Goal: Task Accomplishment & Management: Use online tool/utility

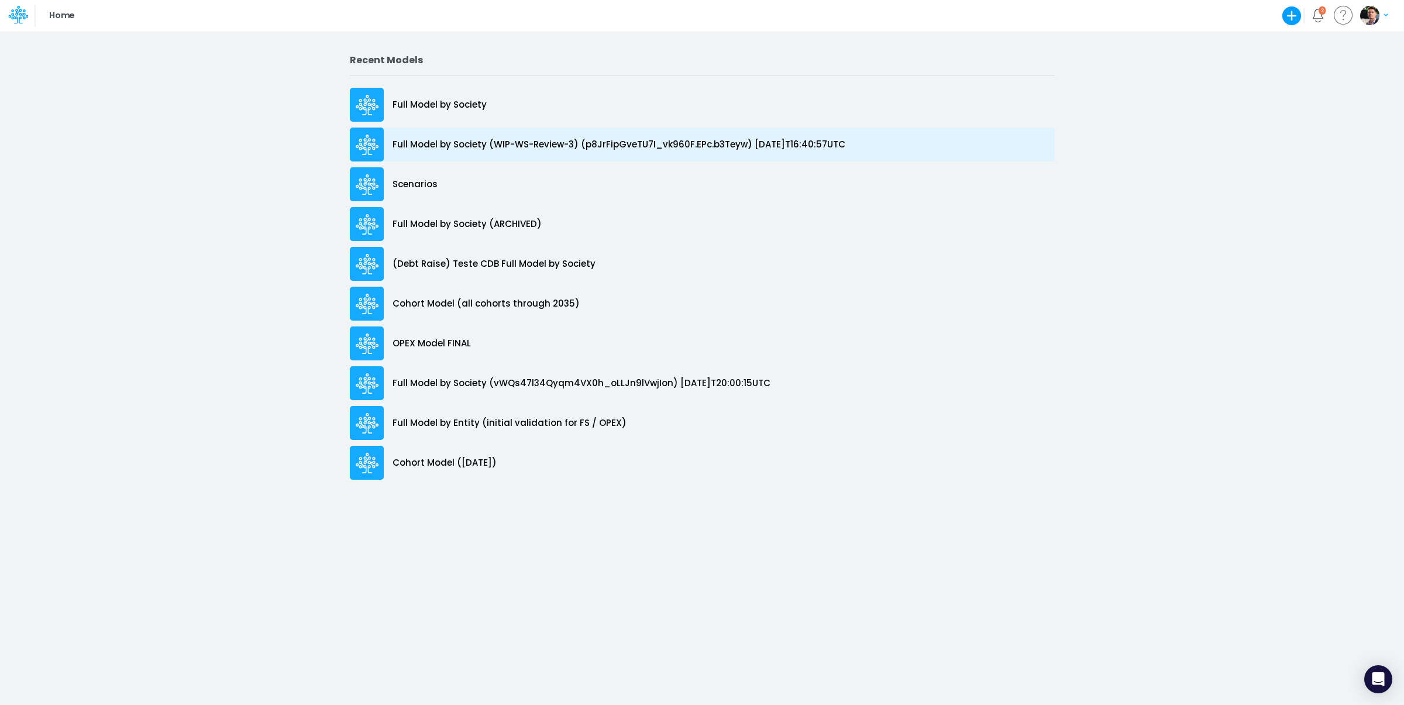
click at [568, 150] on p "Full Model by Society (WIP-WS-Review-3) (p8JrFipGveTU7I_vk960F.EPc.b3Teyw) 2025…" at bounding box center [619, 144] width 453 height 13
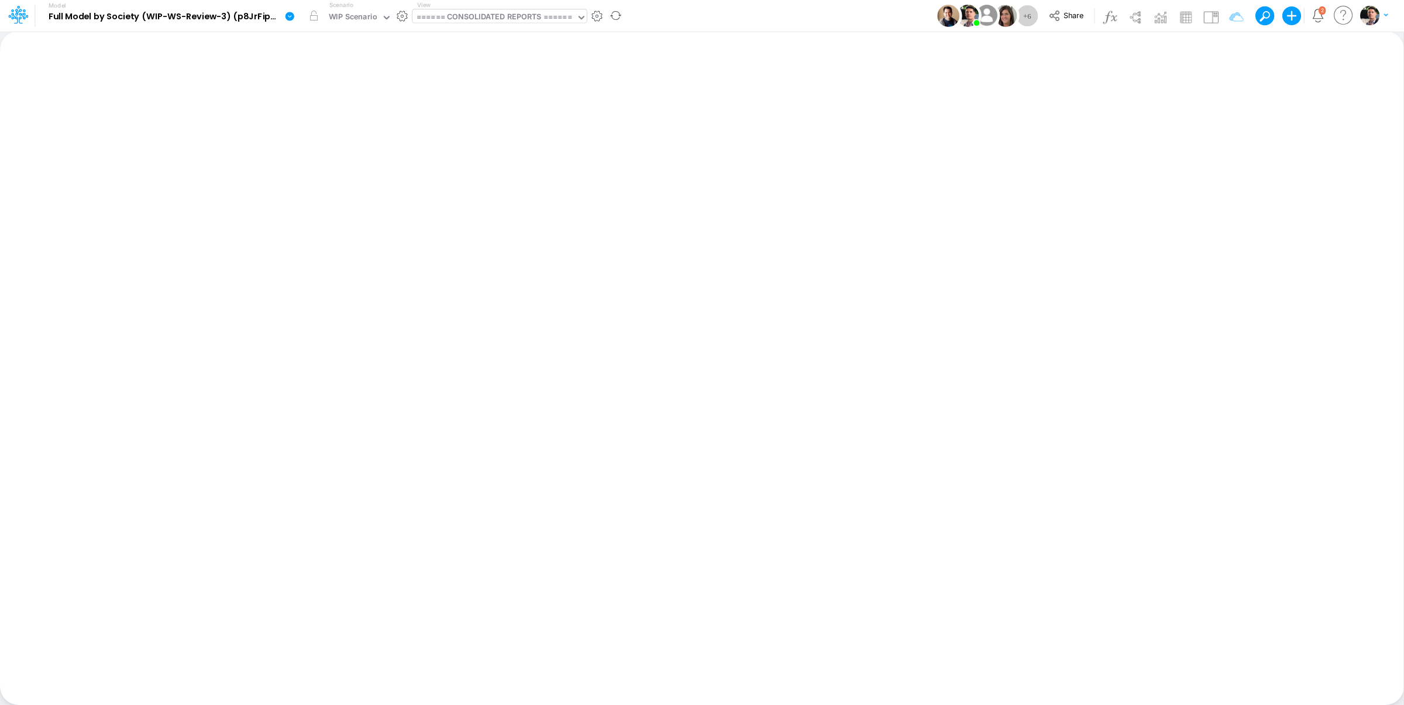
click at [532, 15] on div "====== CONSOLIDATED REPORTS ======" at bounding box center [493, 17] width 155 height 13
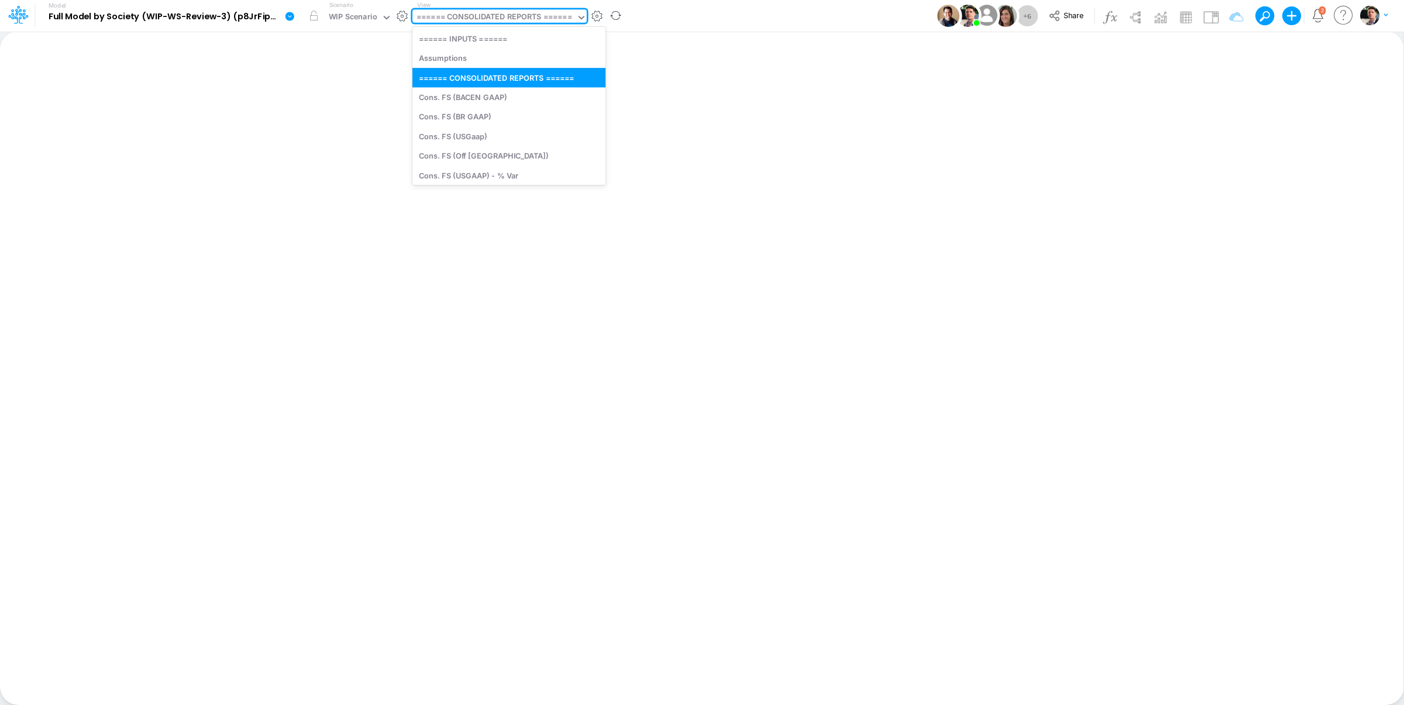
click at [532, 15] on div "====== CONSOLIDATED REPORTS ======" at bounding box center [493, 17] width 155 height 13
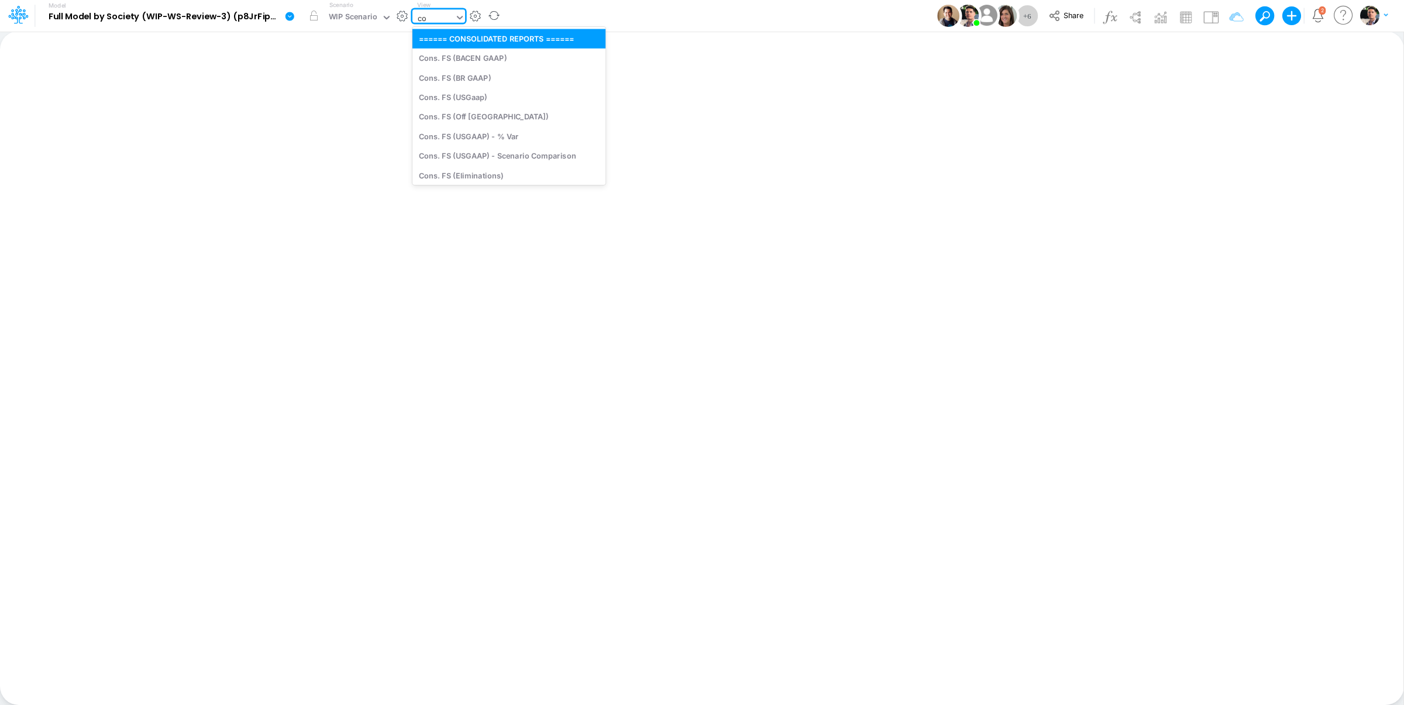
type input "cog"
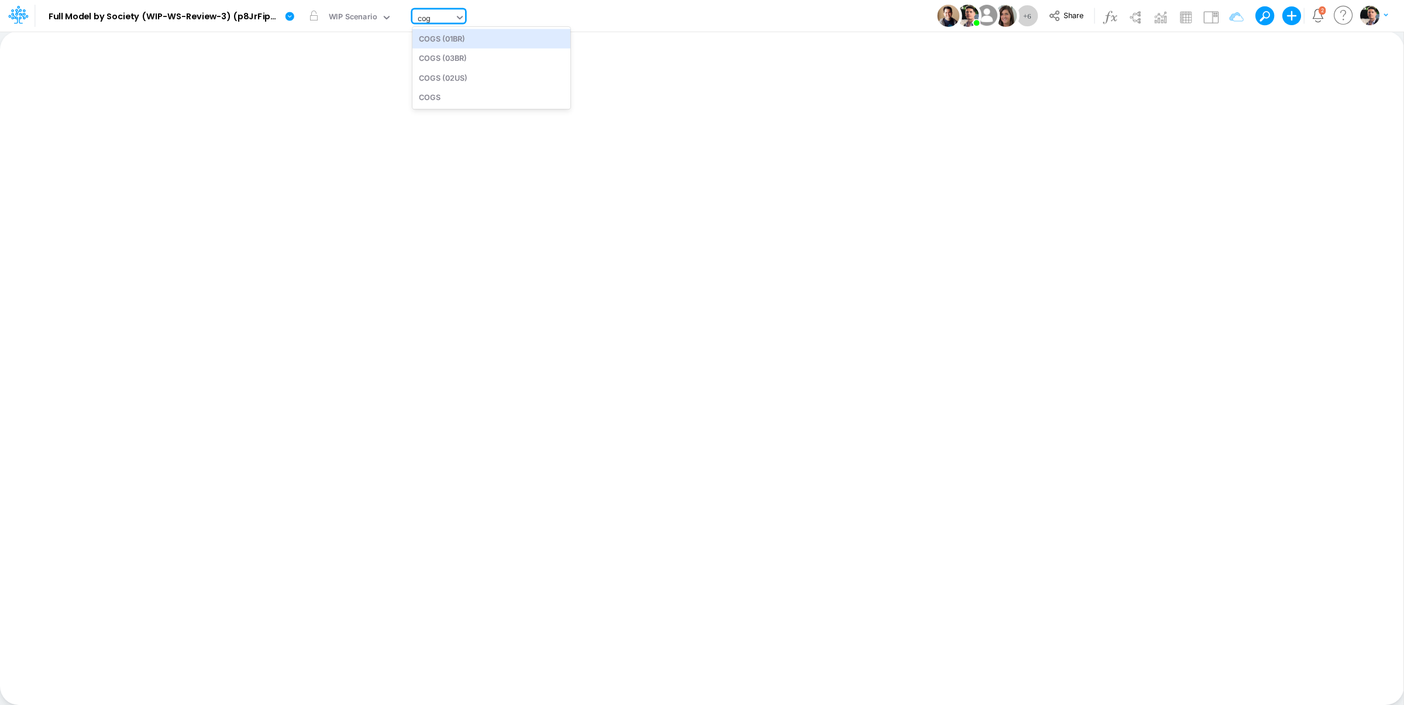
drag, startPoint x: 519, startPoint y: 42, endPoint x: 521, endPoint y: 50, distance: 8.9
click at [519, 42] on div "COGS (01BR)" at bounding box center [491, 38] width 158 height 19
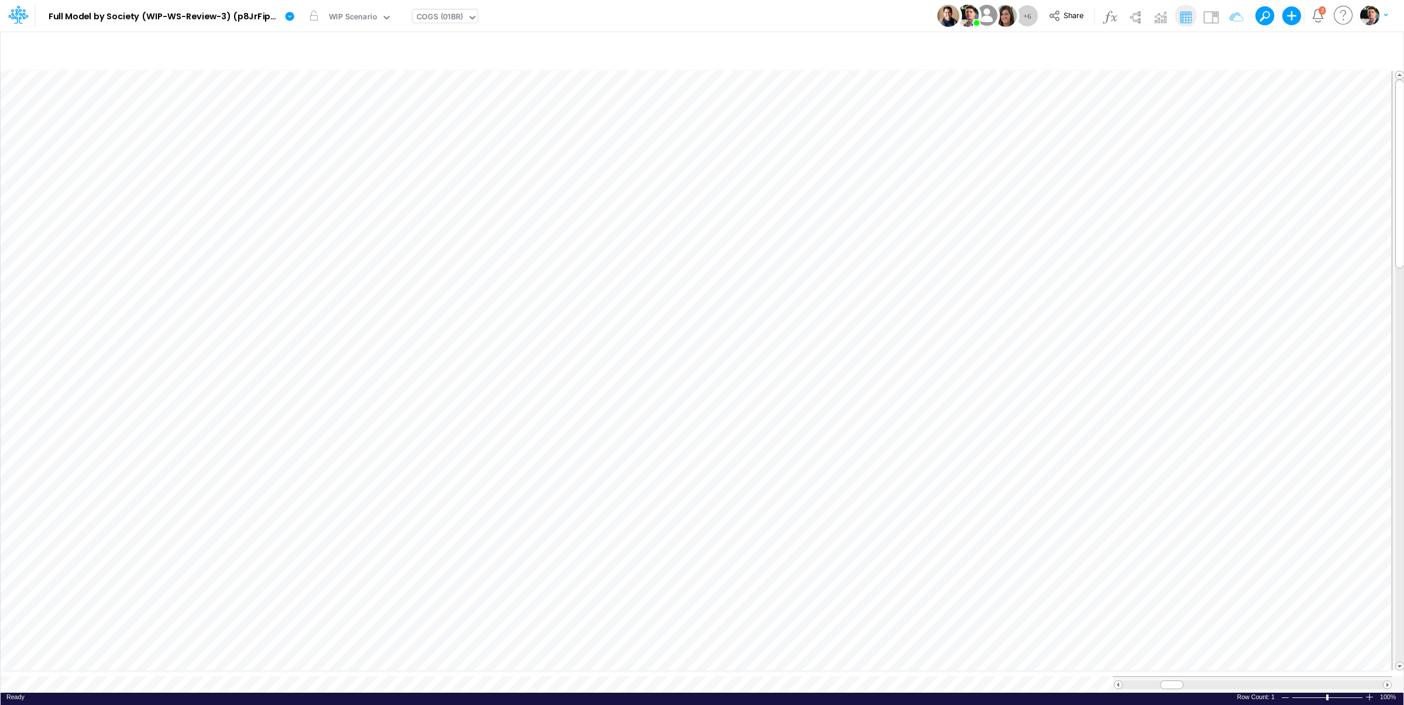
scroll to position [5, 16]
click at [353, 17] on div "WIP Scenario" at bounding box center [353, 17] width 49 height 13
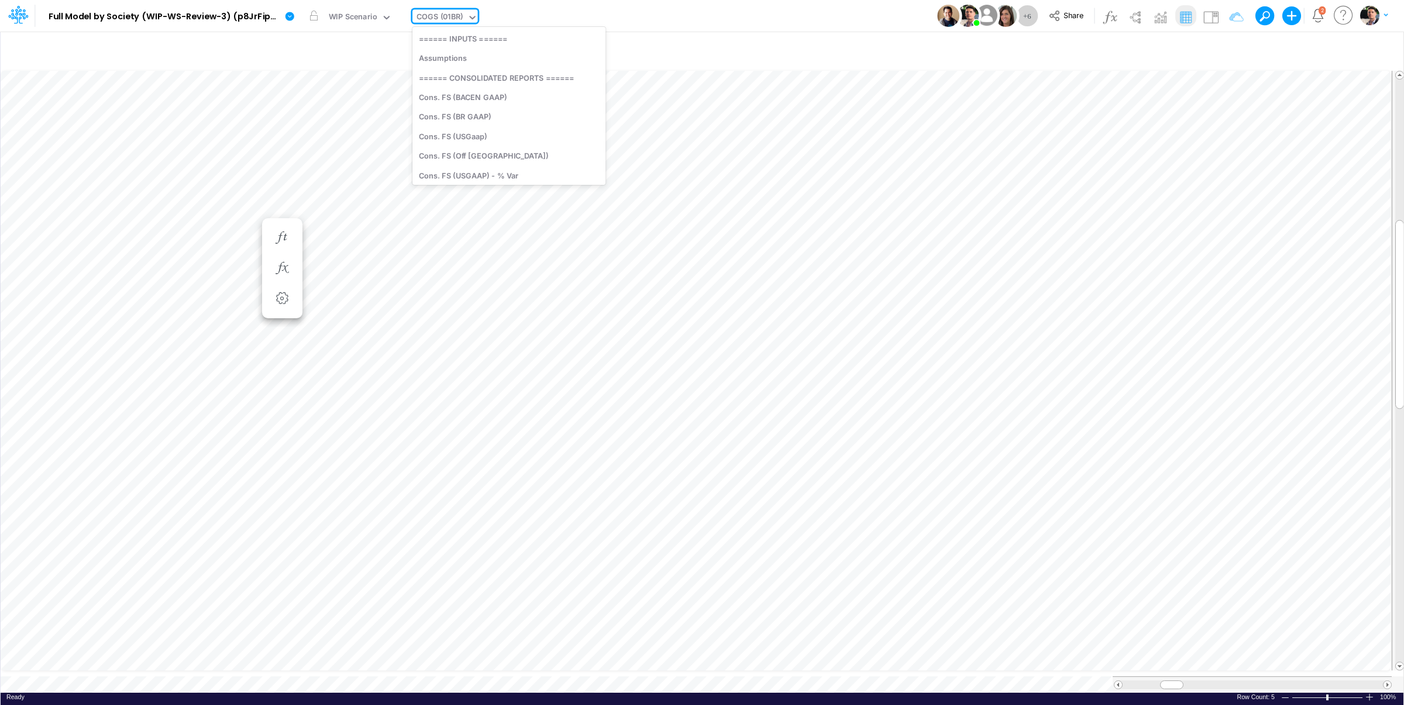
click at [458, 19] on div "COGS (01BR)" at bounding box center [439, 17] width 46 height 13
type input "below"
click at [450, 20] on div "Below EBITDA (01BR)" at bounding box center [453, 17] width 75 height 13
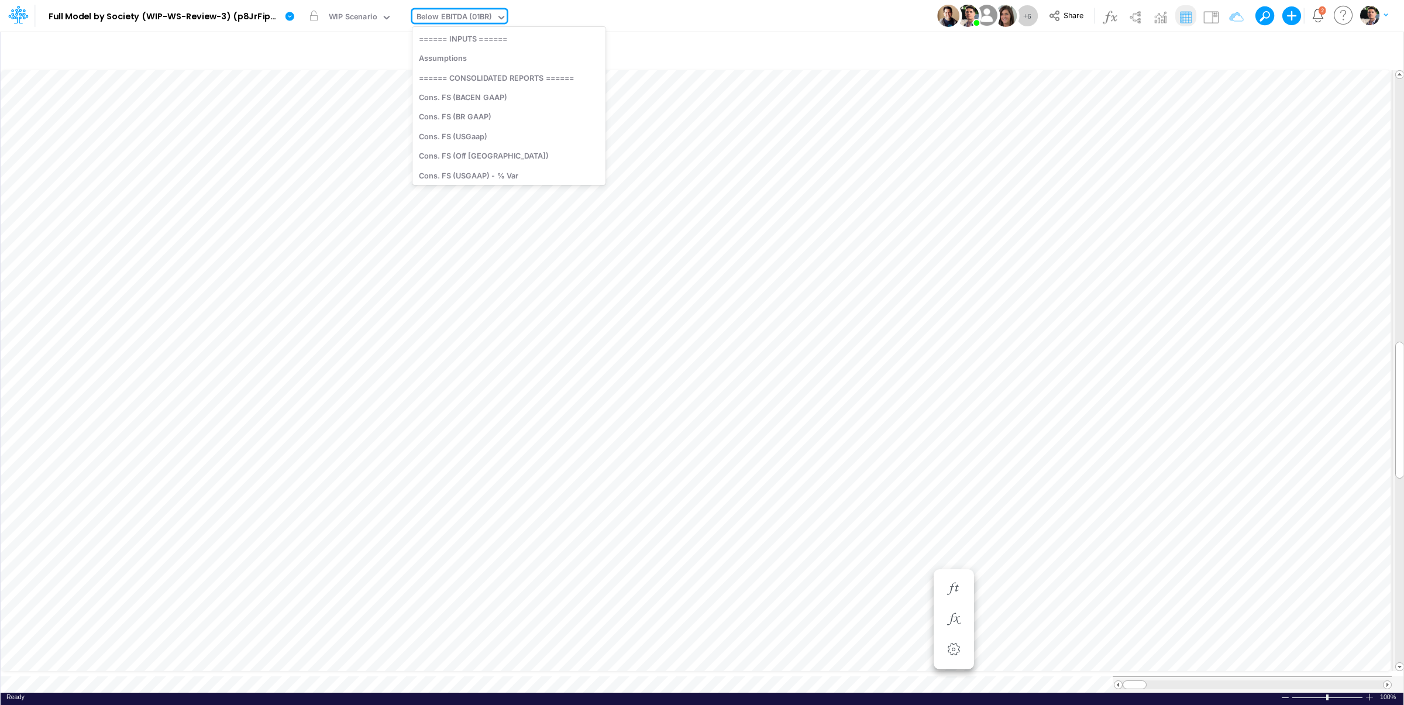
scroll to position [920, 0]
type input "01br"
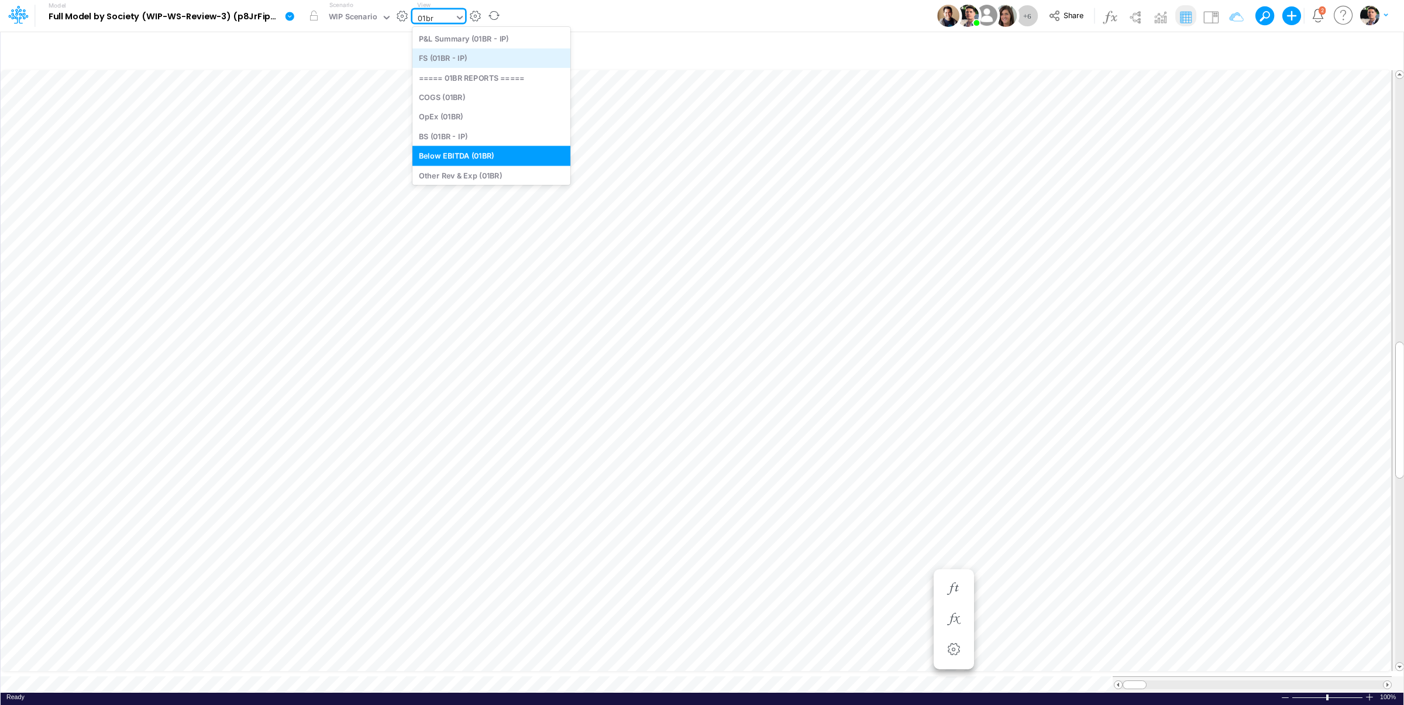
click at [467, 63] on div "FS (01BR - IP)" at bounding box center [491, 58] width 158 height 19
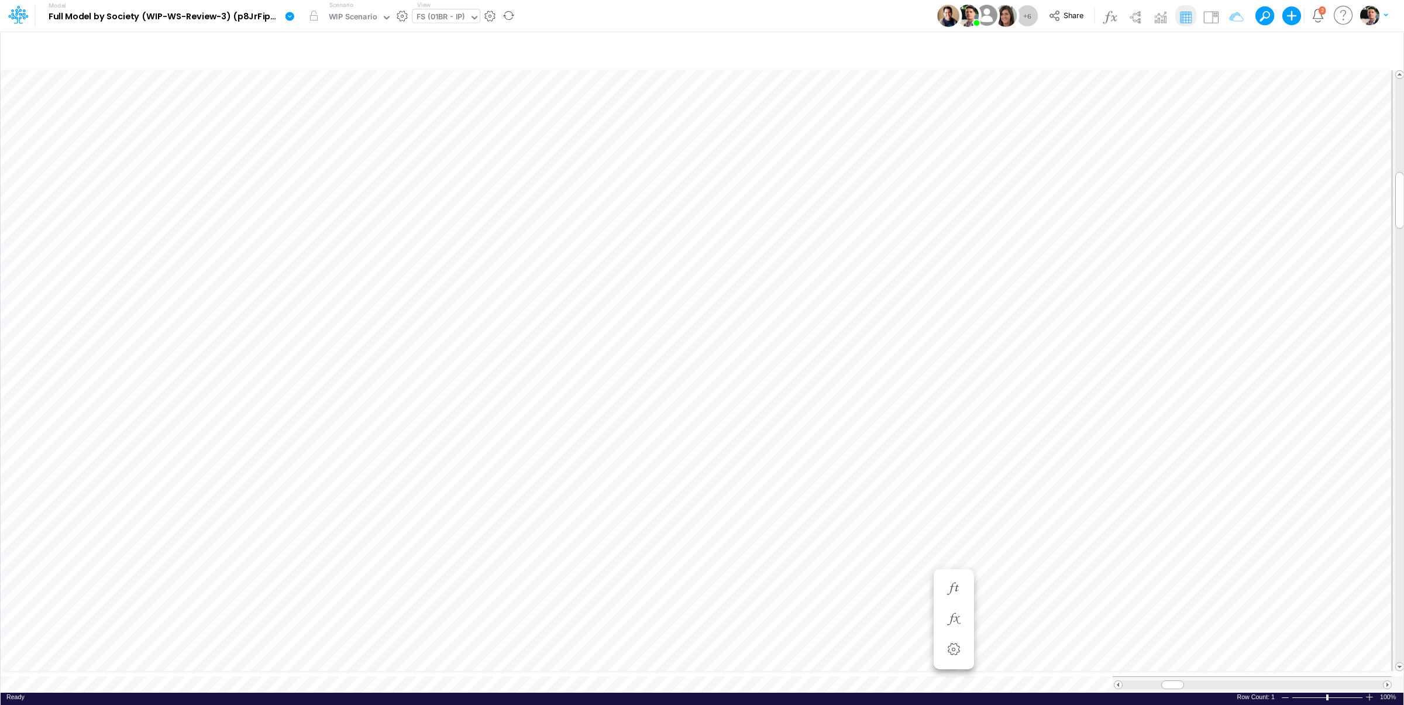
scroll to position [5, 67]
click at [1400, 663] on span at bounding box center [1400, 667] width 8 height 8
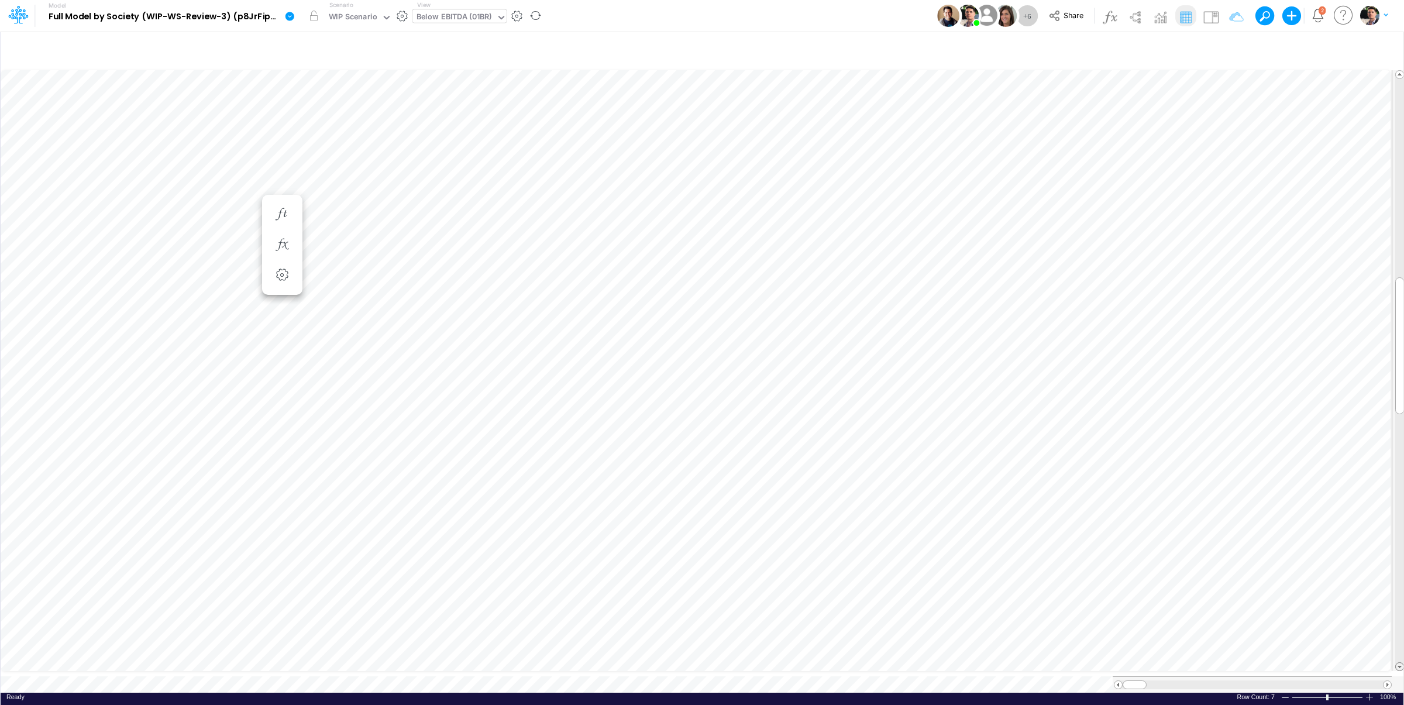
click at [1400, 663] on span at bounding box center [1400, 667] width 8 height 8
click at [1336, 49] on icon "button" at bounding box center [1338, 49] width 18 height 12
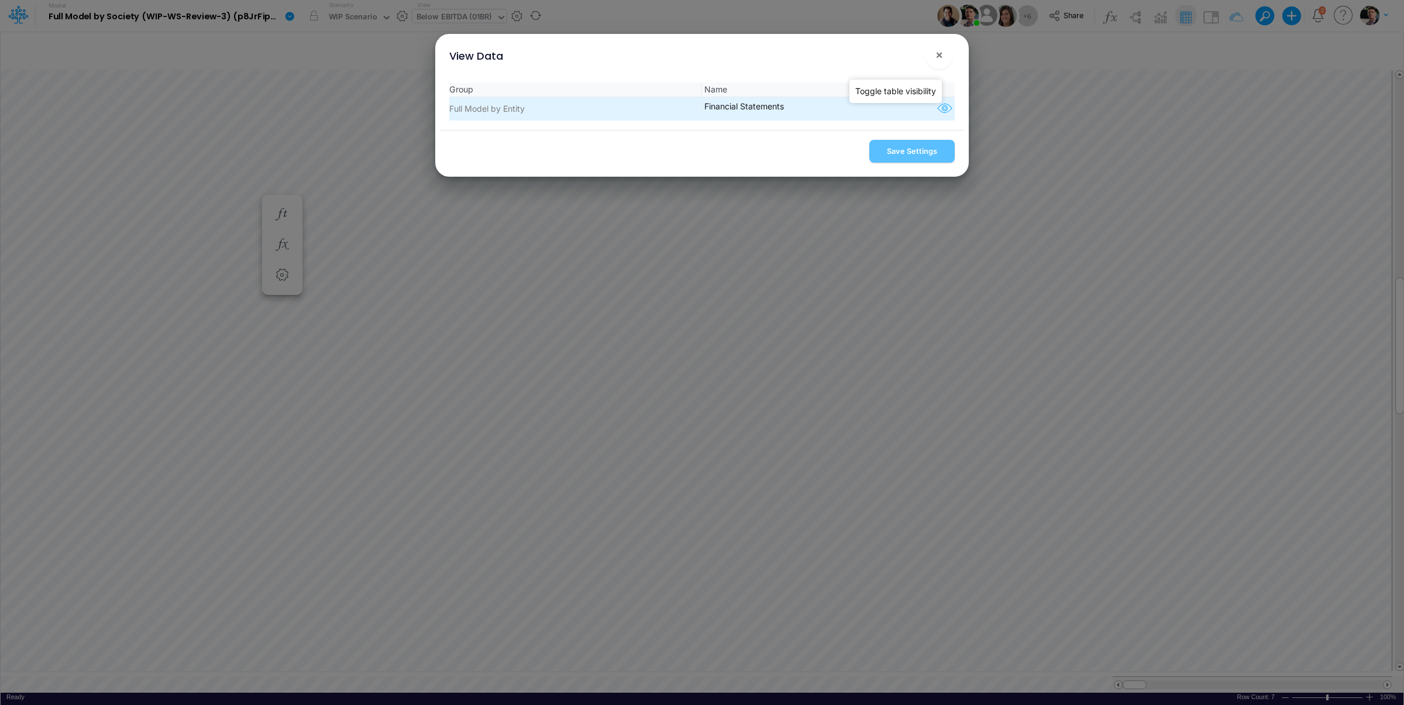
click at [938, 112] on icon "button" at bounding box center [945, 108] width 18 height 15
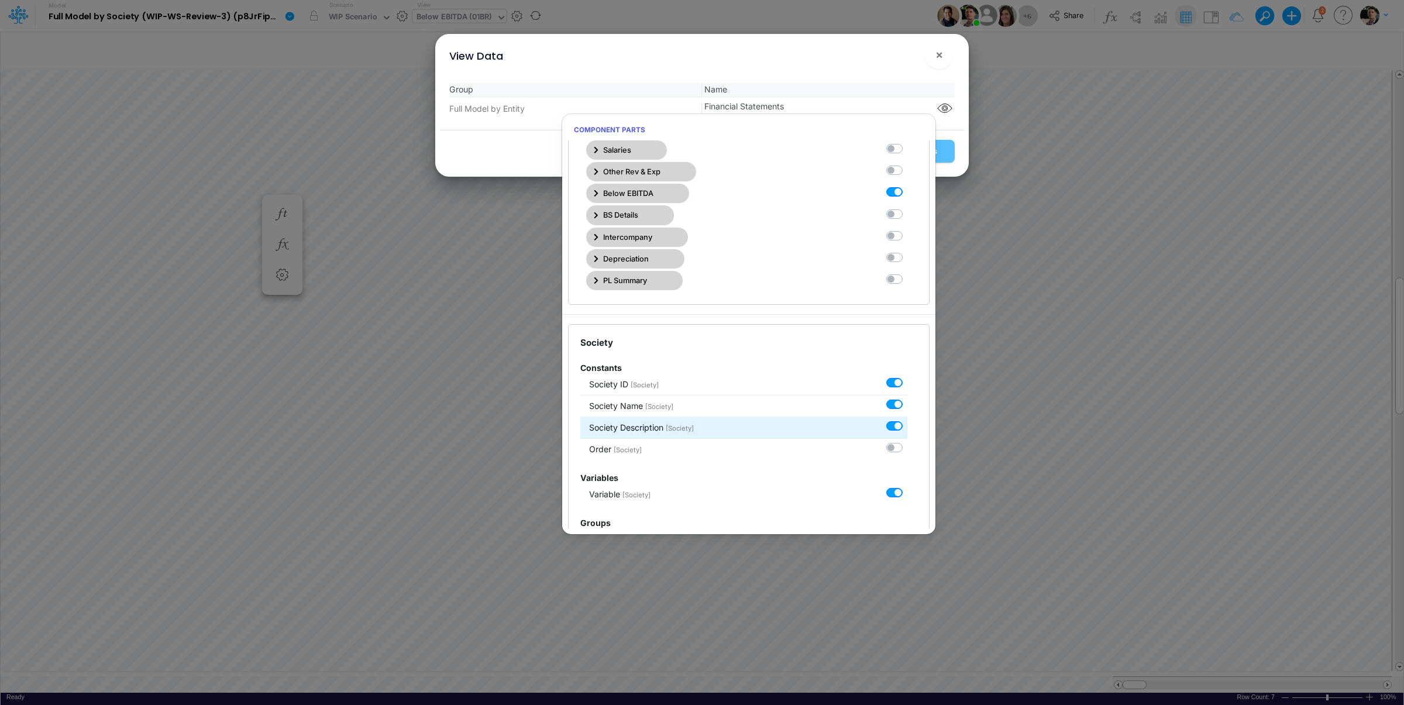
scroll to position [343, 0]
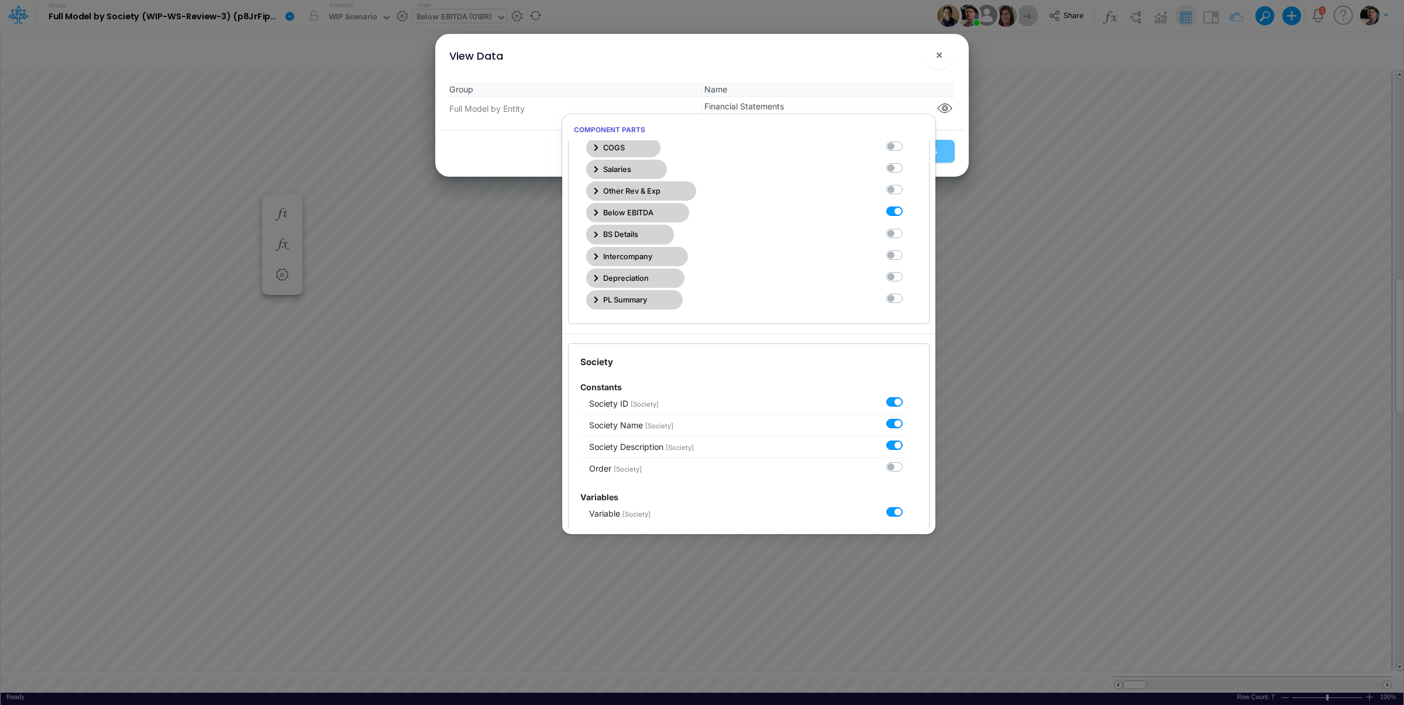
click at [597, 215] on icon "button" at bounding box center [596, 213] width 5 height 8
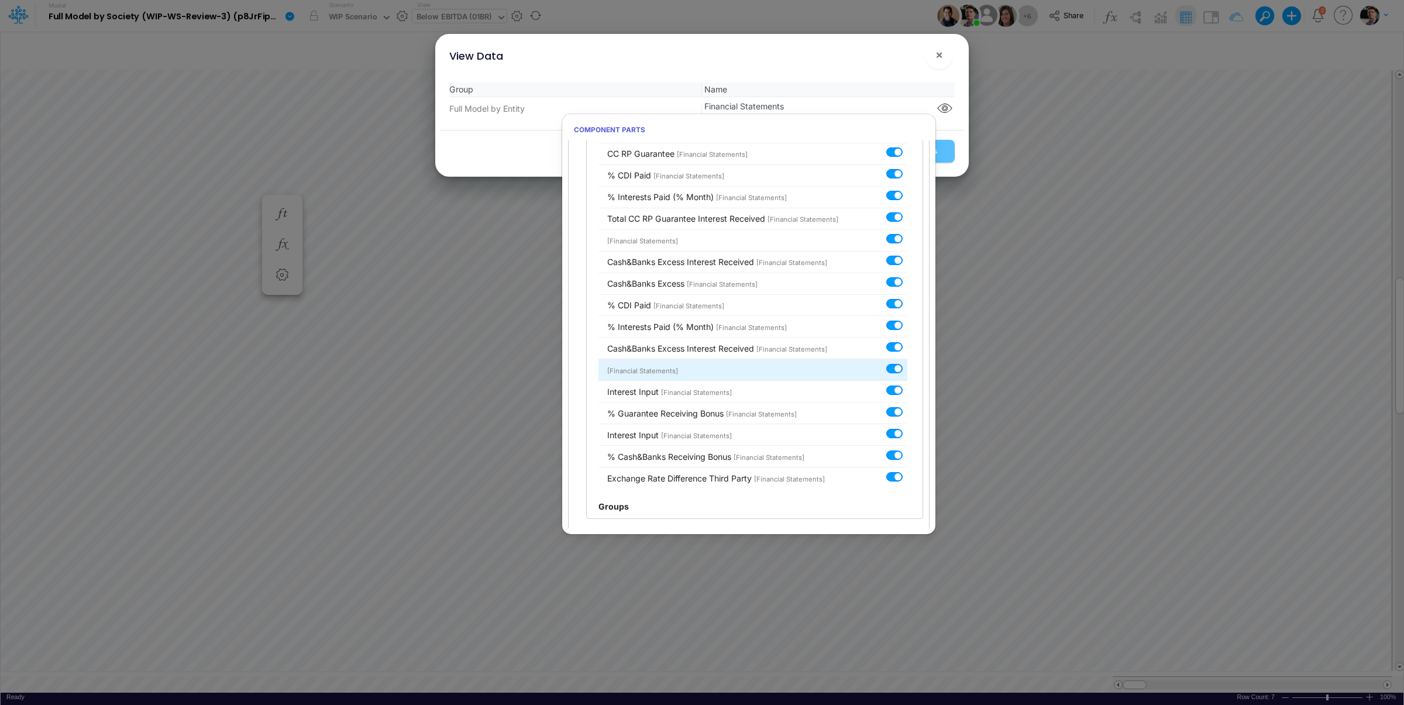
scroll to position [3554, 0]
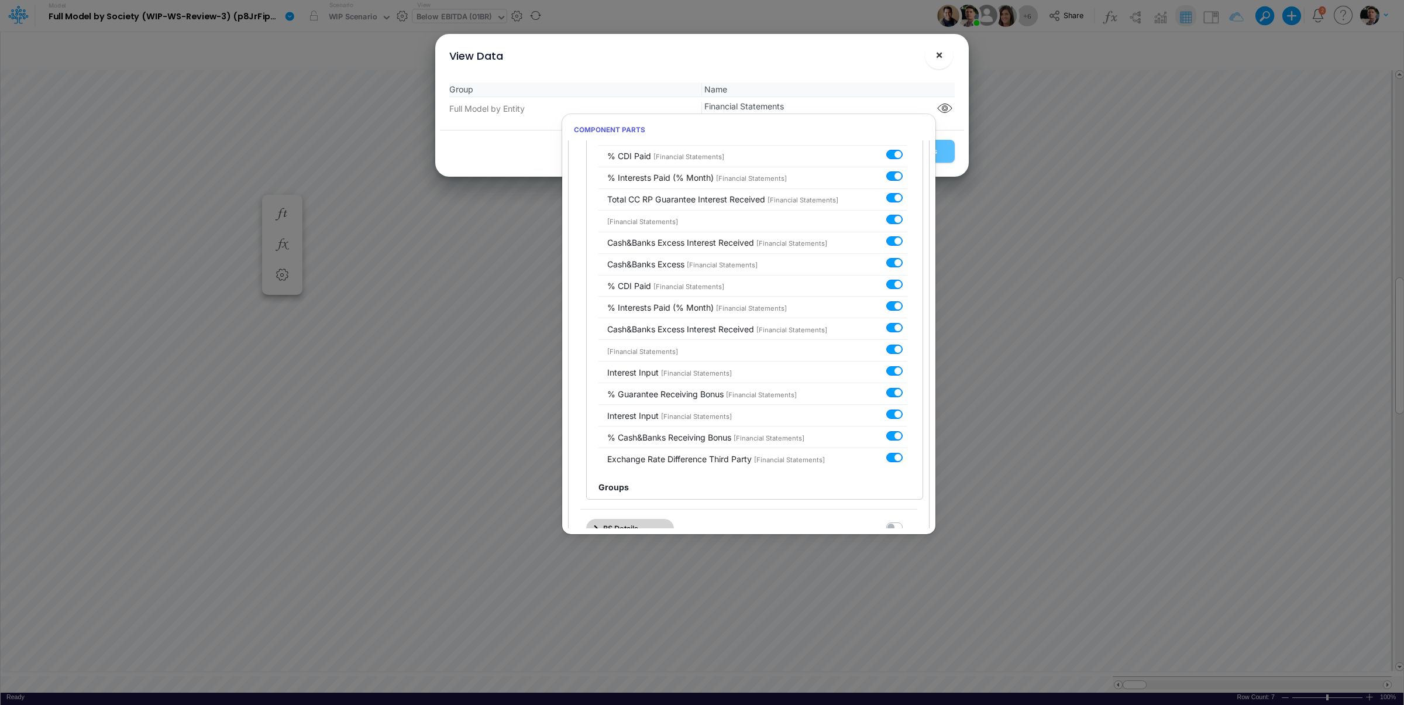
click at [932, 55] on button "×" at bounding box center [939, 55] width 28 height 28
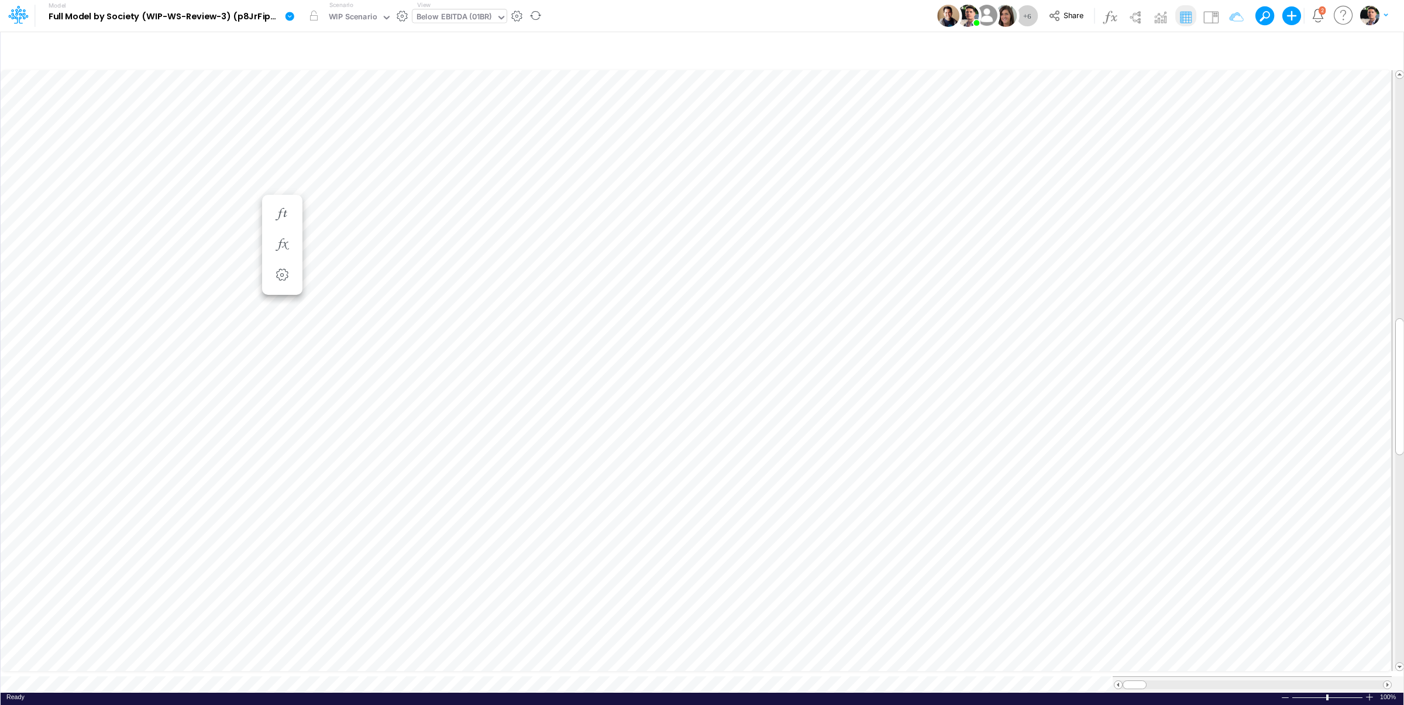
scroll to position [5, 15]
click at [956, 347] on icon "button" at bounding box center [954, 350] width 18 height 12
click at [438, 12] on div "FS (01BR - IP)" at bounding box center [440, 17] width 49 height 13
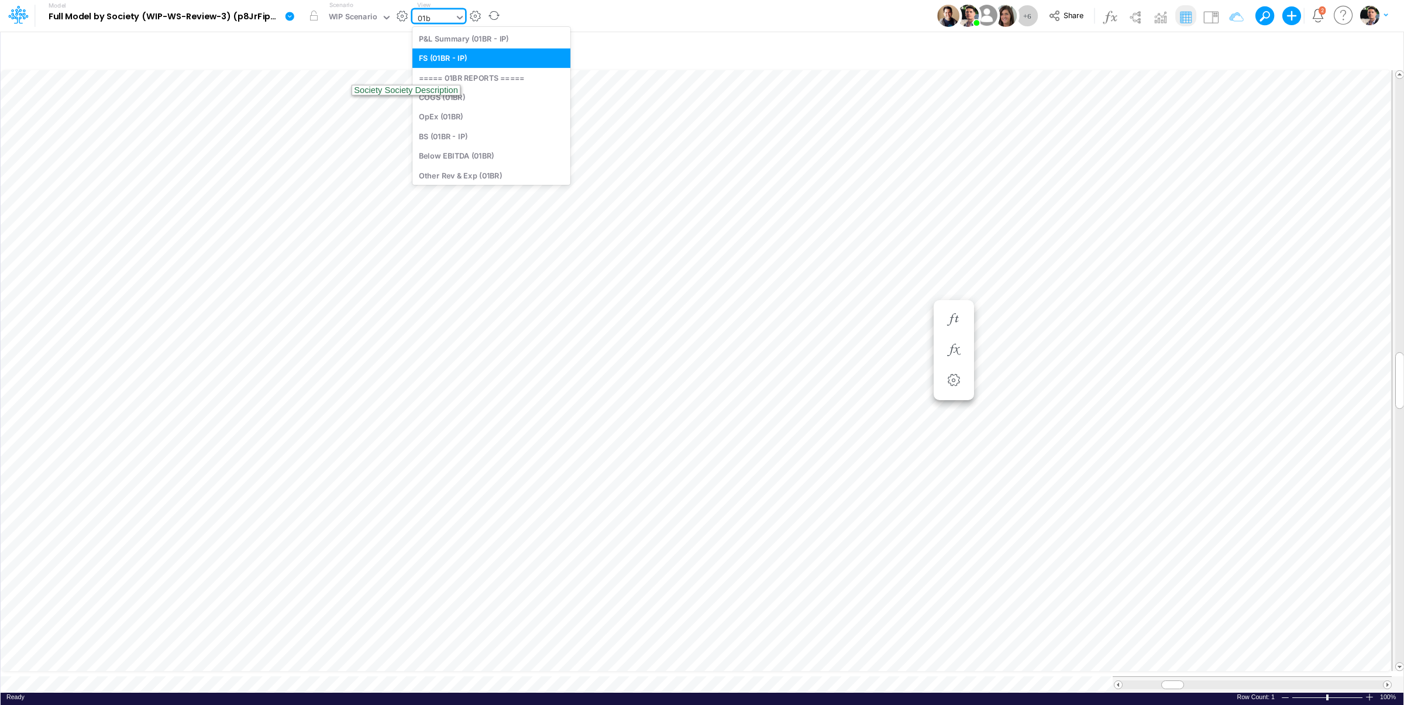
type input "01br"
click at [488, 139] on div "BS (01BR - IP)" at bounding box center [491, 135] width 158 height 19
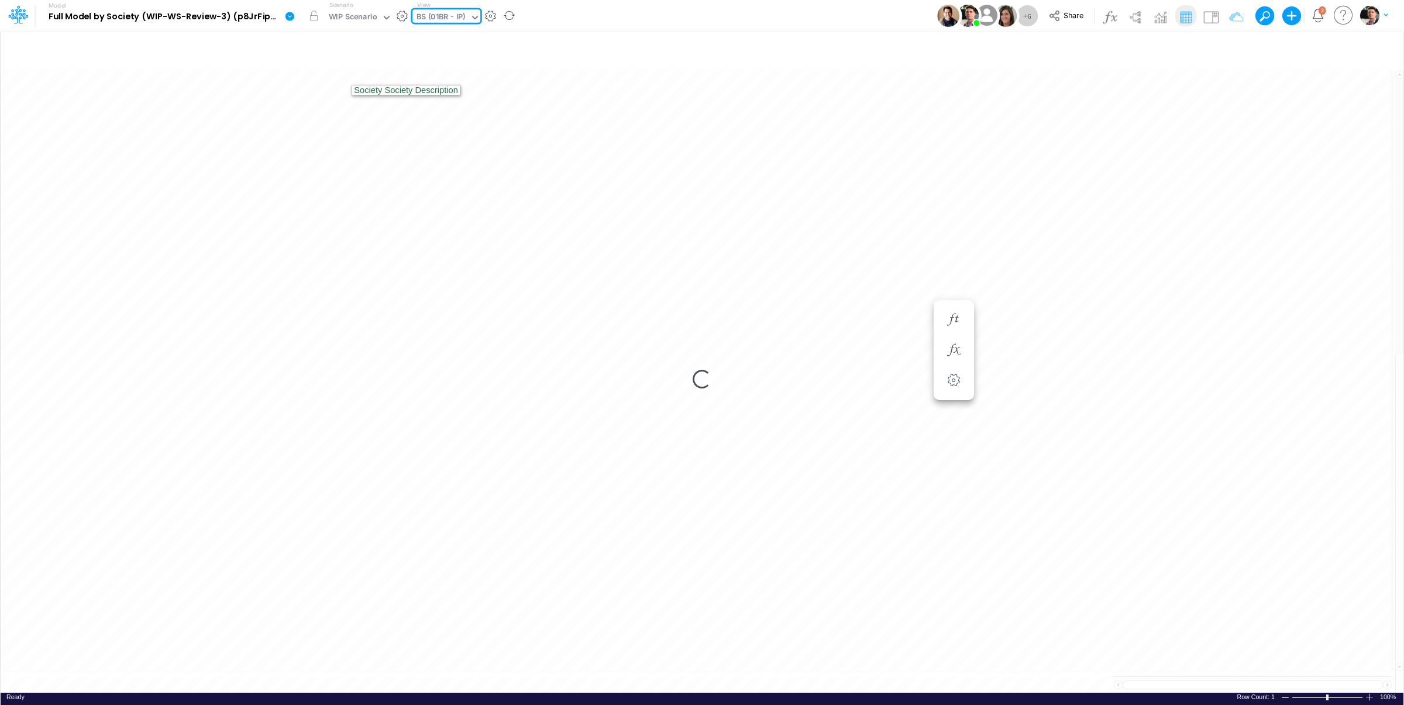
type input "BS (01BR - IP)"
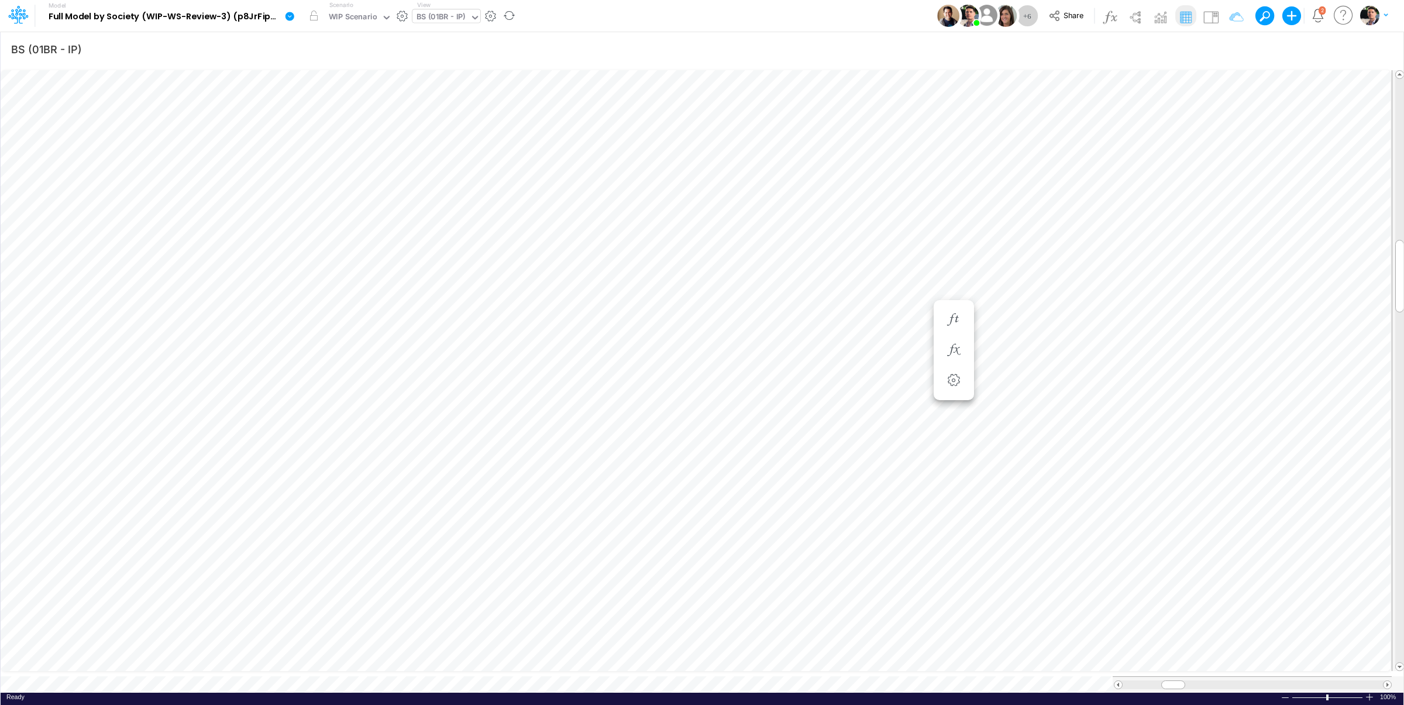
scroll to position [5, 36]
click at [1333, 50] on icon "button" at bounding box center [1338, 49] width 18 height 12
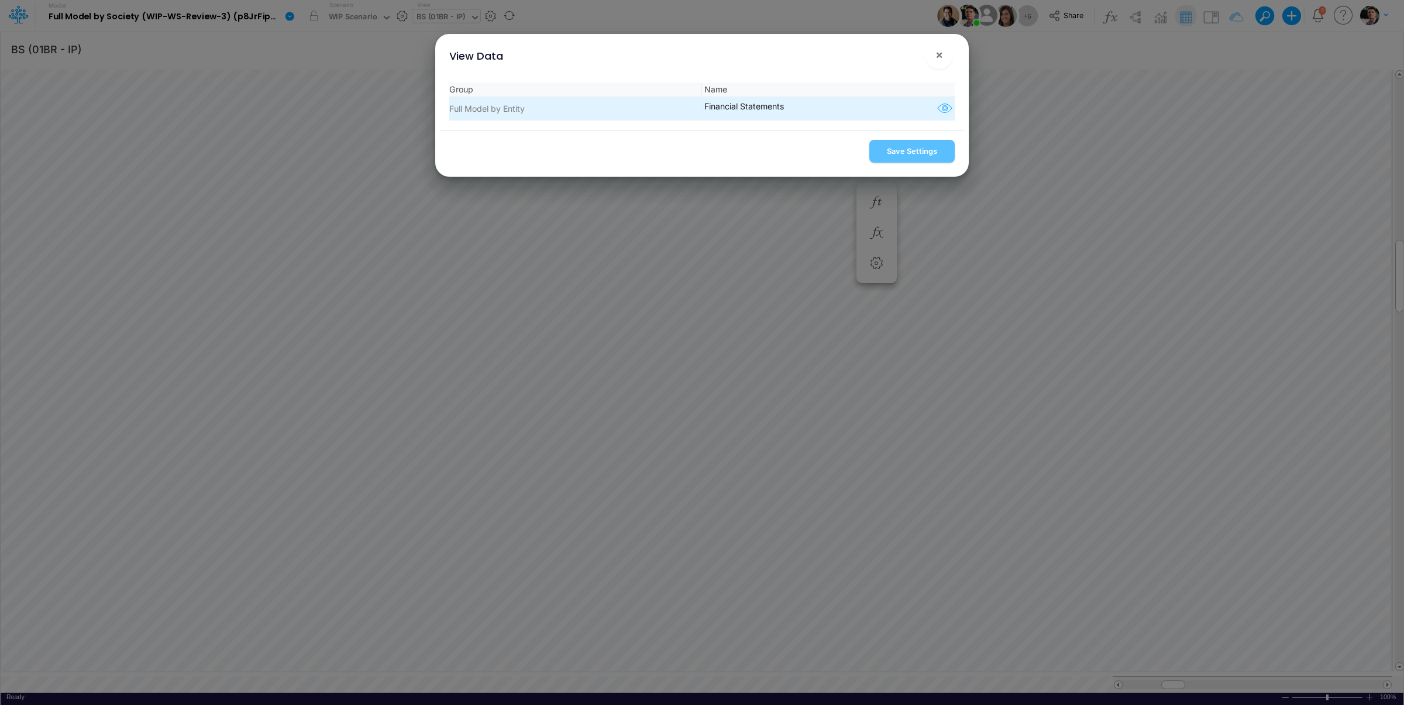
click at [936, 110] on icon "button" at bounding box center [945, 108] width 18 height 15
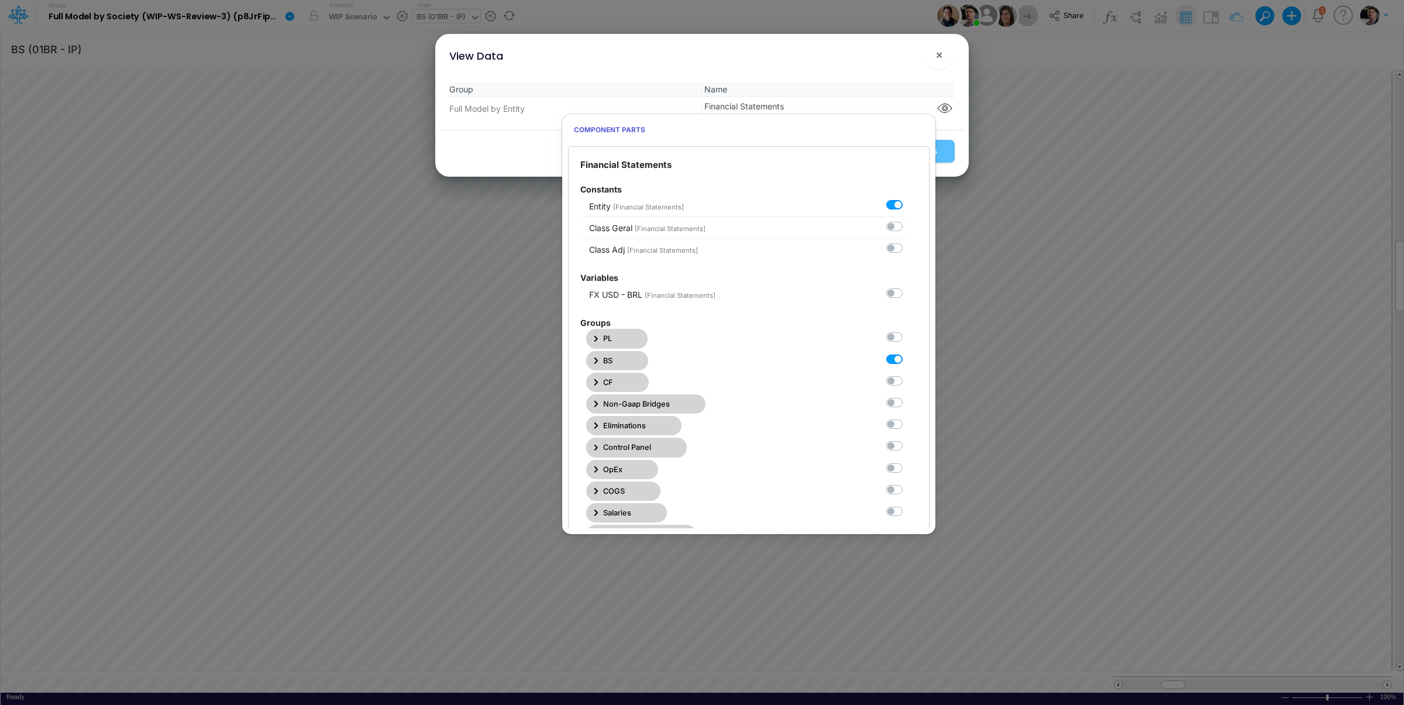
click at [597, 363] on icon "button" at bounding box center [596, 360] width 4 height 6
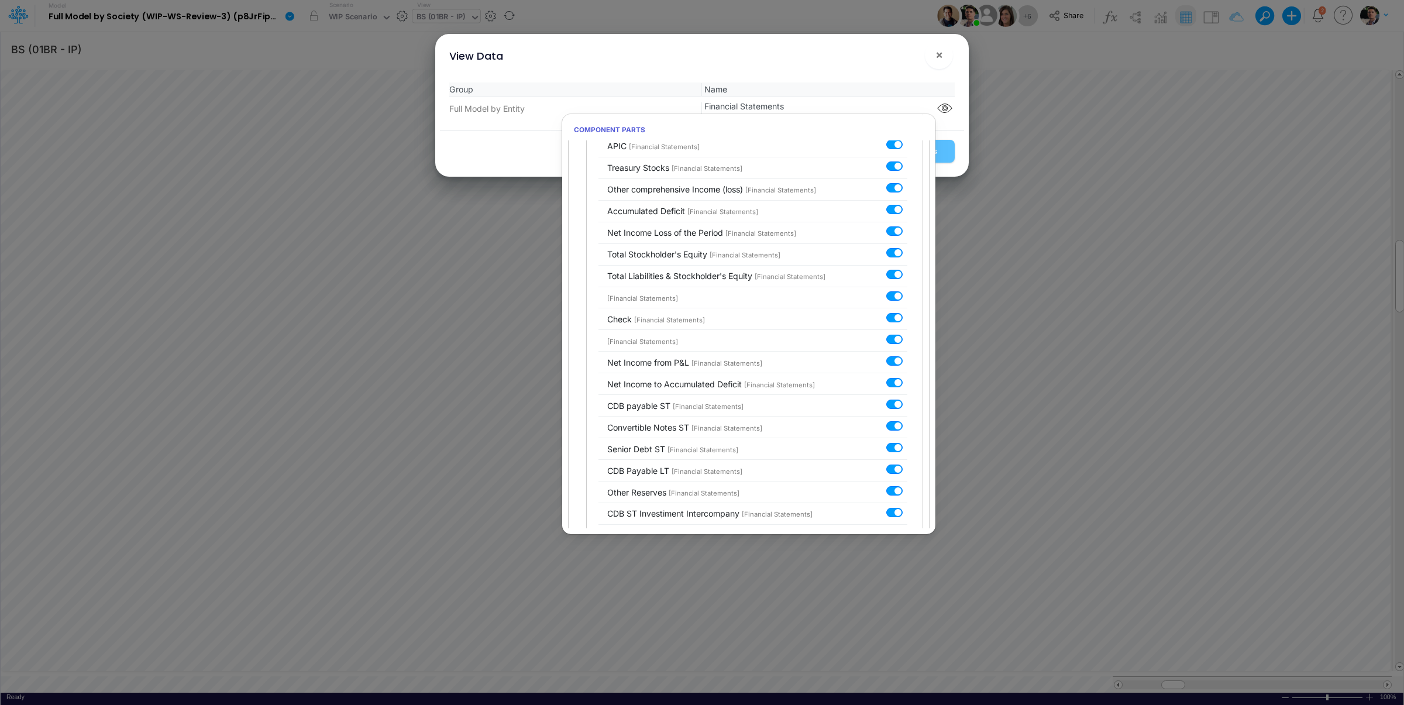
scroll to position [1855, 0]
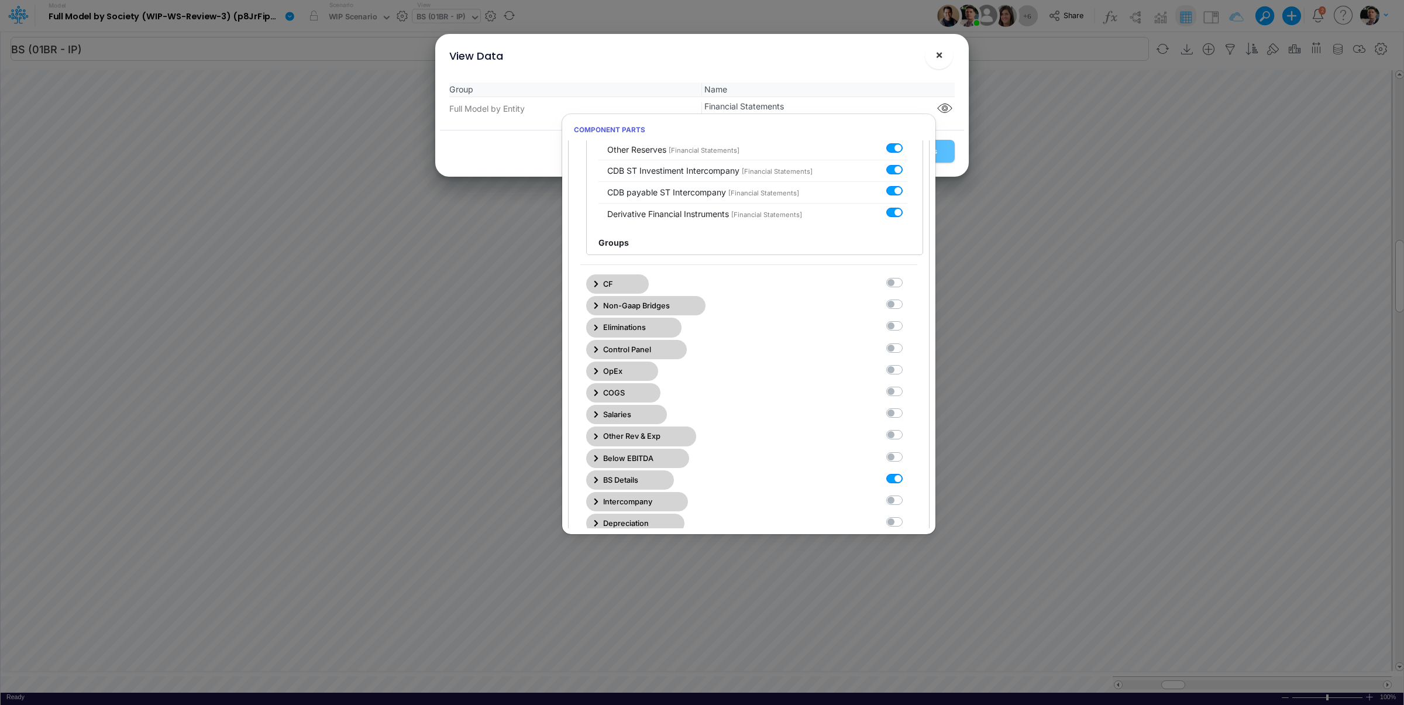
click at [944, 50] on button "×" at bounding box center [939, 55] width 28 height 28
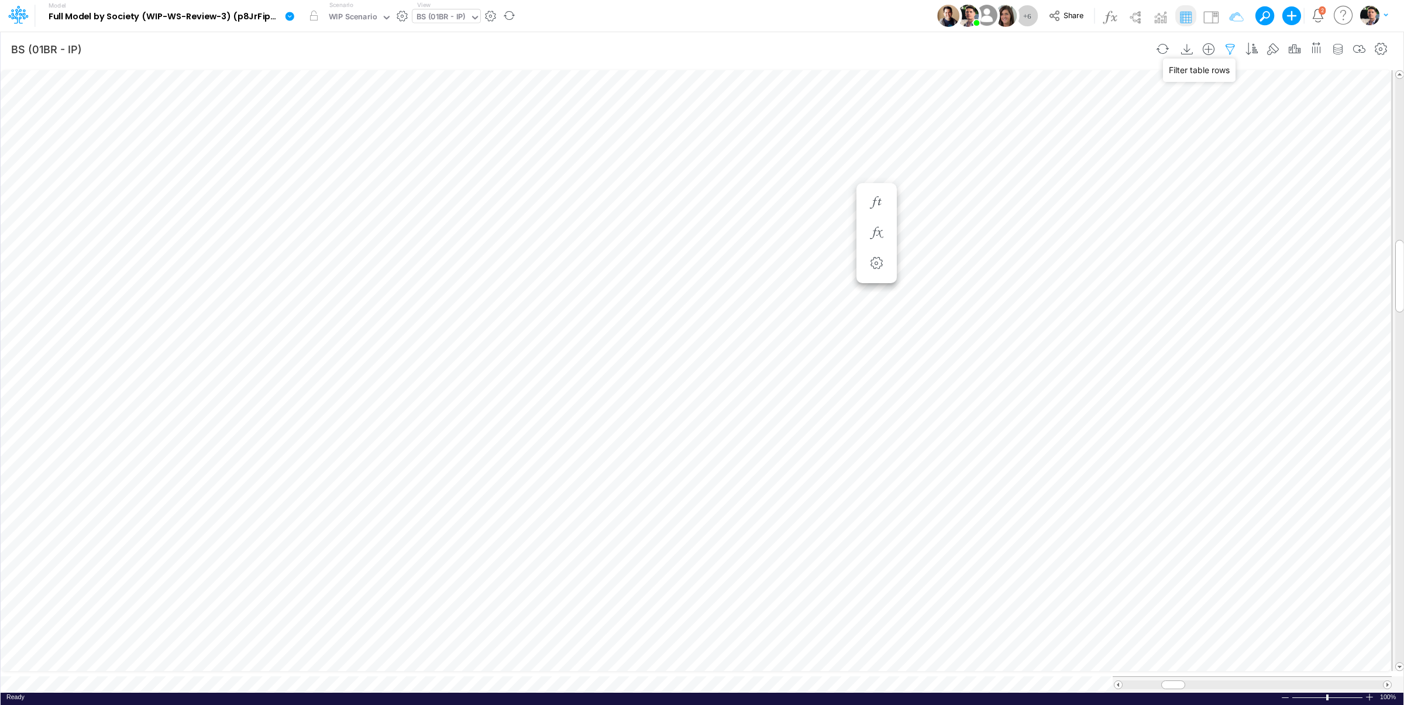
click at [1231, 50] on icon "button" at bounding box center [1230, 49] width 18 height 12
select select "tableSearchOR"
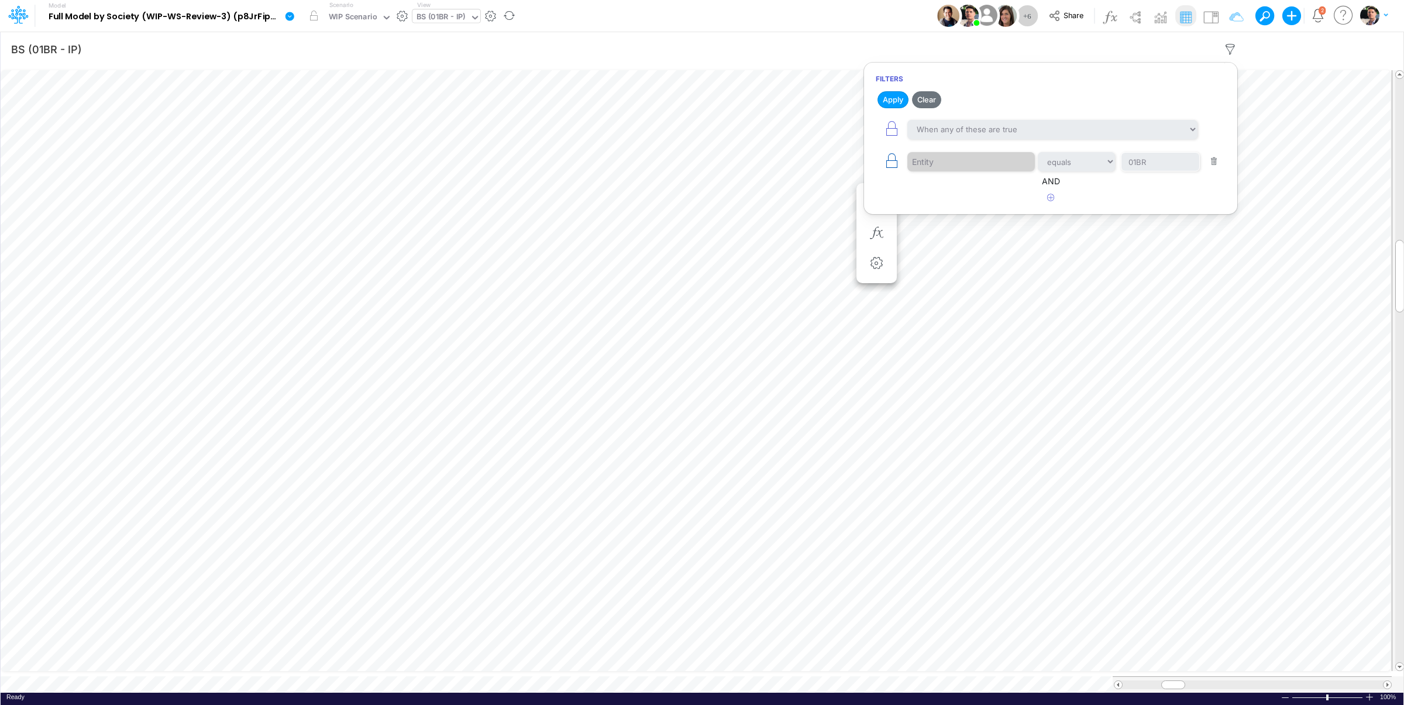
click at [890, 166] on icon "button" at bounding box center [891, 161] width 16 height 16
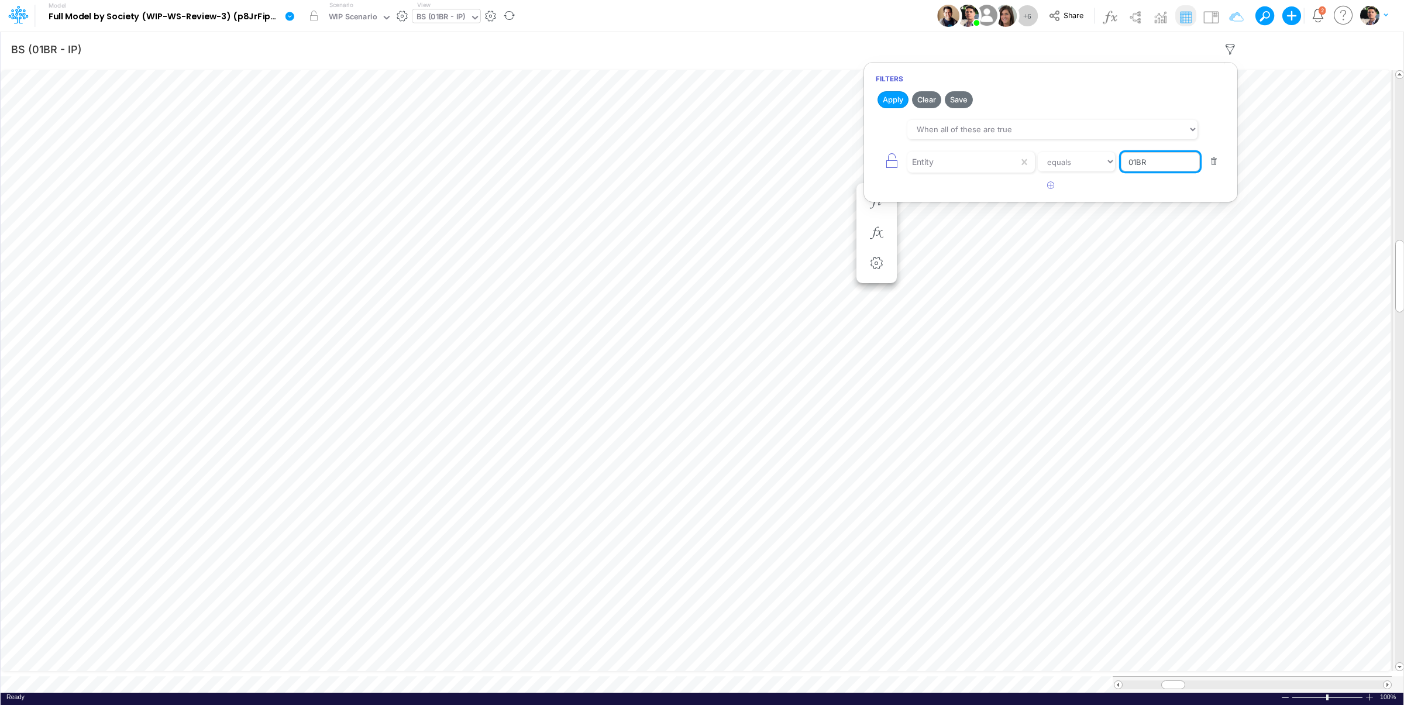
drag, startPoint x: 1181, startPoint y: 166, endPoint x: 1084, endPoint y: 166, distance: 97.1
click at [1121, 166] on input "01BR" at bounding box center [1160, 162] width 79 height 20
type input "template"
click at [895, 98] on button "Apply" at bounding box center [892, 99] width 31 height 17
click at [1187, 18] on img at bounding box center [1185, 17] width 19 height 19
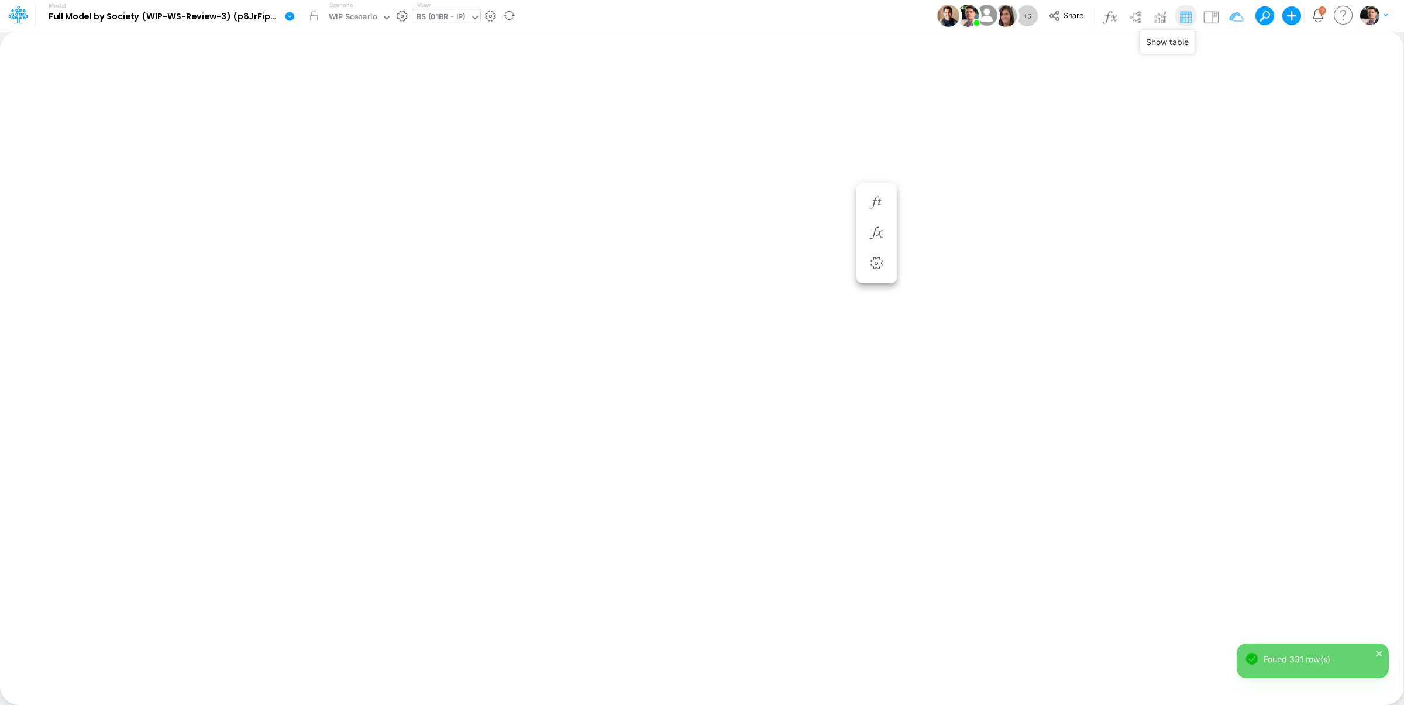
click at [1187, 18] on img at bounding box center [1185, 17] width 19 height 19
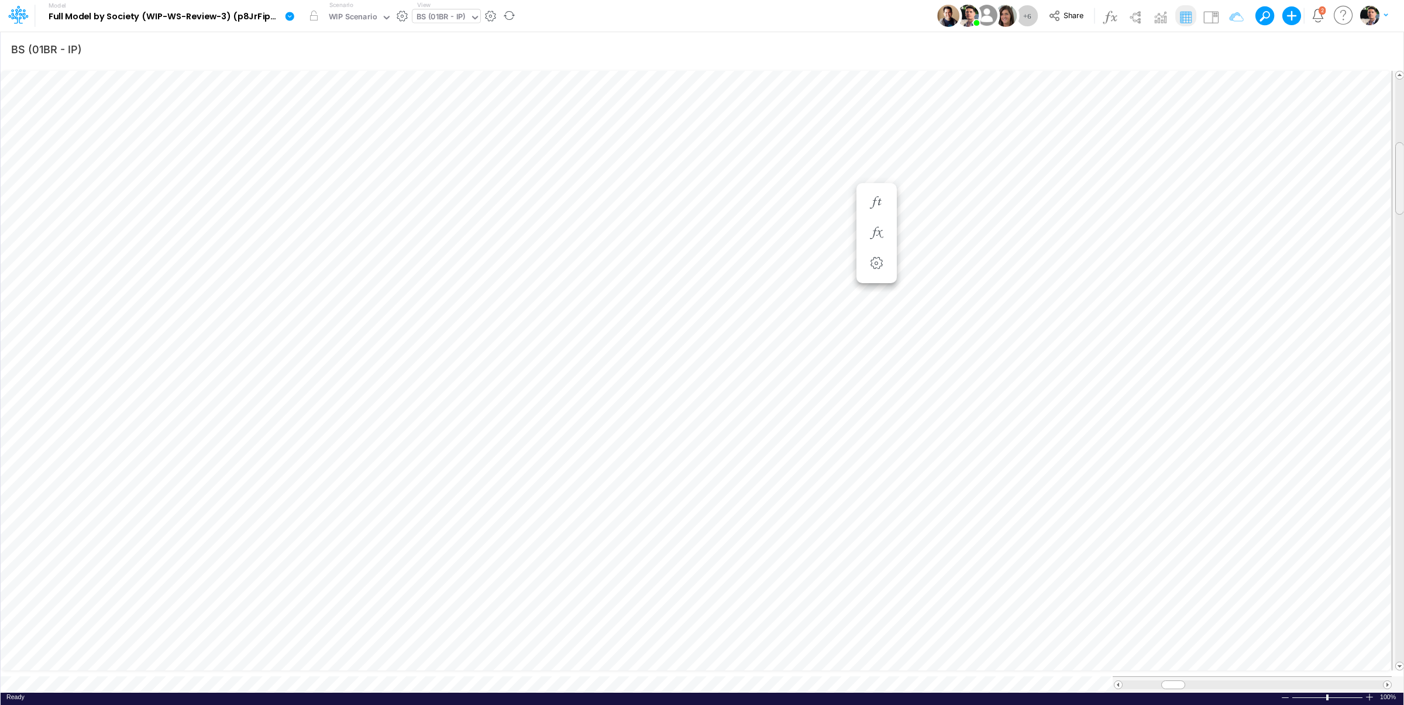
scroll to position [5, 2]
drag, startPoint x: 1401, startPoint y: 255, endPoint x: 1404, endPoint y: 223, distance: 32.3
click at [1131, 18] on img at bounding box center [1134, 17] width 19 height 19
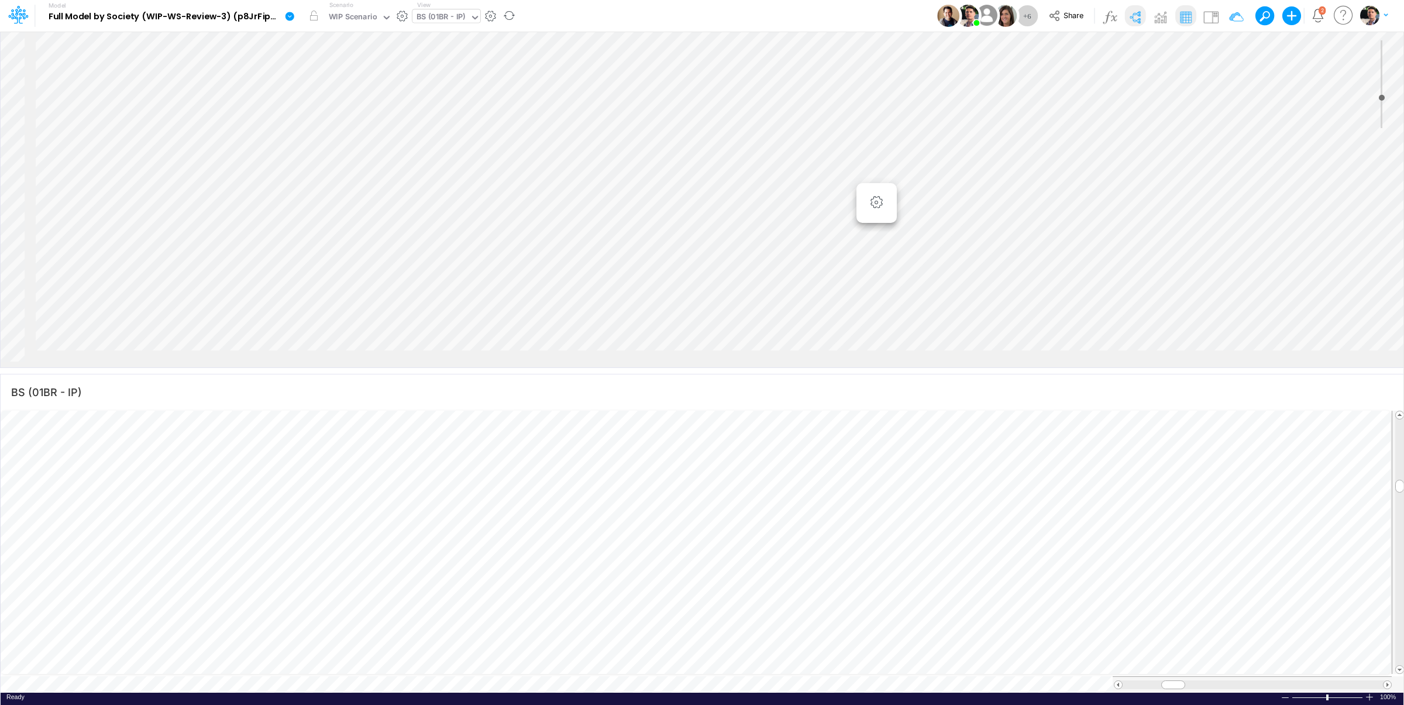
scroll to position [0, 1582]
click at [824, 307] on li "Copy" at bounding box center [837, 302] width 80 height 16
click at [883, 404] on li "Copy" at bounding box center [913, 396] width 117 height 16
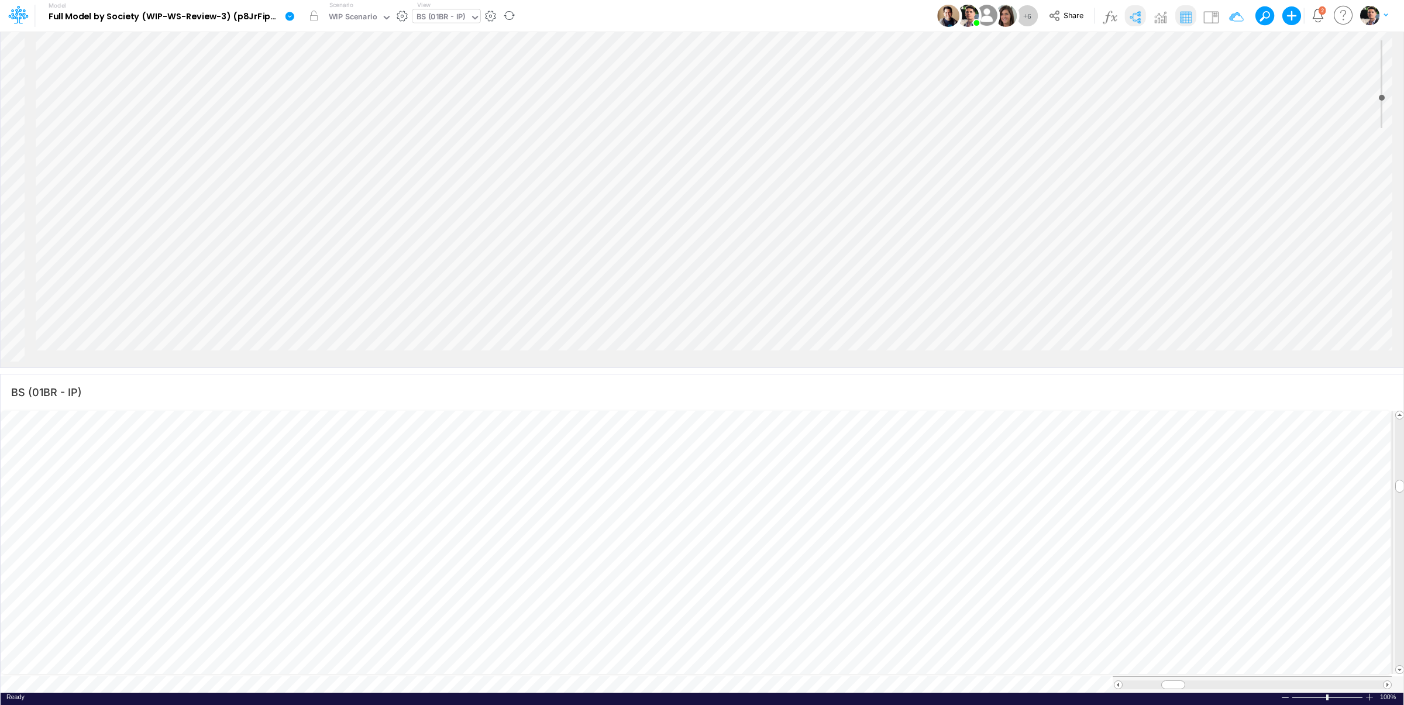
scroll to position [822, 1582]
click at [829, 250] on li "Copy" at bounding box center [828, 244] width 80 height 16
click at [877, 328] on li "Paste" at bounding box center [910, 322] width 117 height 16
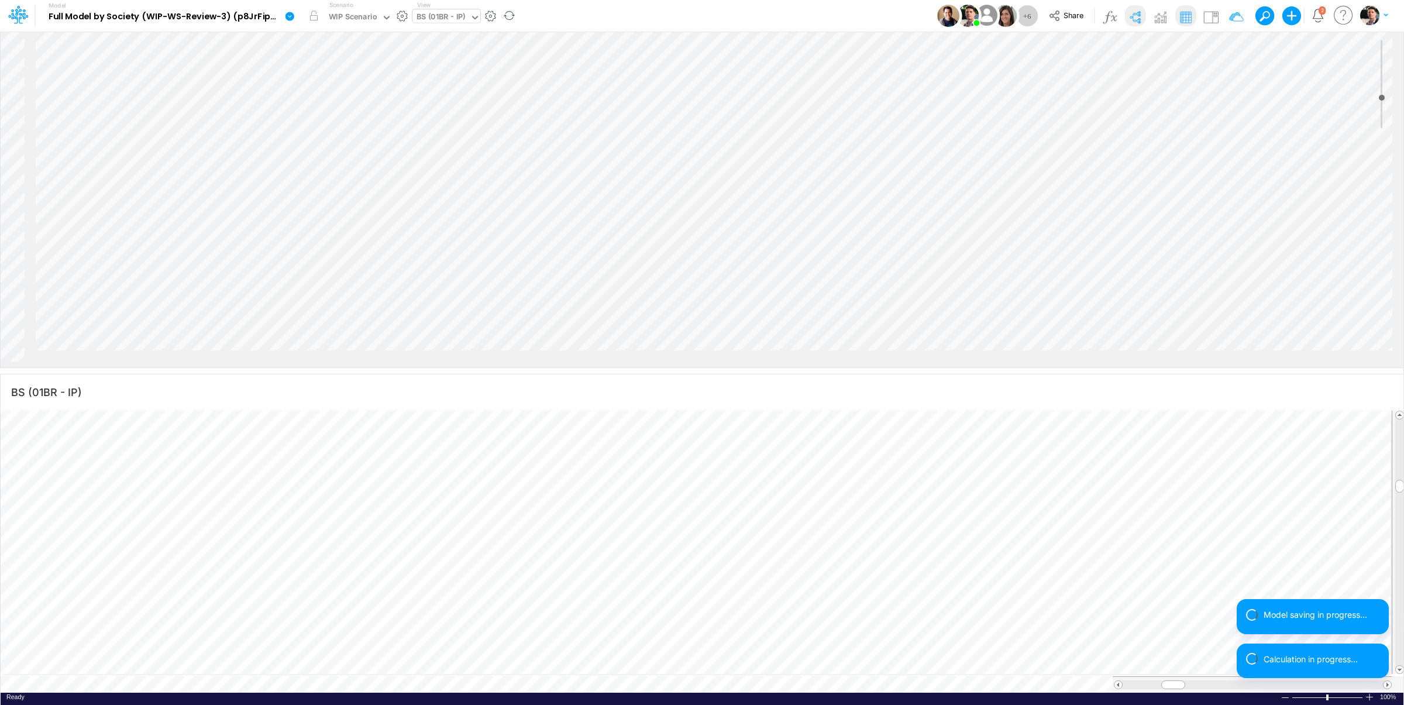
scroll to position [5055, 1582]
click at [1381, 105] on input "range" at bounding box center [1381, 84] width 15 height 88
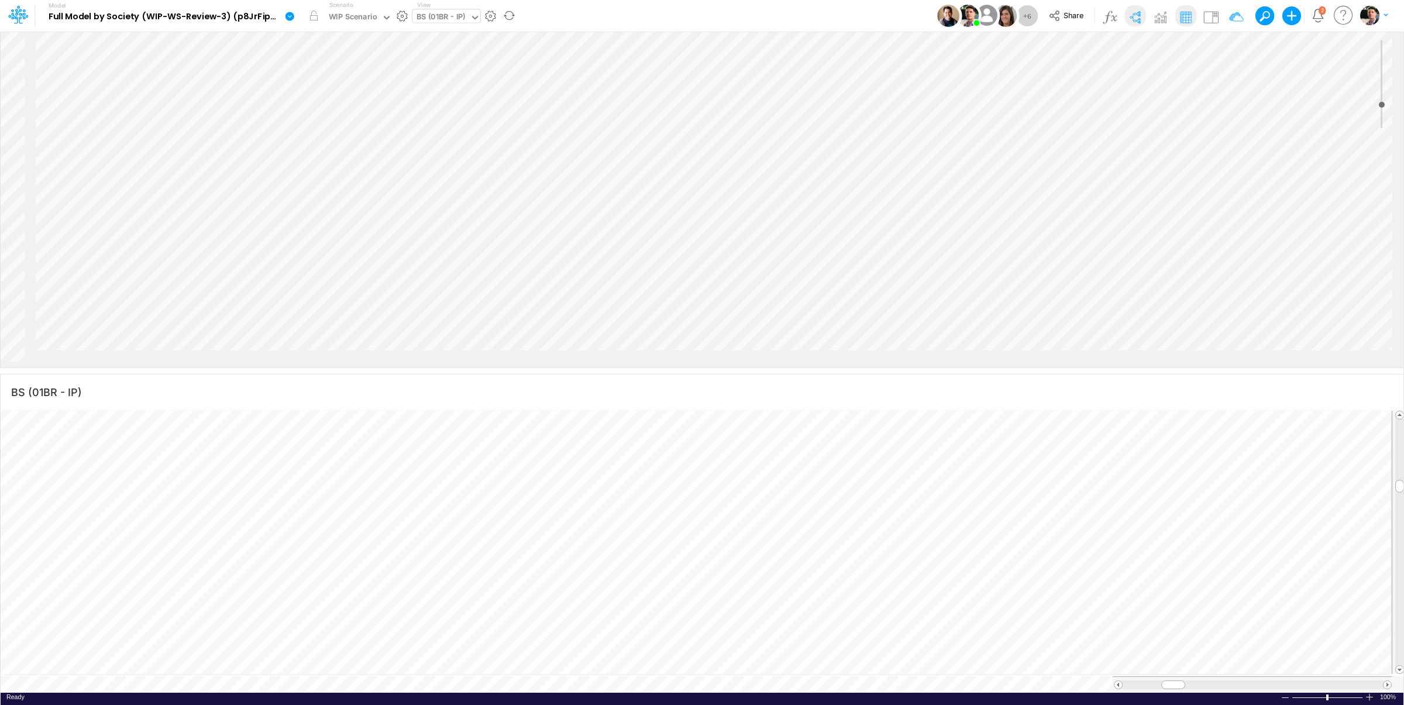
scroll to position [480, 580]
drag, startPoint x: 1383, startPoint y: 104, endPoint x: 1380, endPoint y: 98, distance: 6.3
type input "0"
click at [1383, 98] on input "range" at bounding box center [1381, 84] width 15 height 88
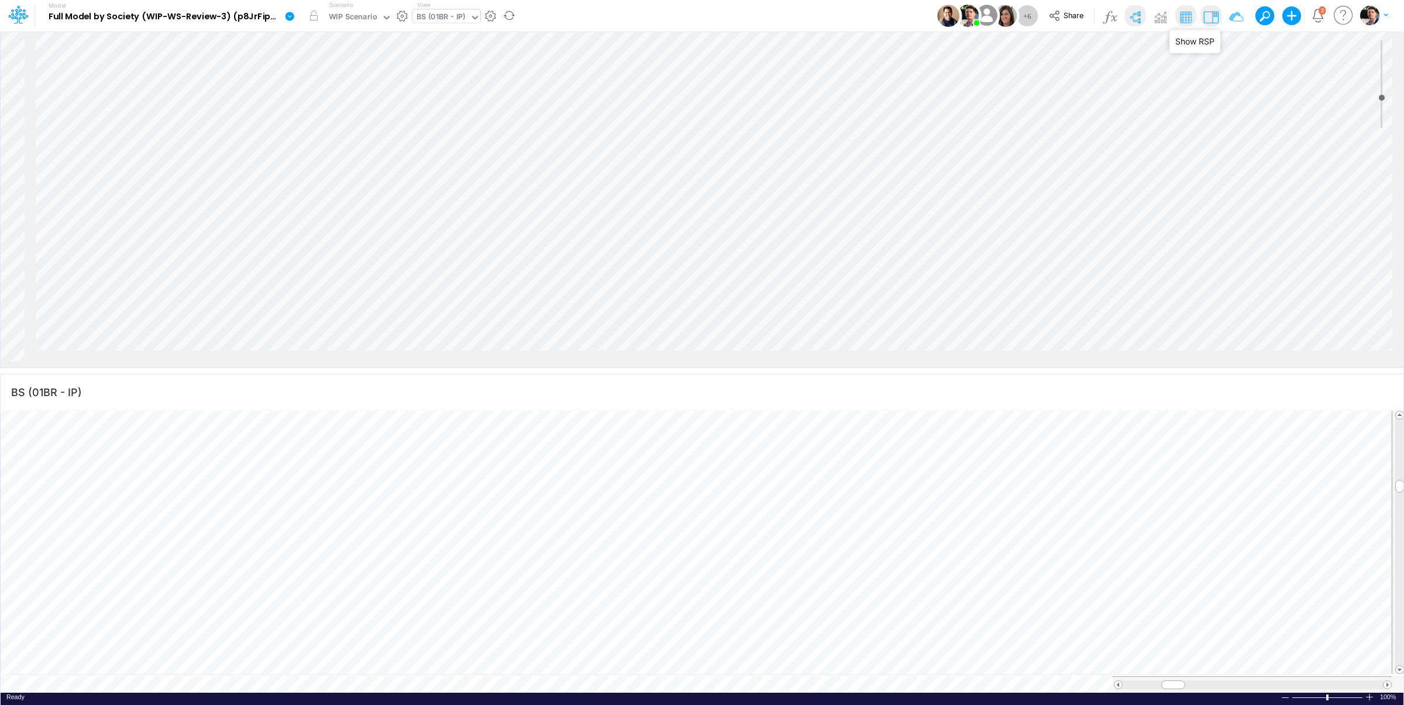
click at [1206, 14] on img at bounding box center [1210, 17] width 19 height 19
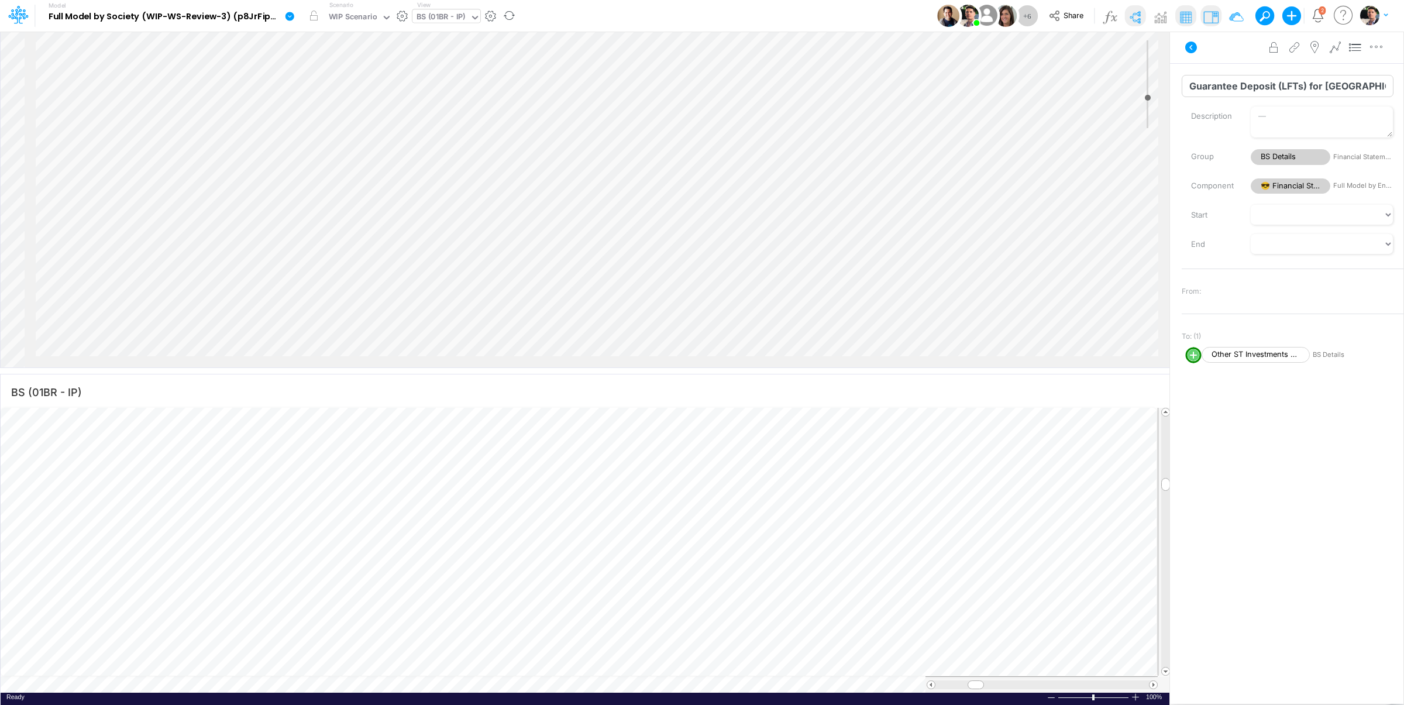
click at [1254, 89] on input "Guarantee Deposit (LFTs) for [GEOGRAPHIC_DATA] Loan" at bounding box center [1288, 86] width 212 height 22
type input "Excess Cash LFTs"
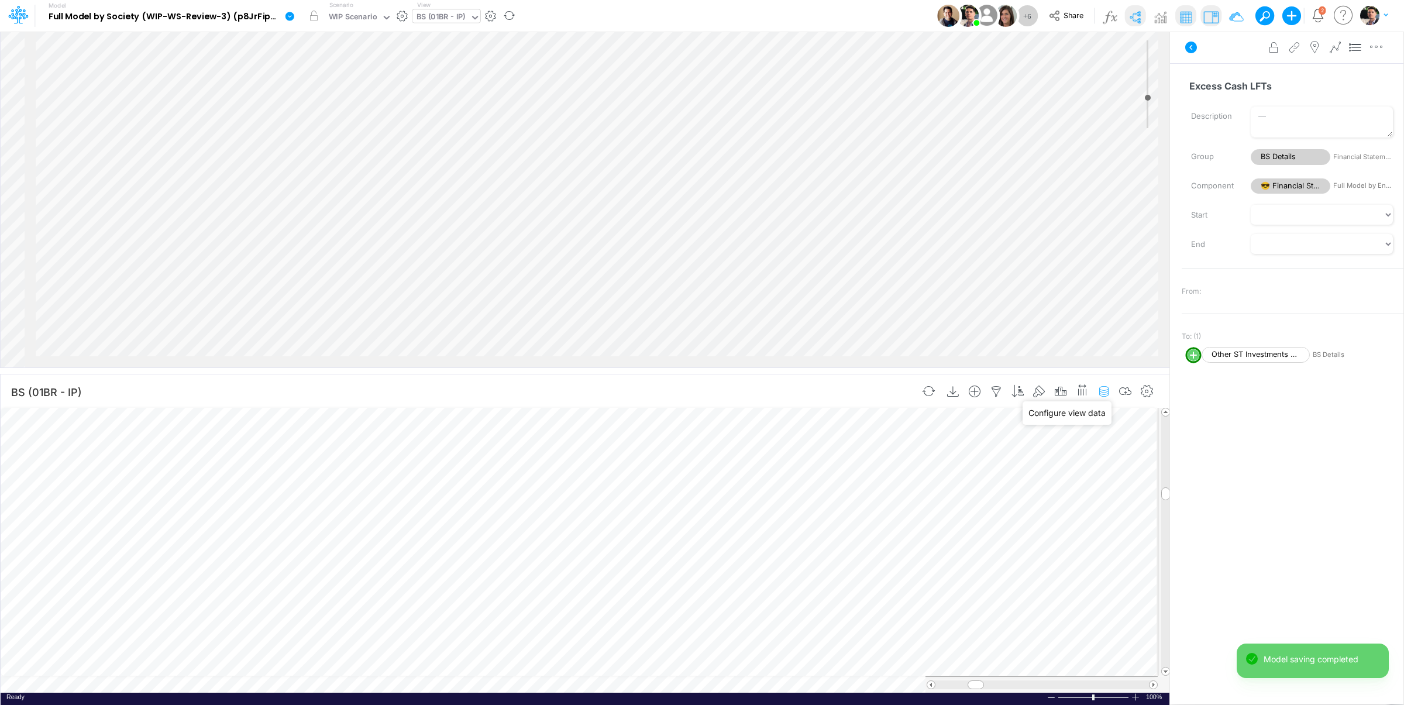
click at [1102, 392] on icon "button" at bounding box center [1104, 391] width 18 height 12
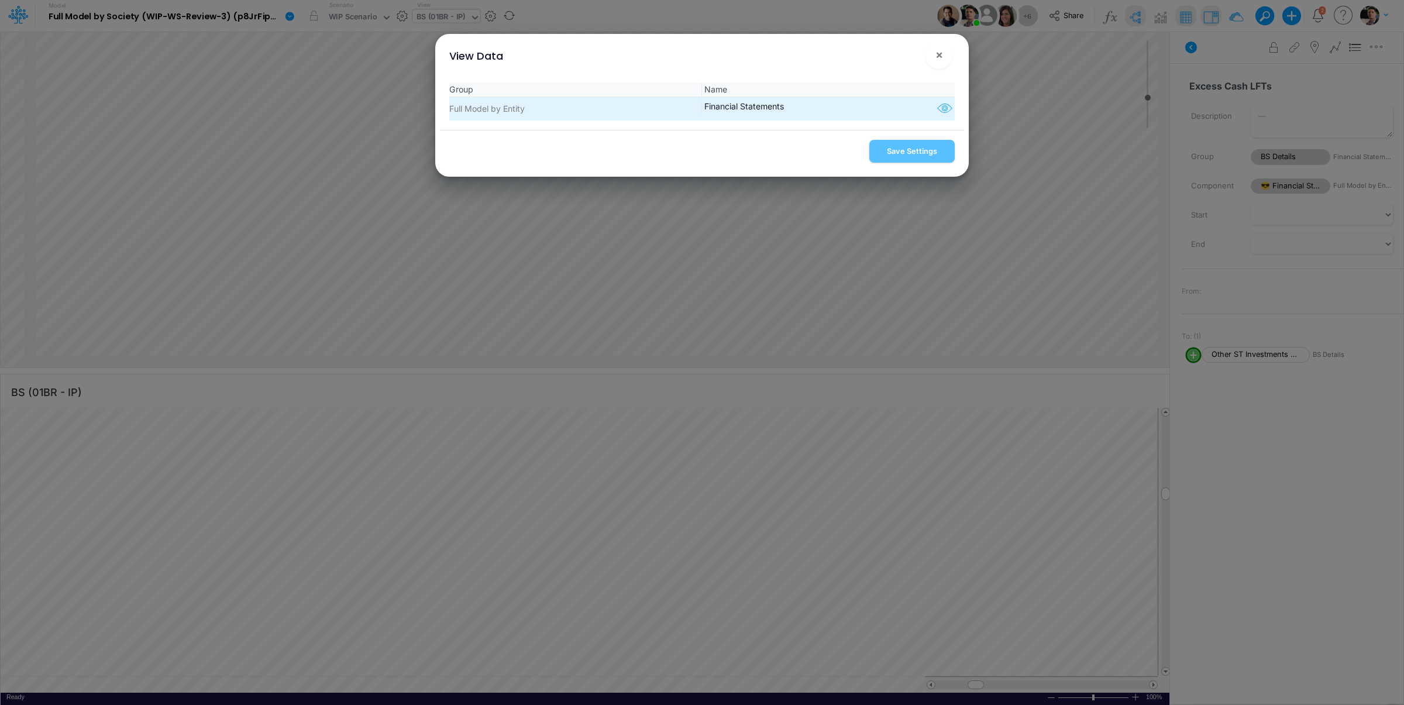
click at [938, 105] on icon "button" at bounding box center [945, 108] width 18 height 15
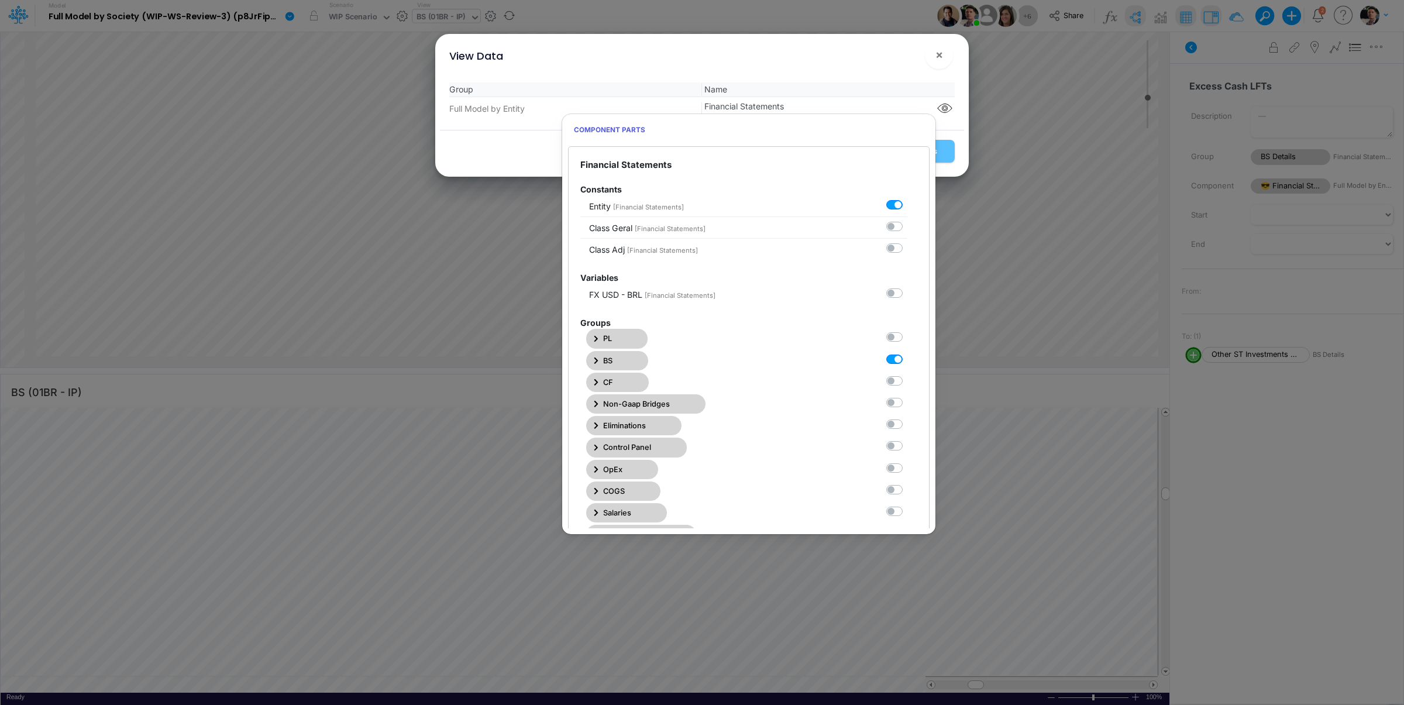
click at [597, 360] on icon "button" at bounding box center [596, 361] width 5 height 8
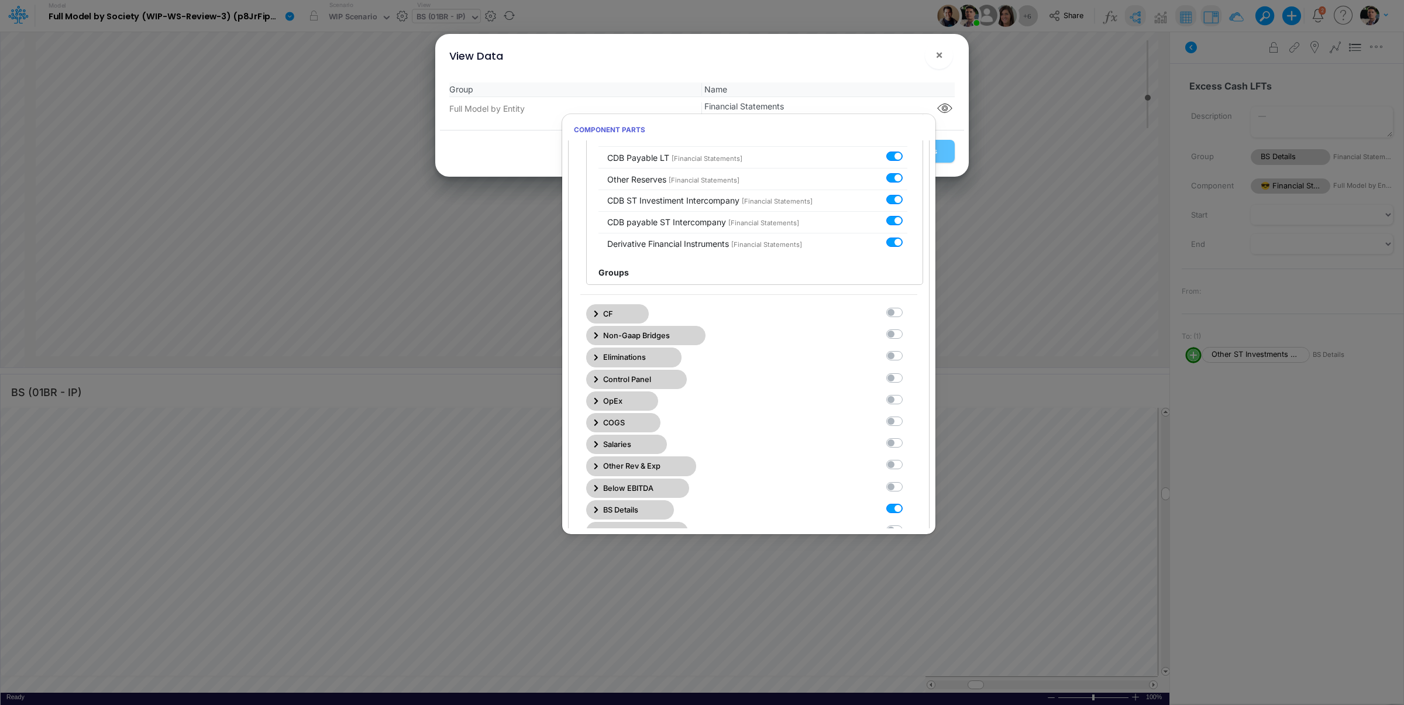
scroll to position [1958, 0]
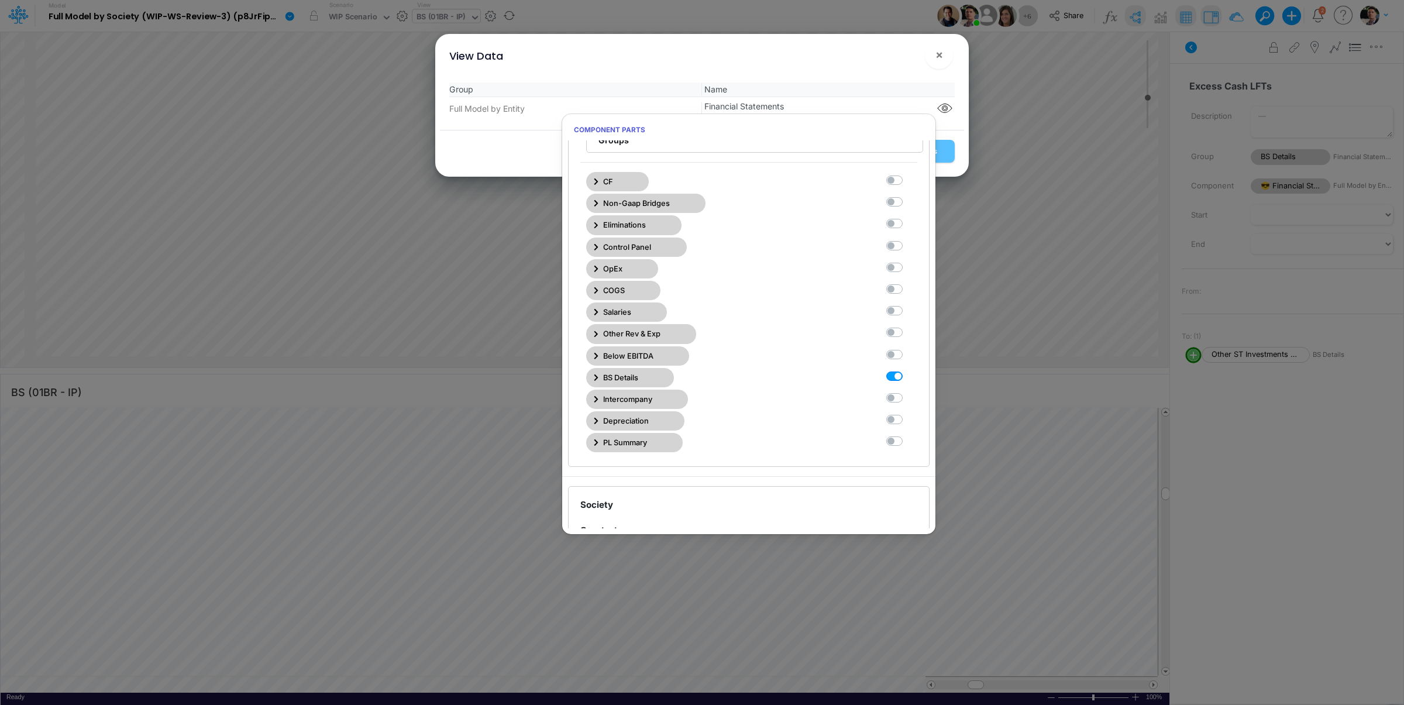
click at [590, 366] on div "Below EBITDA" at bounding box center [743, 355] width 327 height 19
click at [600, 387] on button "BS Details" at bounding box center [630, 377] width 88 height 19
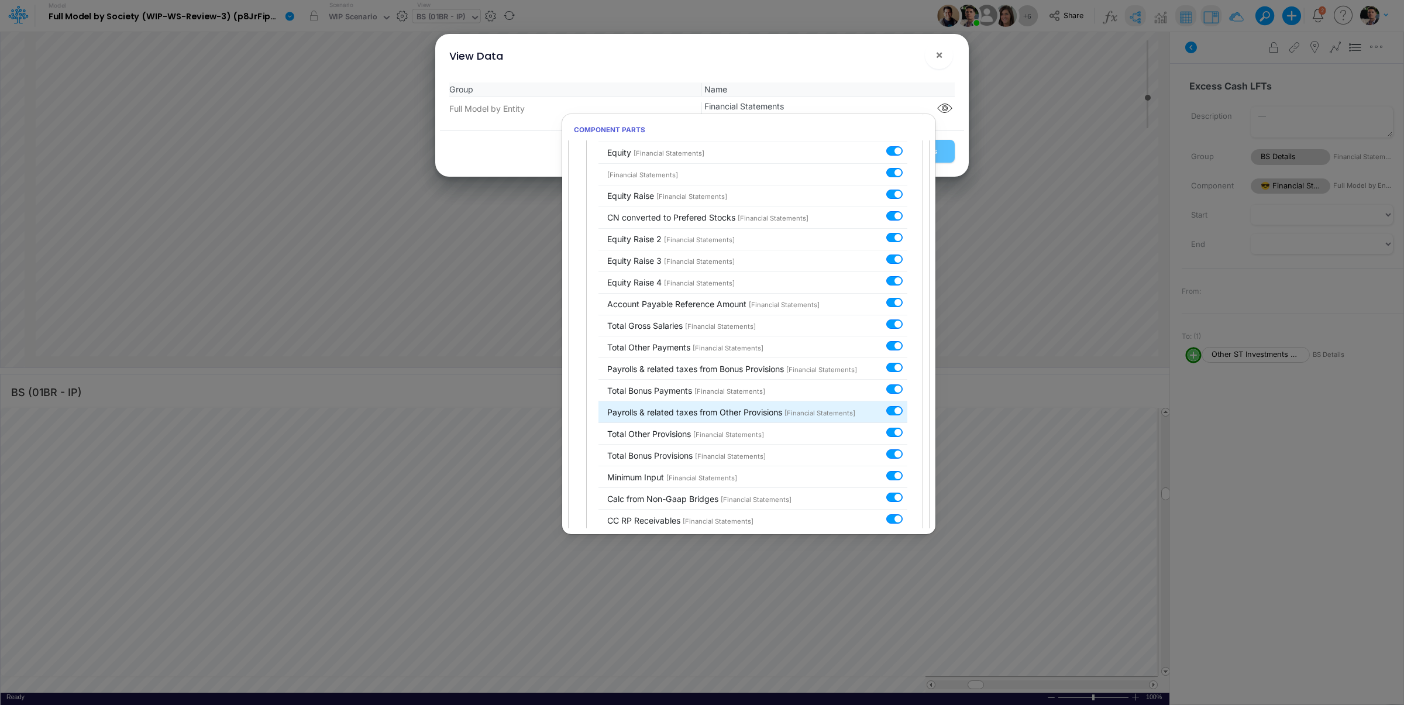
scroll to position [5820, 0]
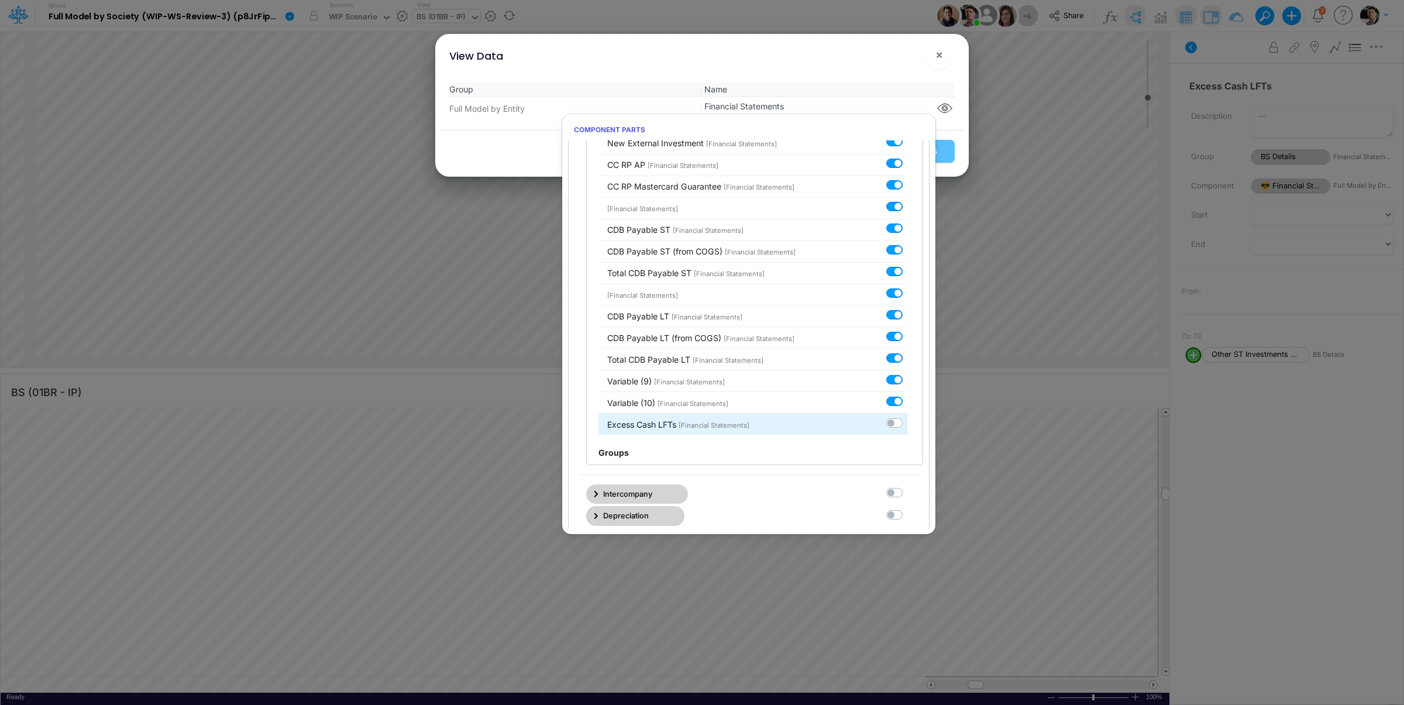
click at [907, 416] on label at bounding box center [907, 416] width 0 height 0
click at [907, 424] on input "checkbox" at bounding box center [911, 420] width 8 height 8
checkbox input "true"
click at [947, 148] on button "Save Settings" at bounding box center [911, 151] width 85 height 23
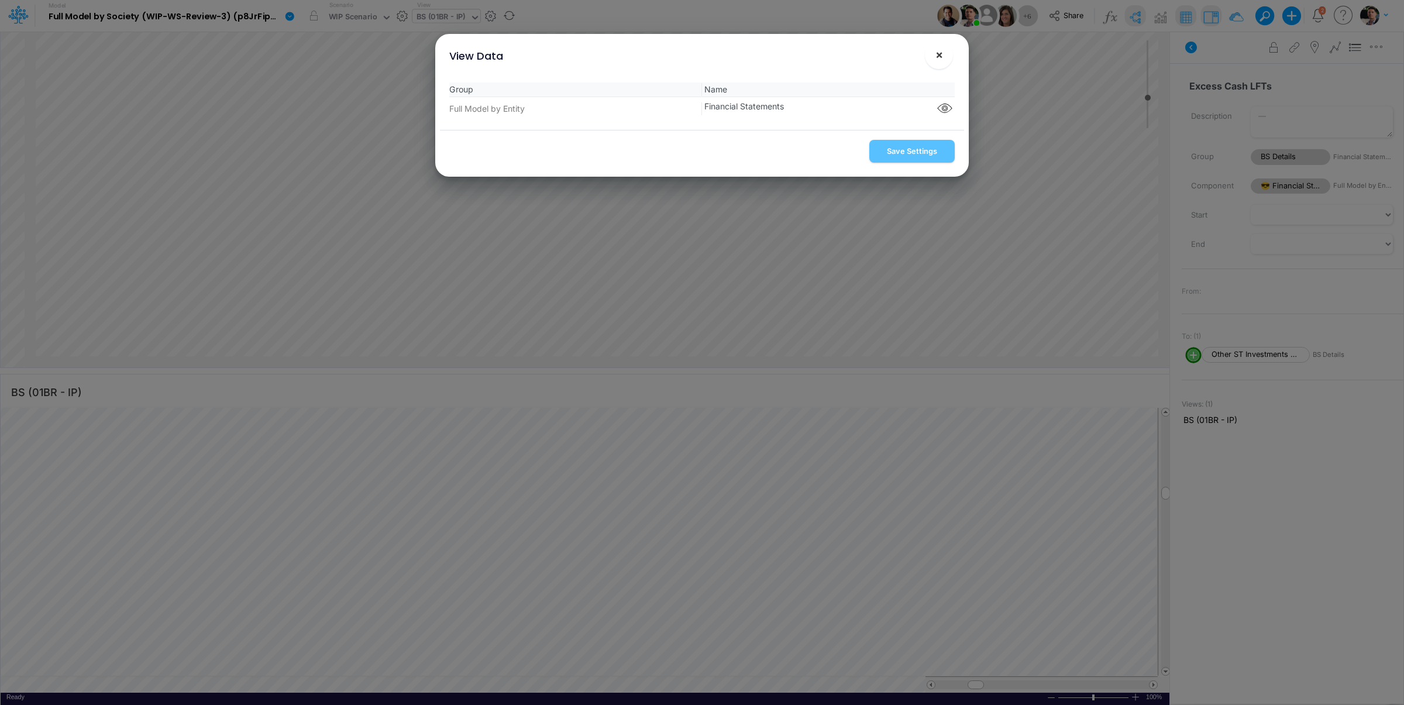
click at [937, 54] on span "×" at bounding box center [939, 54] width 8 height 14
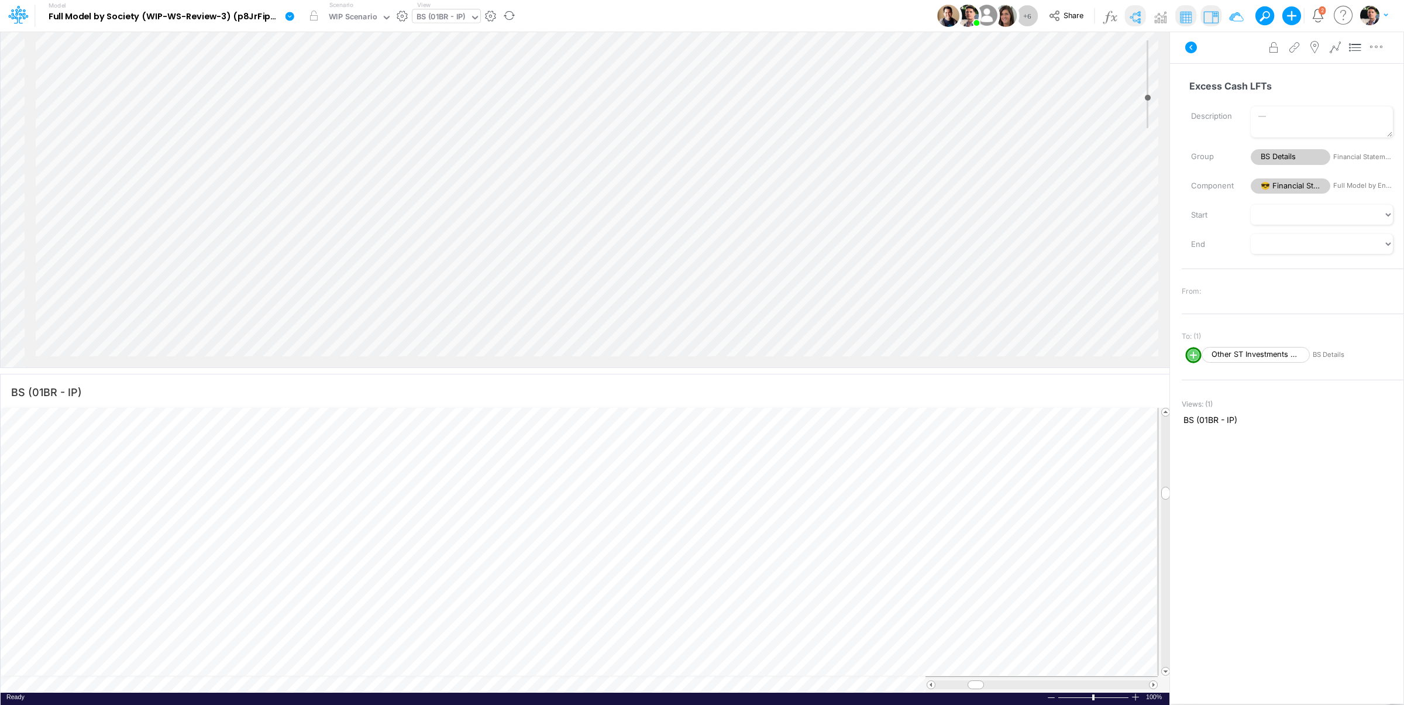
click at [354, 688] on div "Paste Cut Copy AutoFill 0 Ready 100% Sum: null Max: null Min: null Numerical Co…" at bounding box center [585, 549] width 1169 height 285
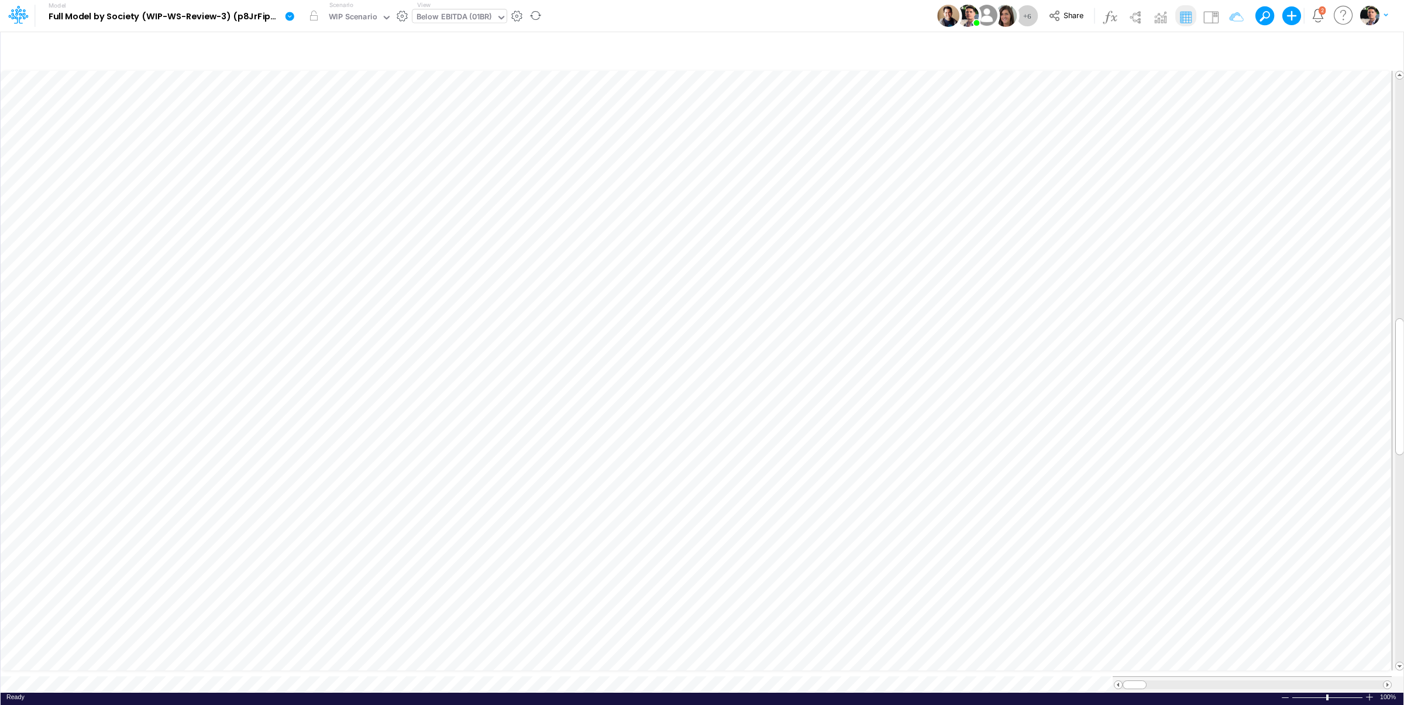
scroll to position [5, 67]
type input "BS (01BR - IP)"
drag, startPoint x: 1205, startPoint y: 18, endPoint x: 1206, endPoint y: 51, distance: 33.9
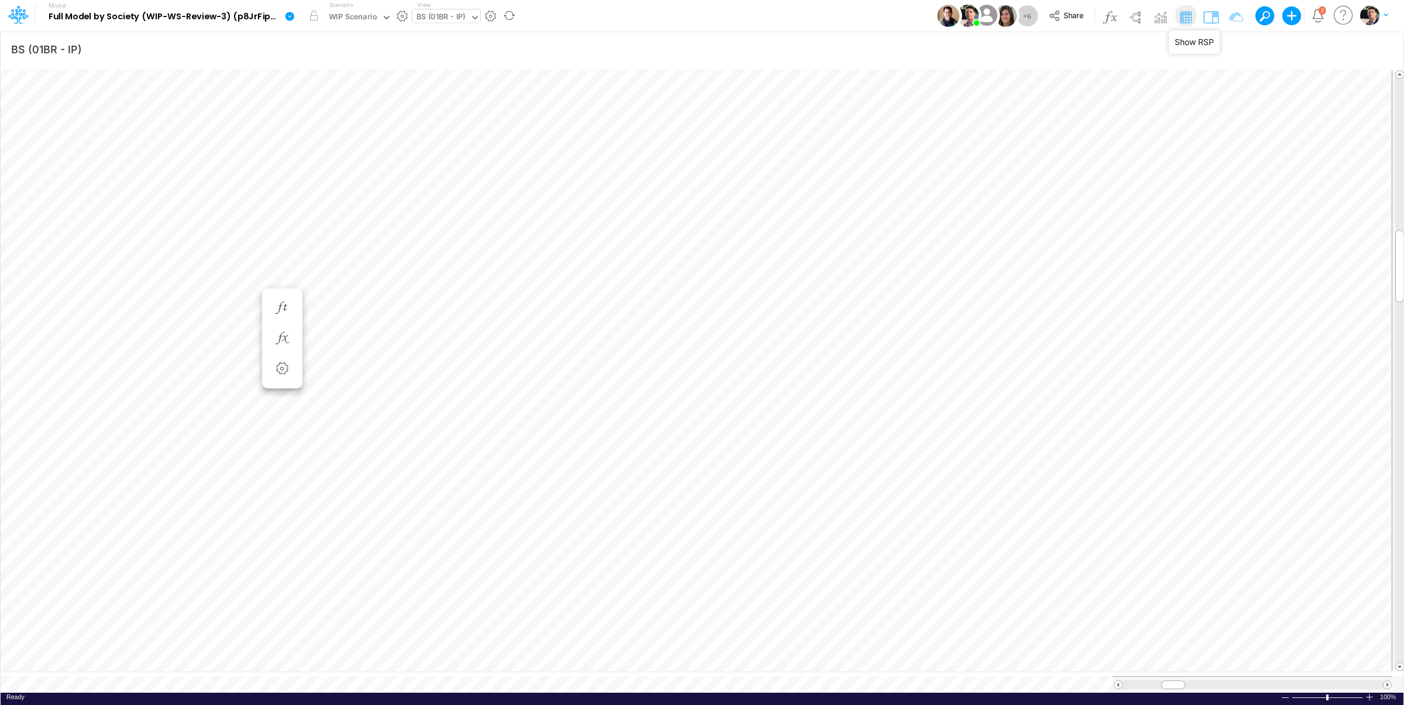
click at [1205, 18] on img at bounding box center [1210, 17] width 19 height 19
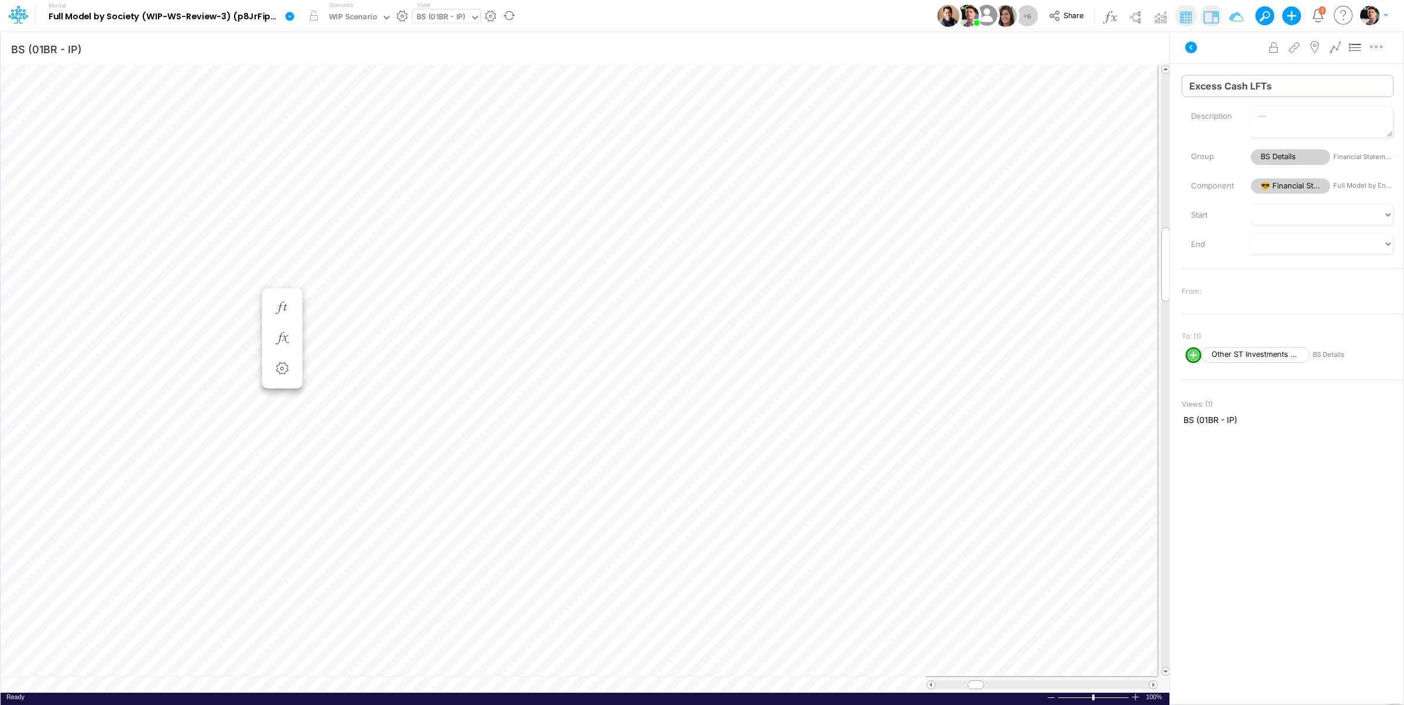
drag, startPoint x: 1280, startPoint y: 84, endPoint x: 1163, endPoint y: 88, distance: 116.5
click at [1182, 88] on input "Excess Cash LFTs" at bounding box center [1288, 86] width 212 height 22
paste input "Cash&Banks Excess Interest Received"
click at [1216, 85] on input "Cash&Banks Excess" at bounding box center [1288, 86] width 212 height 22
type input "Cash&Banks Excess"
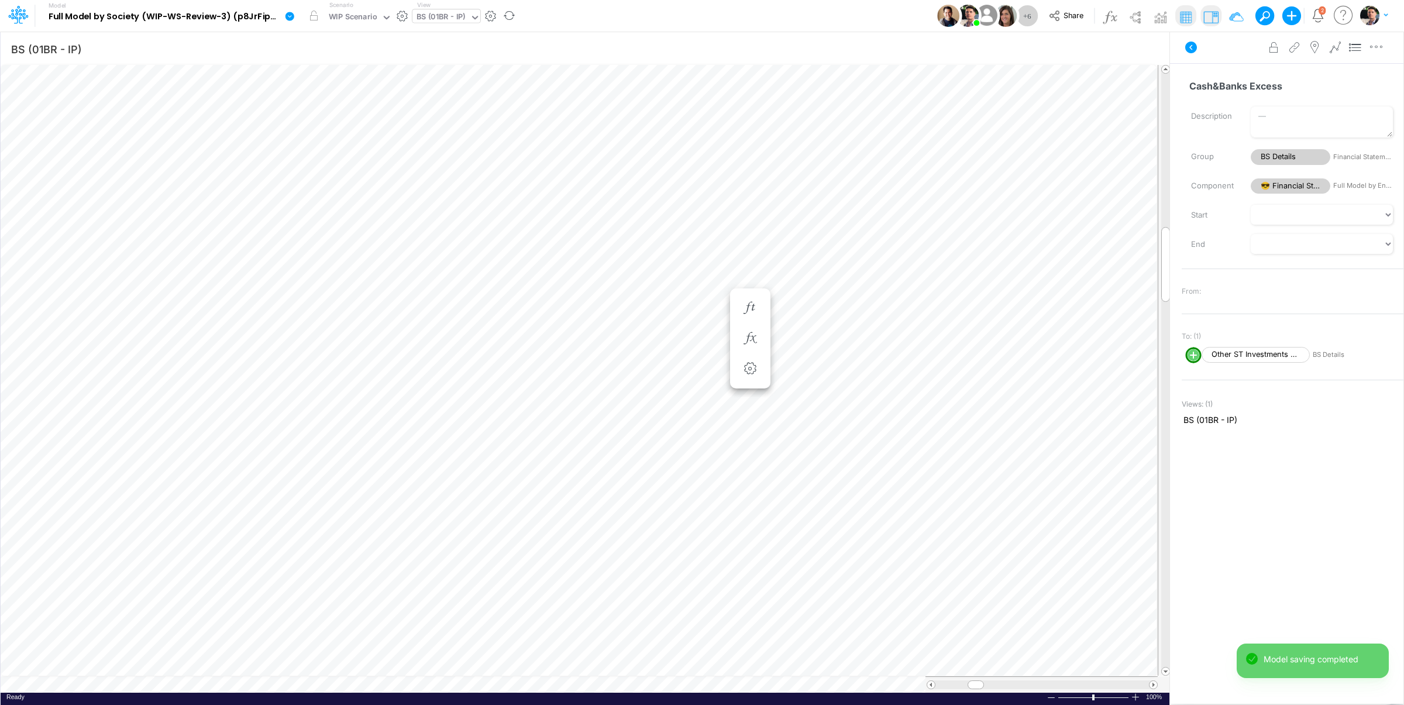
scroll to position [5, 2]
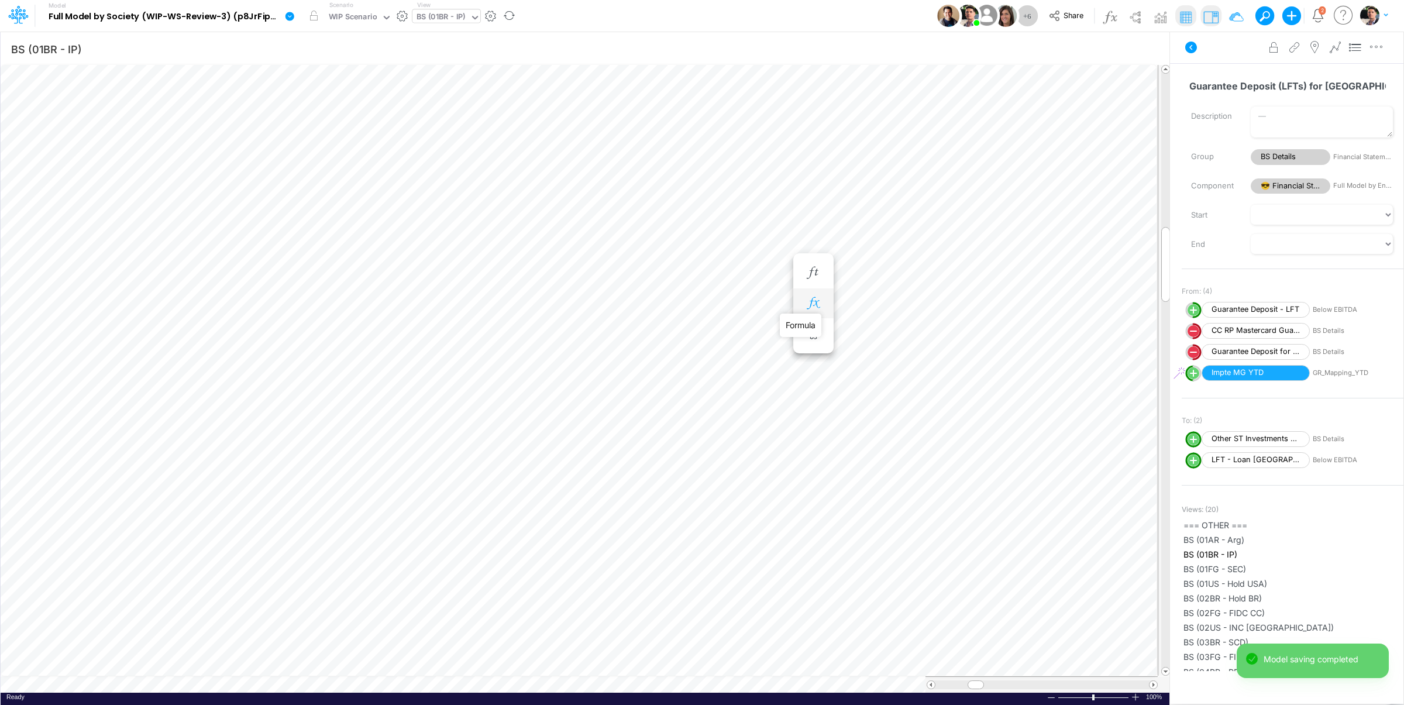
click at [815, 304] on icon "button" at bounding box center [813, 303] width 18 height 12
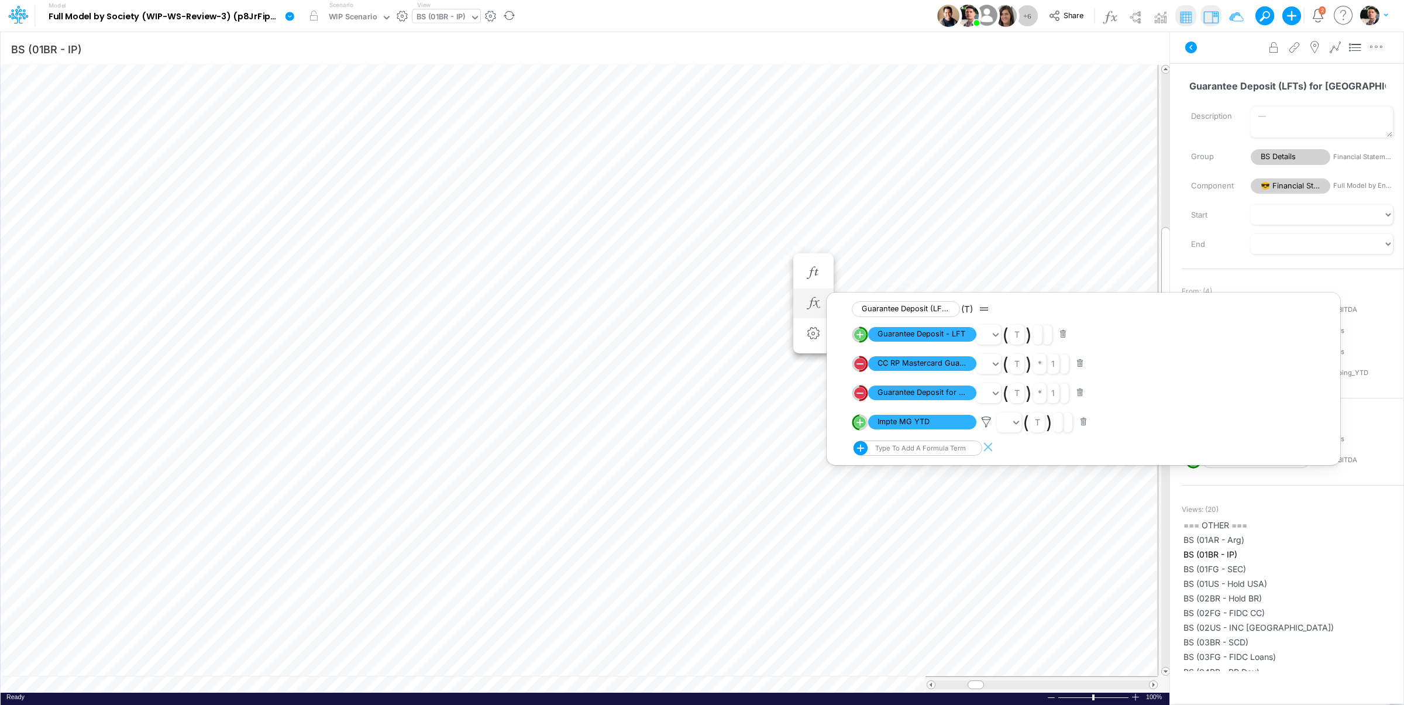
click at [912, 452] on div "Type to add a formula term" at bounding box center [919, 448] width 93 height 8
click at [910, 508] on span "Cash&Banks Excess" at bounding box center [894, 508] width 63 height 8
type input "cash&bank"
click at [1083, 368] on button "button" at bounding box center [1080, 364] width 23 height 16
click at [1082, 365] on button "button" at bounding box center [1080, 364] width 23 height 16
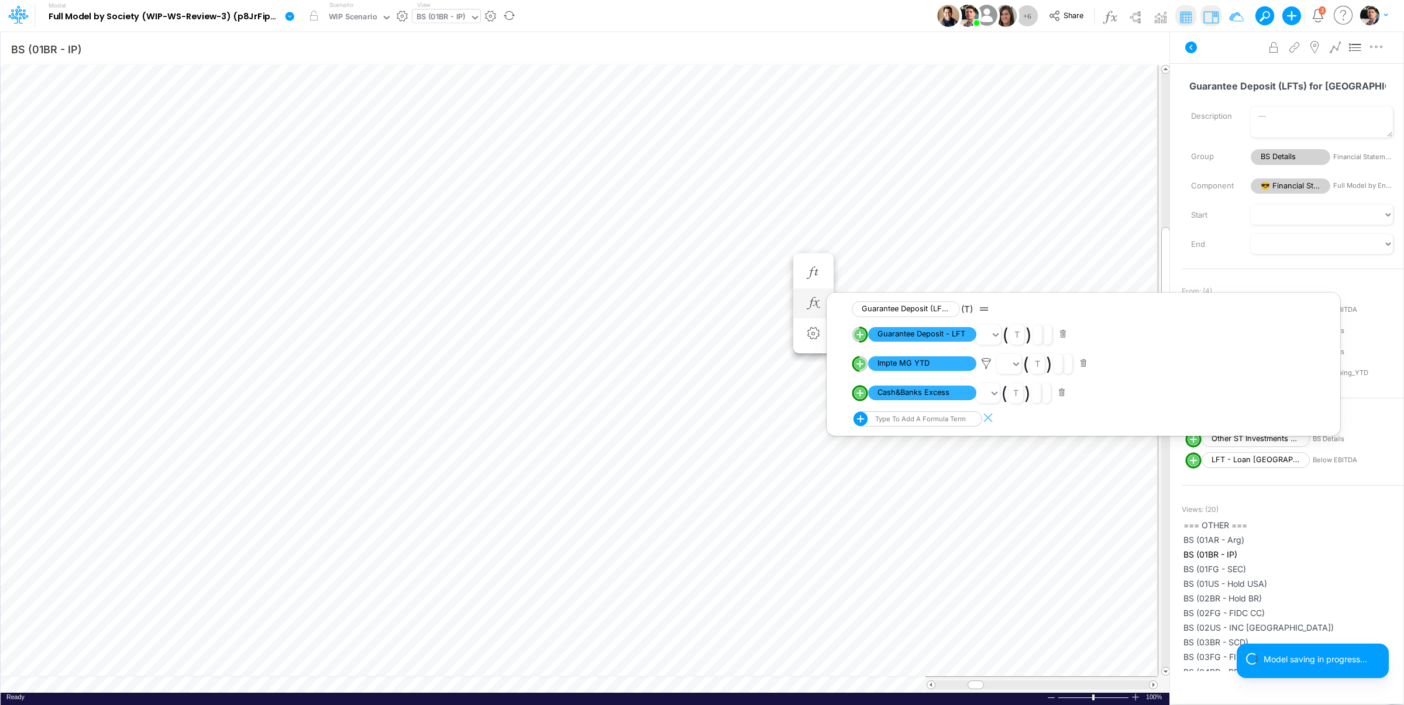
click at [1064, 397] on button "button" at bounding box center [1062, 393] width 23 height 16
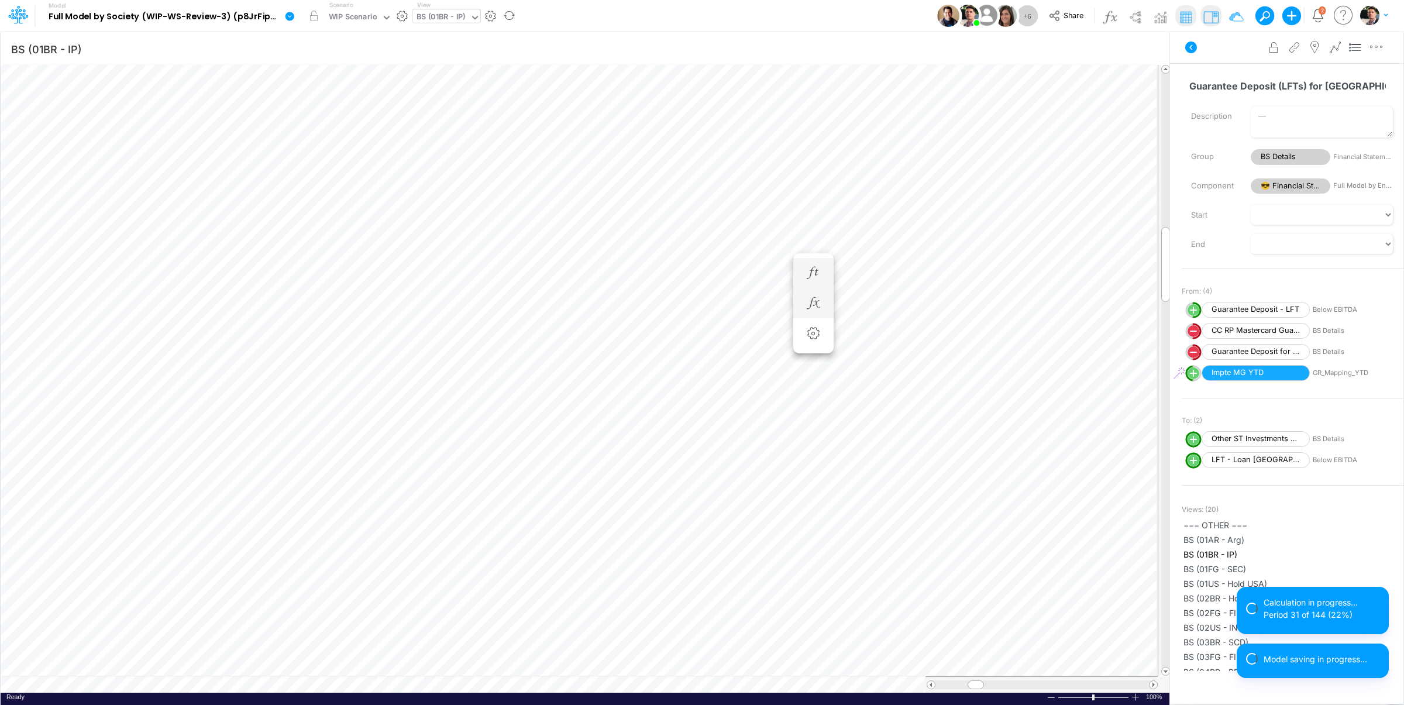
scroll to position [5, 2]
click at [815, 304] on icon "button" at bounding box center [813, 303] width 18 height 12
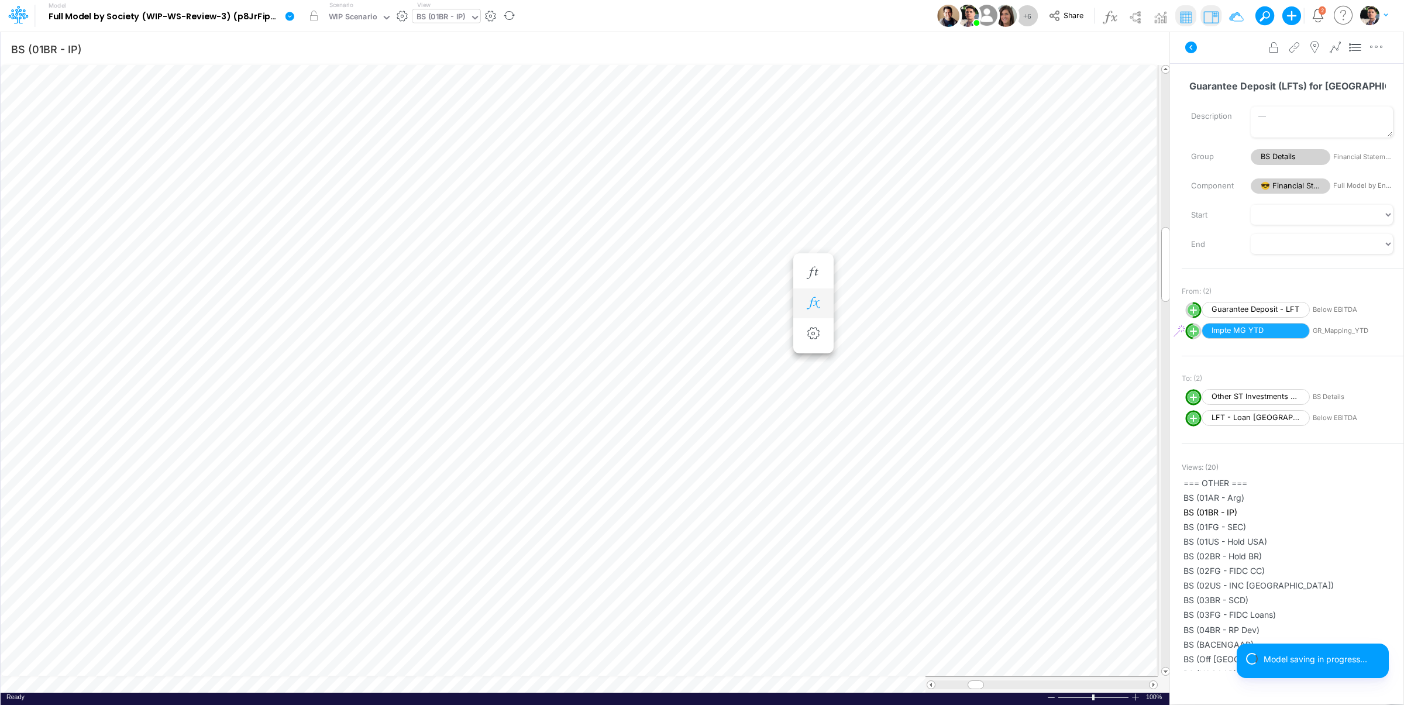
click at [816, 300] on icon "button" at bounding box center [813, 303] width 18 height 12
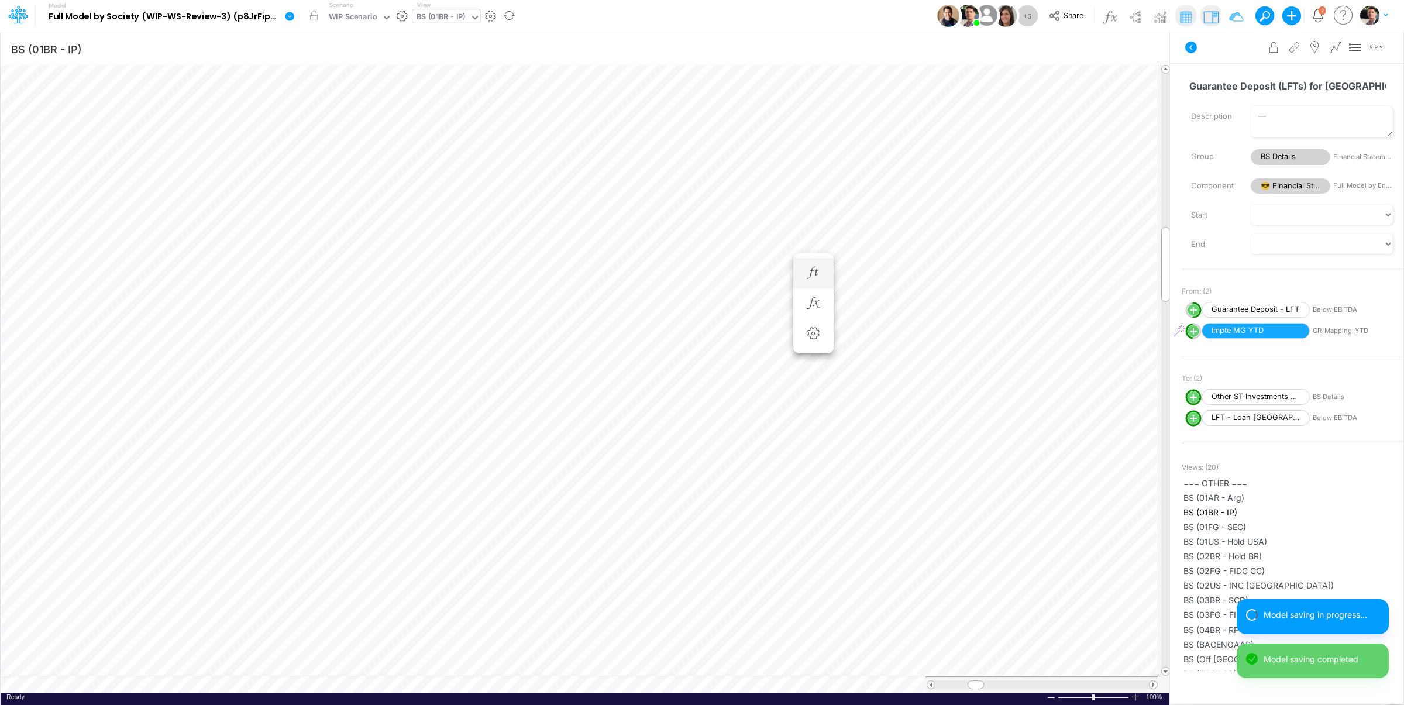
scroll to position [5, 2]
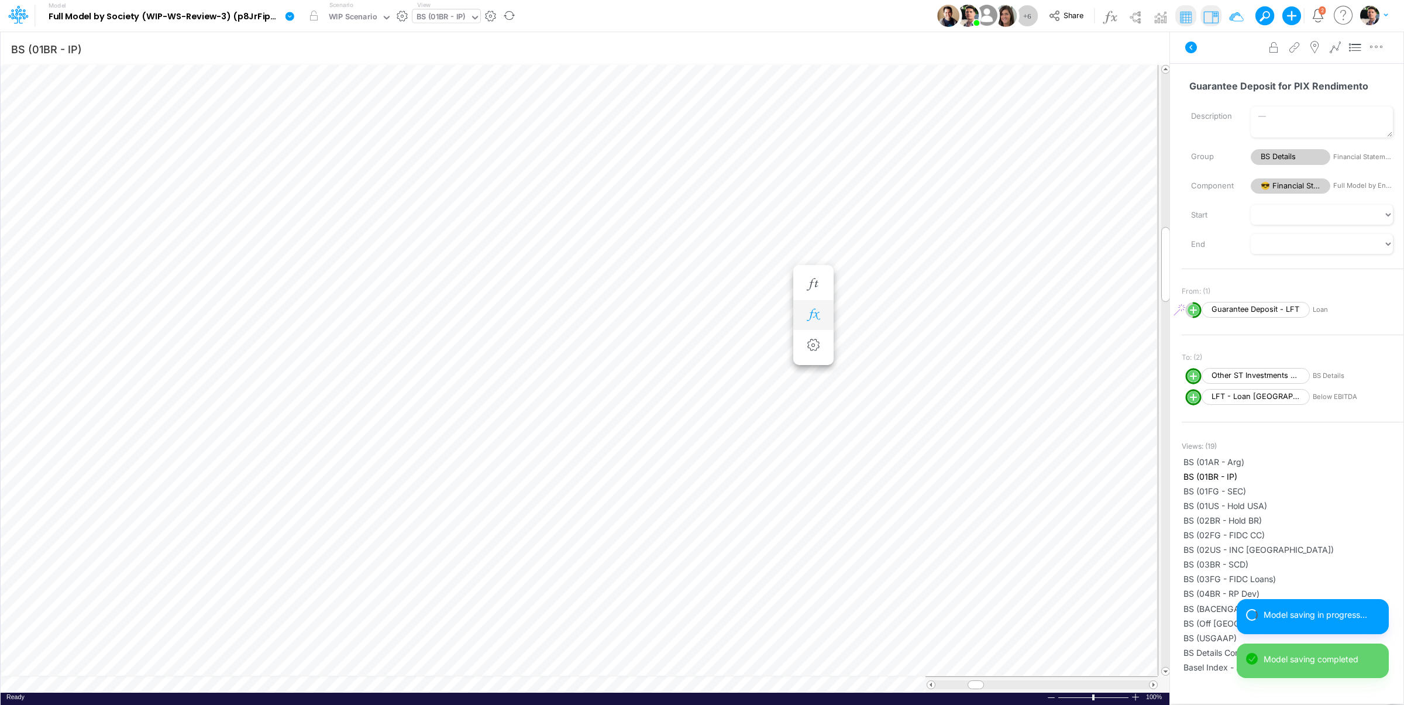
click at [819, 313] on icon "button" at bounding box center [813, 315] width 18 height 12
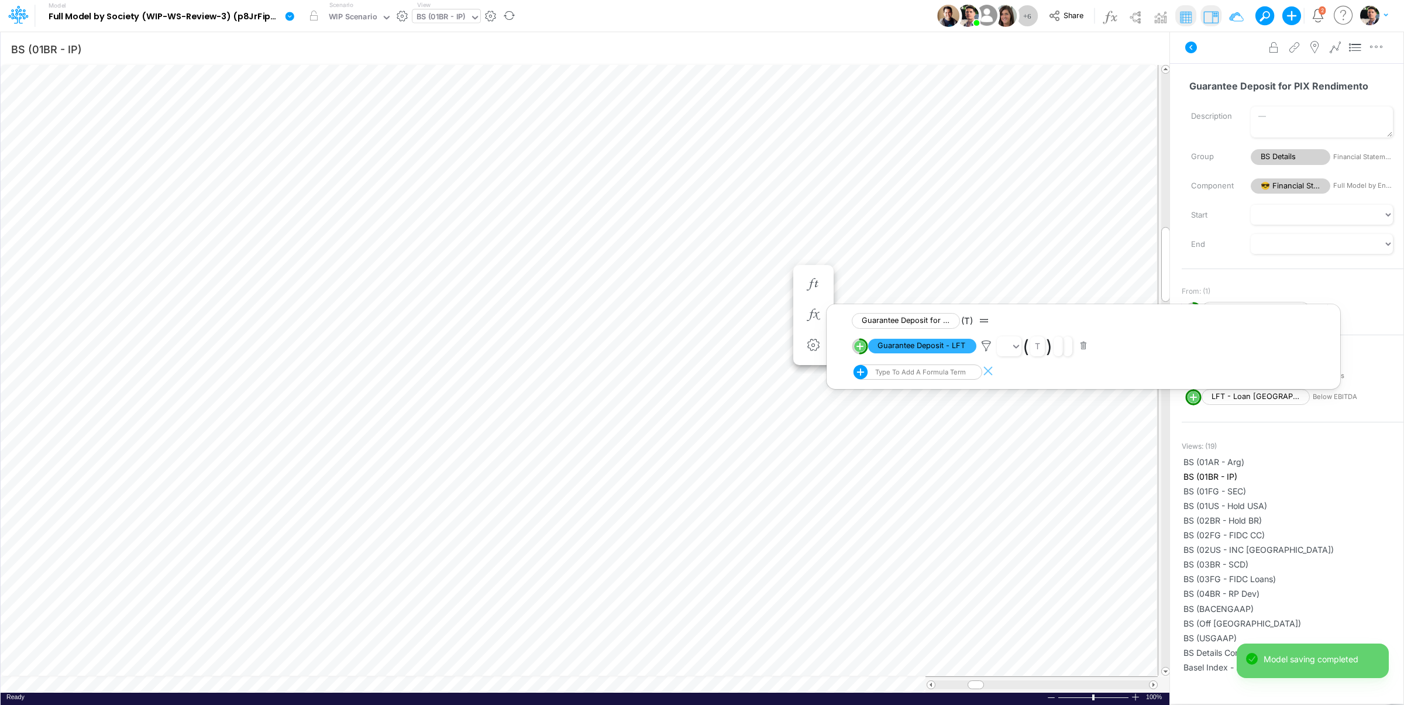
click at [1084, 349] on button "button" at bounding box center [1083, 346] width 23 height 16
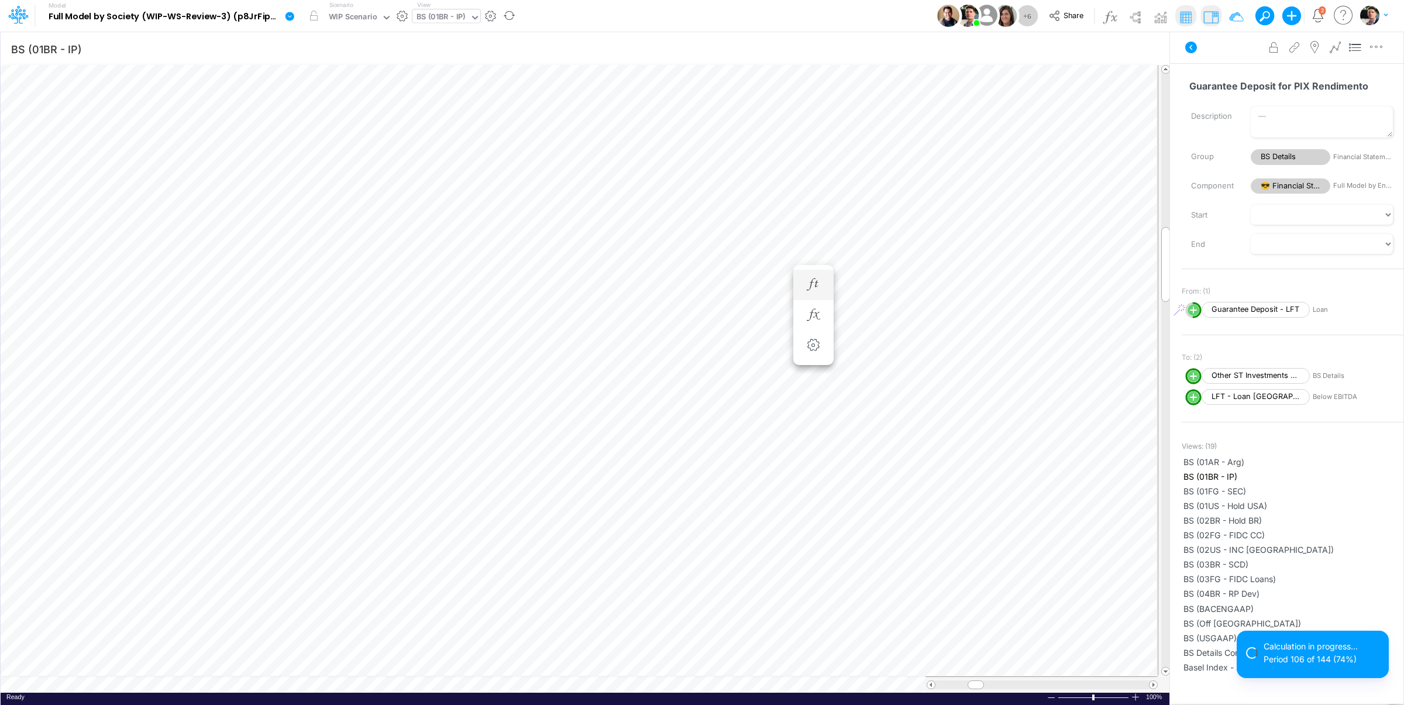
scroll to position [5, 2]
click at [818, 319] on icon "button" at bounding box center [813, 315] width 18 height 12
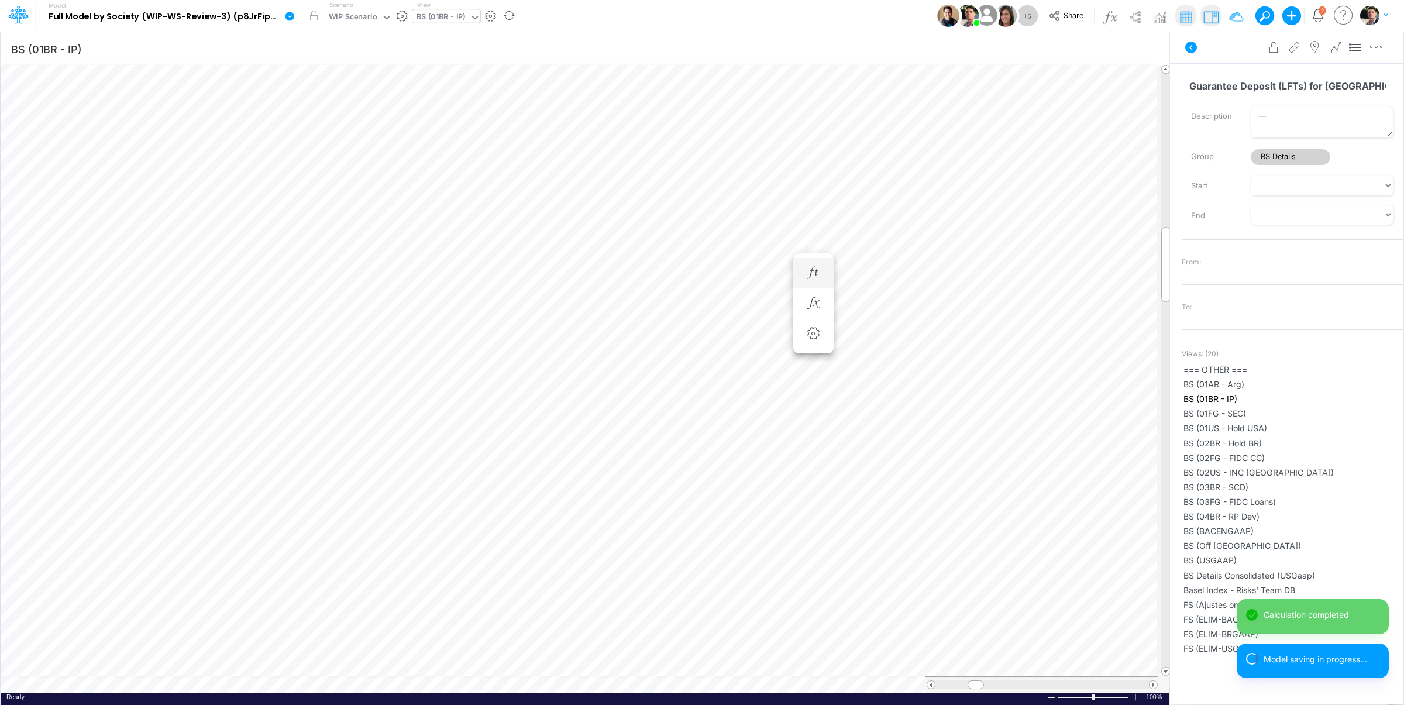
scroll to position [5, 2]
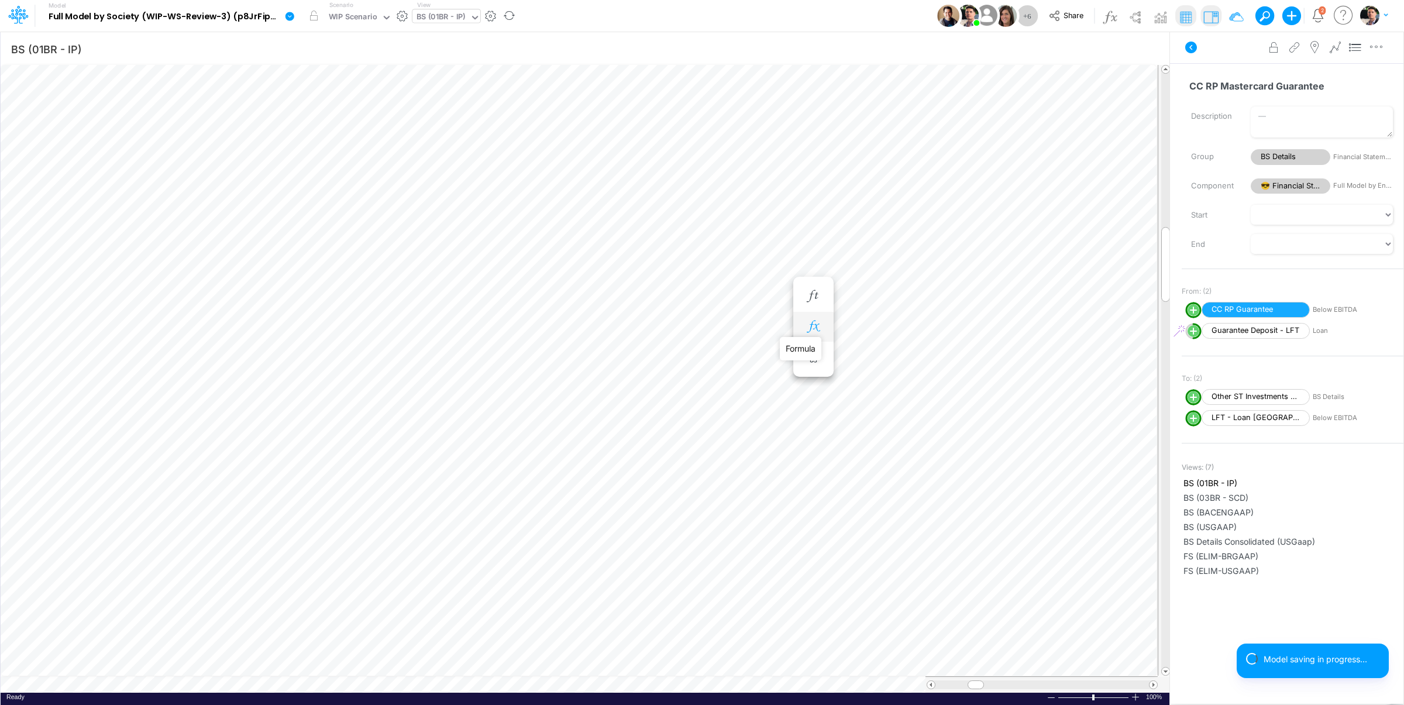
click at [812, 326] on icon "button" at bounding box center [813, 327] width 18 height 12
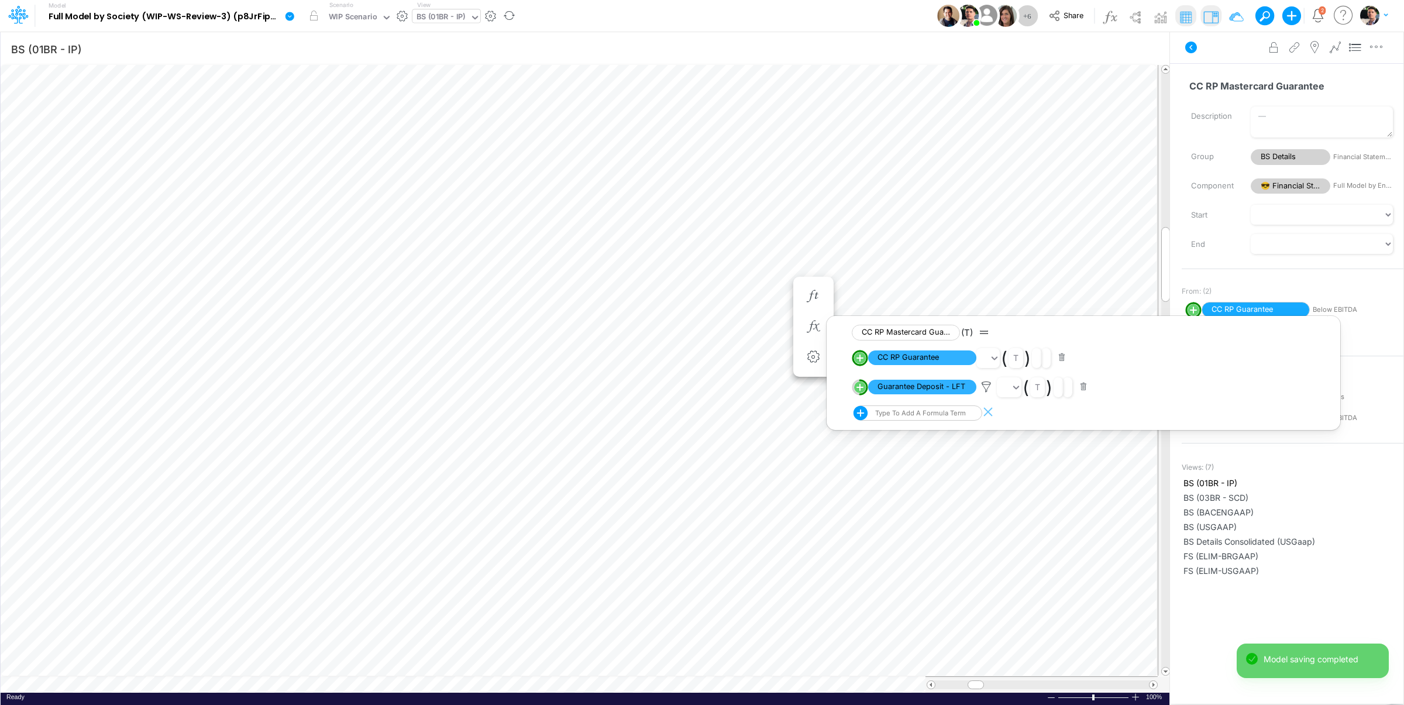
click at [1085, 391] on button "button" at bounding box center [1083, 387] width 23 height 16
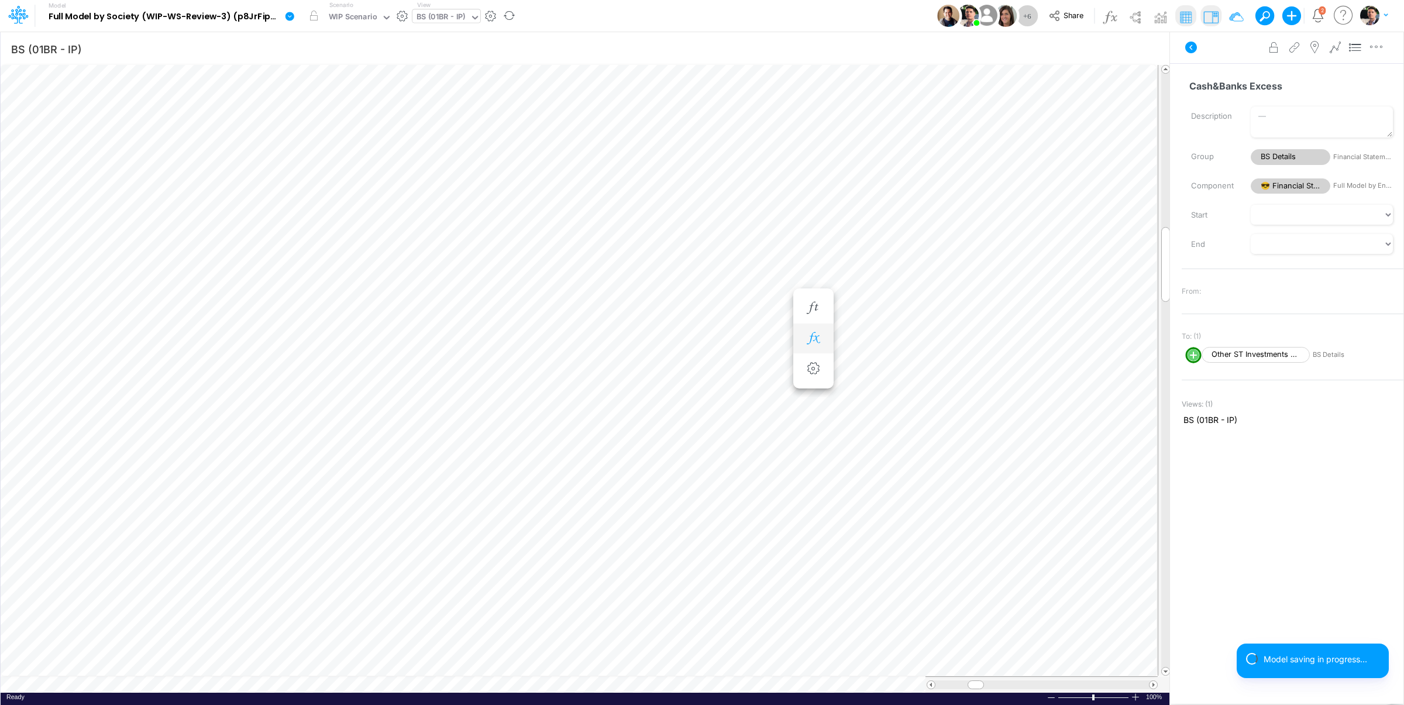
click at [815, 345] on icon "button" at bounding box center [813, 338] width 18 height 12
click at [900, 369] on div "Type to add a formula term" at bounding box center [919, 366] width 93 height 8
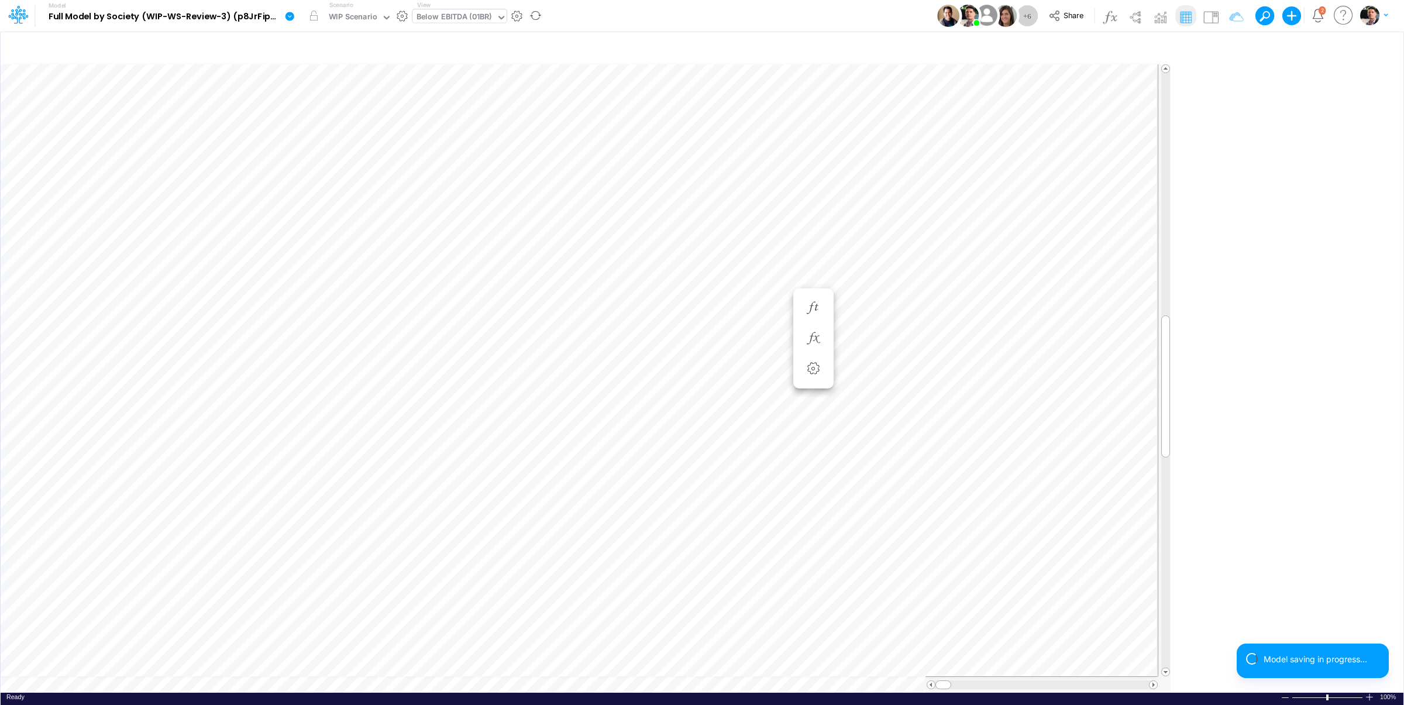
scroll to position [5, 67]
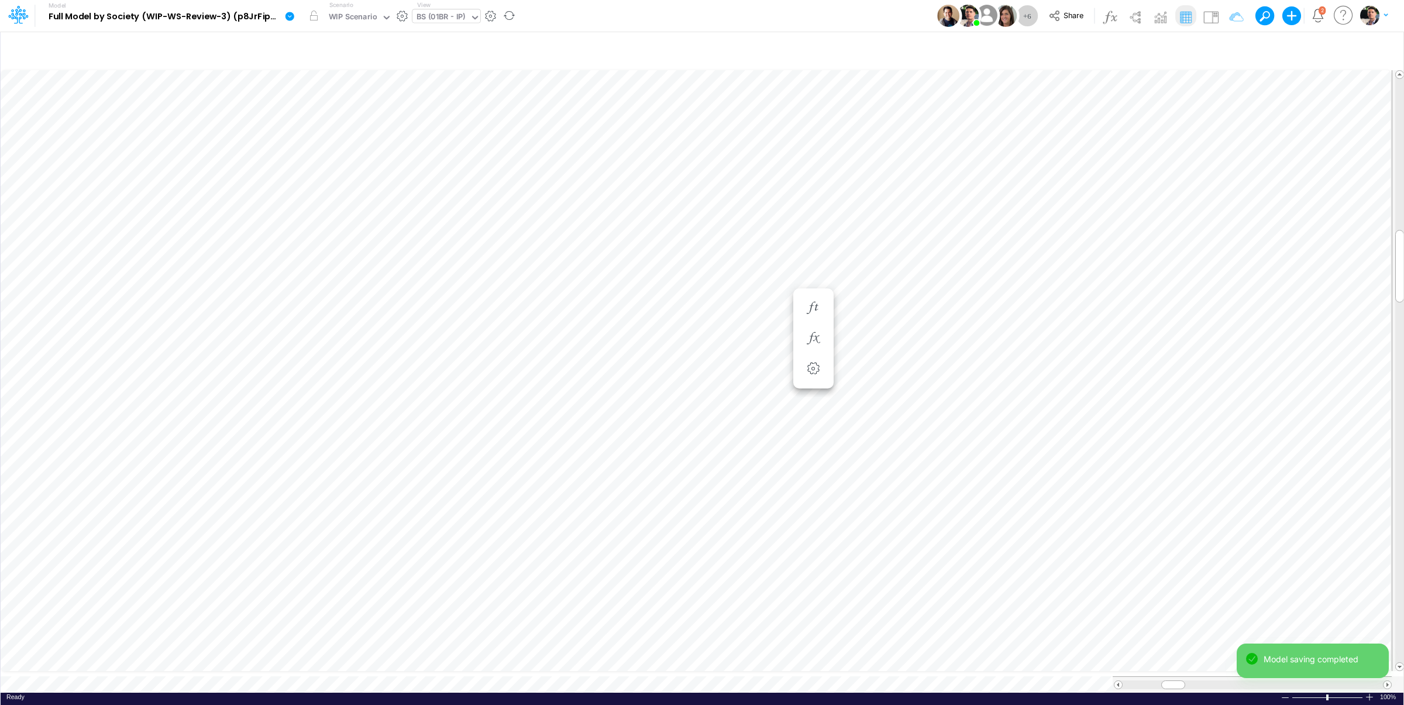
type input "BS (01BR - IP)"
click at [822, 341] on icon "button" at bounding box center [813, 338] width 18 height 12
click at [898, 363] on div "Type to add a formula term" at bounding box center [919, 366] width 93 height 8
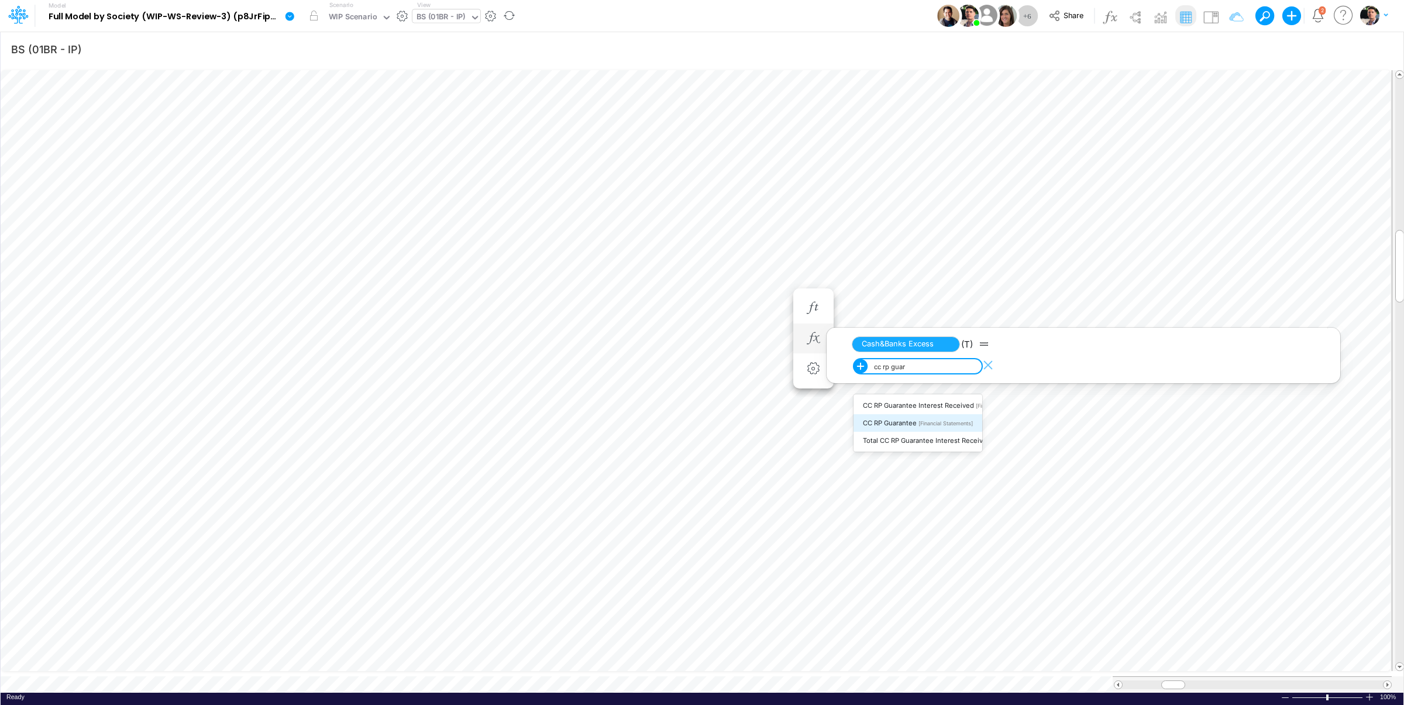
click at [904, 424] on span "CC RP Guarantee" at bounding box center [890, 423] width 54 height 8
type input "cc rp guar"
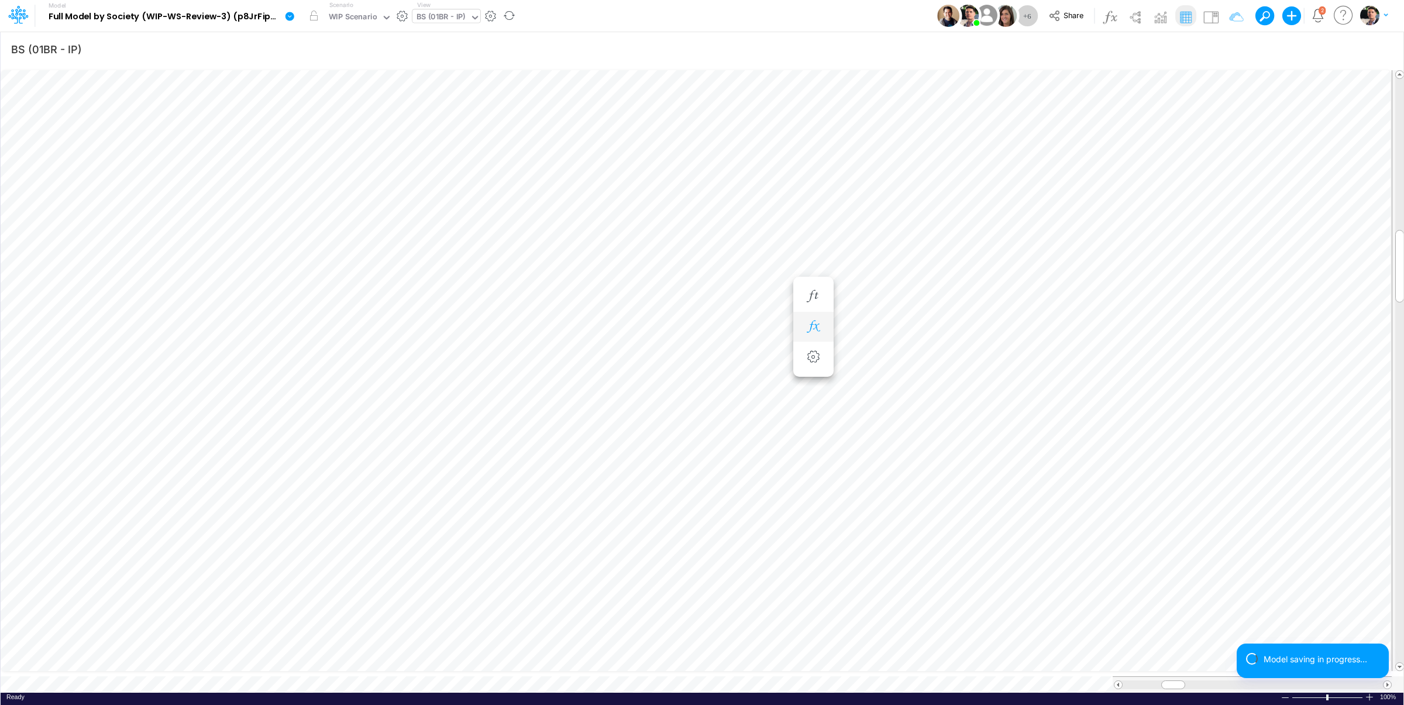
click at [813, 323] on icon "button" at bounding box center [813, 327] width 18 height 12
click at [816, 312] on icon "button" at bounding box center [813, 315] width 18 height 12
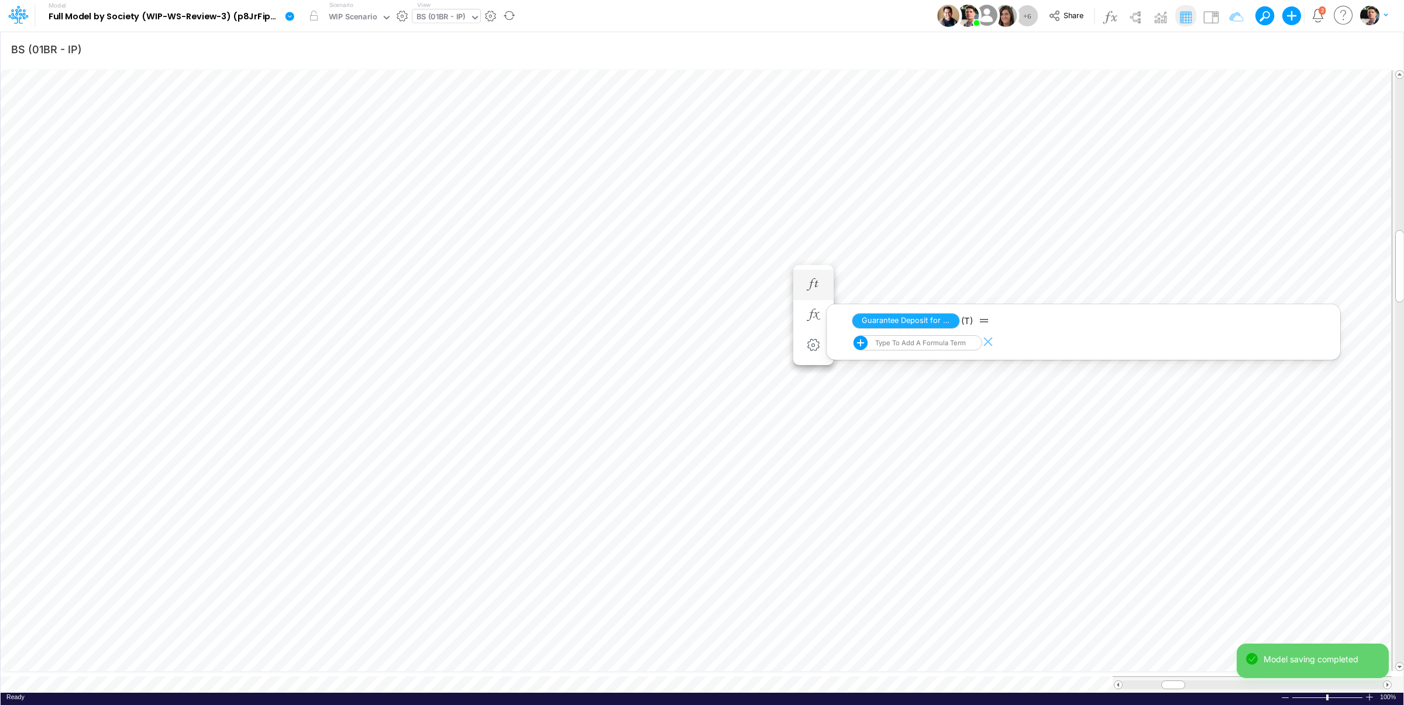
scroll to position [5, 2]
click at [818, 300] on icon "button" at bounding box center [813, 303] width 18 height 12
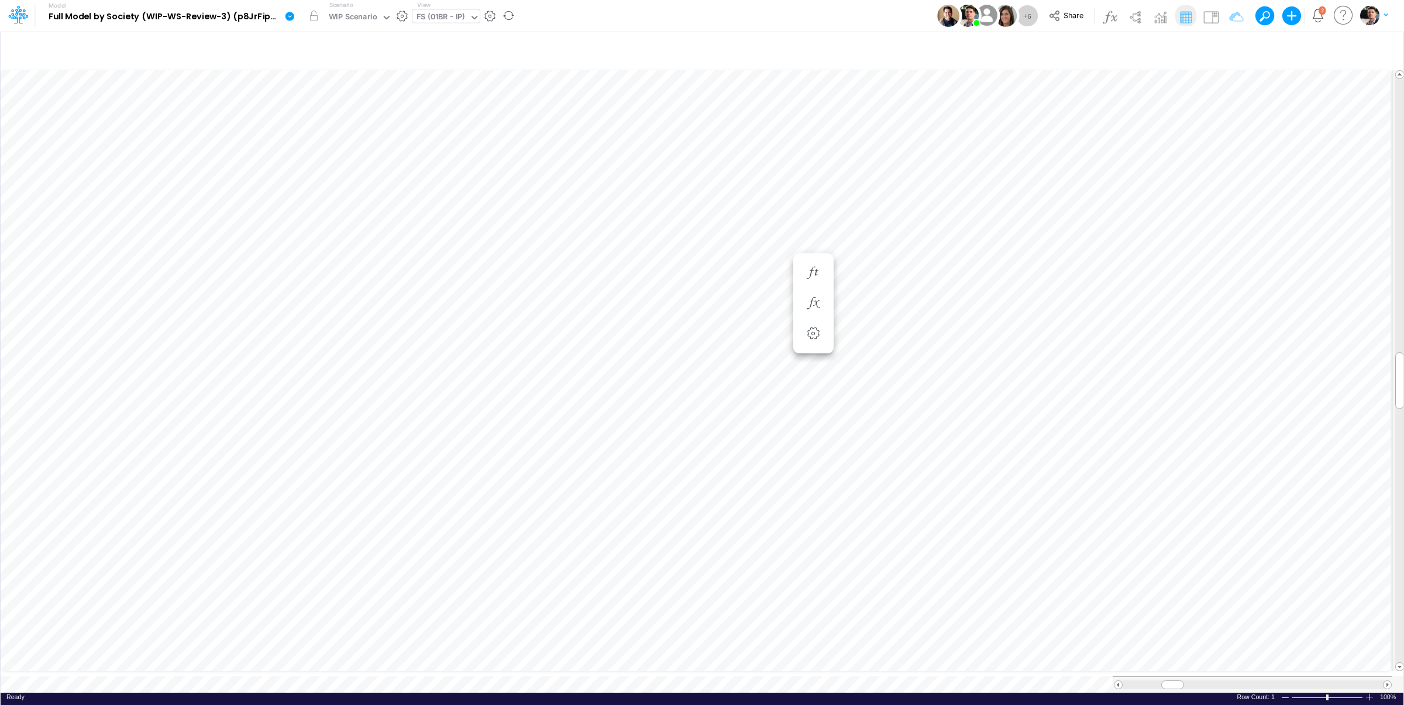
scroll to position [5, 67]
type input "BS (01BR - IP)"
click at [815, 275] on icon "button" at bounding box center [813, 273] width 18 height 12
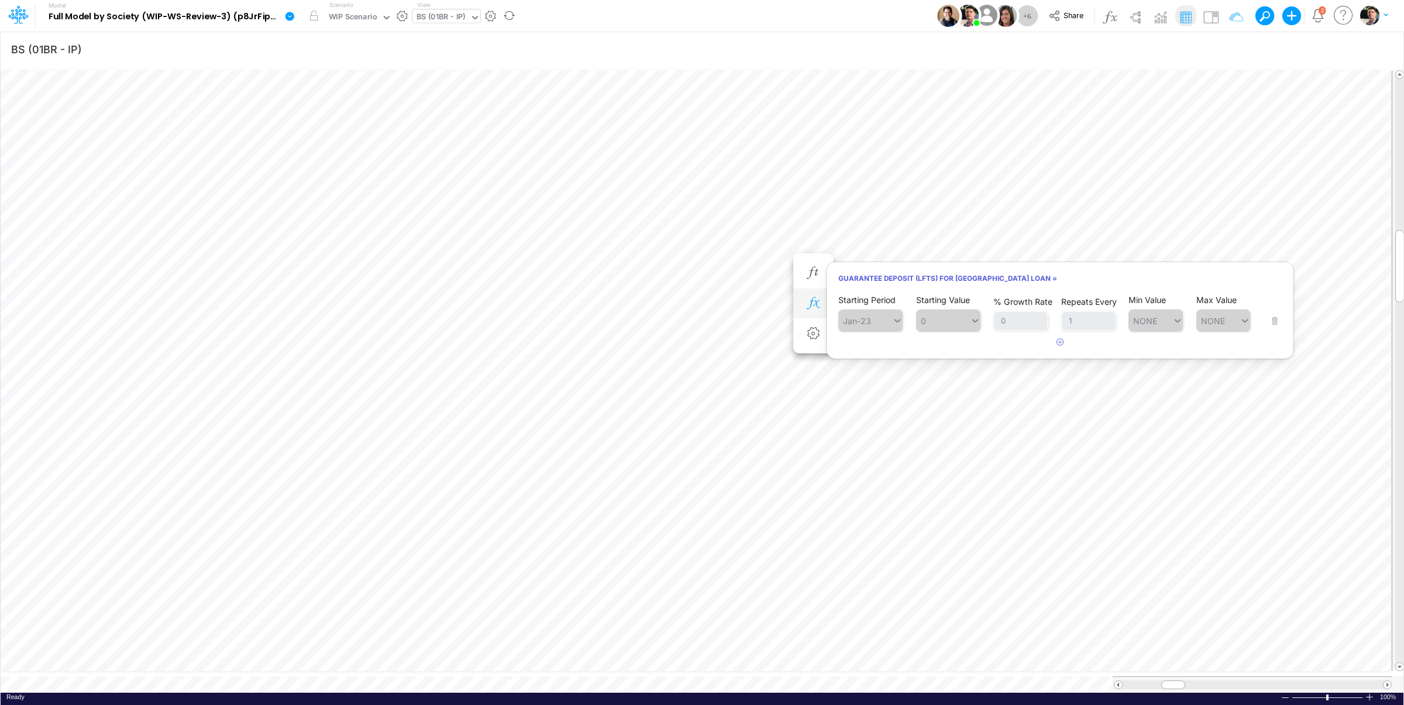
click at [811, 298] on icon "button" at bounding box center [813, 303] width 18 height 12
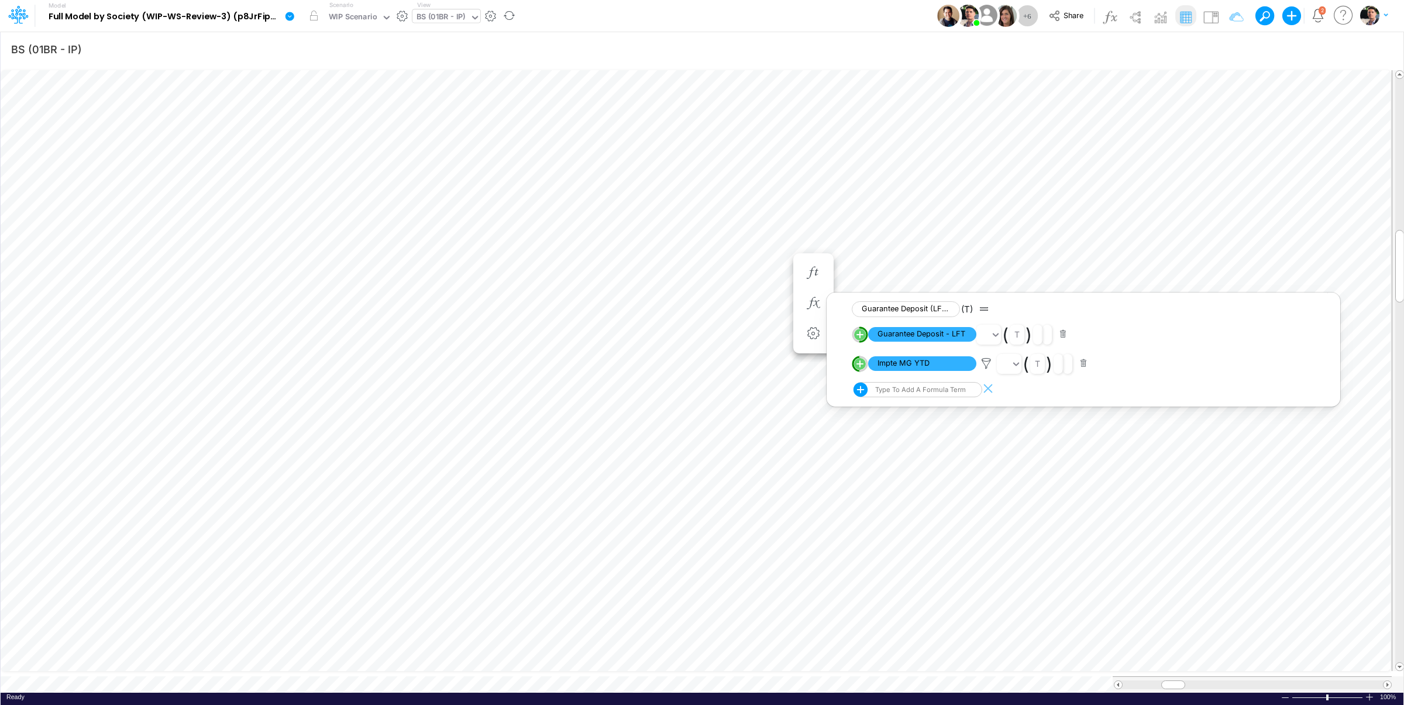
click at [926, 394] on div "Type to add a formula term" at bounding box center [919, 389] width 93 height 8
type input "lft loa"
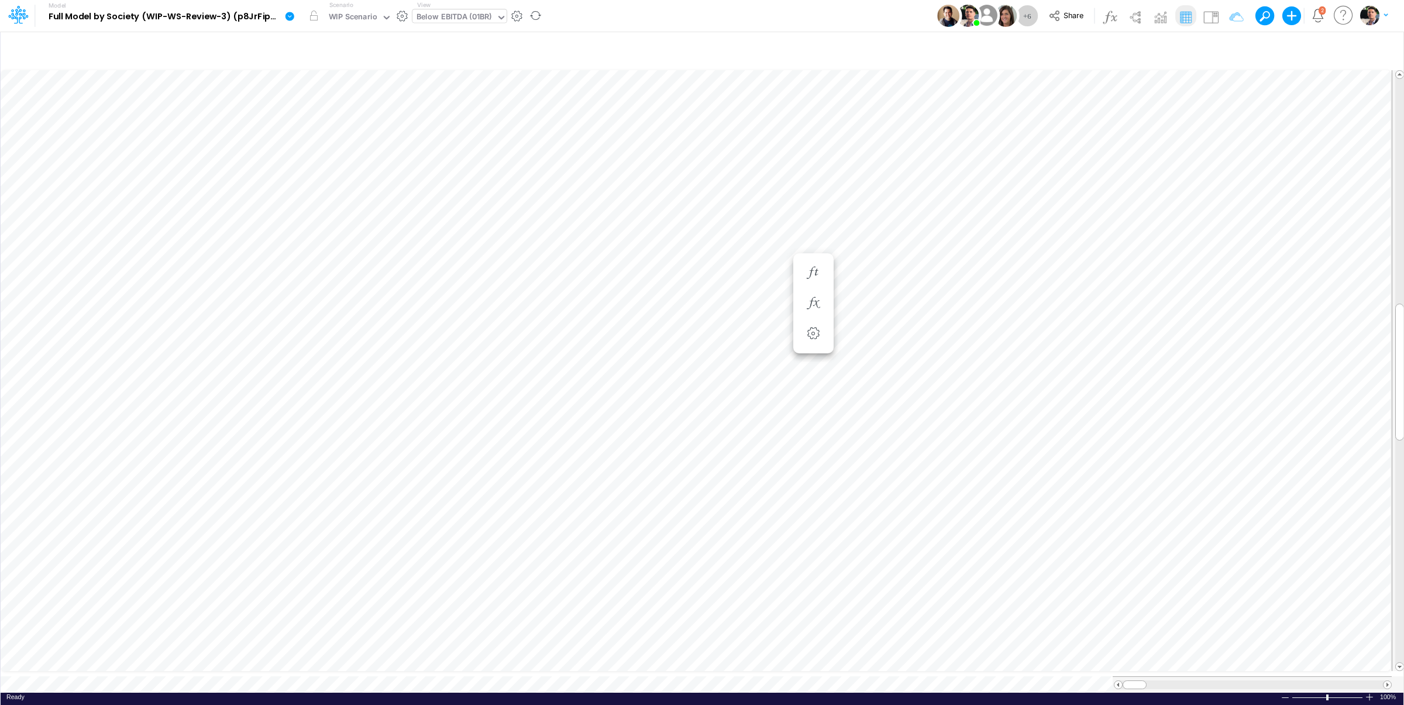
scroll to position [5, 67]
type input "BS (01BR - IP)"
click at [814, 264] on button "button" at bounding box center [814, 272] width 22 height 23
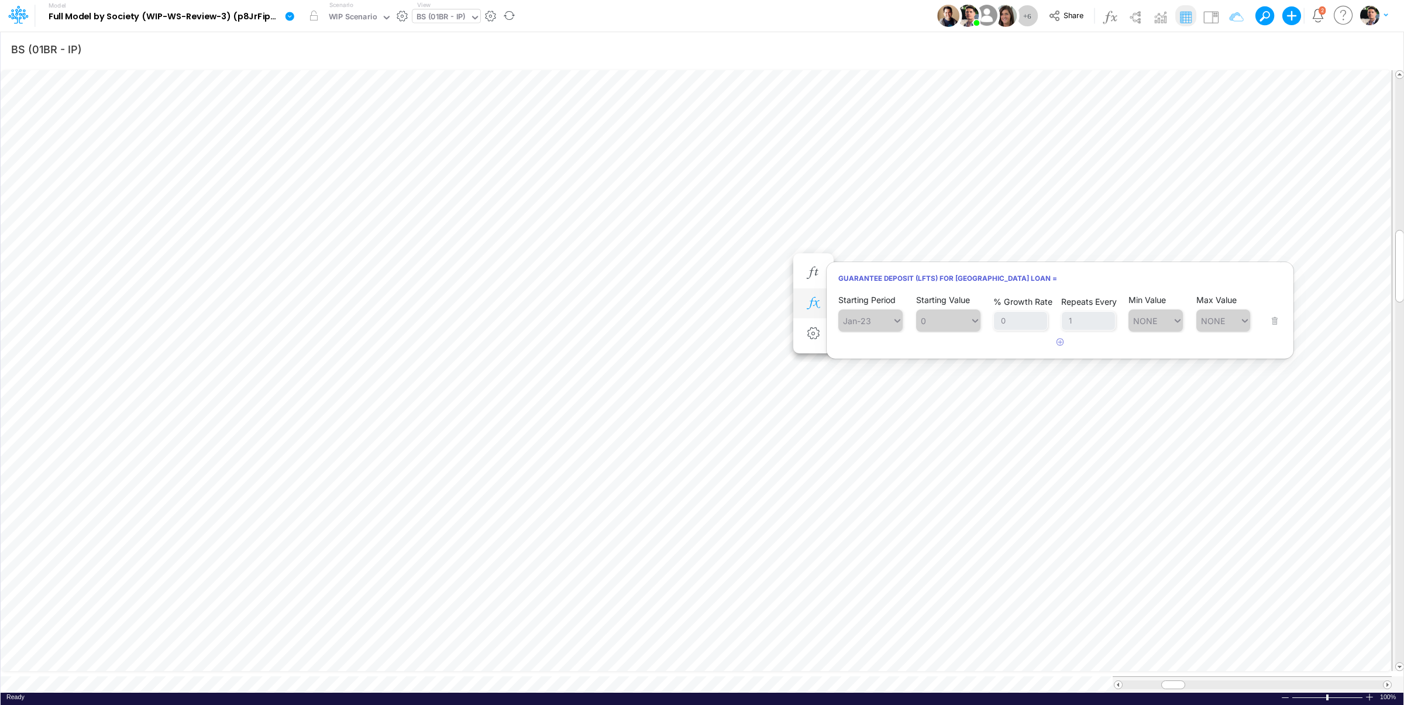
click at [818, 312] on button "button" at bounding box center [814, 303] width 22 height 23
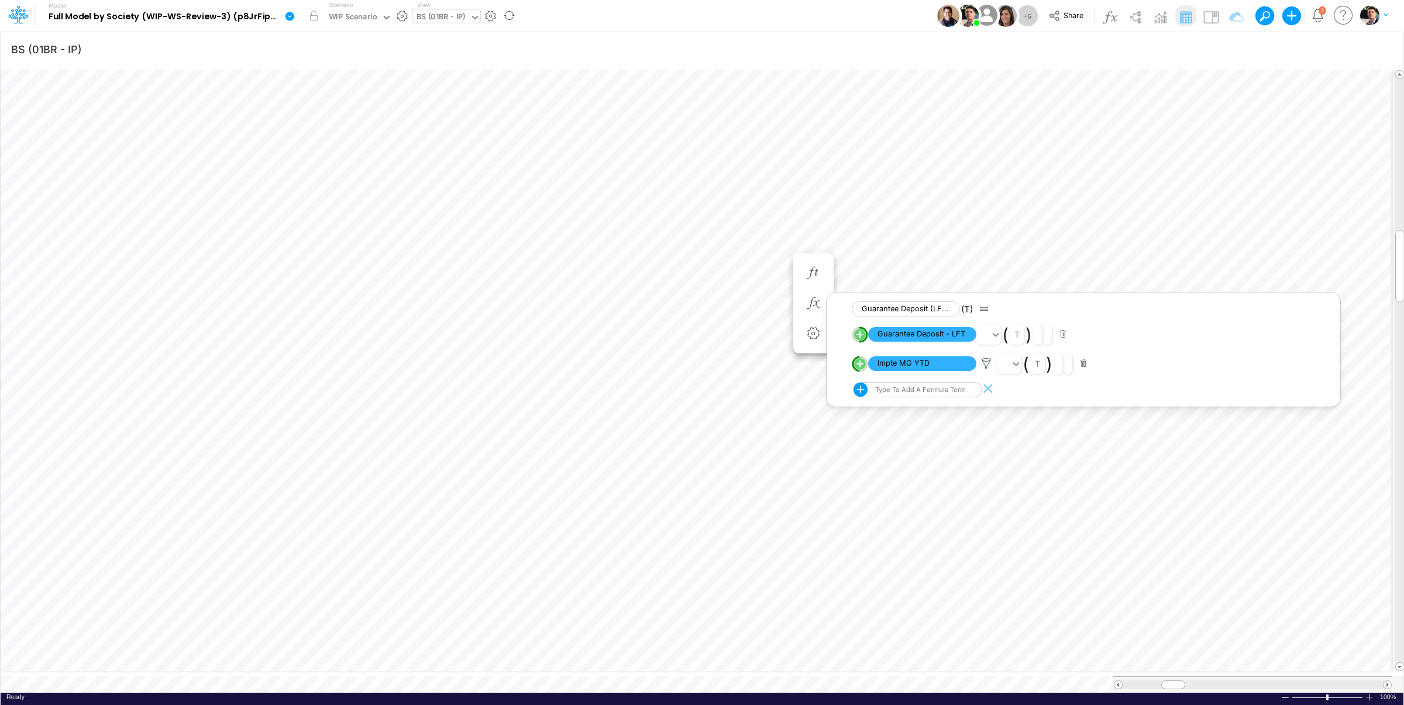
click at [907, 392] on div "Type to add a formula term" at bounding box center [919, 389] width 93 height 8
click at [891, 432] on span "LFT - Loan [GEOGRAPHIC_DATA]" at bounding box center [914, 430] width 102 height 8
type input "lft -"
click at [1065, 336] on button "button" at bounding box center [1063, 334] width 23 height 16
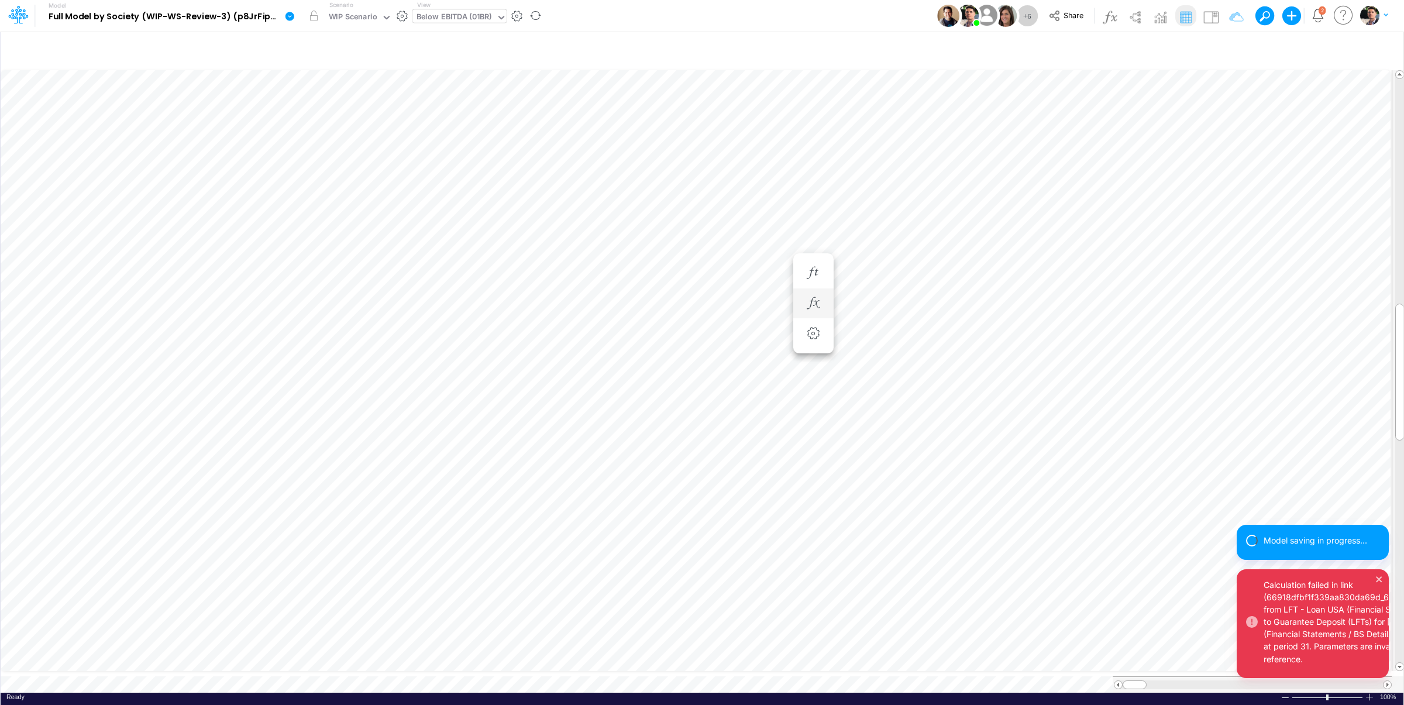
scroll to position [5, 36]
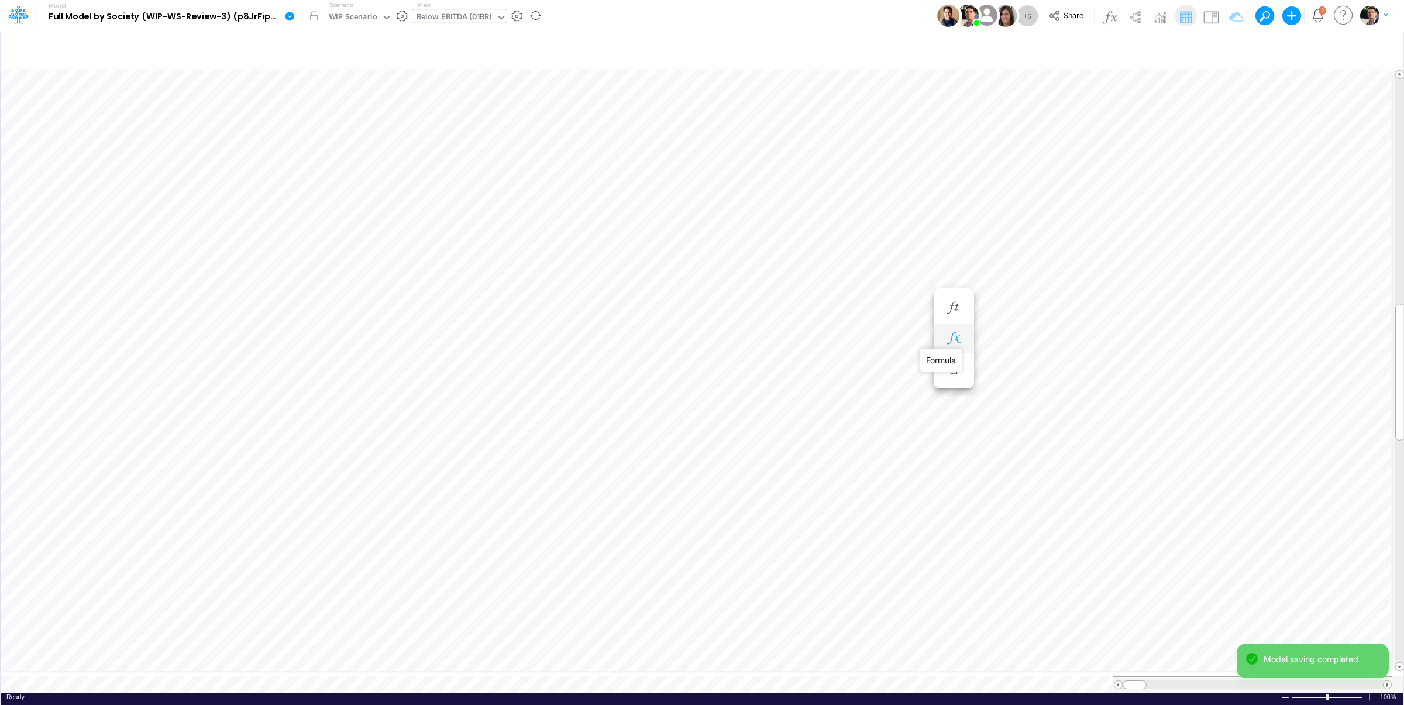
click at [956, 339] on icon "button" at bounding box center [954, 338] width 18 height 12
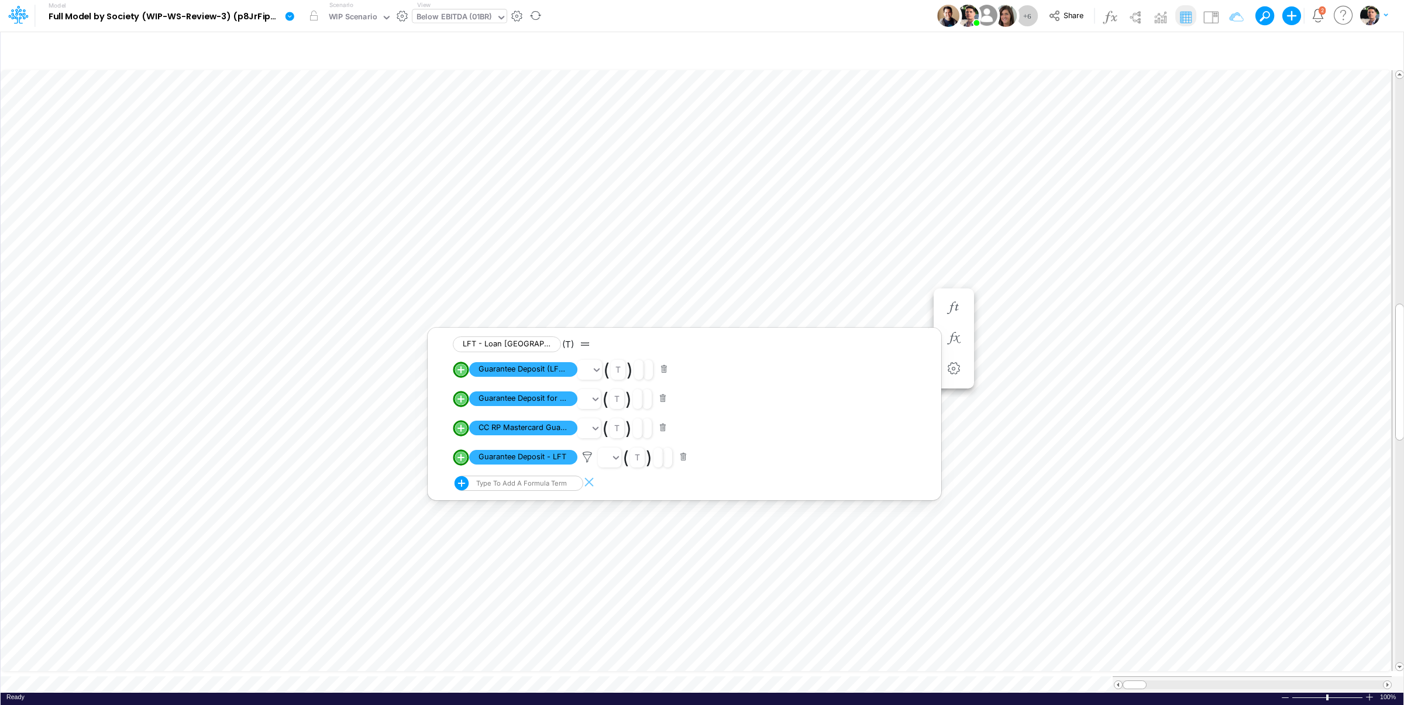
click at [664, 369] on button "button" at bounding box center [664, 369] width 23 height 16
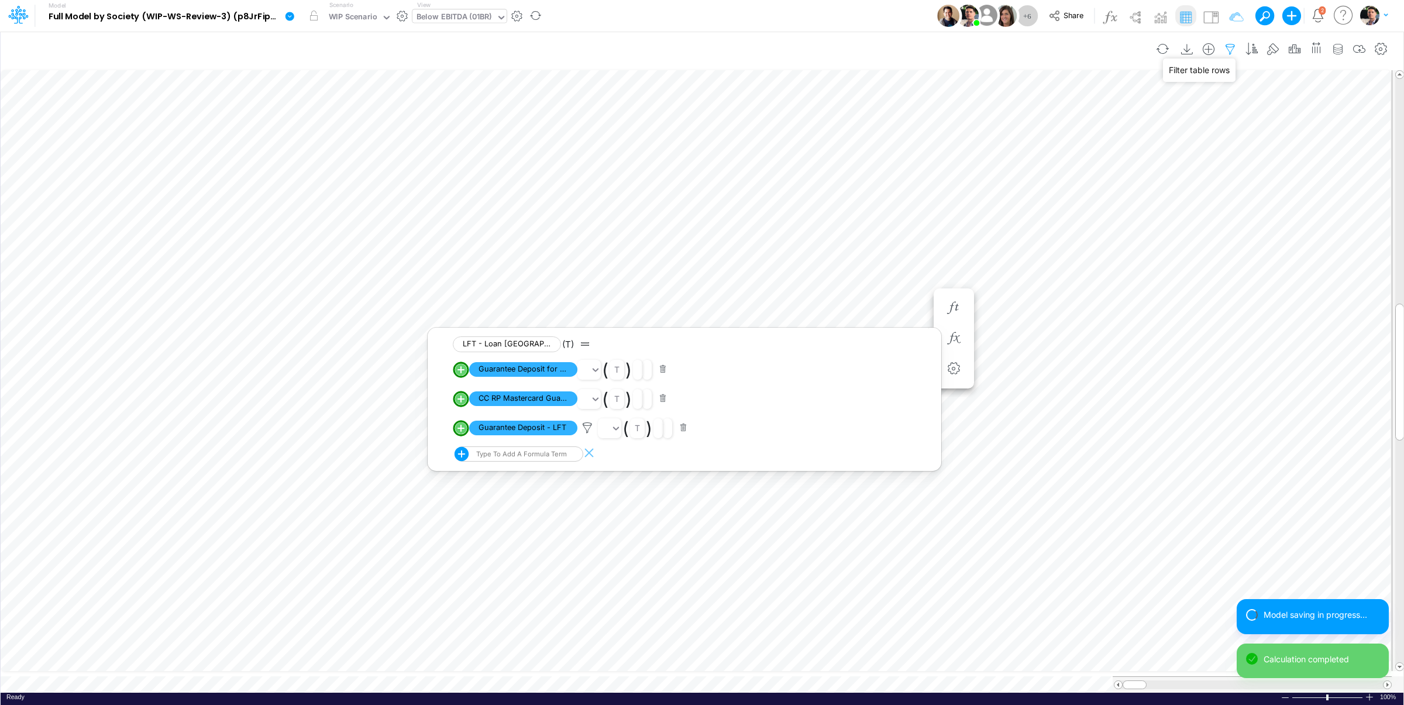
click at [1228, 49] on icon "button" at bounding box center [1230, 49] width 18 height 12
select select "tableSearchOR"
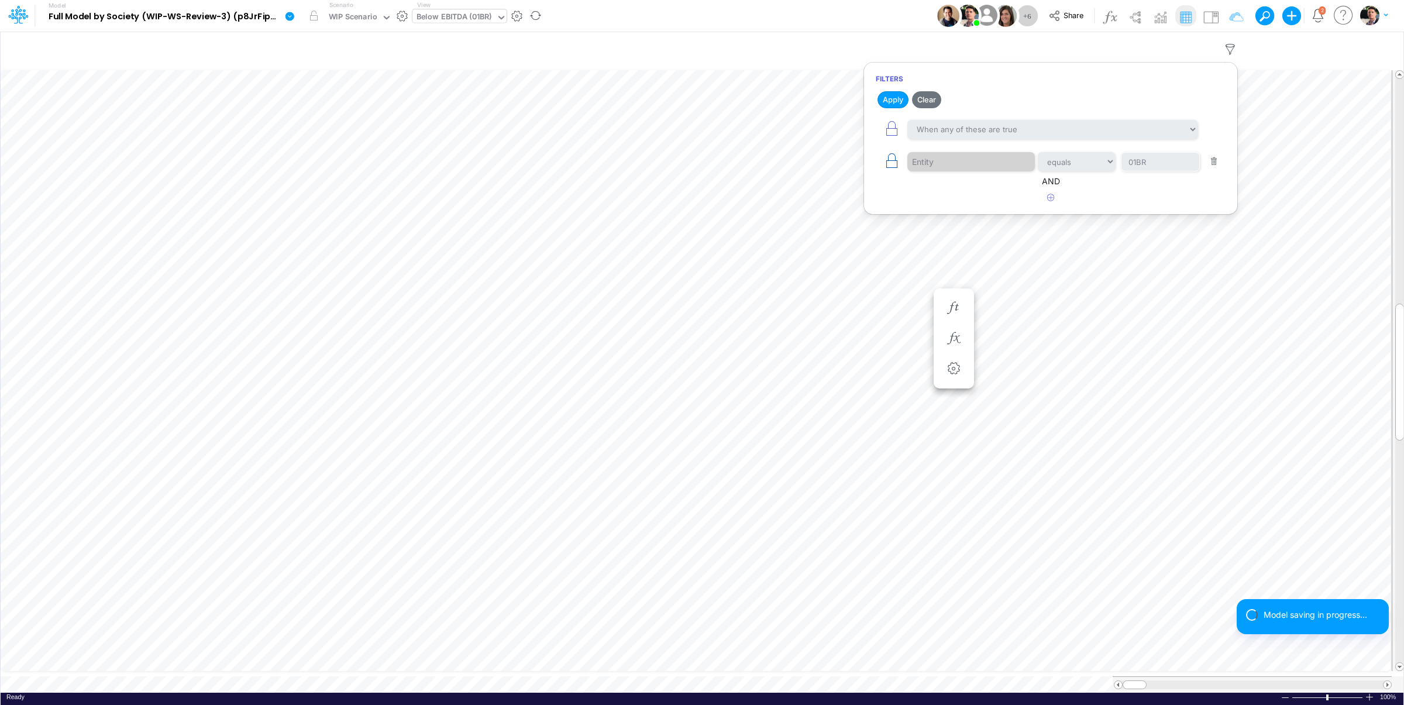
click at [900, 164] on icon "button" at bounding box center [891, 161] width 16 height 16
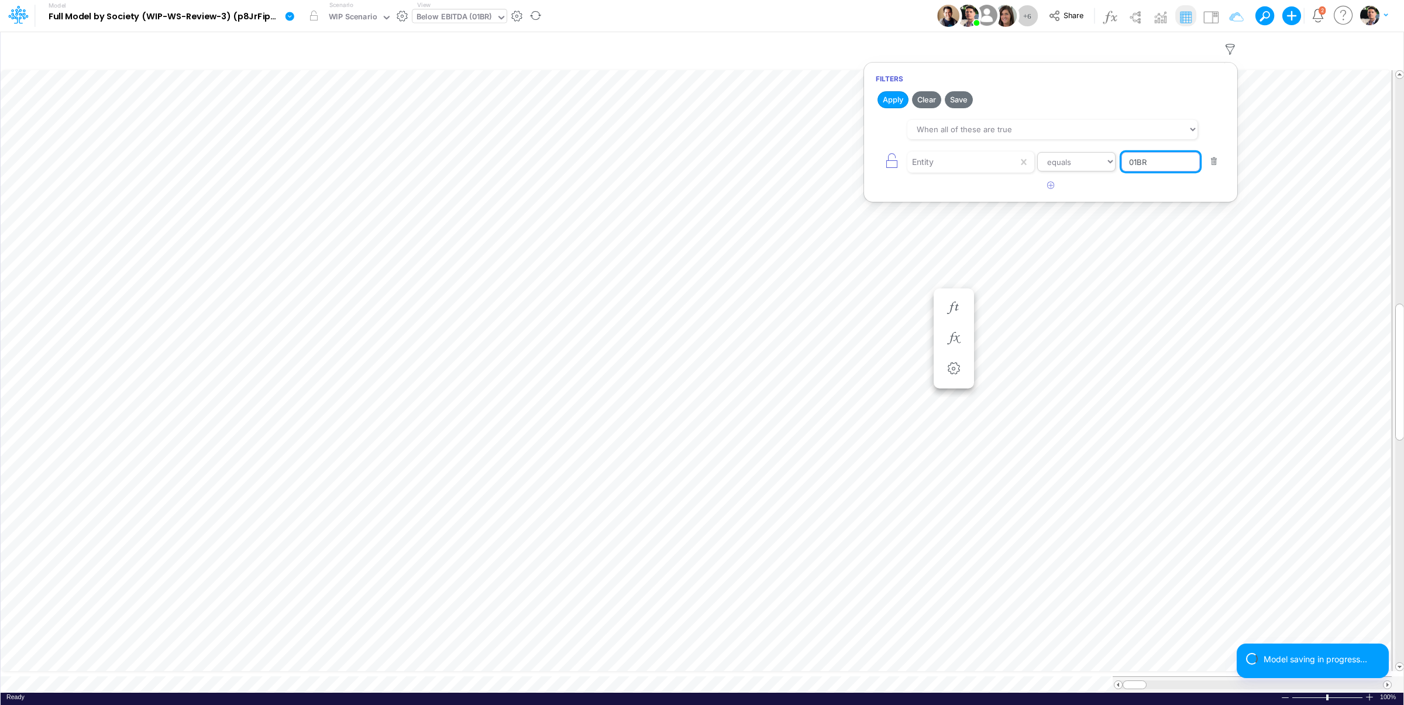
drag, startPoint x: 1173, startPoint y: 164, endPoint x: 1084, endPoint y: 169, distance: 89.1
click at [1121, 167] on input "01BR" at bounding box center [1160, 162] width 78 height 20
type input "template"
click at [893, 101] on button "Apply" at bounding box center [892, 99] width 31 height 17
click at [950, 341] on icon "button" at bounding box center [954, 338] width 18 height 12
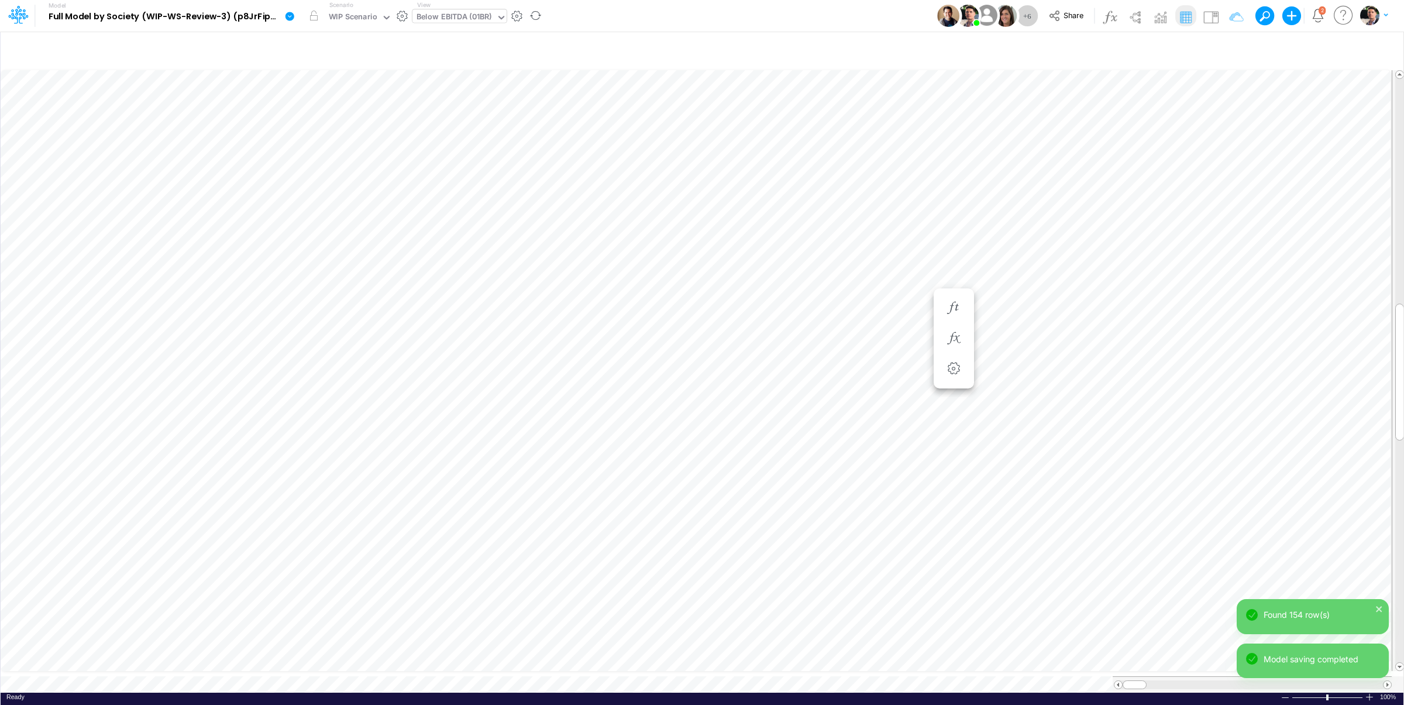
scroll to position [5, 2]
click at [964, 336] on button "button" at bounding box center [954, 338] width 22 height 23
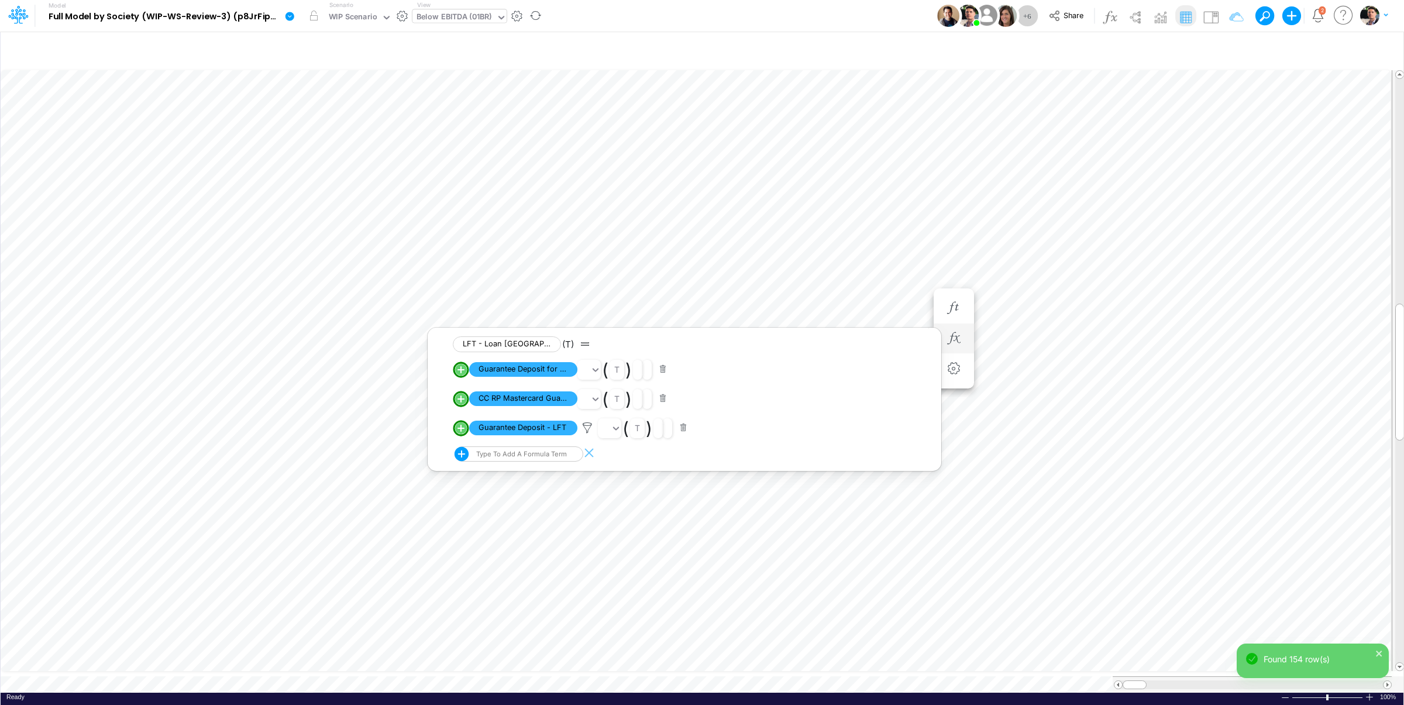
click at [664, 371] on button "button" at bounding box center [663, 369] width 23 height 16
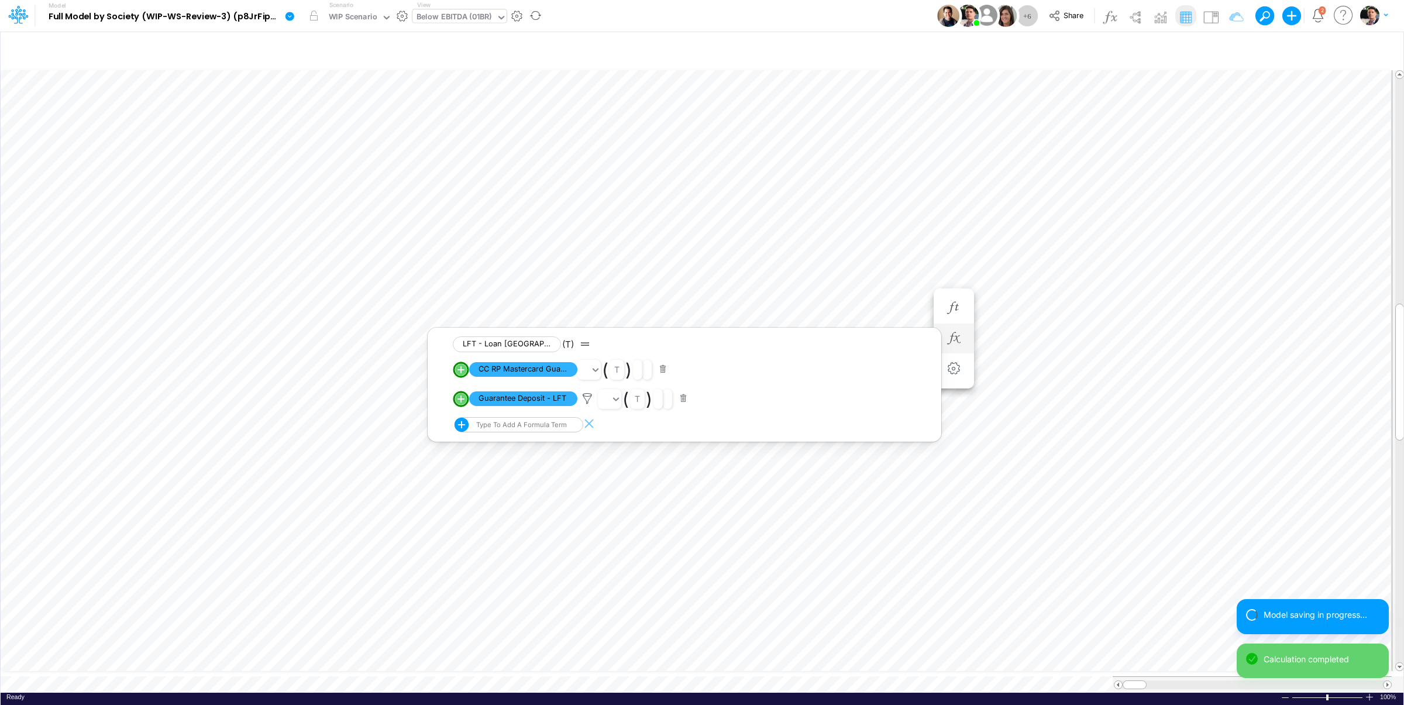
click at [664, 371] on button "button" at bounding box center [663, 369] width 23 height 16
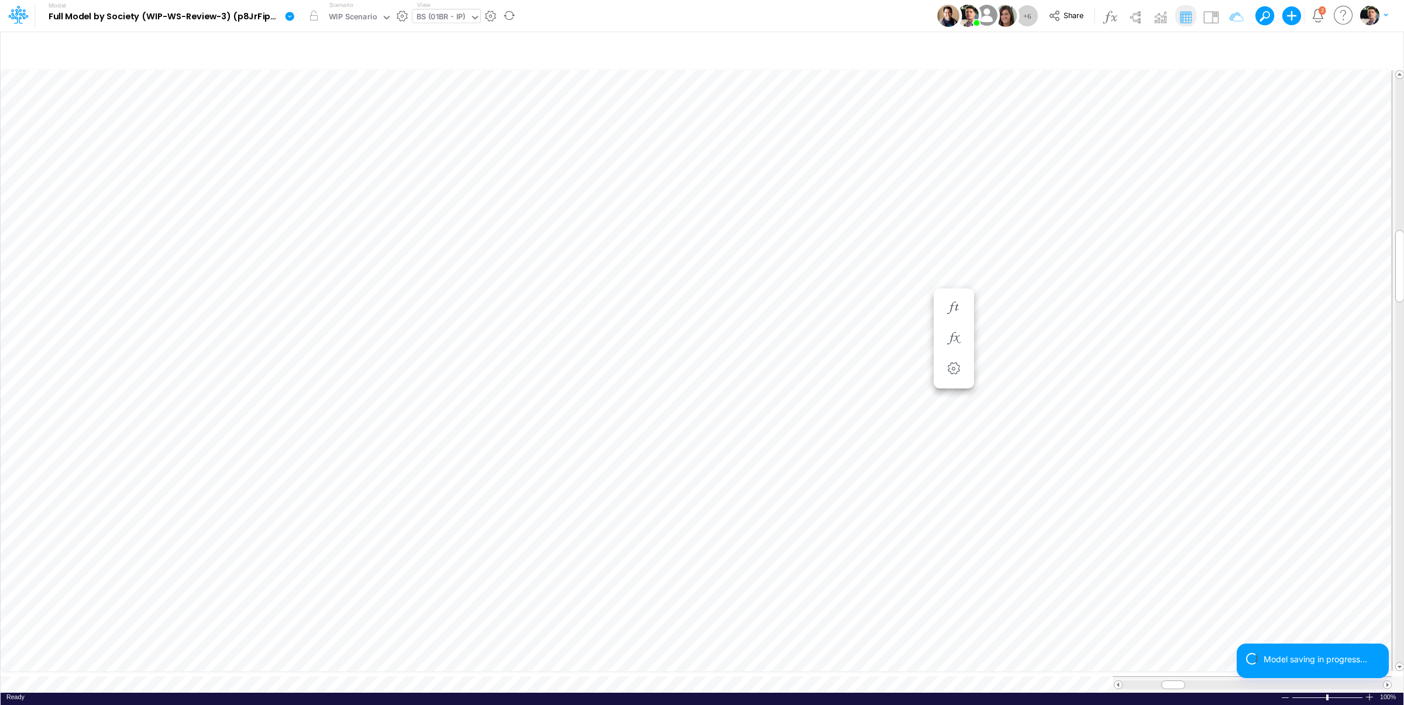
type input "BS (01BR - IP)"
click at [819, 316] on icon "button" at bounding box center [813, 315] width 18 height 12
click at [815, 298] on icon "button" at bounding box center [813, 303] width 18 height 12
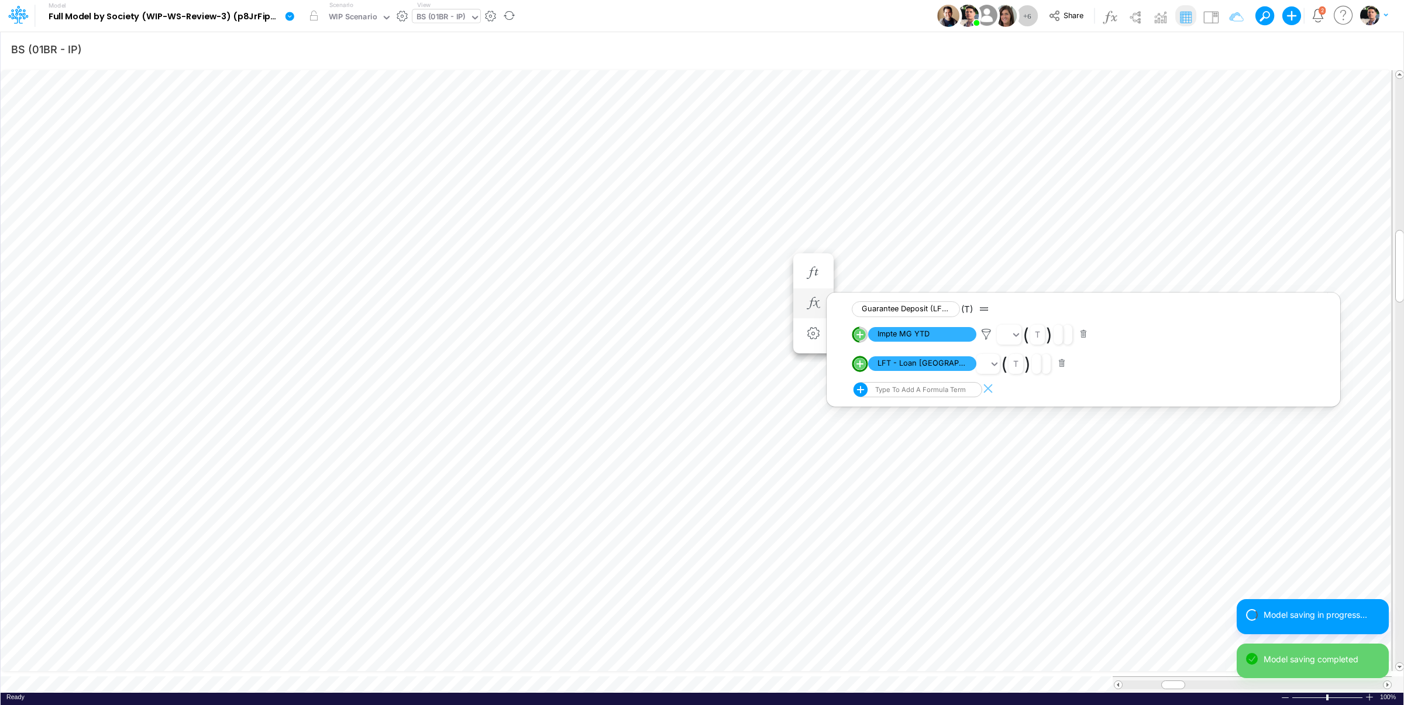
click at [1064, 367] on button "button" at bounding box center [1062, 364] width 23 height 16
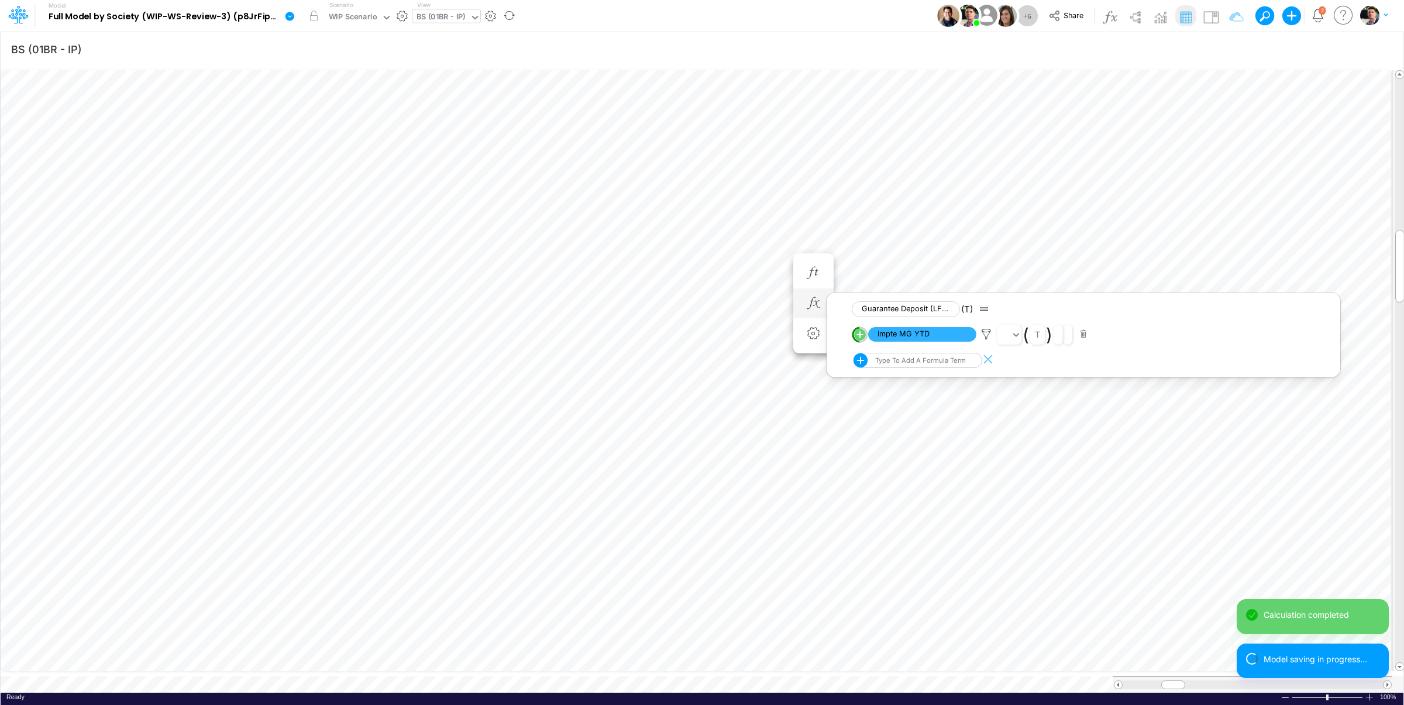
click at [937, 360] on div "Type to add a formula term" at bounding box center [919, 360] width 93 height 8
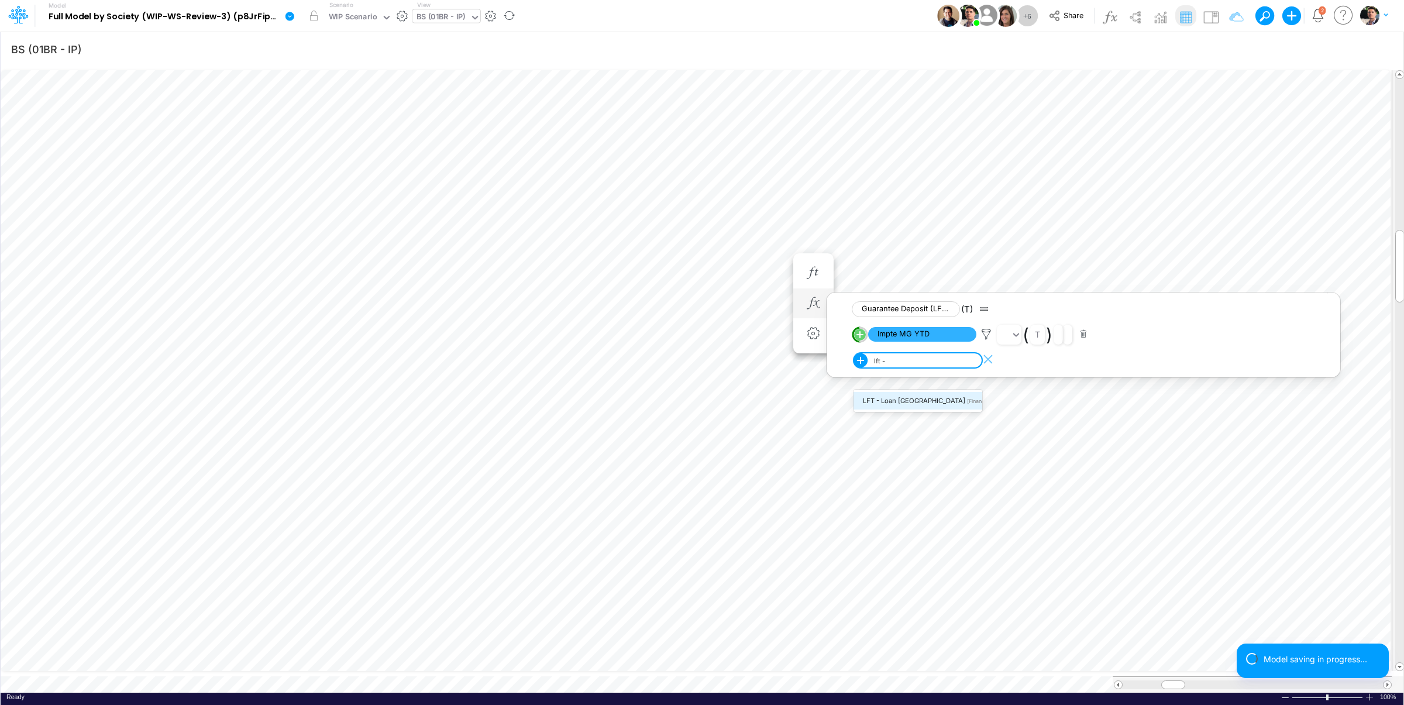
click at [967, 401] on span "[Financial Statements]" at bounding box center [994, 401] width 54 height 6
type input "lft -"
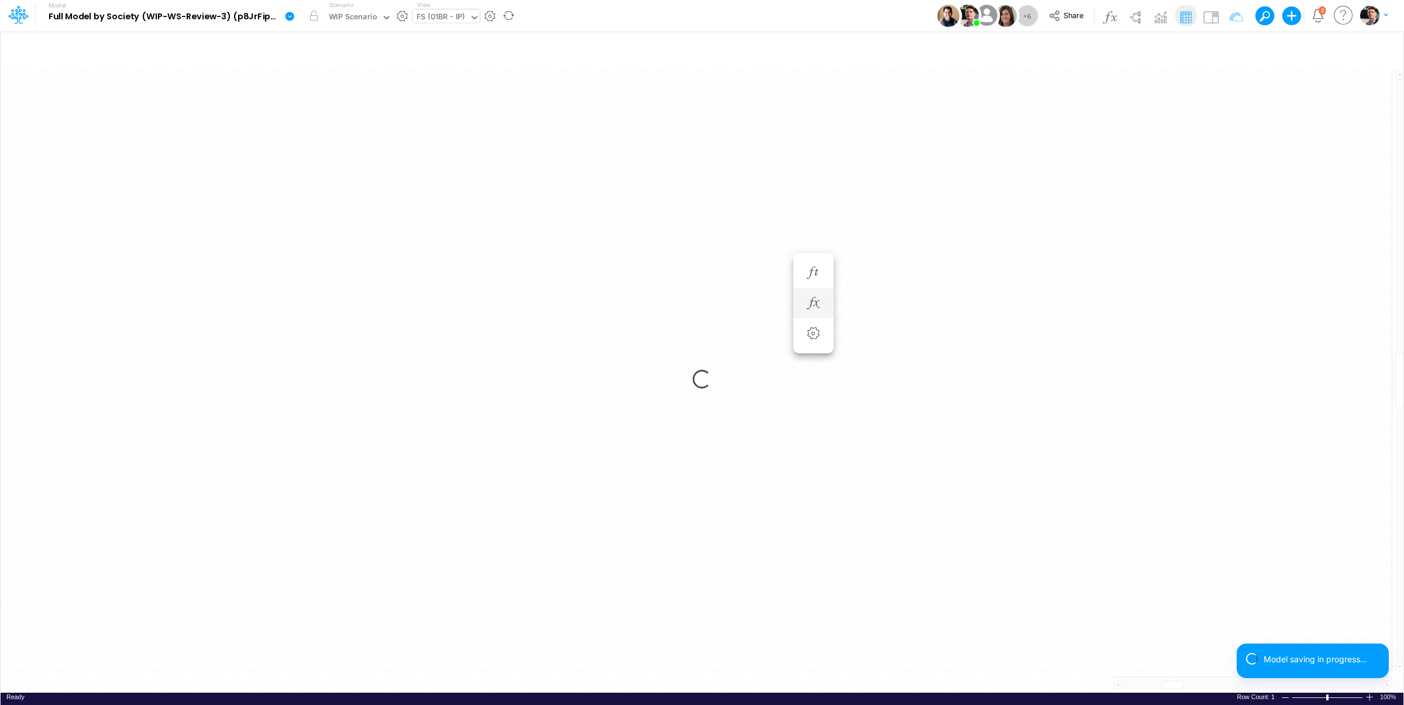
scroll to position [5, 67]
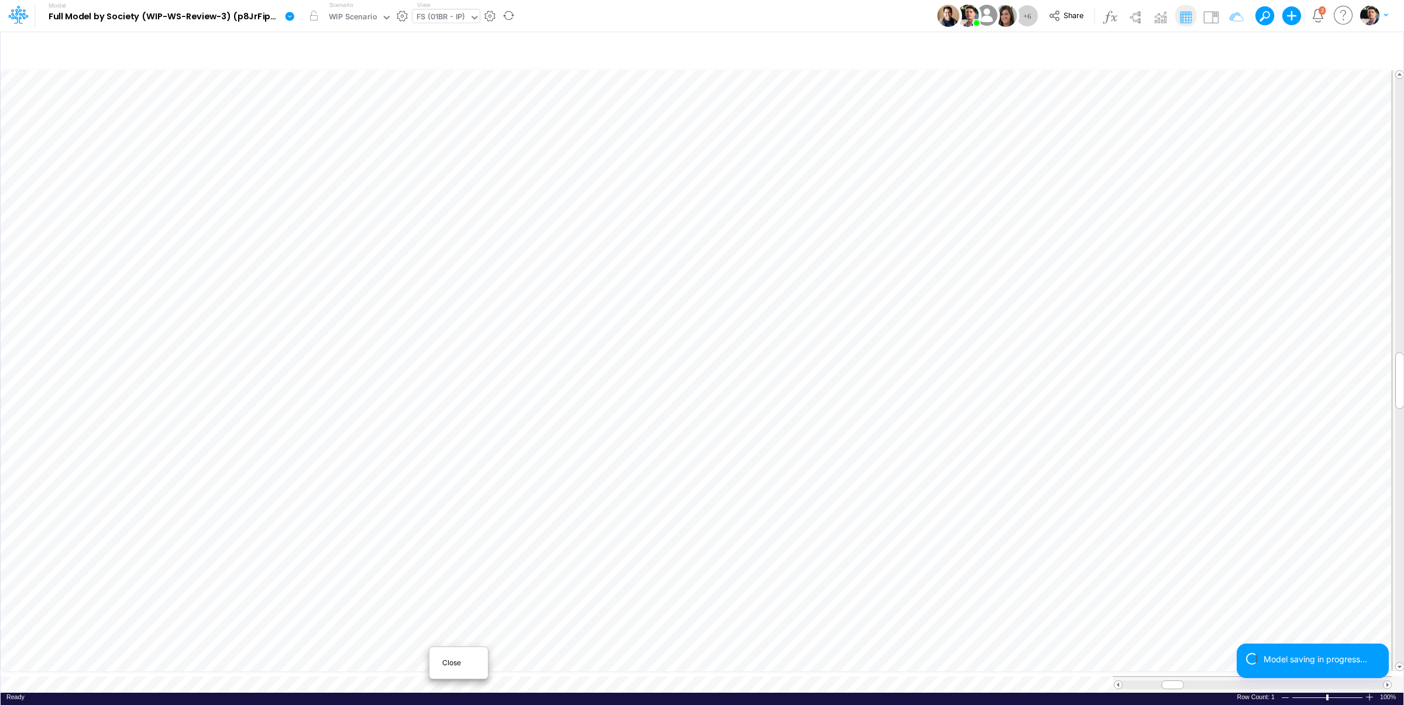
click at [449, 667] on div "Close" at bounding box center [458, 663] width 50 height 14
type input "BS (01BR - IP)"
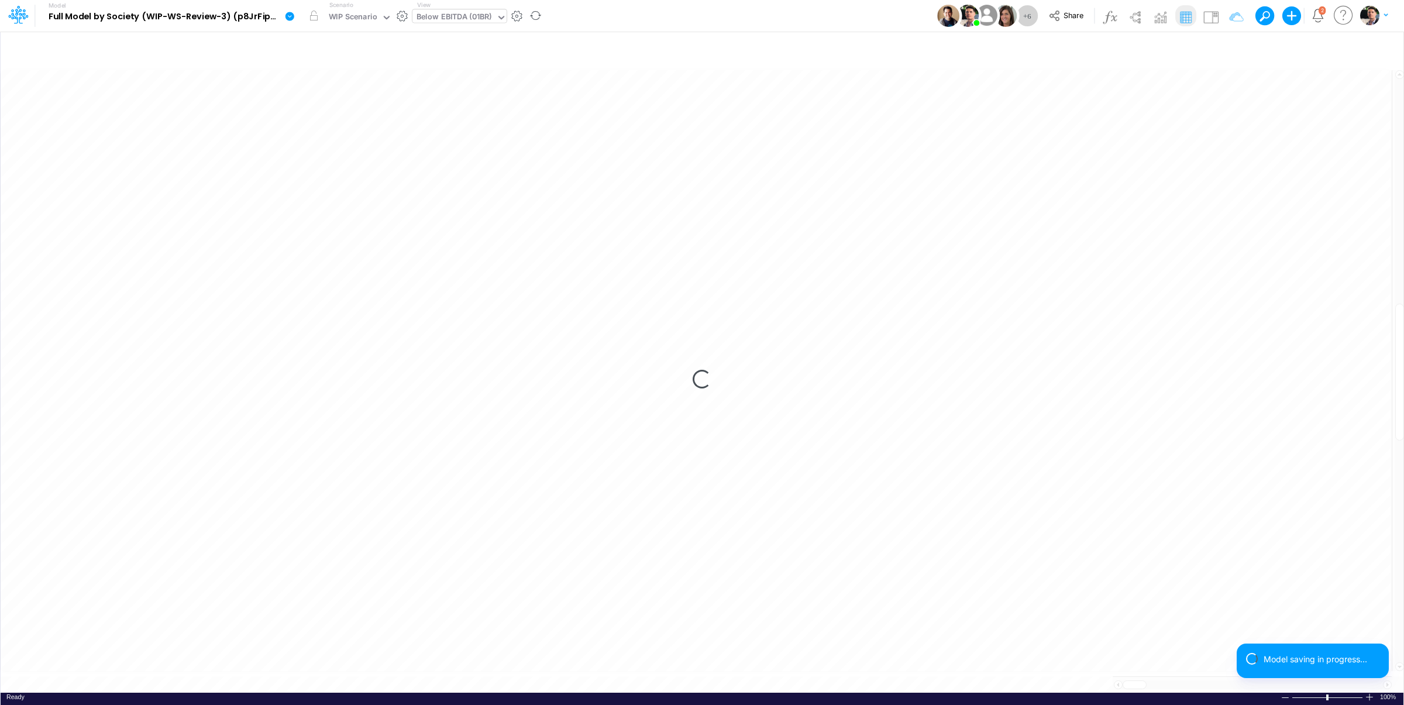
scroll to position [5, 2]
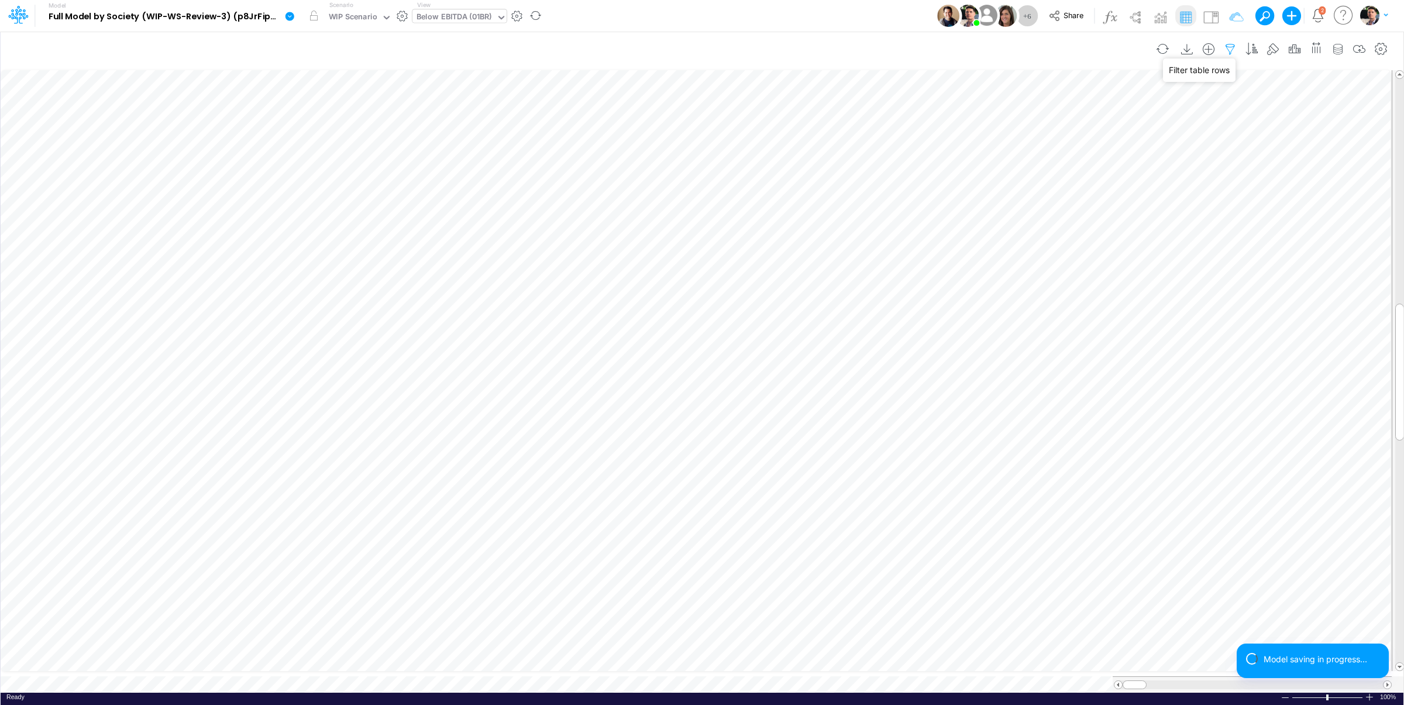
click at [1223, 46] on icon "button" at bounding box center [1230, 49] width 18 height 12
drag, startPoint x: 1166, startPoint y: 164, endPoint x: 1084, endPoint y: 163, distance: 81.9
click at [1121, 163] on input "template" at bounding box center [1160, 162] width 79 height 20
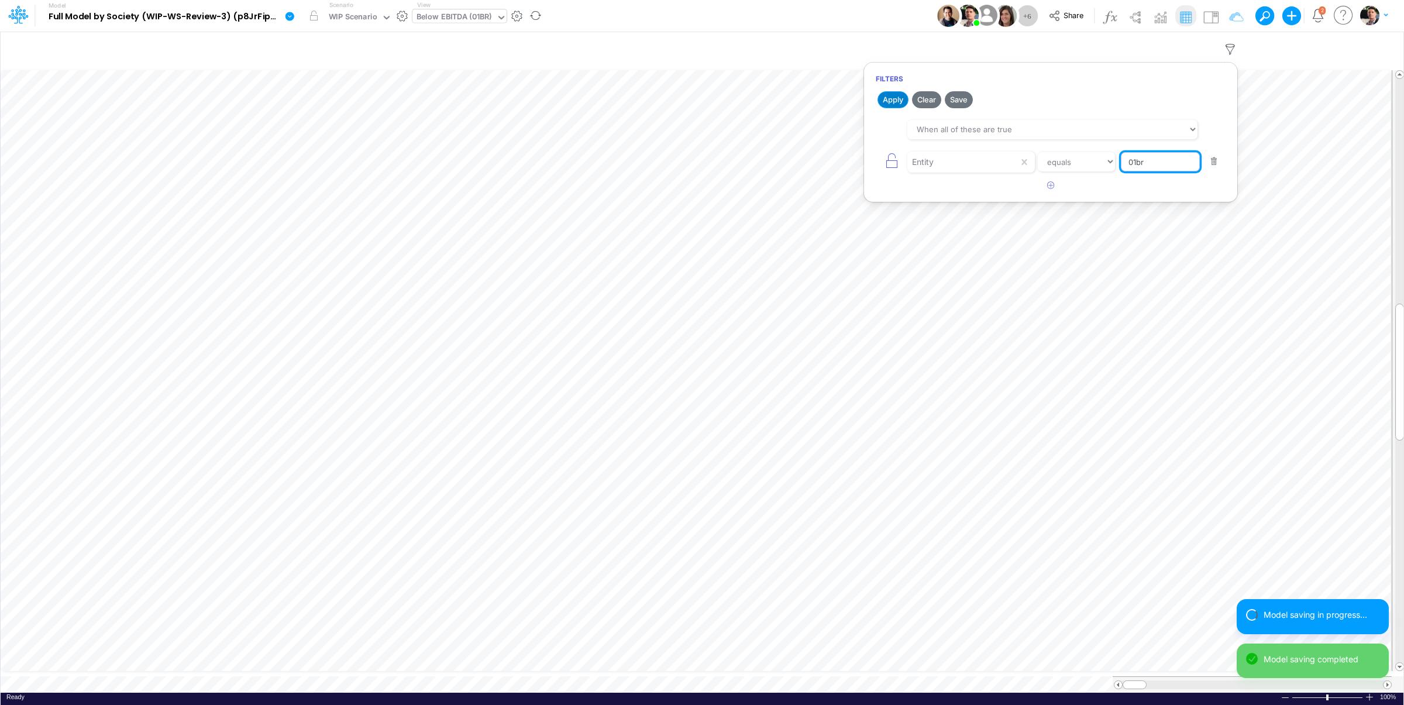
type input "01br"
click at [894, 101] on button "Apply" at bounding box center [892, 99] width 31 height 17
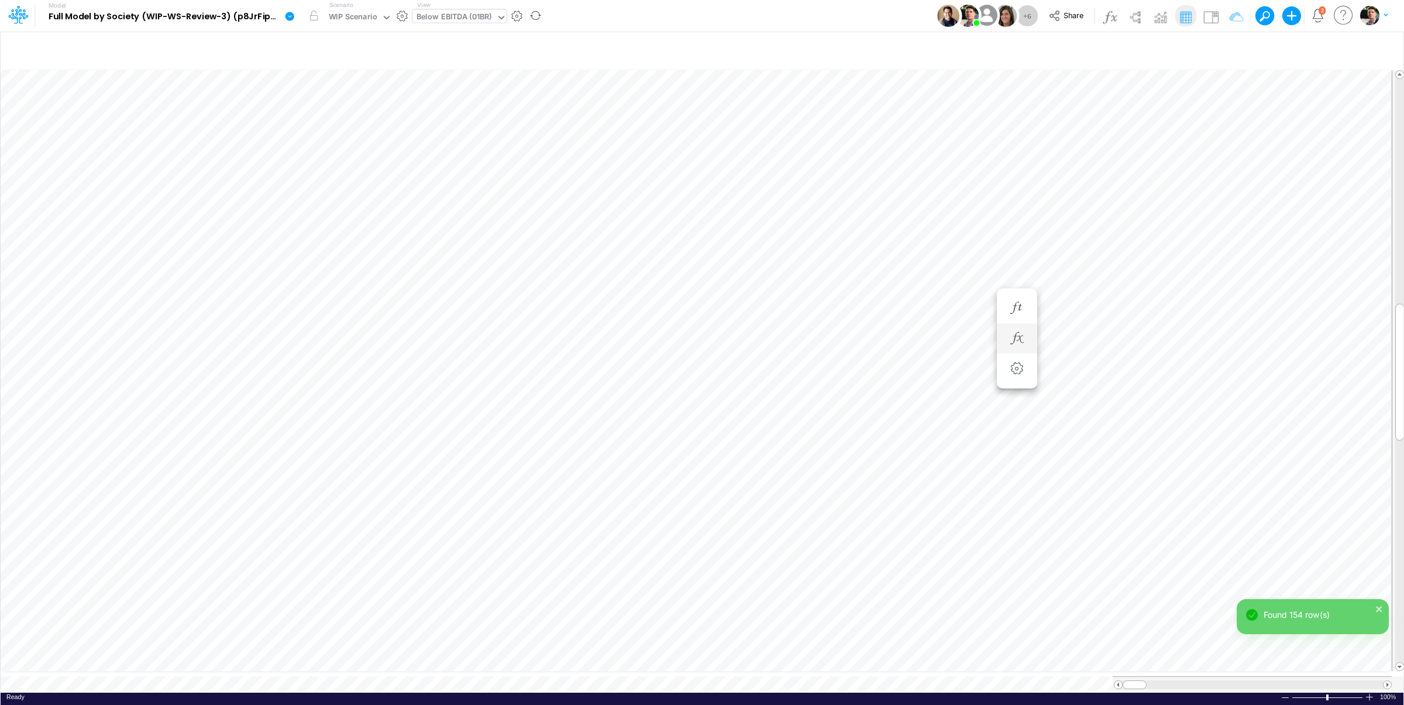
scroll to position [5, 15]
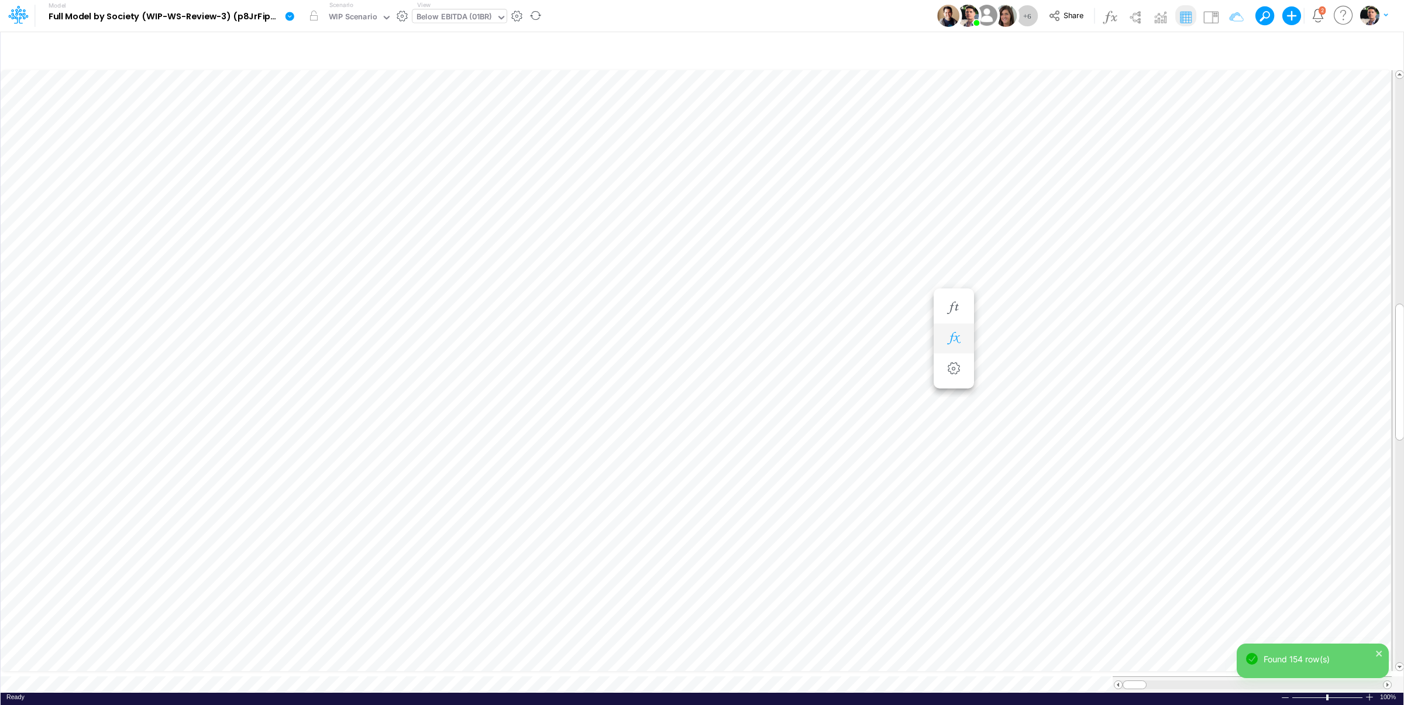
click at [945, 337] on button "button" at bounding box center [954, 338] width 22 height 23
click at [587, 374] on icon at bounding box center [588, 369] width 18 height 12
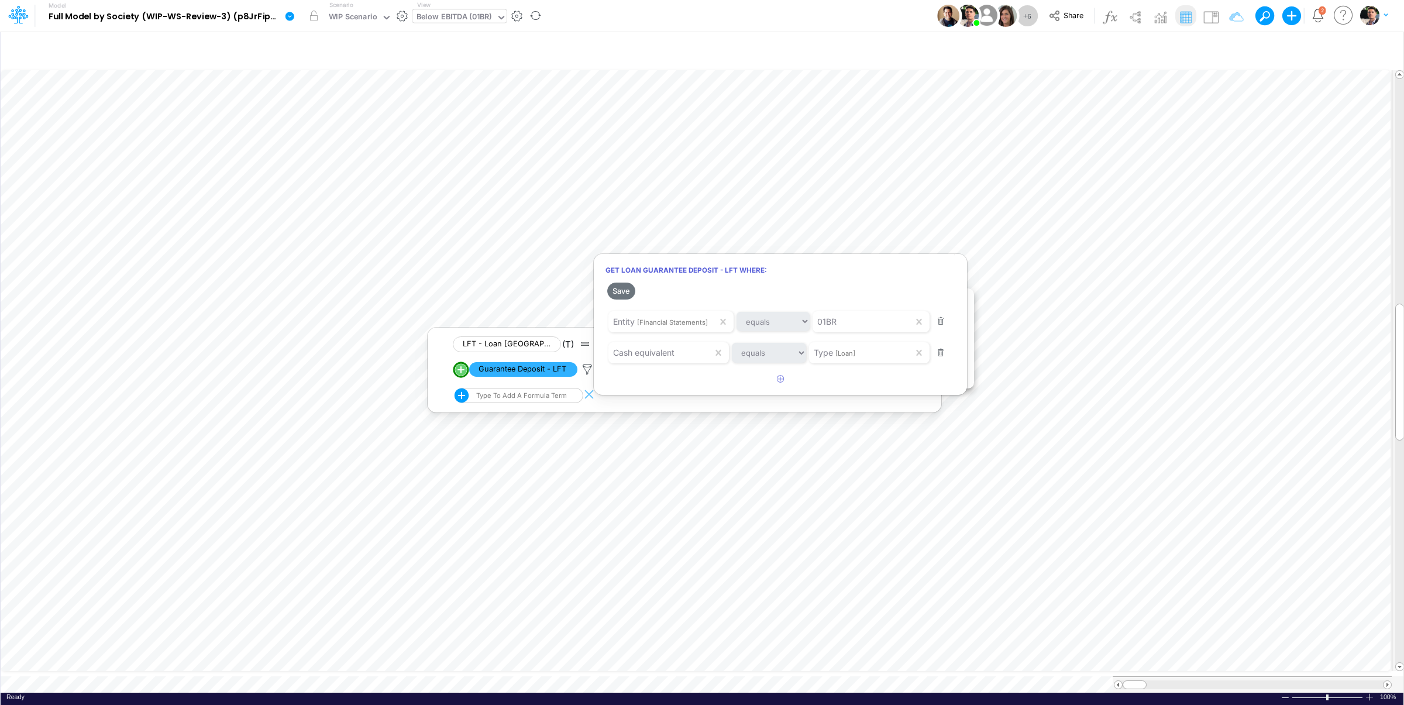
click at [590, 369] on div at bounding box center [702, 355] width 1404 height 699
click at [684, 371] on button "button" at bounding box center [683, 369] width 23 height 16
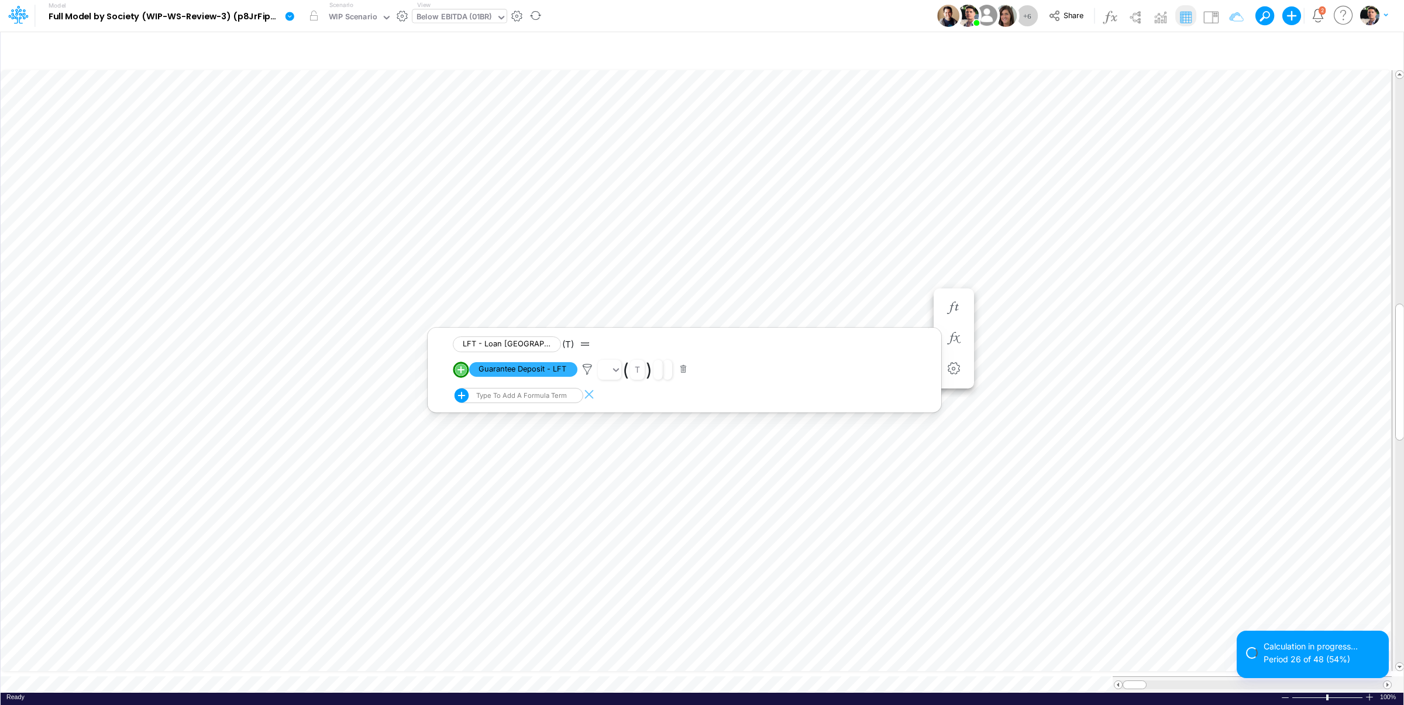
click at [464, 4] on div "View Below EBITDA (01BR)" at bounding box center [459, 16] width 94 height 30
click at [463, 14] on div "Below EBITDA (01BR)" at bounding box center [453, 17] width 75 height 13
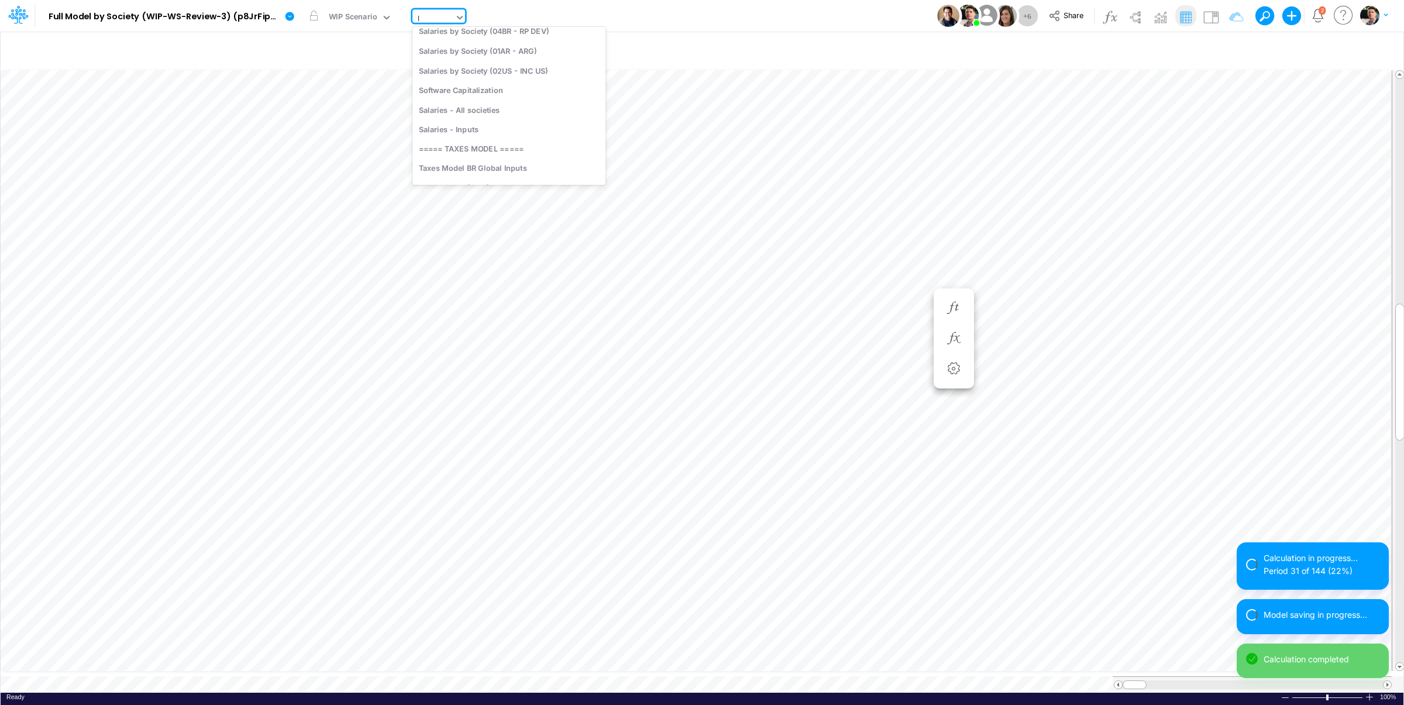
scroll to position [0, 0]
type input "loans"
click at [481, 131] on div "Debt Schedules - Loans" at bounding box center [491, 135] width 158 height 19
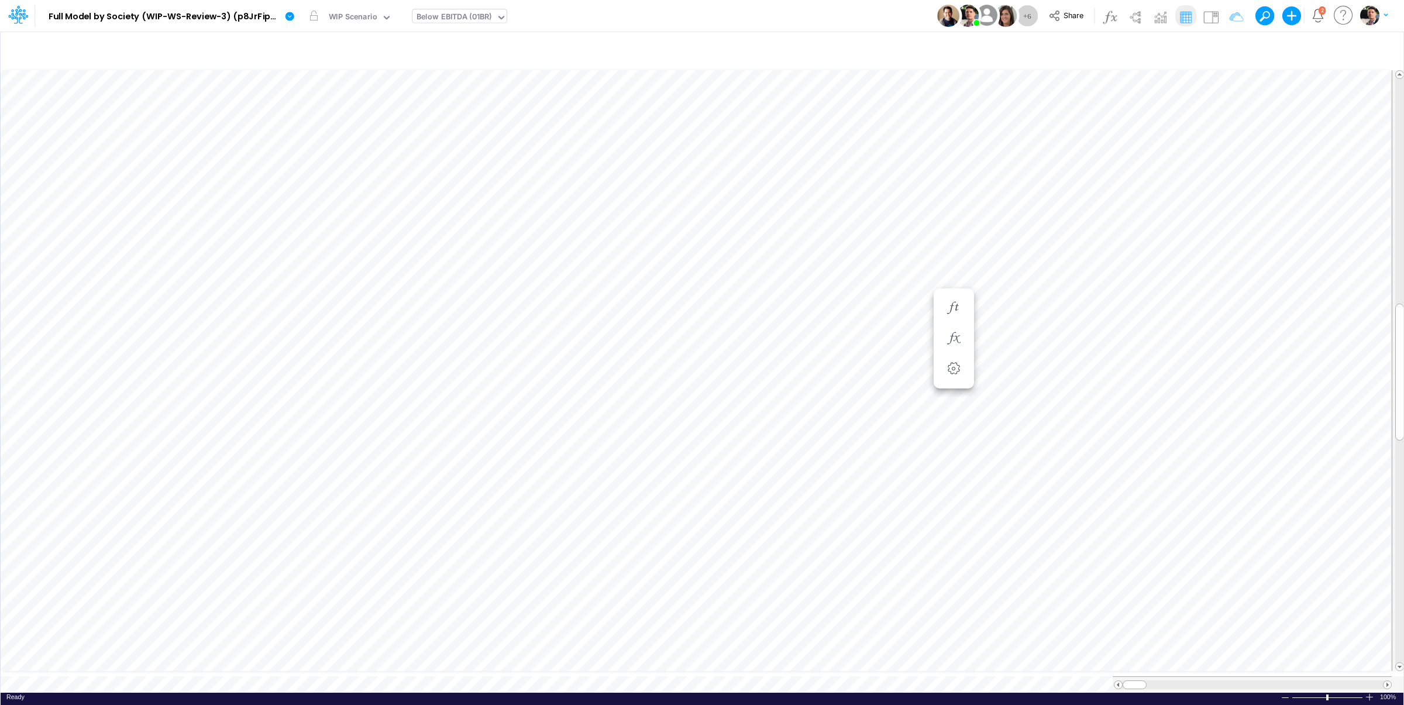
scroll to position [5, 2]
click at [957, 332] on button "button" at bounding box center [954, 338] width 22 height 23
click at [959, 340] on icon "button" at bounding box center [954, 338] width 18 height 12
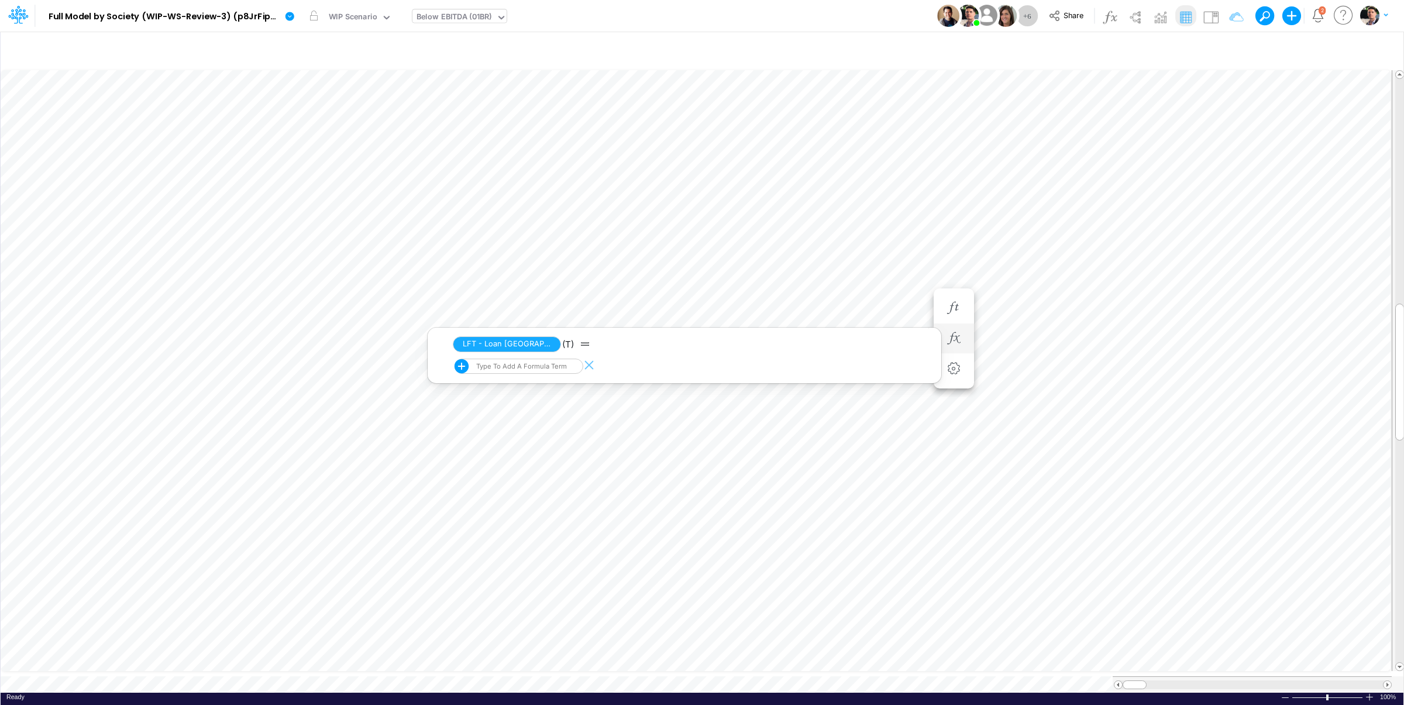
click at [534, 369] on div "Type to add a formula term" at bounding box center [520, 366] width 93 height 8
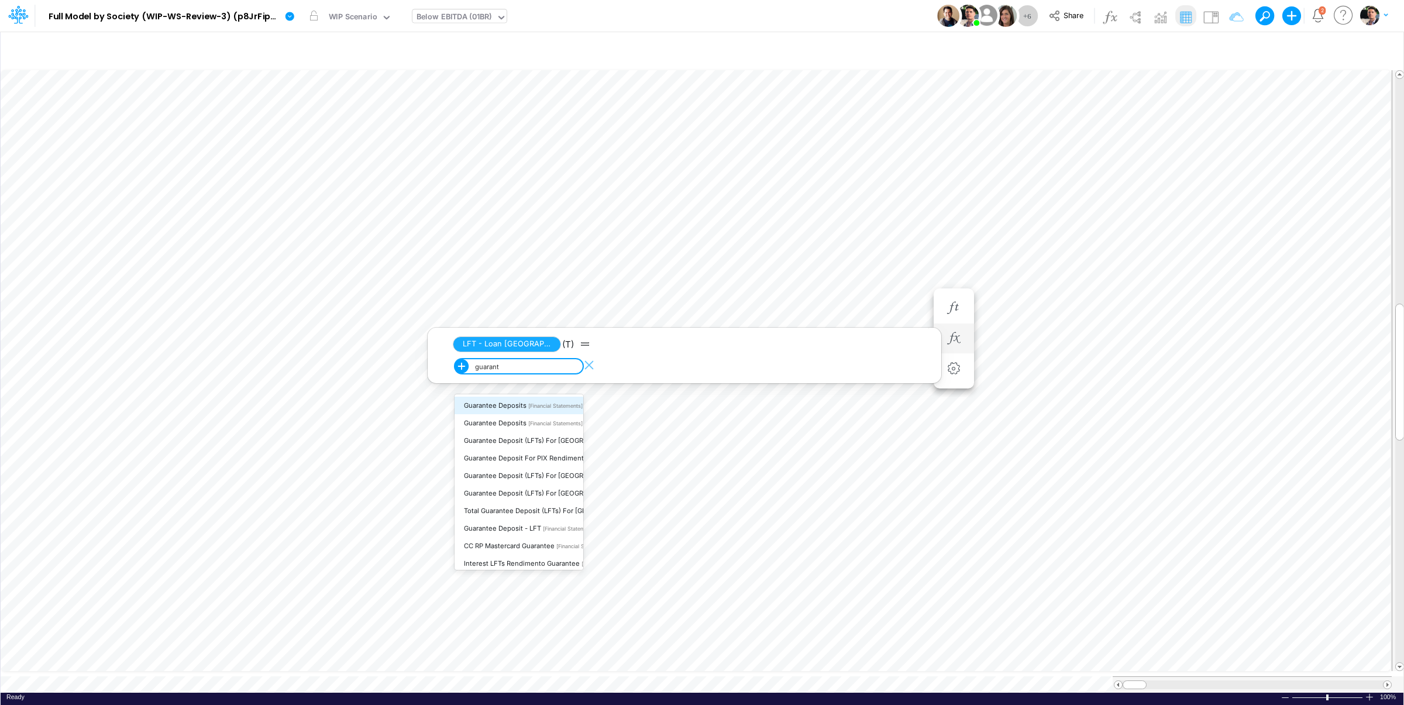
type input "guarante"
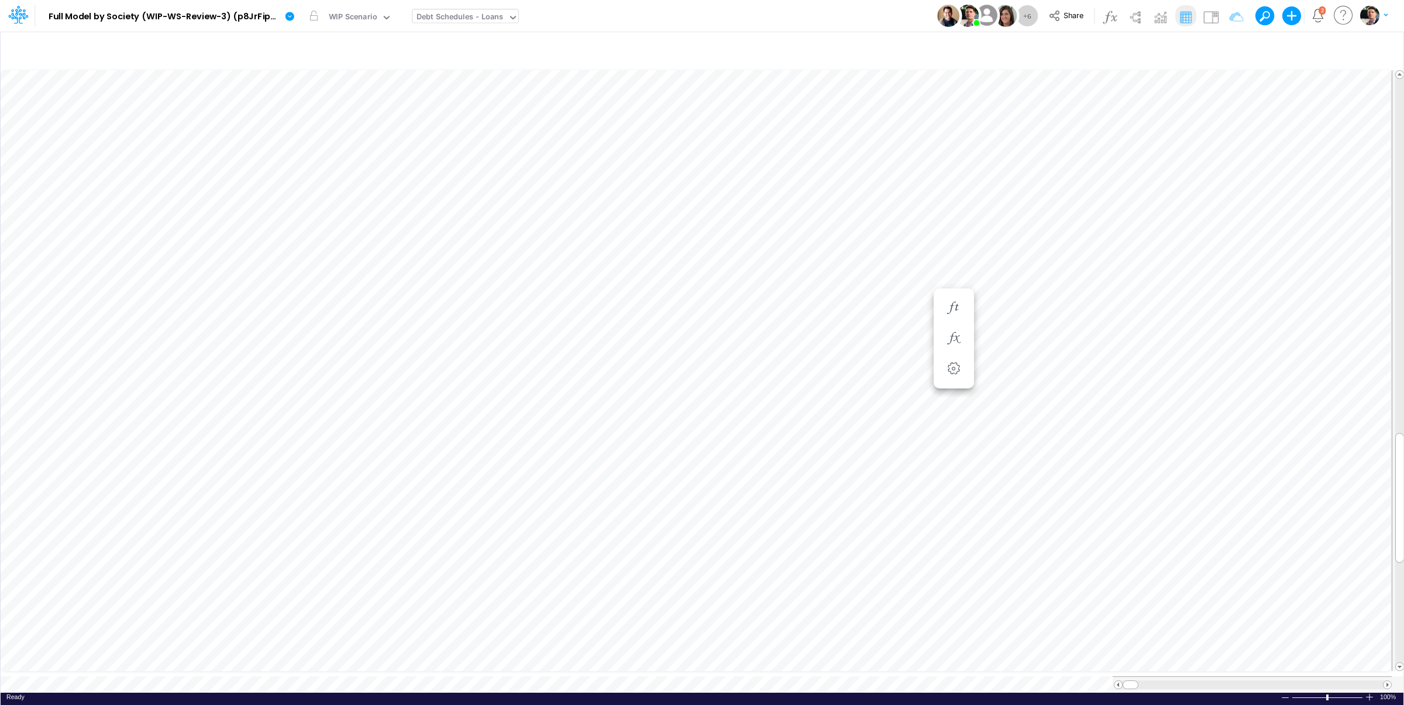
scroll to position [1, 1]
click at [958, 312] on icon "button" at bounding box center [954, 308] width 18 height 12
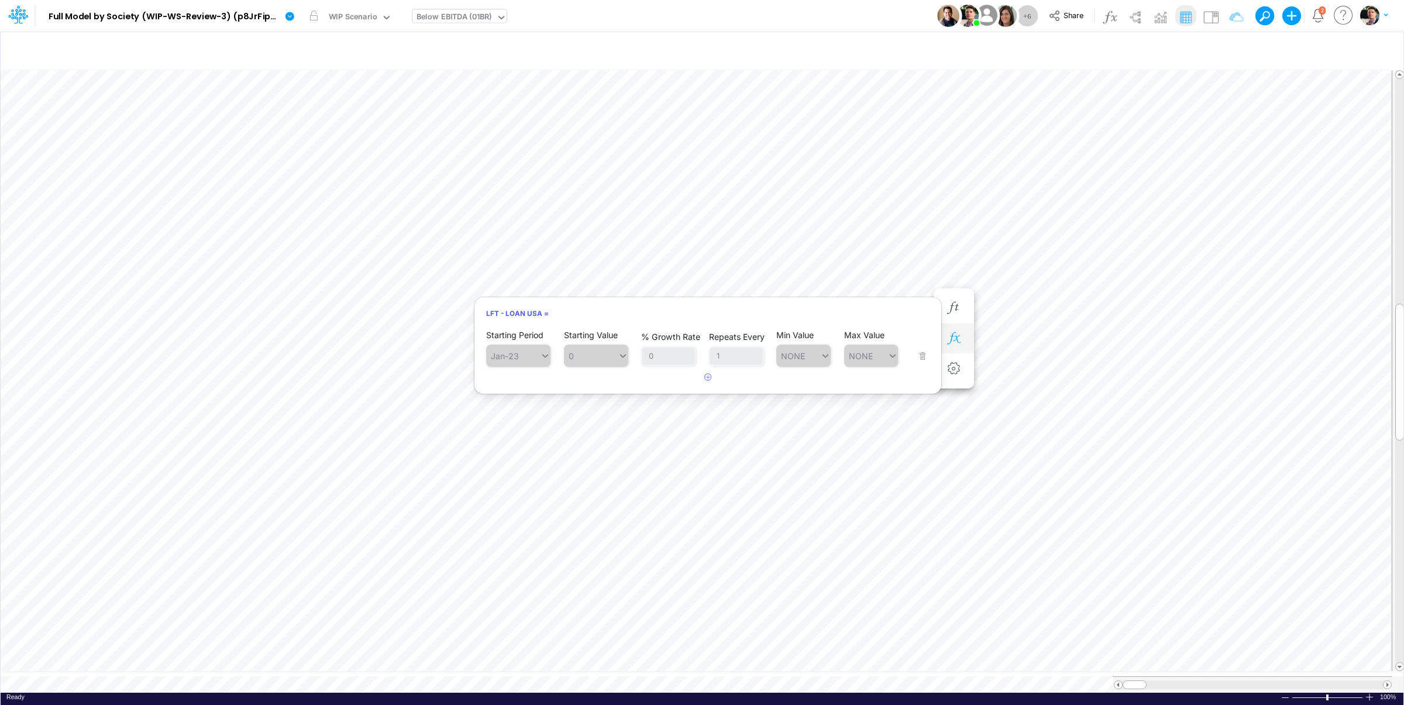
click at [947, 338] on icon "button" at bounding box center [954, 338] width 18 height 12
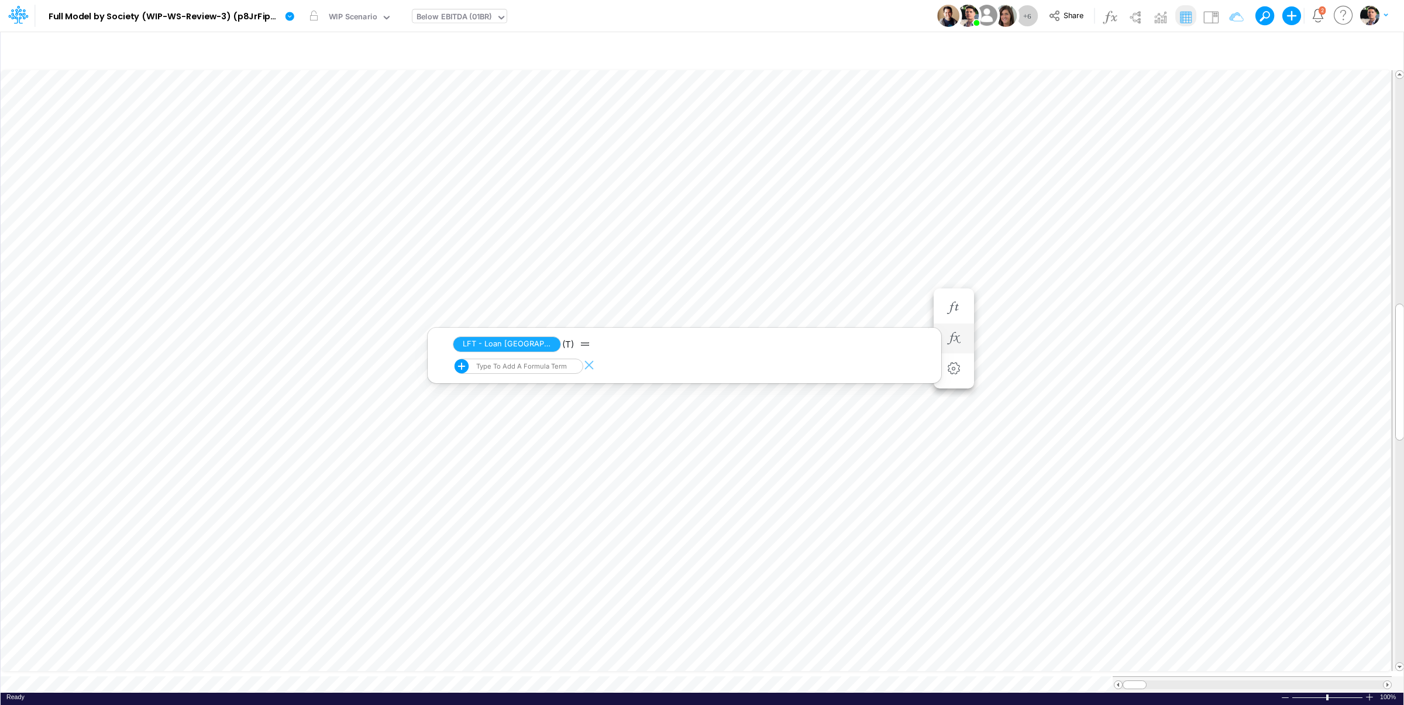
click at [539, 368] on div "Type to add a formula term" at bounding box center [520, 366] width 93 height 8
type input "u"
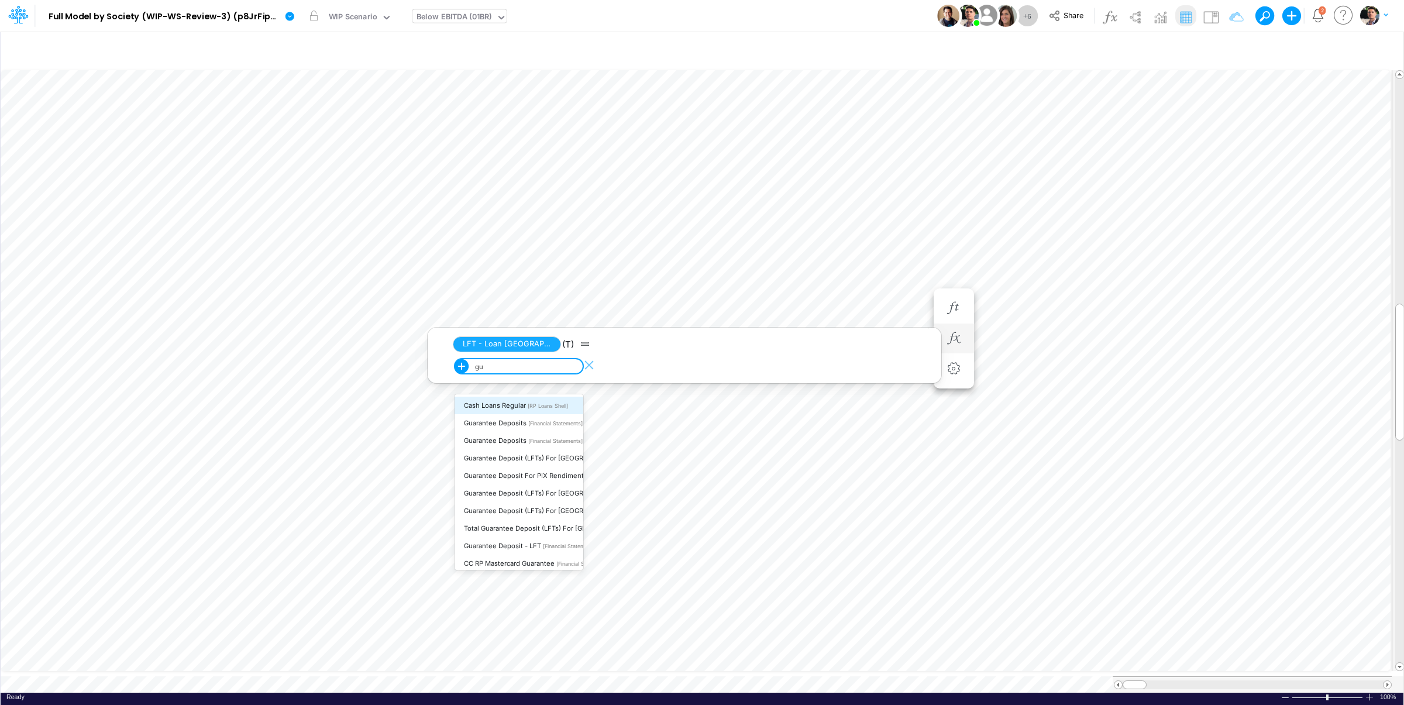
type input "gua"
click at [508, 555] on span "Guarantee Deposit - LFT" at bounding box center [502, 559] width 77 height 8
type input "guaran"
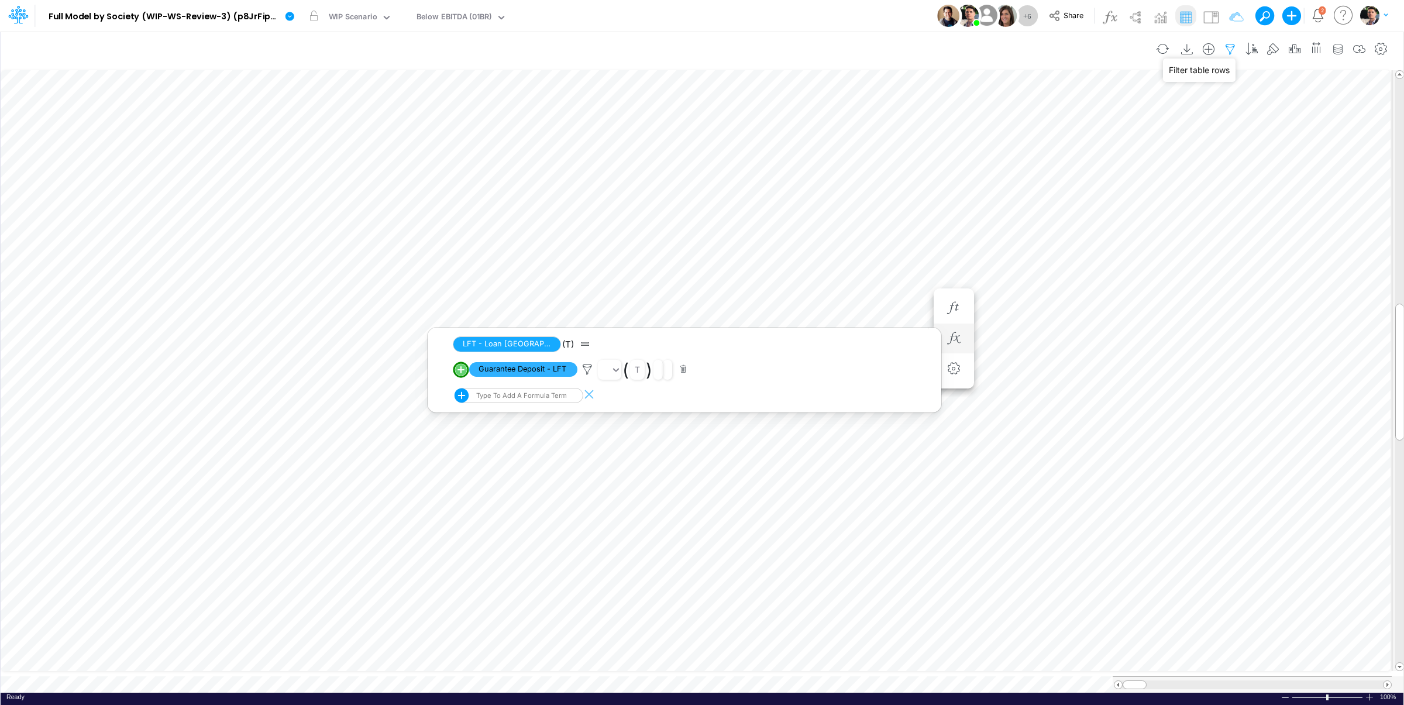
click at [1229, 49] on icon "button" at bounding box center [1230, 49] width 18 height 12
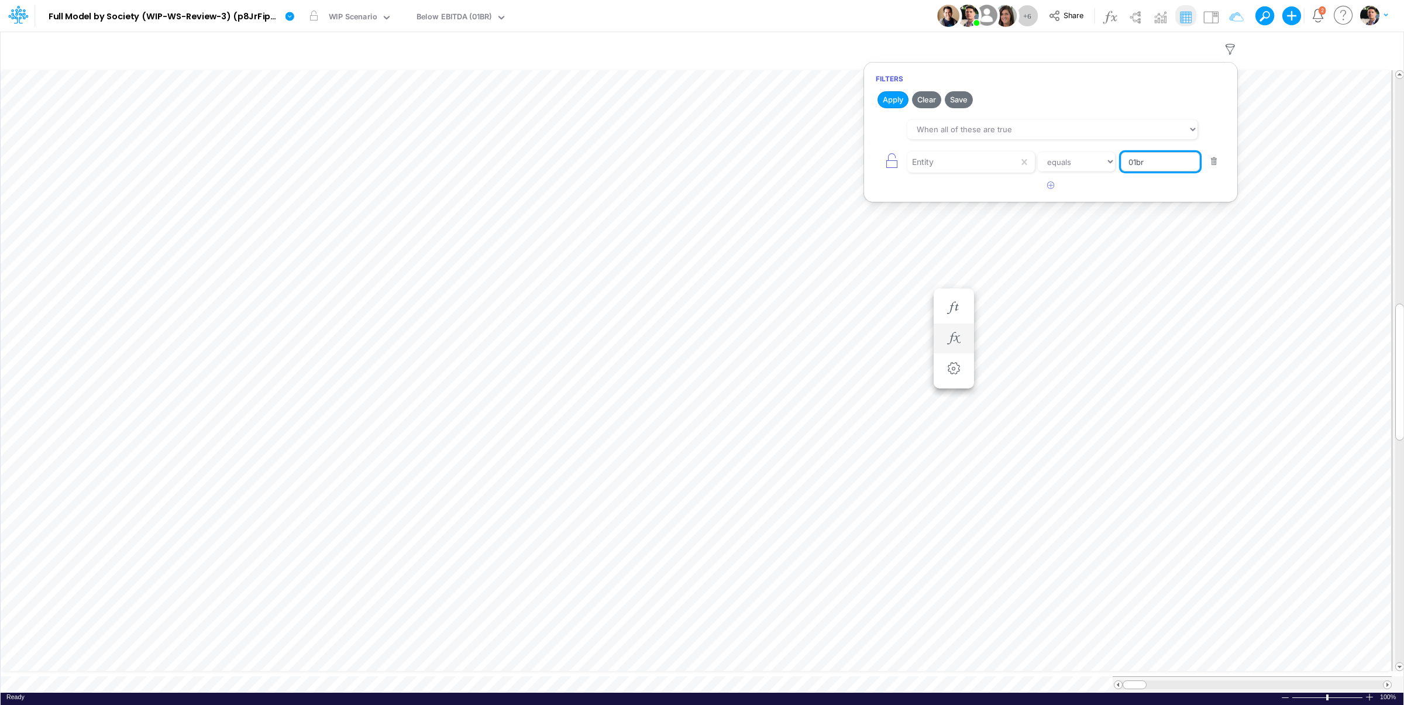
drag, startPoint x: 1163, startPoint y: 160, endPoint x: 1082, endPoint y: 164, distance: 80.8
click at [1121, 164] on input "01br" at bounding box center [1160, 162] width 79 height 20
type input "template"
click at [891, 100] on button "Apply" at bounding box center [892, 99] width 31 height 17
click at [949, 342] on icon "button" at bounding box center [954, 338] width 18 height 12
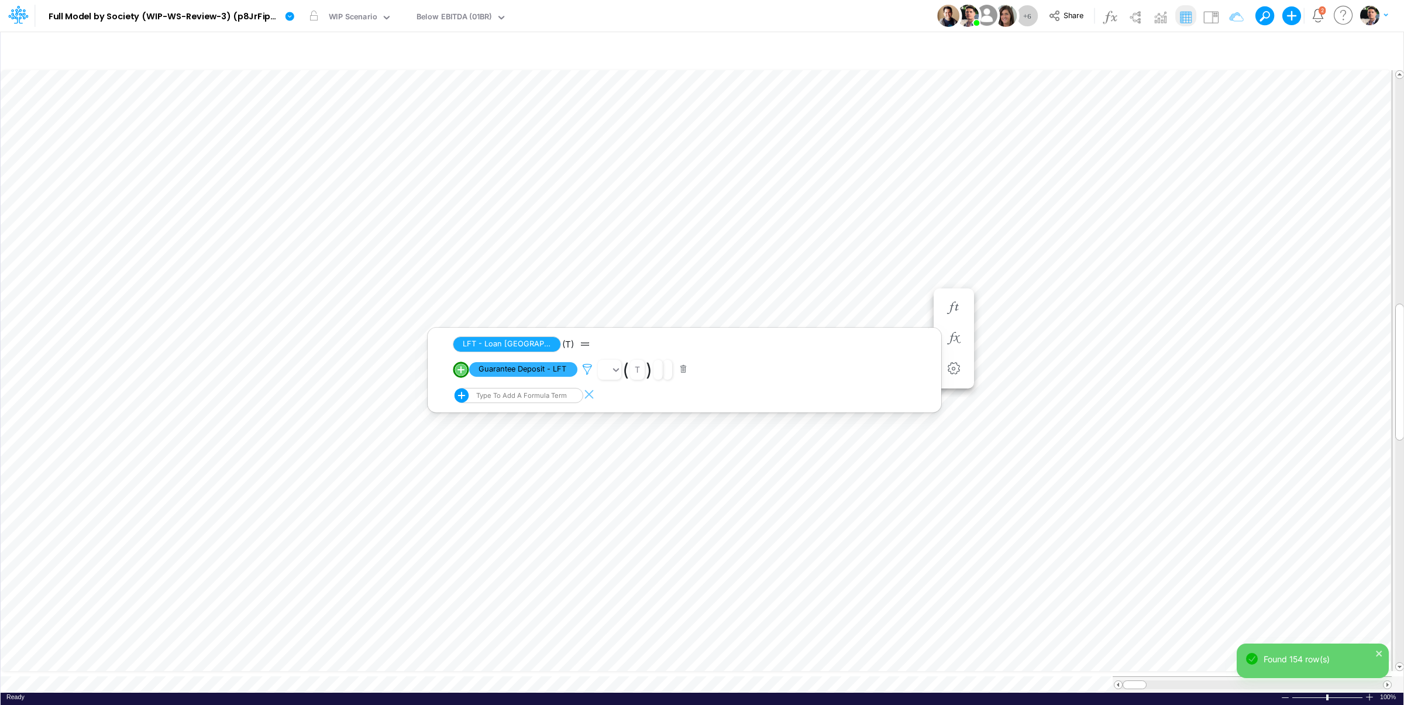
click at [591, 373] on icon at bounding box center [588, 369] width 18 height 12
click at [869, 302] on div "Type to search..." at bounding box center [847, 300] width 64 height 12
click at [842, 418] on span "Society" at bounding box center [830, 415] width 29 height 10
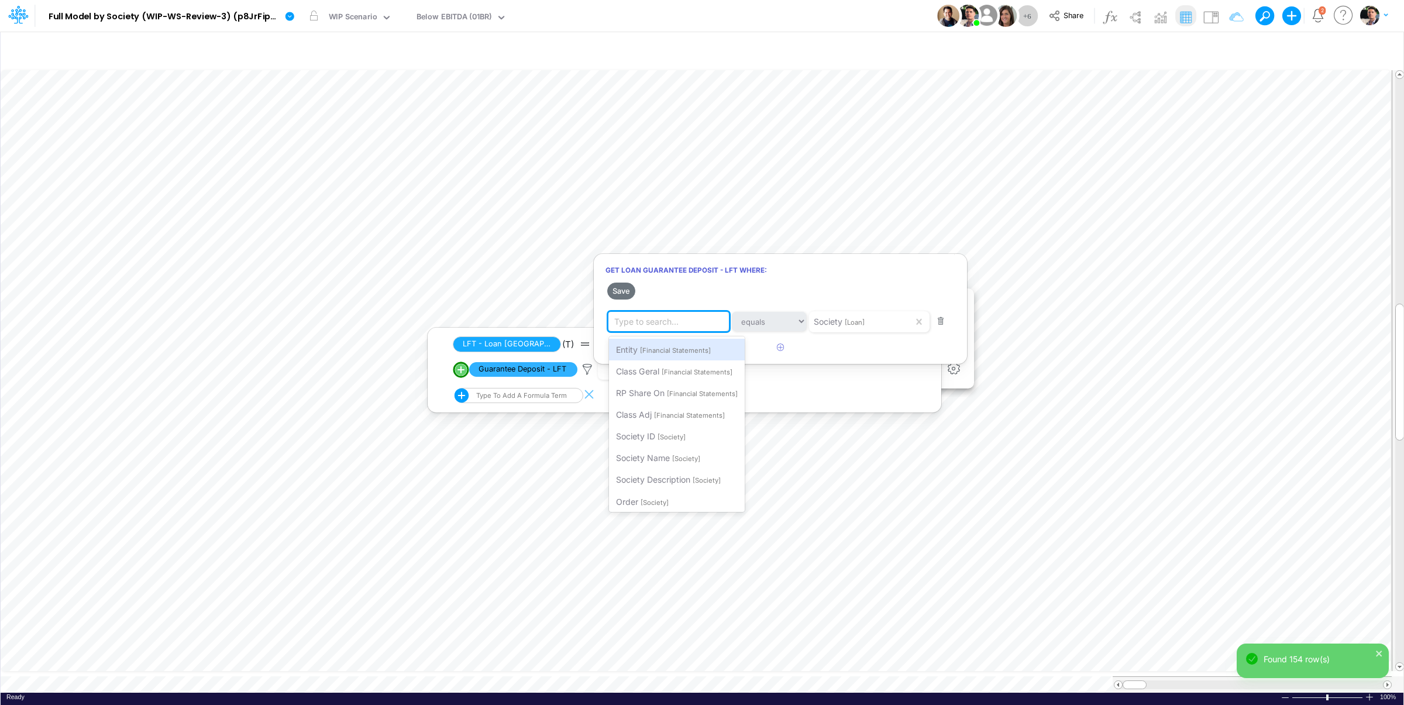
click at [677, 325] on div "Type to search..." at bounding box center [646, 321] width 64 height 12
click at [673, 347] on span "[Financial Statements]" at bounding box center [675, 350] width 71 height 8
click at [623, 294] on button "Save" at bounding box center [621, 291] width 28 height 17
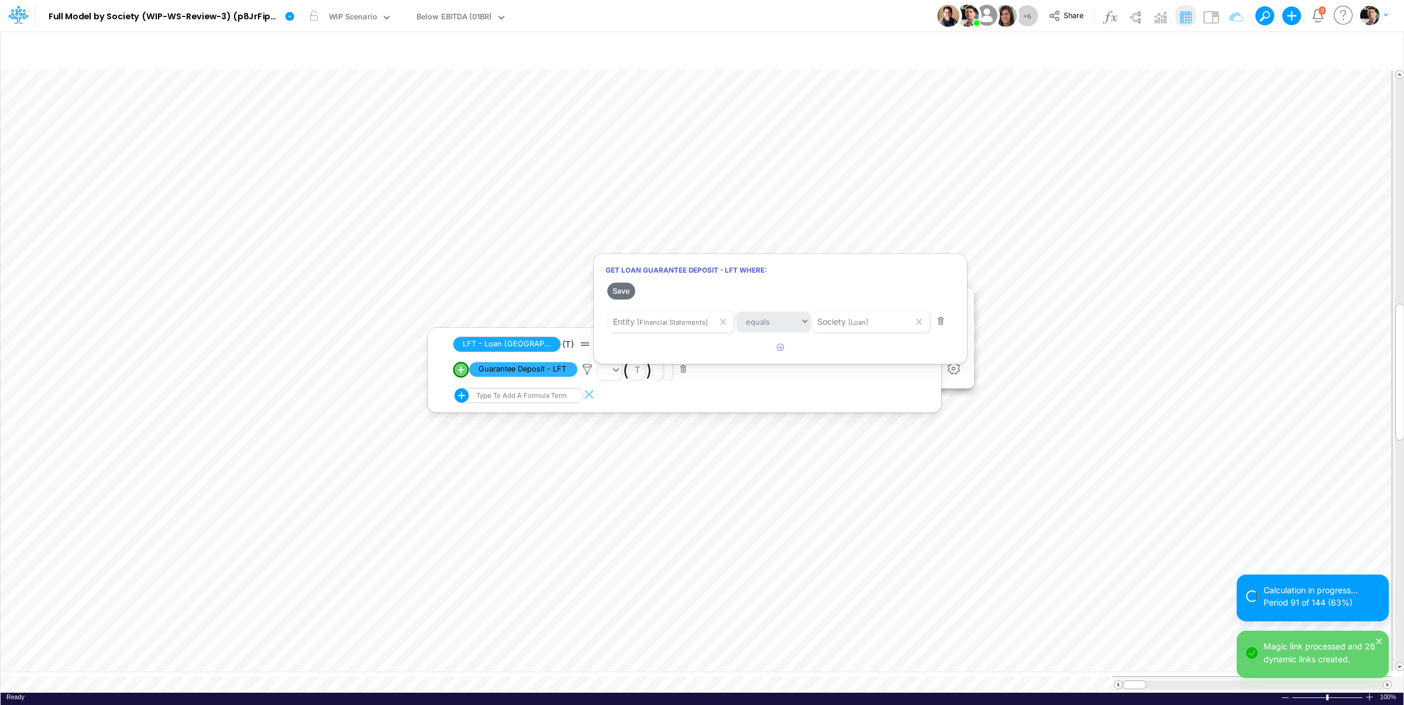
click at [1195, 208] on div at bounding box center [702, 355] width 1404 height 699
click at [1223, 47] on icon "button" at bounding box center [1230, 49] width 18 height 12
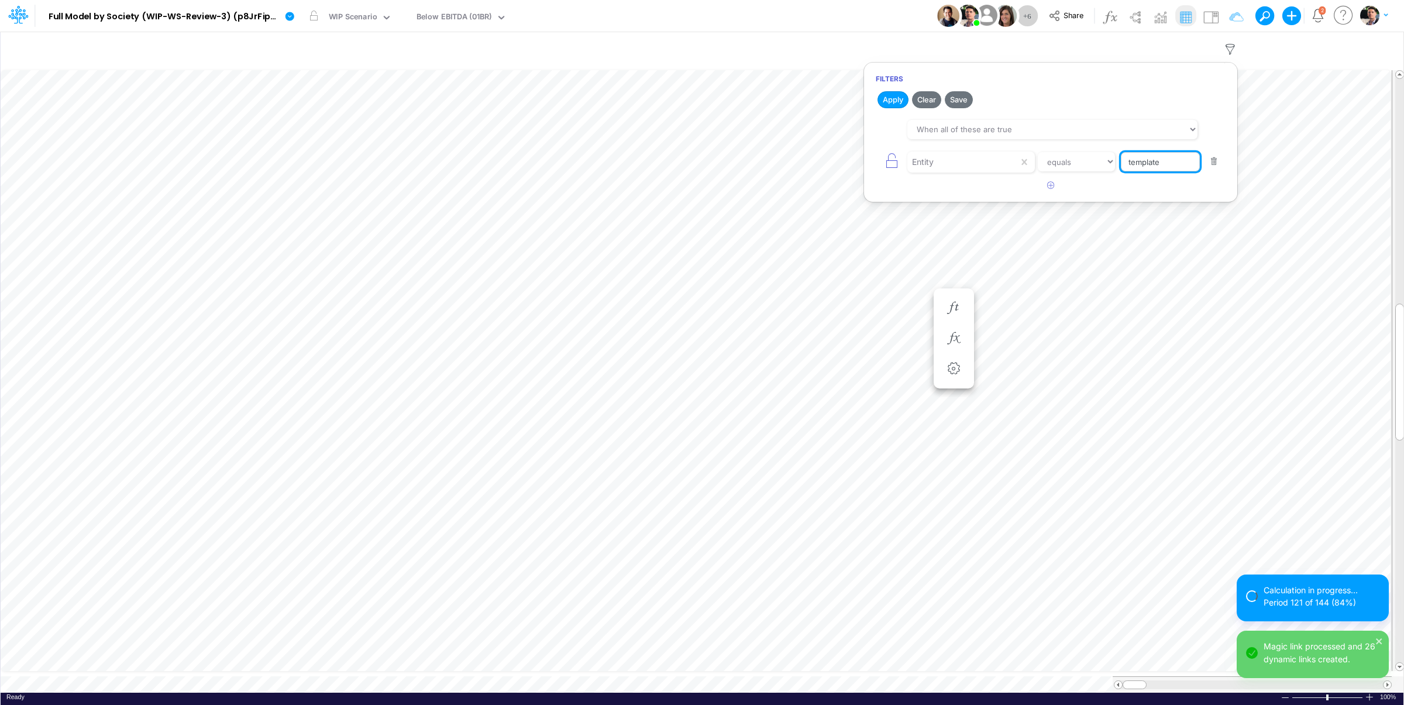
drag, startPoint x: 1117, startPoint y: 164, endPoint x: 1056, endPoint y: 164, distance: 60.8
click at [1121, 164] on input "template" at bounding box center [1160, 162] width 79 height 20
type input "01br"
click at [894, 94] on button "Apply" at bounding box center [892, 99] width 31 height 17
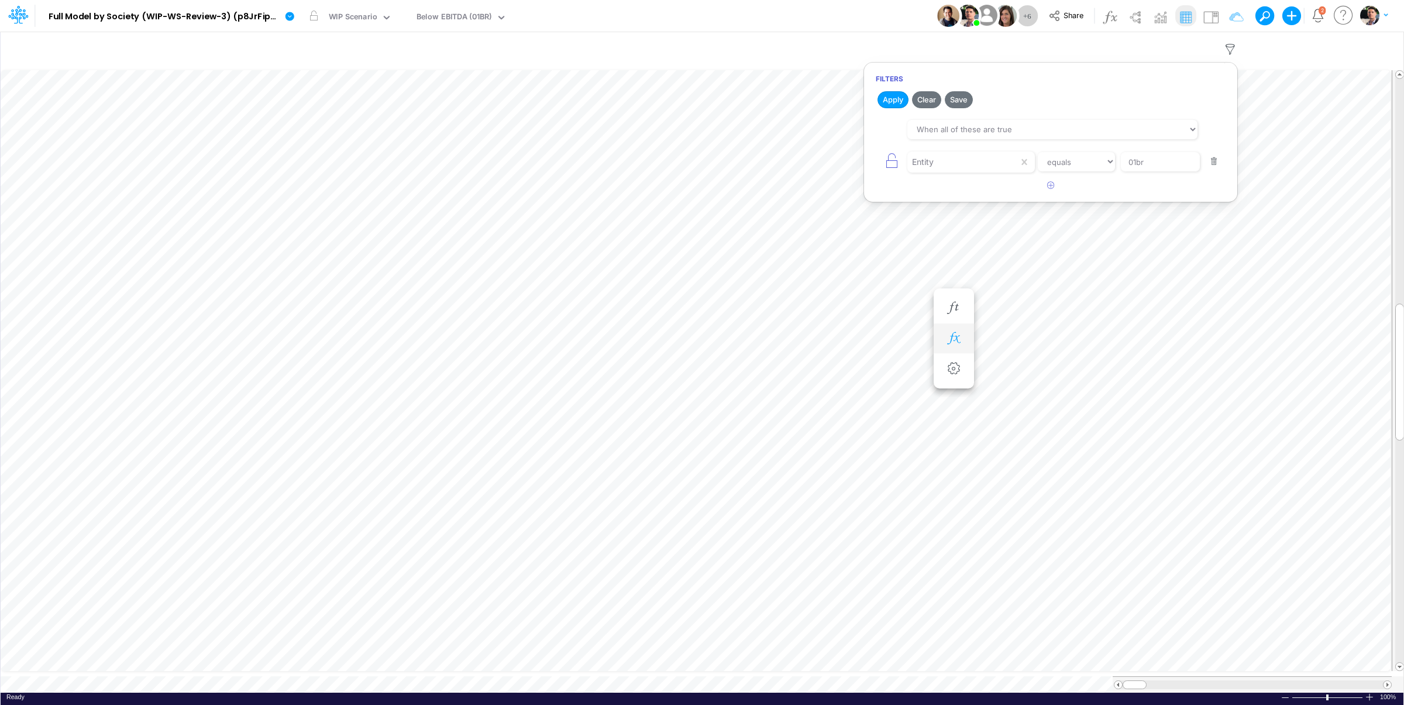
click at [959, 340] on icon "button" at bounding box center [954, 338] width 18 height 12
click at [888, 307] on icon "button" at bounding box center [891, 308] width 18 height 12
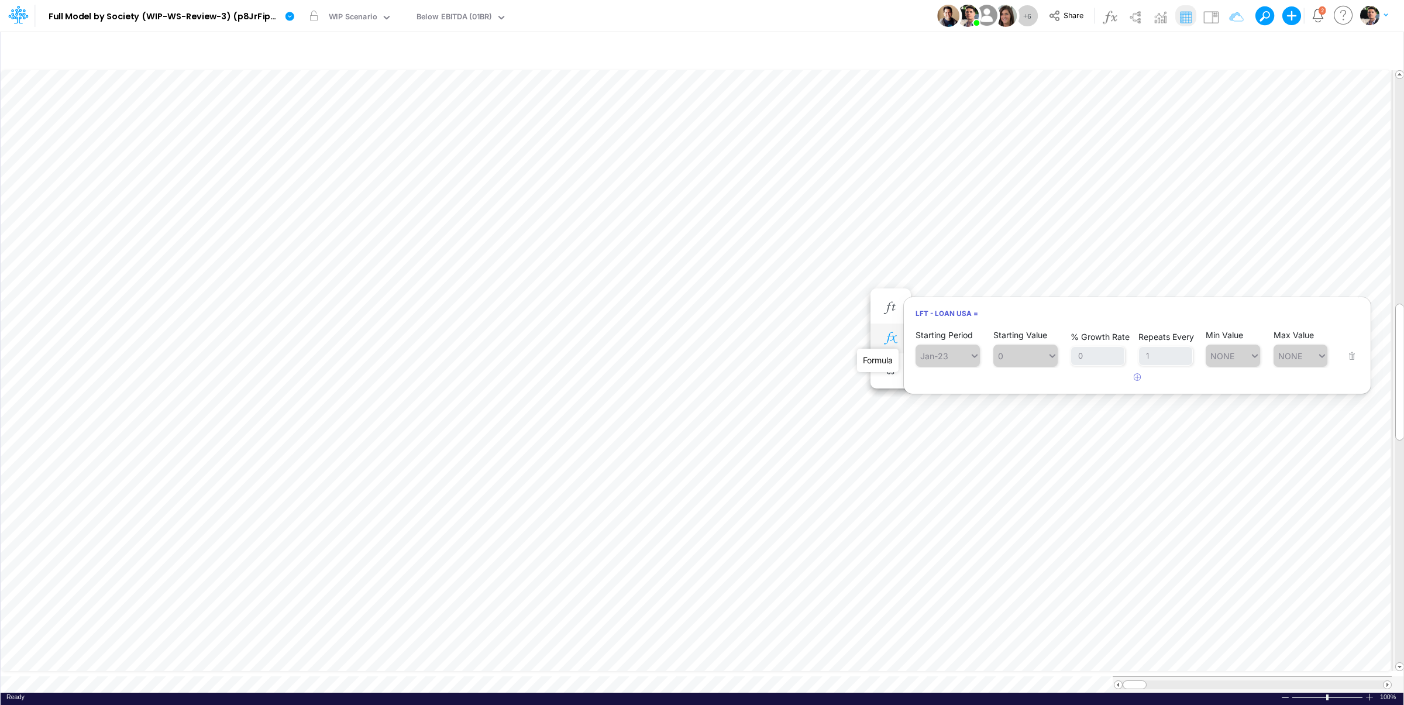
click at [892, 338] on icon "button" at bounding box center [891, 338] width 18 height 12
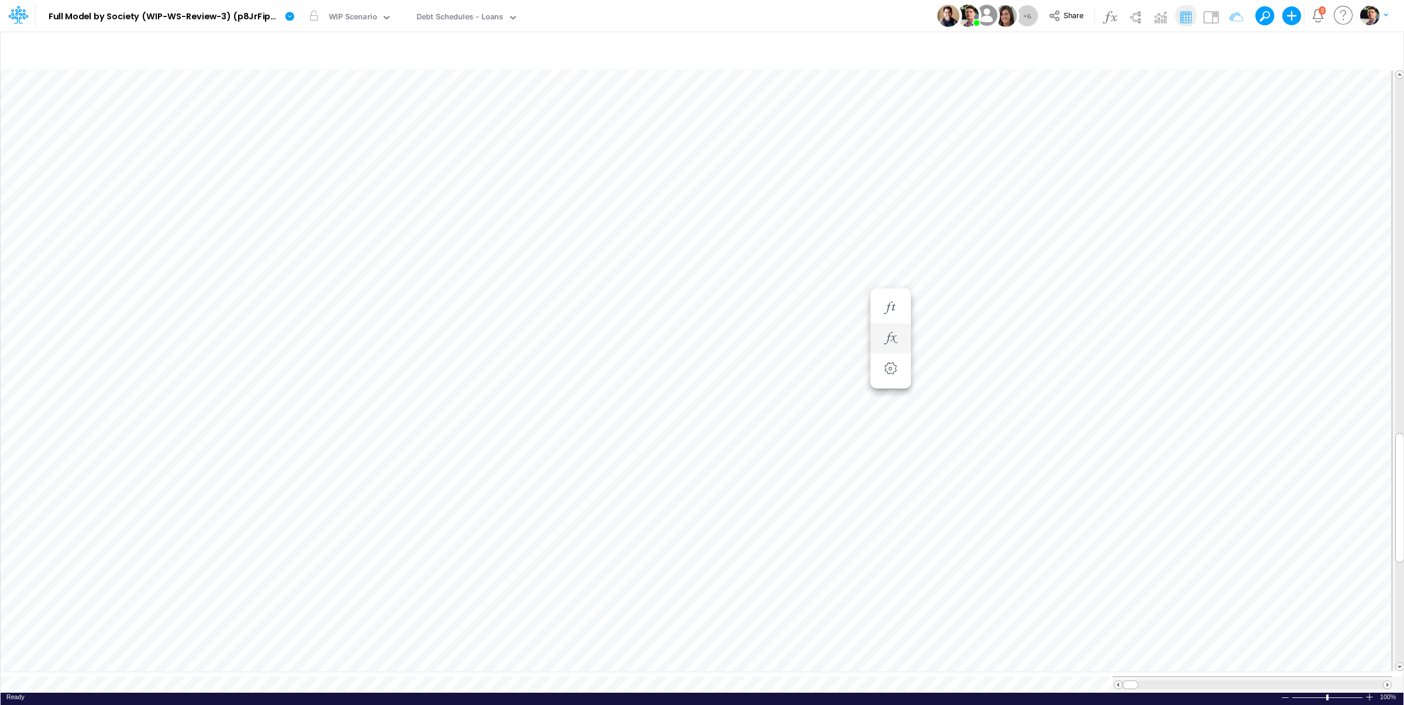
scroll to position [1, 1]
type input "BS (01BR - IP)"
click at [1020, 336] on icon "button" at bounding box center [1017, 338] width 18 height 12
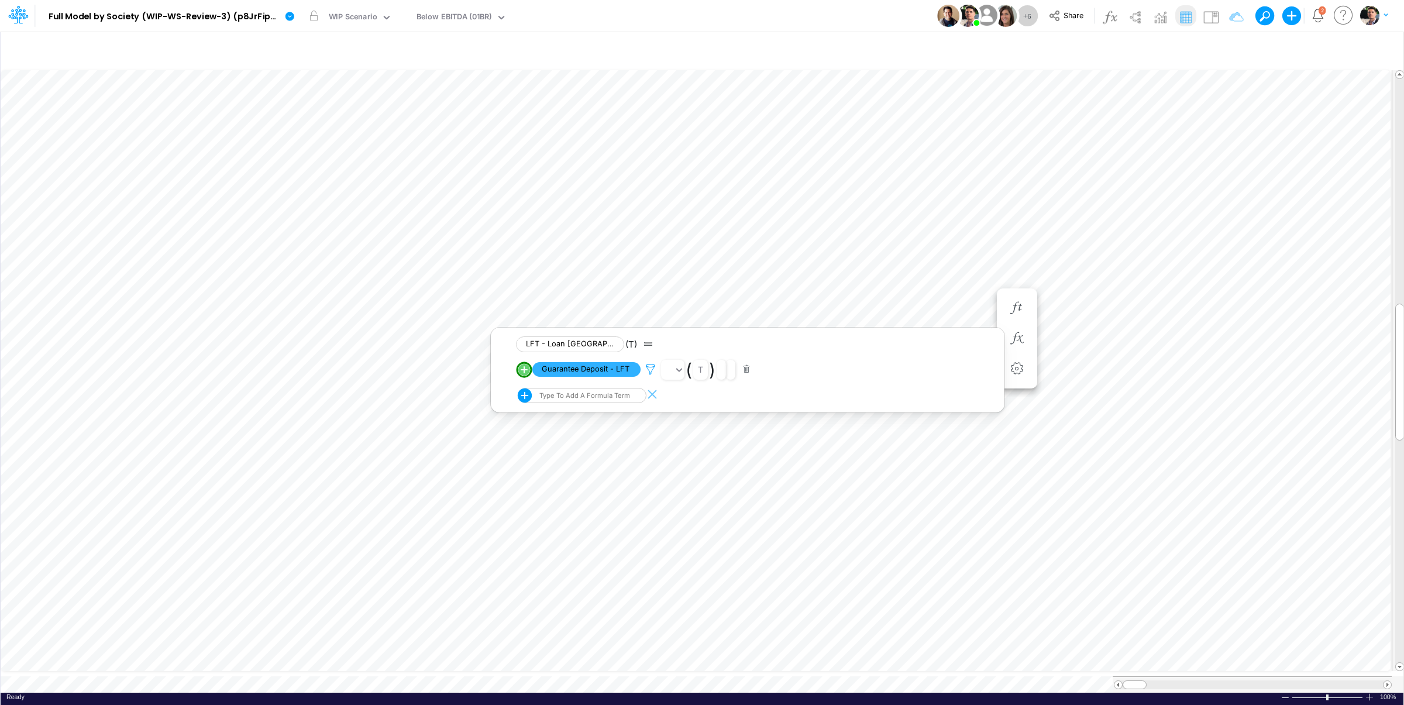
click at [648, 369] on icon at bounding box center [651, 369] width 18 height 12
click at [1006, 319] on button "button" at bounding box center [1004, 322] width 23 height 16
click at [741, 405] on div at bounding box center [702, 355] width 1404 height 699
click at [1017, 342] on icon "button" at bounding box center [1017, 338] width 18 height 12
click at [1018, 342] on icon "button" at bounding box center [1017, 338] width 18 height 12
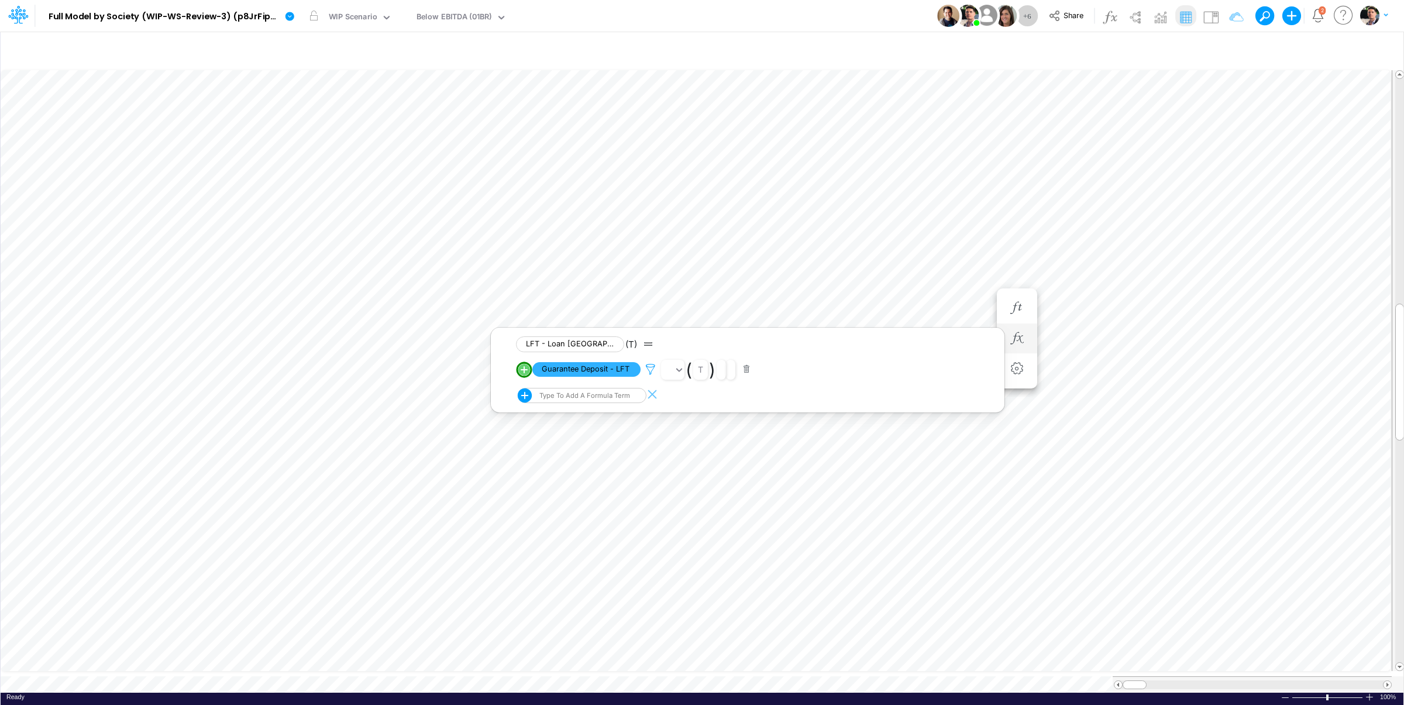
click at [648, 371] on icon at bounding box center [651, 369] width 18 height 12
click at [847, 350] on icon "button" at bounding box center [844, 347] width 8 height 8
click at [1011, 322] on button "button" at bounding box center [1004, 322] width 23 height 16
click at [851, 333] on button "button" at bounding box center [843, 327] width 23 height 19
click at [1008, 303] on button "button" at bounding box center [1004, 301] width 23 height 16
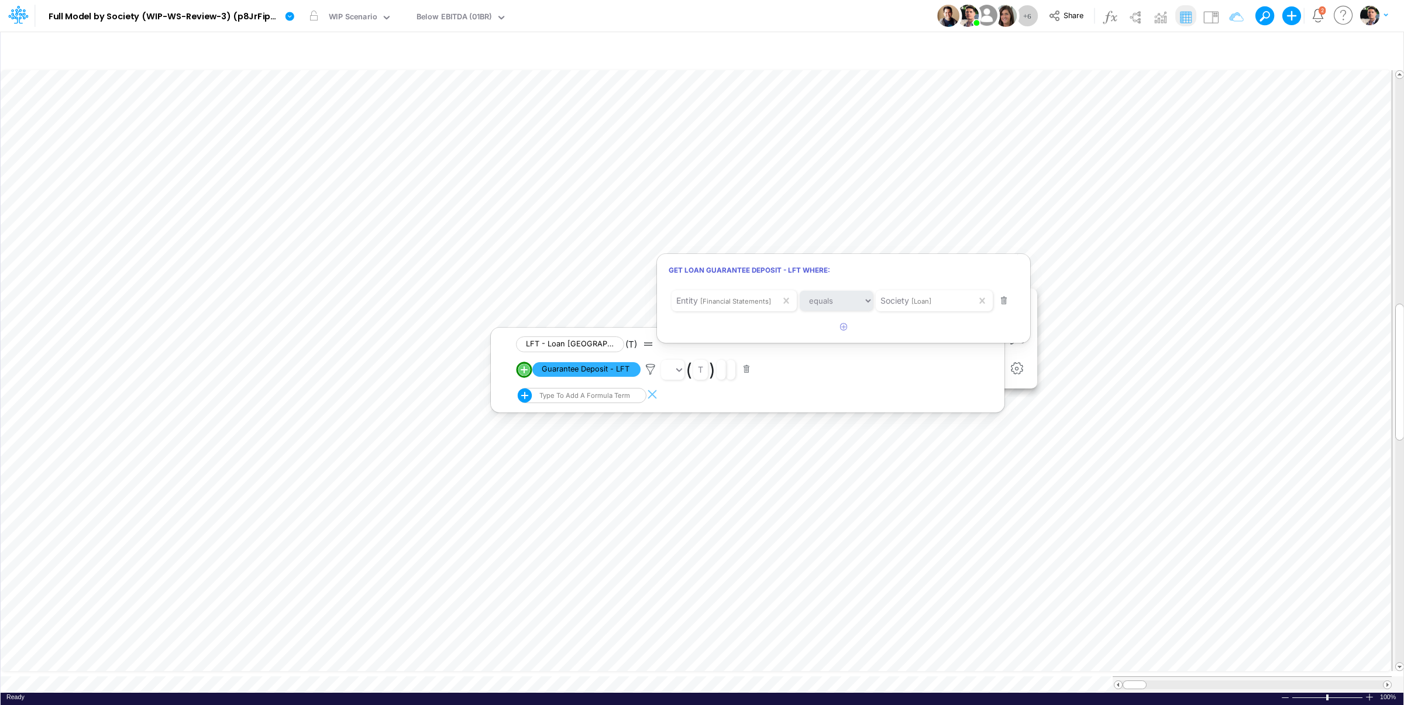
click at [1008, 303] on button "button" at bounding box center [1004, 301] width 23 height 16
click at [946, 359] on div at bounding box center [702, 355] width 1404 height 699
click at [1021, 338] on icon "button" at bounding box center [1017, 338] width 18 height 12
click at [1018, 344] on icon "button" at bounding box center [1017, 338] width 18 height 12
click at [655, 374] on icon at bounding box center [651, 369] width 18 height 12
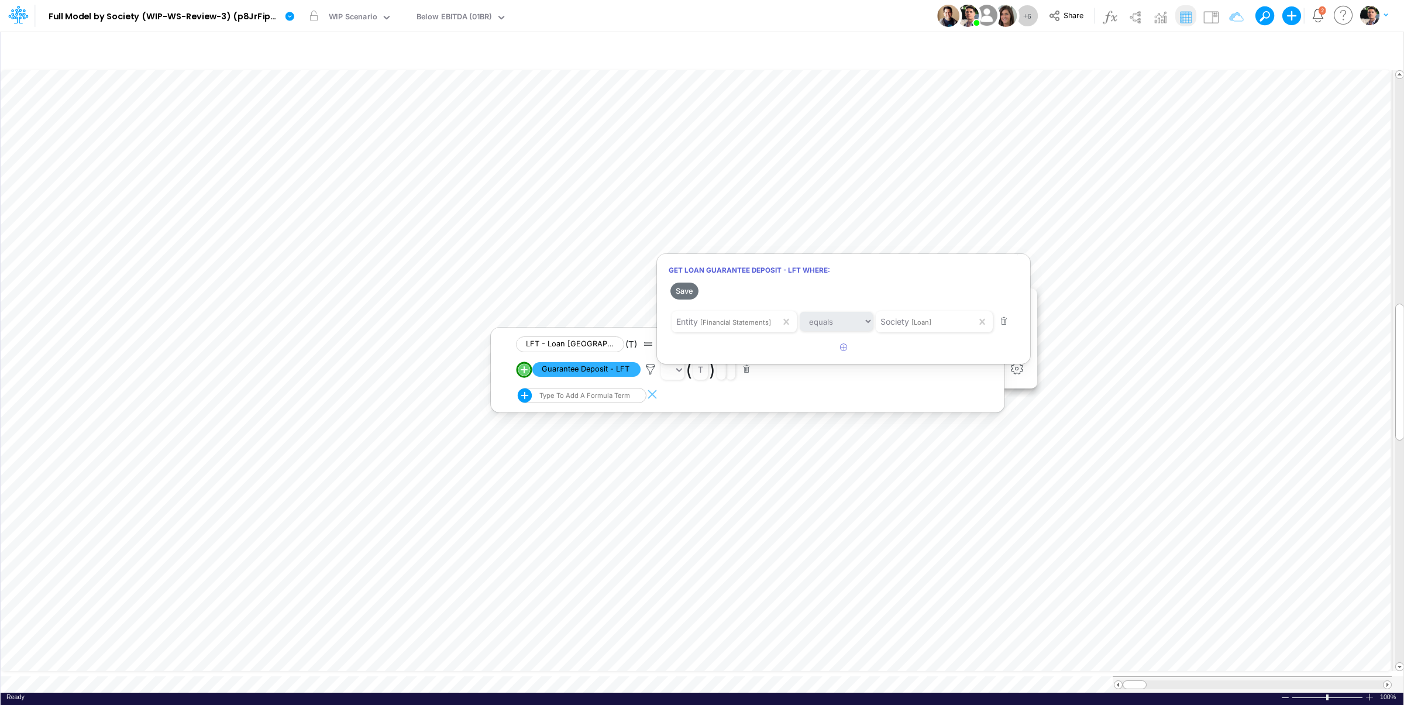
click at [1007, 324] on button "button" at bounding box center [1004, 322] width 23 height 16
click at [715, 284] on div at bounding box center [702, 355] width 1404 height 699
click at [1026, 336] on button "button" at bounding box center [1017, 338] width 22 height 23
click at [1020, 337] on icon "button" at bounding box center [1017, 338] width 18 height 12
click at [748, 373] on button "button" at bounding box center [746, 369] width 23 height 16
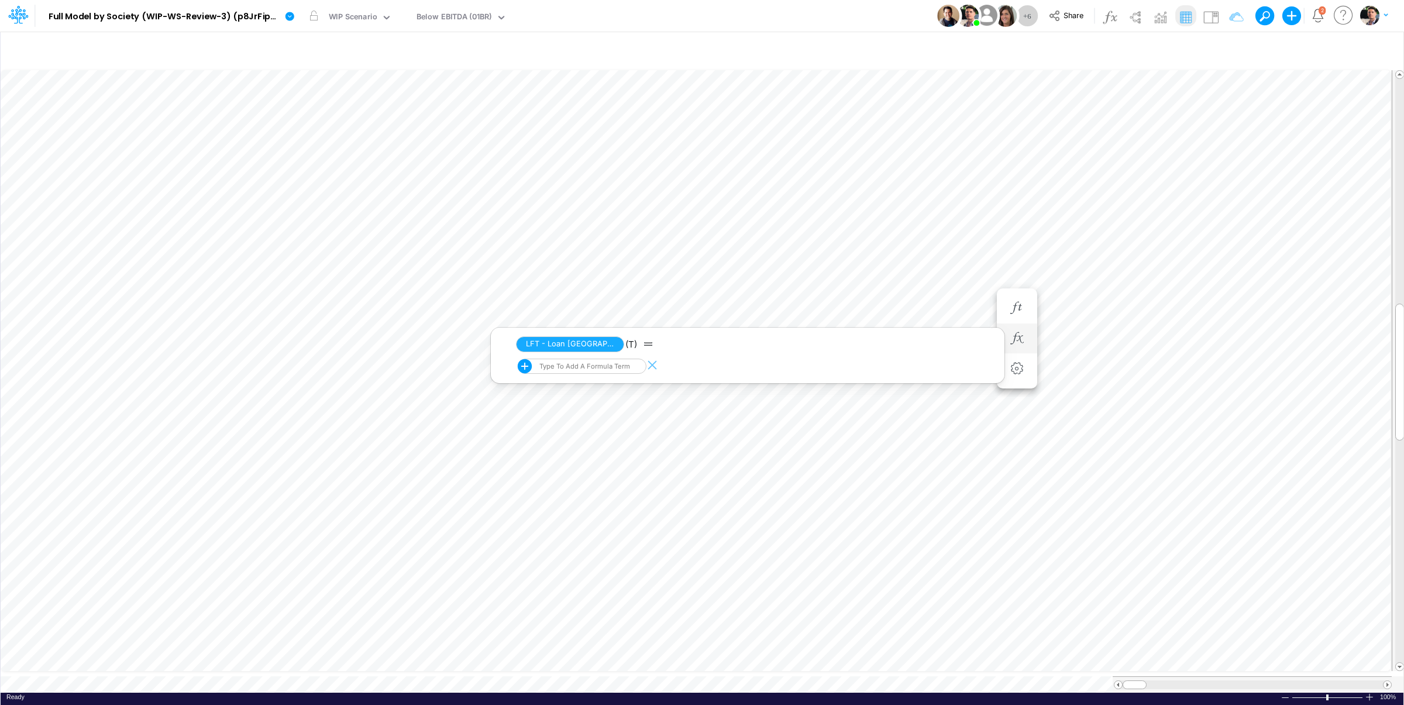
click at [574, 372] on div "Type to add a formula term" at bounding box center [587, 366] width 118 height 15
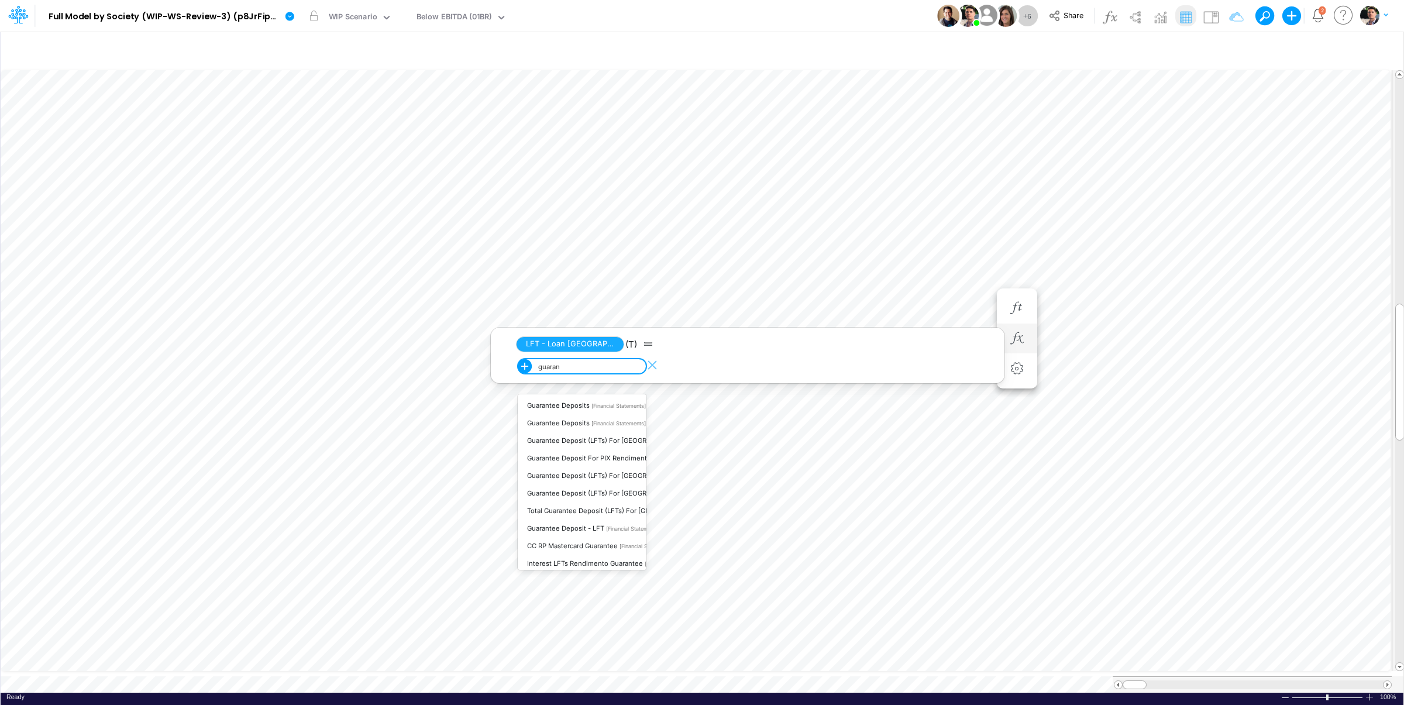
scroll to position [130, 0]
click at [569, 555] on span "Guarantee Deposit - LFT" at bounding box center [565, 559] width 77 height 8
type input "guaran"
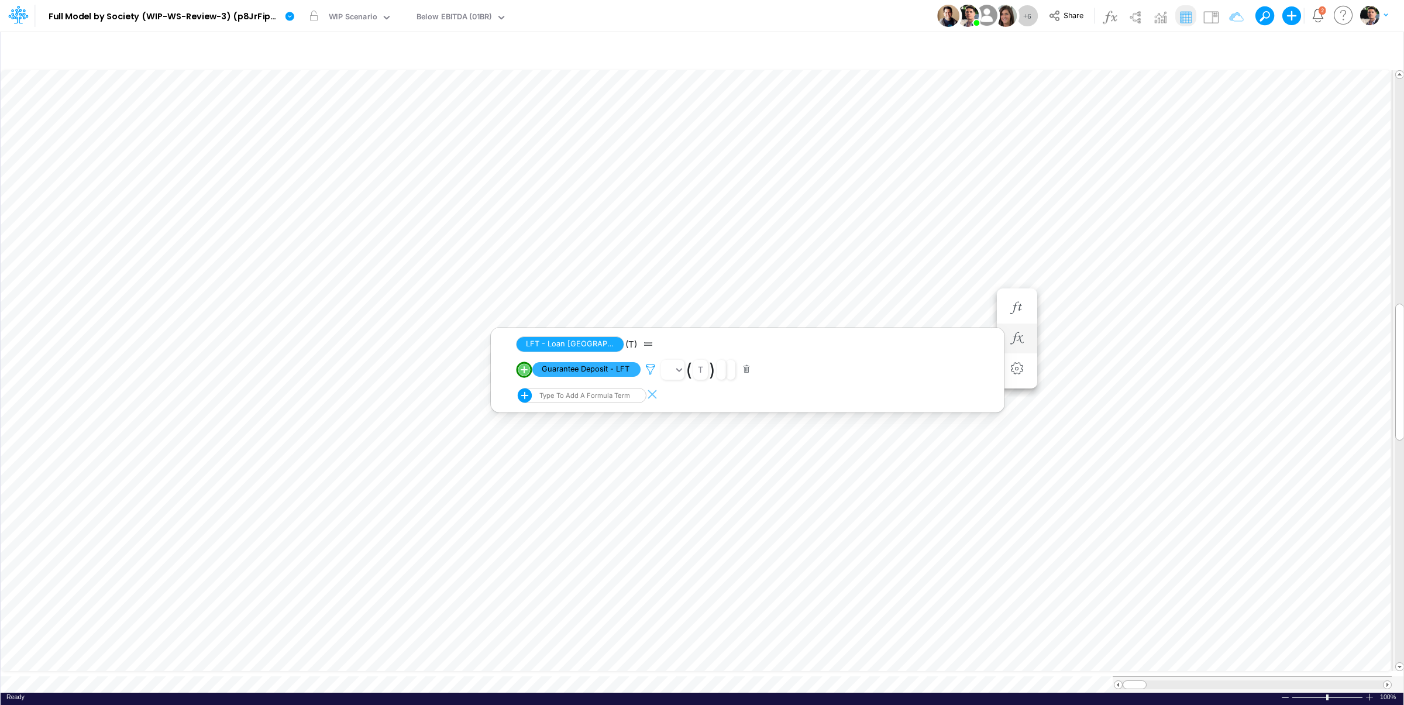
click at [650, 374] on icon at bounding box center [651, 369] width 18 height 12
click at [921, 302] on div "Type to search..." at bounding box center [910, 300] width 64 height 12
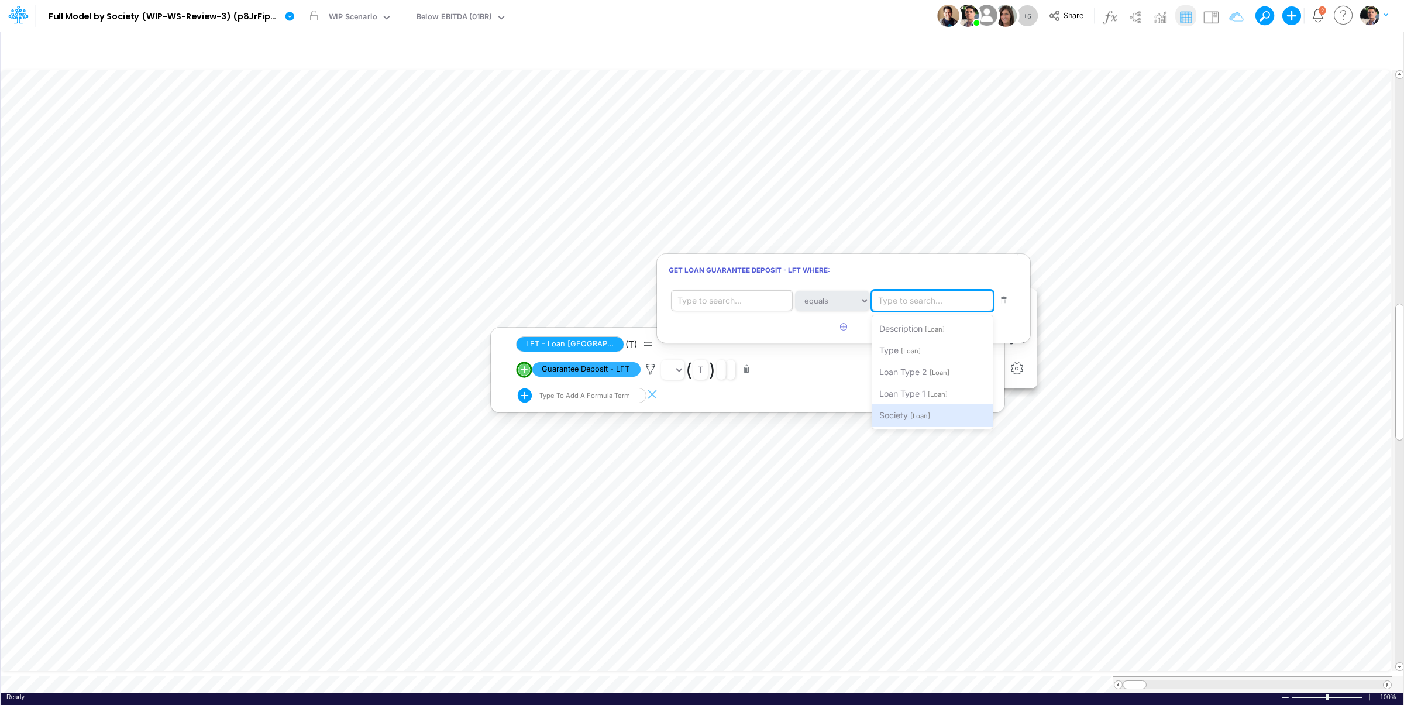
click at [757, 304] on div "Type to search..." at bounding box center [734, 301] width 125 height 20
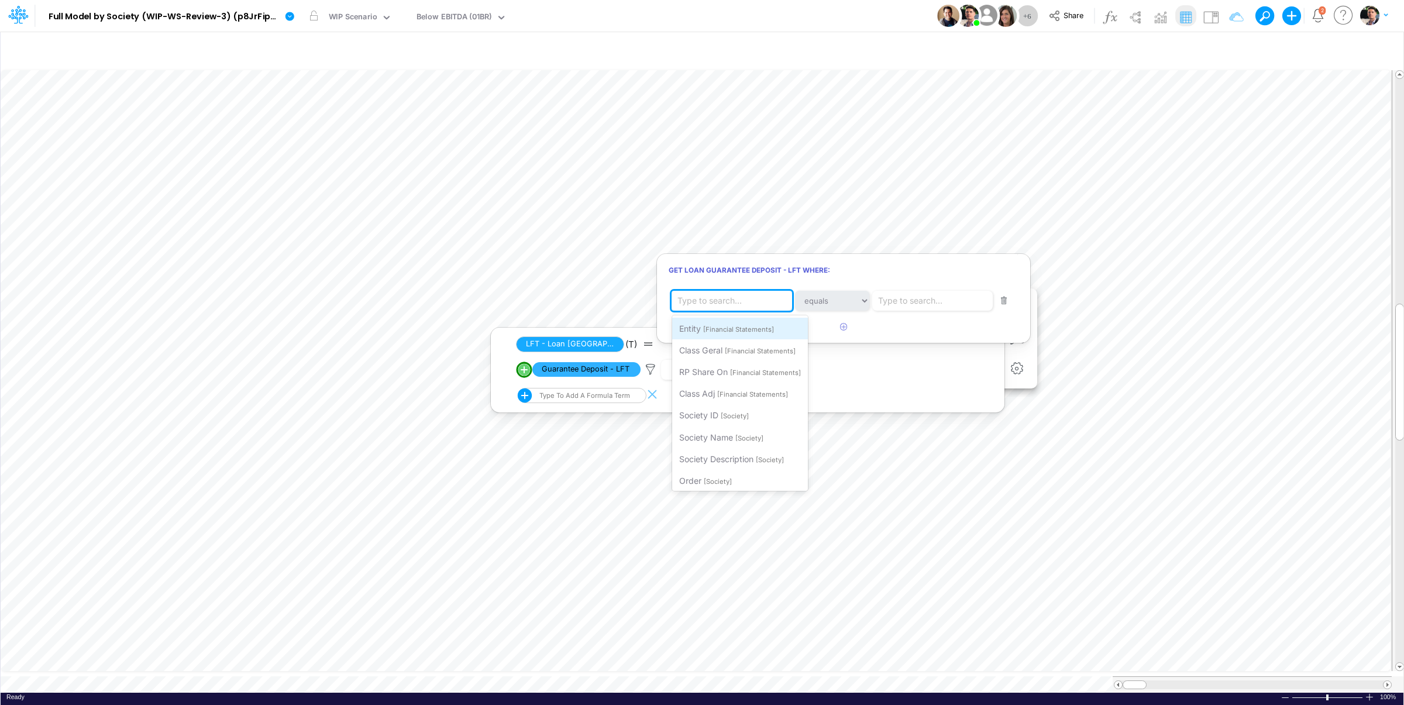
click at [739, 327] on span "[Financial Statements]" at bounding box center [738, 329] width 71 height 8
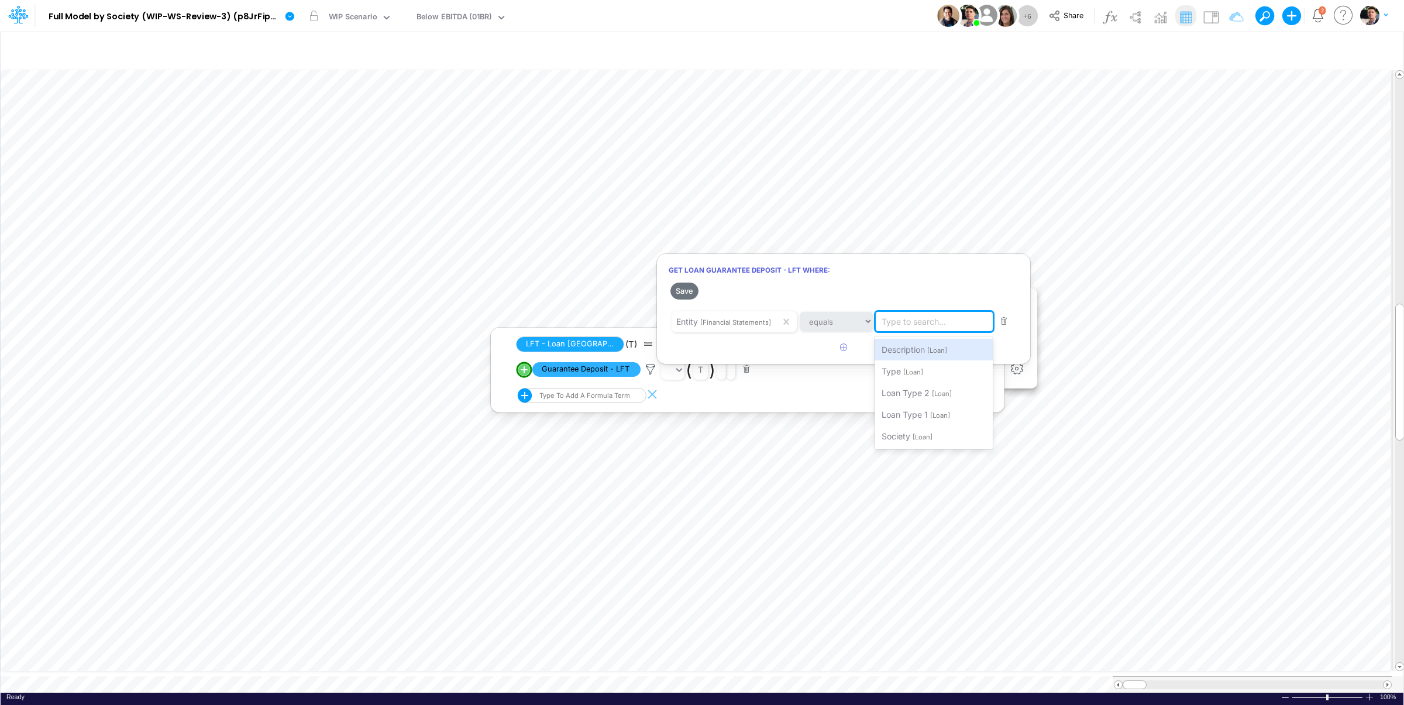
click at [907, 321] on div "Type to search..." at bounding box center [914, 321] width 64 height 12
type input "01BR"
click at [959, 348] on span "Filter where Entity equals 01BR" at bounding box center [941, 350] width 118 height 10
click at [680, 289] on button "Save" at bounding box center [684, 291] width 28 height 17
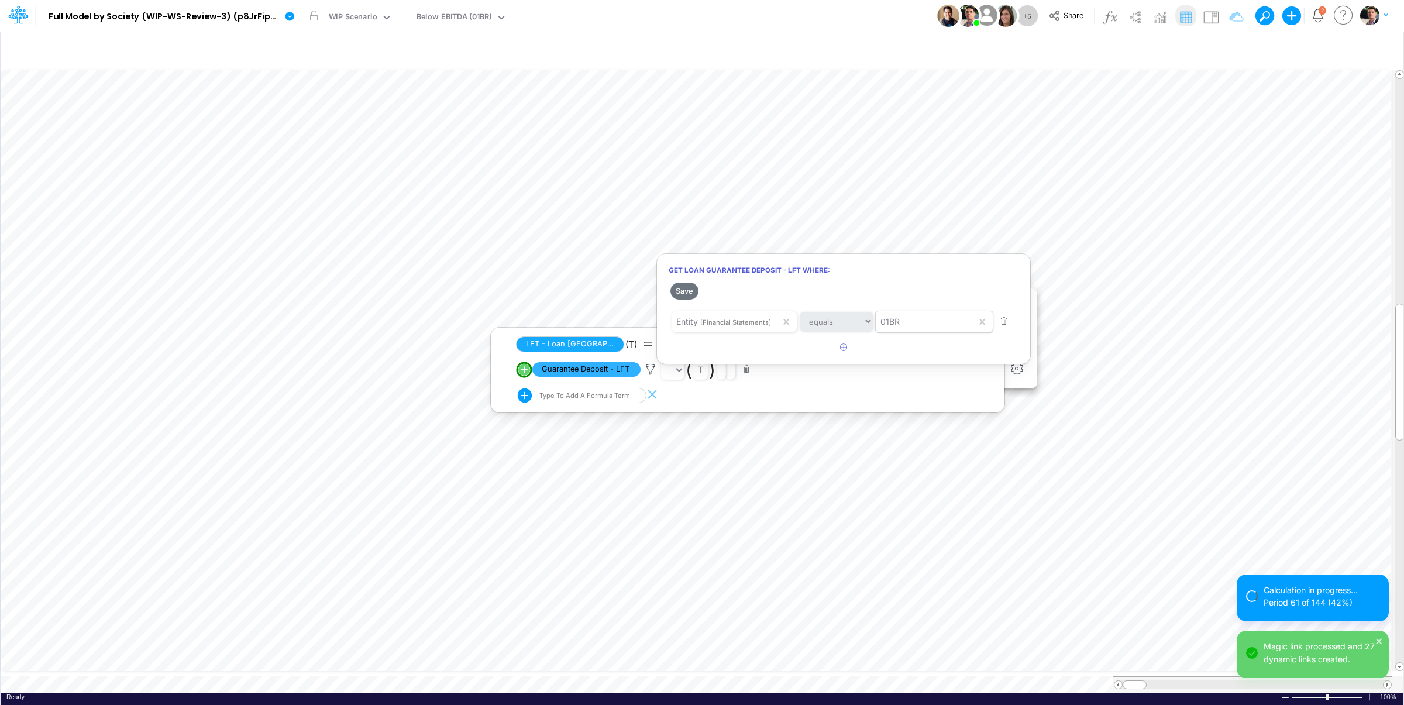
click at [1081, 284] on div at bounding box center [702, 355] width 1404 height 699
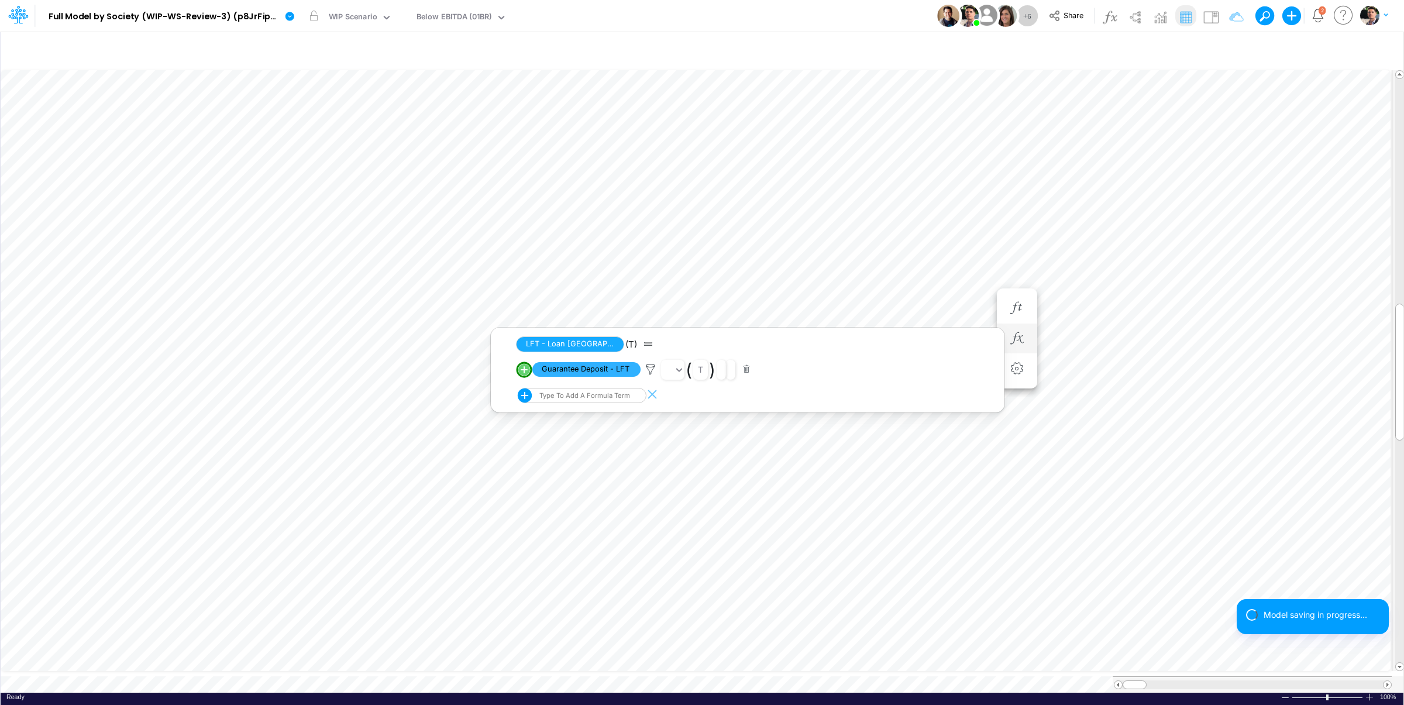
scroll to position [5, 36]
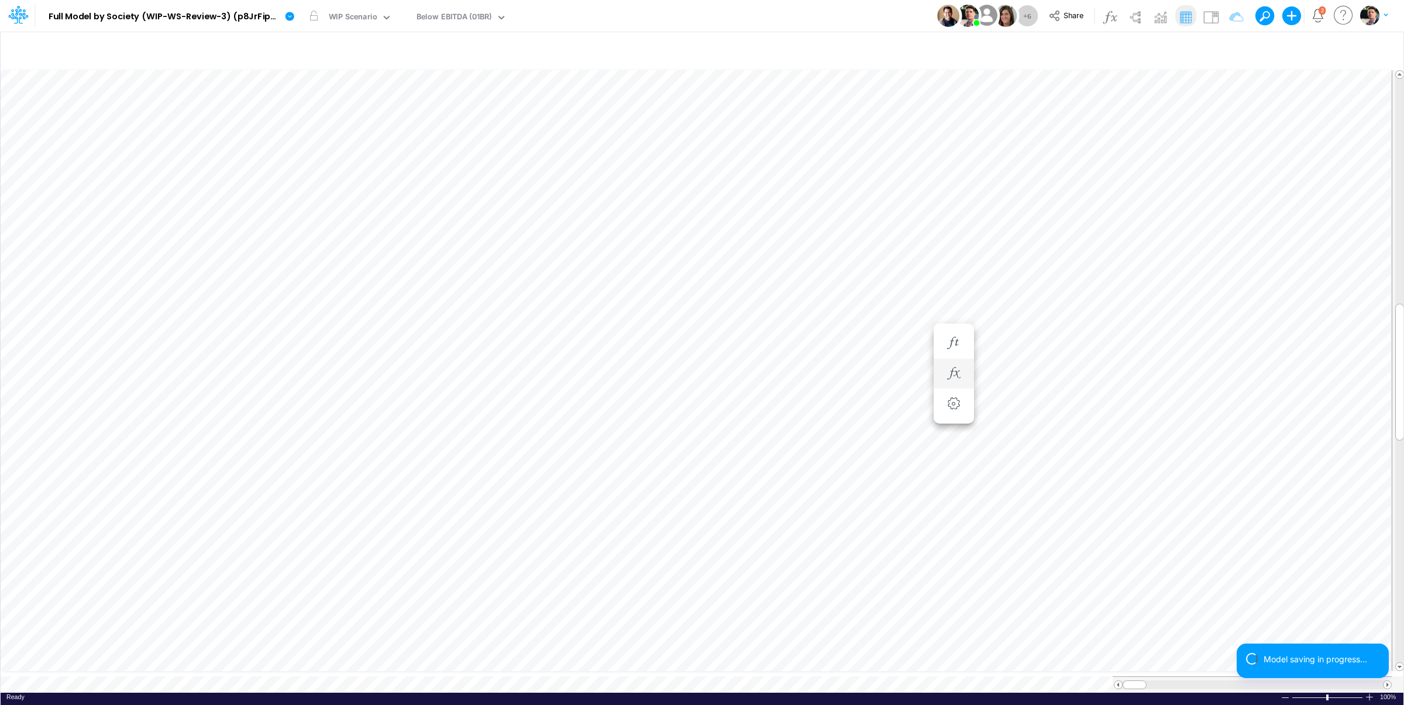
scroll to position [5, 18]
click at [958, 341] on icon "button" at bounding box center [954, 338] width 18 height 12
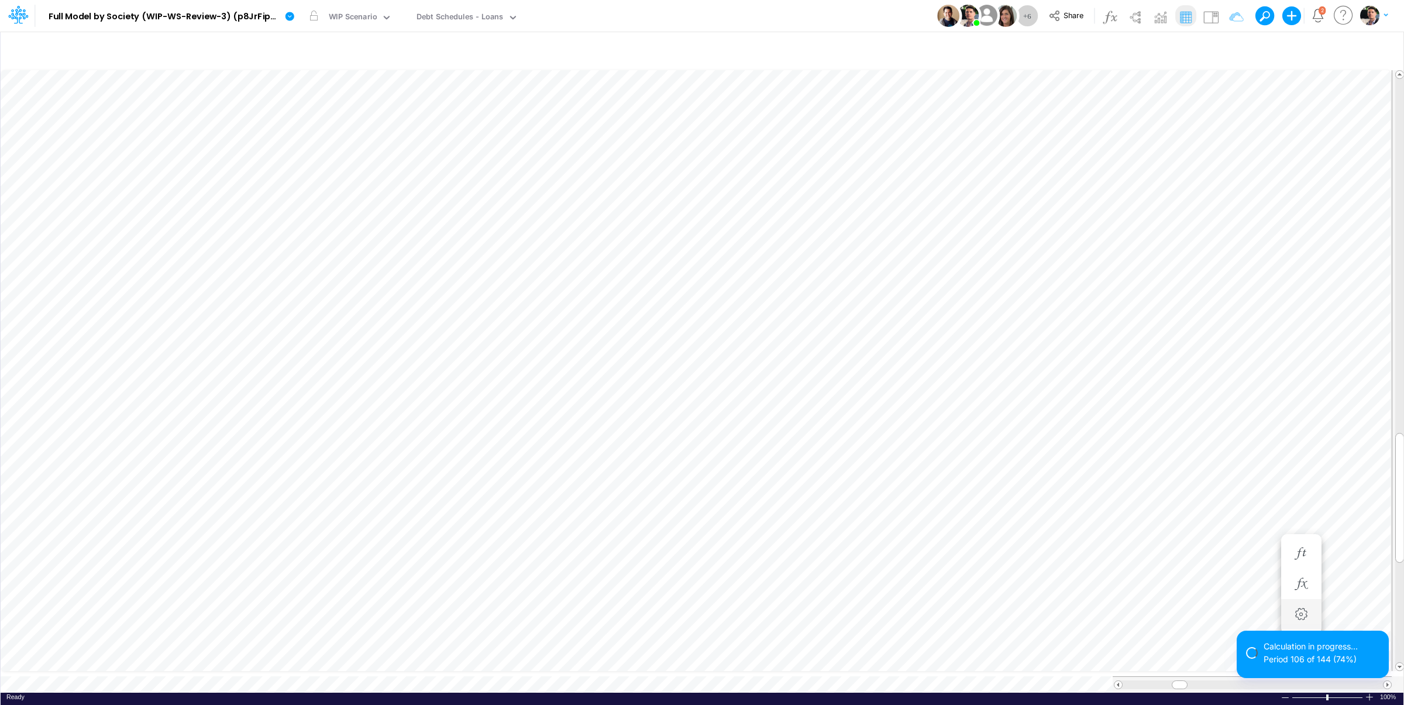
scroll to position [5, 28]
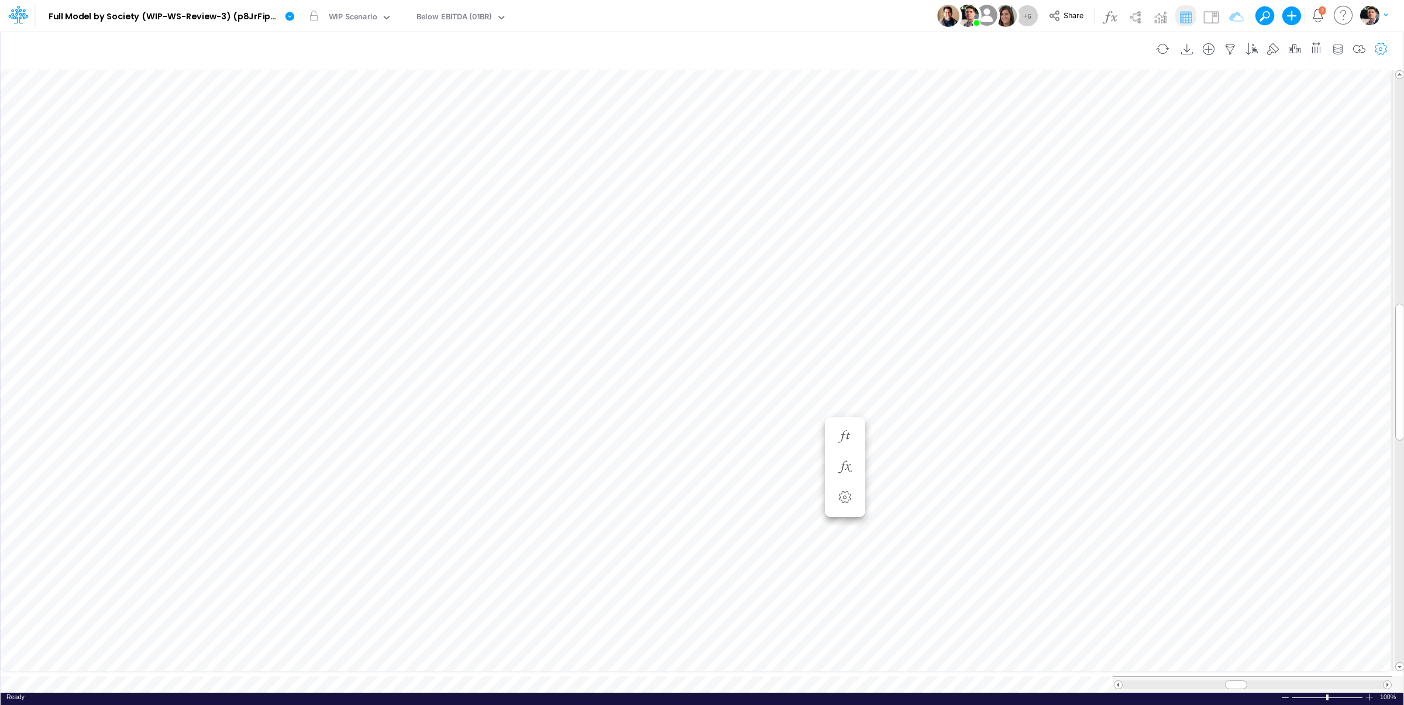
click at [1379, 50] on icon "button" at bounding box center [1381, 49] width 18 height 12
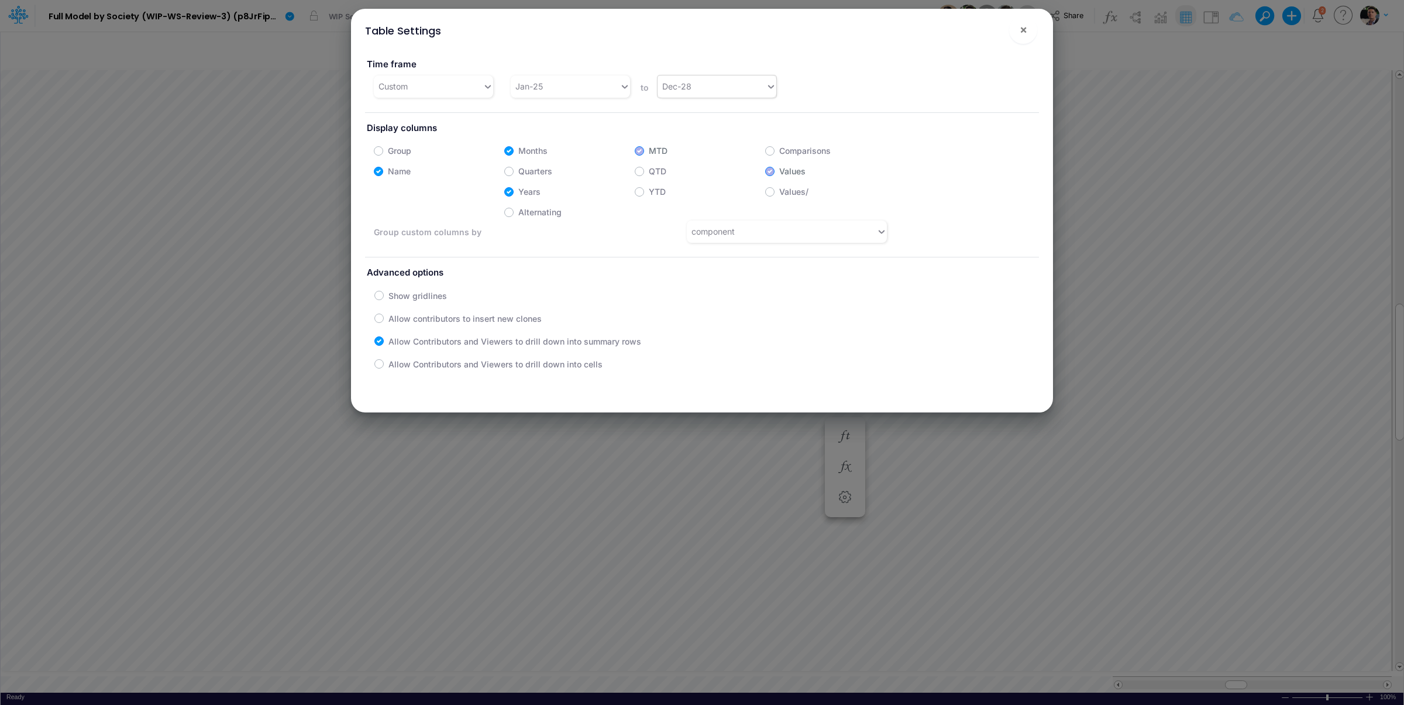
click at [721, 90] on div "Dec-28" at bounding box center [711, 86] width 109 height 19
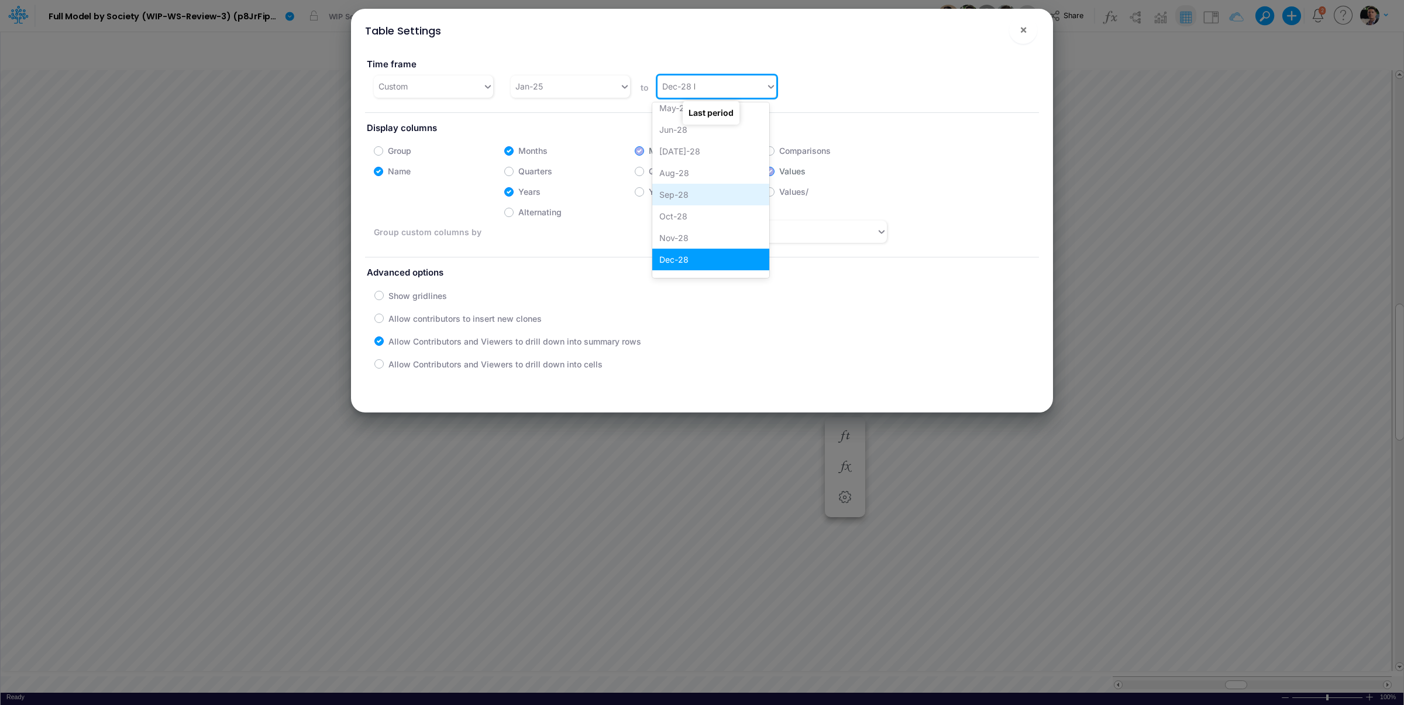
scroll to position [0, 0]
type input "DEC-29"
click at [663, 117] on div "Dec-29" at bounding box center [710, 116] width 117 height 22
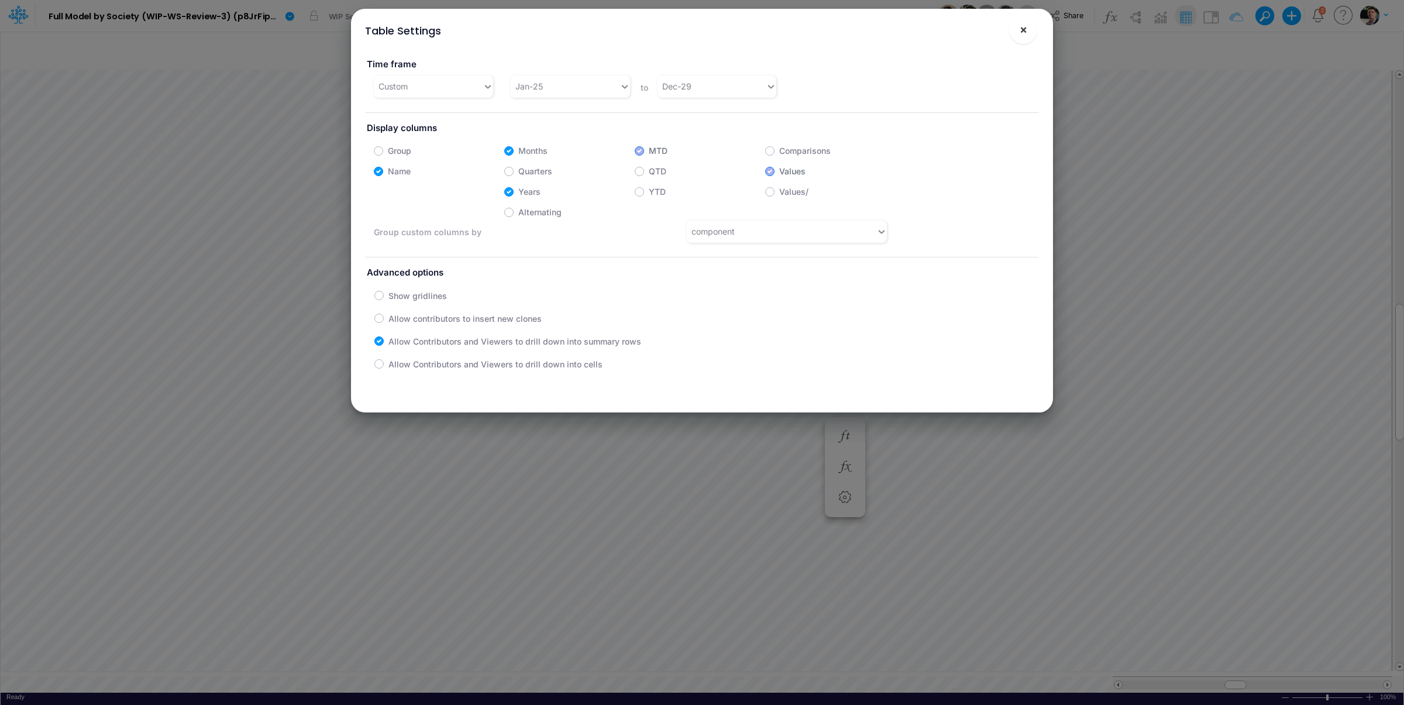
click at [1021, 34] on span "×" at bounding box center [1024, 29] width 8 height 14
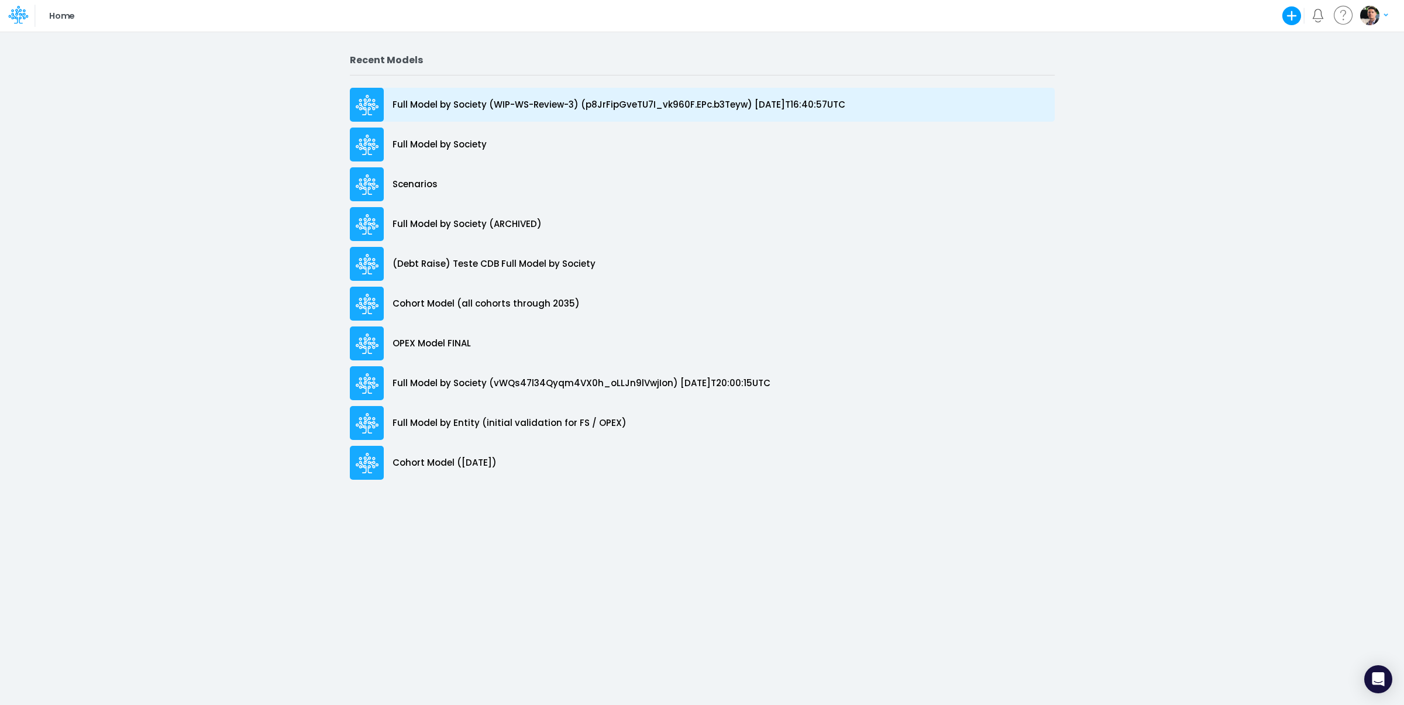
click at [491, 105] on p "Full Model by Society (WIP-WS-Review-3) (p8JrFipGveTU7I_vk960F.EPc.b3Teyw) 2025…" at bounding box center [619, 104] width 453 height 13
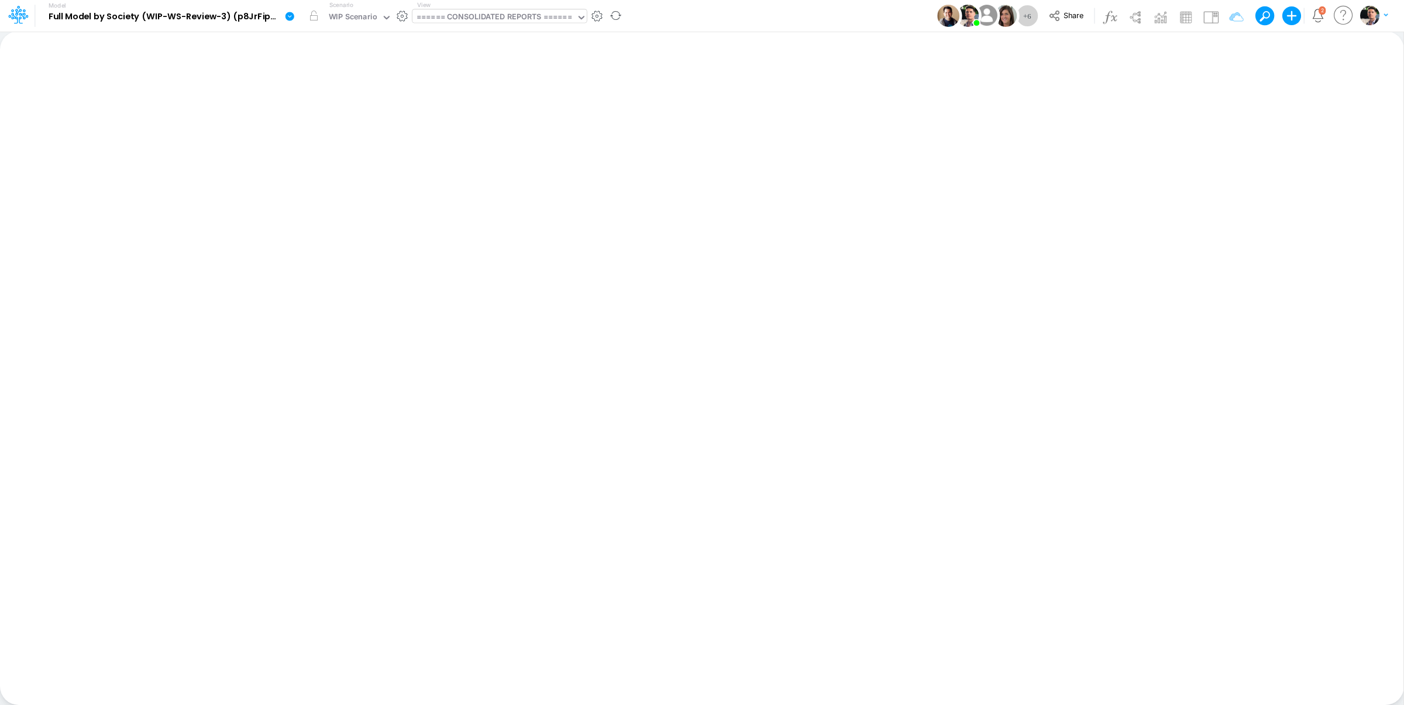
click at [477, 14] on div "====== CONSOLIDATED REPORTS ======" at bounding box center [493, 17] width 155 height 13
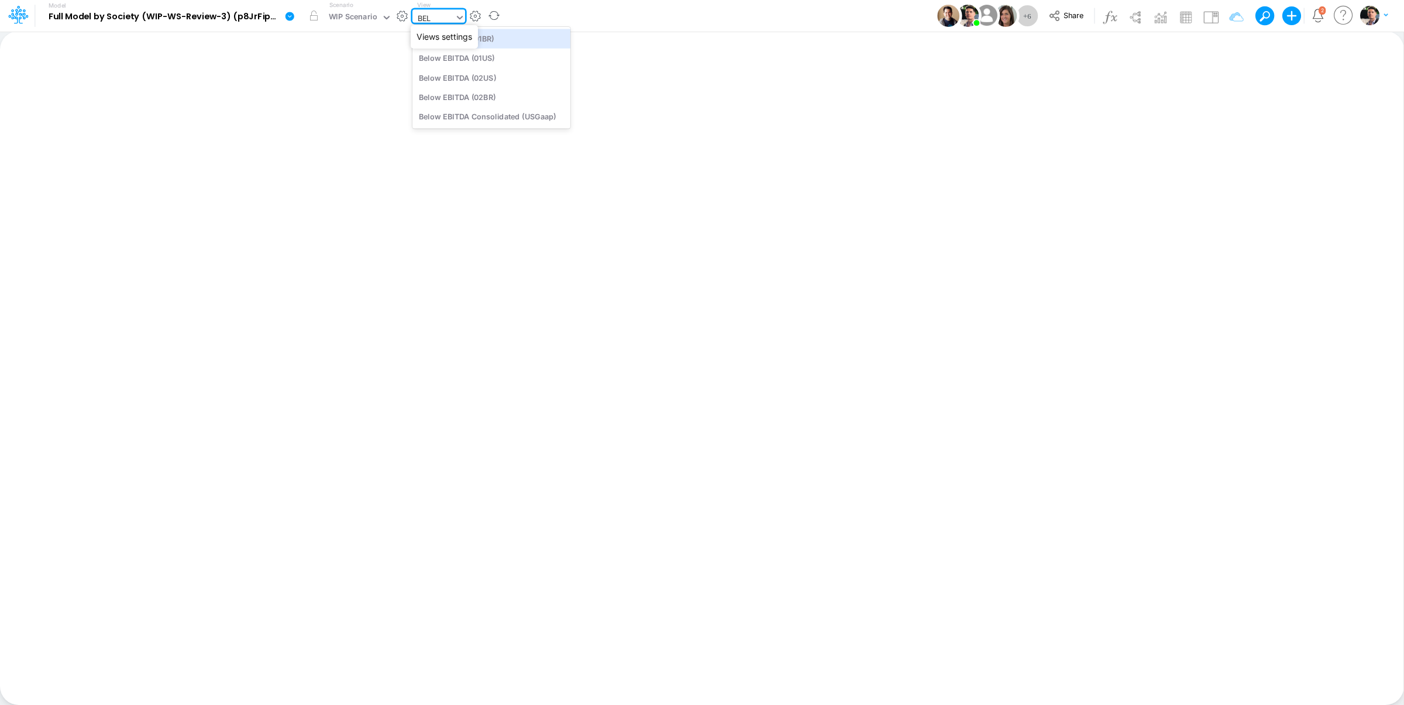
type input "BELO"
click at [509, 42] on div "Below EBITDA (01BR)" at bounding box center [491, 38] width 158 height 19
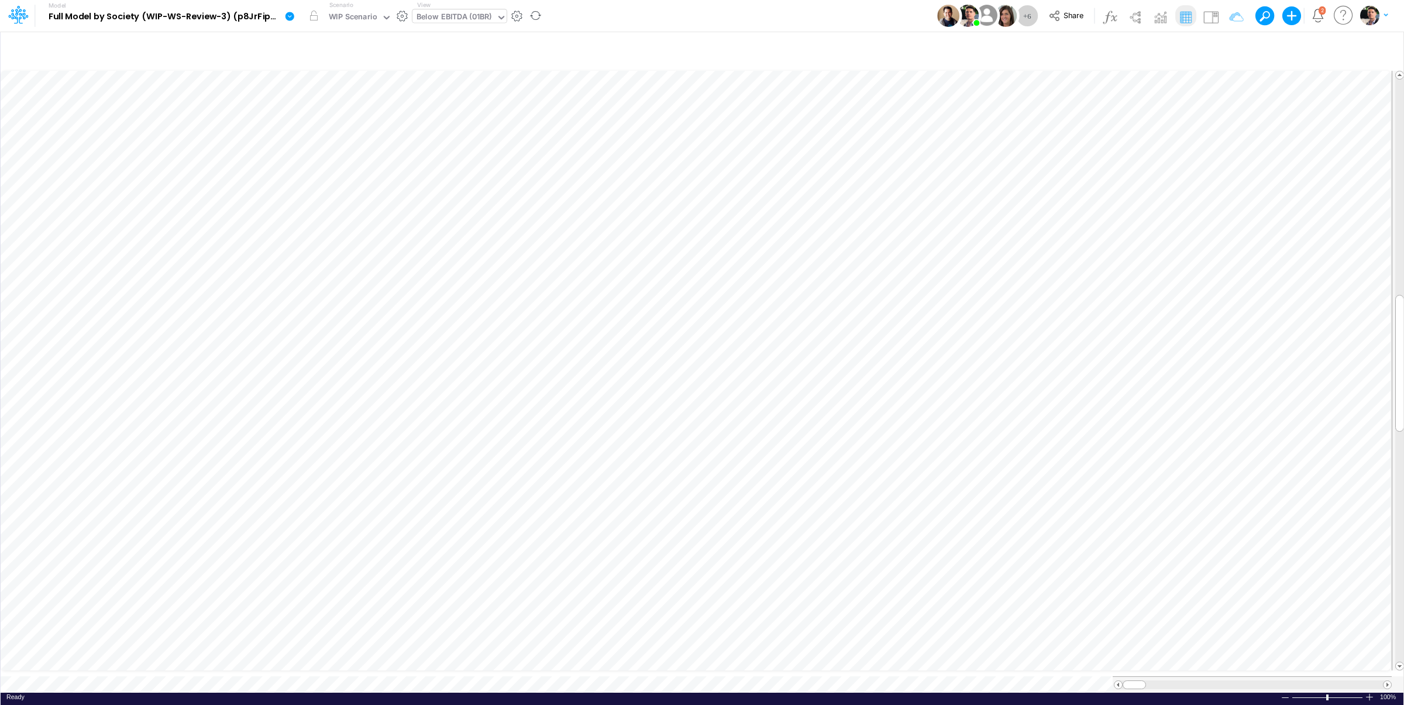
scroll to position [5, 15]
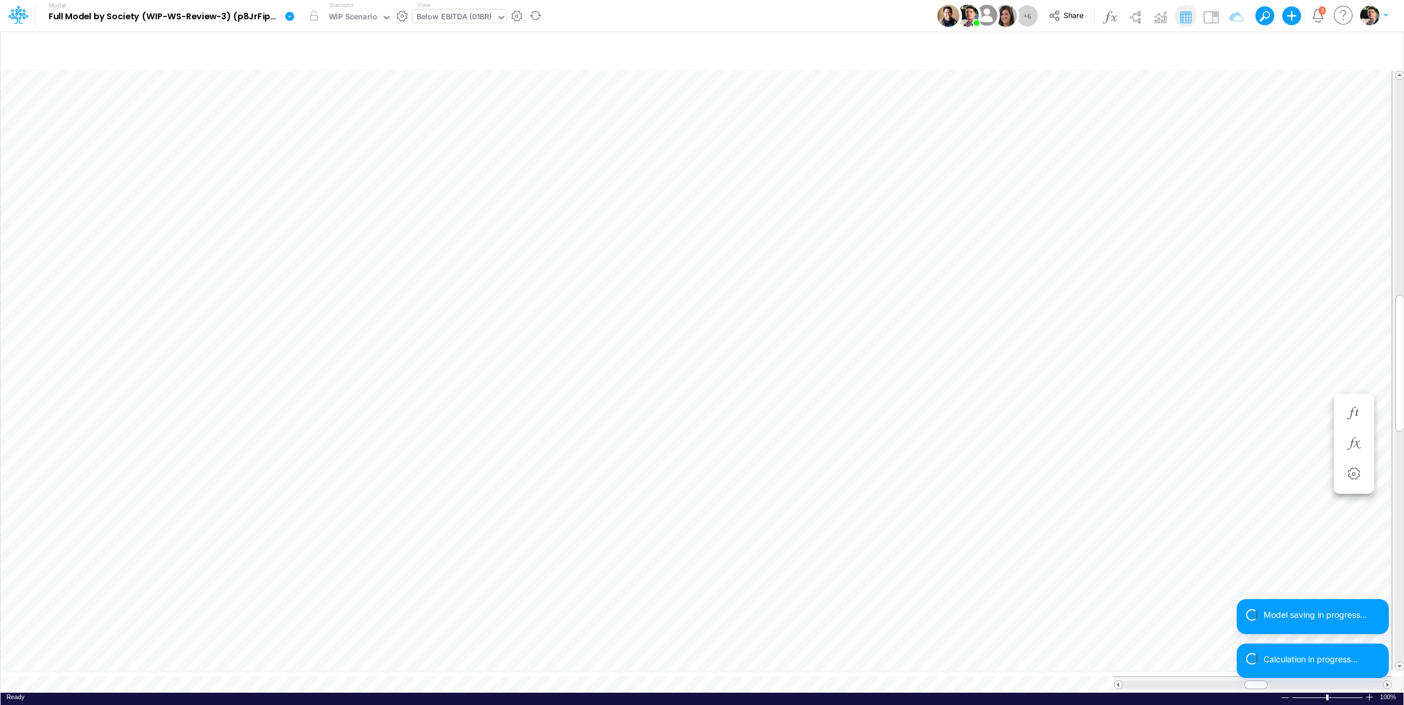
scroll to position [5, 15]
click at [1378, 53] on icon "button" at bounding box center [1381, 49] width 18 height 12
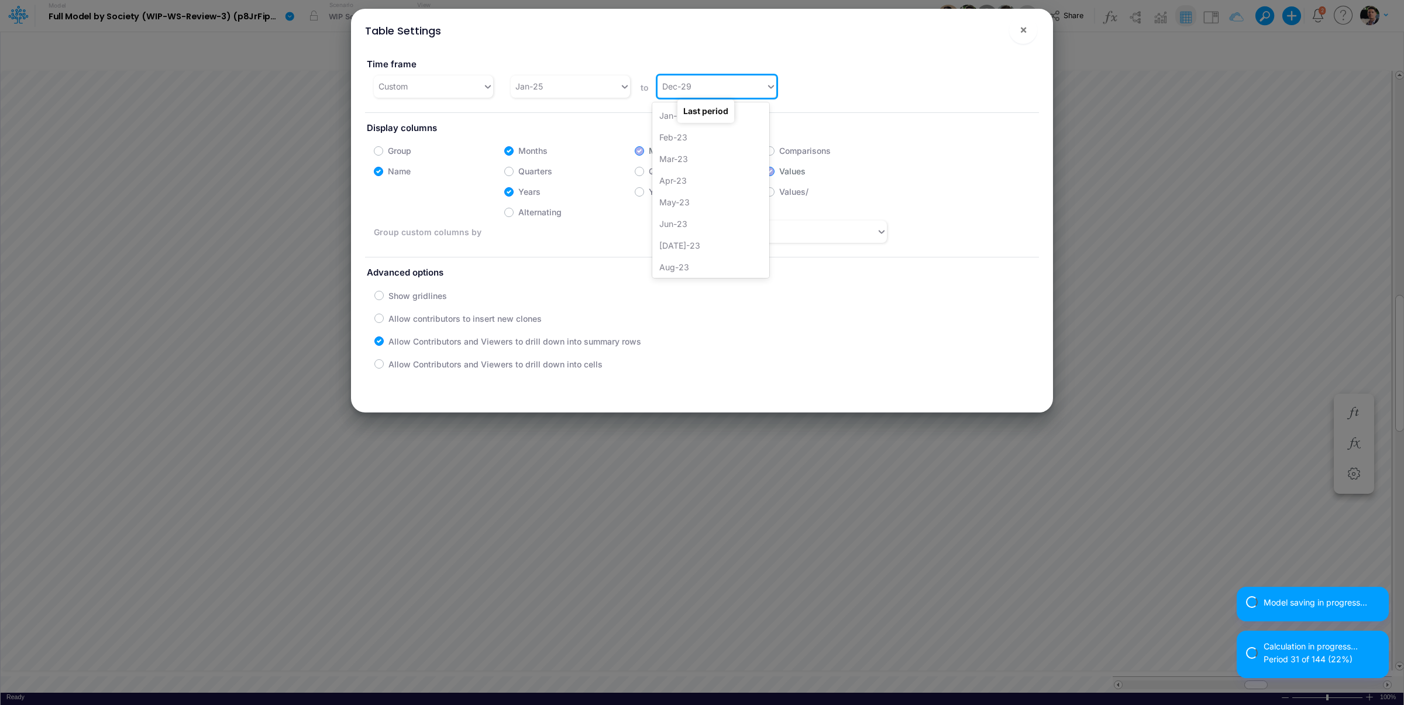
click at [705, 84] on div "Dec-29" at bounding box center [711, 86] width 109 height 19
type input "DEC-34"
click at [663, 118] on div "Dec-34" at bounding box center [710, 116] width 117 height 22
click at [1017, 37] on button "×" at bounding box center [1023, 30] width 28 height 28
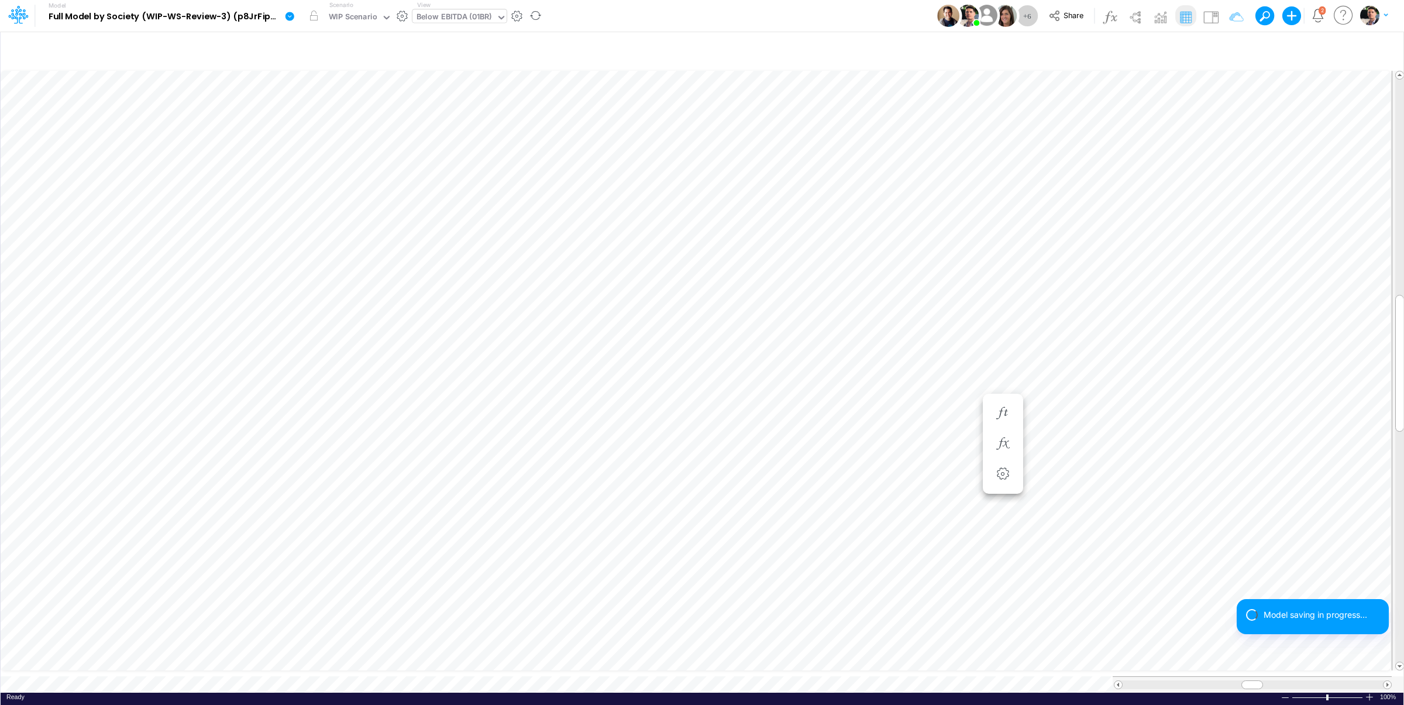
scroll to position [5, 15]
click at [1116, 17] on img at bounding box center [1109, 17] width 19 height 19
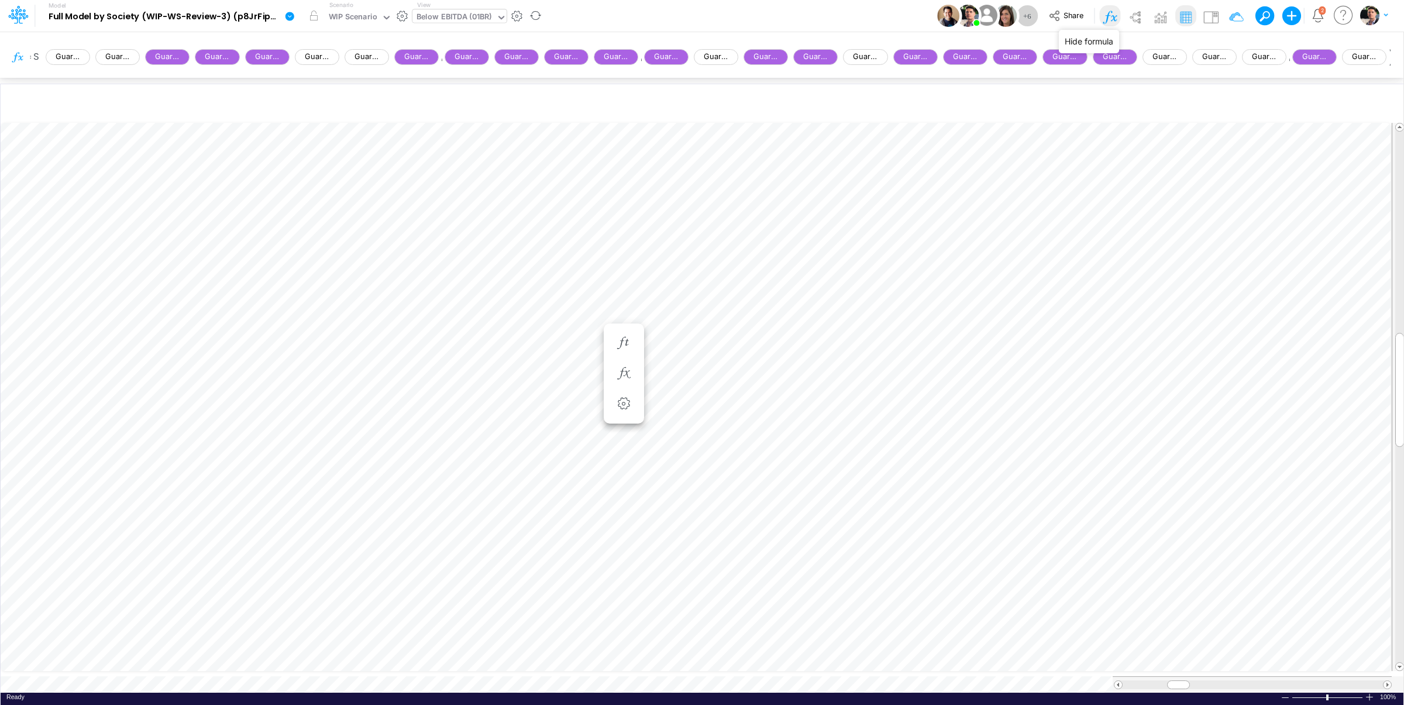
click at [1116, 17] on img at bounding box center [1109, 17] width 19 height 19
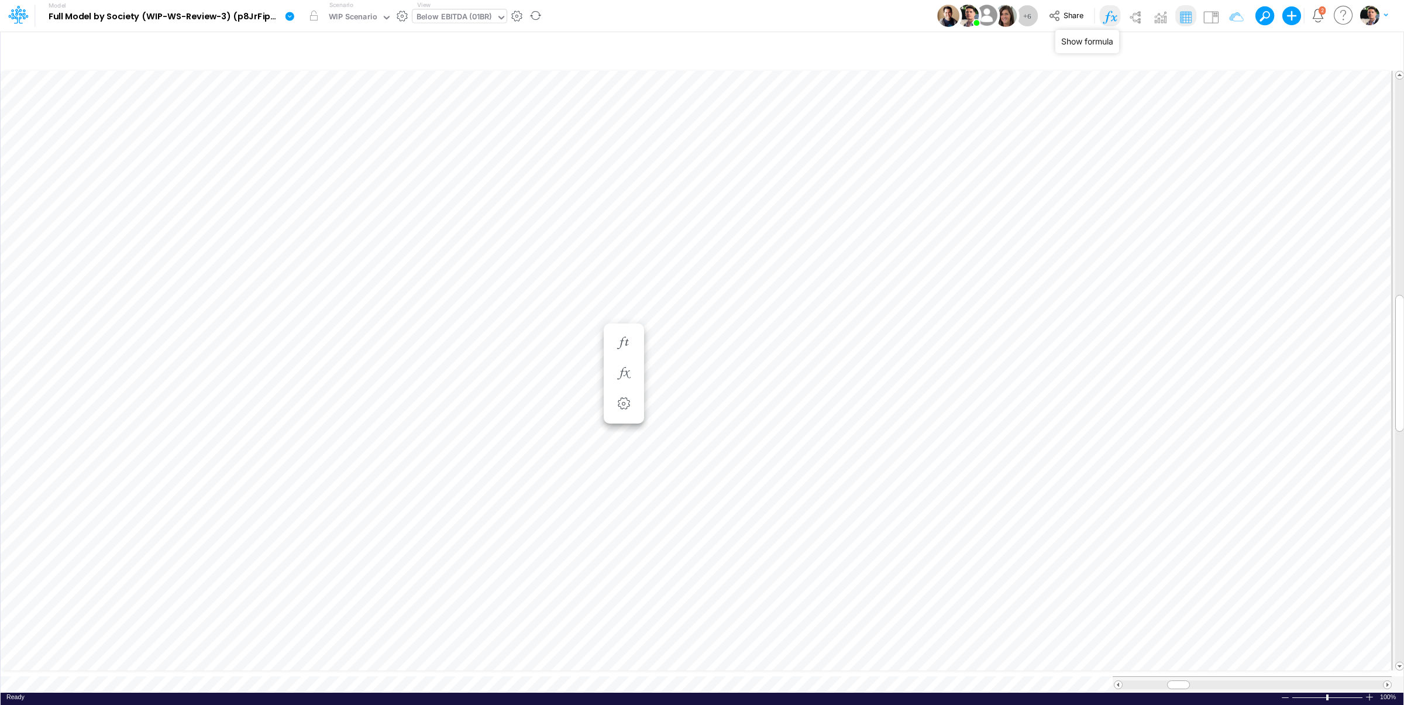
click at [1116, 17] on img at bounding box center [1109, 17] width 19 height 19
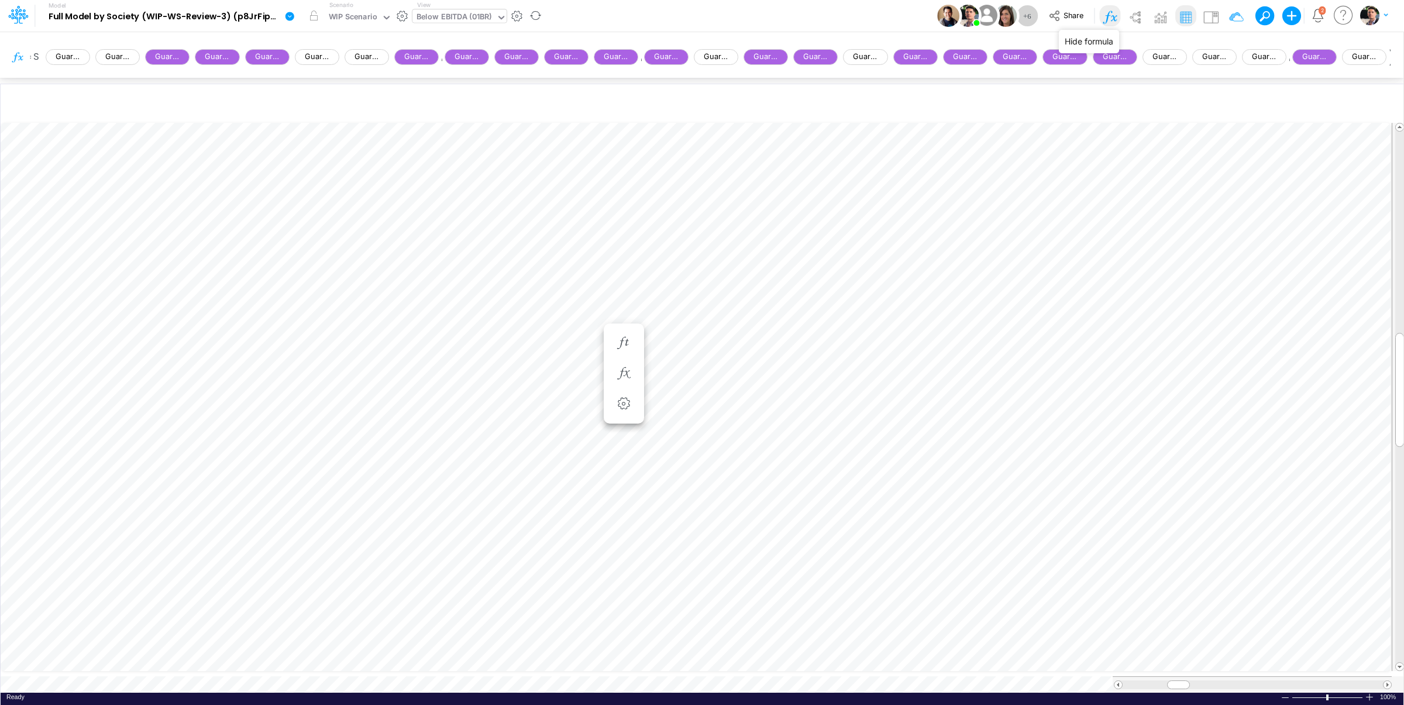
click at [1116, 17] on img at bounding box center [1109, 17] width 19 height 19
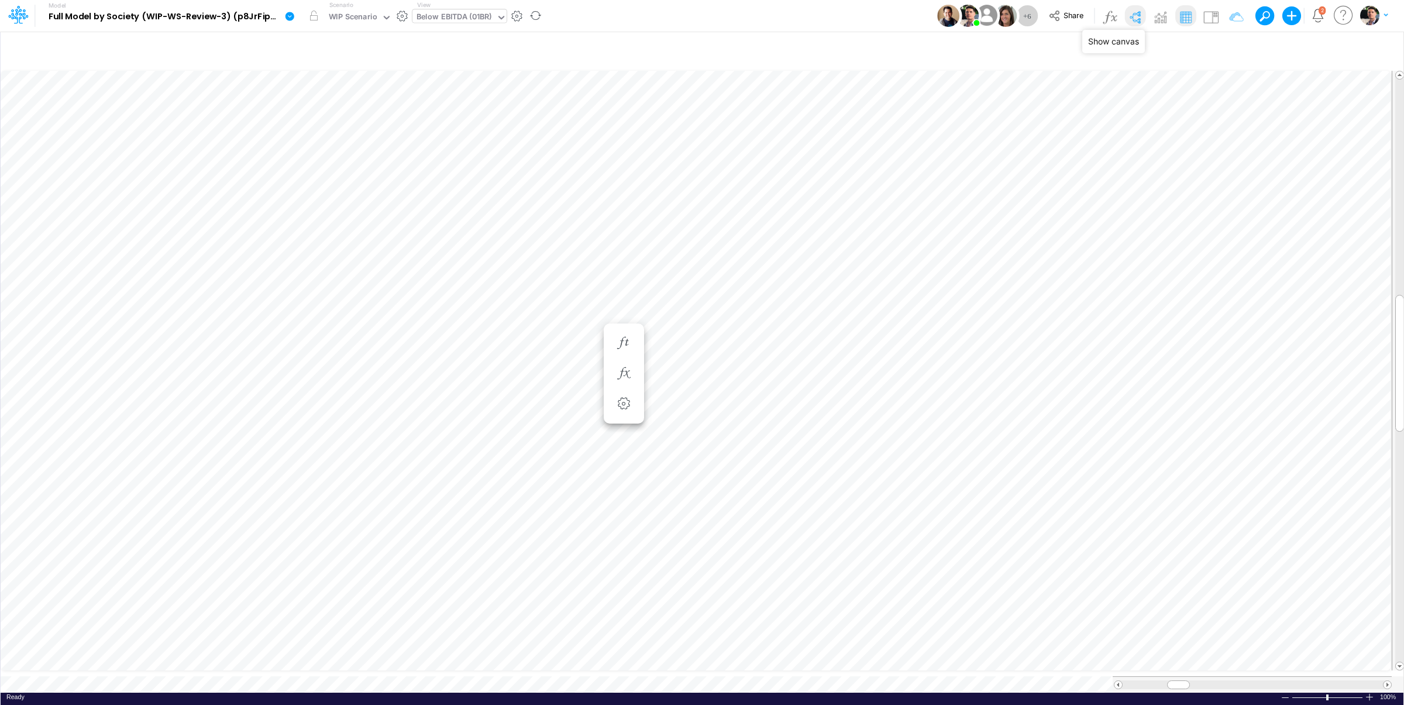
click at [1141, 18] on img at bounding box center [1134, 17] width 19 height 19
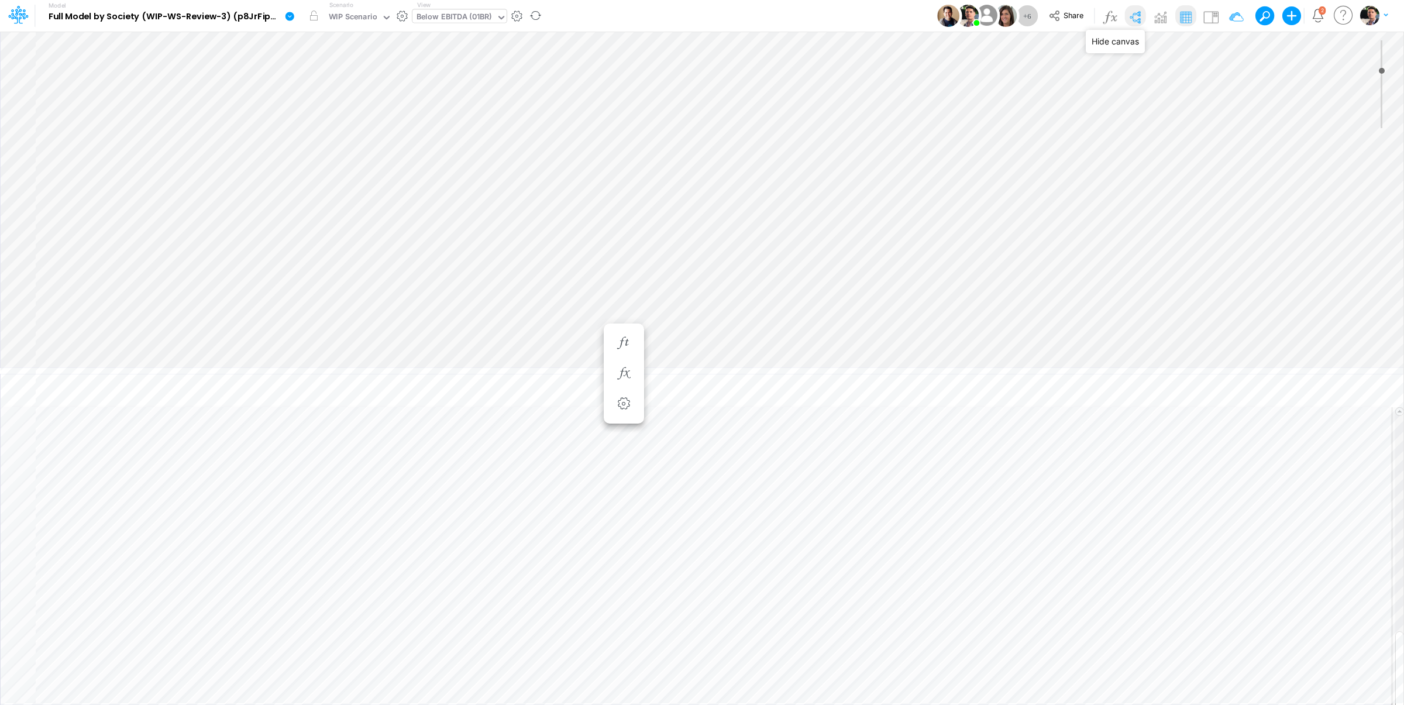
type input "0"
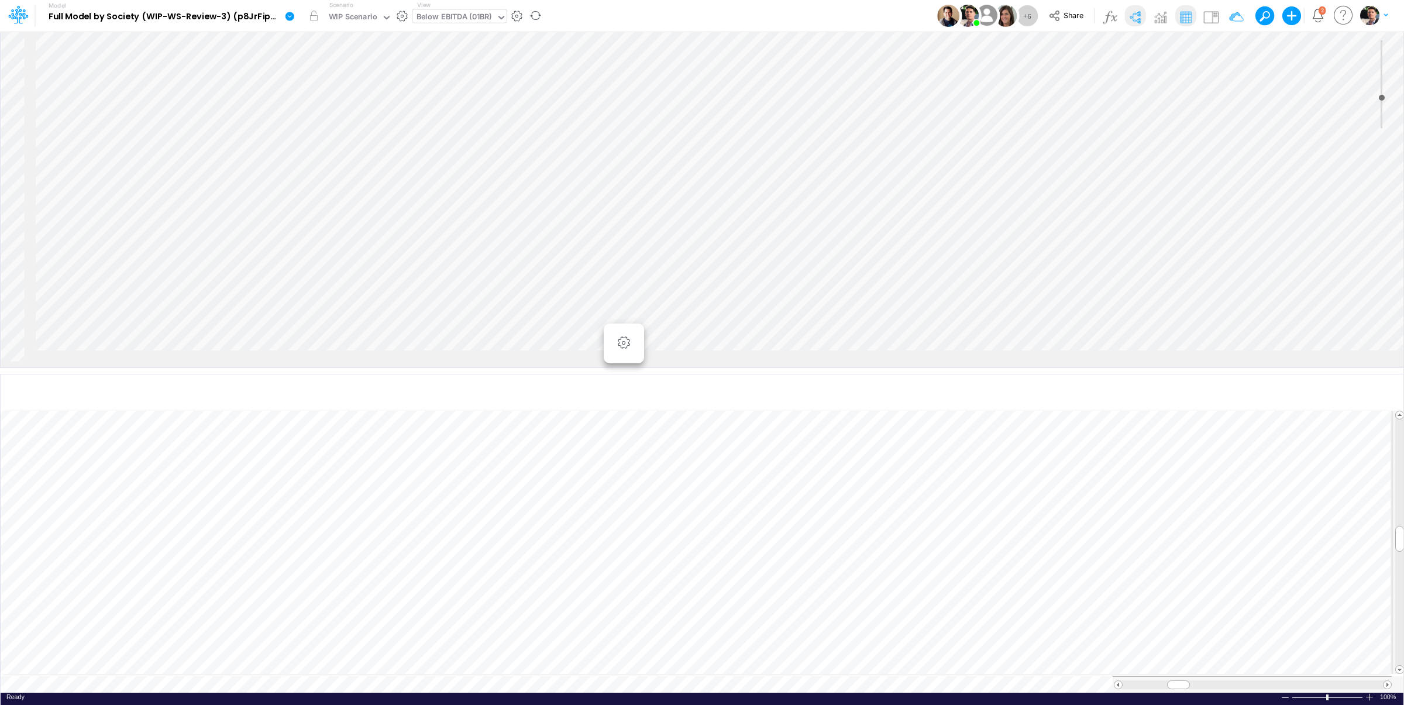
scroll to position [0, 1172]
drag, startPoint x: 1139, startPoint y: 16, endPoint x: 1106, endPoint y: 38, distance: 40.2
click at [1139, 16] on img at bounding box center [1134, 17] width 19 height 19
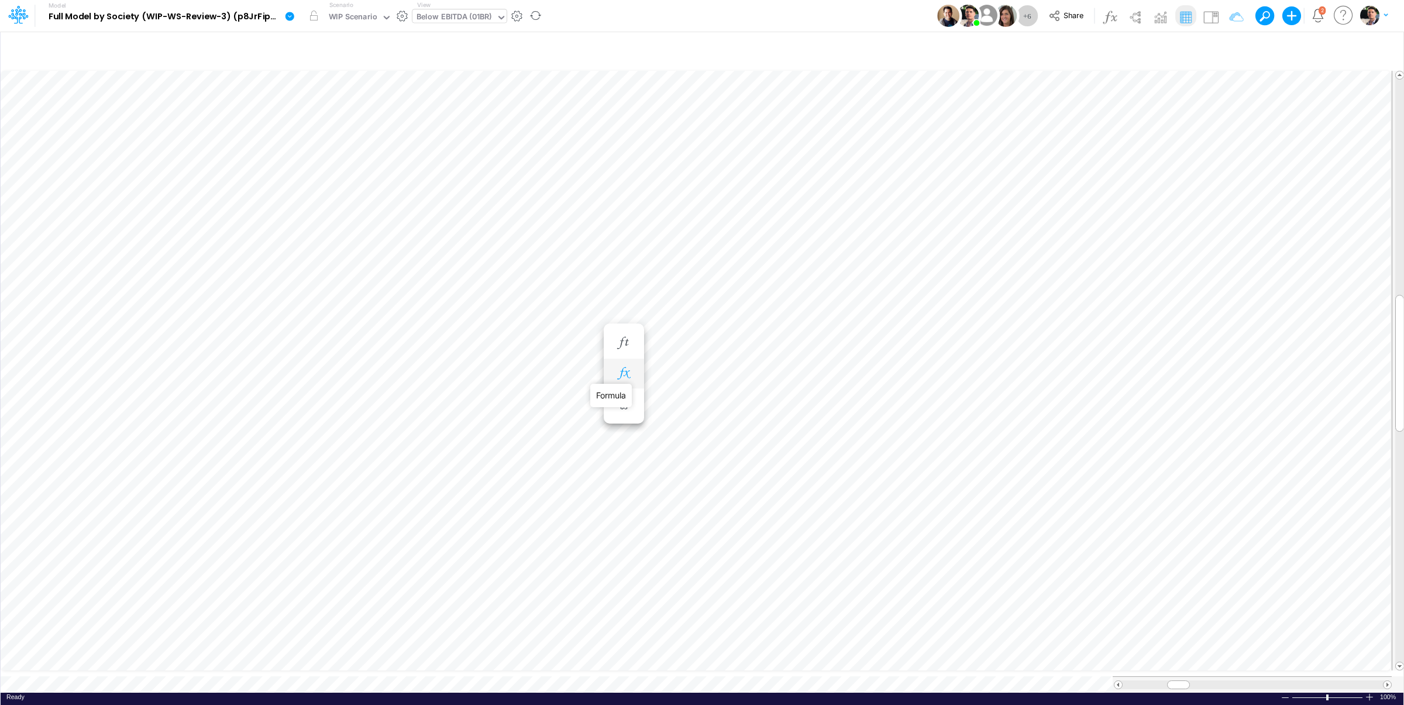
click at [628, 373] on icon "button" at bounding box center [624, 373] width 18 height 12
click at [690, 377] on icon "button" at bounding box center [687, 373] width 18 height 12
click at [865, 404] on icon at bounding box center [860, 404] width 18 height 12
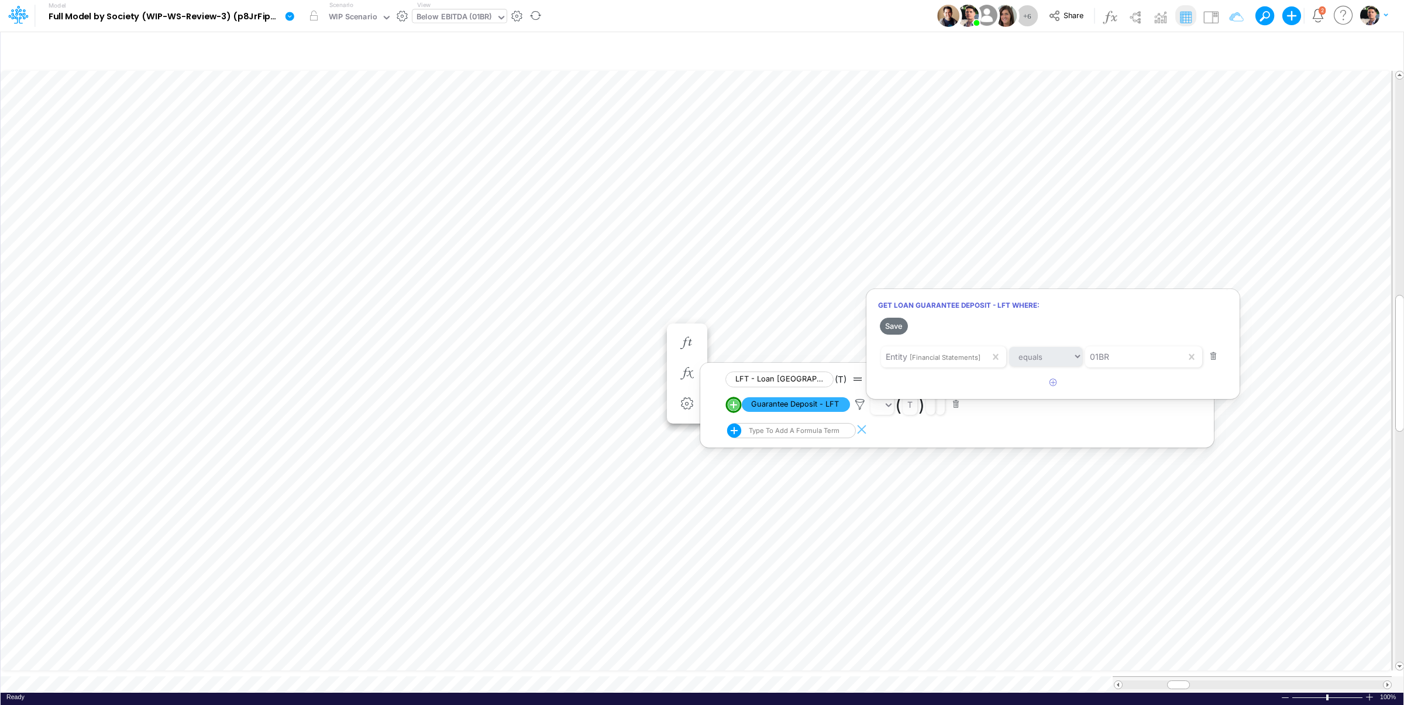
click at [454, 6] on div at bounding box center [702, 355] width 1404 height 699
click at [453, 12] on div "Below EBITDA (01BR)" at bounding box center [453, 17] width 75 height 13
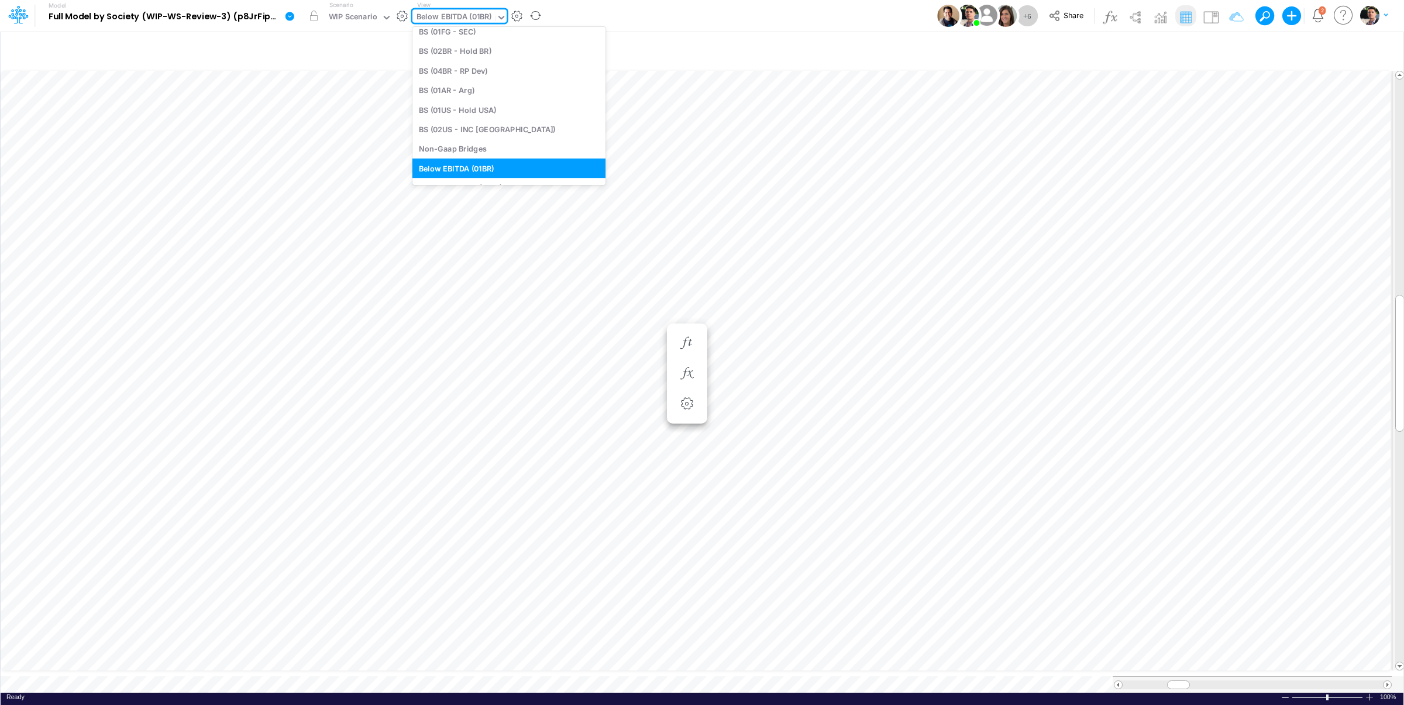
scroll to position [290, 0]
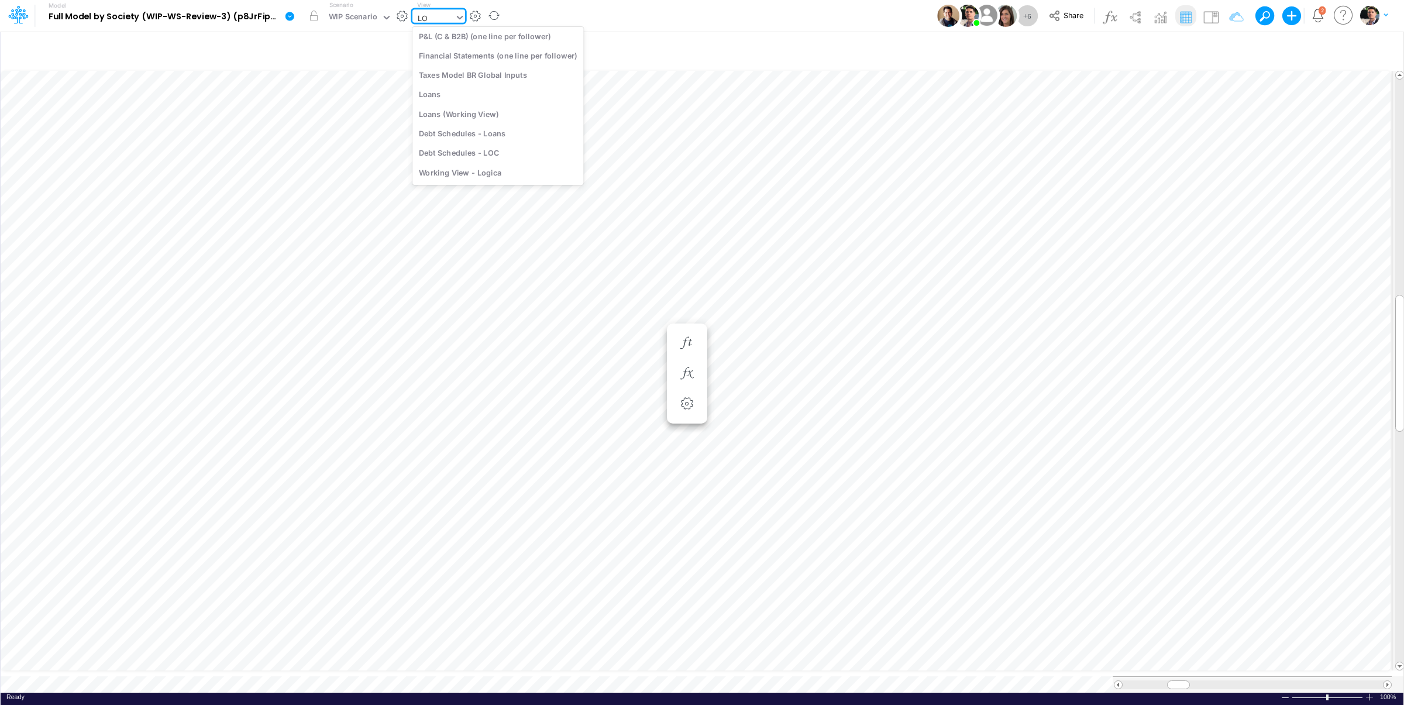
type input "LOA"
click at [443, 138] on div "Debt Schedules - Loans" at bounding box center [491, 135] width 158 height 19
click at [1384, 681] on span at bounding box center [1387, 685] width 8 height 8
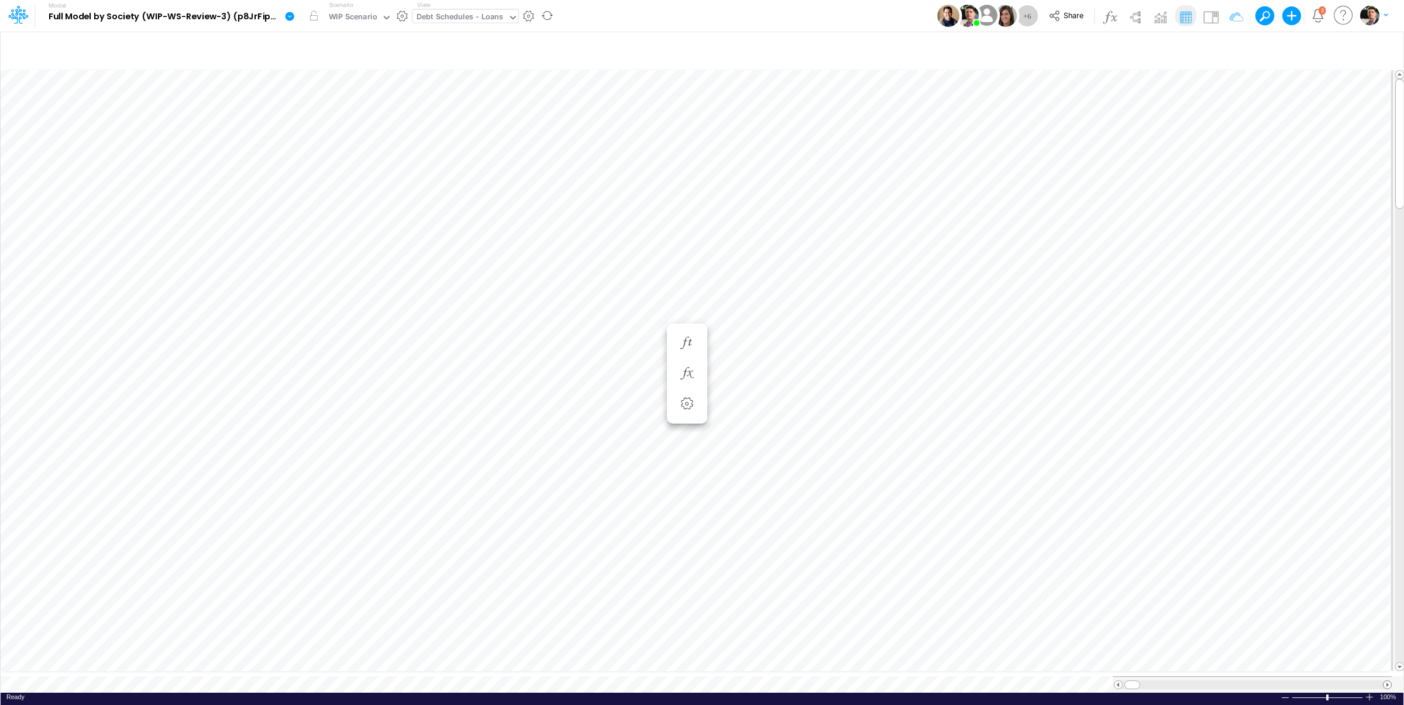
click at [1384, 681] on span at bounding box center [1387, 685] width 8 height 8
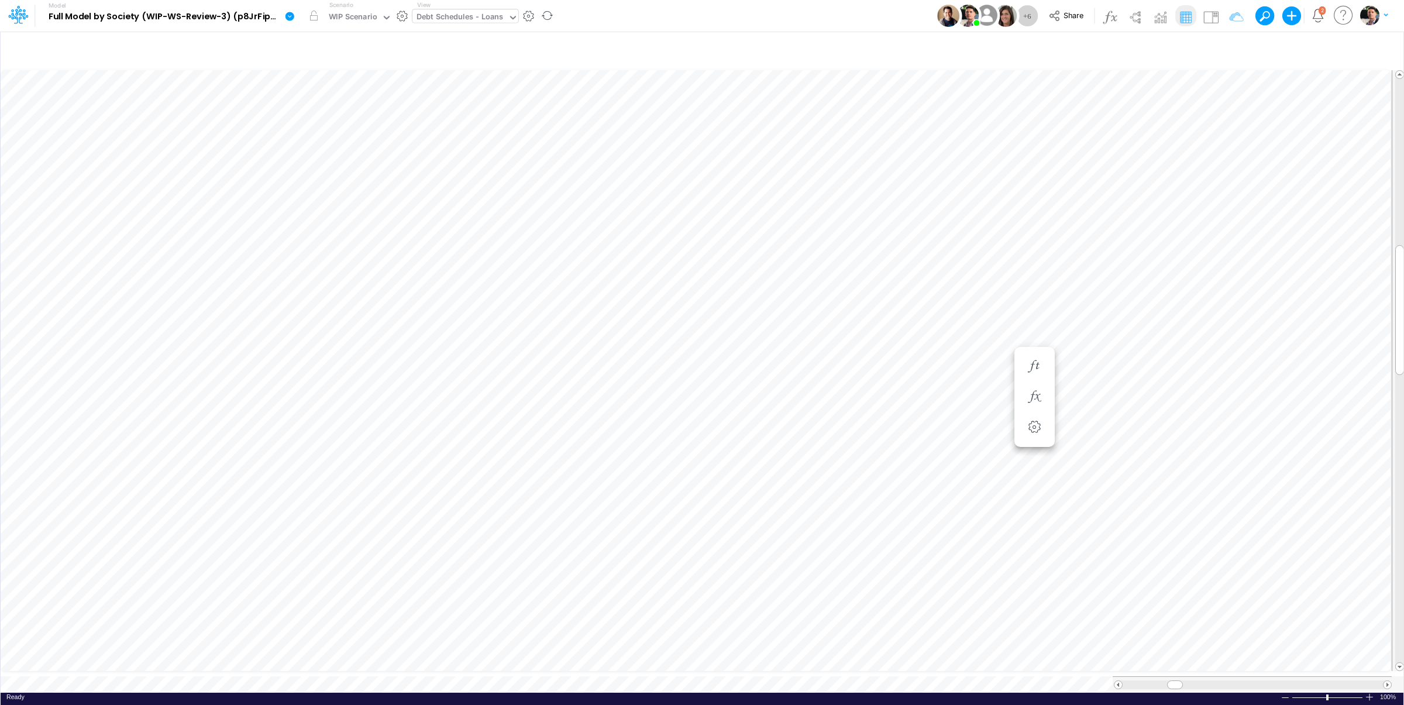
scroll to position [5, 20]
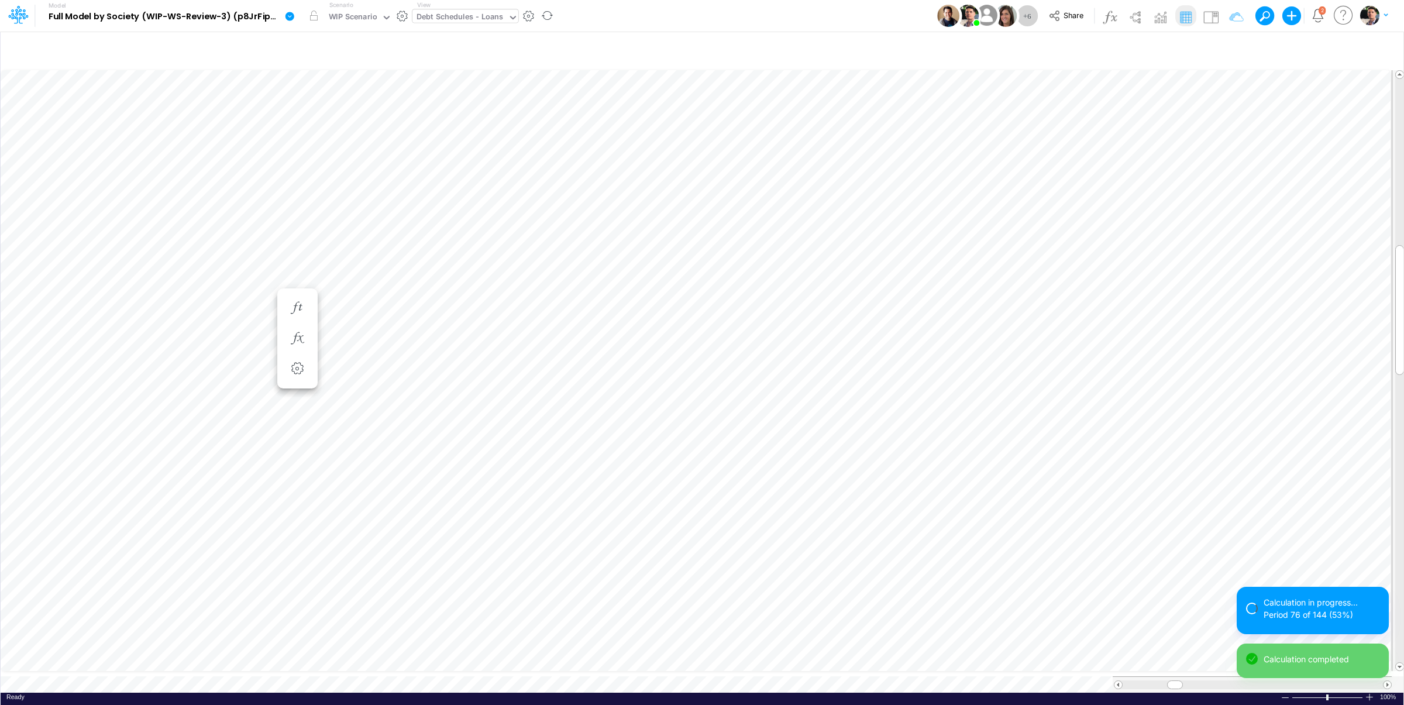
scroll to position [5, 15]
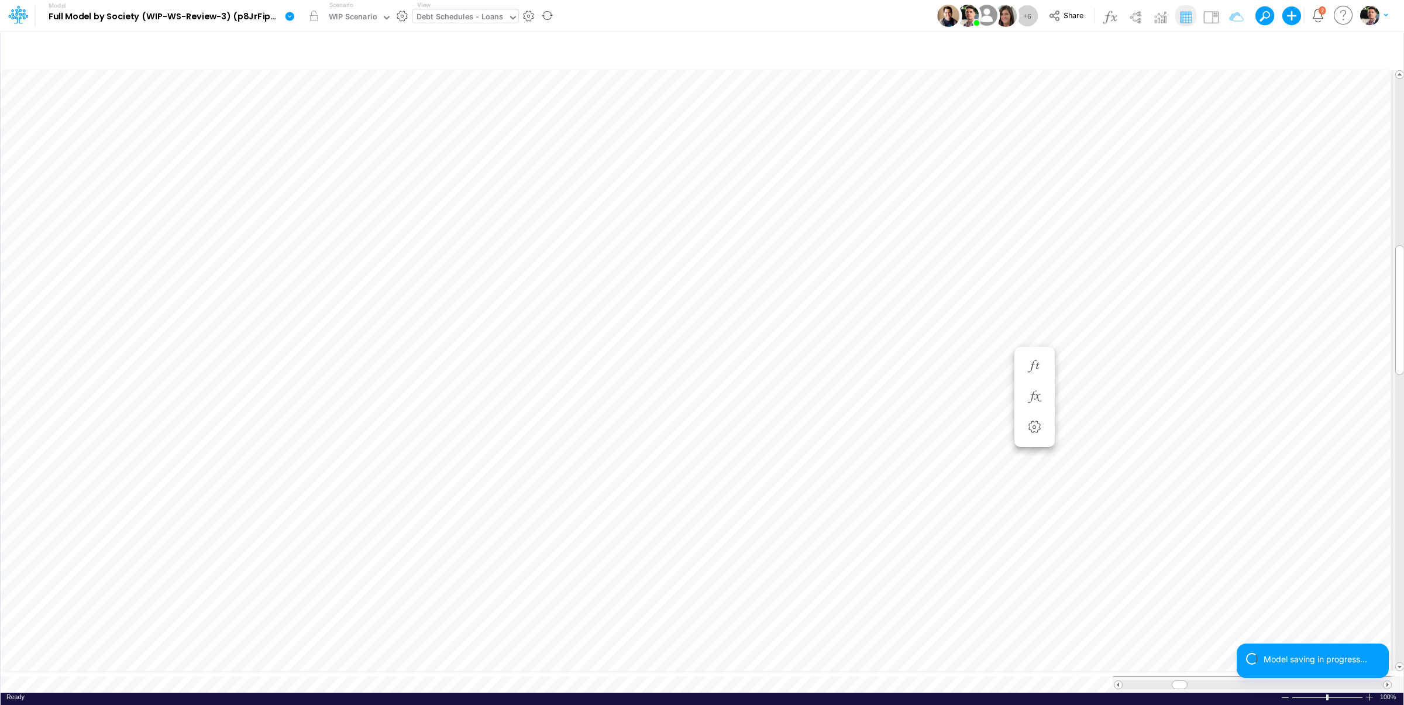
scroll to position [5, 2]
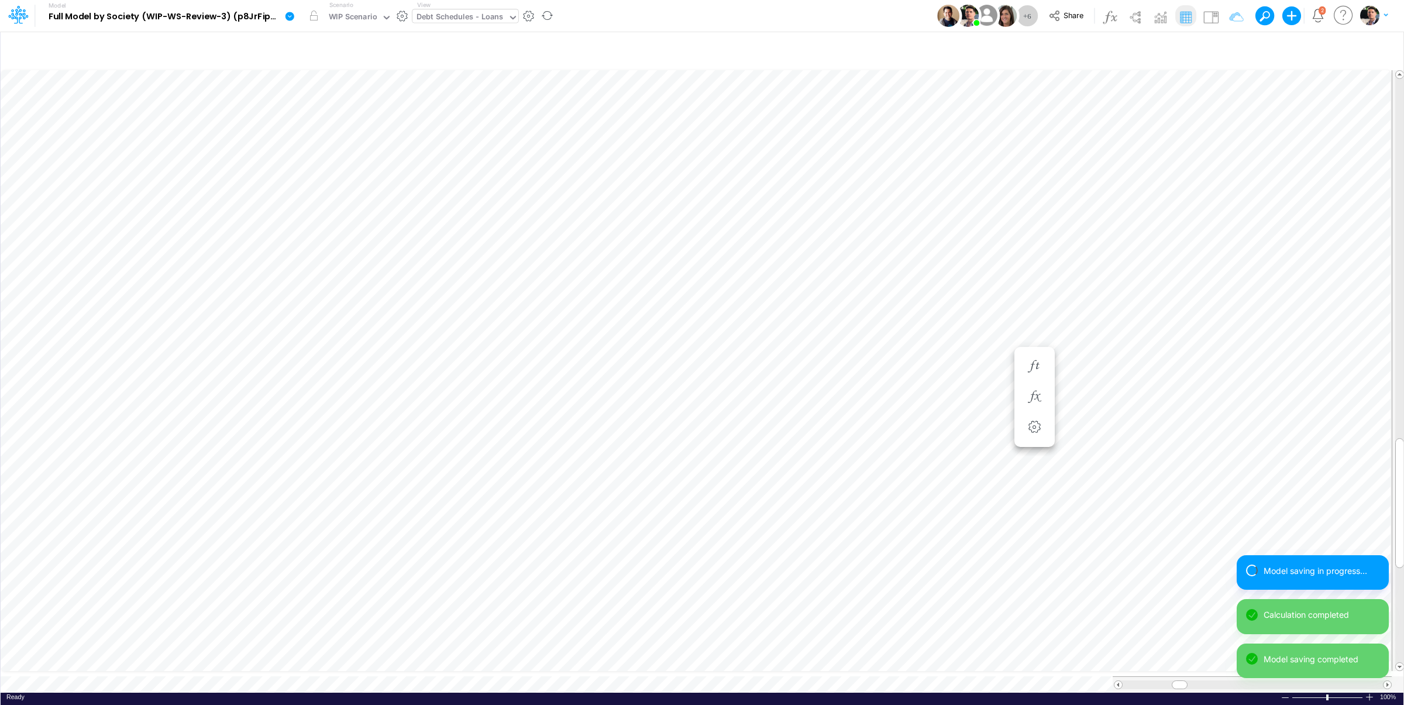
click at [480, 17] on div "Debt Schedules - Loans" at bounding box center [459, 17] width 87 height 13
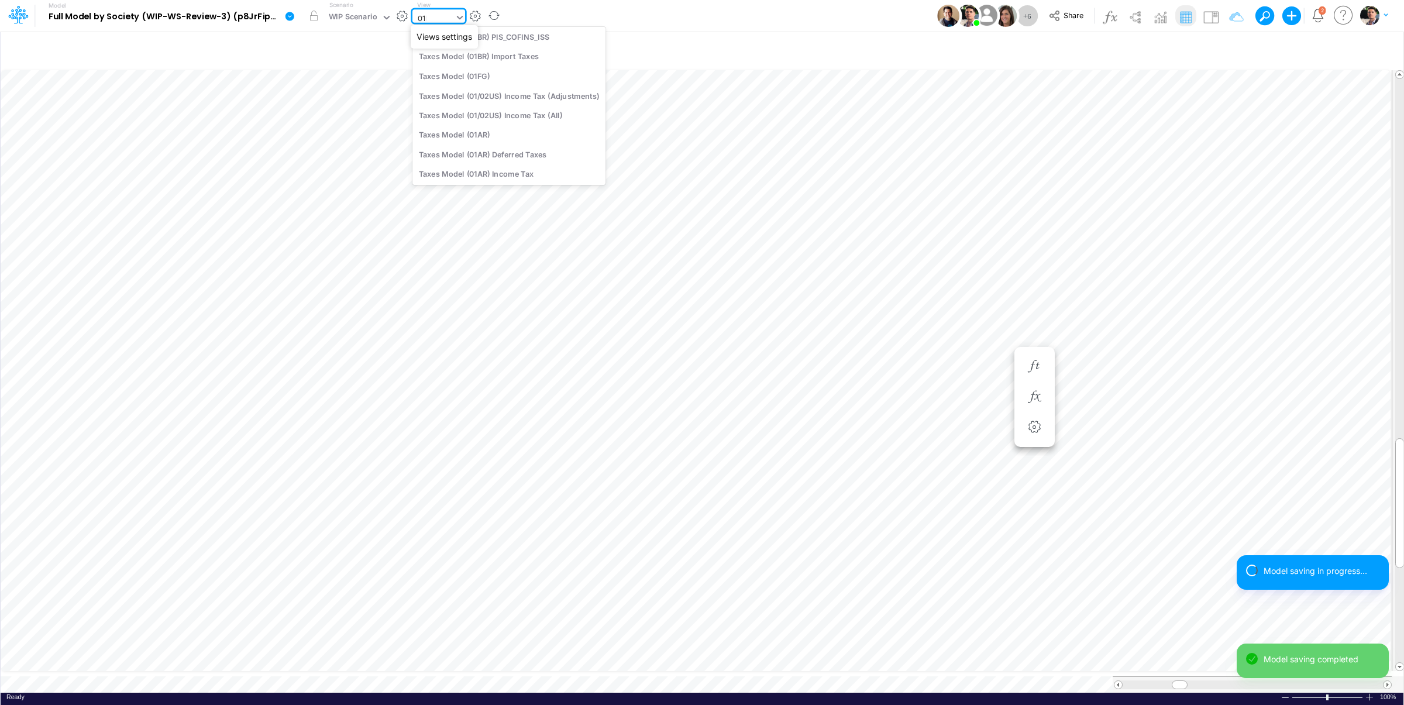
type input "01BR"
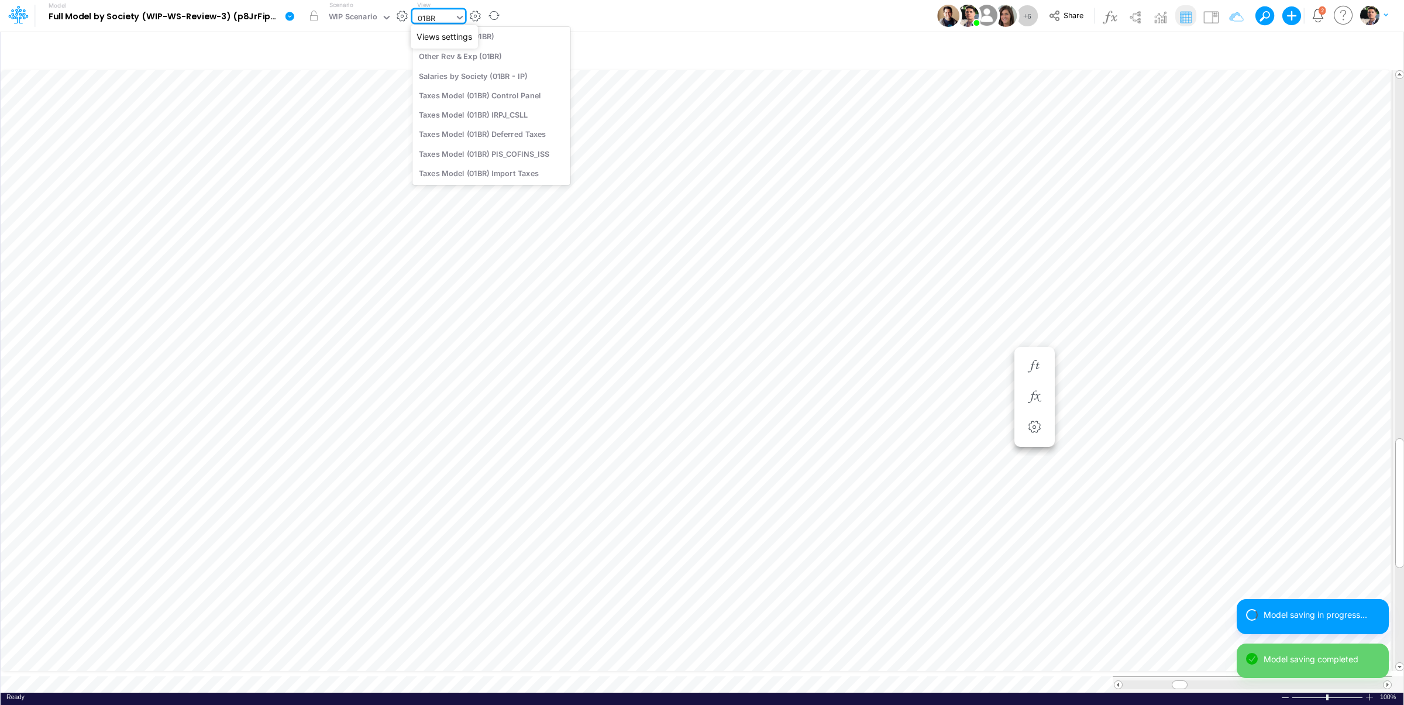
scroll to position [0, 0]
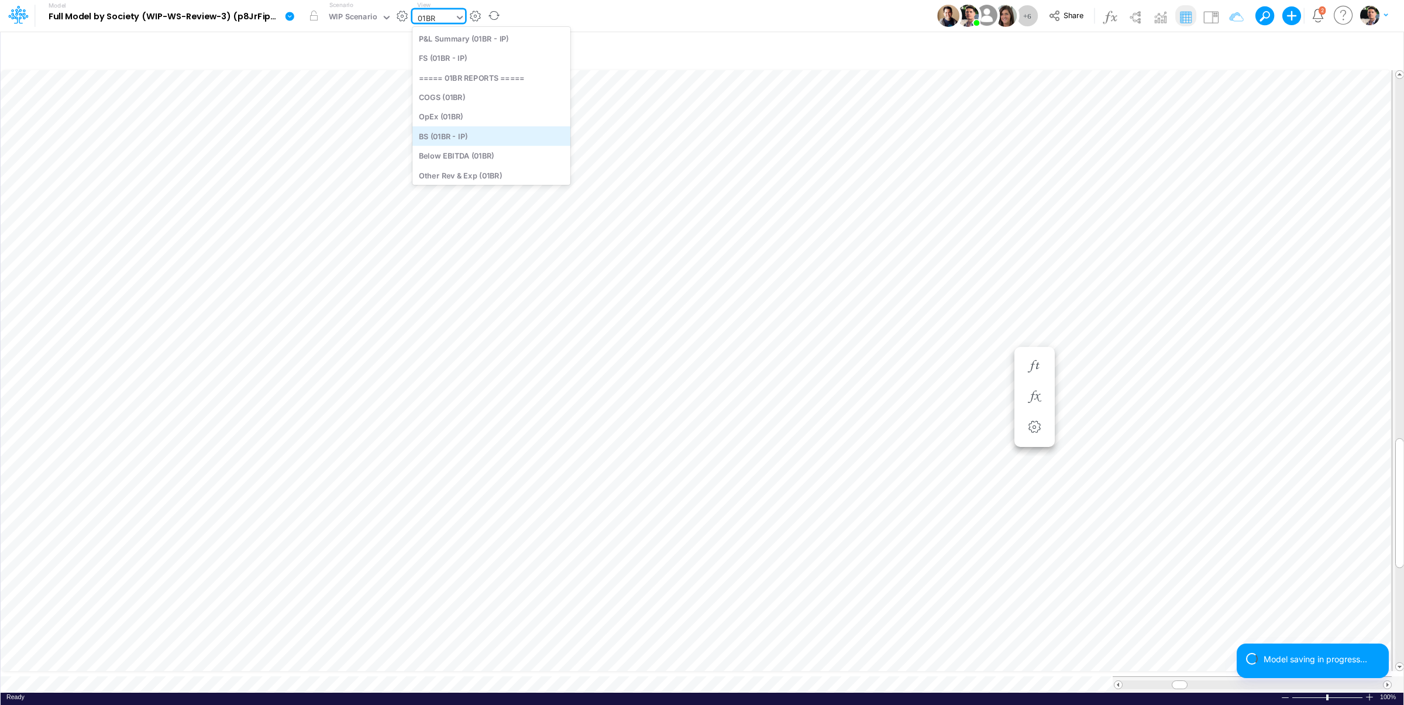
click at [491, 137] on div "BS (01BR - IP)" at bounding box center [491, 135] width 158 height 19
type input "BS (01BR - IP)"
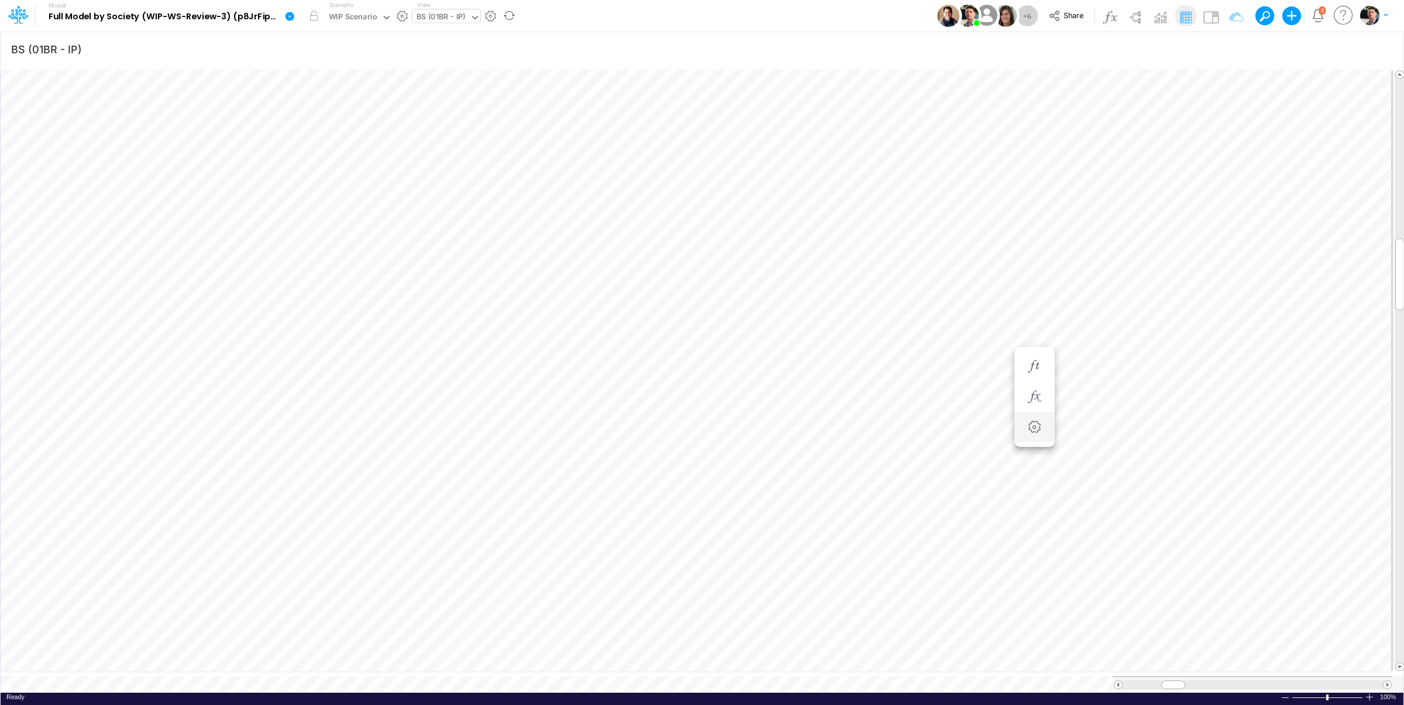
scroll to position [5, 15]
click at [821, 278] on icon "button" at bounding box center [813, 280] width 18 height 12
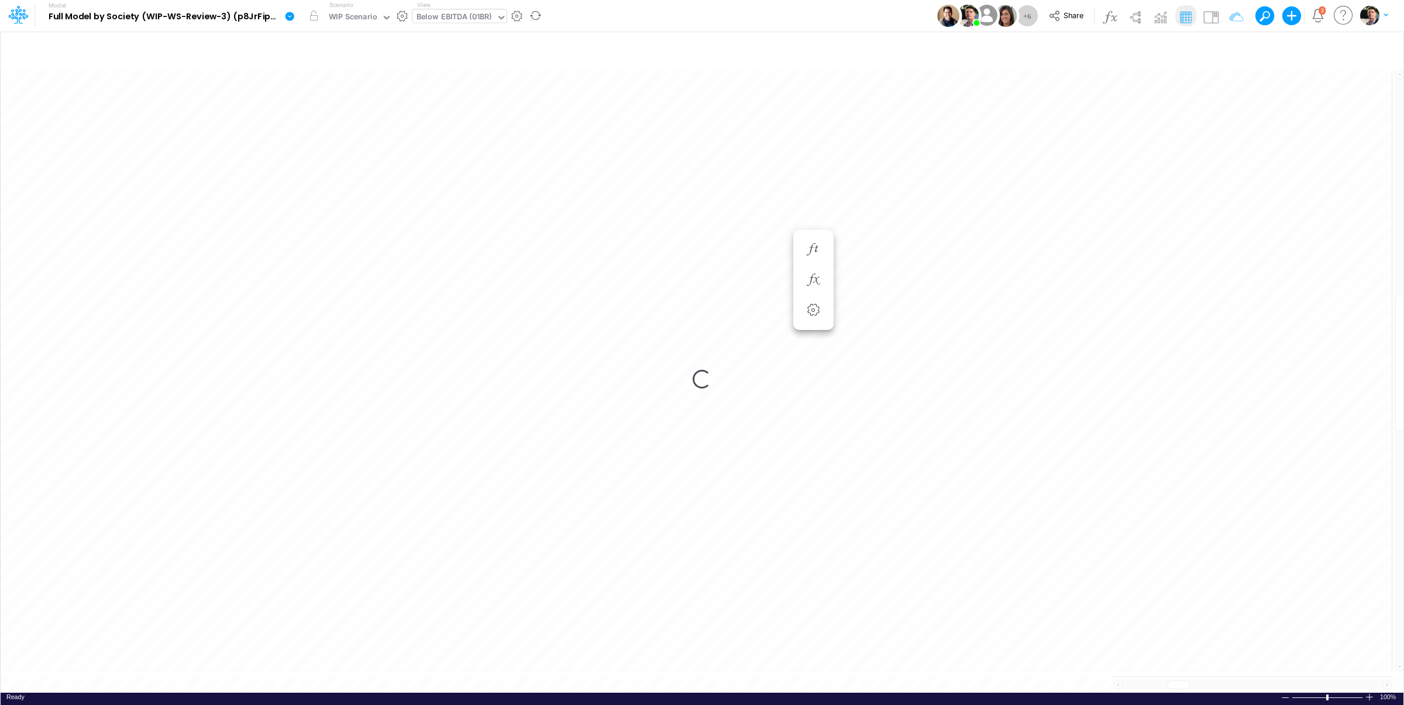
scroll to position [5, 18]
type input "BS (01BR - IP)"
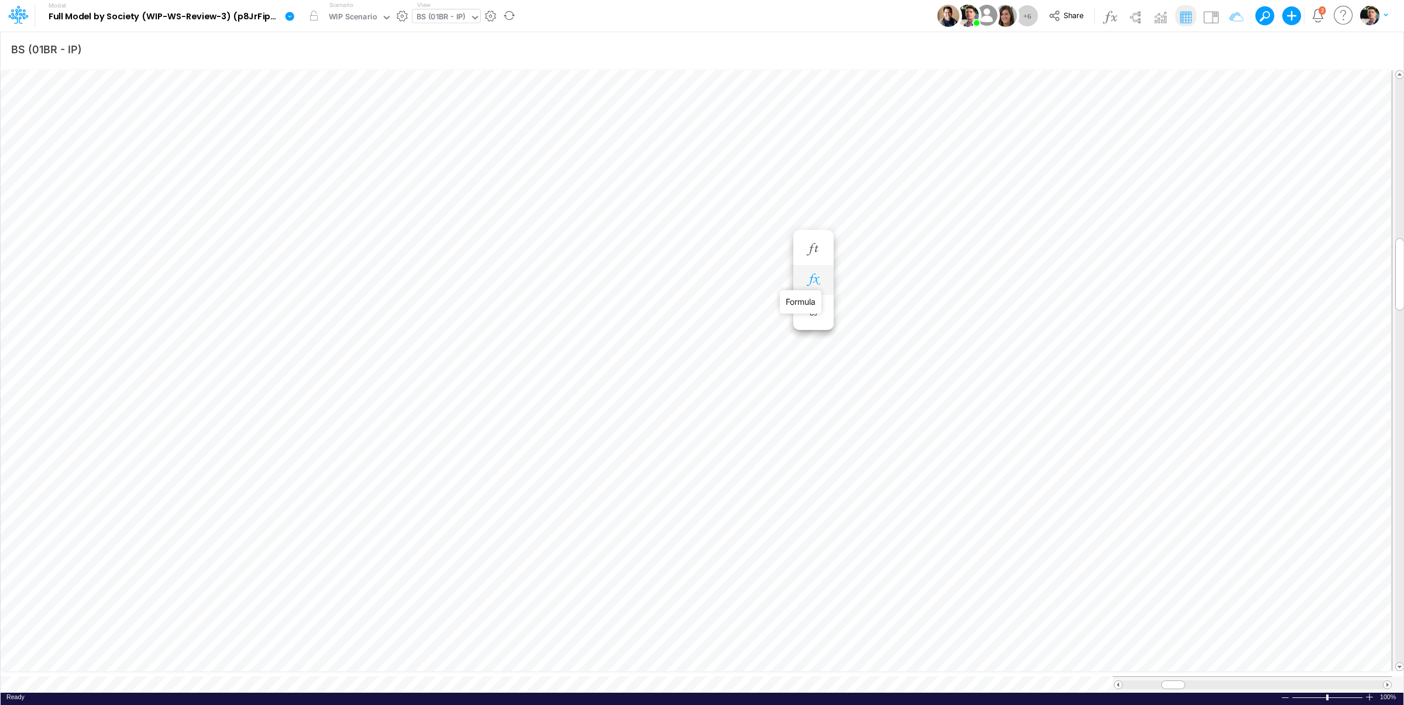
click at [817, 280] on icon "button" at bounding box center [813, 280] width 18 height 12
click at [930, 341] on div "Type to add a formula term" at bounding box center [919, 337] width 93 height 8
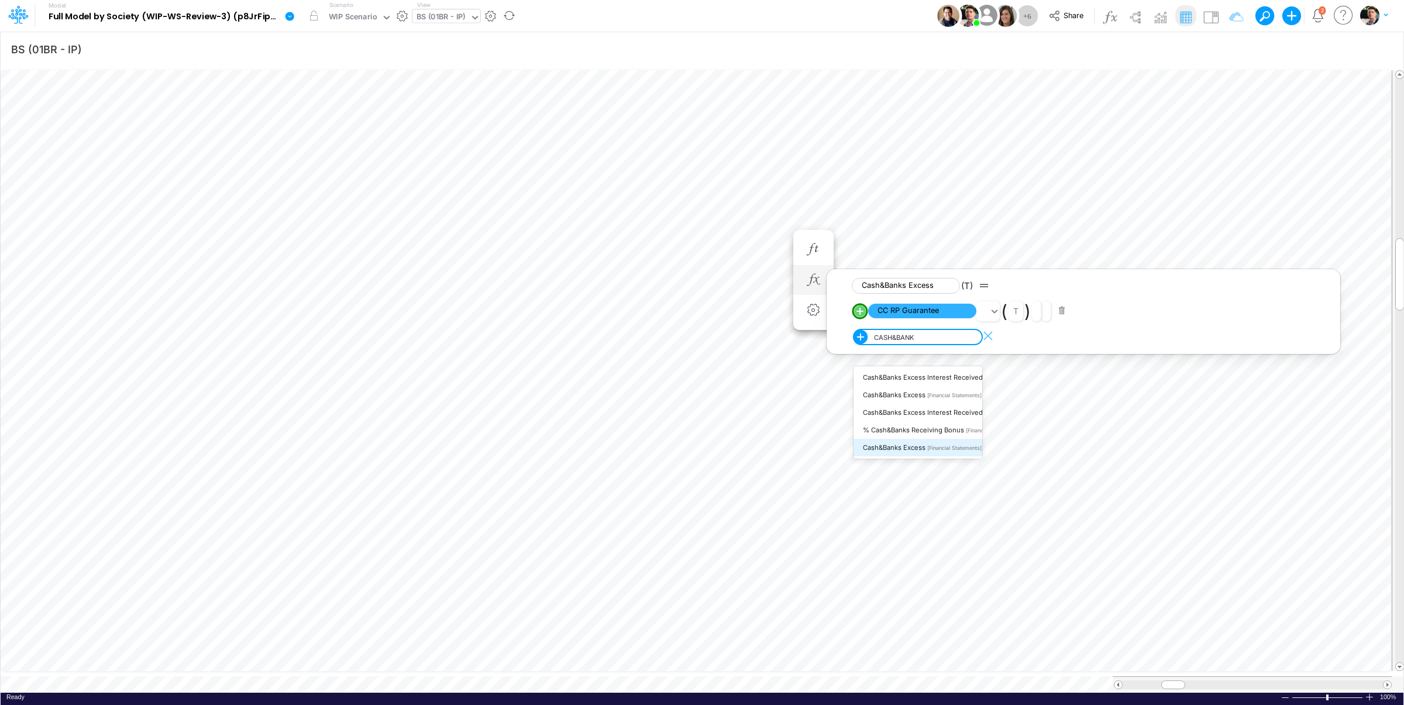
click at [922, 446] on span "Cash&Banks Excess" at bounding box center [894, 447] width 63 height 8
type input "CASH&BANK"
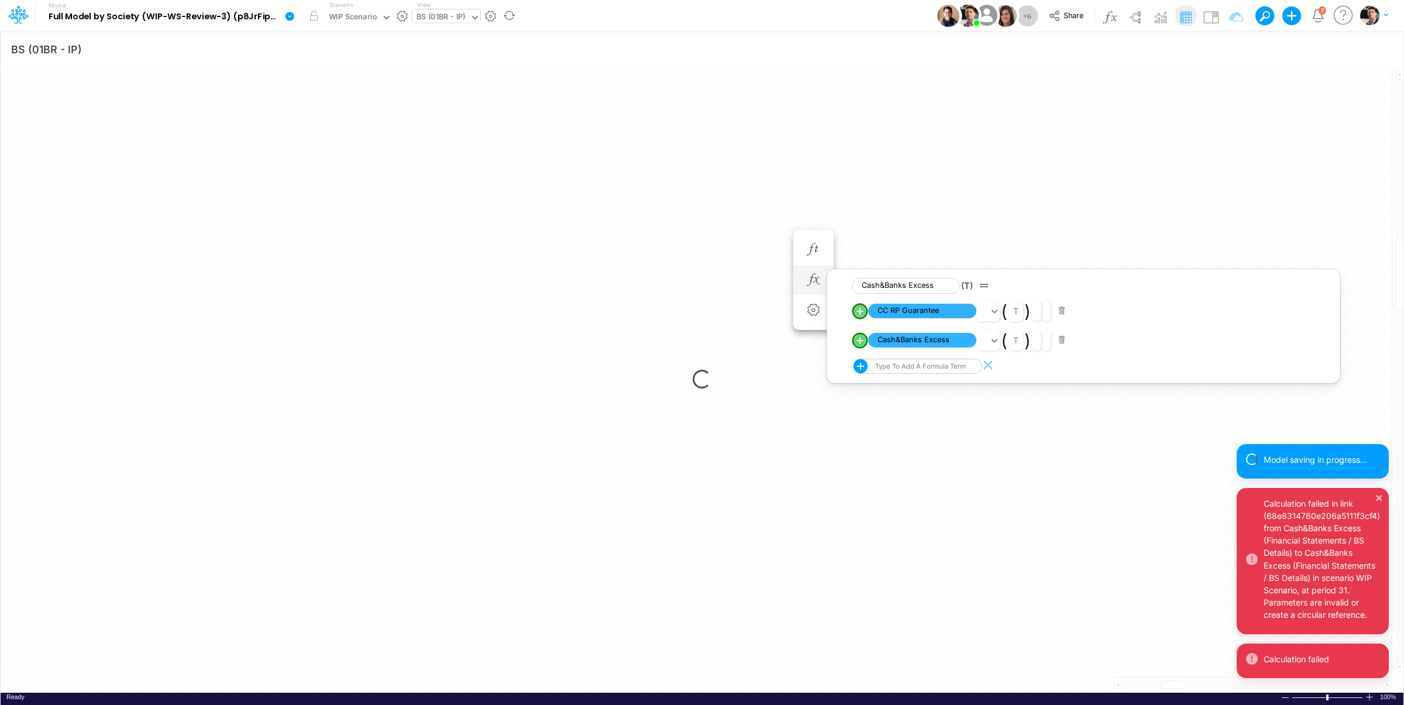
click at [1061, 315] on button "button" at bounding box center [1062, 311] width 23 height 16
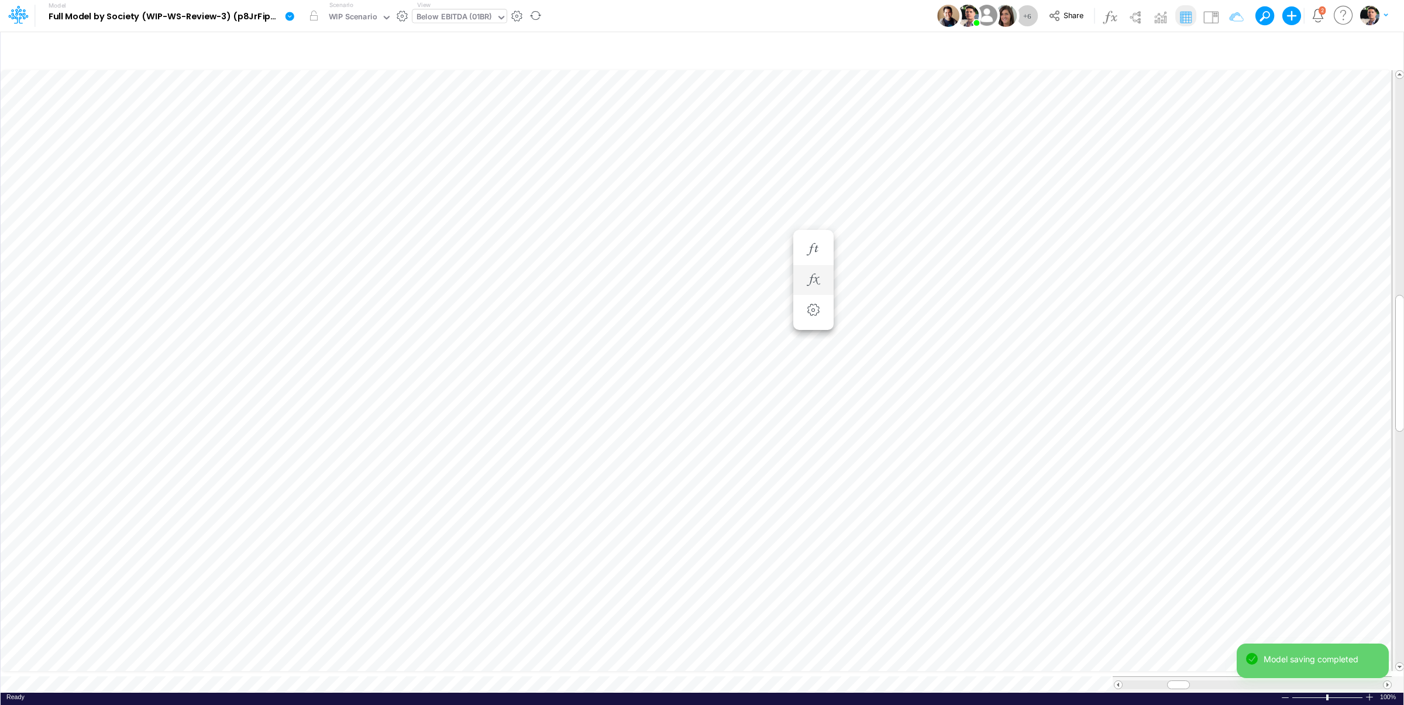
scroll to position [5, 15]
click at [628, 541] on icon "button" at bounding box center [624, 537] width 18 height 12
click at [1210, 19] on img at bounding box center [1210, 17] width 19 height 19
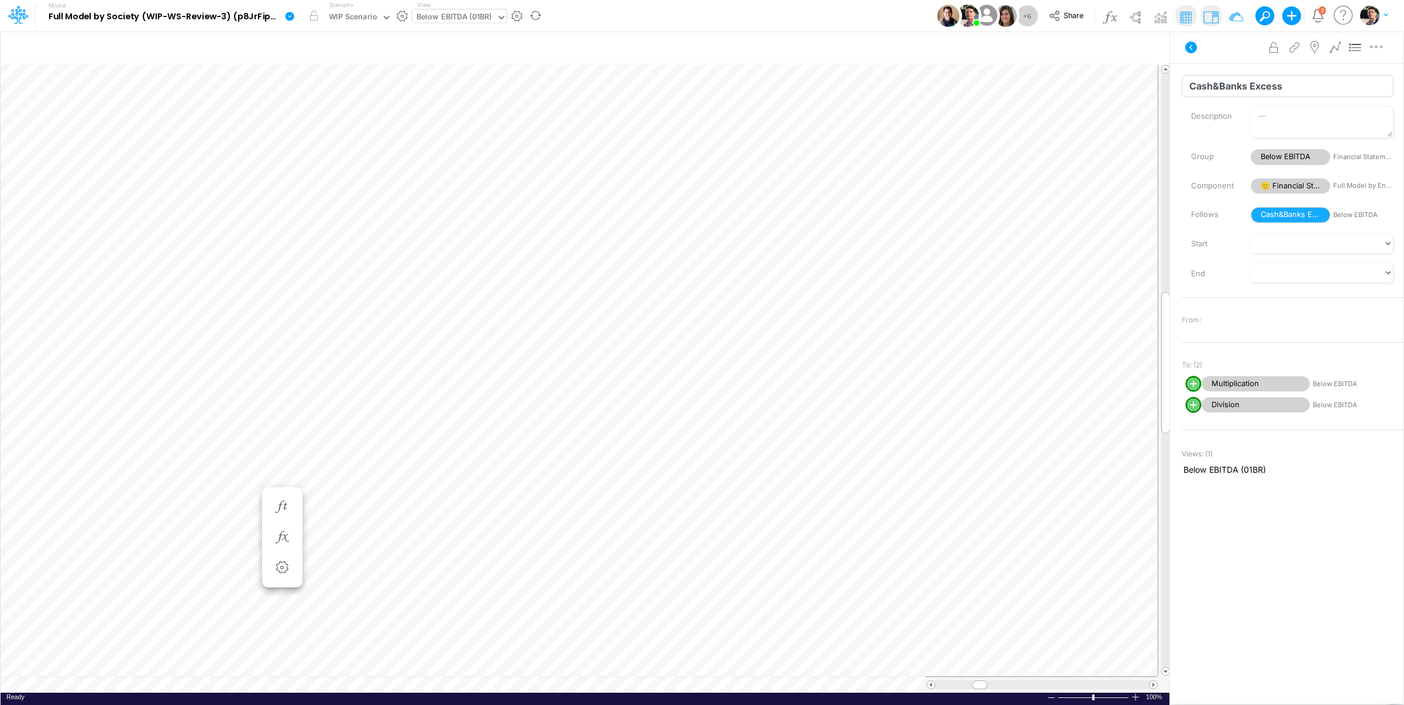
click at [1330, 85] on input "Cash&Banks Excess" at bounding box center [1288, 86] width 212 height 22
type input "Cash&Banks ExcessXXX"
click at [1352, 120] on textarea "Description" at bounding box center [1322, 121] width 142 height 31
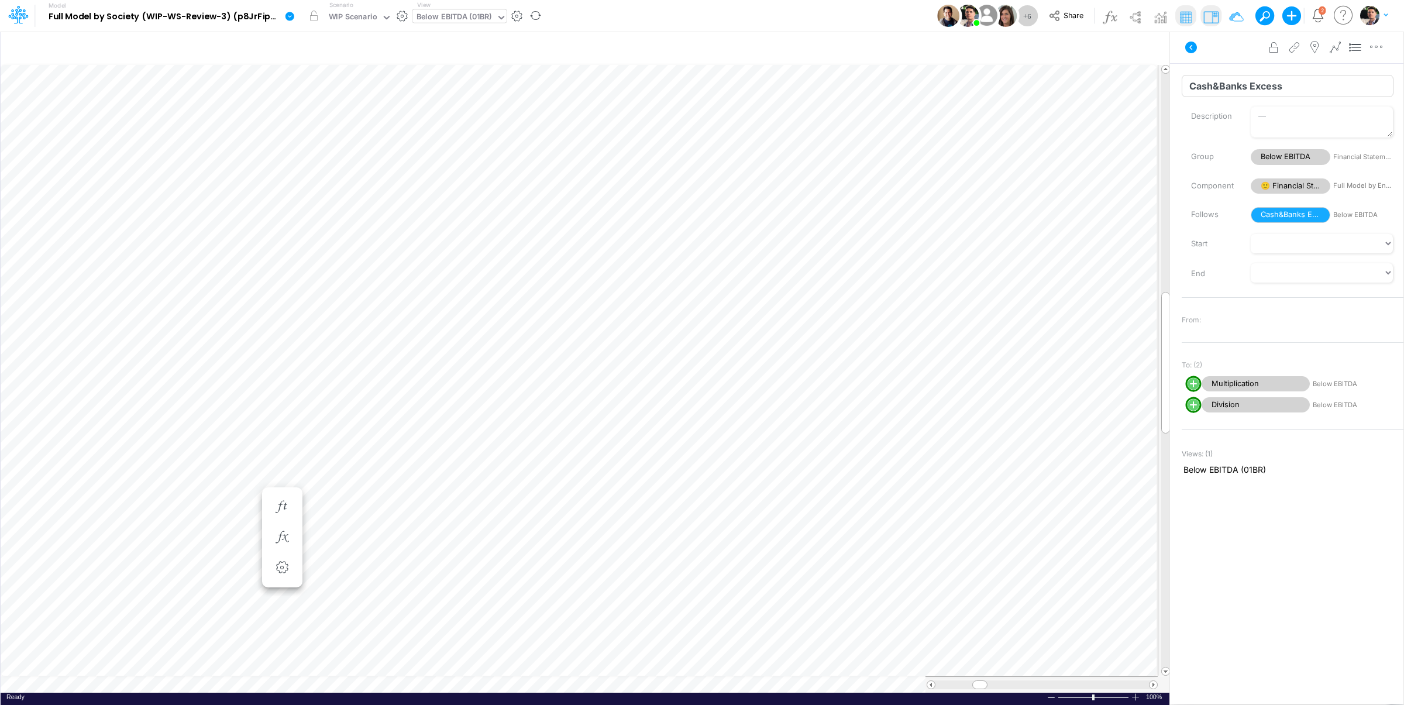
click at [1309, 84] on input "Cash&Banks Excess" at bounding box center [1288, 86] width 212 height 22
type input "Cash&Banks ExcessXXX"
click at [1235, 90] on input "Cash&Banks ExcessXXX" at bounding box center [1288, 86] width 212 height 22
type input "BS (01BR - IP)"
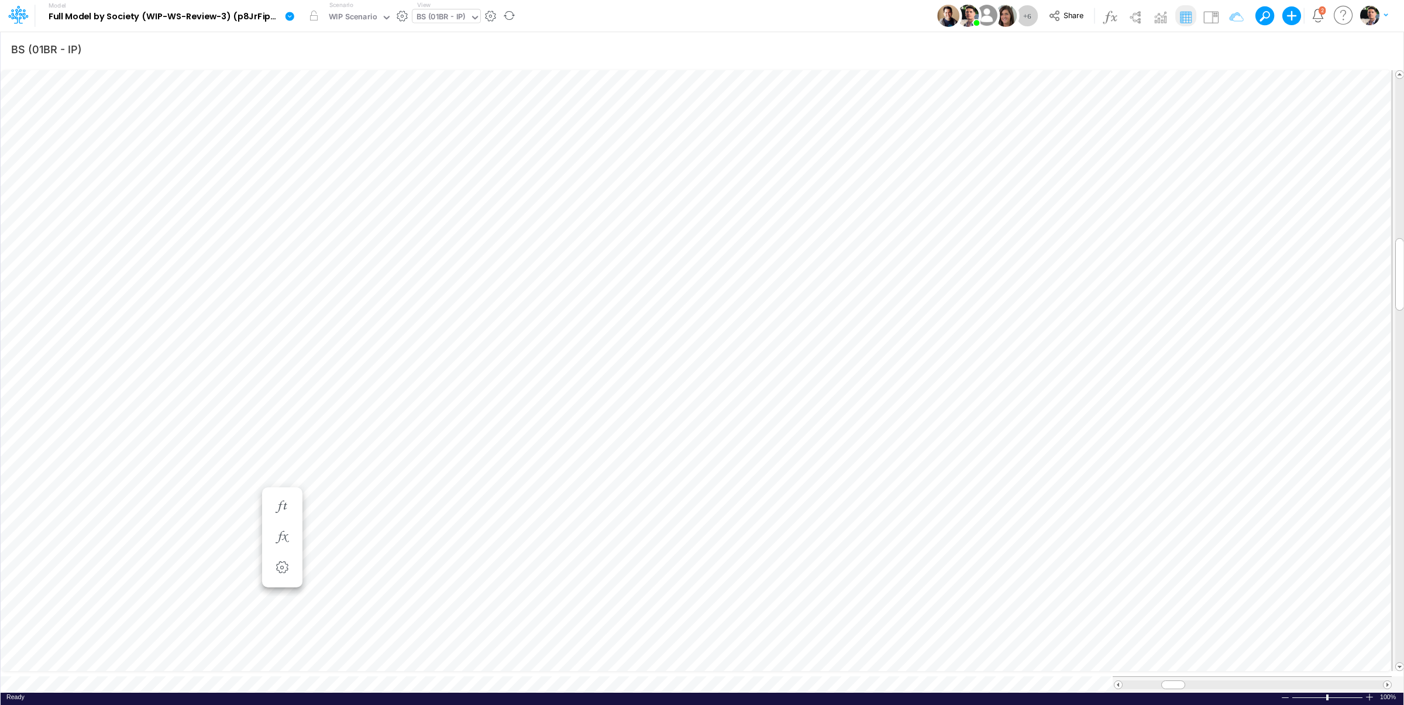
scroll to position [5, 15]
click at [810, 278] on icon "button" at bounding box center [813, 280] width 18 height 12
click at [1062, 314] on button "button" at bounding box center [1062, 311] width 23 height 16
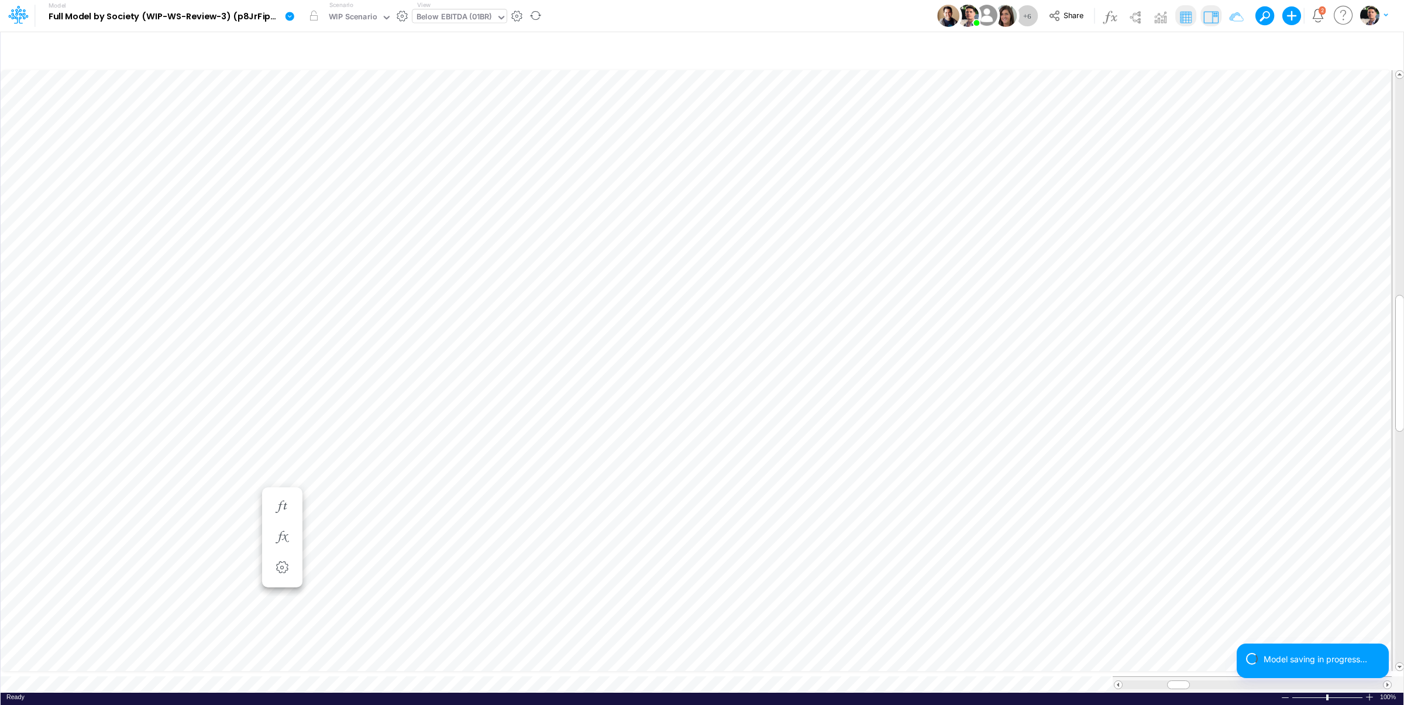
click at [1201, 18] on img at bounding box center [1210, 17] width 19 height 19
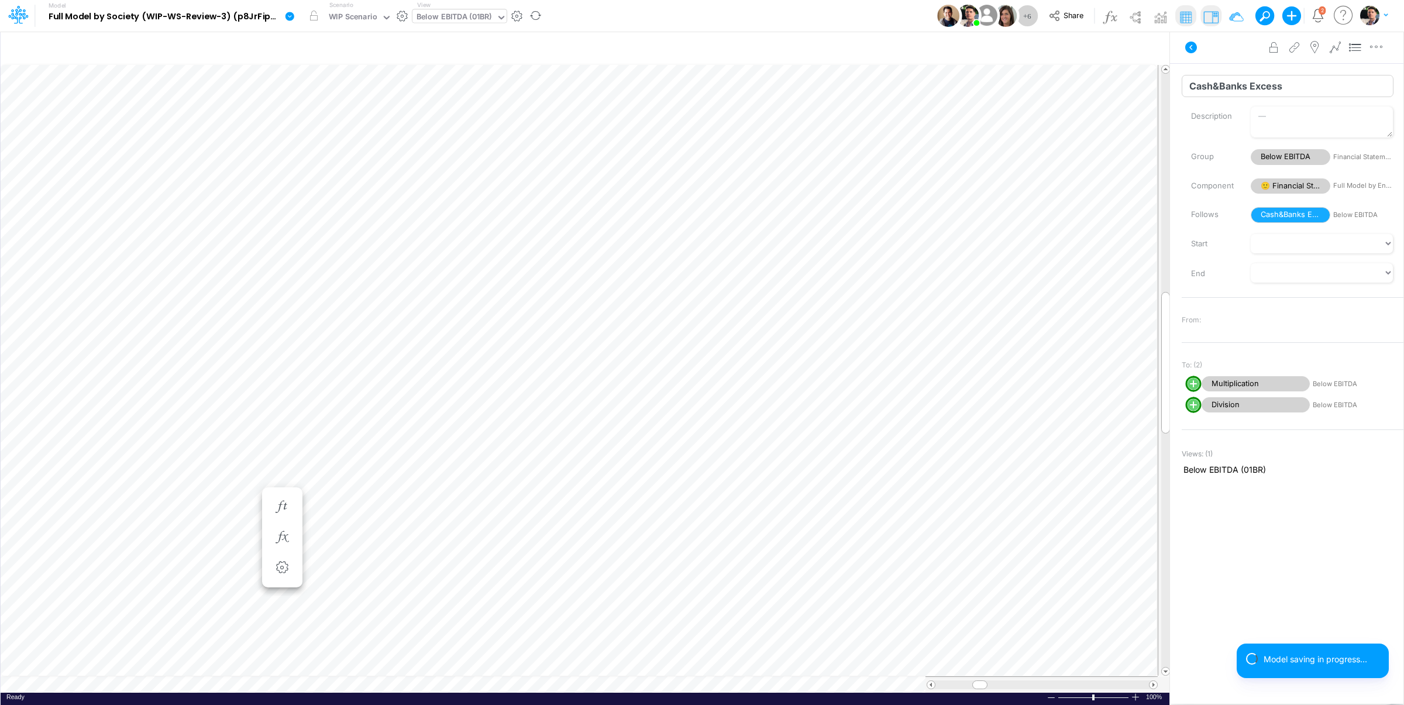
click at [1263, 91] on input "Cash&Banks Excess" at bounding box center [1288, 86] width 212 height 22
click at [1306, 85] on input "Cash&Banks Excess" at bounding box center [1288, 86] width 212 height 22
click at [1191, 87] on input "Cash&Banks Excess" at bounding box center [1288, 86] width 212 height 22
type input "xxxCash&Banks Excess"
click at [1293, 85] on input "xxxCash&Banks Excess" at bounding box center [1288, 86] width 212 height 22
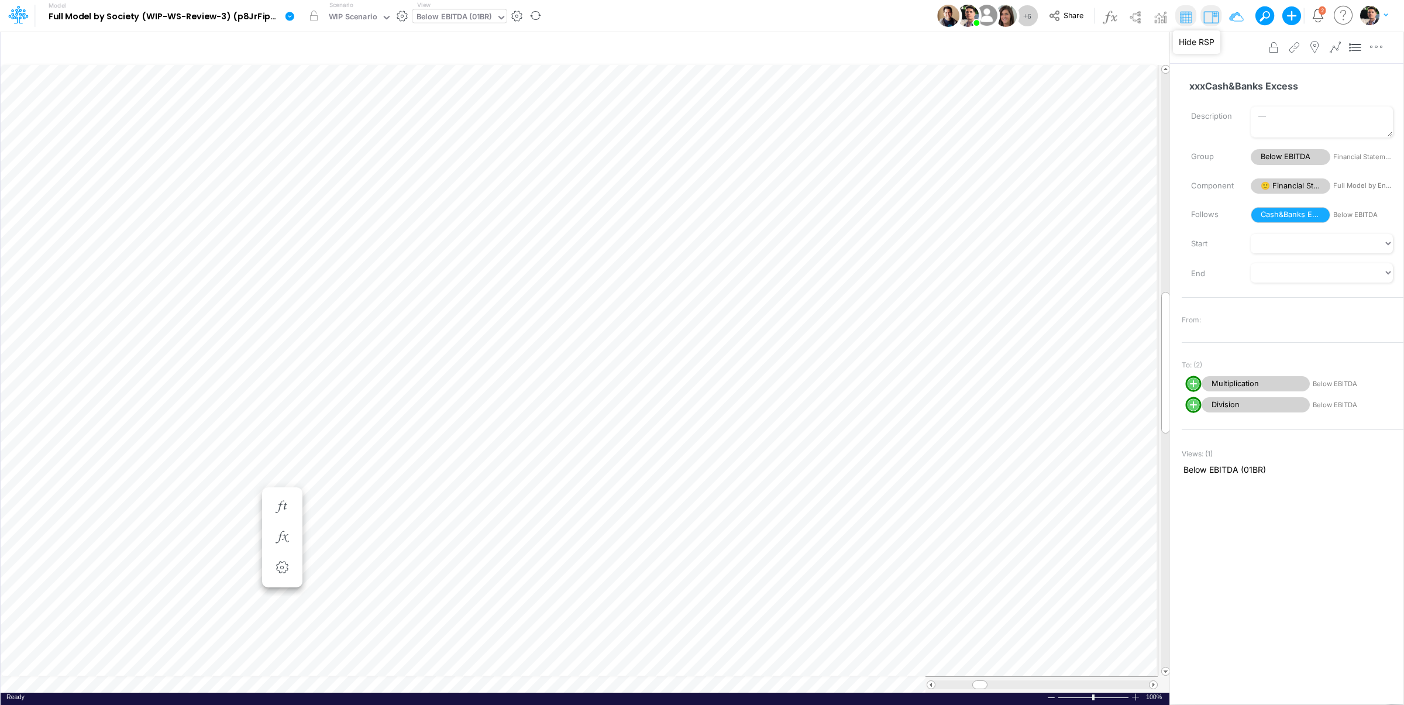
click at [1214, 18] on img at bounding box center [1210, 17] width 19 height 19
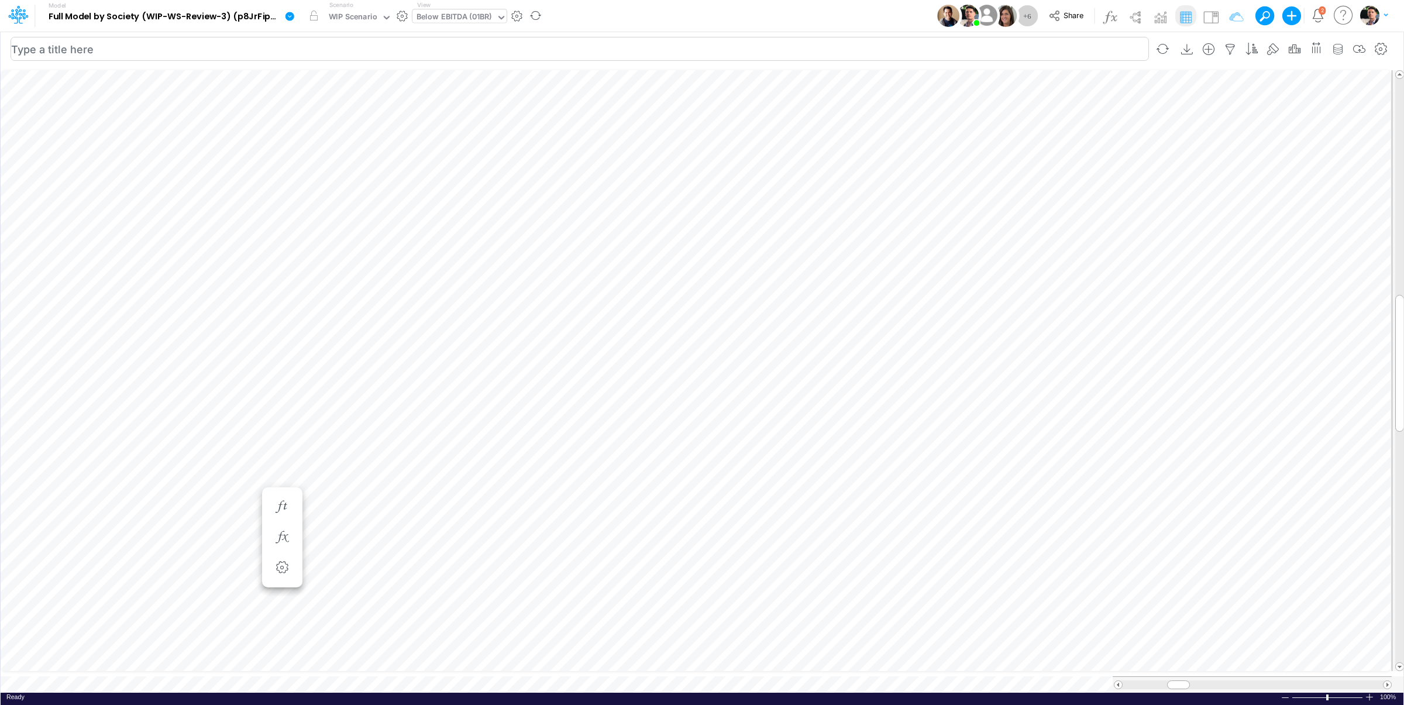
scroll to position [5, 21]
click at [1211, 13] on img at bounding box center [1210, 17] width 19 height 19
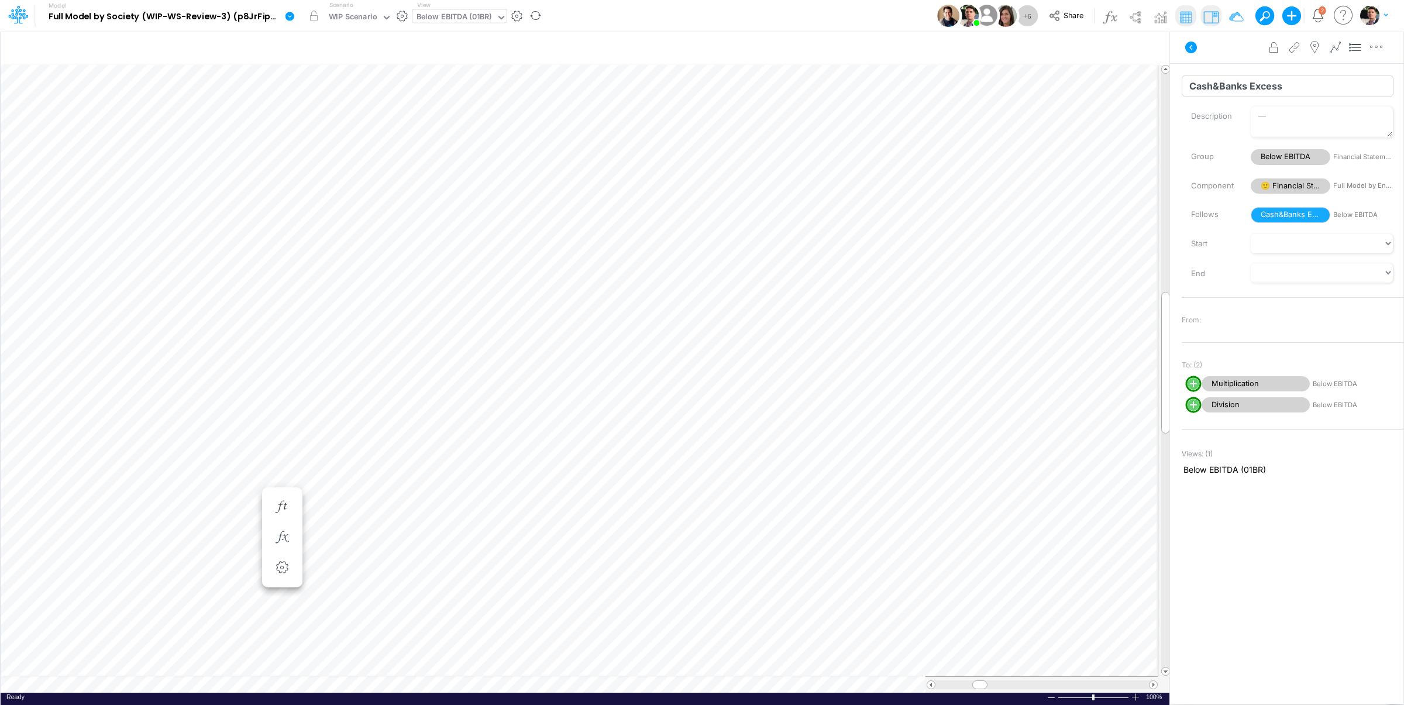
click at [1220, 84] on input "Cash&Banks Excess" at bounding box center [1288, 86] width 212 height 22
type input "xxxCash&Banks Excess"
click at [929, 49] on button "button" at bounding box center [928, 48] width 27 height 20
click at [1244, 87] on input "xxxCash&Banks Excess" at bounding box center [1288, 86] width 212 height 22
click at [994, 50] on icon "button" at bounding box center [996, 49] width 18 height 12
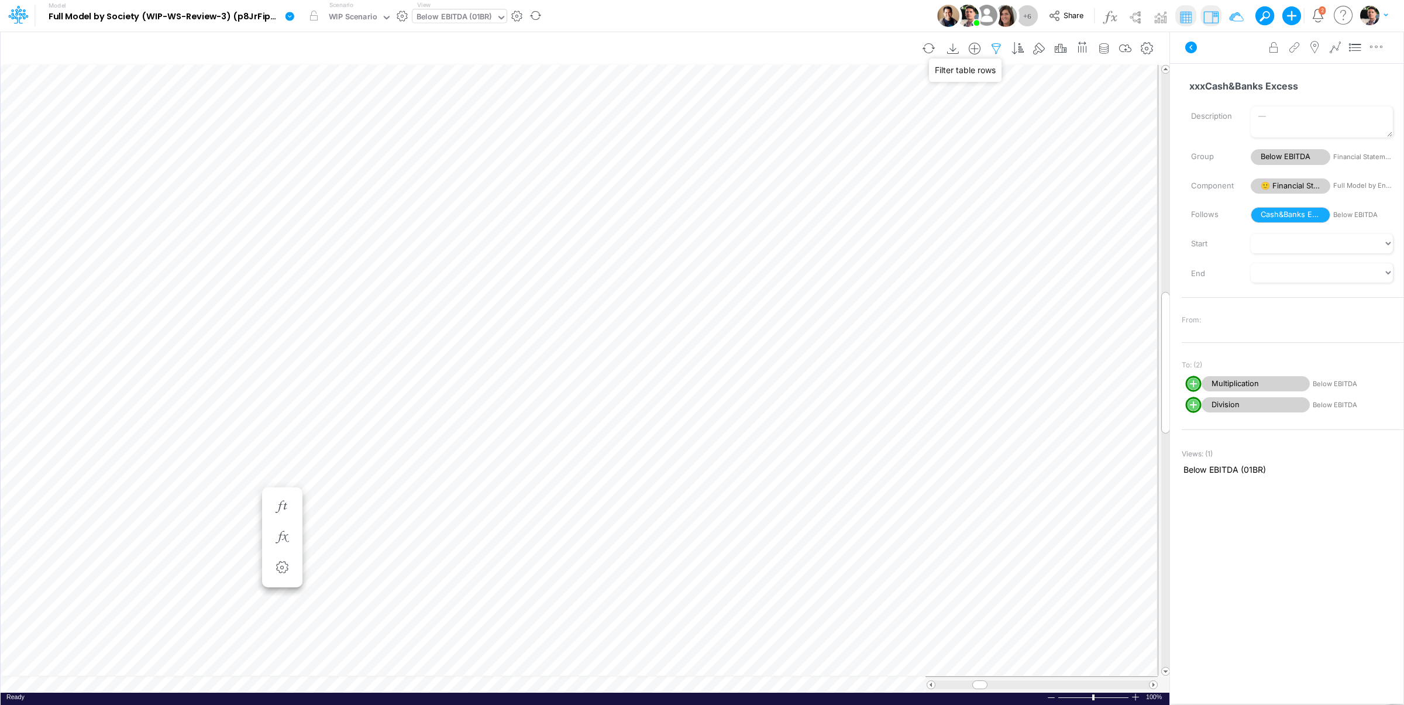
select select "tableSearchOR"
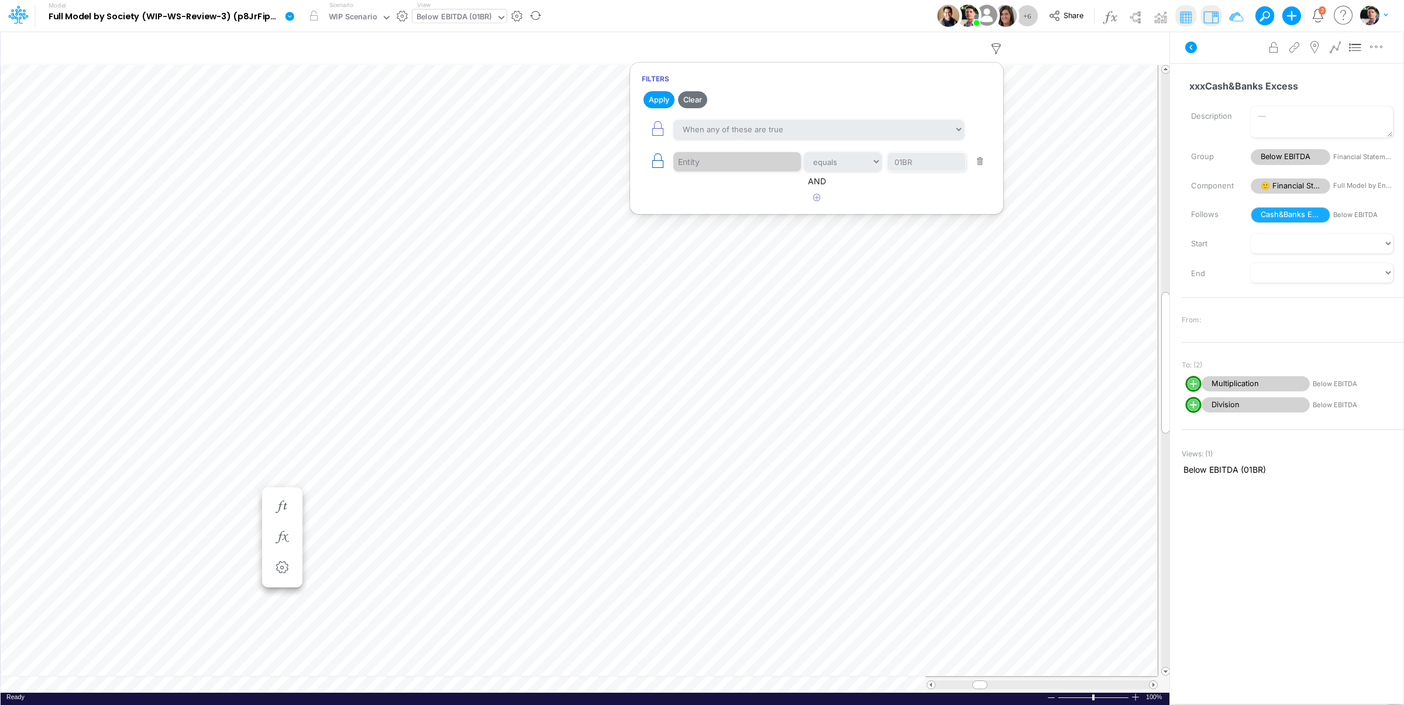
click at [662, 161] on icon "button" at bounding box center [657, 161] width 16 height 16
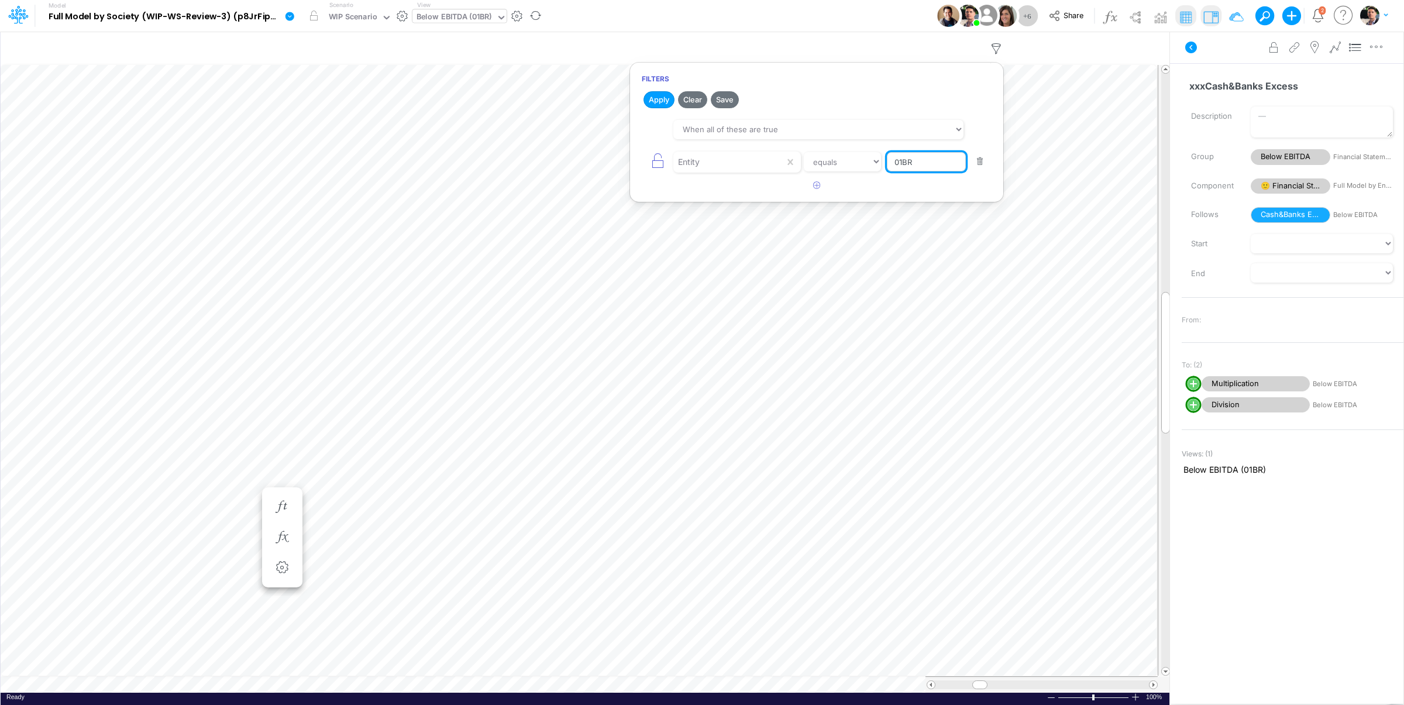
drag, startPoint x: 927, startPoint y: 163, endPoint x: 825, endPoint y: 163, distance: 102.4
click at [887, 163] on input "01BR" at bounding box center [926, 162] width 79 height 20
type input "template"
click at [656, 102] on button "Apply" at bounding box center [658, 99] width 31 height 17
drag, startPoint x: 1260, startPoint y: 91, endPoint x: 1263, endPoint y: 101, distance: 10.4
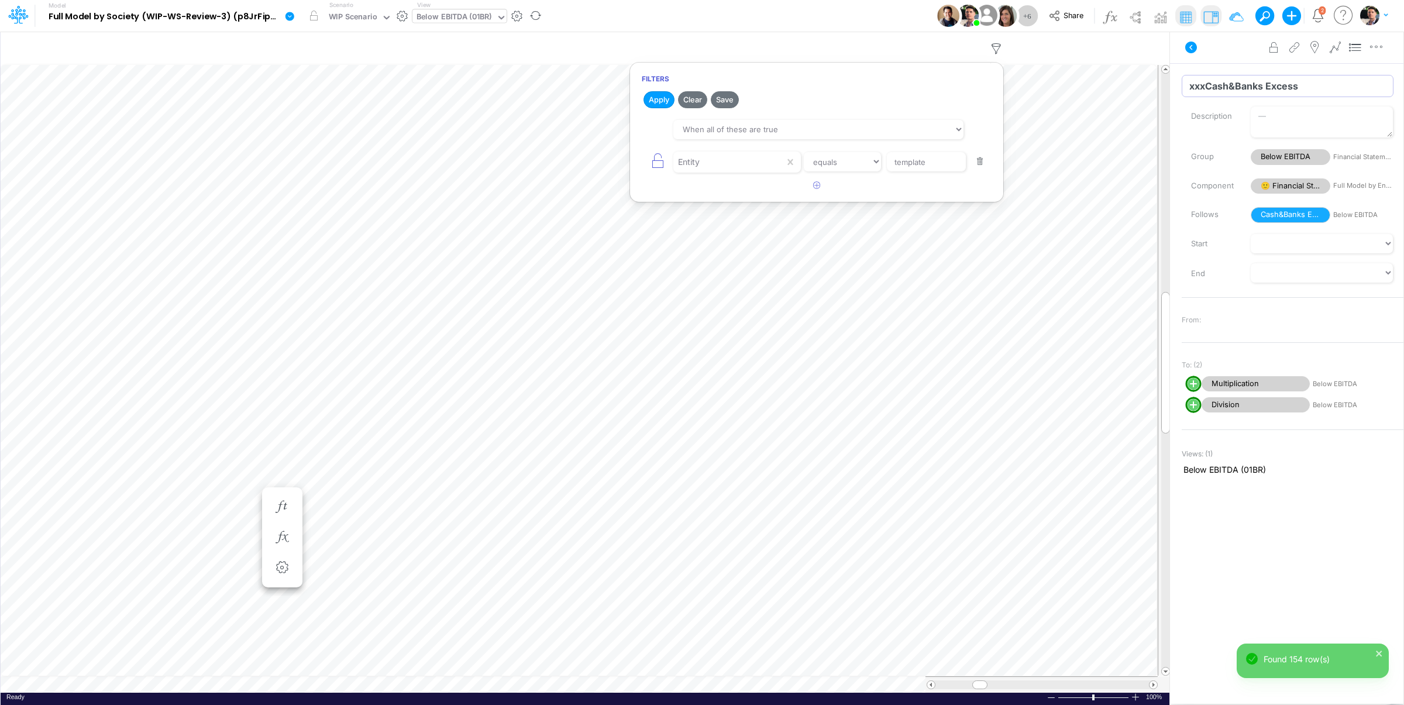
click at [1260, 91] on input "xxxCash&Banks Excess" at bounding box center [1288, 86] width 212 height 22
click at [1207, 88] on input "Cash&Banks Excess" at bounding box center [1288, 86] width 212 height 22
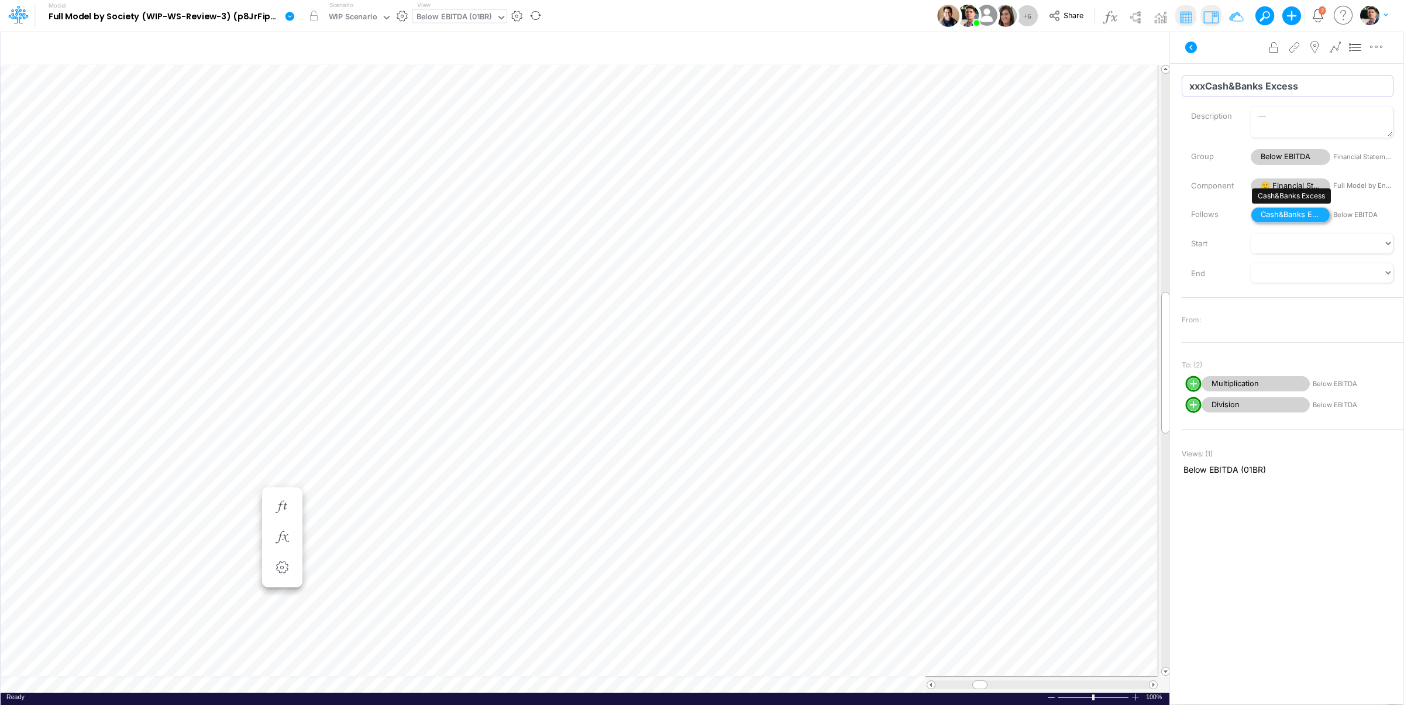
type input "xxxCash&Banks Excess"
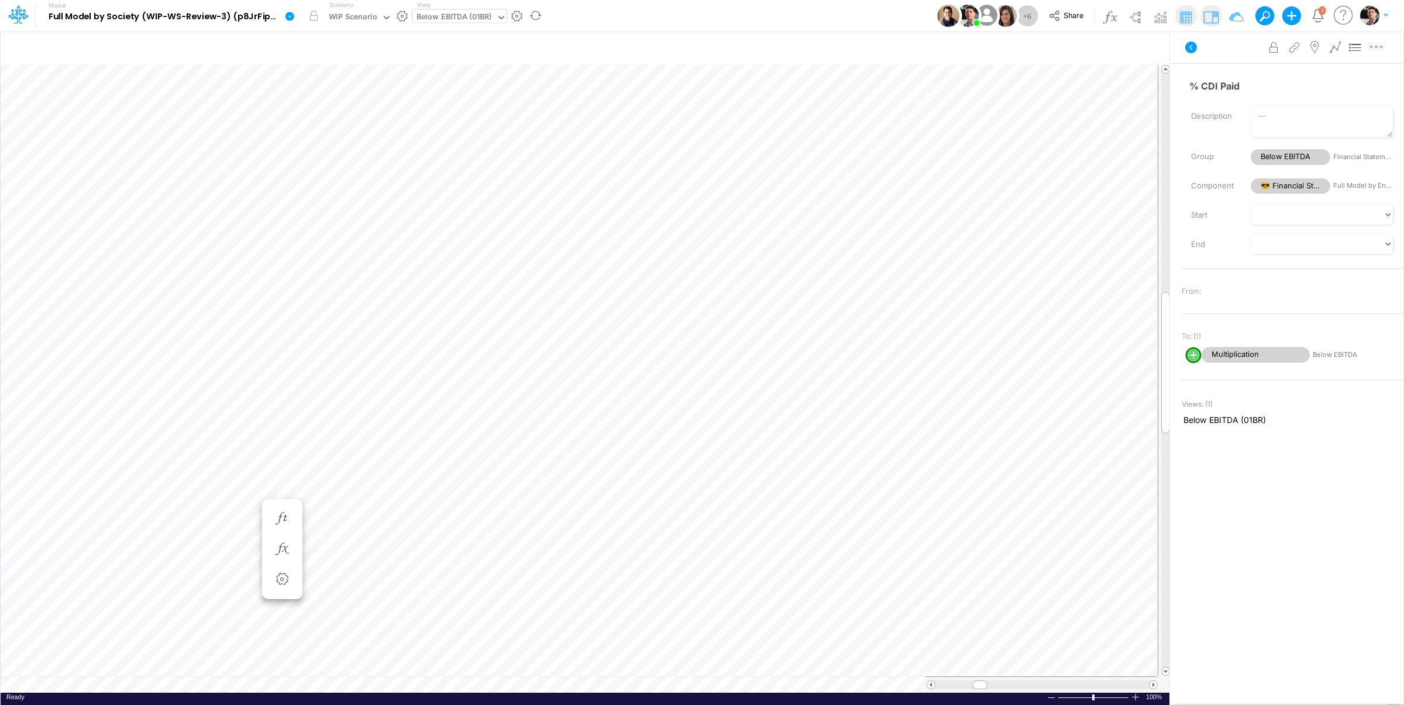
scroll to position [5, 2]
click at [1206, 85] on input "Cash&Banks Excess" at bounding box center [1288, 86] width 212 height 22
type input "xxxCash&Banks Excess"
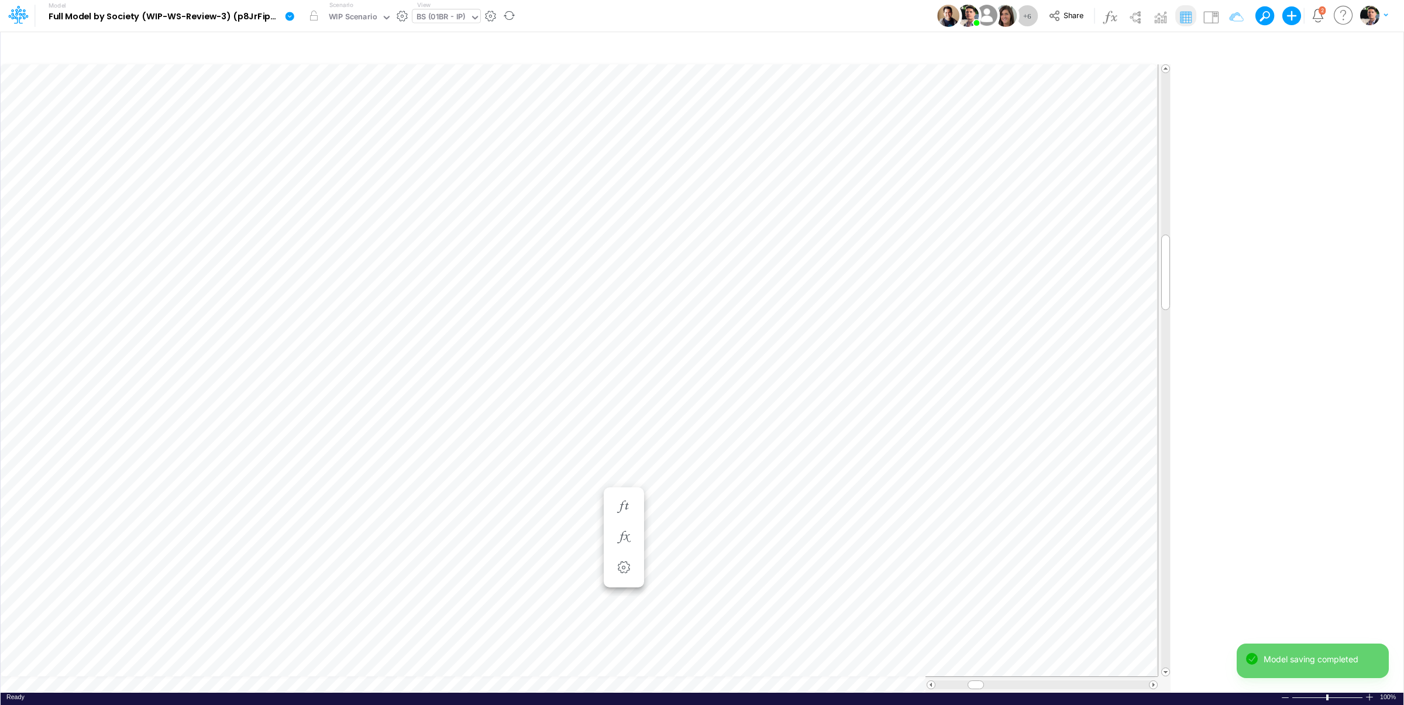
type input "BS (01BR - IP)"
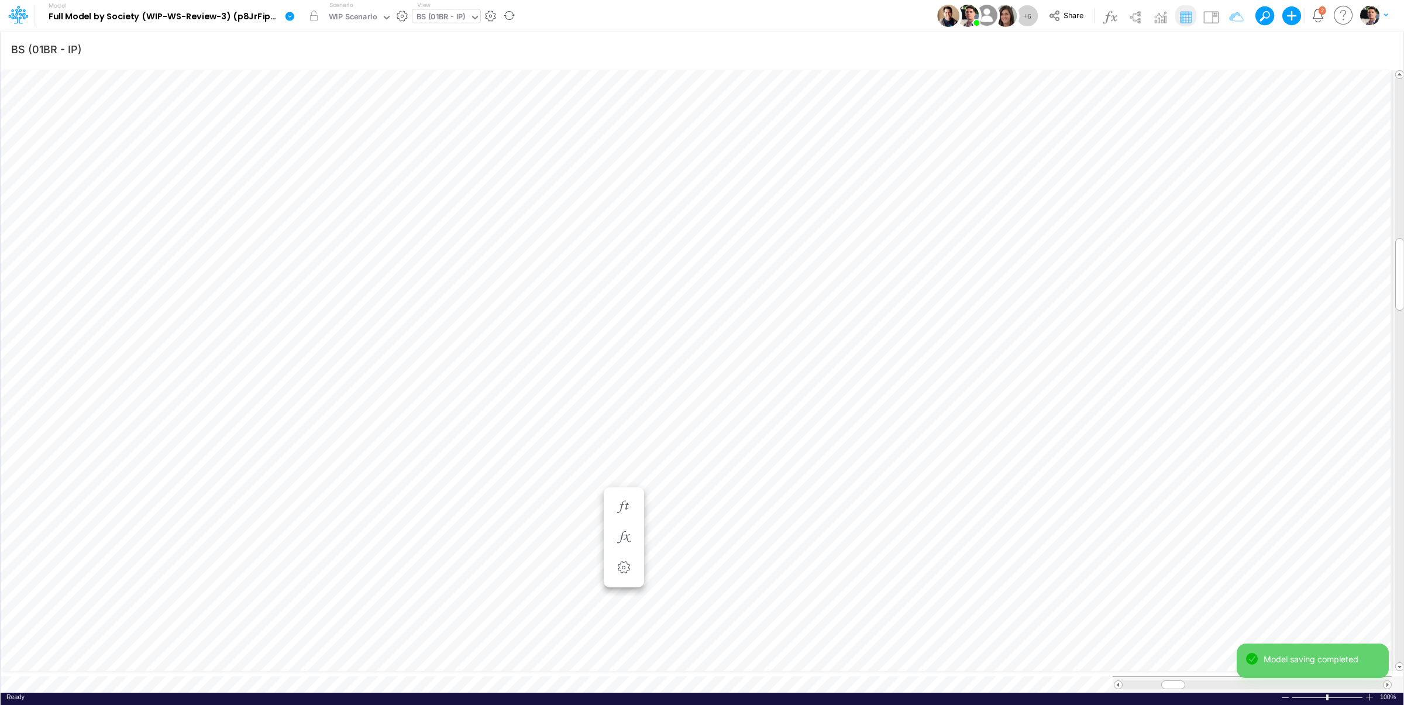
scroll to position [5, 2]
click at [810, 280] on icon "button" at bounding box center [813, 280] width 18 height 12
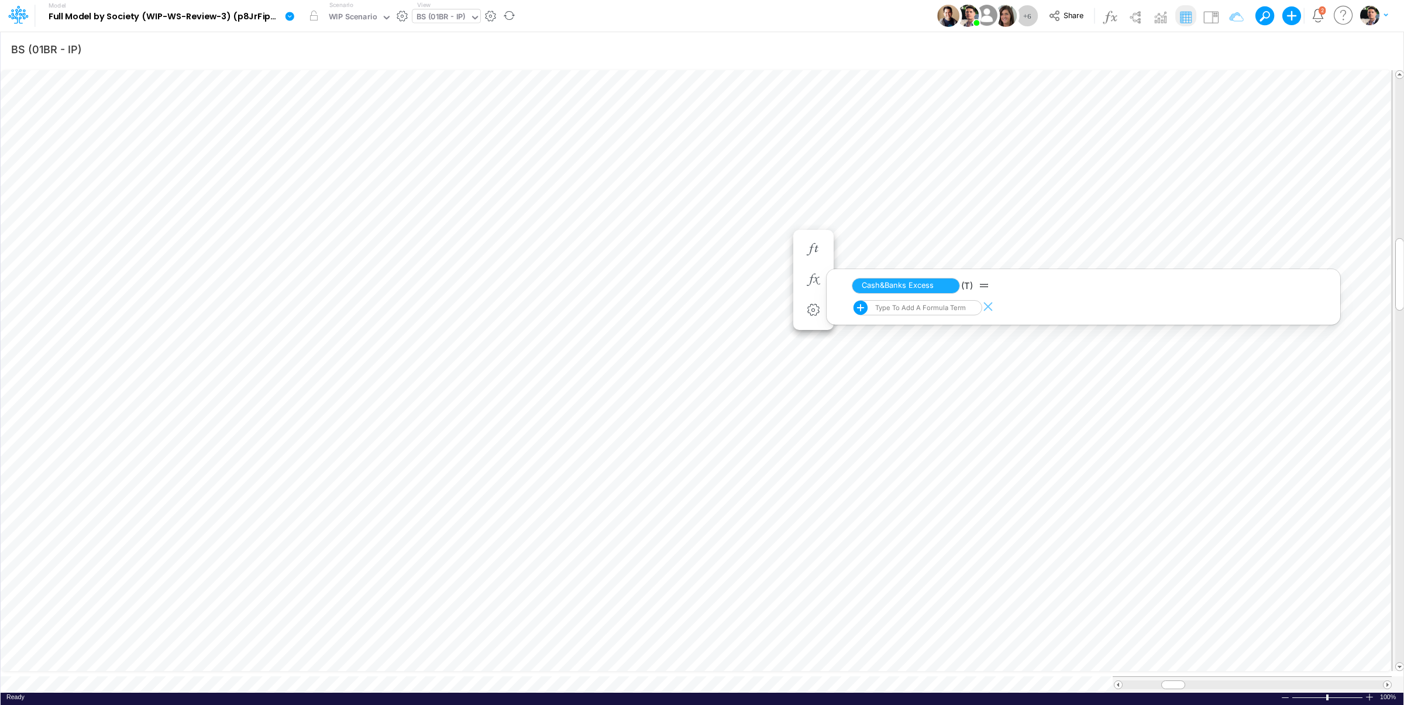
click at [892, 311] on div "Type to add a formula term" at bounding box center [919, 308] width 93 height 8
click at [891, 345] on span "xxxCash&Banks Excess" at bounding box center [900, 347] width 74 height 8
type input "xxx"
click at [821, 265] on button "button" at bounding box center [814, 256] width 22 height 23
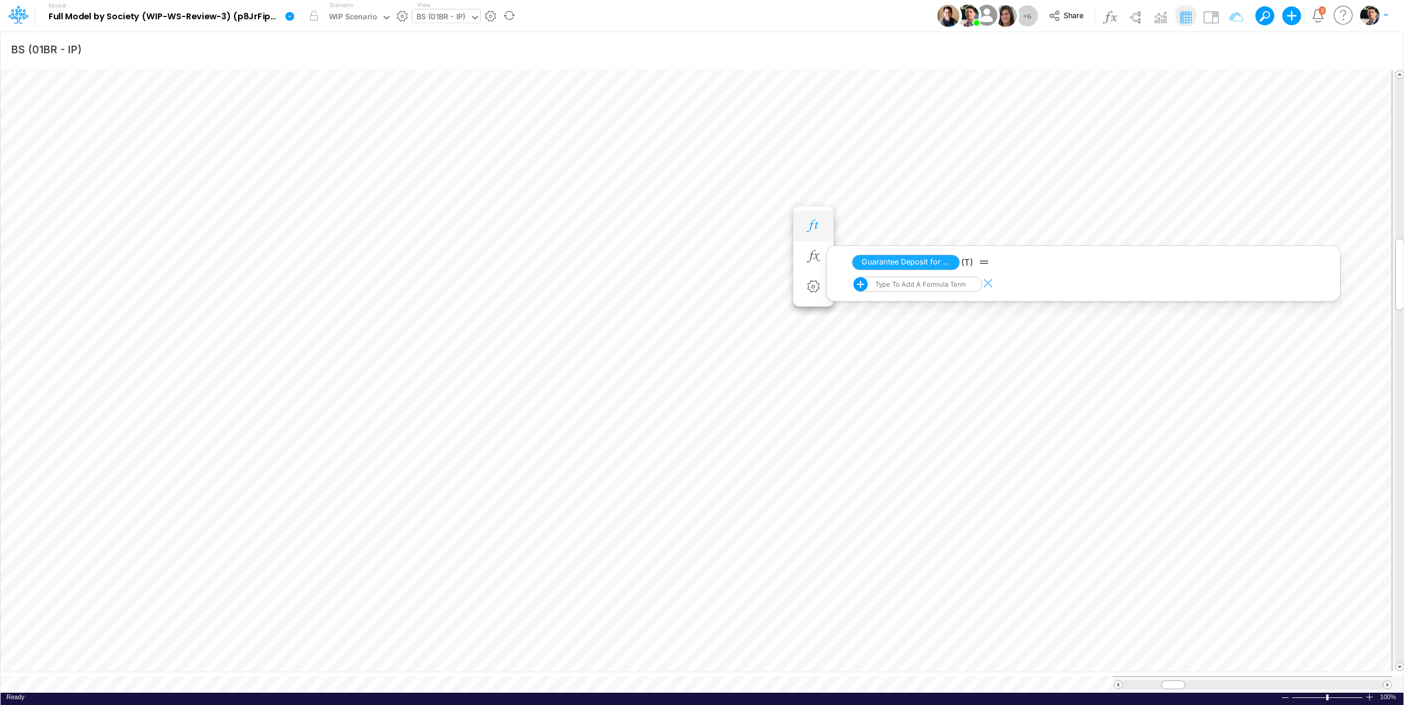
click at [815, 229] on icon "button" at bounding box center [813, 226] width 18 height 12
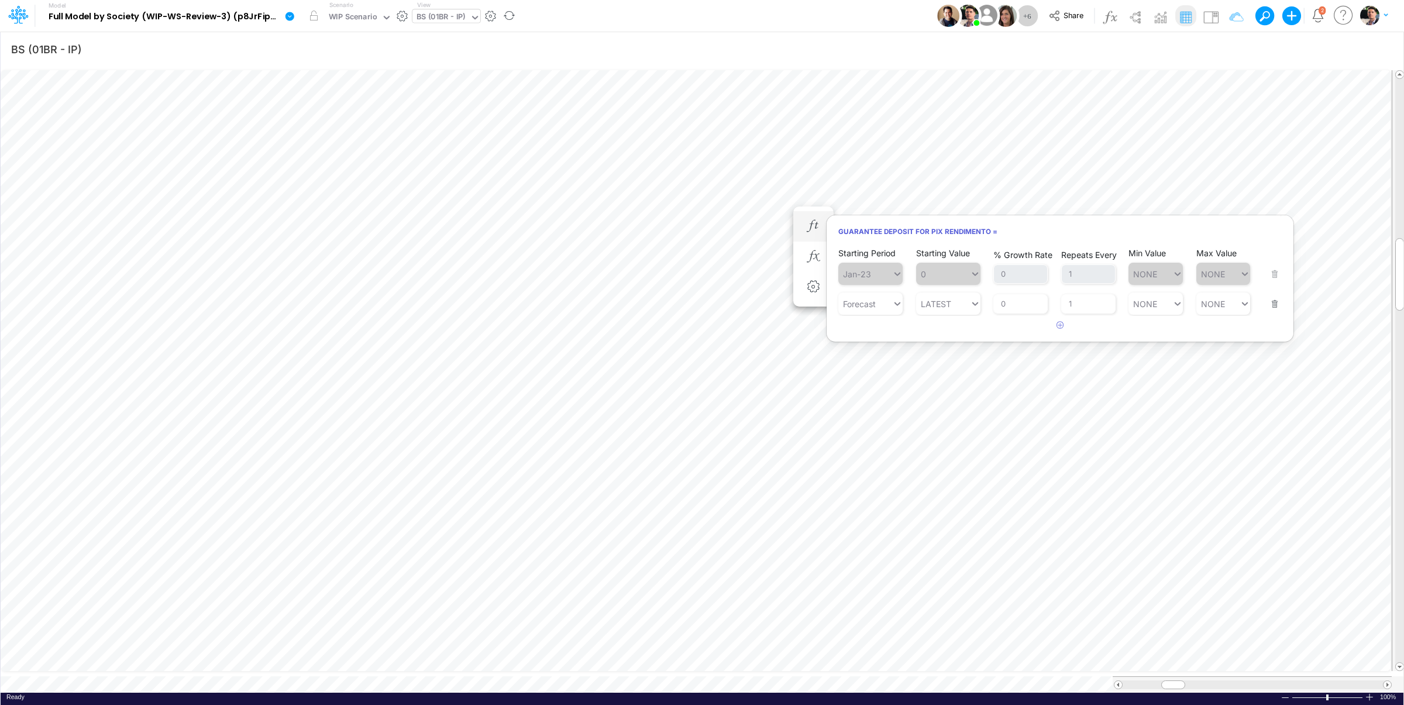
click at [1275, 307] on button "button" at bounding box center [1270, 297] width 15 height 32
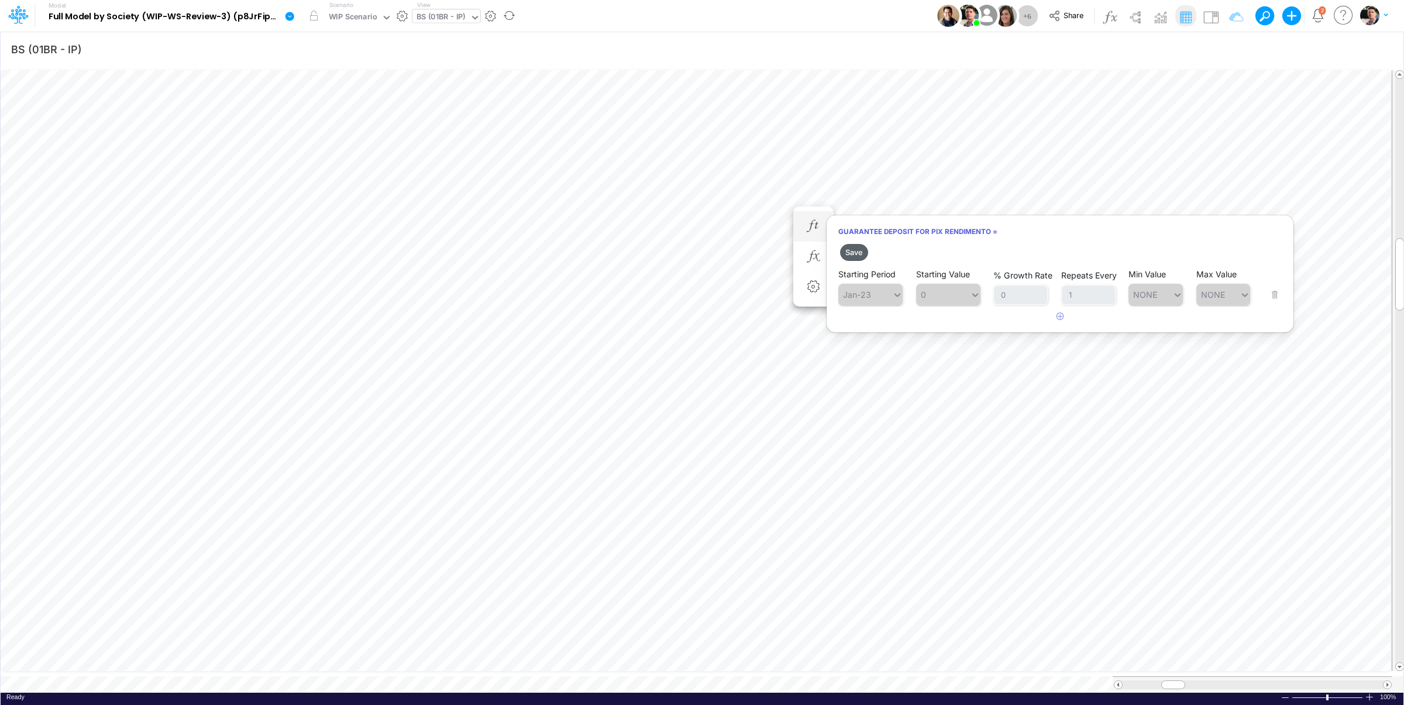
click at [862, 254] on button "Save" at bounding box center [854, 252] width 28 height 17
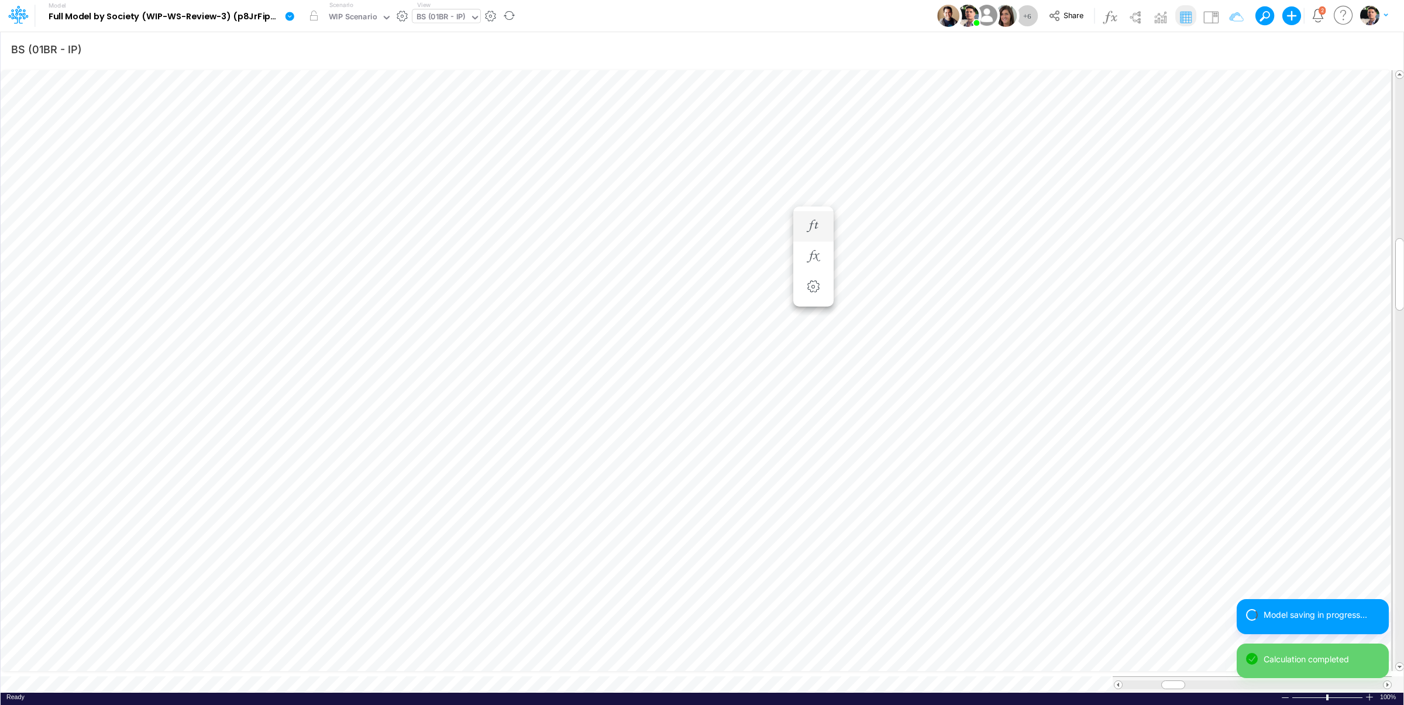
scroll to position [5, 15]
click at [811, 266] on icon "button" at bounding box center [813, 268] width 18 height 12
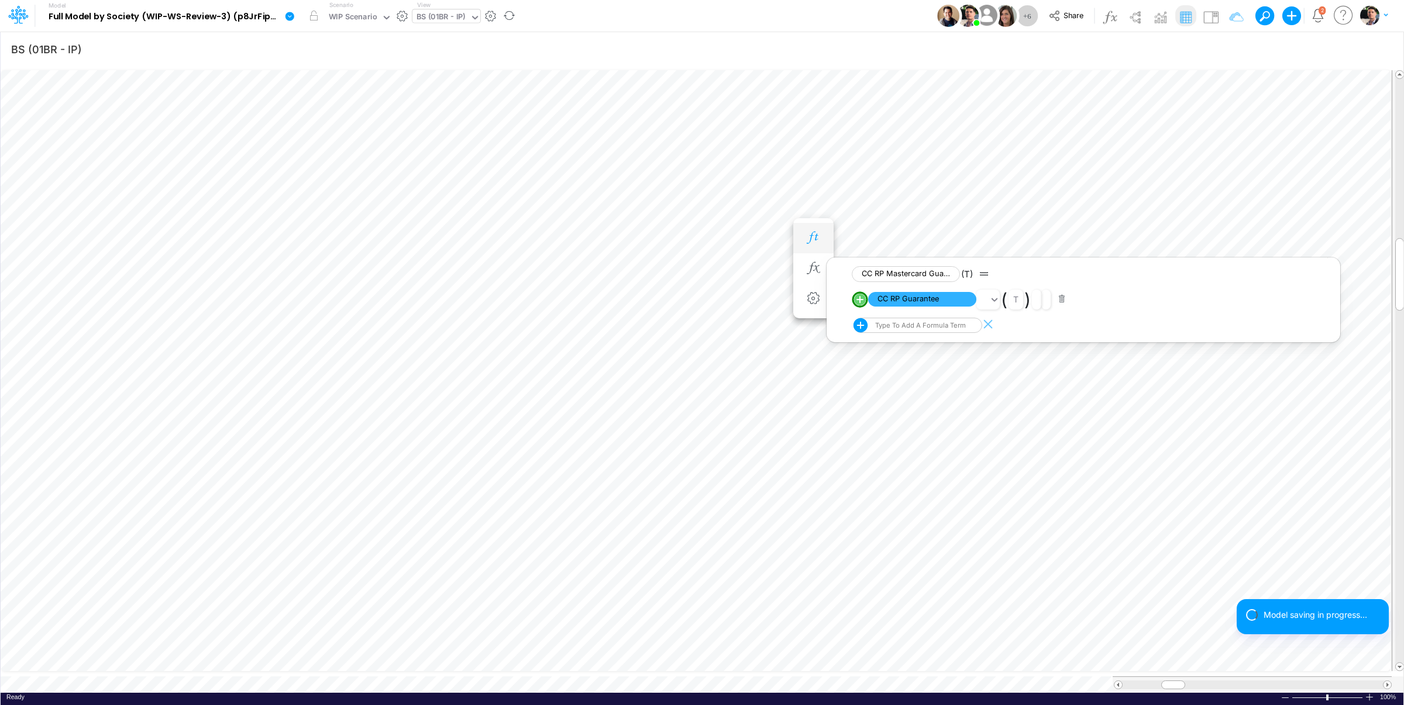
click at [810, 235] on icon "button" at bounding box center [813, 238] width 18 height 12
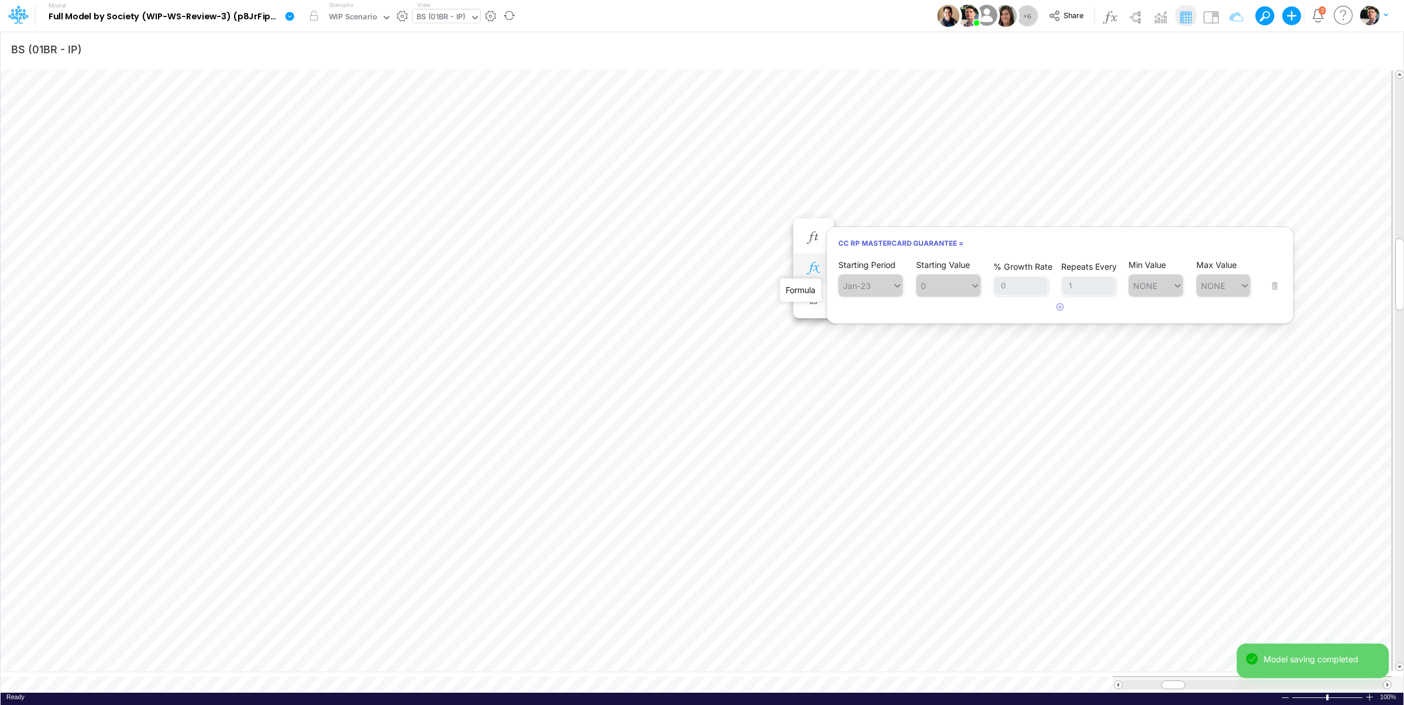
click at [811, 273] on icon "button" at bounding box center [813, 268] width 18 height 12
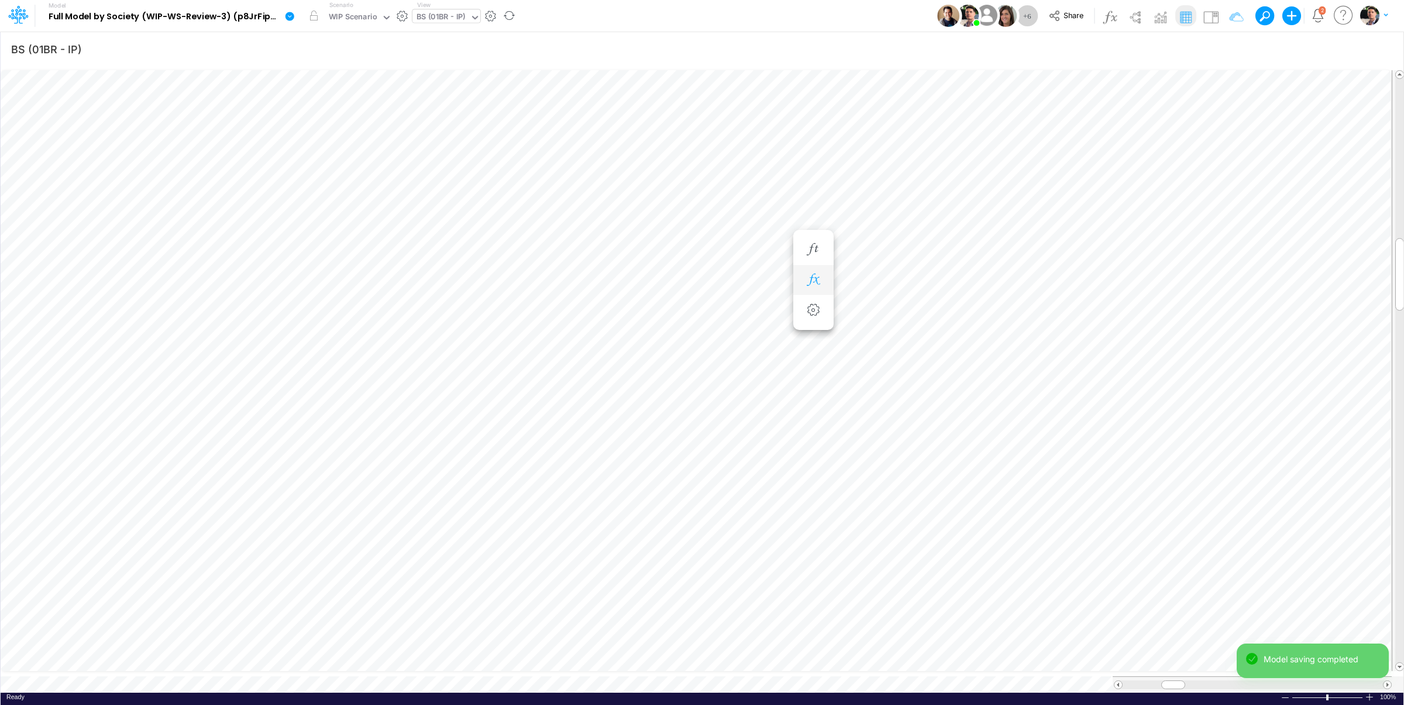
click at [812, 284] on icon "button" at bounding box center [813, 280] width 18 height 12
click at [817, 246] on icon "button" at bounding box center [813, 245] width 18 height 12
click at [745, 245] on icon "button" at bounding box center [750, 245] width 18 height 12
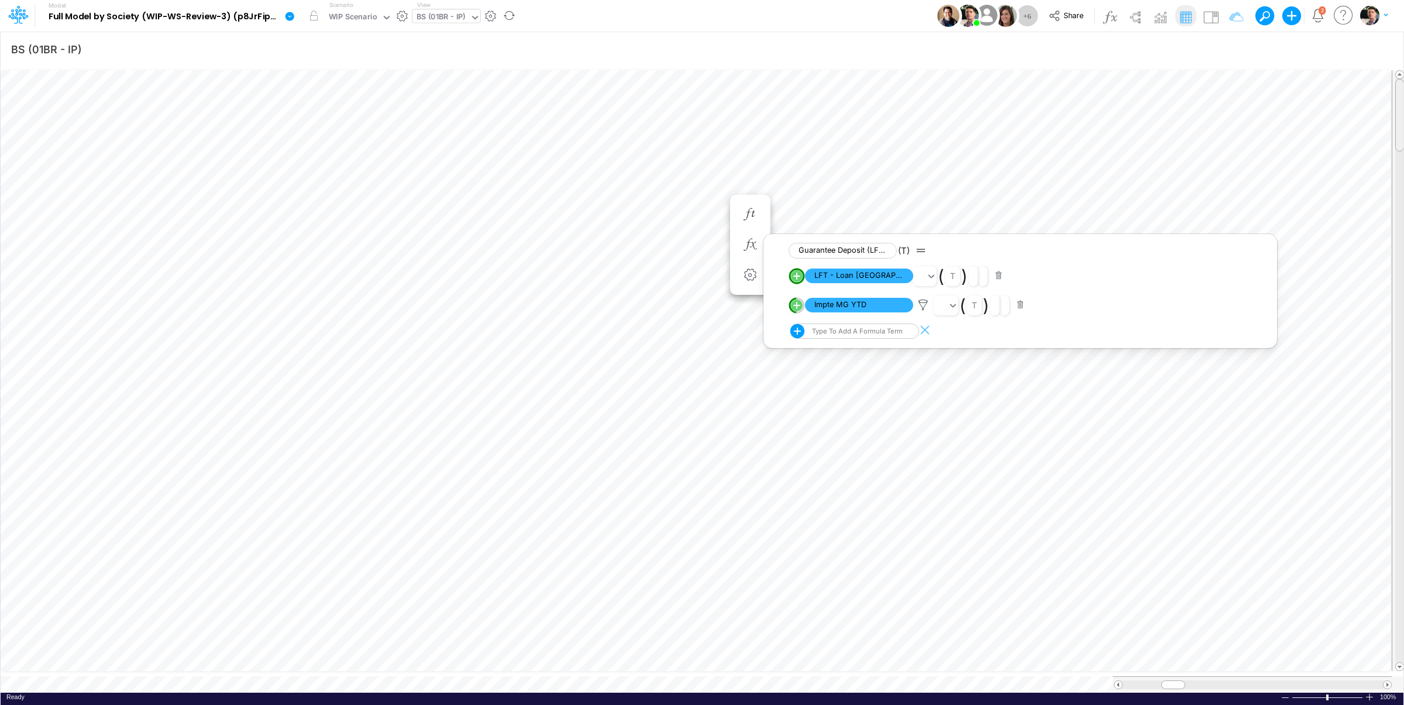
drag, startPoint x: 1400, startPoint y: 262, endPoint x: 1404, endPoint y: 94, distance: 167.9
click at [750, 440] on icon "button" at bounding box center [750, 444] width 18 height 12
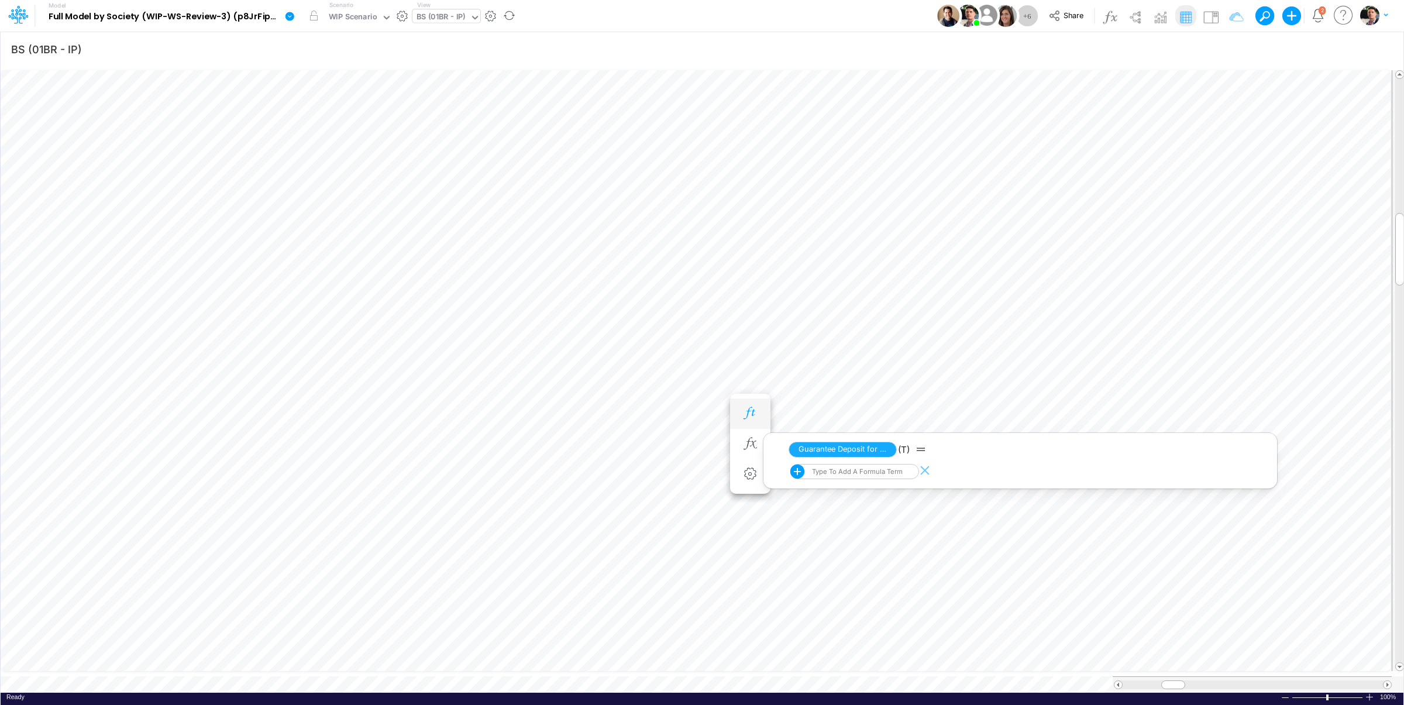
click at [743, 408] on icon "button" at bounding box center [750, 413] width 18 height 12
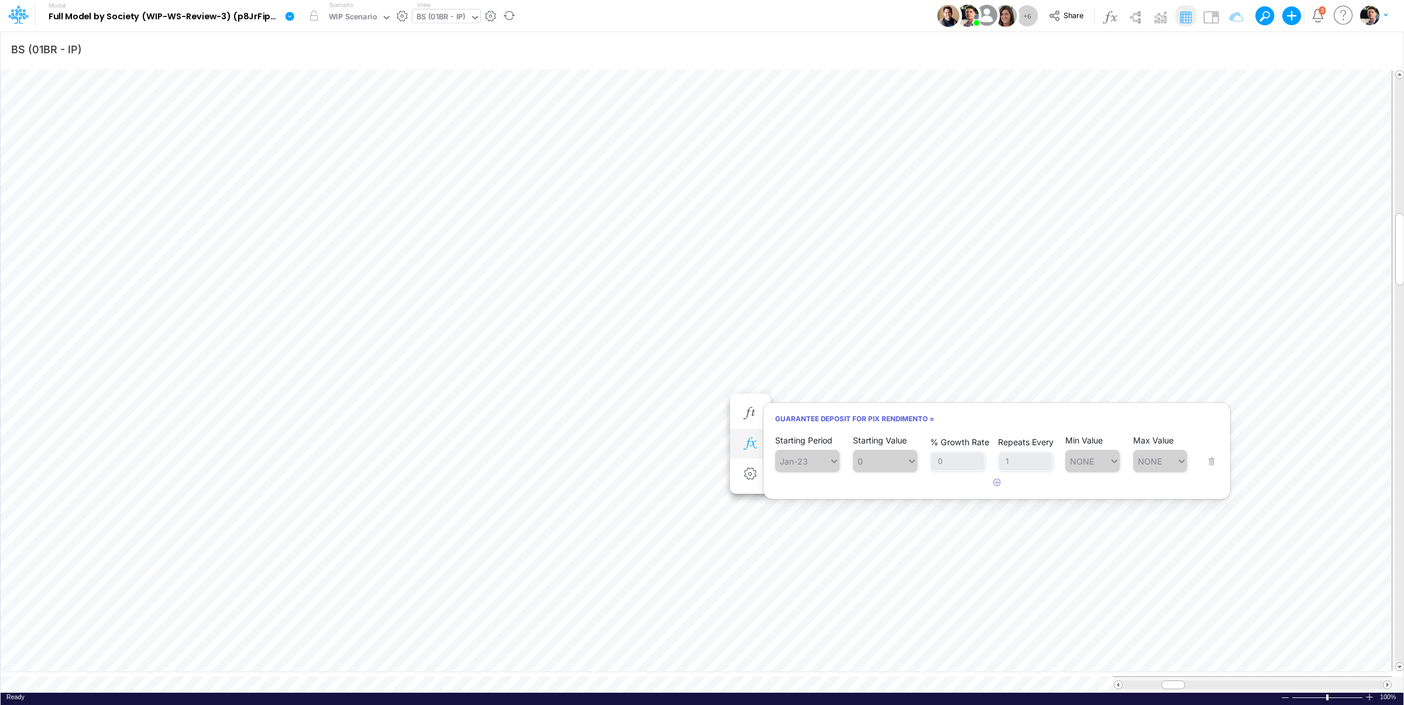
click at [753, 436] on button "button" at bounding box center [750, 443] width 22 height 23
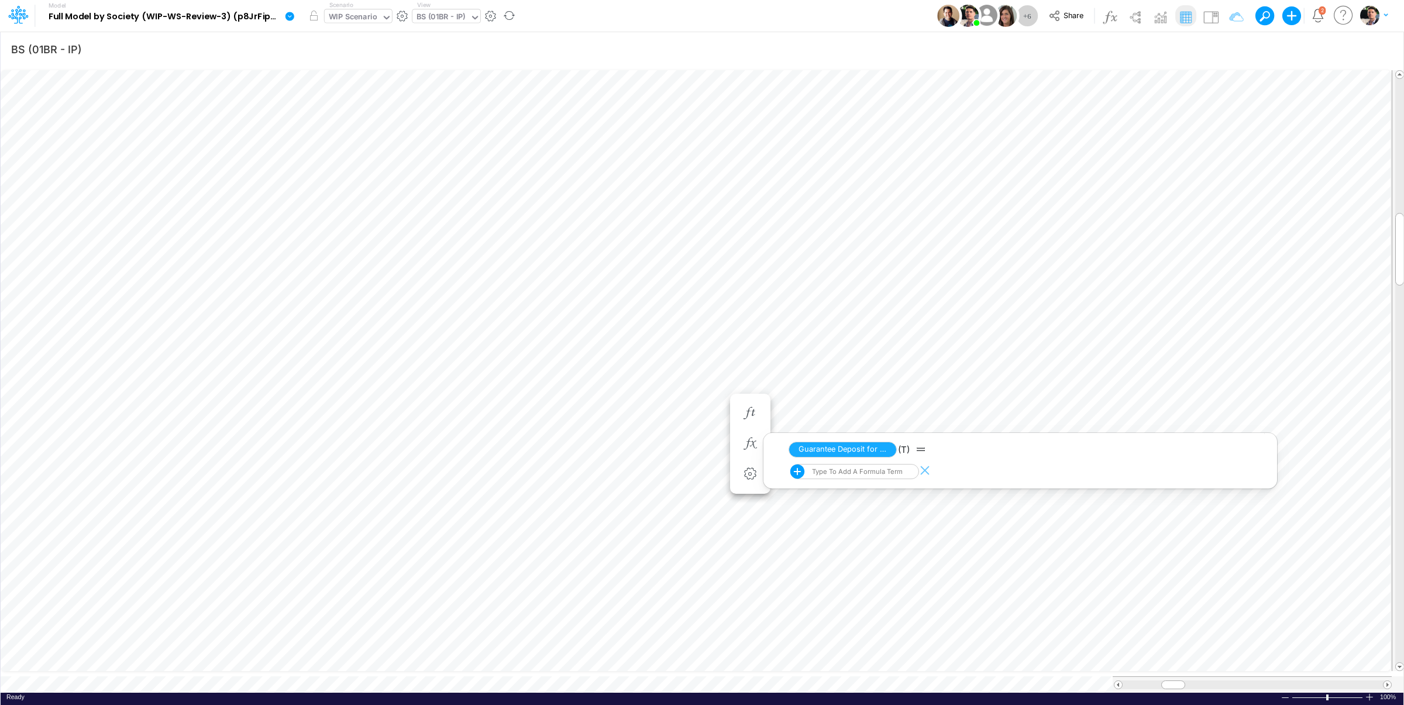
click at [357, 15] on div "WIP Scenario" at bounding box center [353, 17] width 49 height 13
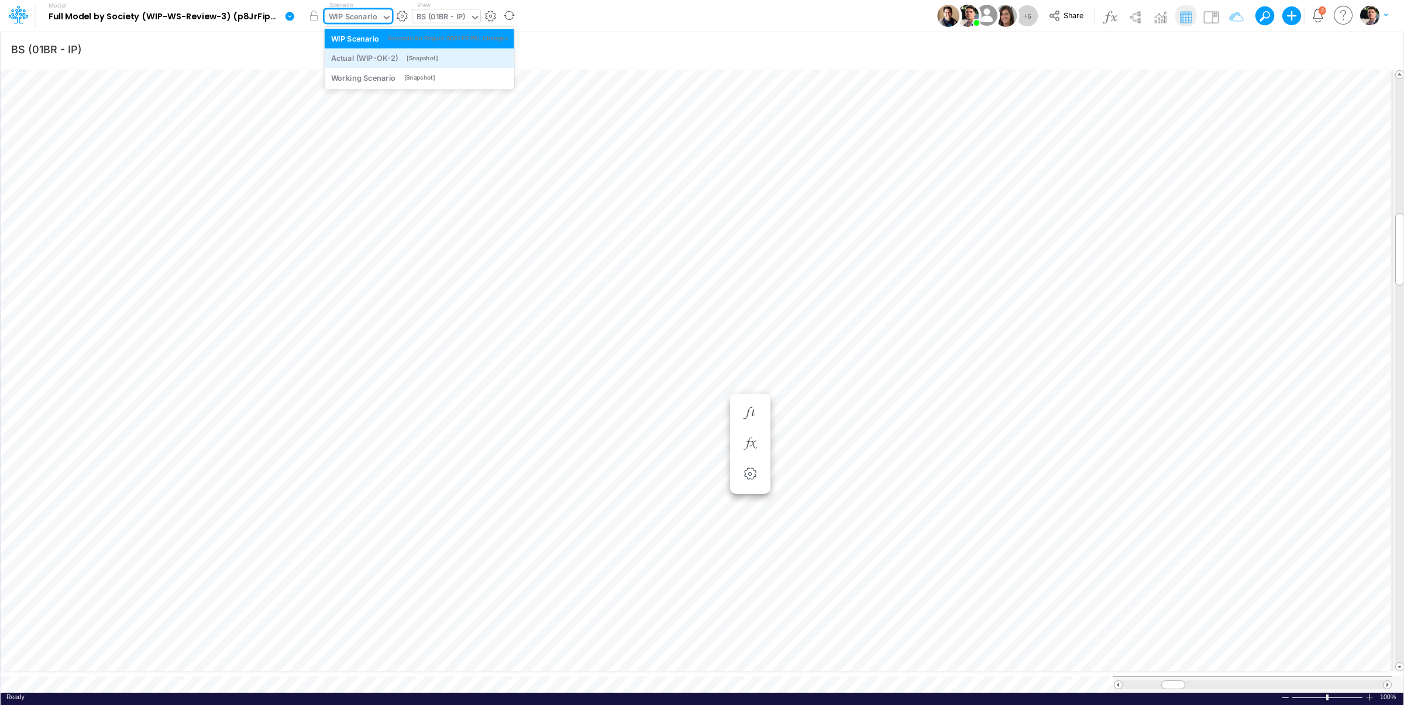
click at [378, 59] on div "Actual (WIP-OK-2)" at bounding box center [364, 58] width 67 height 11
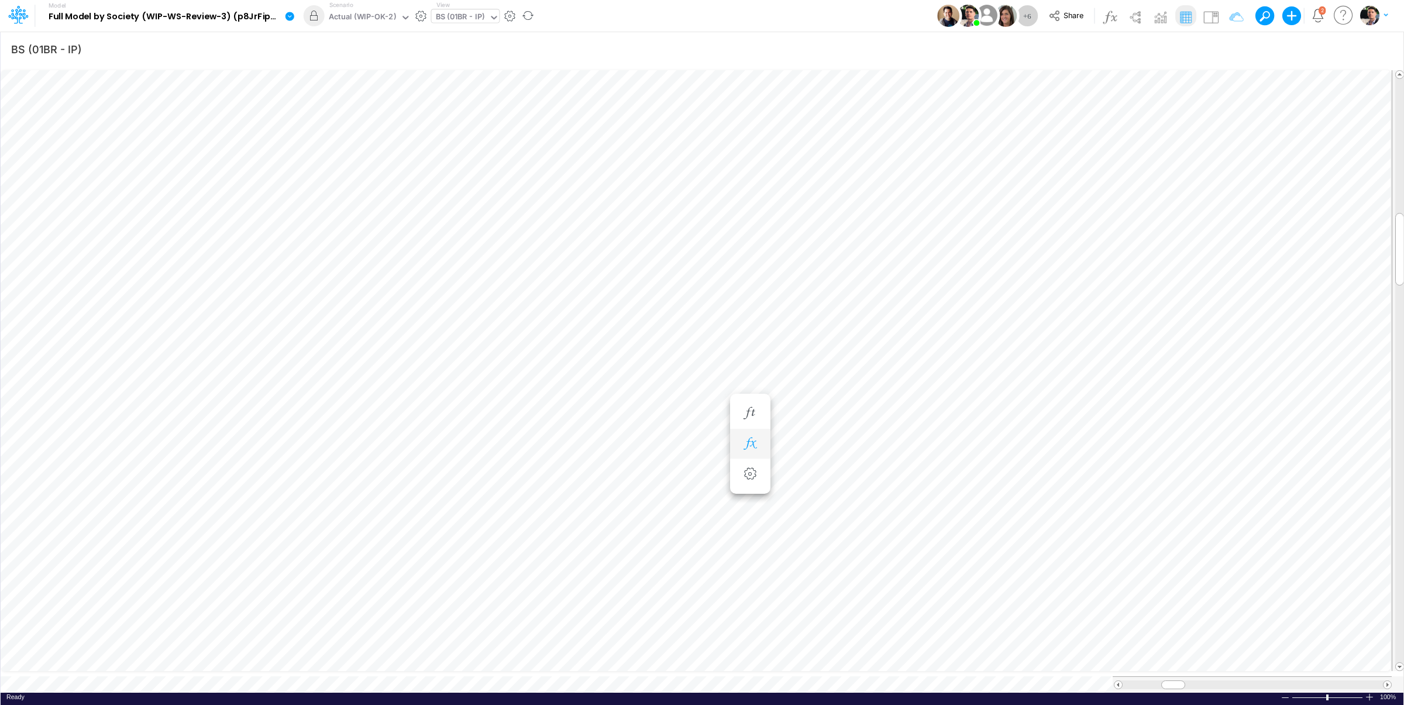
click at [746, 447] on icon "button" at bounding box center [750, 444] width 18 height 12
click at [746, 411] on icon "button" at bounding box center [750, 413] width 18 height 12
click at [752, 409] on icon "button" at bounding box center [750, 413] width 18 height 12
click at [751, 402] on icon "button" at bounding box center [750, 401] width 18 height 12
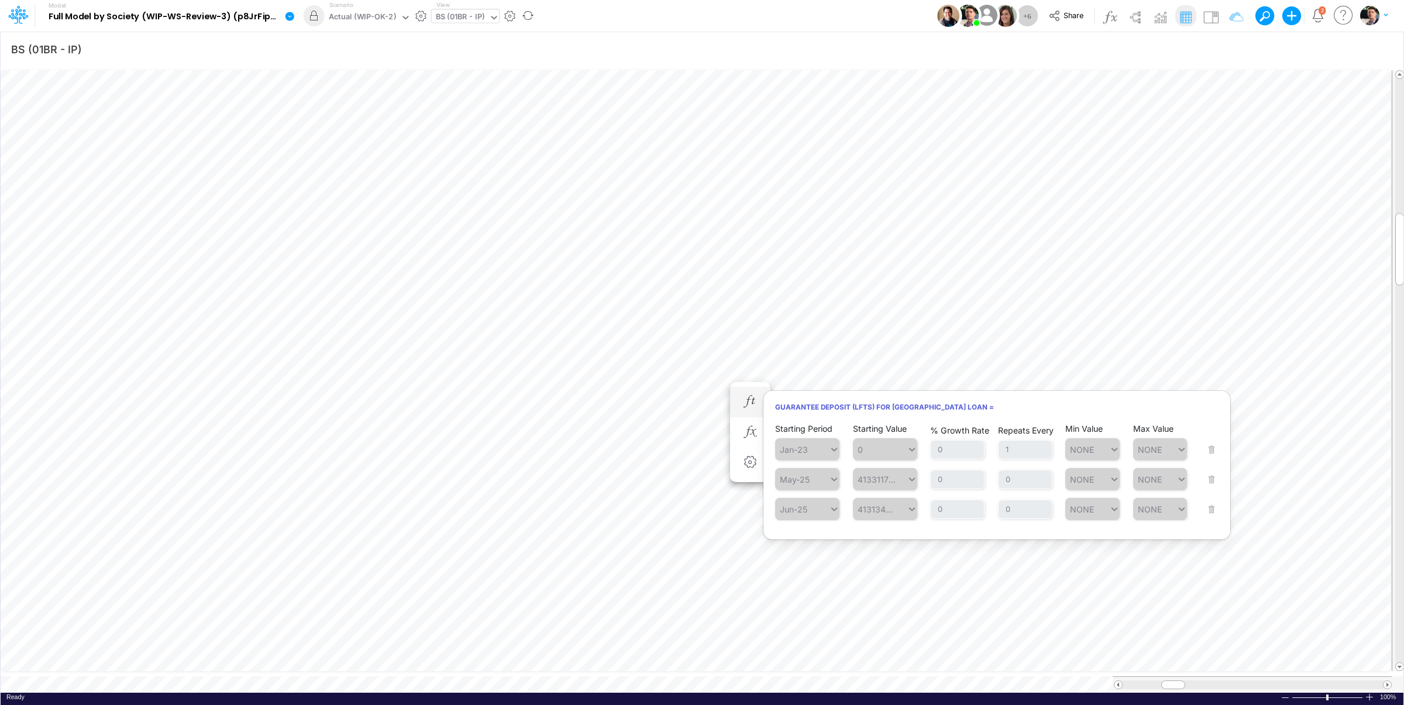
scroll to position [5, 33]
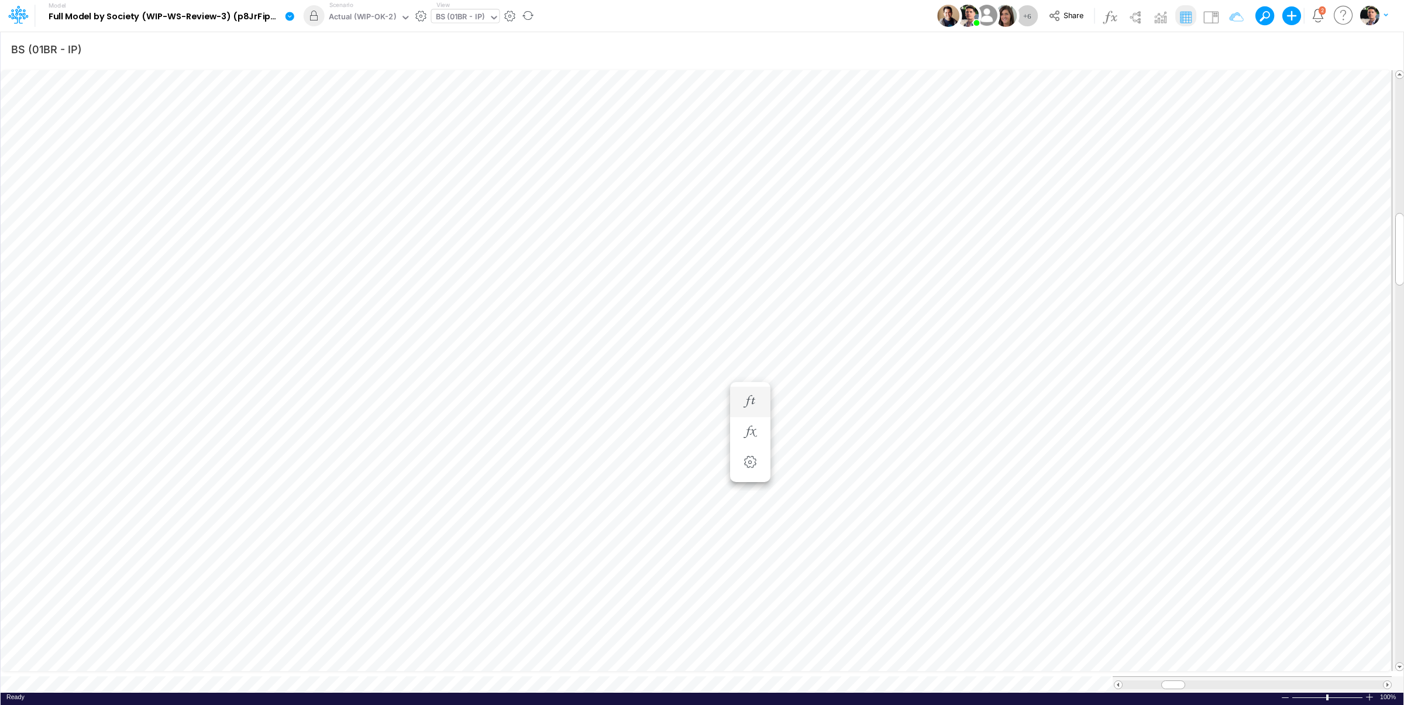
click at [762, 402] on li "Guarantee Deposit (LFTs) for USA Loan =" at bounding box center [750, 402] width 40 height 30
click at [746, 417] on icon "button" at bounding box center [750, 413] width 18 height 12
click at [755, 424] on icon "button" at bounding box center [750, 425] width 18 height 12
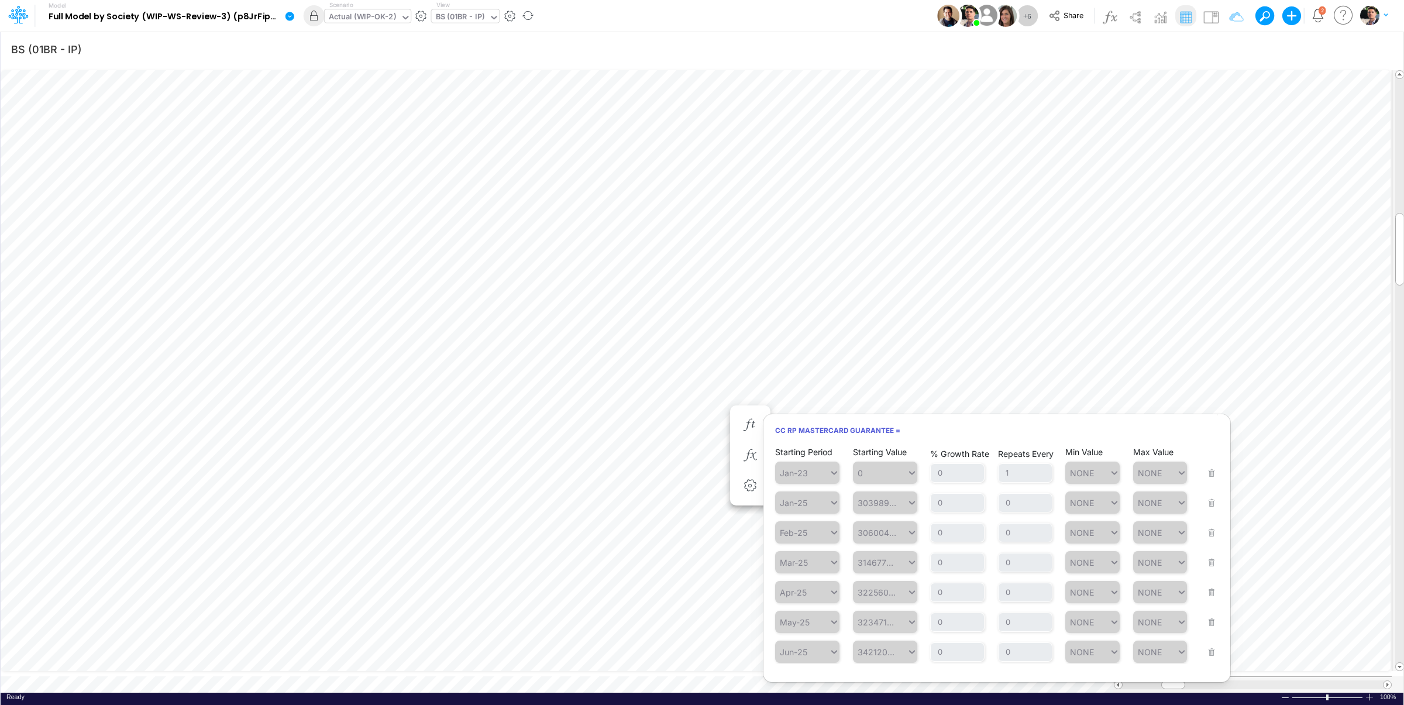
click at [383, 15] on div "Actual (WIP-OK-2)" at bounding box center [362, 17] width 67 height 13
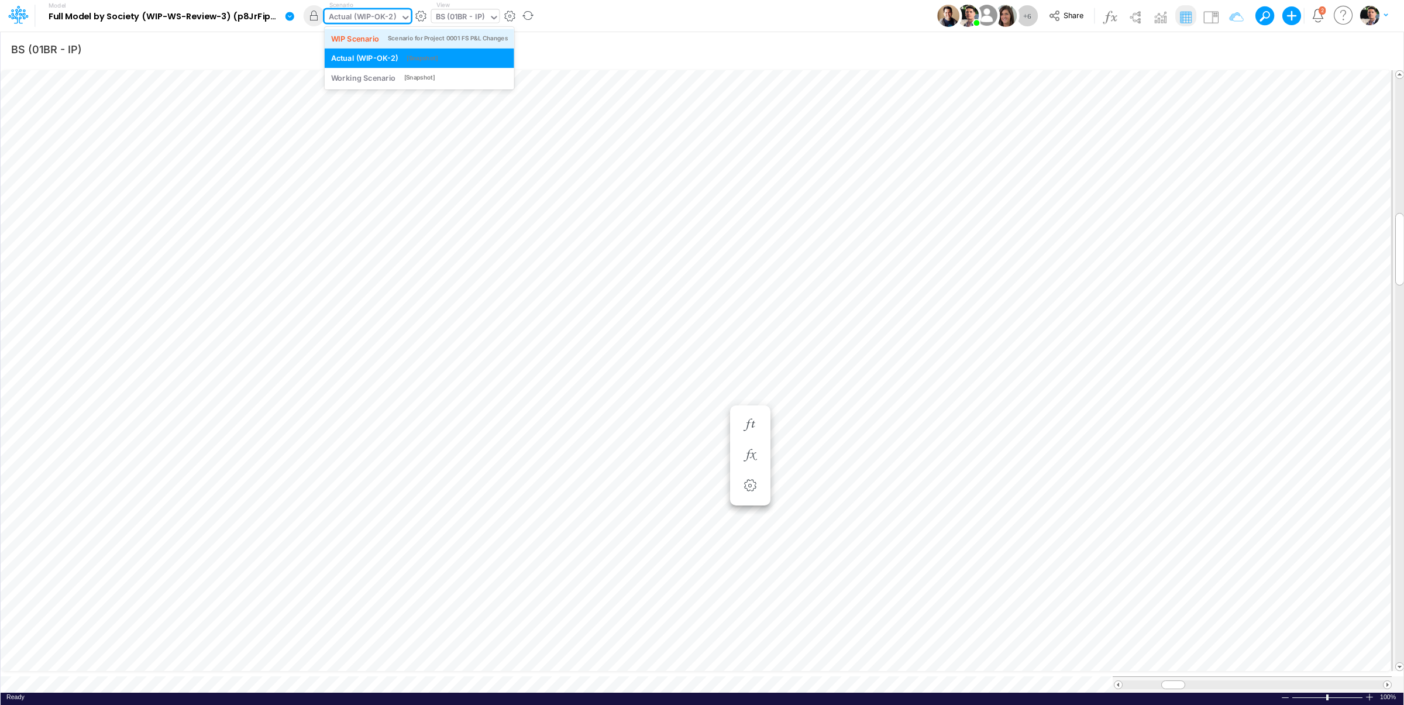
click at [365, 40] on div "WIP Scenario" at bounding box center [355, 38] width 49 height 11
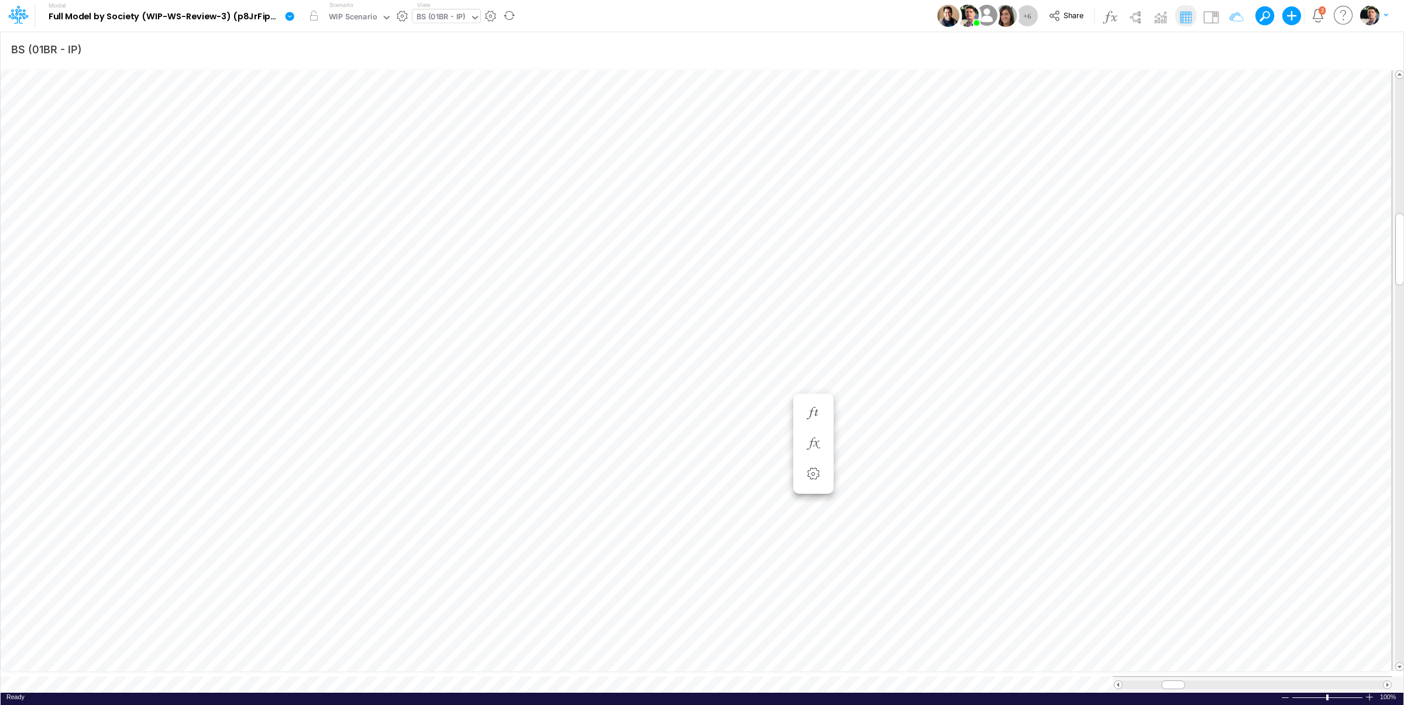
scroll to position [5, 18]
click at [760, 439] on button "button" at bounding box center [750, 432] width 22 height 23
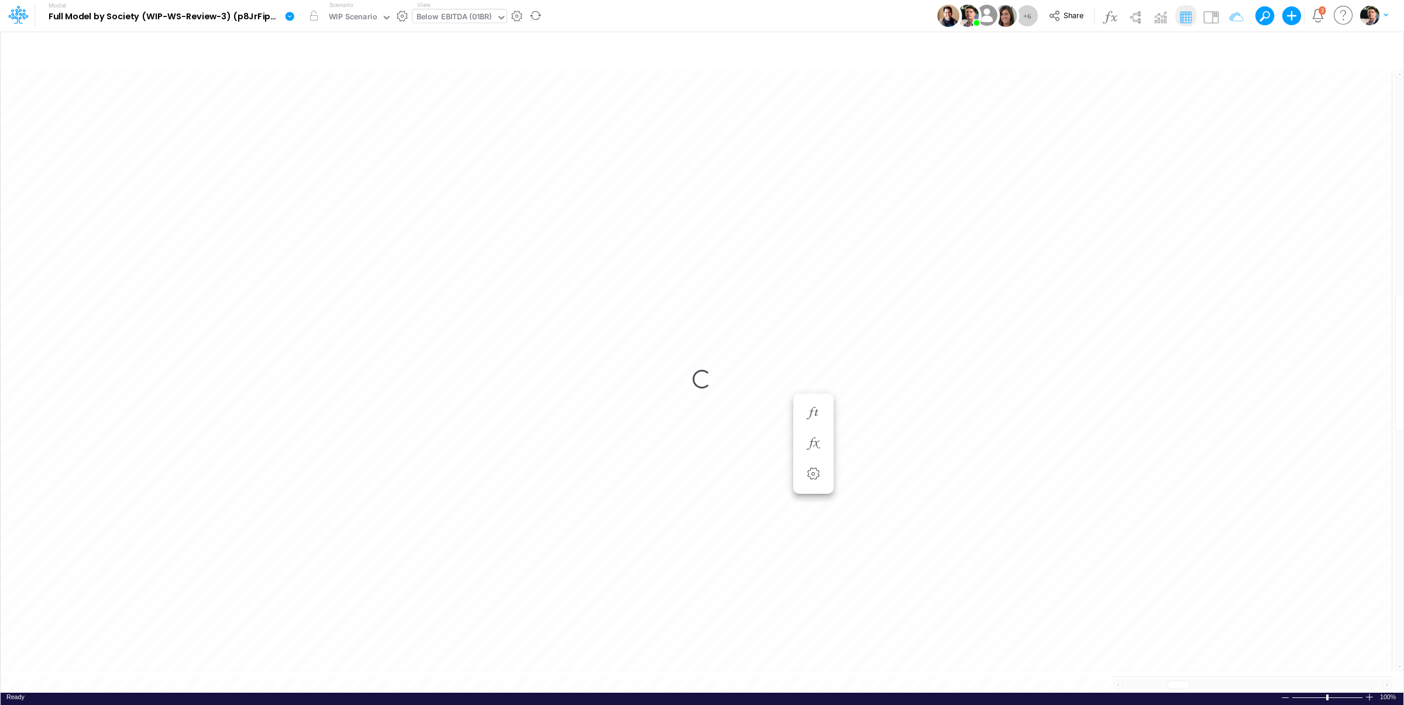
scroll to position [5, 2]
click at [1211, 14] on img at bounding box center [1210, 17] width 19 height 19
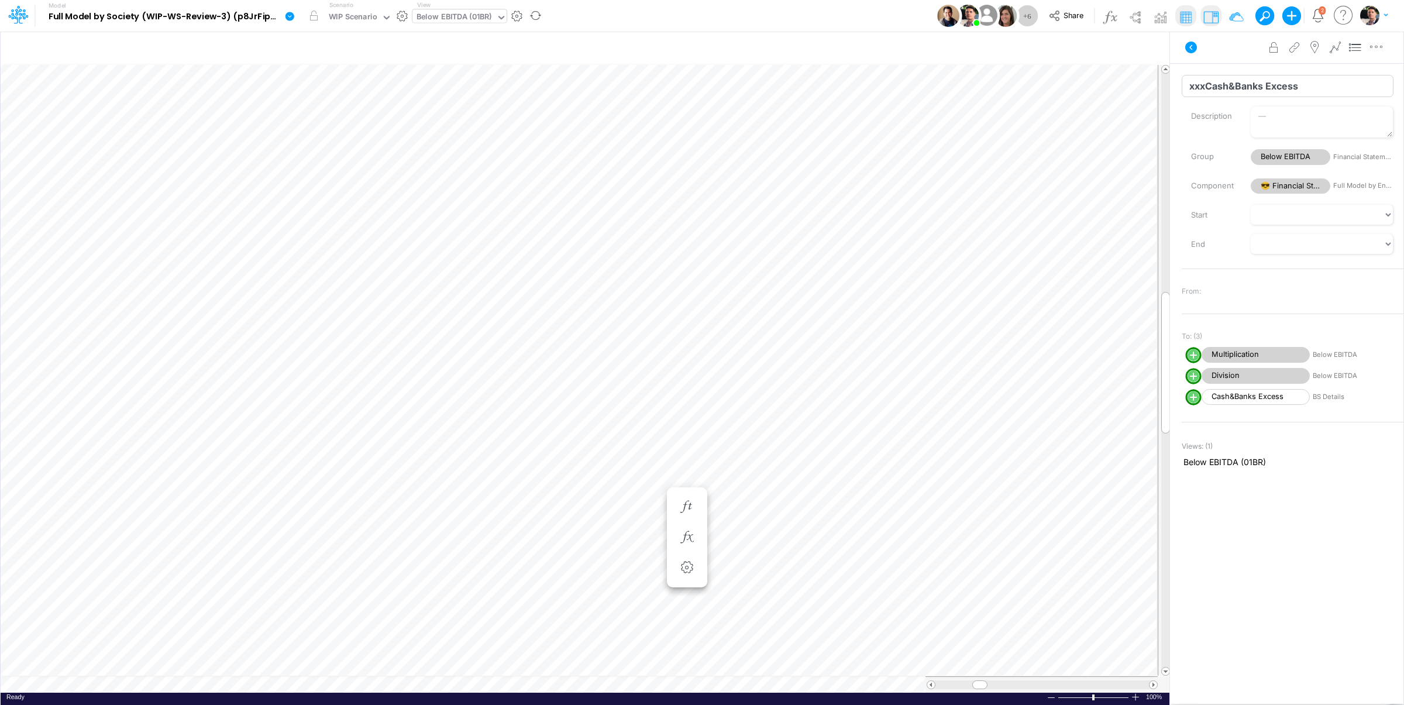
drag, startPoint x: 1207, startPoint y: 85, endPoint x: 1118, endPoint y: 94, distance: 89.3
click at [1182, 94] on input "xxxCash&Banks Excess" at bounding box center [1288, 86] width 212 height 22
type input "Cash&Banks Excess"
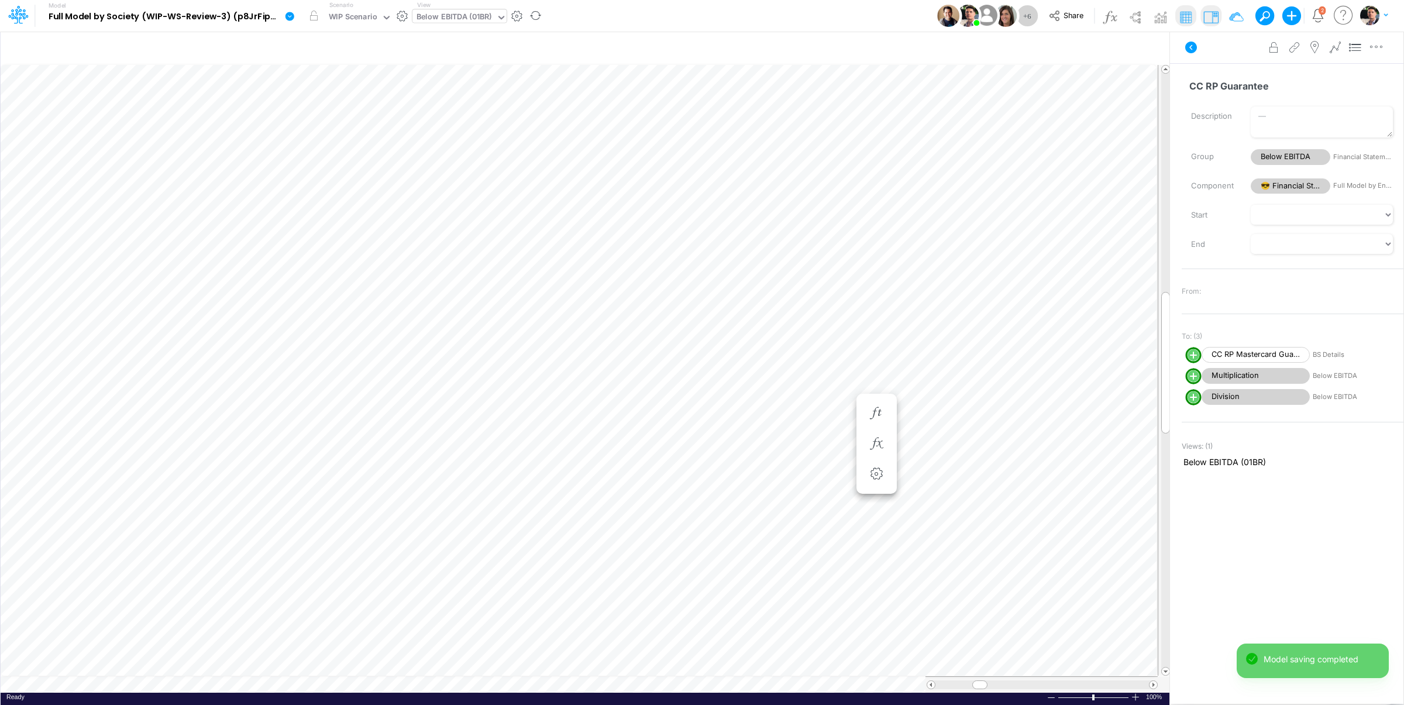
click at [450, 20] on div "Below EBITDA (01BR)" at bounding box center [453, 17] width 75 height 13
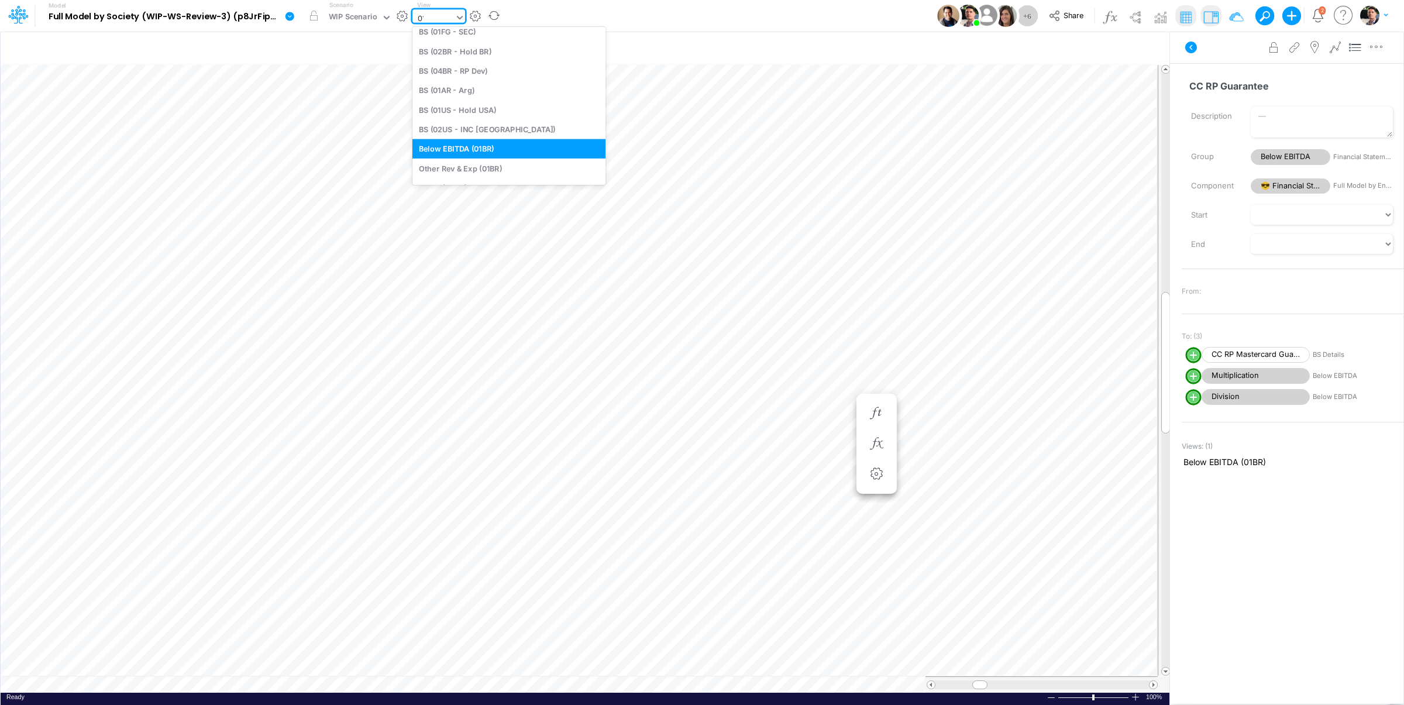
scroll to position [225, 0]
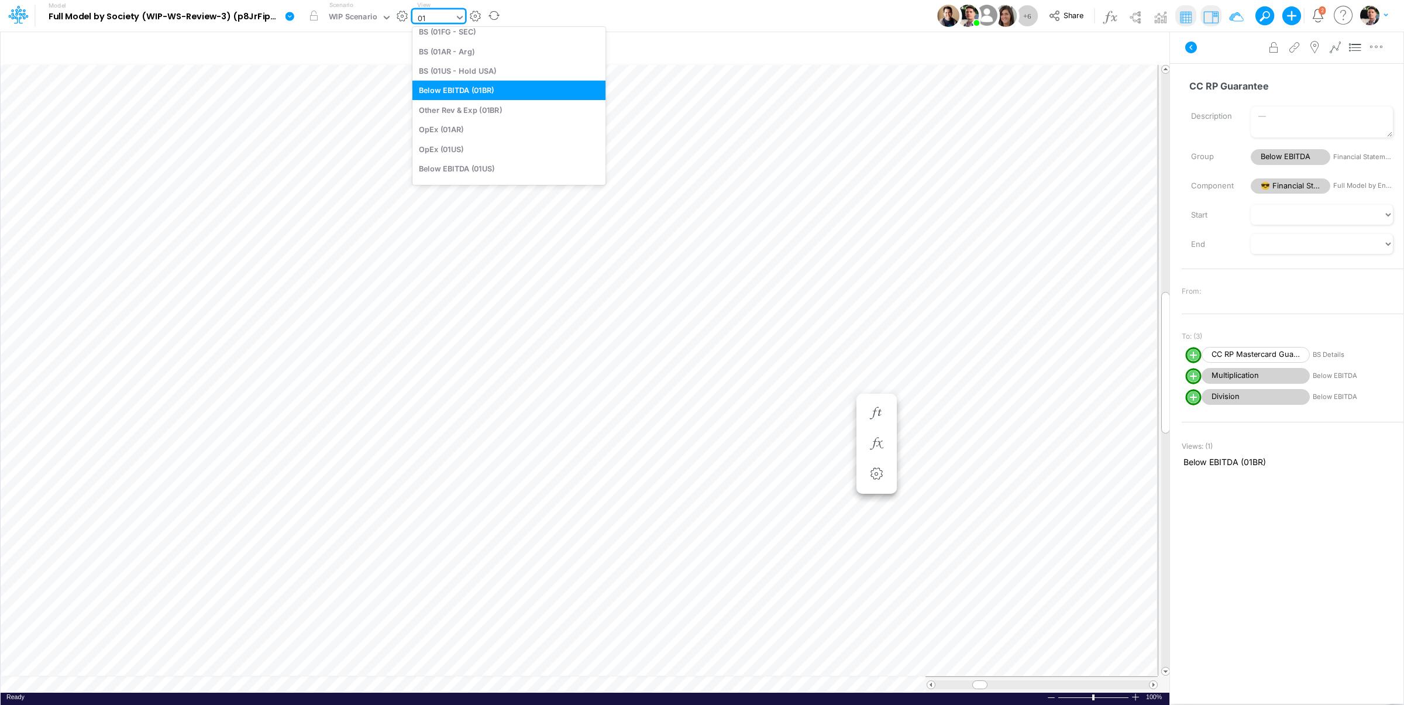
type input "0"
type input "usga"
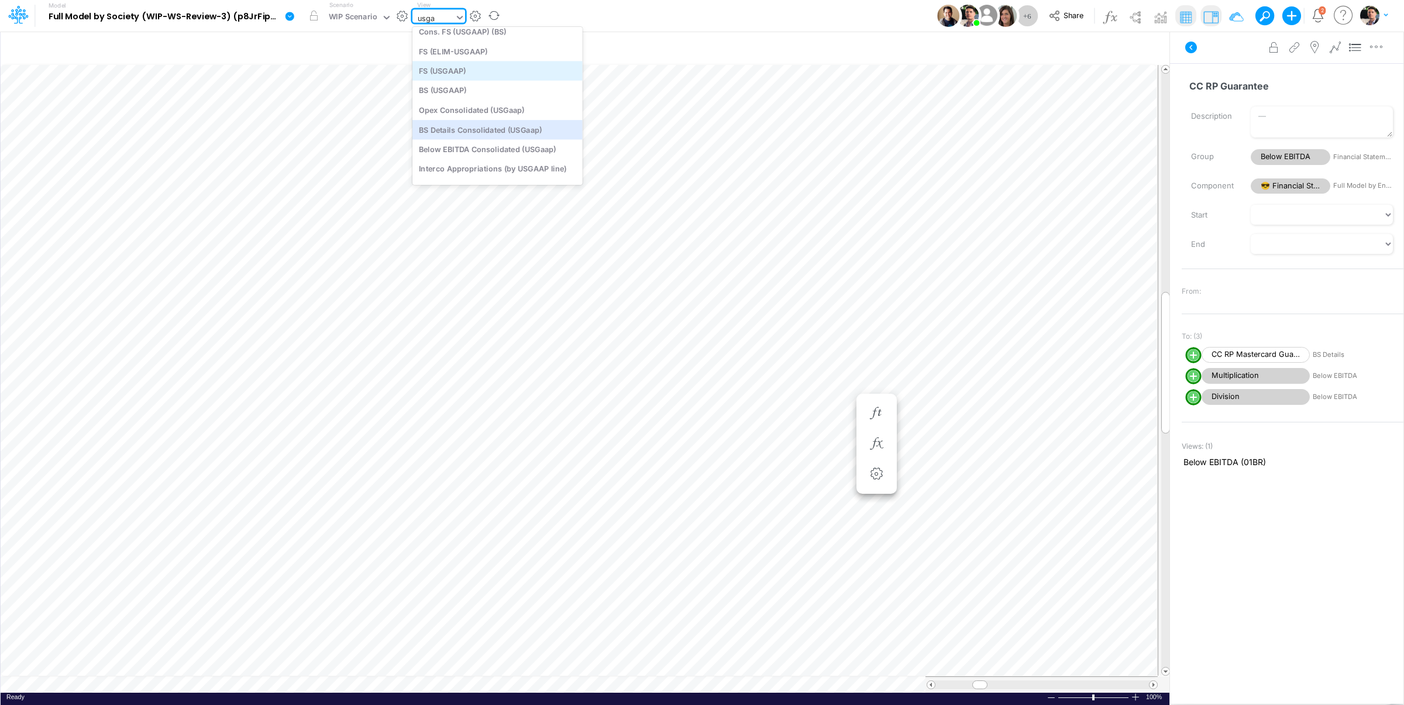
scroll to position [0, 0]
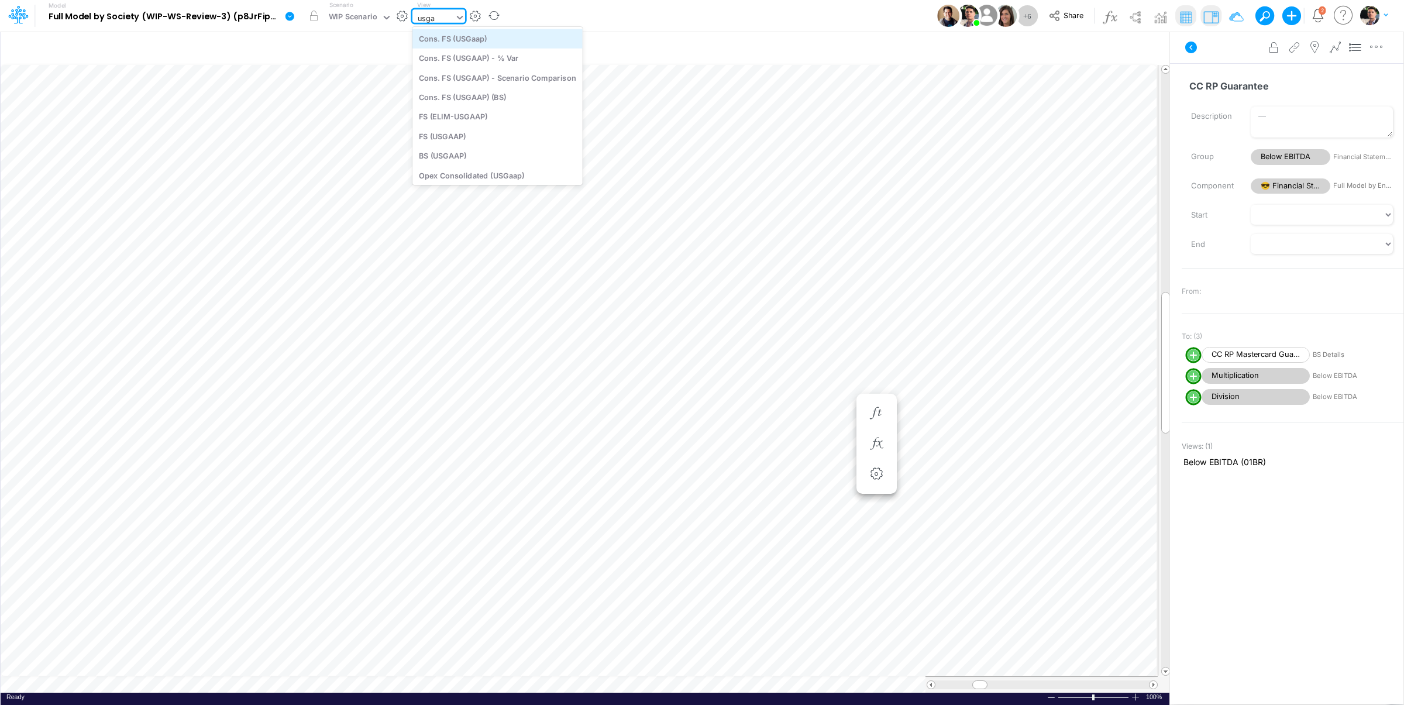
click at [480, 43] on div "Cons. FS (USGaap)" at bounding box center [497, 38] width 170 height 19
type input "Consolidated FS - USGAAP"
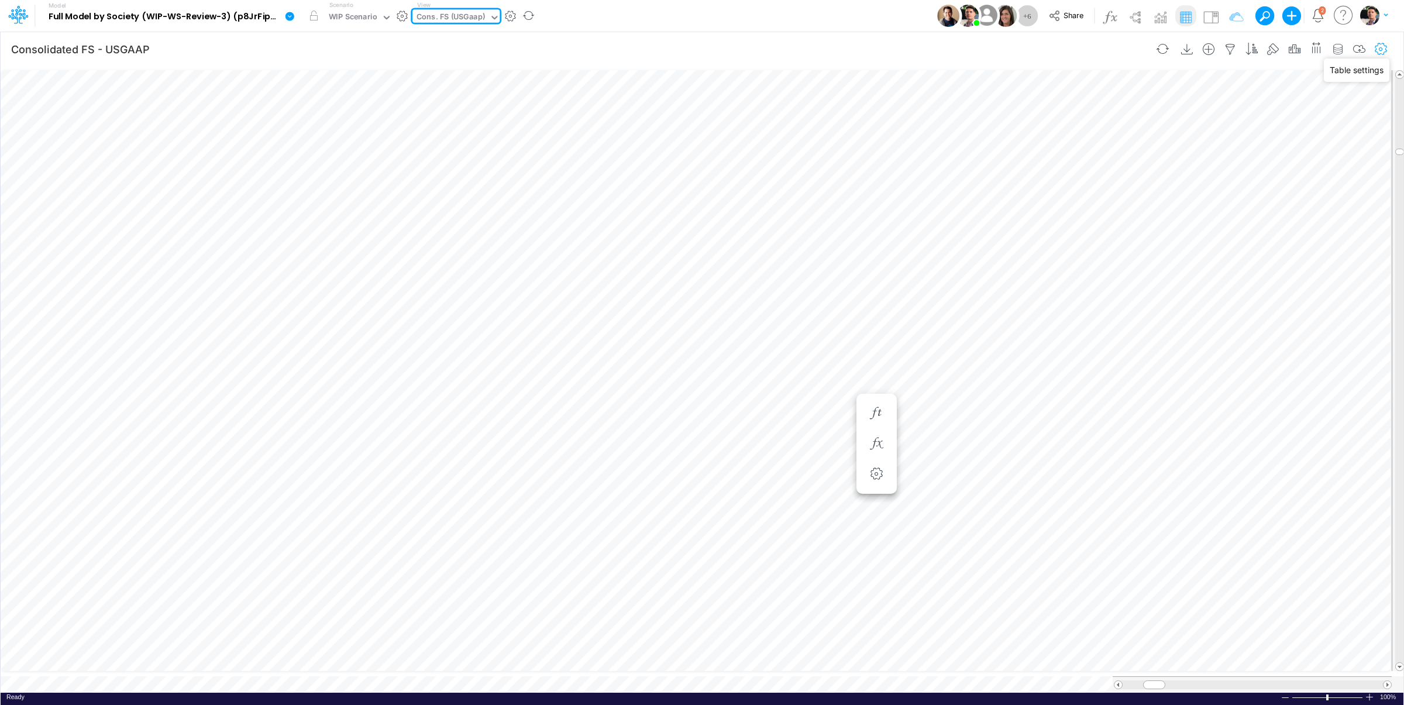
click at [1377, 50] on icon "button" at bounding box center [1381, 49] width 18 height 12
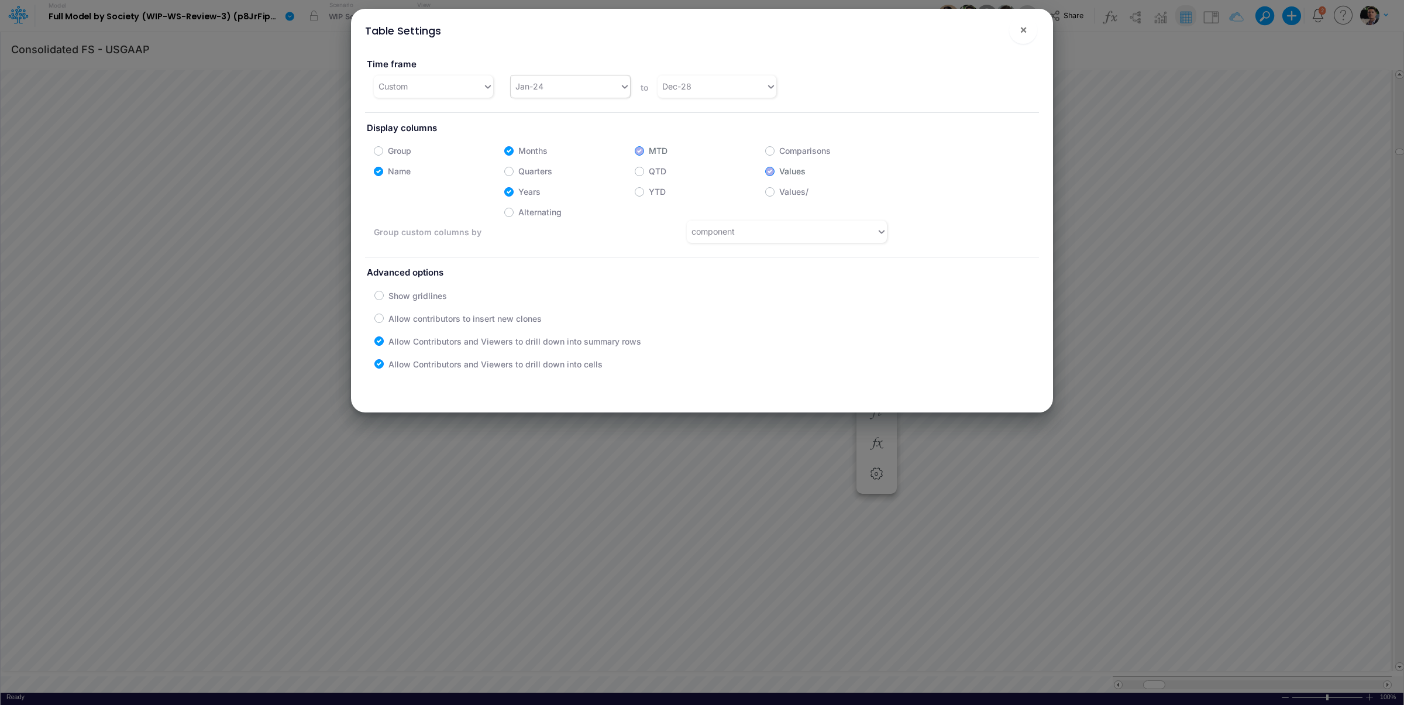
click at [581, 92] on div "Jan-24" at bounding box center [565, 86] width 109 height 19
type input "ap"
click at [540, 159] on div "Apr-25" at bounding box center [566, 159] width 117 height 22
drag, startPoint x: 1024, startPoint y: 35, endPoint x: 1021, endPoint y: 46, distance: 11.5
click at [1023, 35] on span "×" at bounding box center [1024, 29] width 8 height 14
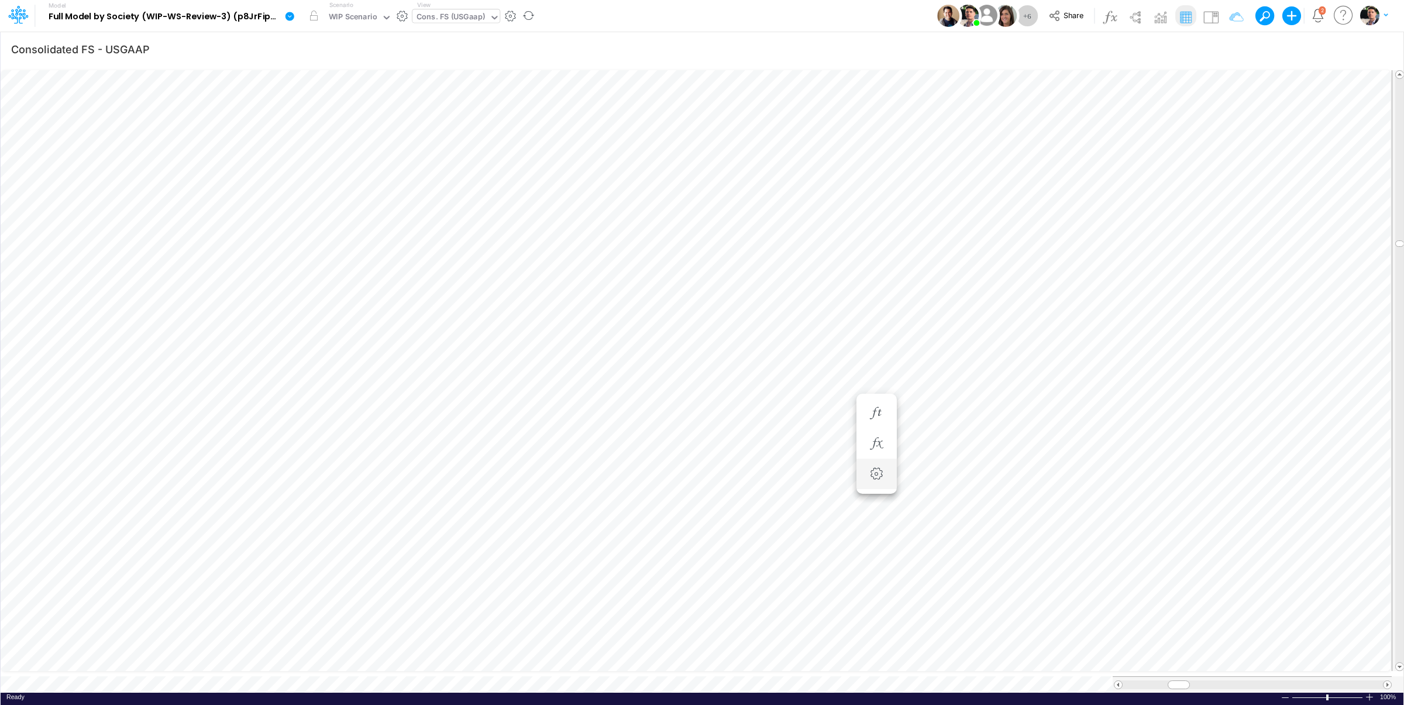
scroll to position [9, 18]
click at [745, 534] on icon "button" at bounding box center [744, 537] width 18 height 12
click at [749, 511] on icon "button" at bounding box center [744, 507] width 18 height 12
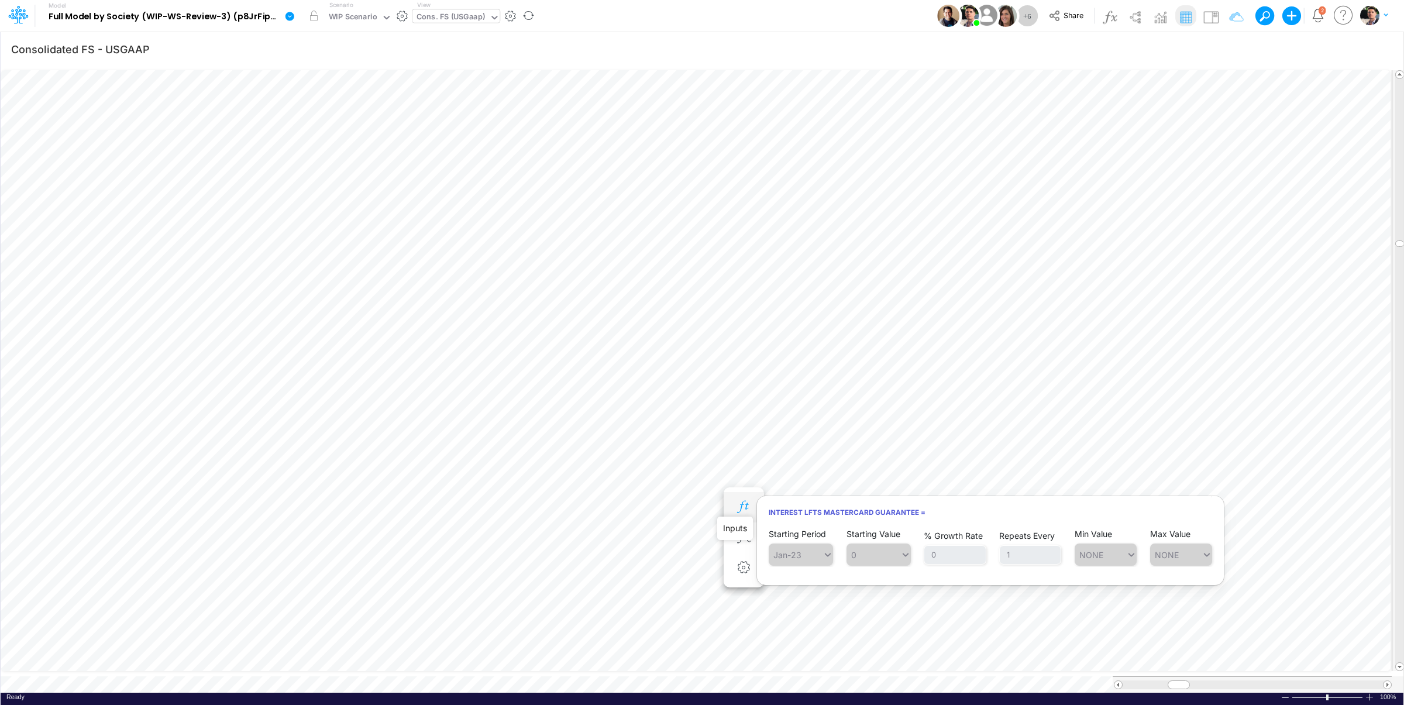
click at [746, 509] on icon "button" at bounding box center [744, 507] width 18 height 12
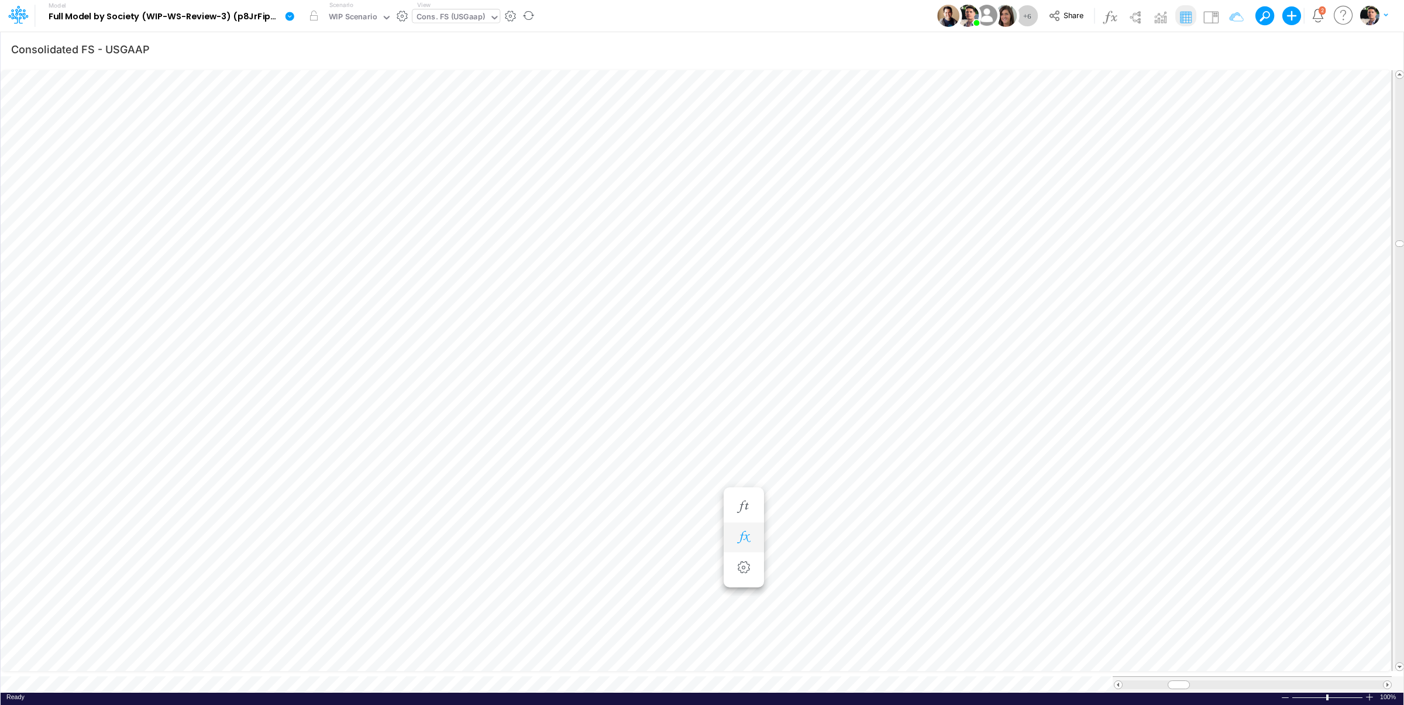
click at [751, 544] on button "button" at bounding box center [744, 537] width 22 height 23
click at [1135, 16] on img at bounding box center [1134, 17] width 19 height 19
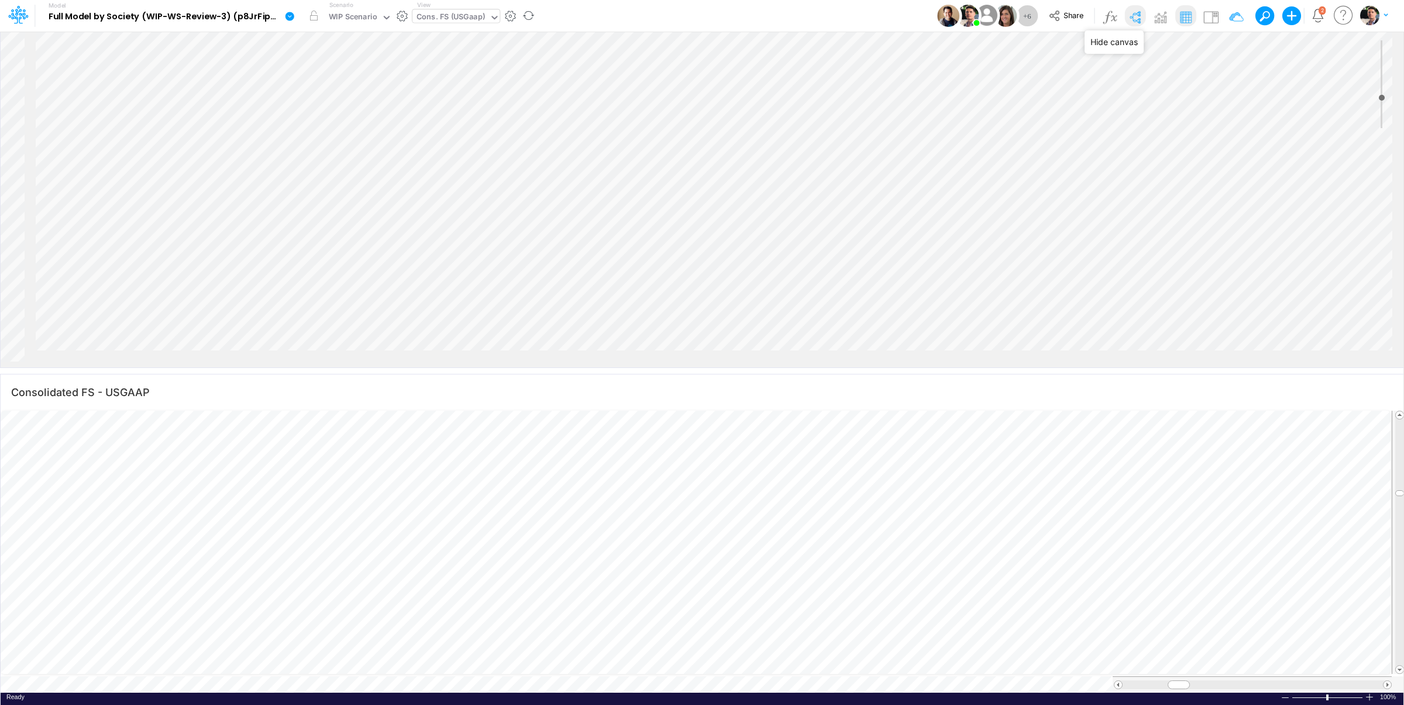
click at [1134, 20] on img at bounding box center [1134, 17] width 19 height 19
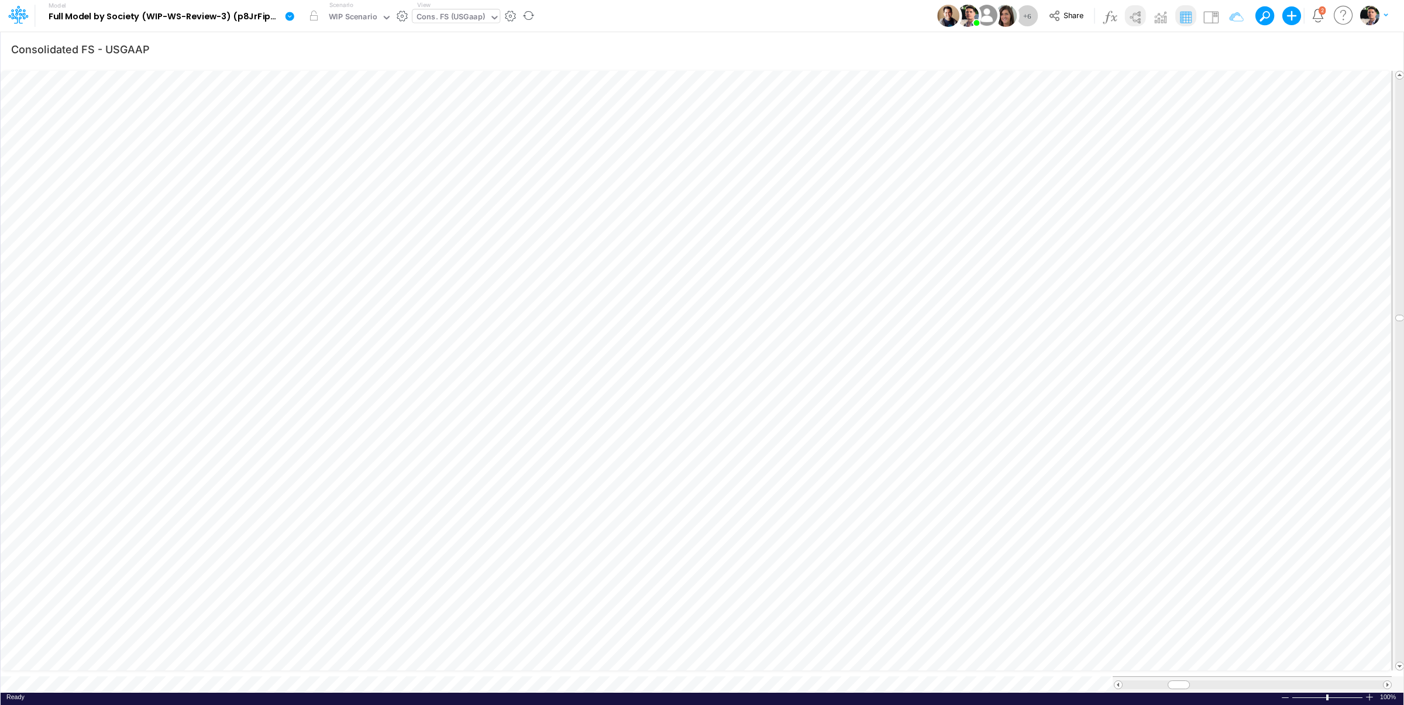
scroll to position [5, 37]
click at [672, 538] on icon "button" at bounding box center [674, 537] width 18 height 12
click at [679, 549] on icon "button" at bounding box center [674, 549] width 18 height 12
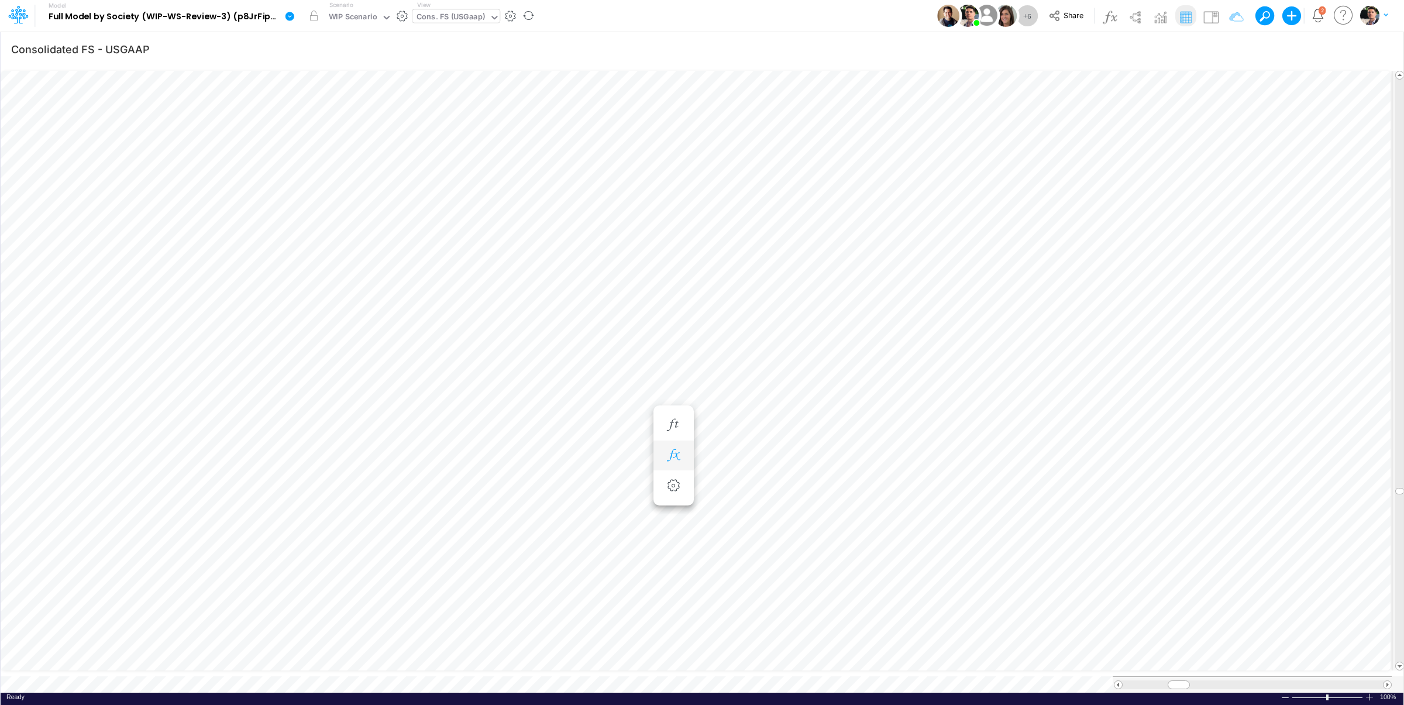
click at [673, 458] on icon "button" at bounding box center [674, 455] width 18 height 12
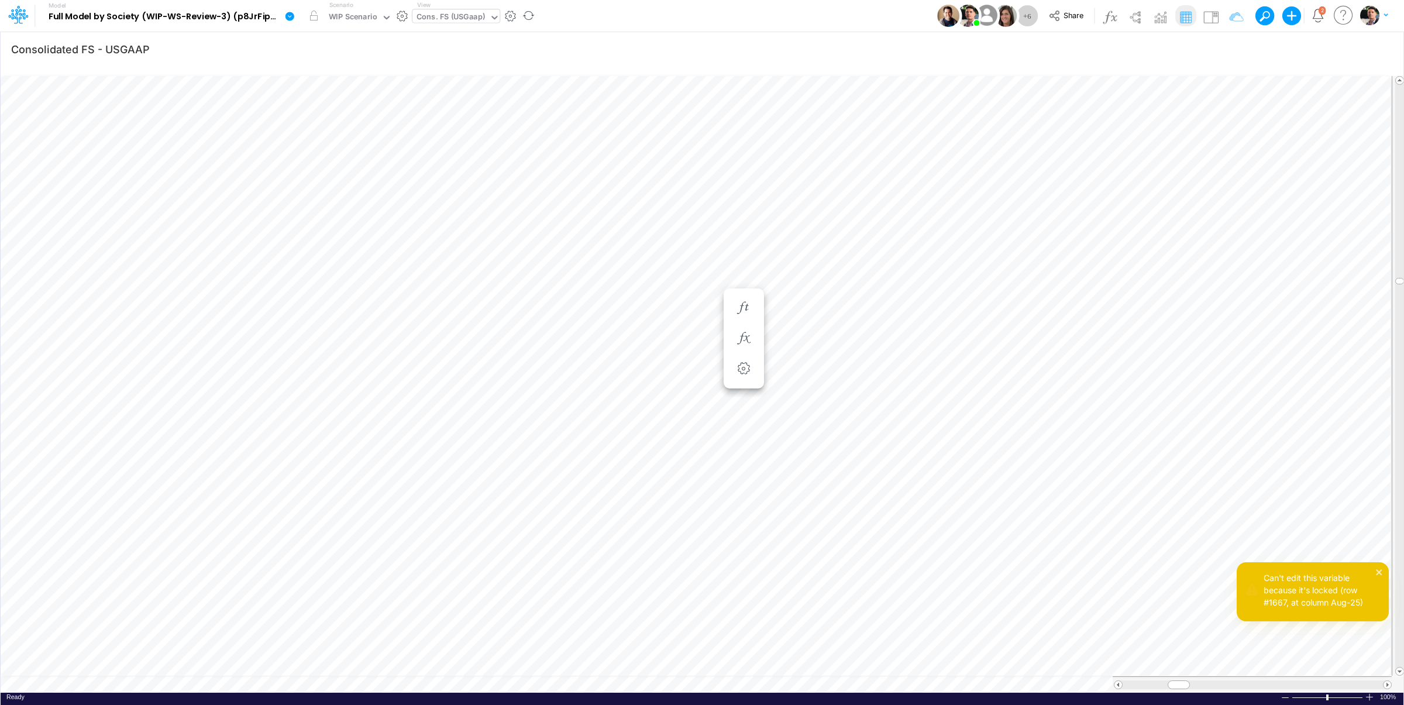
scroll to position [5, 2]
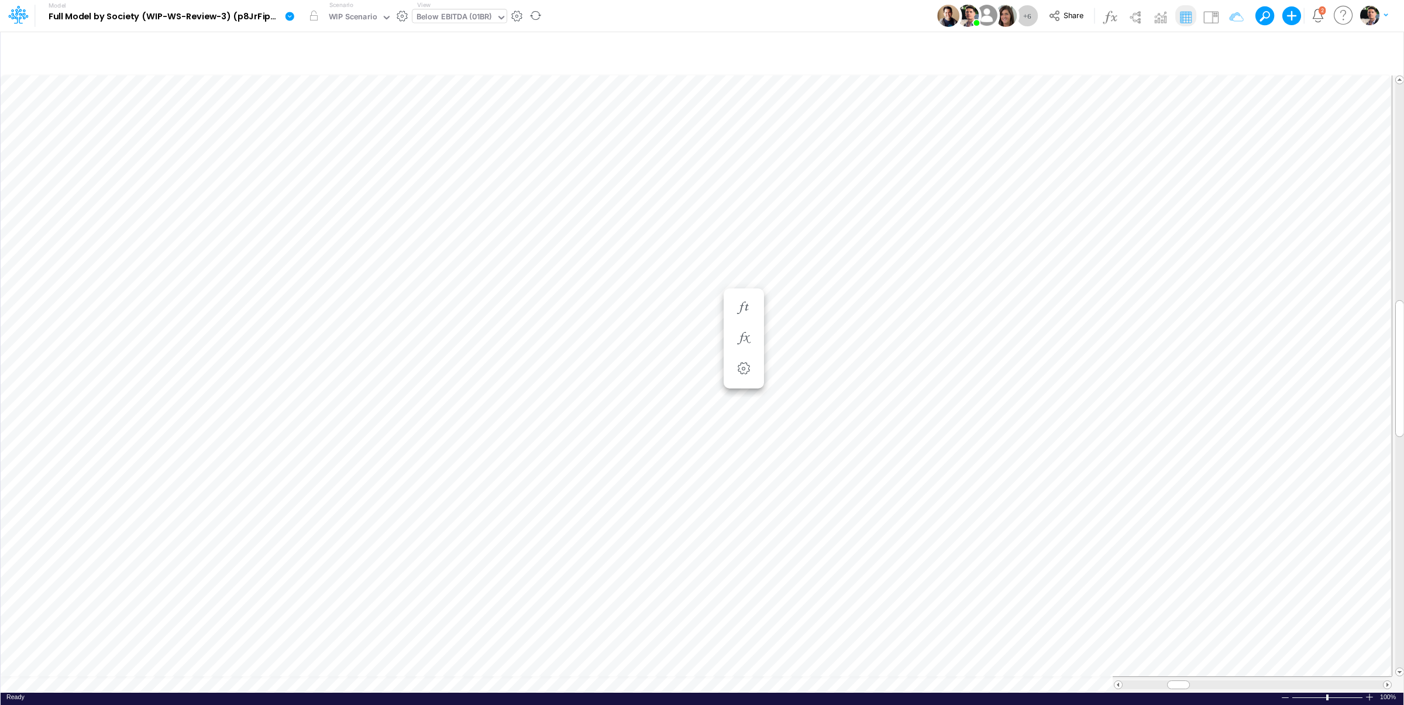
scroll to position [5, 2]
click at [1225, 47] on icon "button" at bounding box center [1230, 49] width 18 height 12
drag, startPoint x: 1179, startPoint y: 166, endPoint x: 1058, endPoint y: 163, distance: 121.1
click at [1121, 167] on input "template" at bounding box center [1160, 162] width 78 height 20
type input "01br"
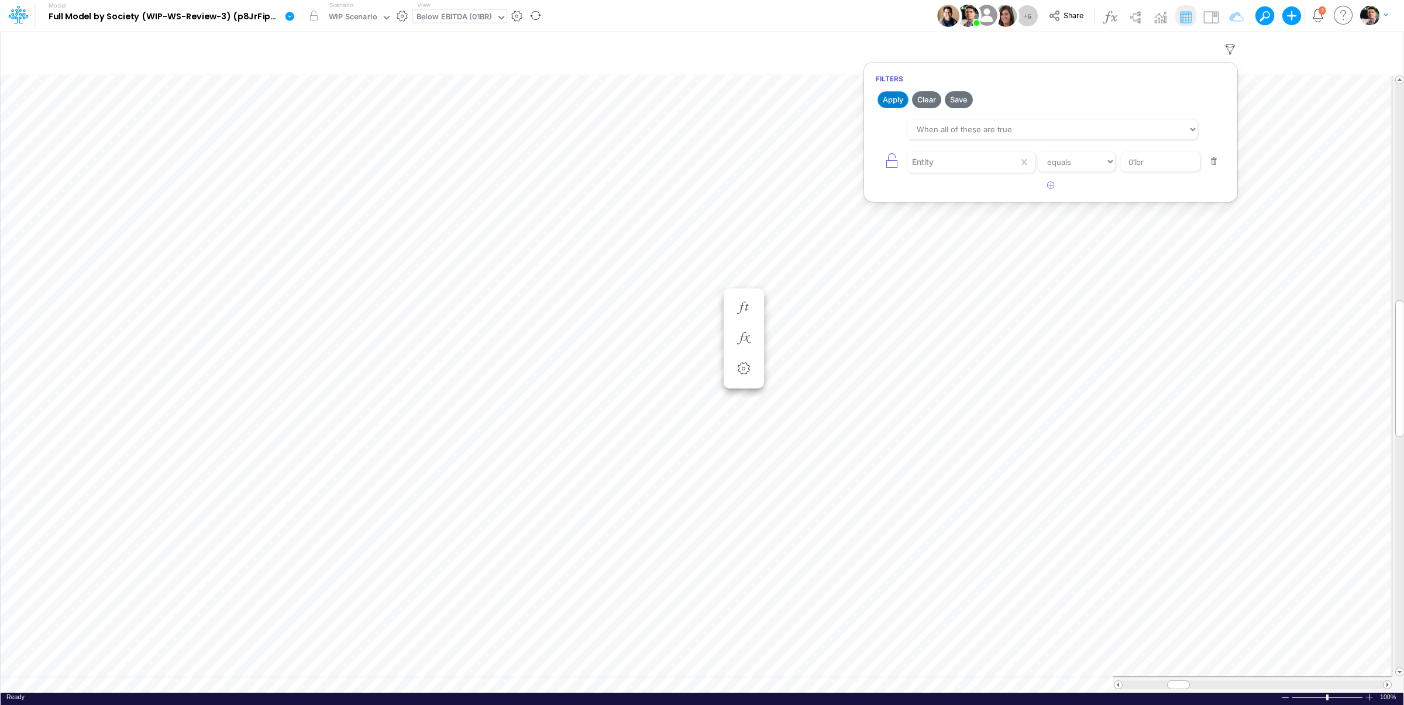
click at [903, 98] on button "Apply" at bounding box center [892, 99] width 31 height 17
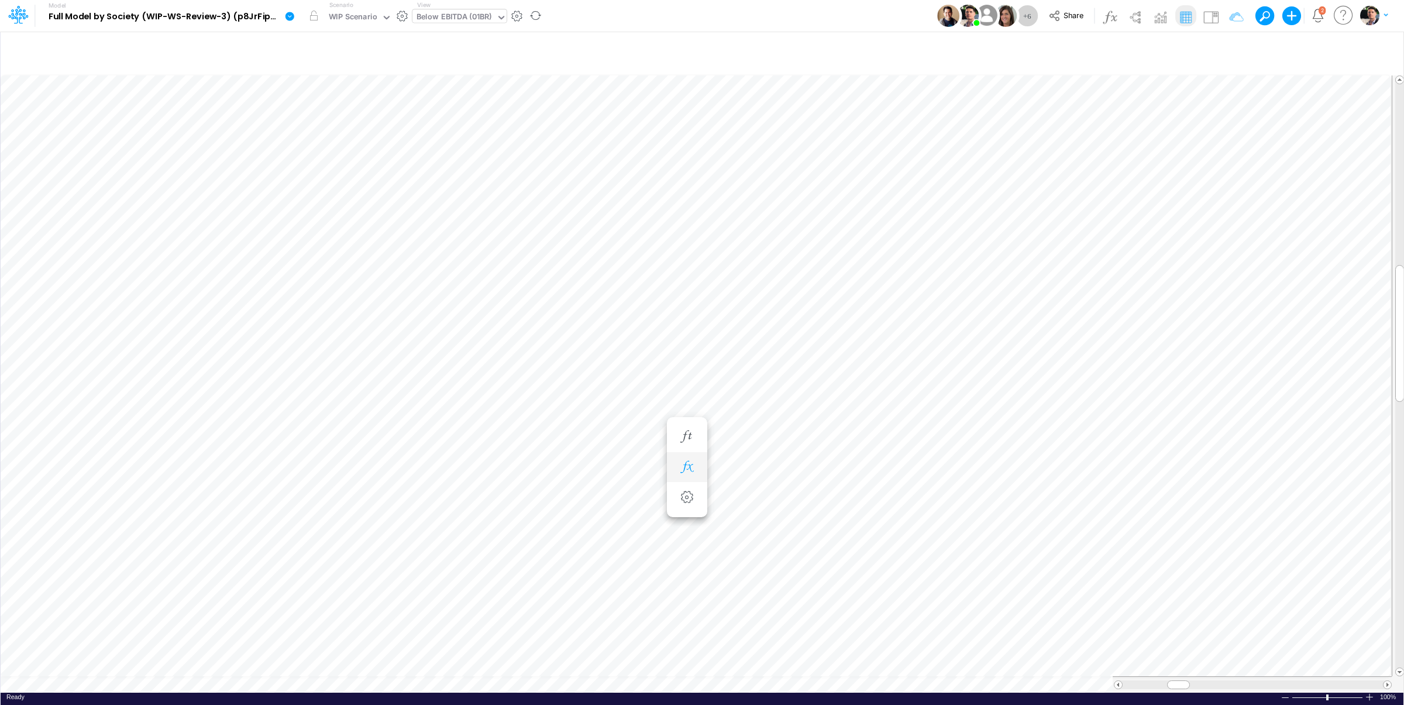
click at [689, 468] on icon "button" at bounding box center [687, 467] width 18 height 12
click at [806, 497] on span "Multiplication" at bounding box center [796, 498] width 108 height 15
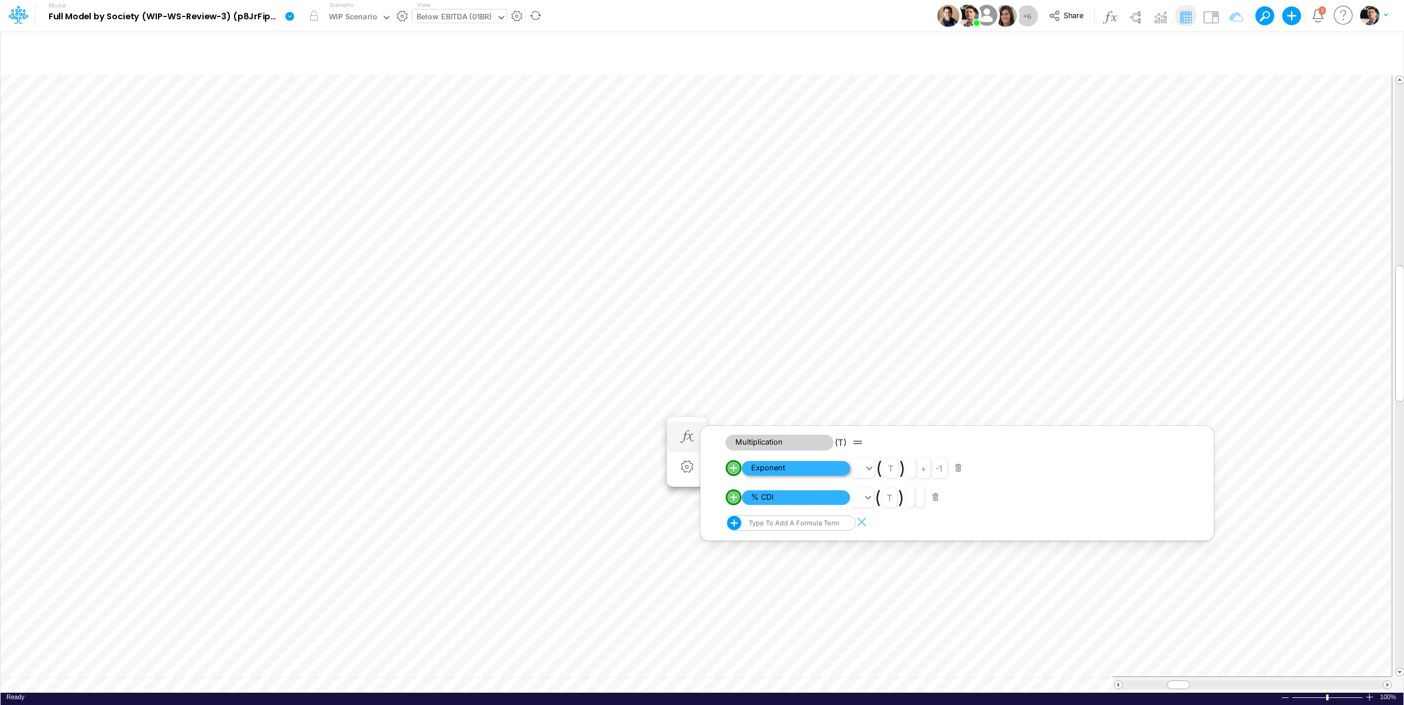
click at [806, 471] on span "Exponent" at bounding box center [796, 468] width 108 height 15
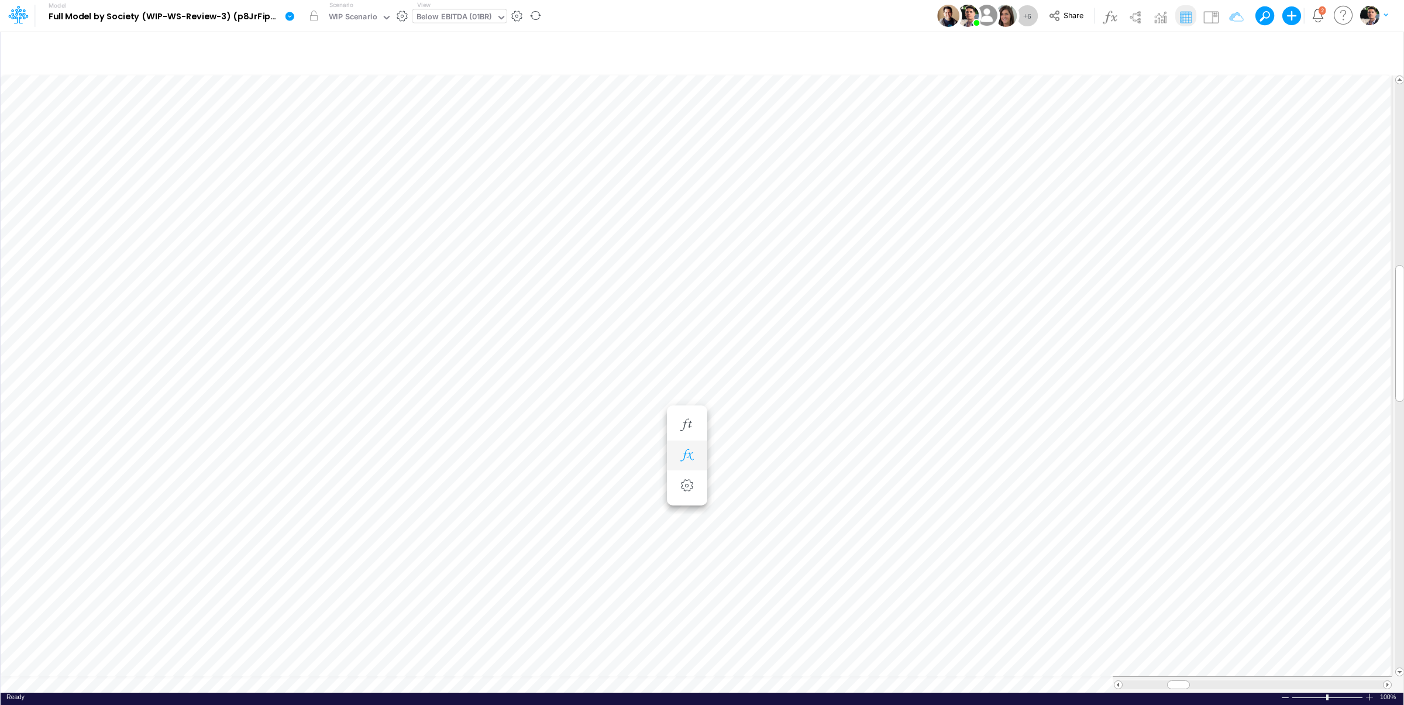
scroll to position [9, 4]
click at [684, 435] on icon "button" at bounding box center [687, 437] width 18 height 12
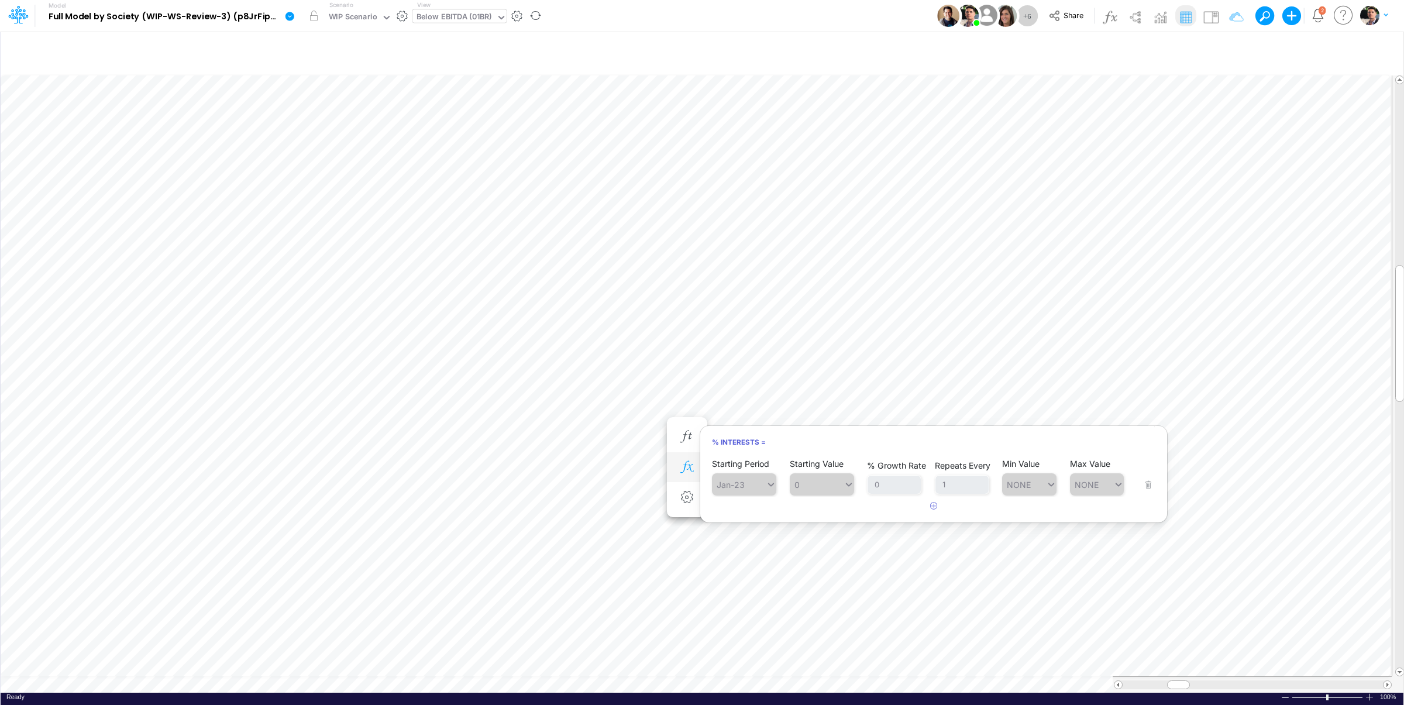
click at [688, 462] on icon "button" at bounding box center [687, 467] width 18 height 12
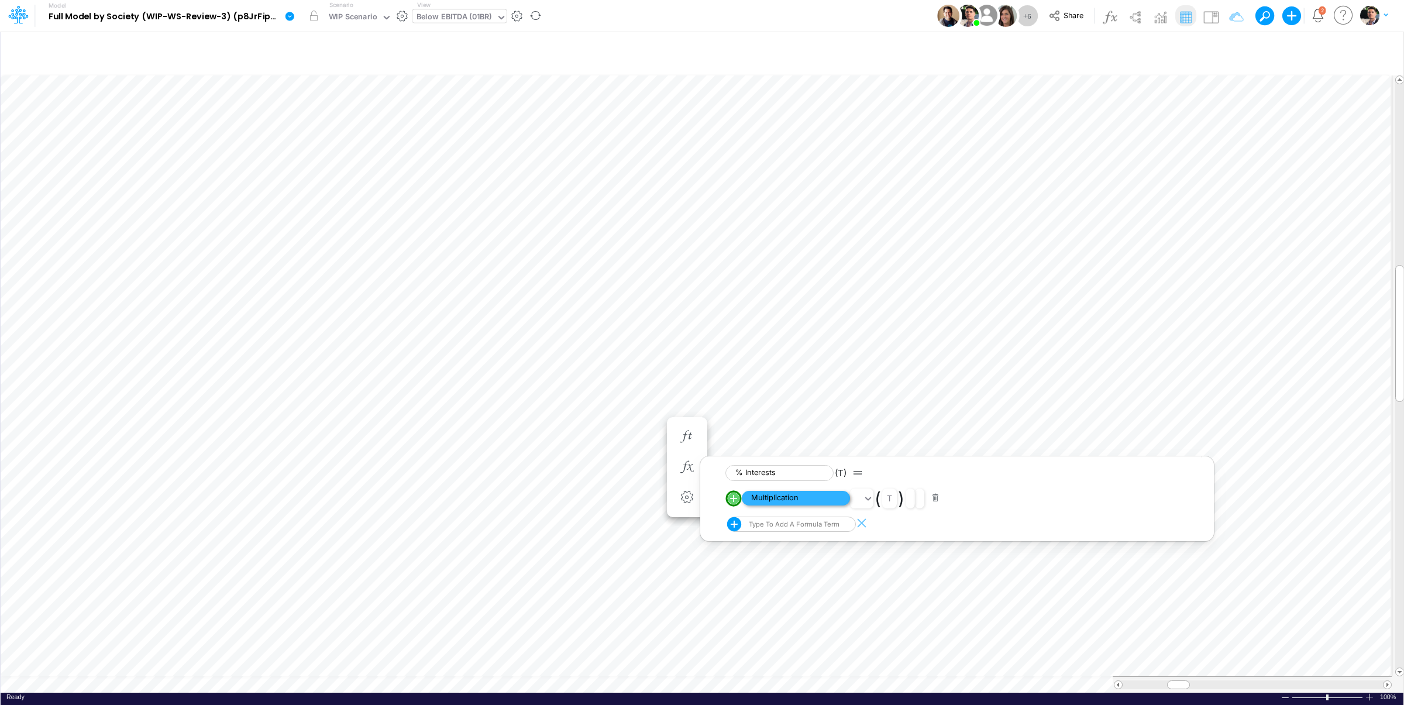
click at [793, 501] on span "Multiplication" at bounding box center [796, 498] width 108 height 15
click at [794, 470] on span "Exponent" at bounding box center [796, 468] width 108 height 15
click at [777, 496] on span "Interest Input" at bounding box center [796, 497] width 108 height 15
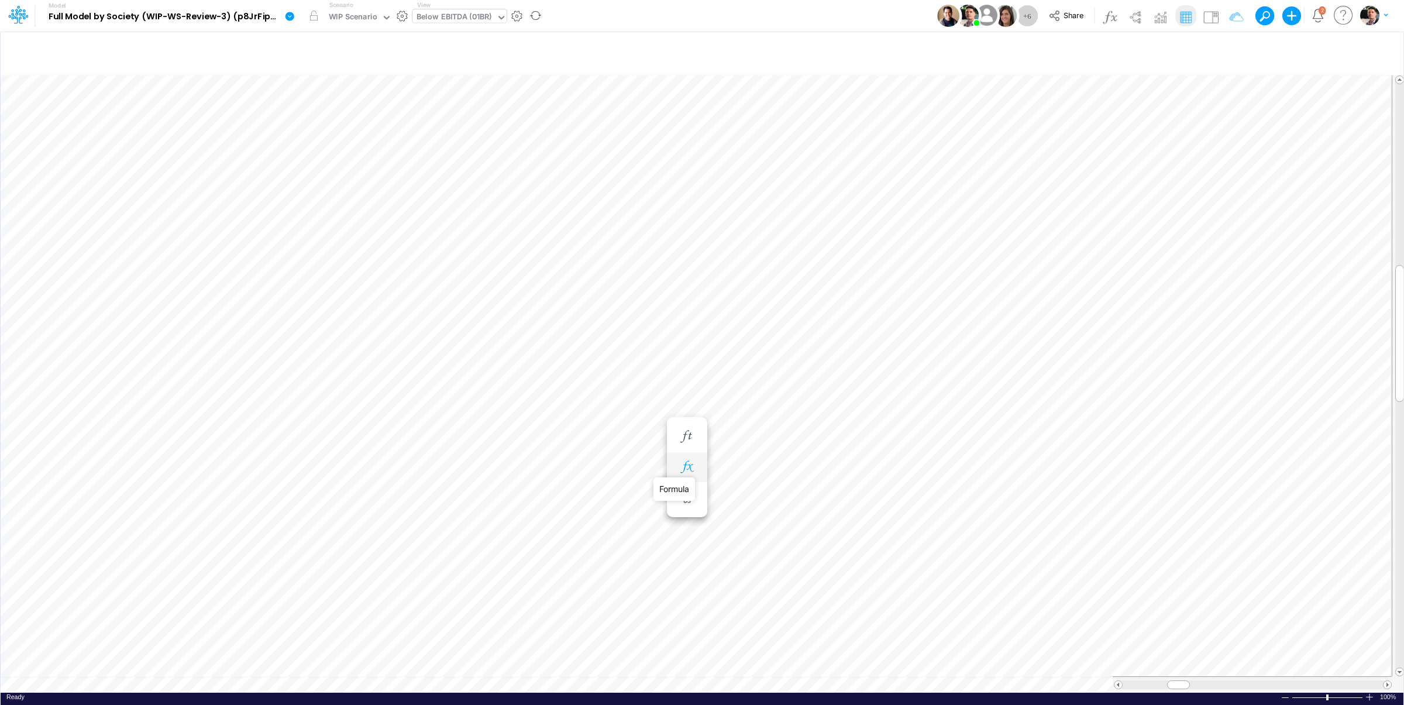
click at [687, 470] on icon "button" at bounding box center [687, 467] width 18 height 12
click at [777, 497] on span "Multiplication" at bounding box center [796, 498] width 108 height 15
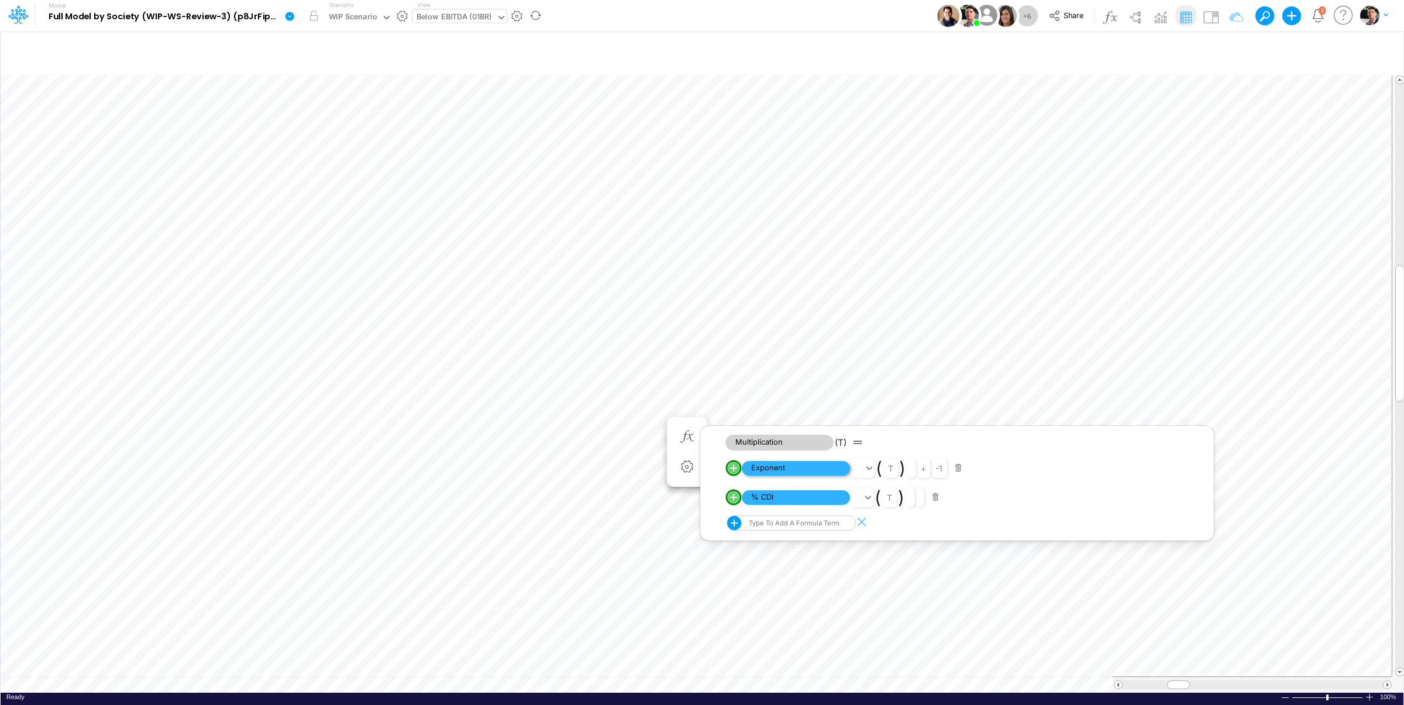
click at [812, 471] on span "Exponent" at bounding box center [796, 468] width 108 height 15
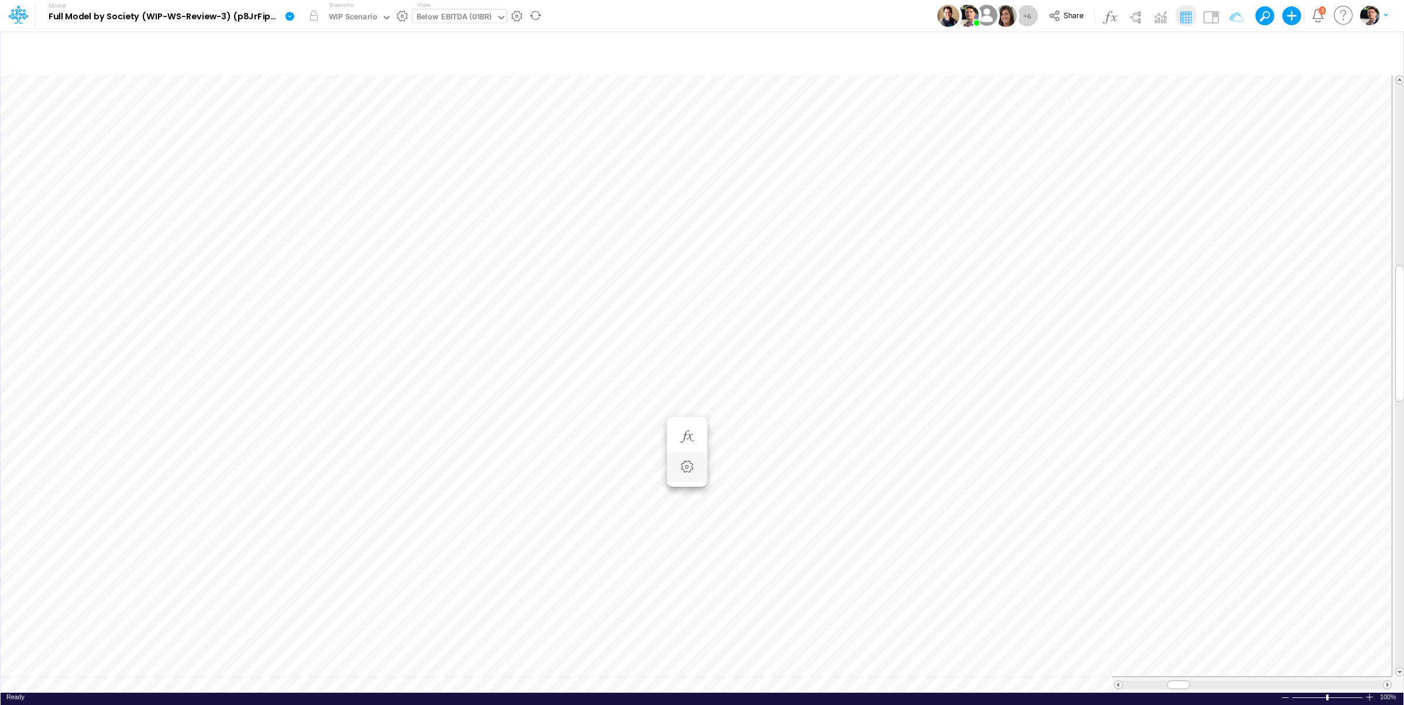
scroll to position [9, 4]
click at [1206, 20] on img at bounding box center [1210, 17] width 19 height 19
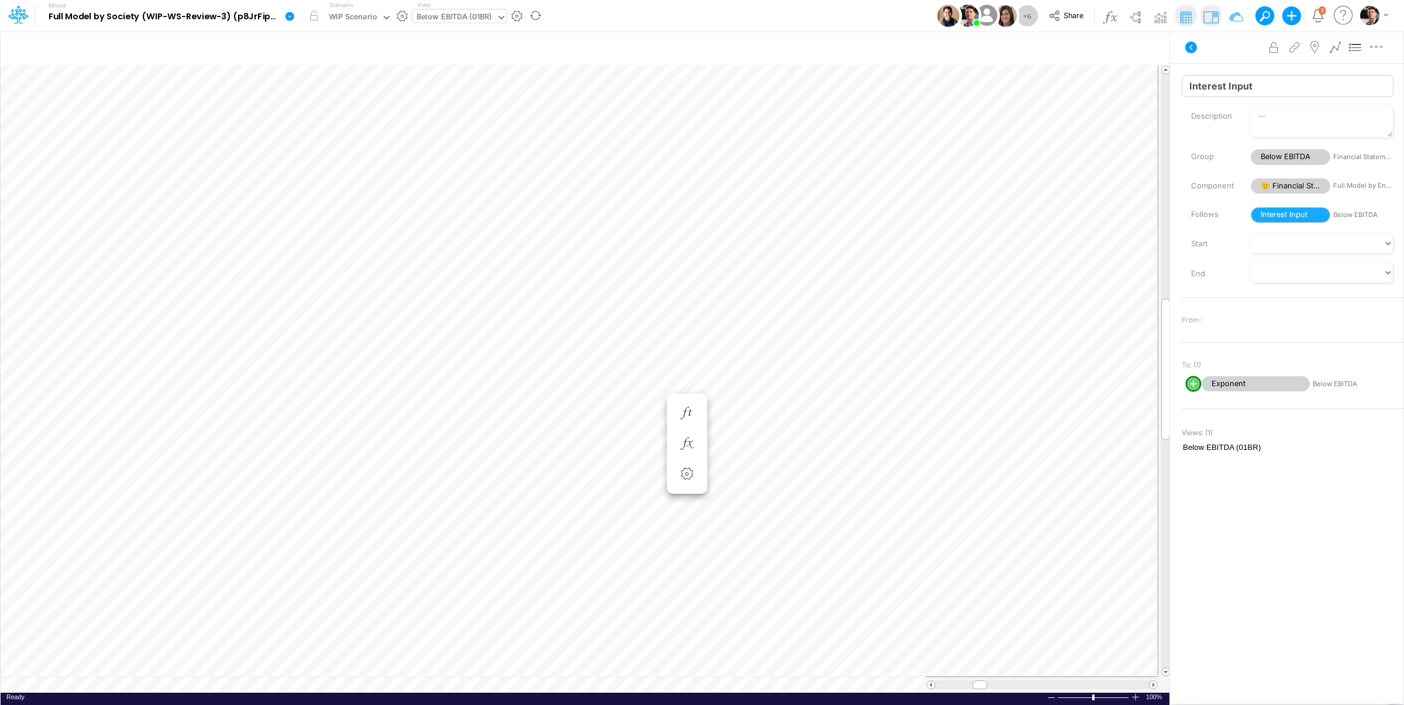
drag, startPoint x: 1255, startPoint y: 84, endPoint x: 1152, endPoint y: 88, distance: 103.0
click at [1182, 88] on input "Interest Input" at bounding box center [1288, 86] width 212 height 22
type input "Business Days in the Month"
drag, startPoint x: 1164, startPoint y: 88, endPoint x: 1137, endPoint y: 87, distance: 27.5
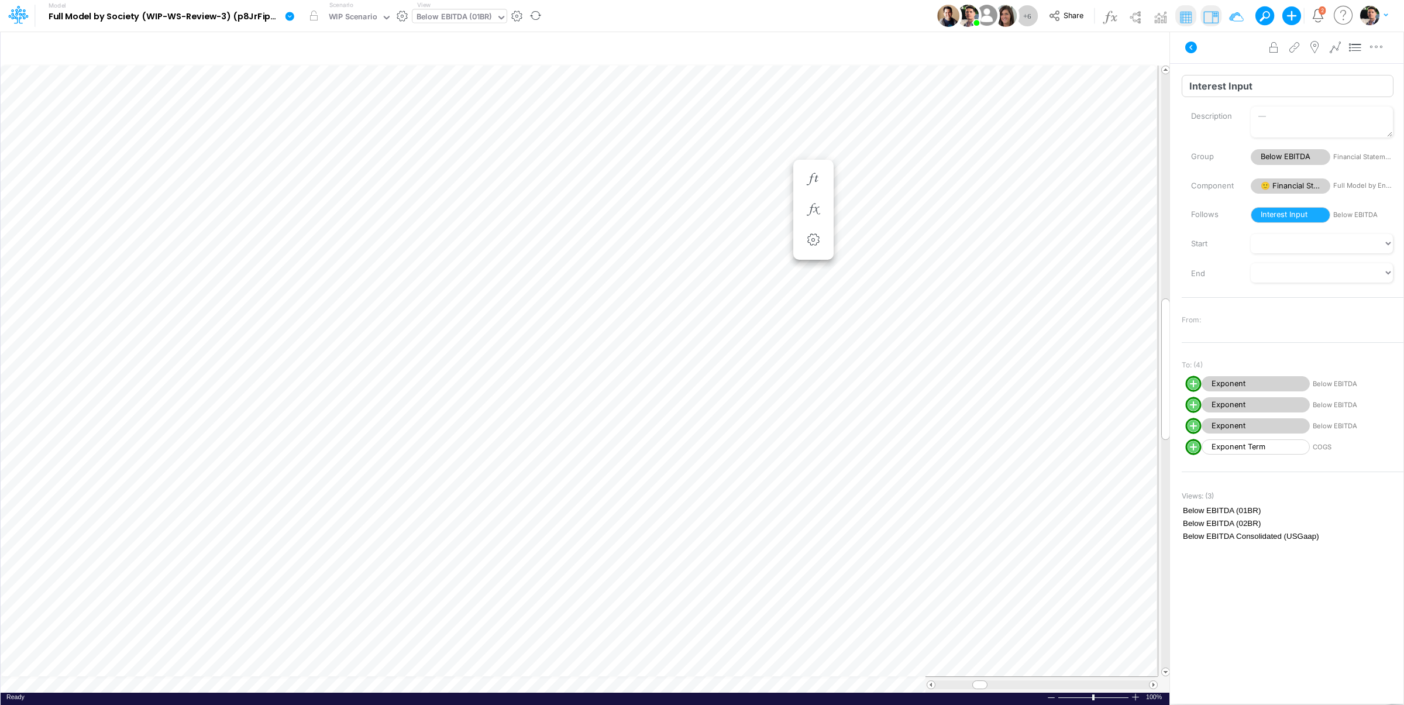
click at [1182, 87] on input "Interest Input" at bounding box center [1288, 86] width 212 height 22
paste input "Business Days in the Month"
type input "Business Days in the Month"
drag, startPoint x: 1272, startPoint y: 88, endPoint x: 1175, endPoint y: 87, distance: 97.7
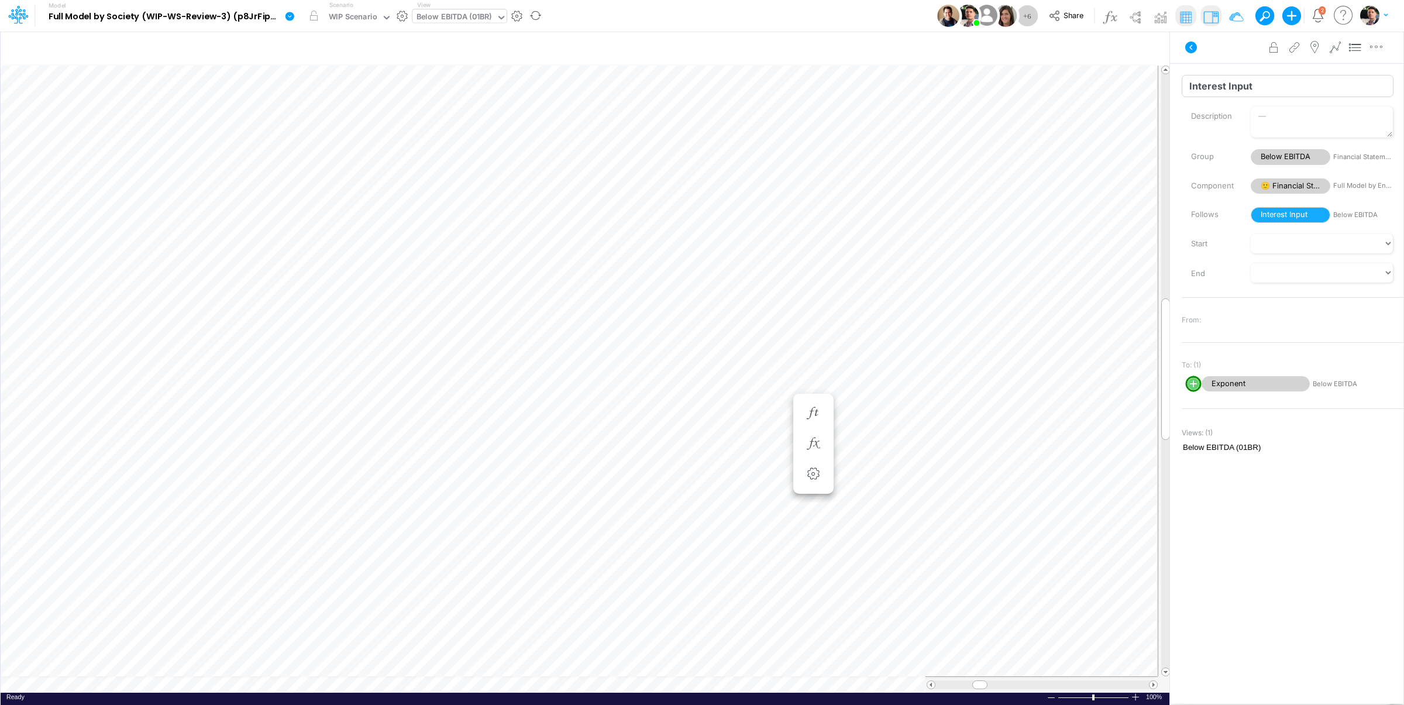
click at [1182, 87] on input "Interest Input" at bounding box center [1288, 86] width 212 height 22
paste input "Business Days in the Month"
type input "Business Days in the Month"
drag, startPoint x: 1279, startPoint y: 87, endPoint x: 1135, endPoint y: 87, distance: 143.9
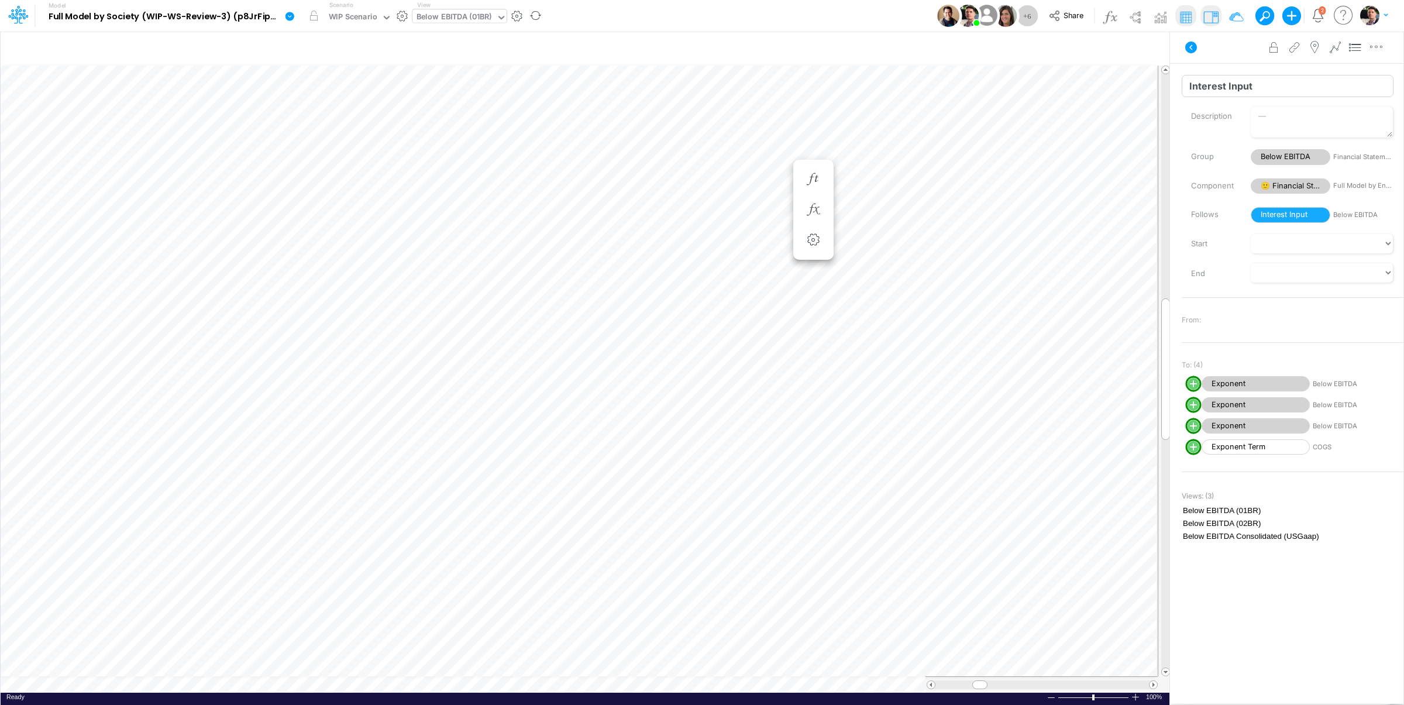
click at [1182, 87] on input "Interest Input" at bounding box center [1288, 86] width 212 height 22
paste input "Business Days in the Month"
type input "Business Days in the Month"
click at [996, 49] on icon "button" at bounding box center [996, 49] width 18 height 12
drag, startPoint x: 863, startPoint y: 161, endPoint x: 793, endPoint y: 166, distance: 69.7
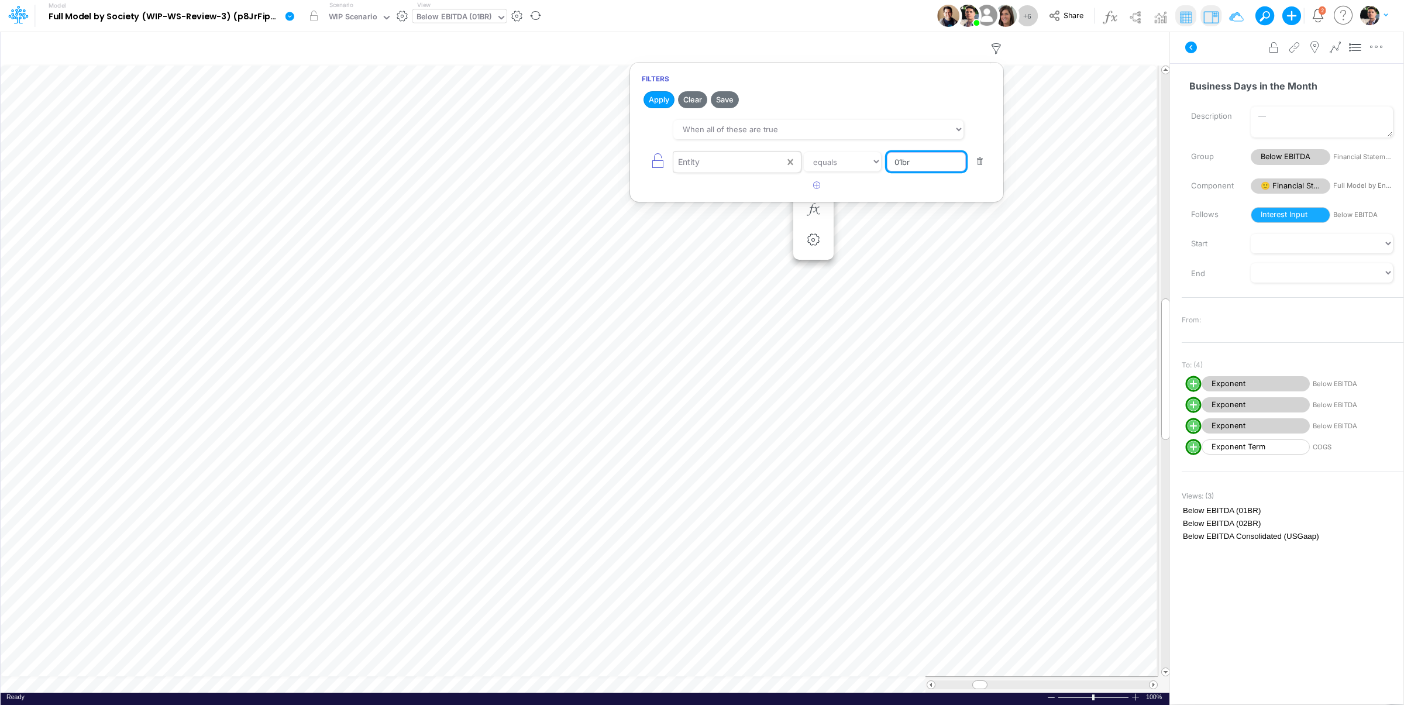
click at [887, 166] on input "01br" at bounding box center [926, 162] width 79 height 20
type input "template"
click at [660, 97] on button "Apply" at bounding box center [658, 99] width 31 height 17
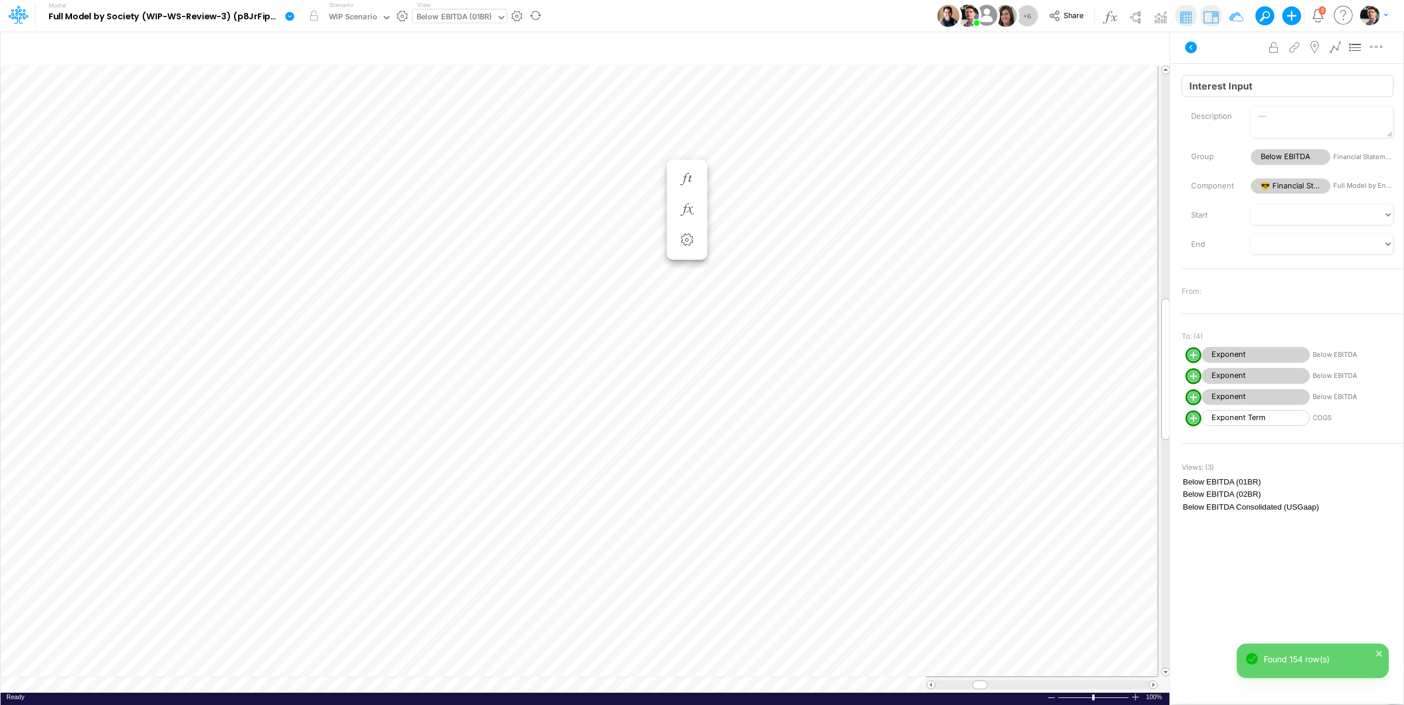
drag, startPoint x: 1267, startPoint y: 91, endPoint x: 1125, endPoint y: 84, distance: 142.3
click at [1182, 84] on input "Interest Input" at bounding box center [1288, 86] width 212 height 22
paste input "Business Days in the Month"
type input "Business Days in the Month"
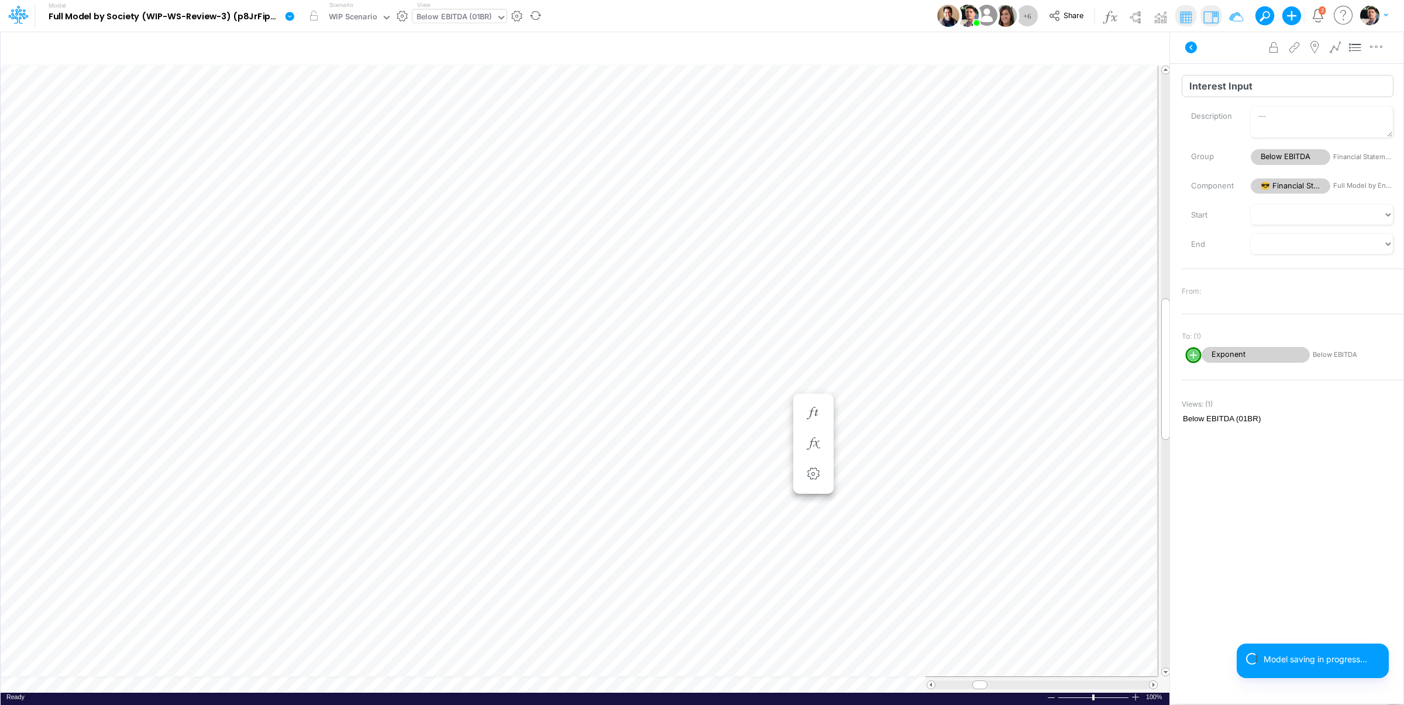
drag, startPoint x: 1256, startPoint y: 84, endPoint x: 1146, endPoint y: 87, distance: 110.0
click at [1182, 87] on input "Interest Input" at bounding box center [1288, 86] width 212 height 22
paste input "Business Days in the Month"
type input "Business Days in the Month"
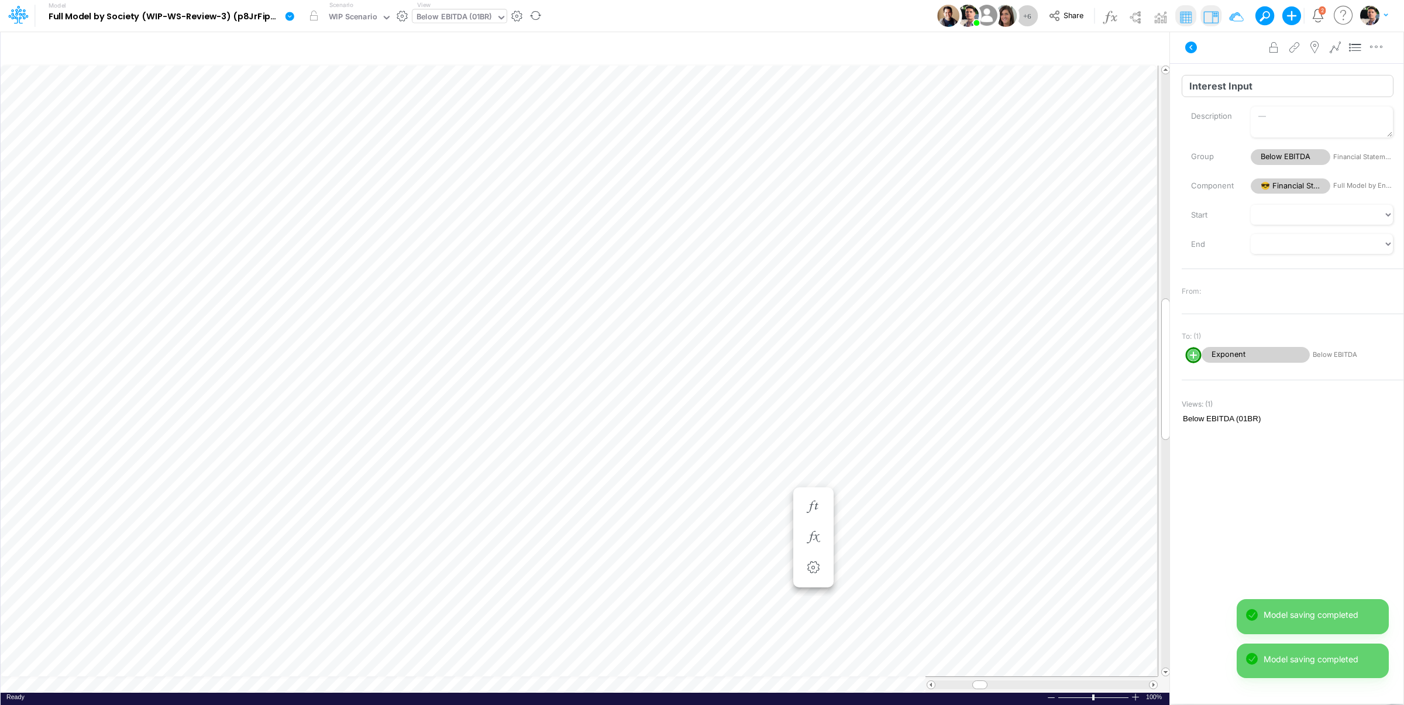
drag, startPoint x: 1275, startPoint y: 89, endPoint x: 1132, endPoint y: 88, distance: 143.3
click at [1182, 88] on input "Interest Input" at bounding box center [1288, 86] width 212 height 22
paste input "Business Days in the Month"
type input "Business Days in the Month"
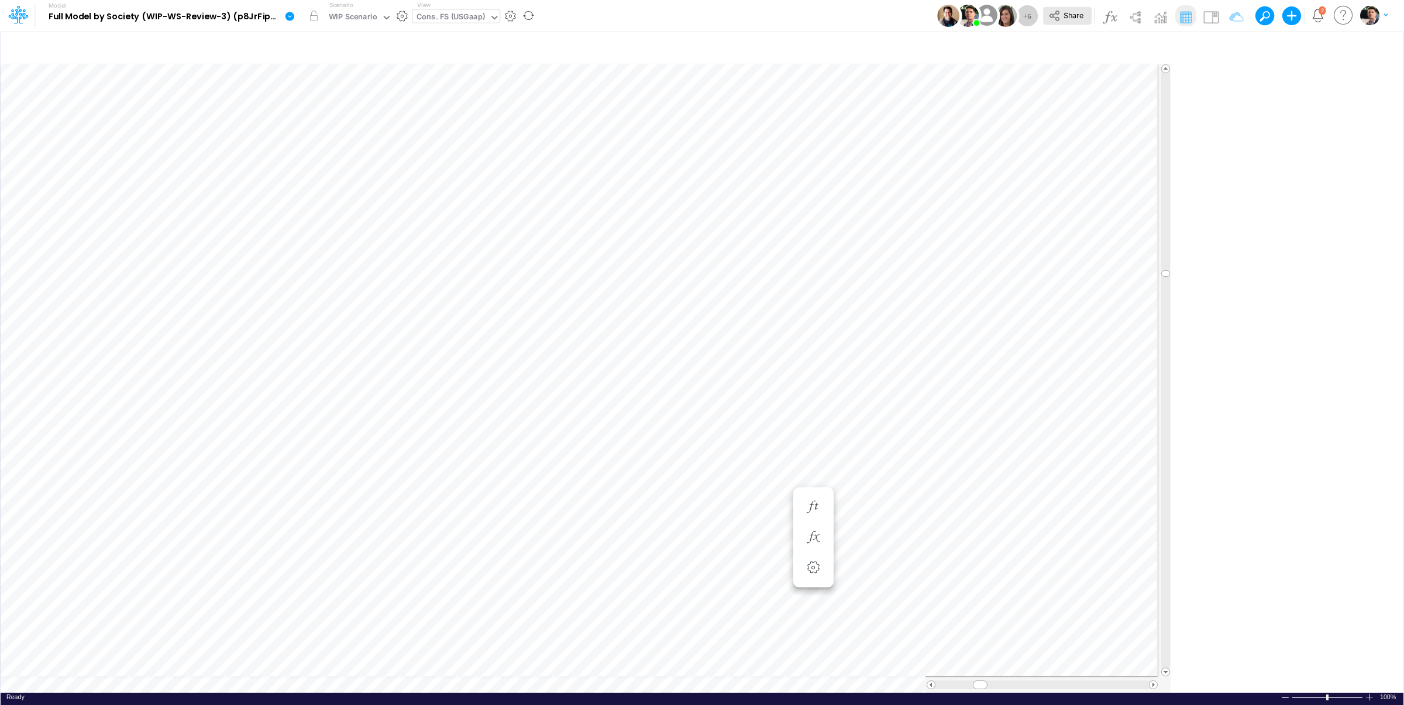
type input "Consolidated FS - USGAAP"
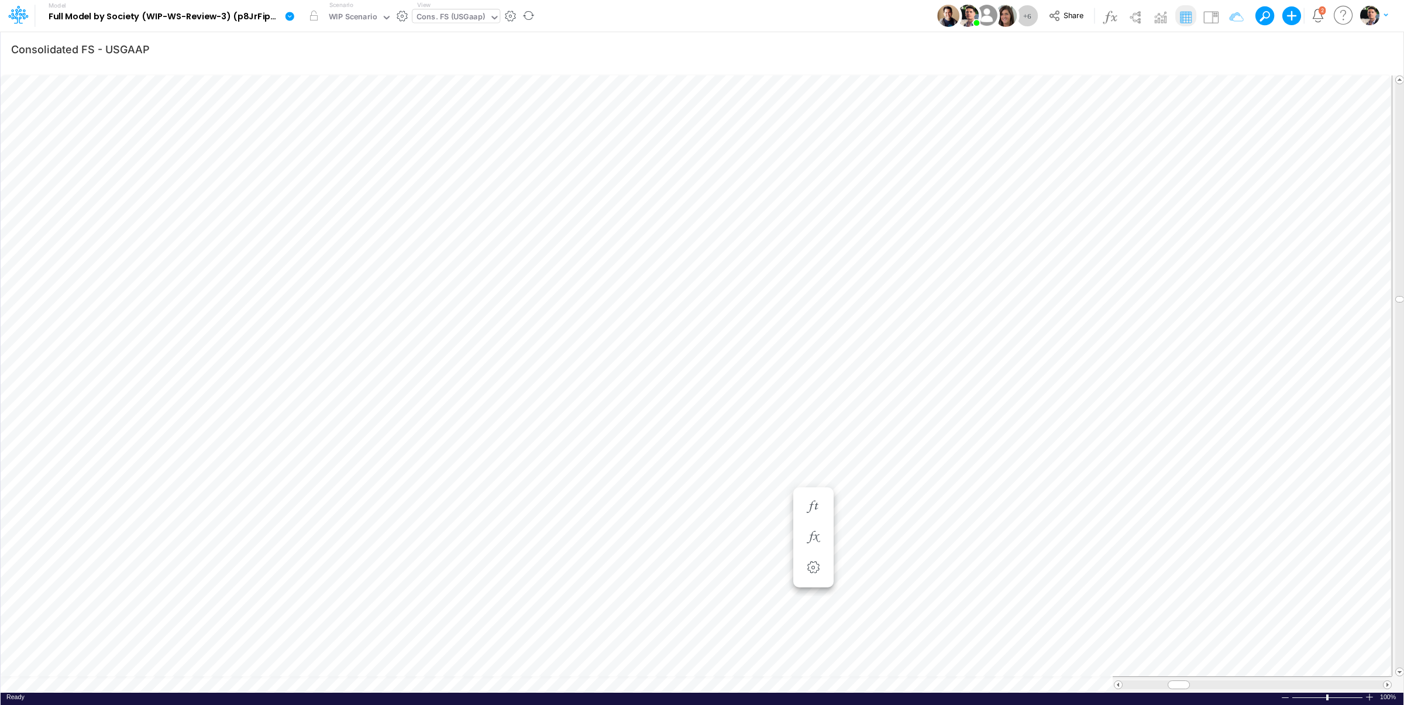
scroll to position [5, 37]
click at [810, 543] on icon "button" at bounding box center [813, 537] width 18 height 12
click at [669, 548] on icon "button" at bounding box center [674, 549] width 18 height 12
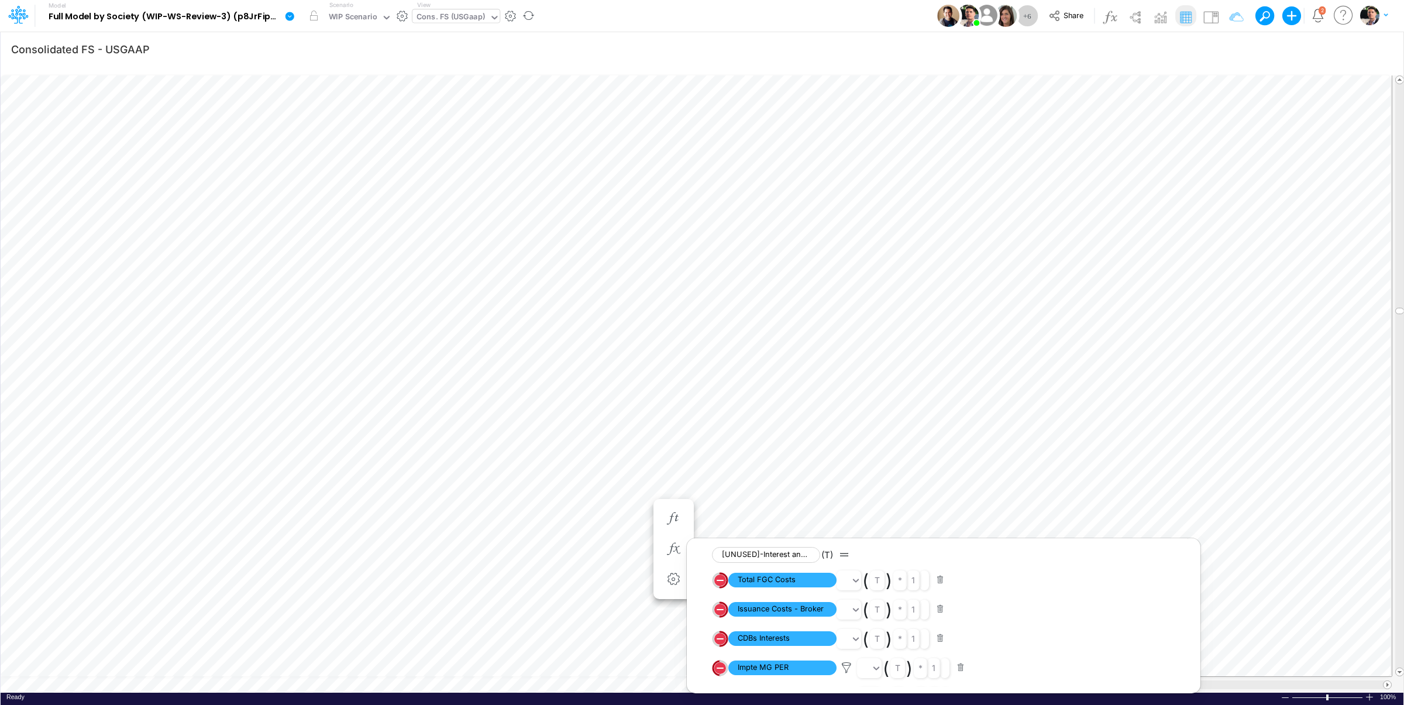
click at [433, 15] on div "Cons. FS (USGaap)" at bounding box center [450, 17] width 68 height 13
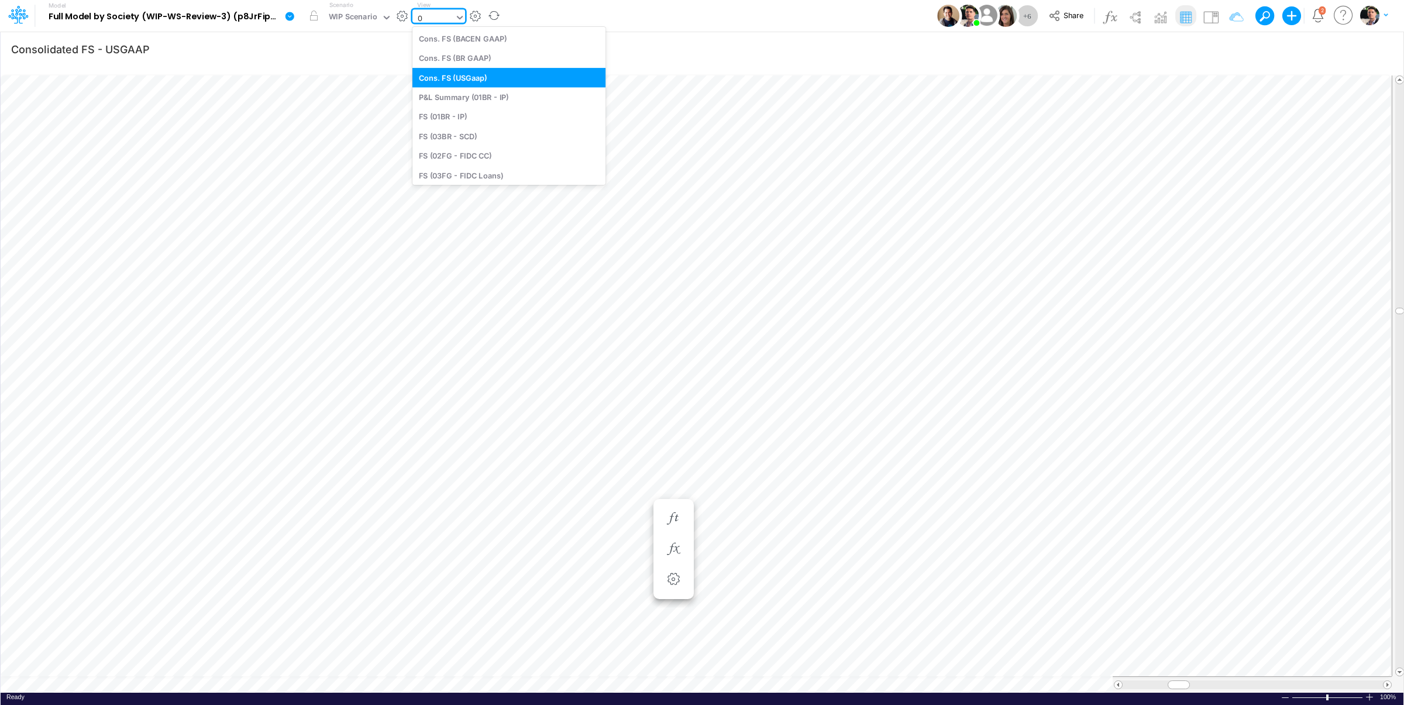
type input "01"
click at [463, 76] on div "FS (01BR - IP)" at bounding box center [508, 77] width 193 height 19
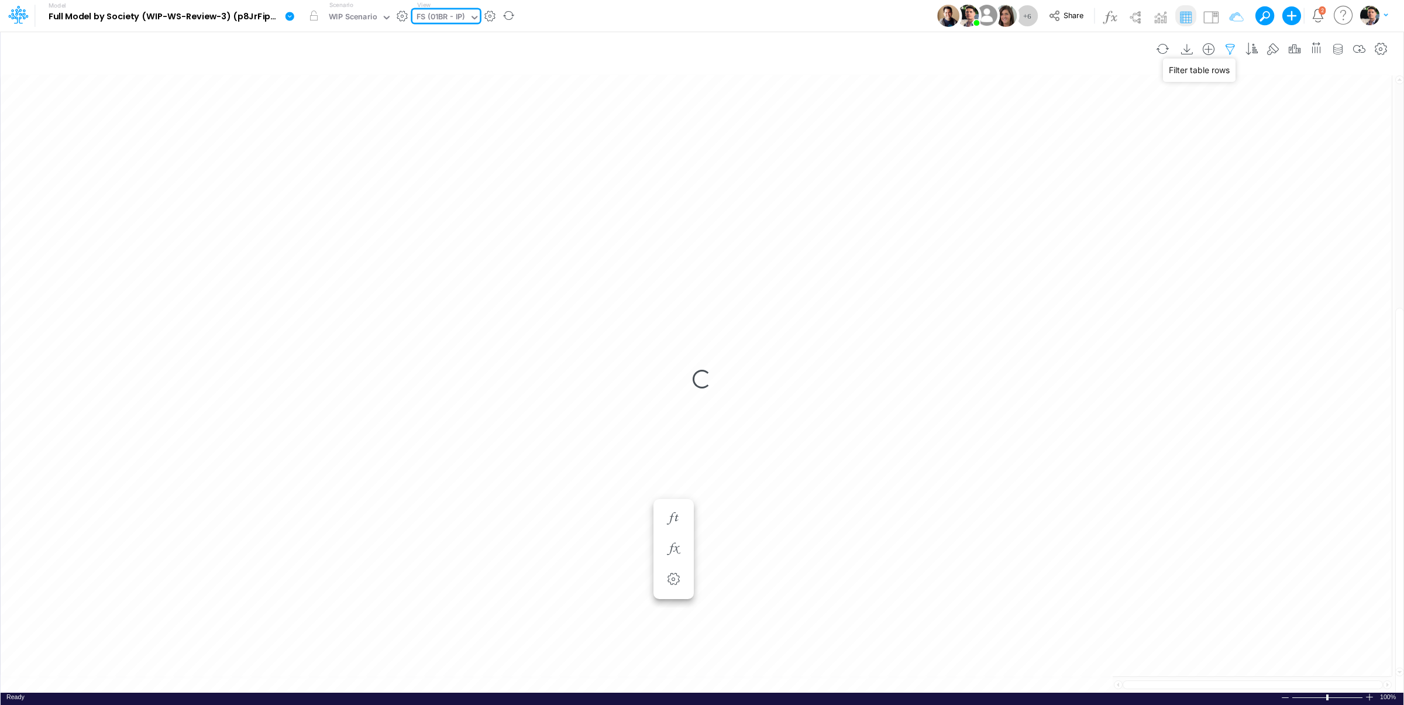
click at [1230, 47] on icon "button" at bounding box center [1230, 49] width 18 height 12
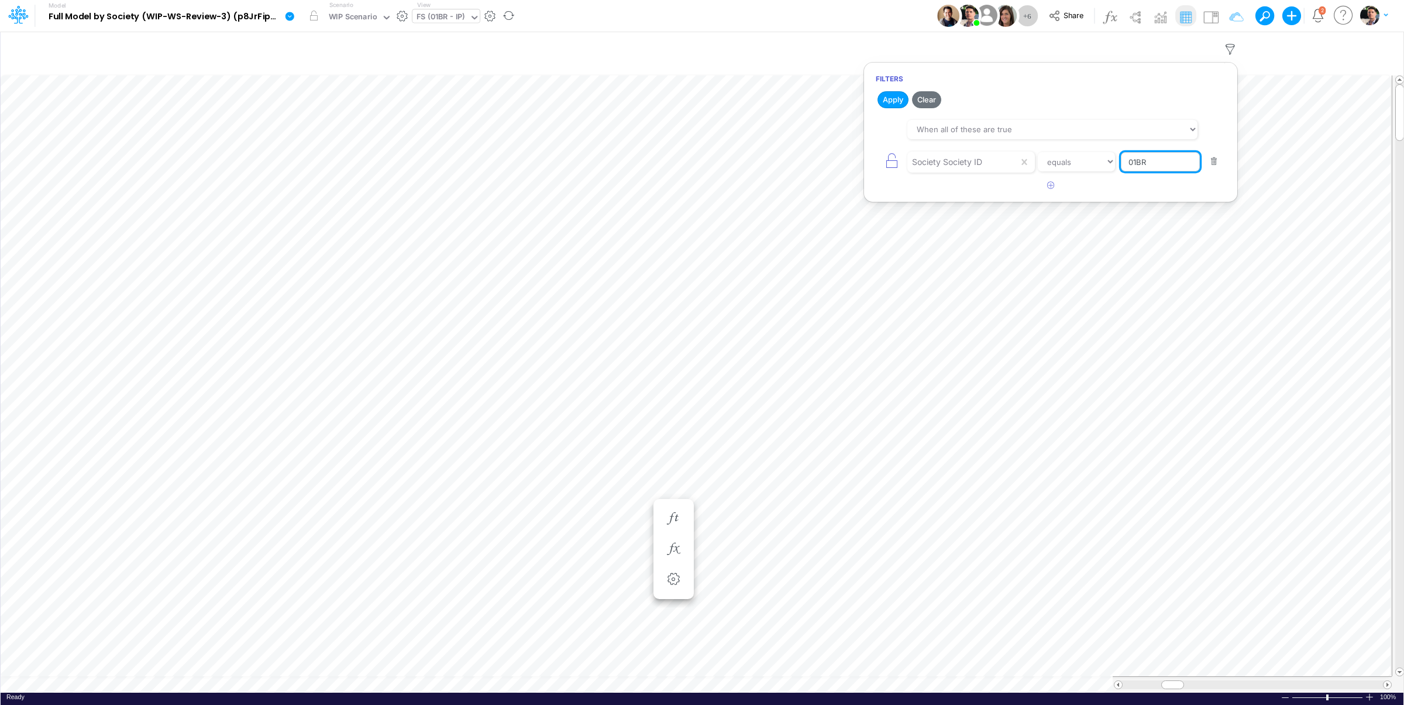
drag, startPoint x: 1158, startPoint y: 164, endPoint x: 1106, endPoint y: 164, distance: 52.1
click at [1121, 164] on input "01BR" at bounding box center [1160, 162] width 79 height 20
type input "template"
click at [886, 97] on button "Apply" at bounding box center [892, 99] width 31 height 17
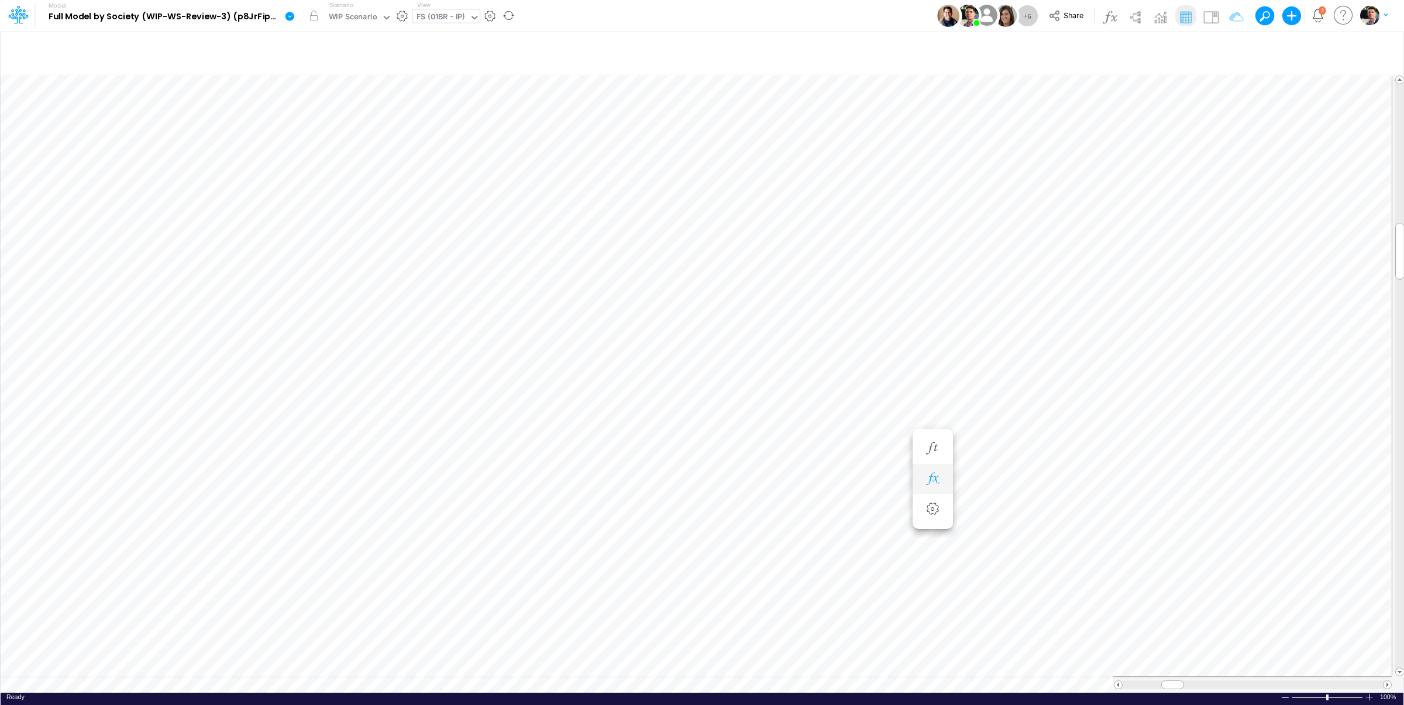
click at [938, 474] on icon "button" at bounding box center [933, 479] width 18 height 12
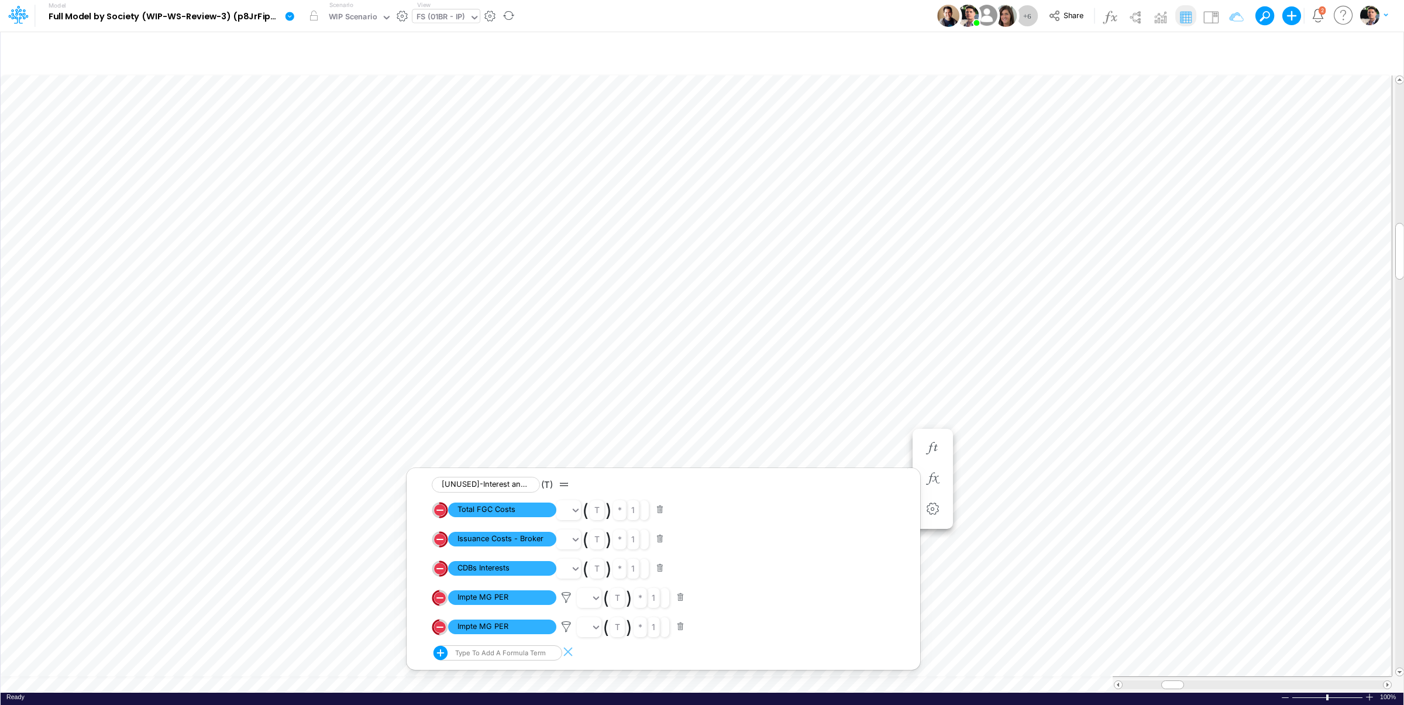
click at [662, 511] on button "button" at bounding box center [660, 510] width 23 height 16
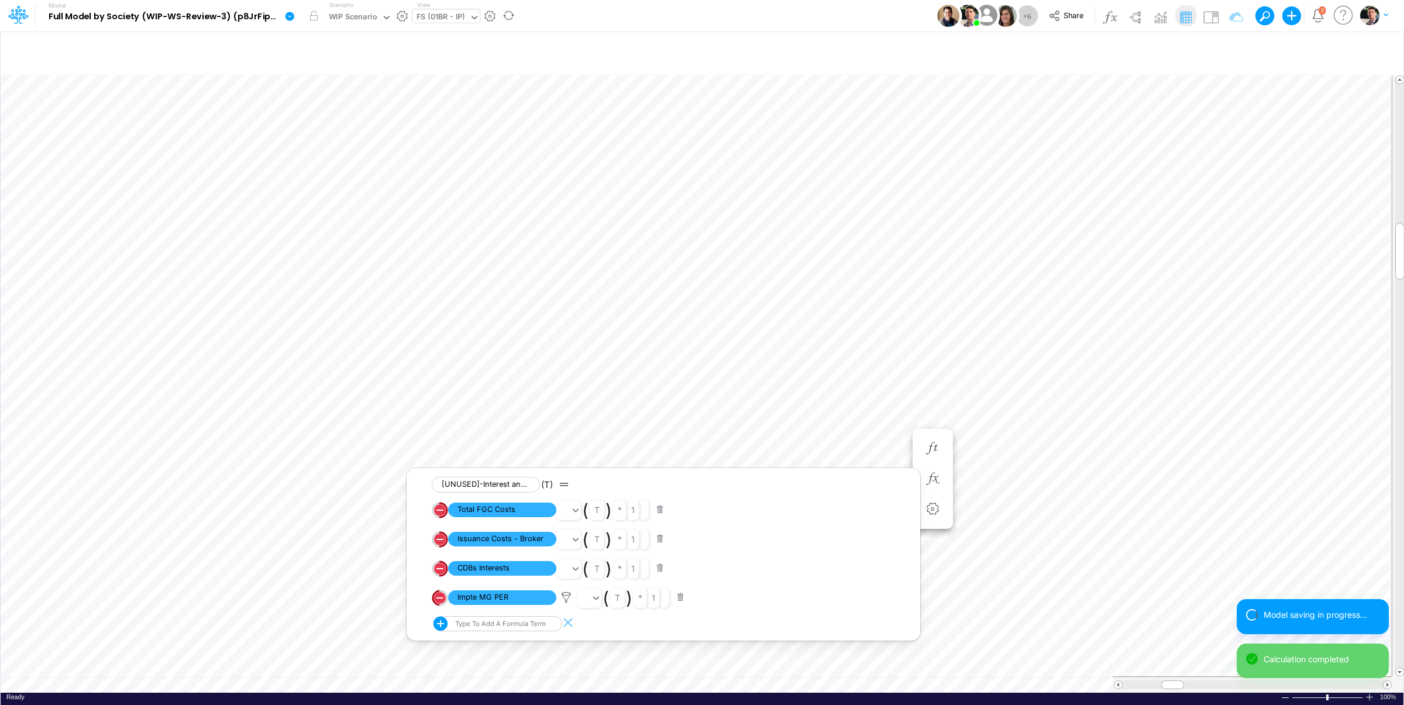
click at [660, 545] on button "button" at bounding box center [660, 539] width 23 height 16
click at [660, 515] on button "button" at bounding box center [660, 510] width 23 height 16
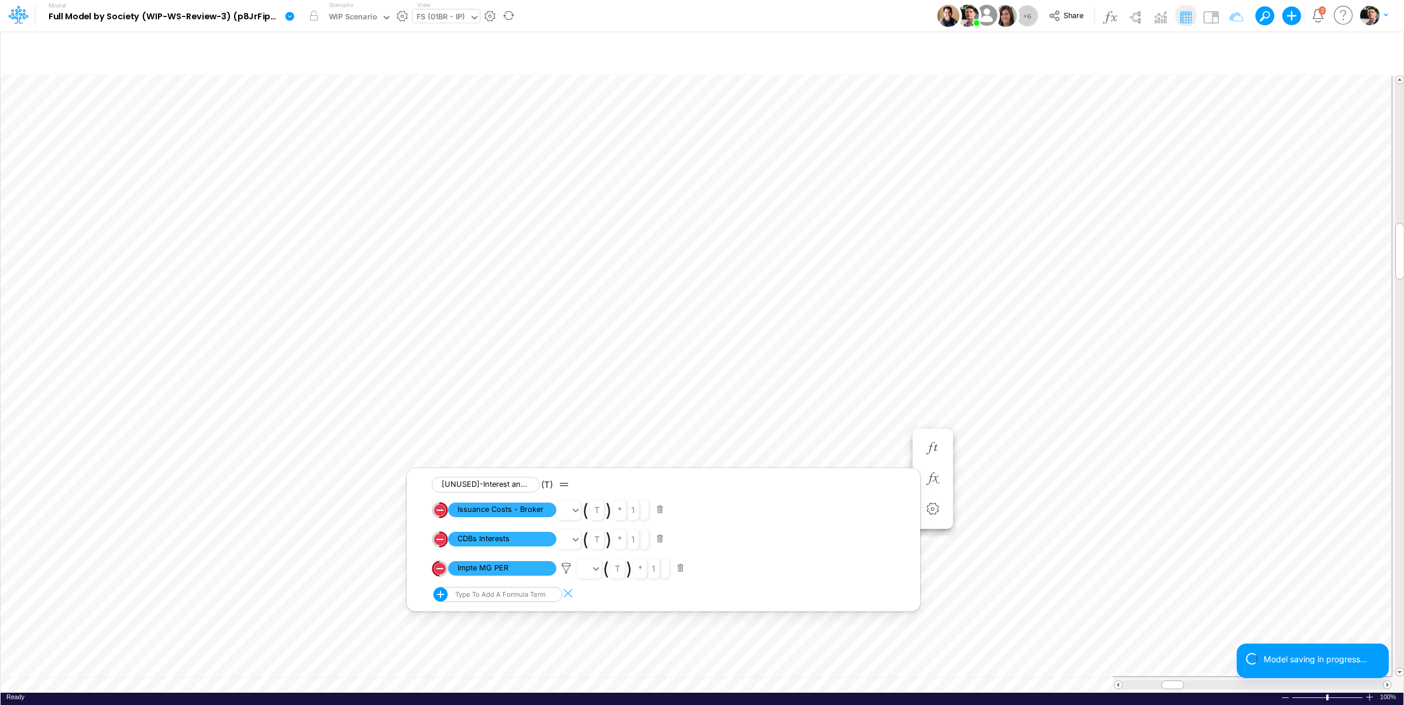
click at [660, 515] on button "button" at bounding box center [660, 510] width 23 height 16
click at [659, 515] on button "button" at bounding box center [660, 510] width 23 height 16
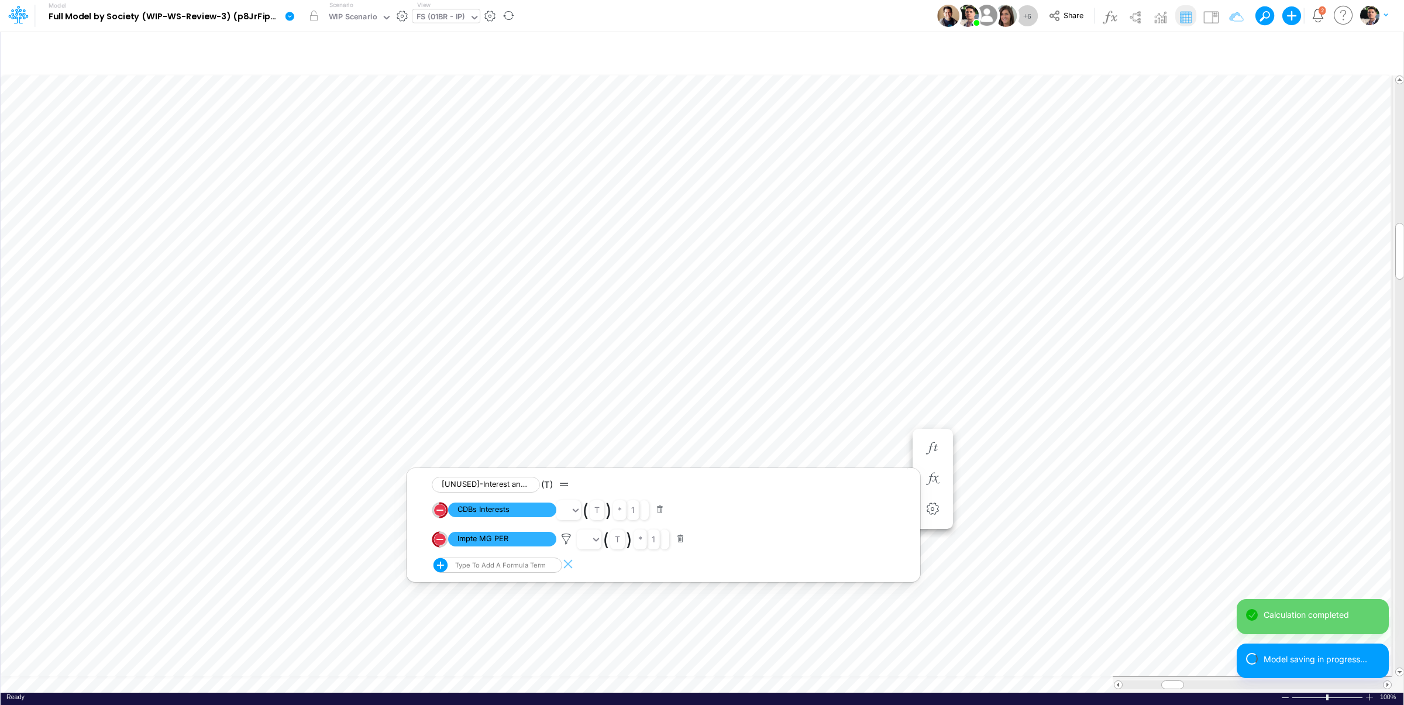
click at [681, 543] on button "button" at bounding box center [680, 539] width 23 height 16
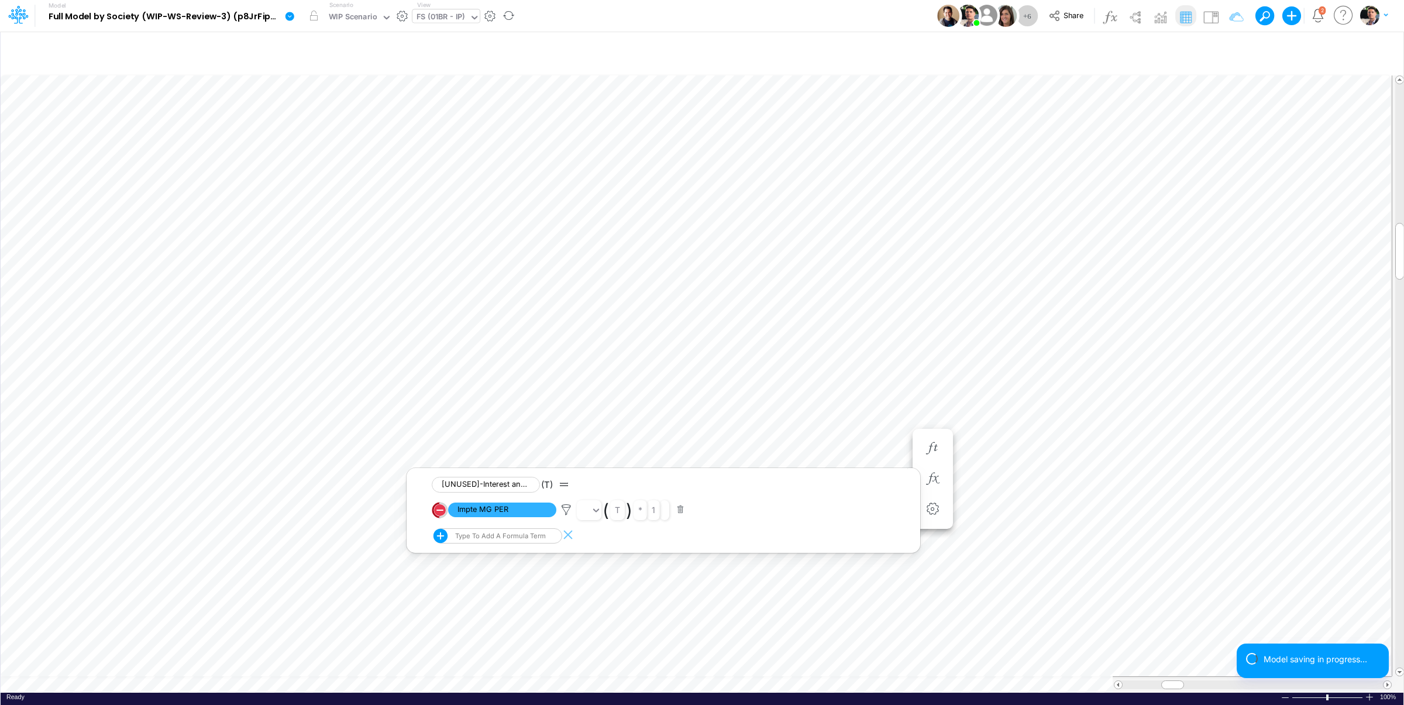
click at [684, 511] on button "button" at bounding box center [680, 510] width 23 height 16
click at [1210, 18] on img at bounding box center [1210, 17] width 19 height 19
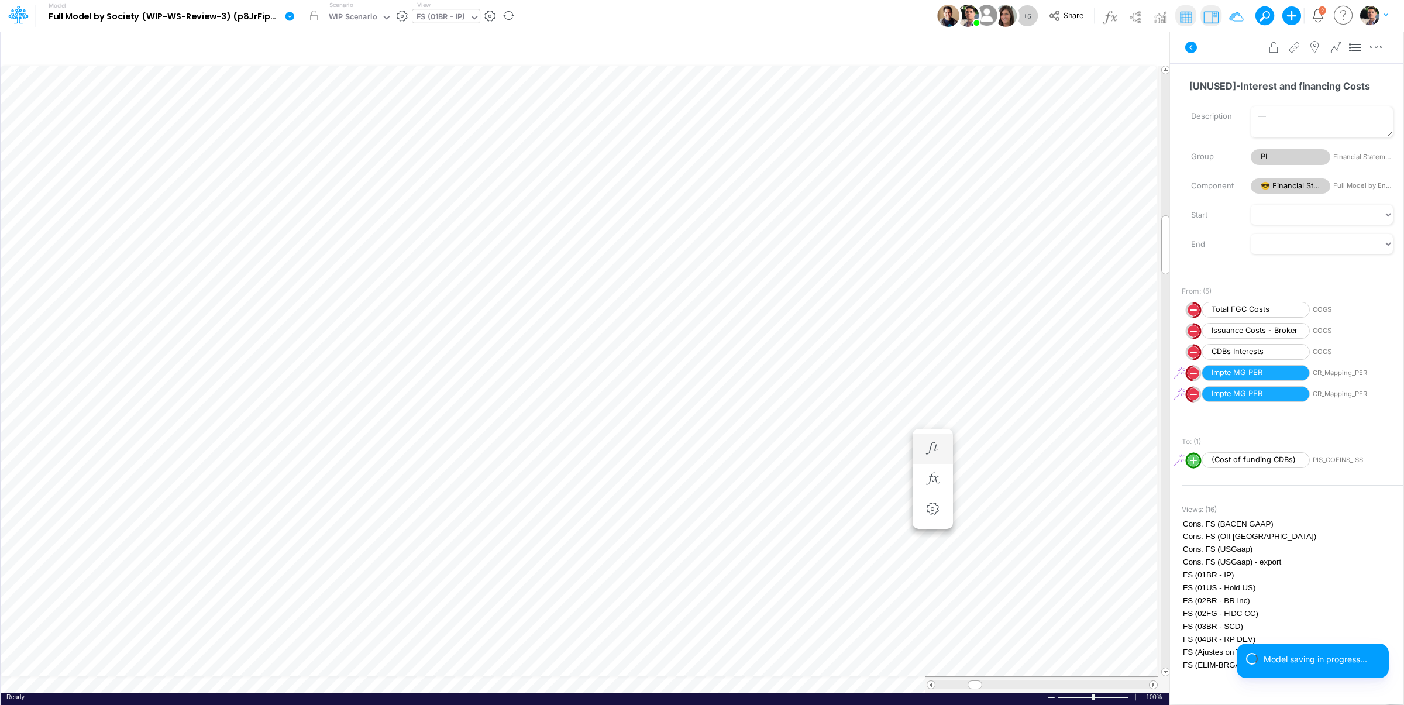
scroll to position [5, 2]
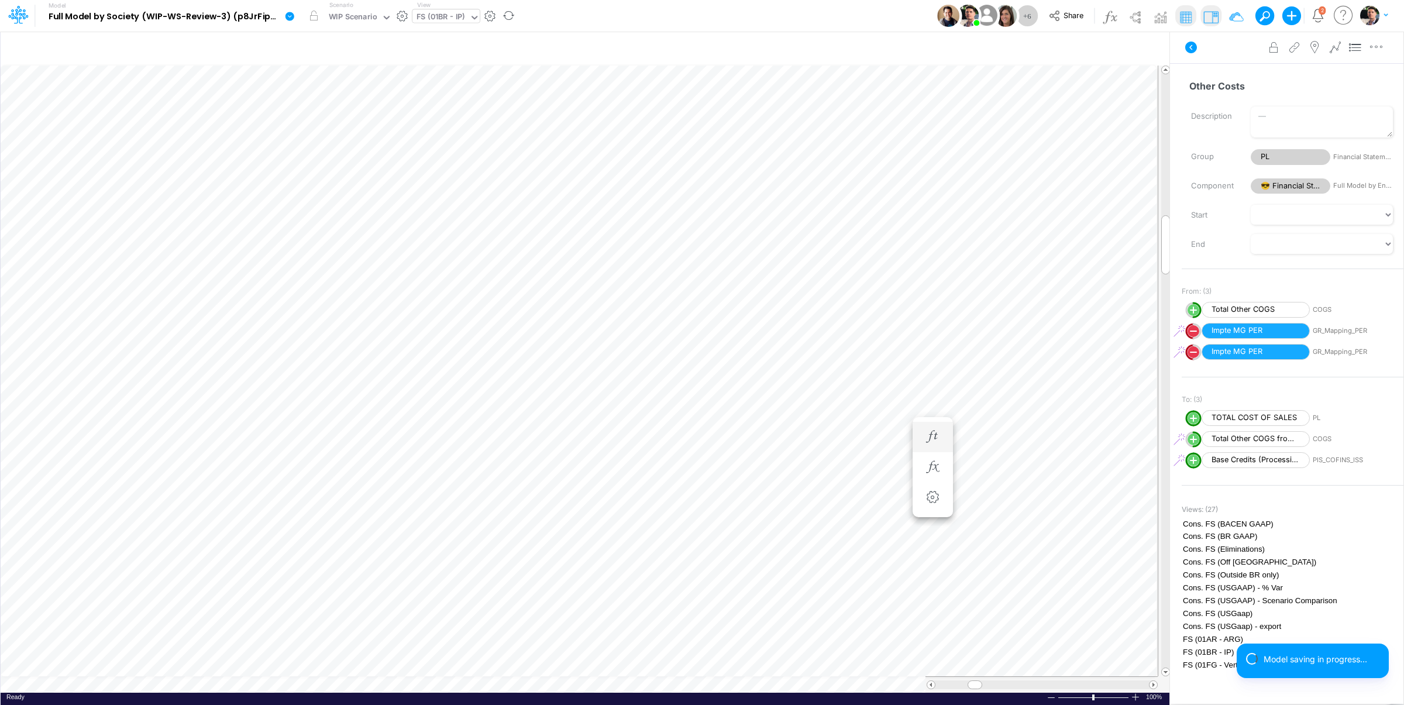
scroll to position [5, 2]
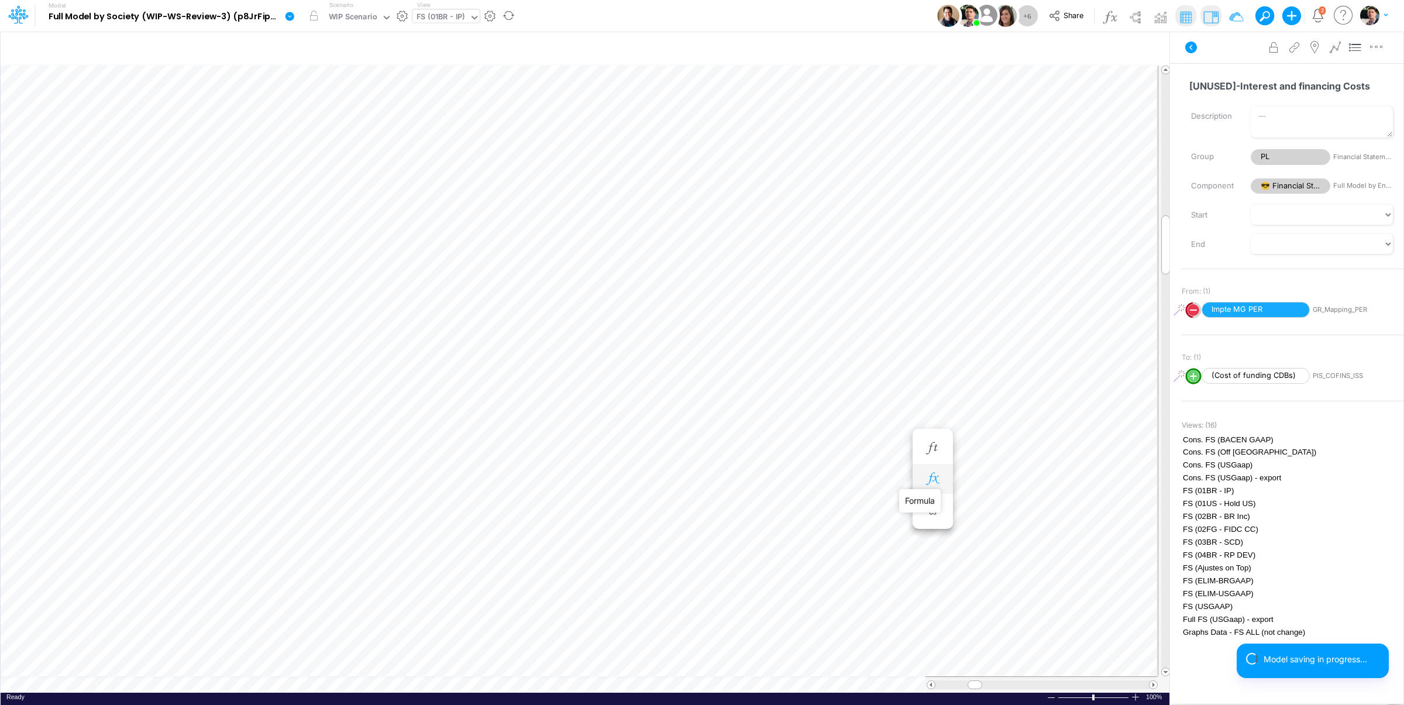
click at [935, 480] on icon "button" at bounding box center [933, 479] width 18 height 12
click at [681, 511] on button "button" at bounding box center [680, 510] width 23 height 16
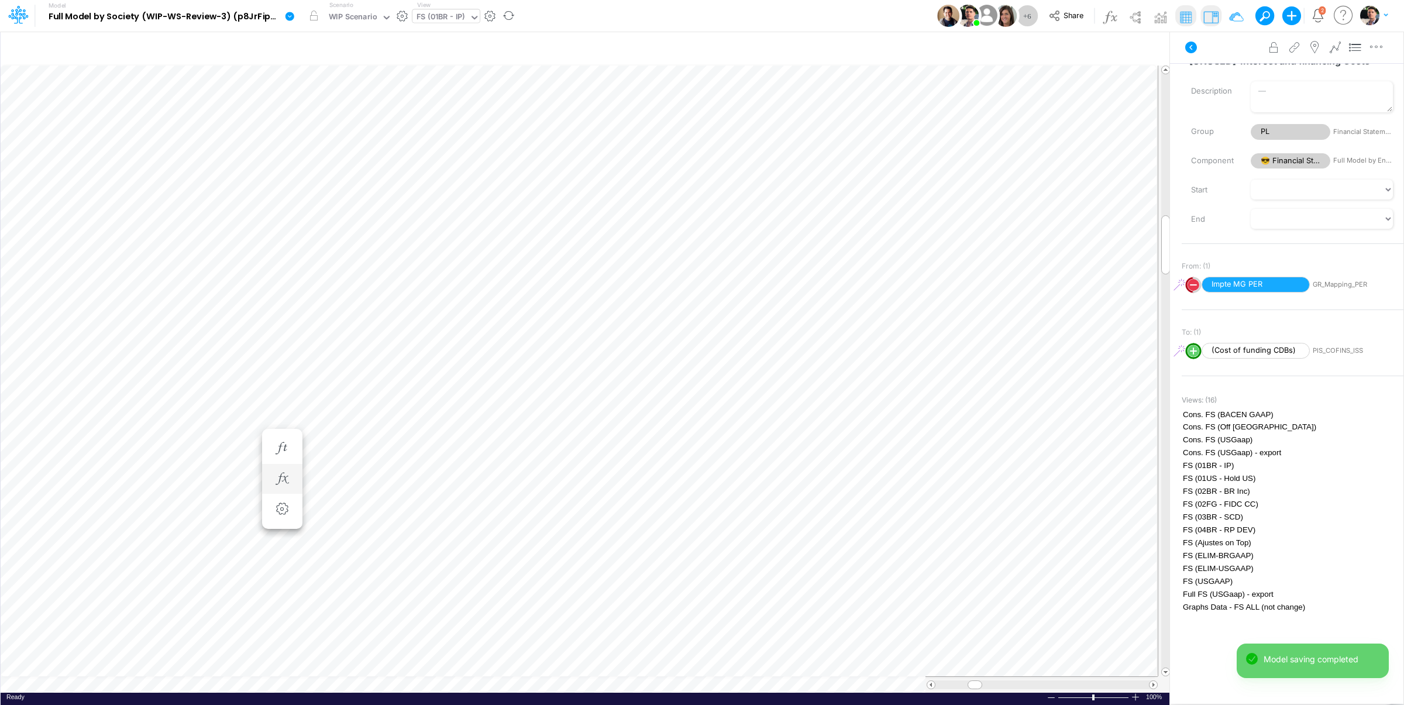
scroll to position [5, 2]
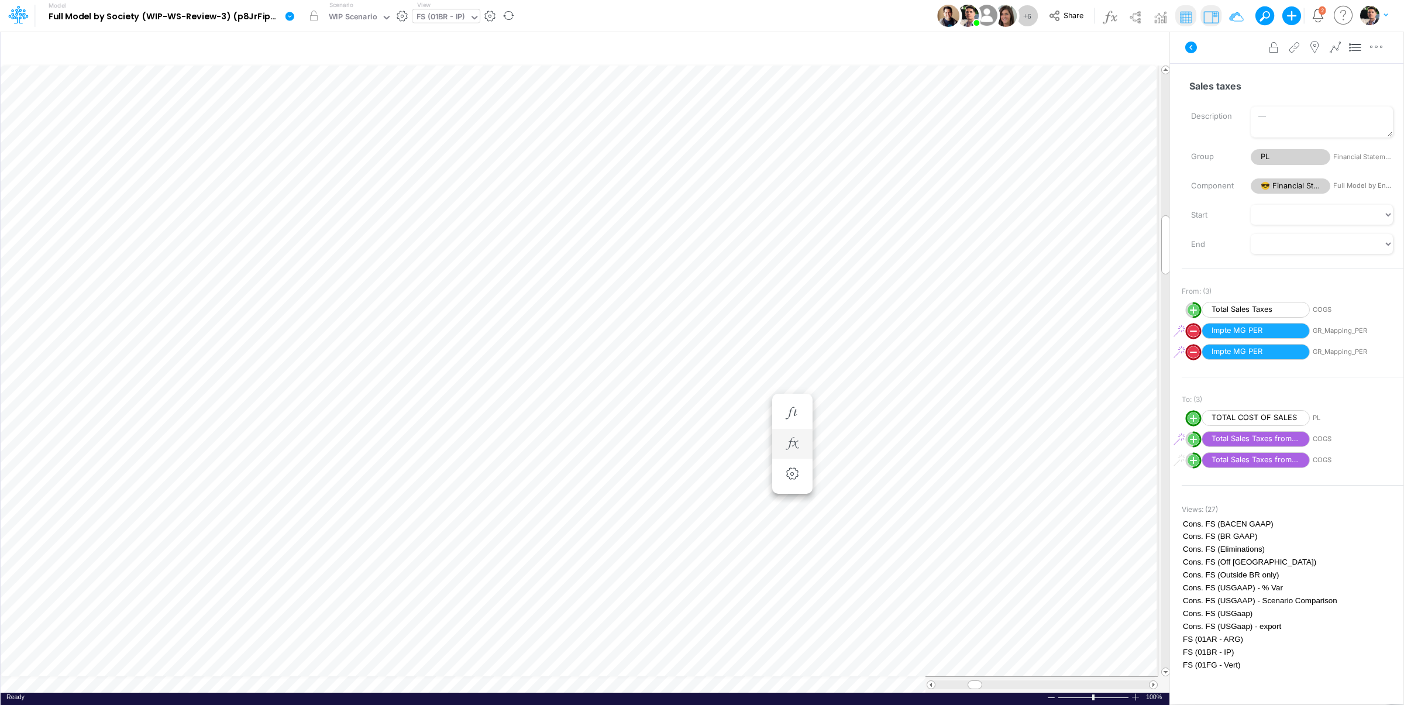
scroll to position [5, 2]
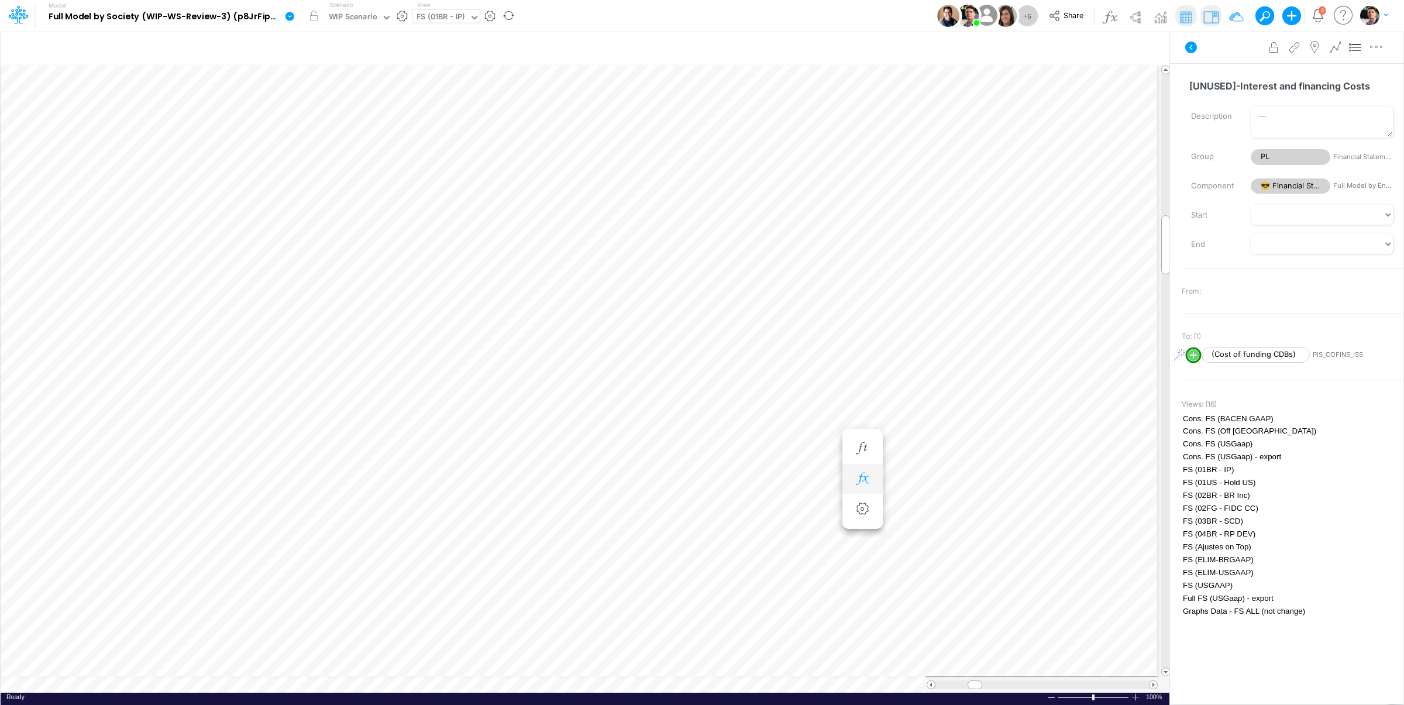
type input "Consolidated FS - USGAAP"
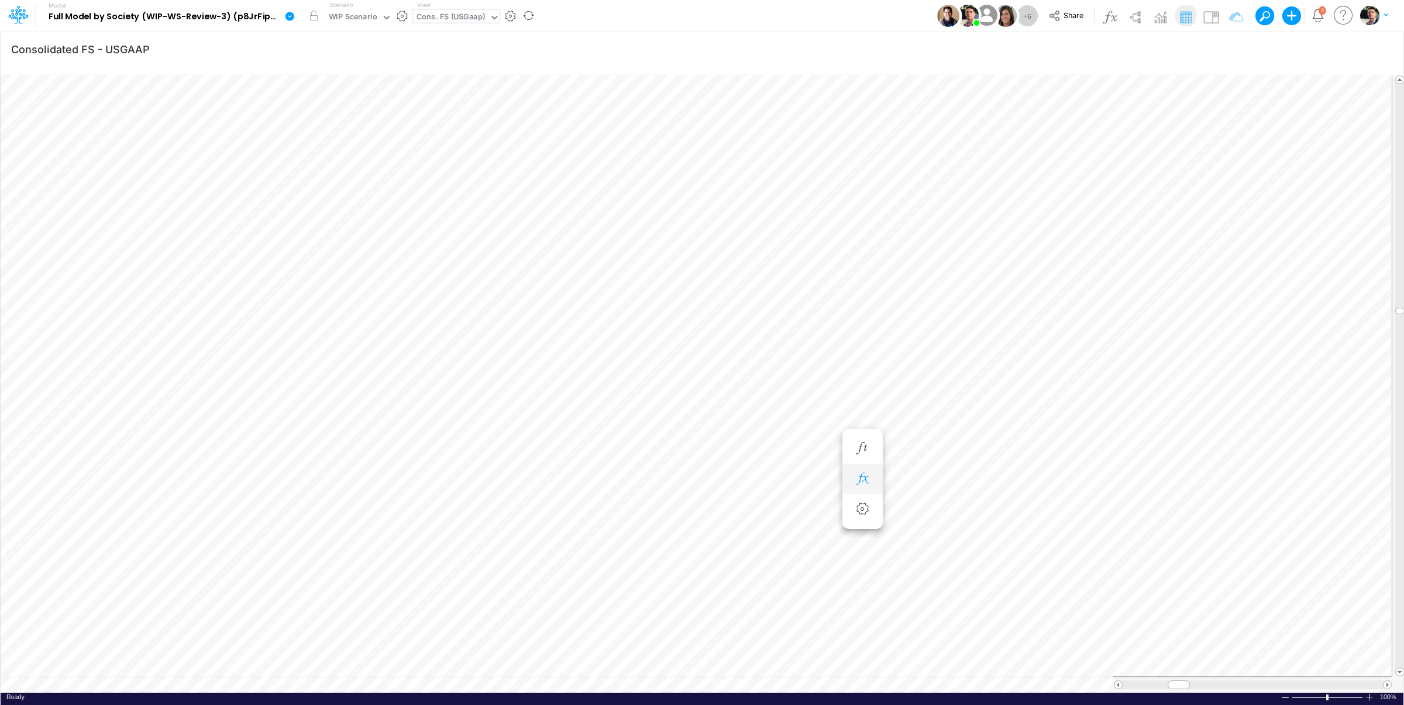
scroll to position [5, 2]
click at [789, 450] on icon "button" at bounding box center [792, 455] width 18 height 12
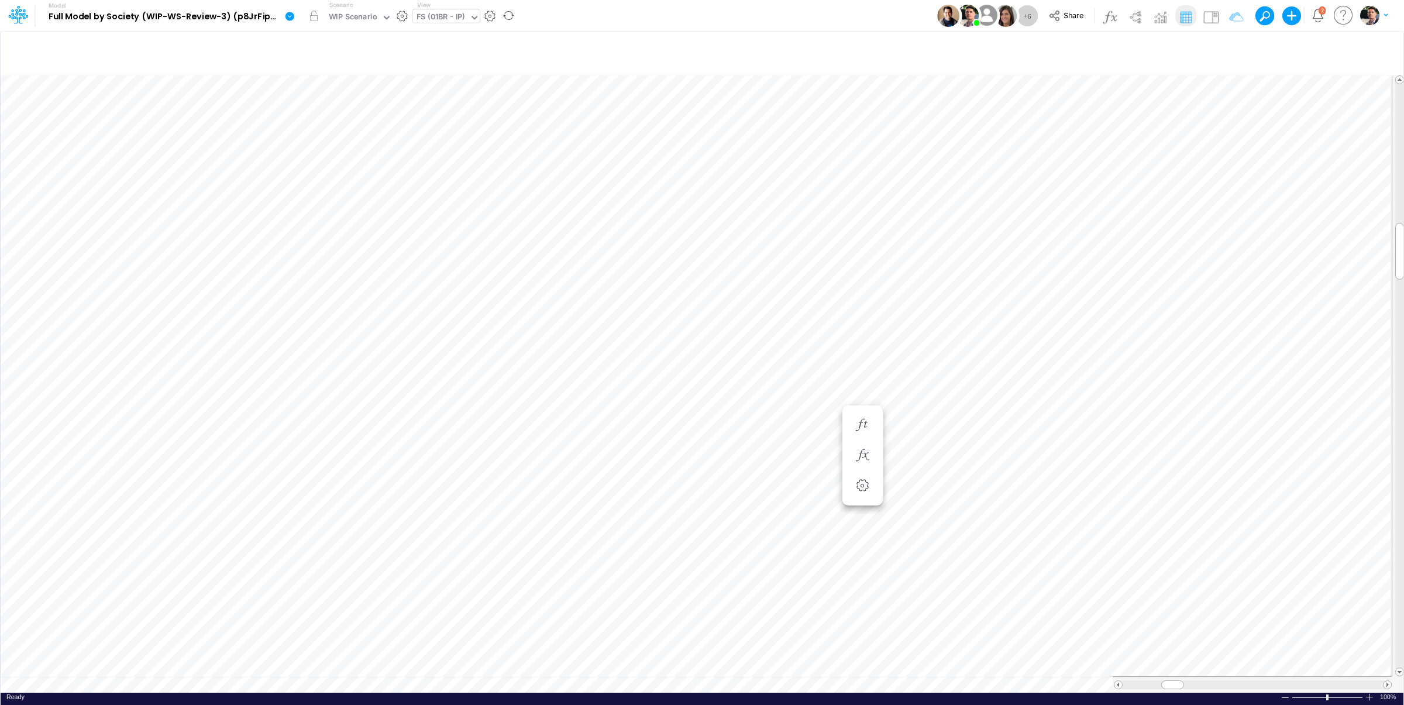
click at [433, 15] on div "FS (01BR - IP)" at bounding box center [440, 17] width 49 height 13
type input "cogs"
click at [868, 476] on button "button" at bounding box center [863, 467] width 22 height 23
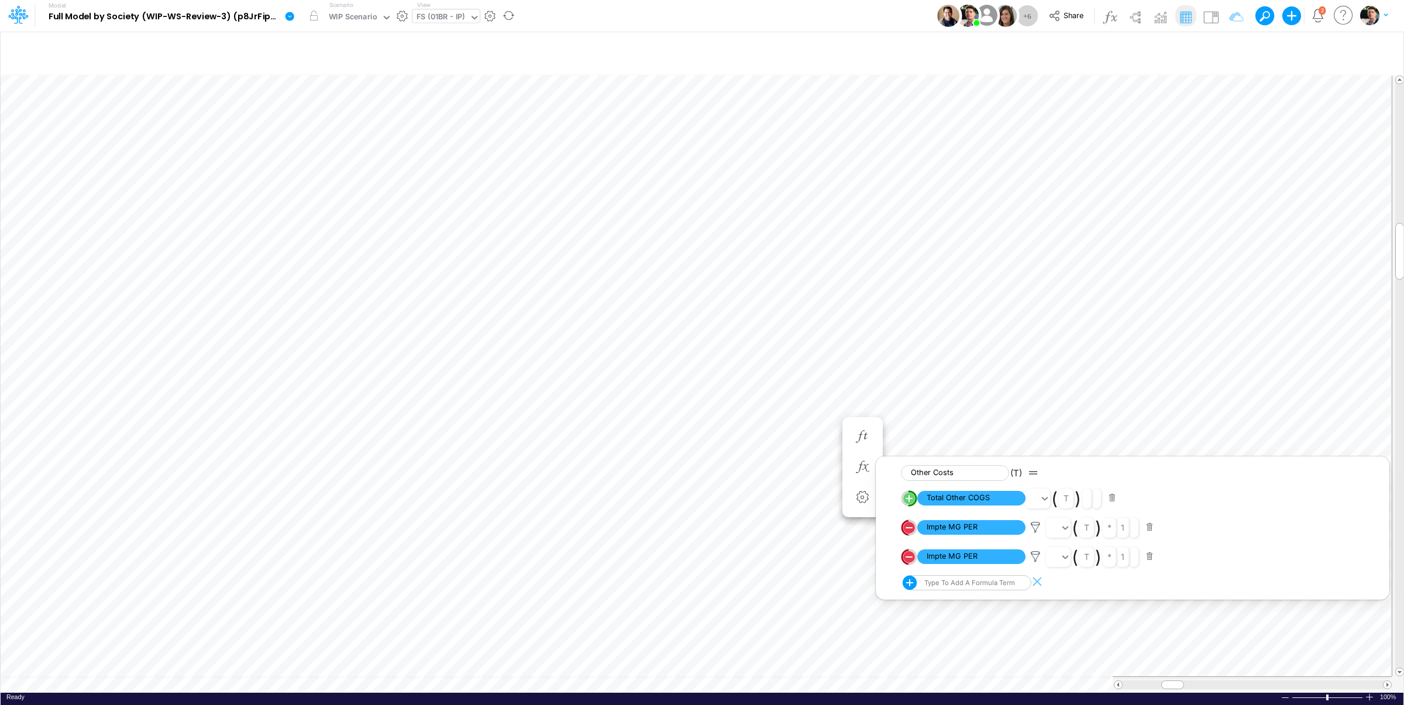
click at [429, 15] on div "FS (01BR - IP)" at bounding box center [440, 17] width 49 height 13
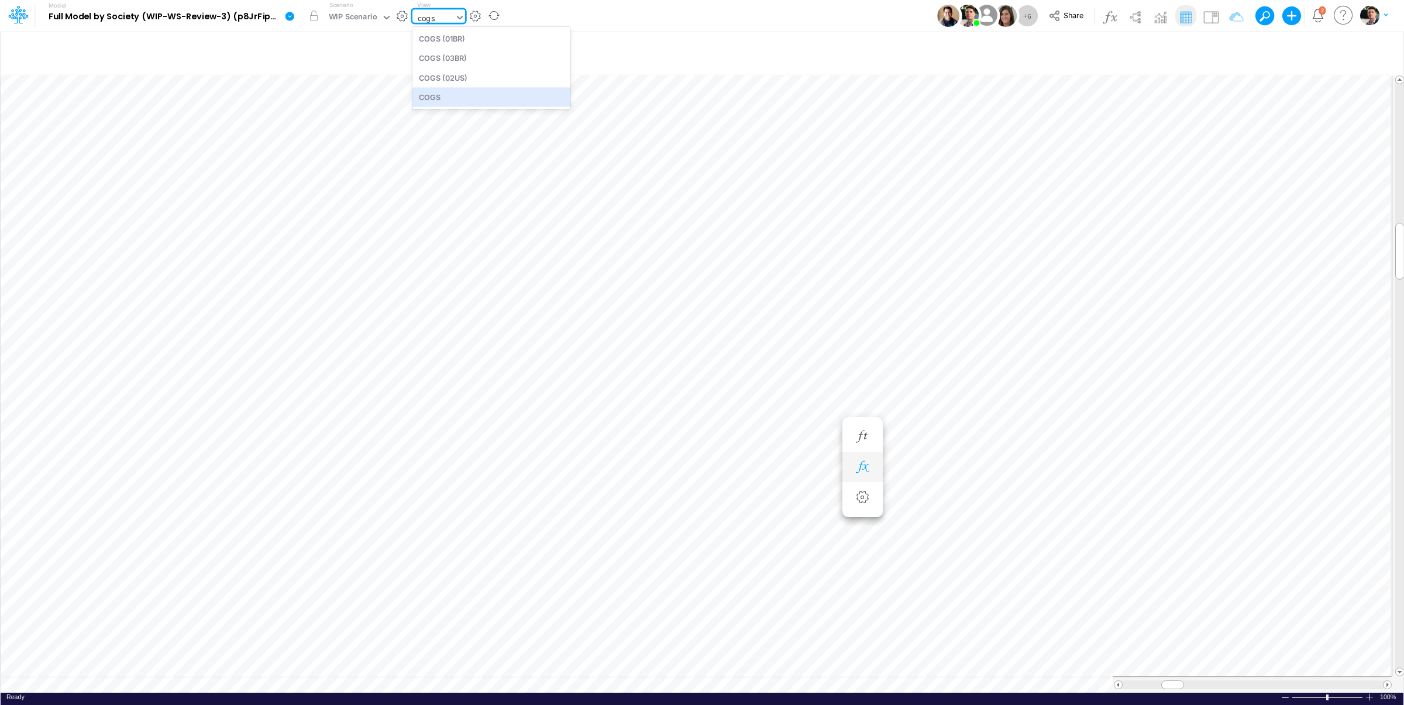
type input "cogs"
click at [858, 470] on icon "button" at bounding box center [862, 467] width 18 height 12
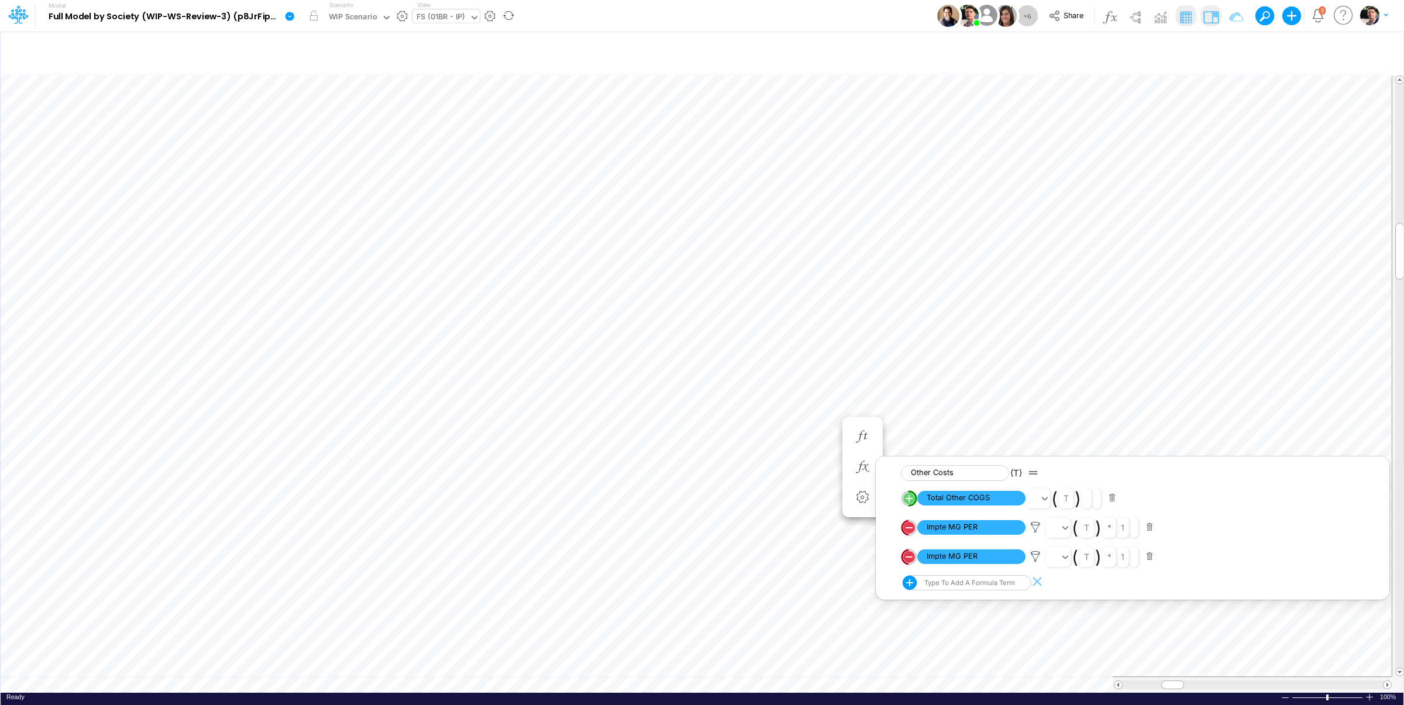
click at [1214, 17] on img at bounding box center [1210, 17] width 19 height 19
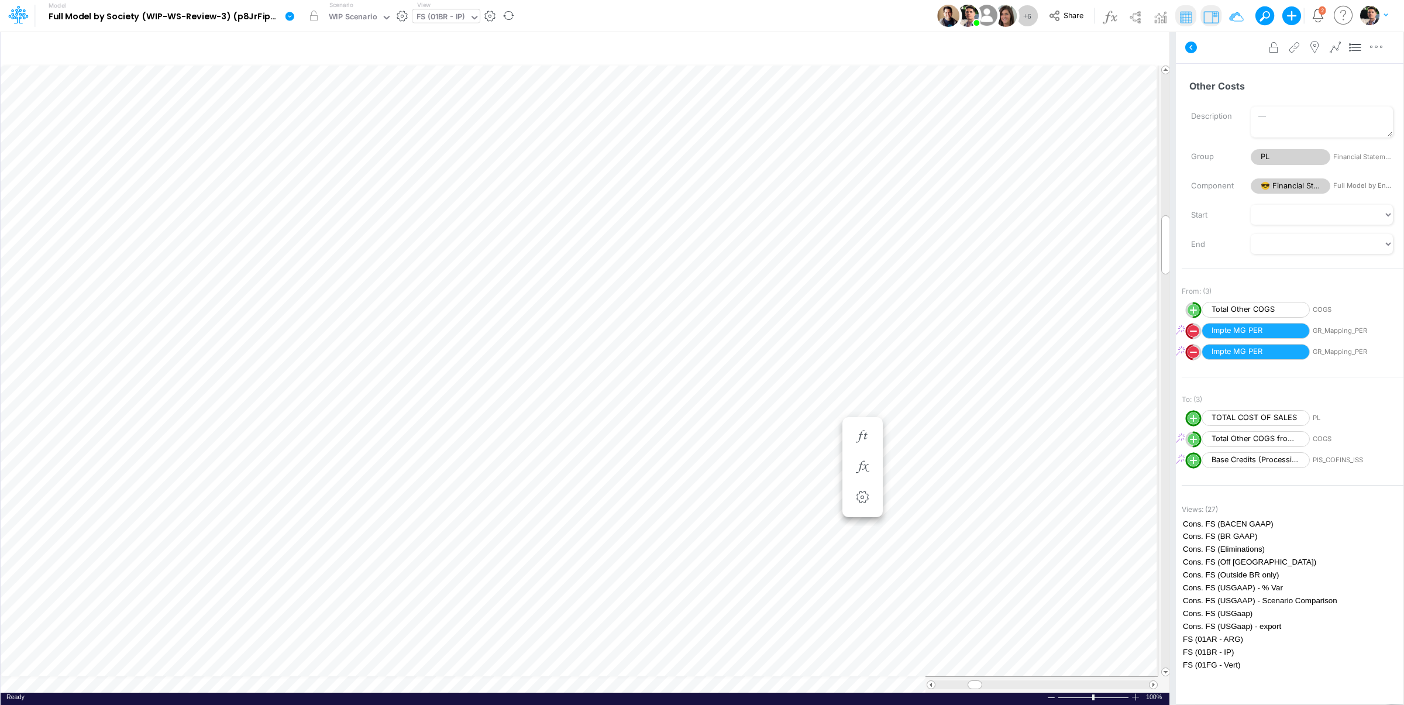
scroll to position [5, 2]
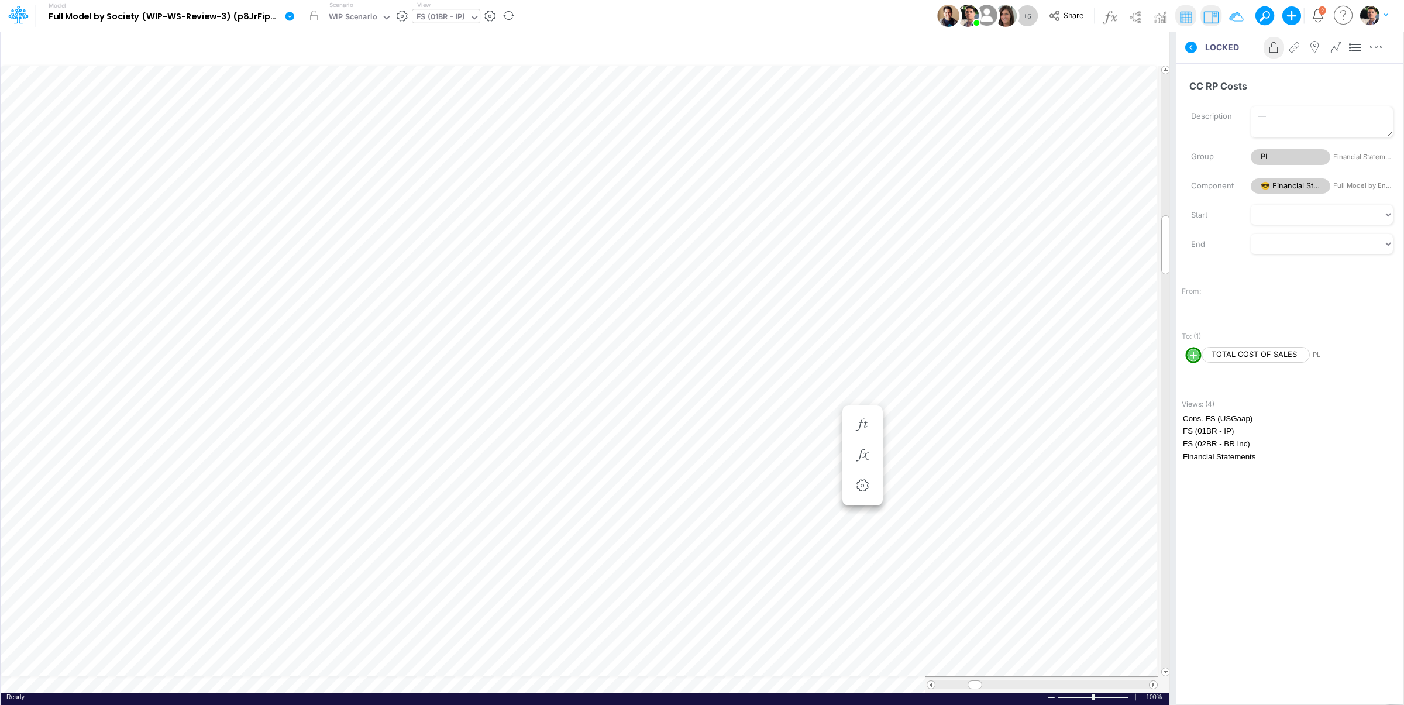
scroll to position [5, 2]
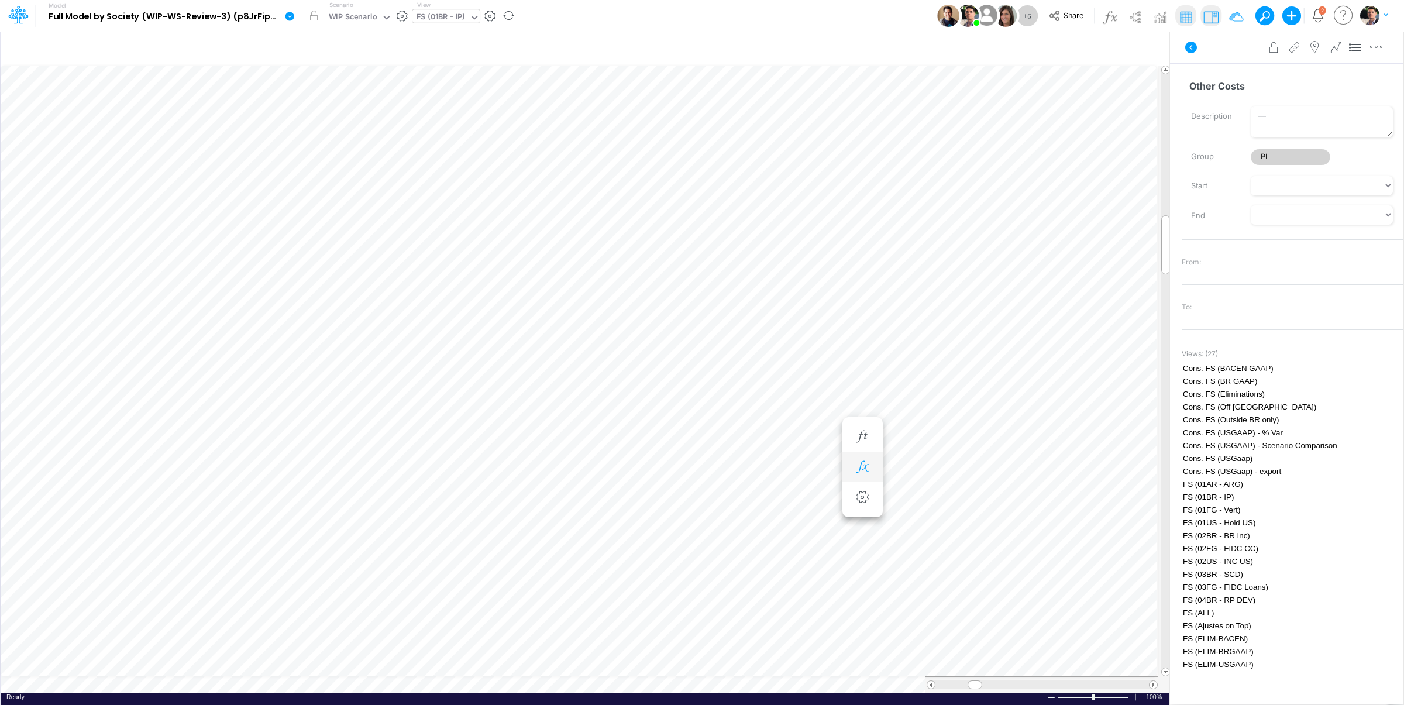
click at [859, 465] on icon "button" at bounding box center [862, 467] width 18 height 12
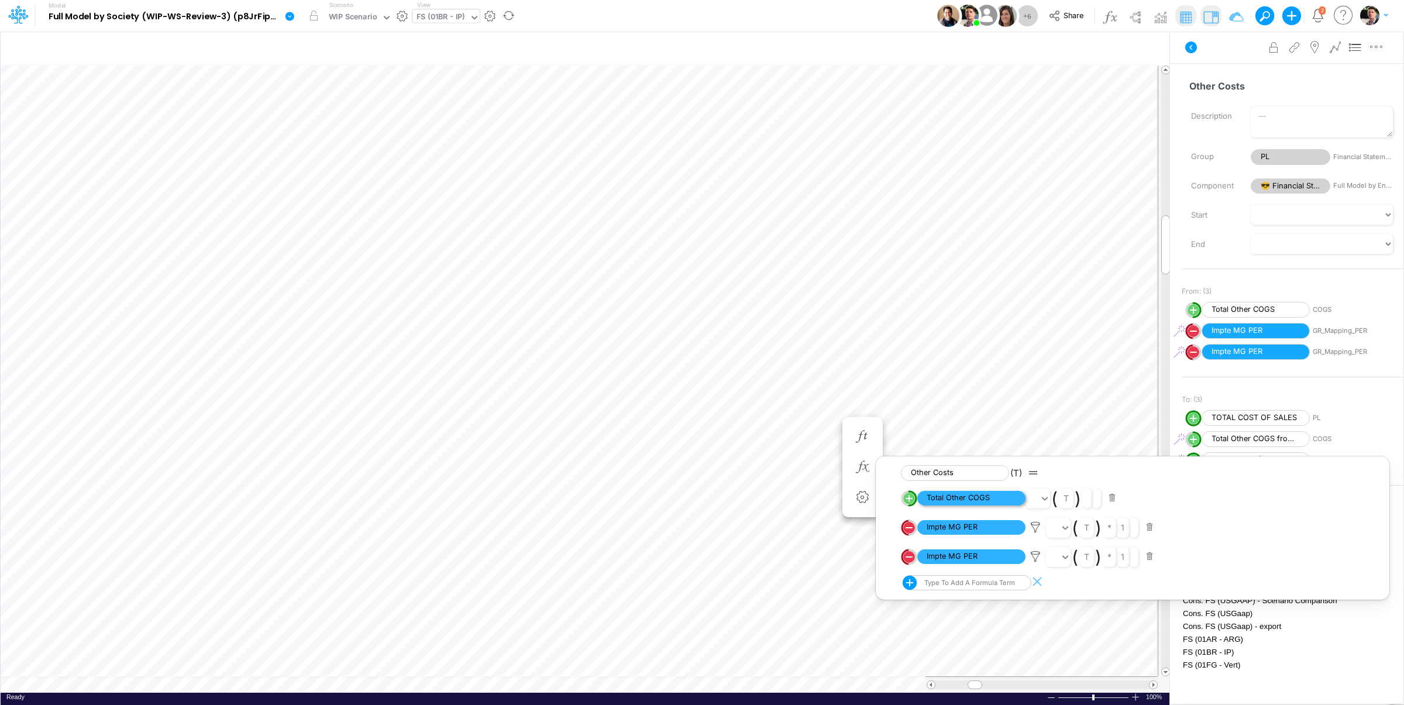
click at [973, 496] on span "Total Other COGS" at bounding box center [971, 498] width 108 height 15
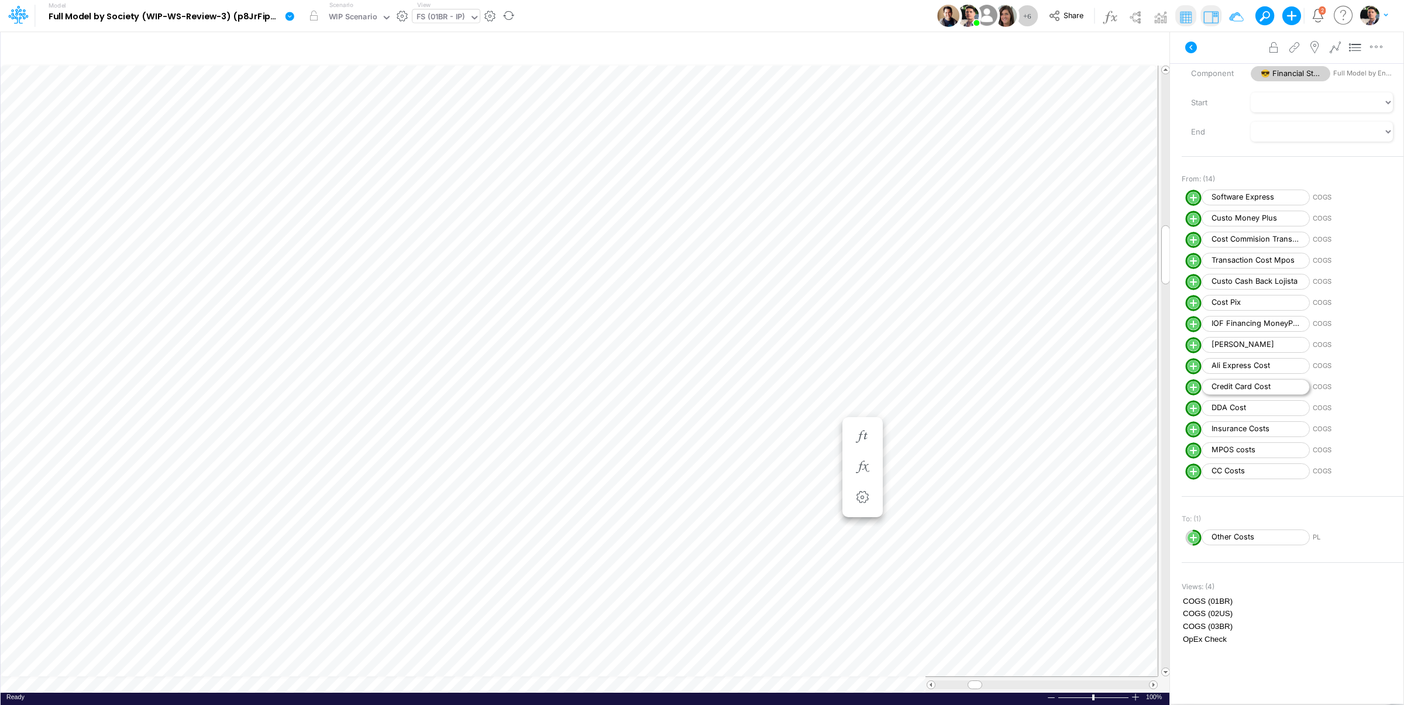
scroll to position [5, 2]
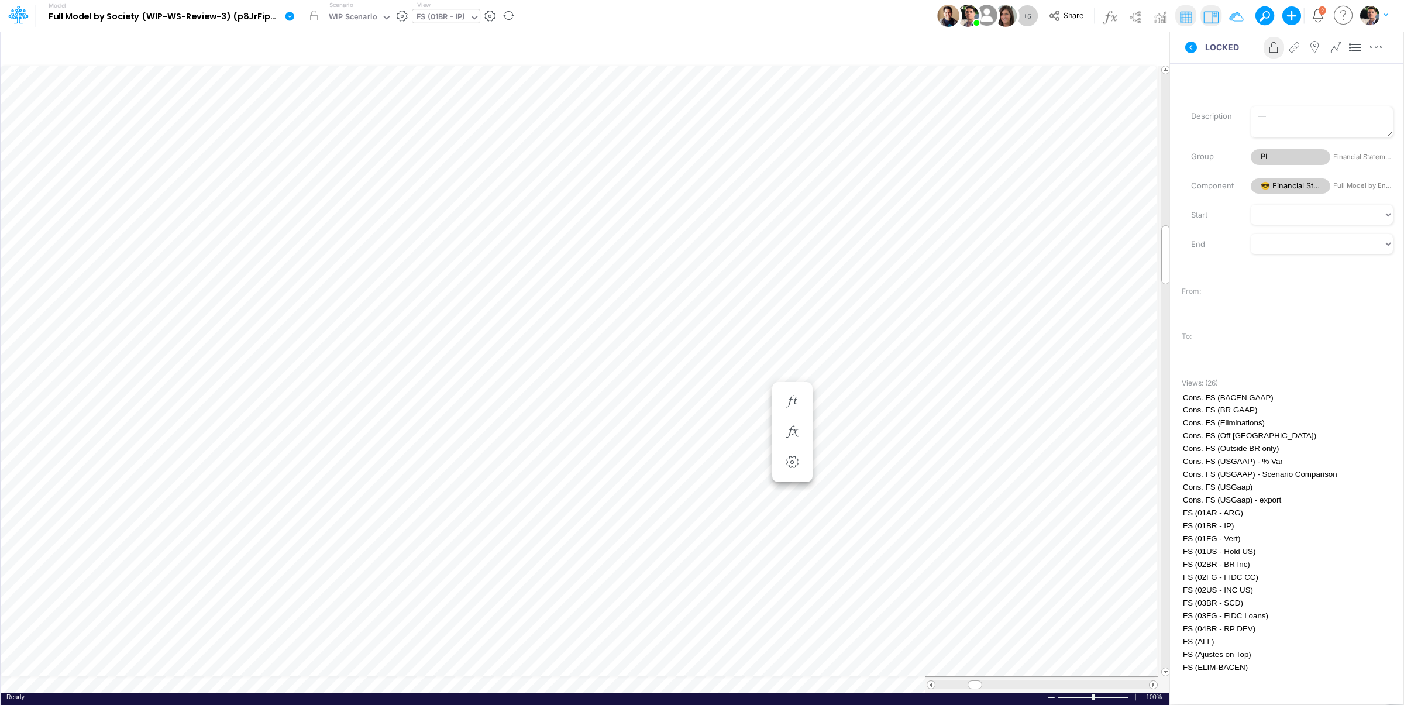
scroll to position [5, 2]
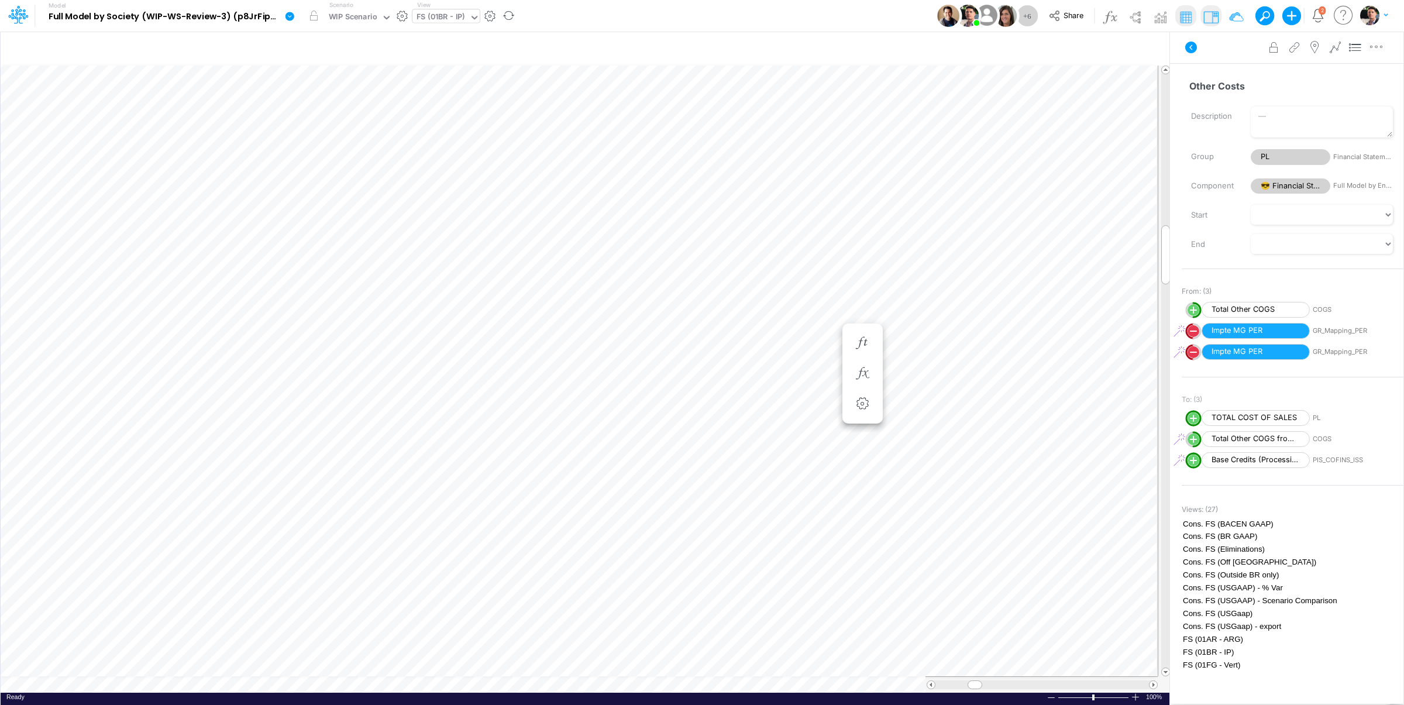
click at [1323, 308] on span "COGS" at bounding box center [1367, 310] width 108 height 10
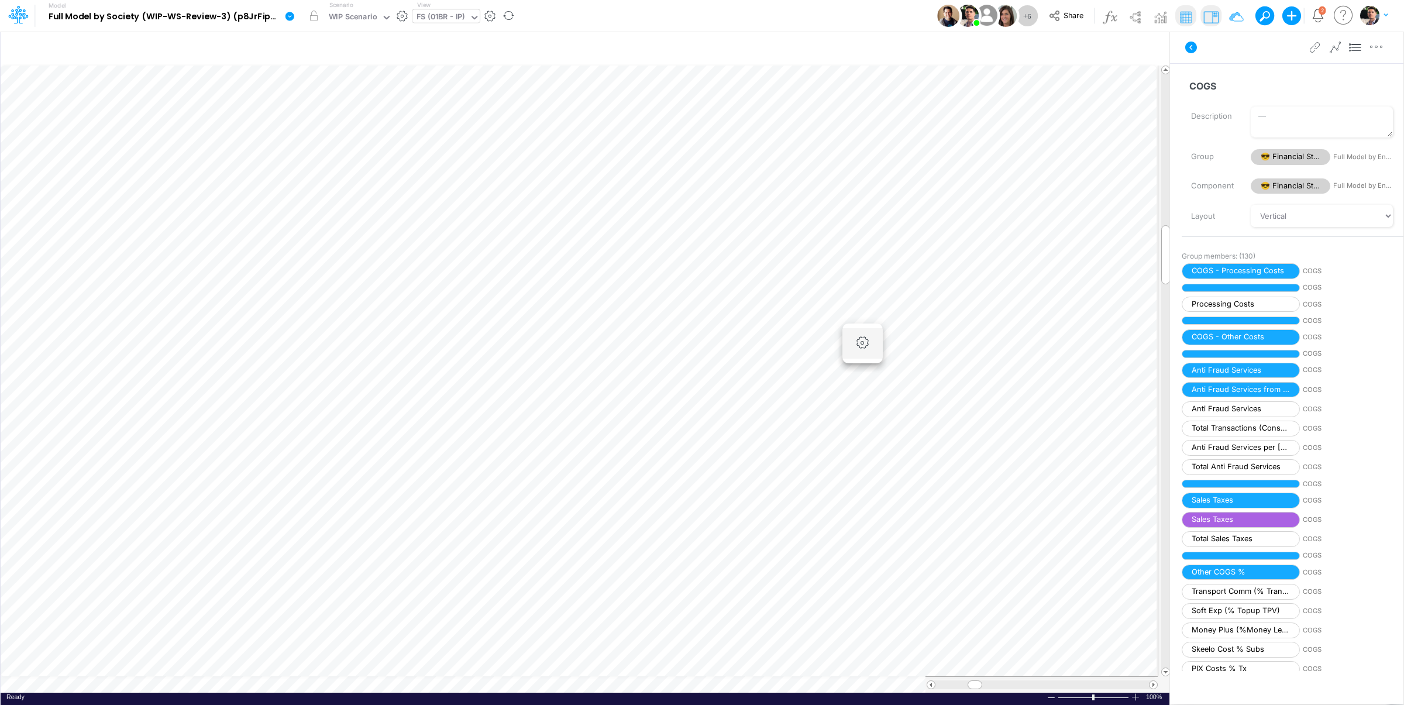
scroll to position [5, 2]
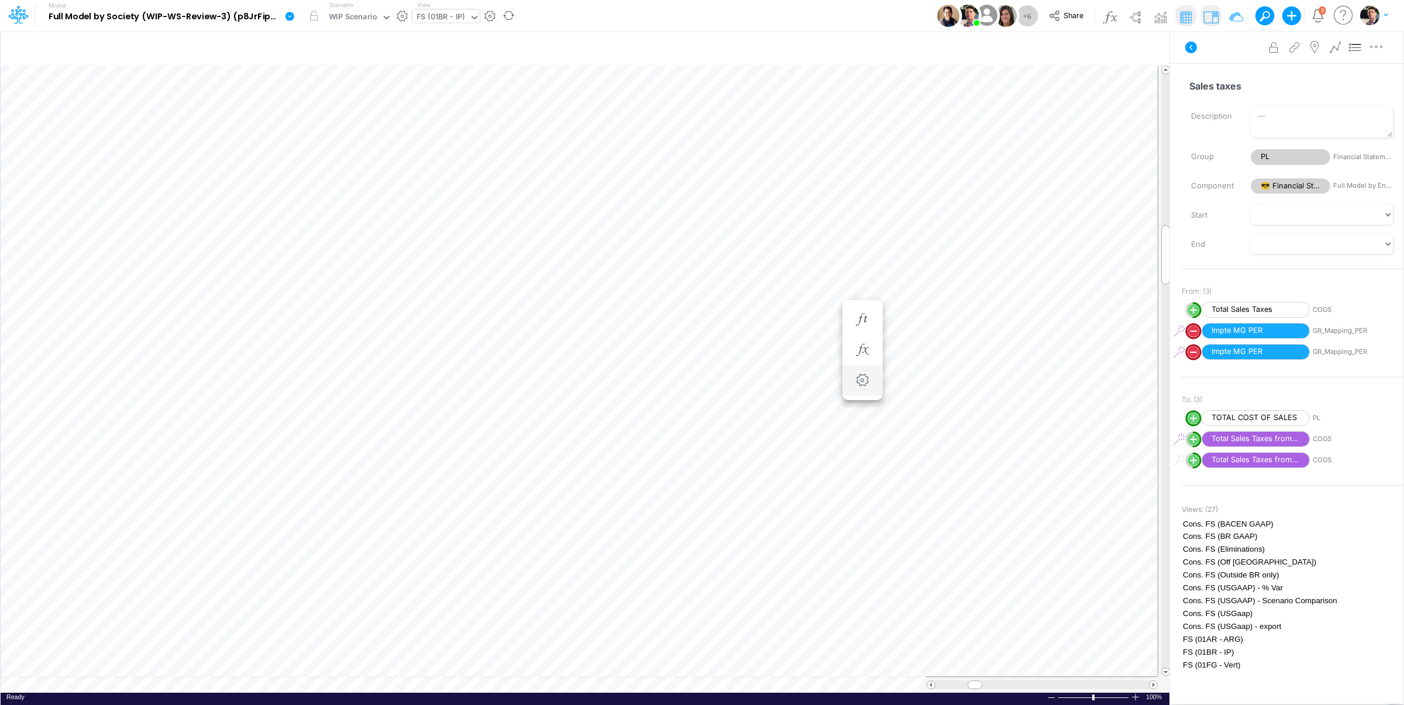
scroll to position [5, 2]
click at [865, 383] on button "button" at bounding box center [863, 373] width 22 height 23
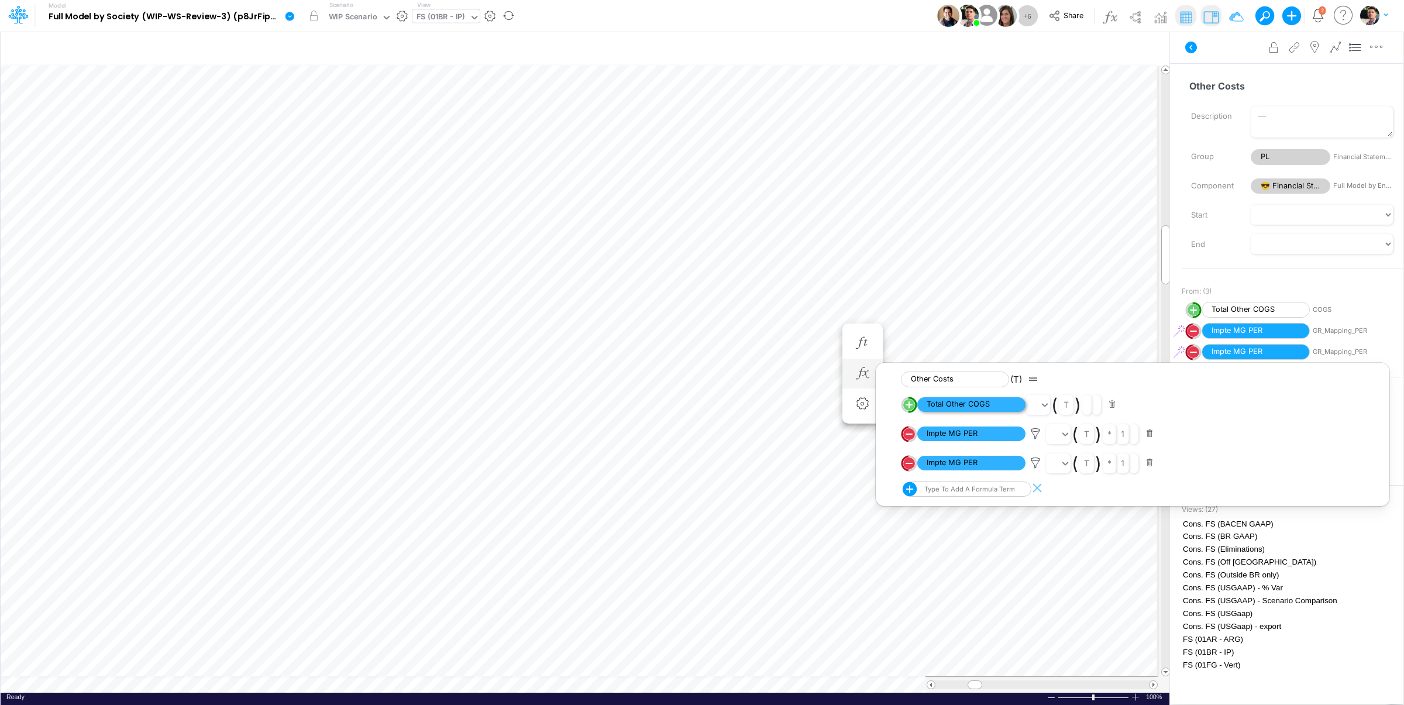
click at [991, 408] on span "Total Other COGS" at bounding box center [971, 404] width 108 height 15
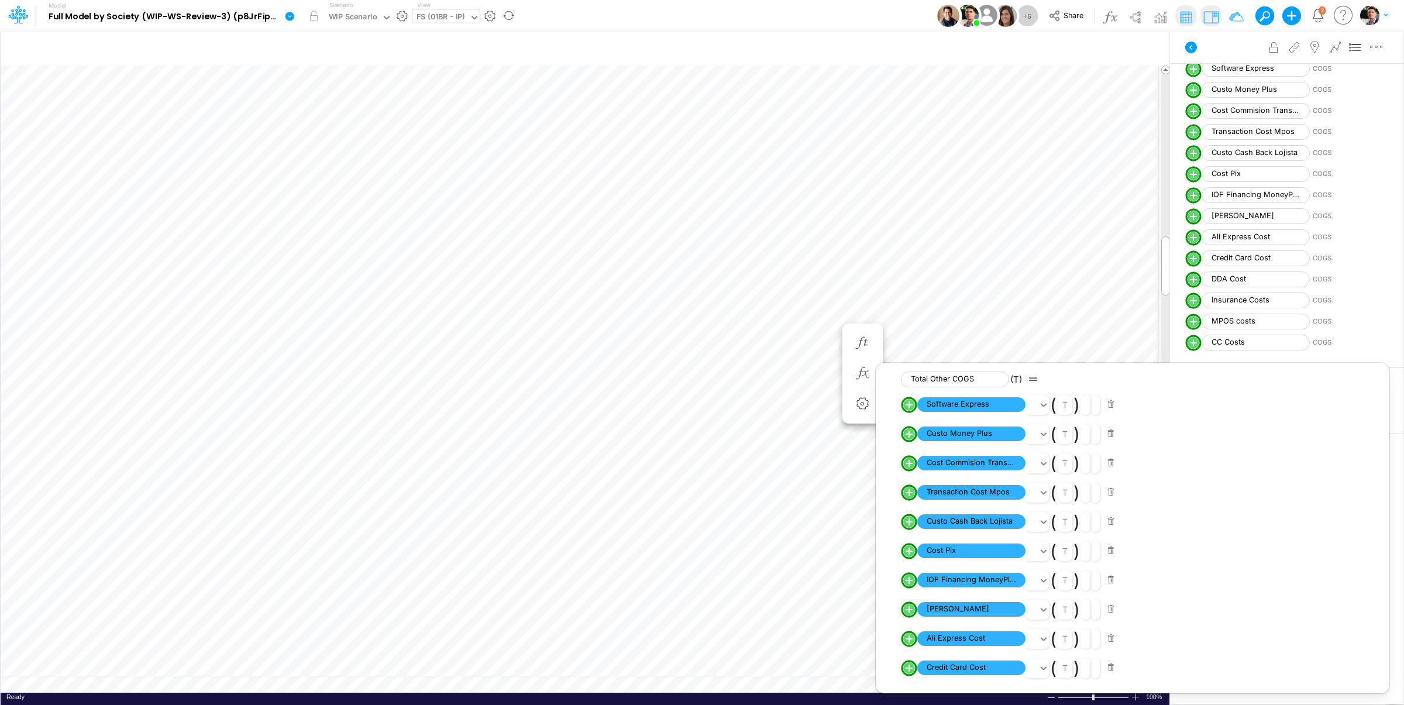
scroll to position [232, 0]
click at [455, 15] on div "FS (01BR - IP)" at bounding box center [440, 17] width 49 height 13
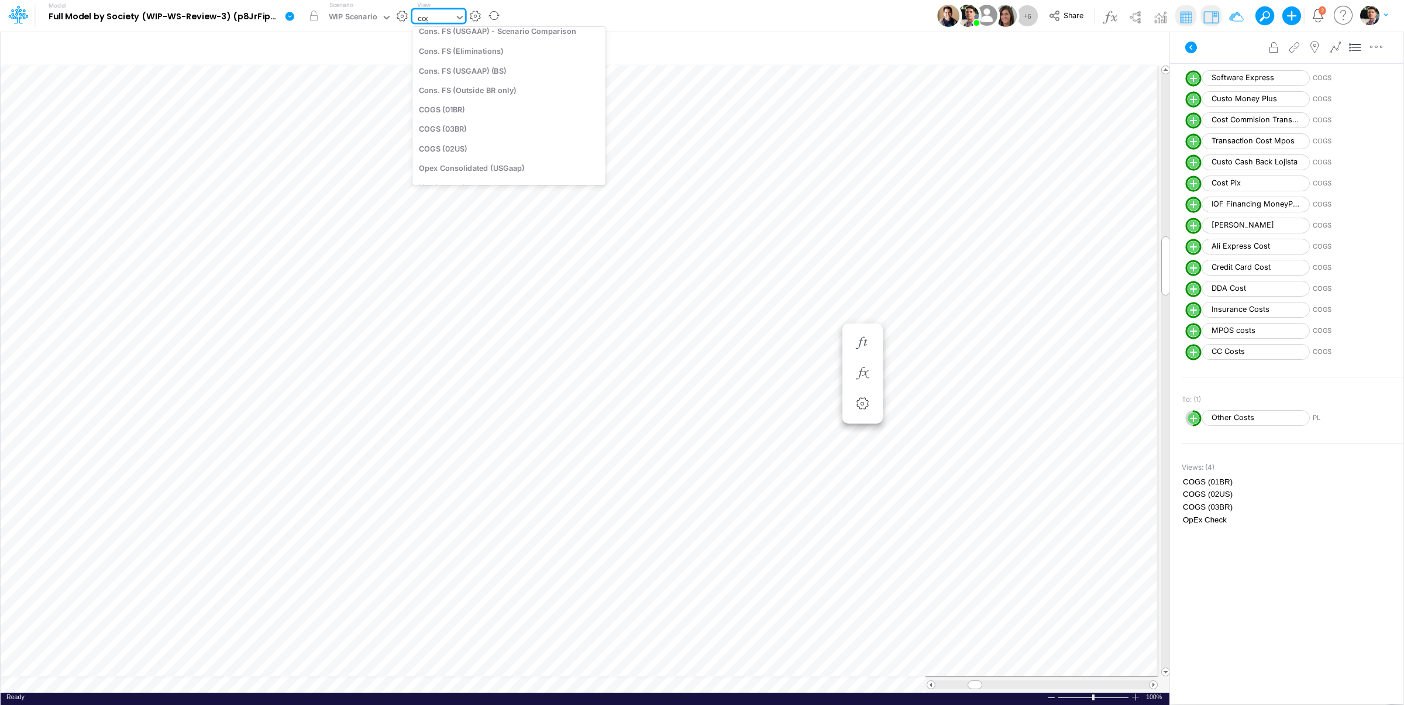
scroll to position [0, 0]
type input "cogs"
click at [459, 38] on div "COGS (01BR)" at bounding box center [491, 38] width 158 height 19
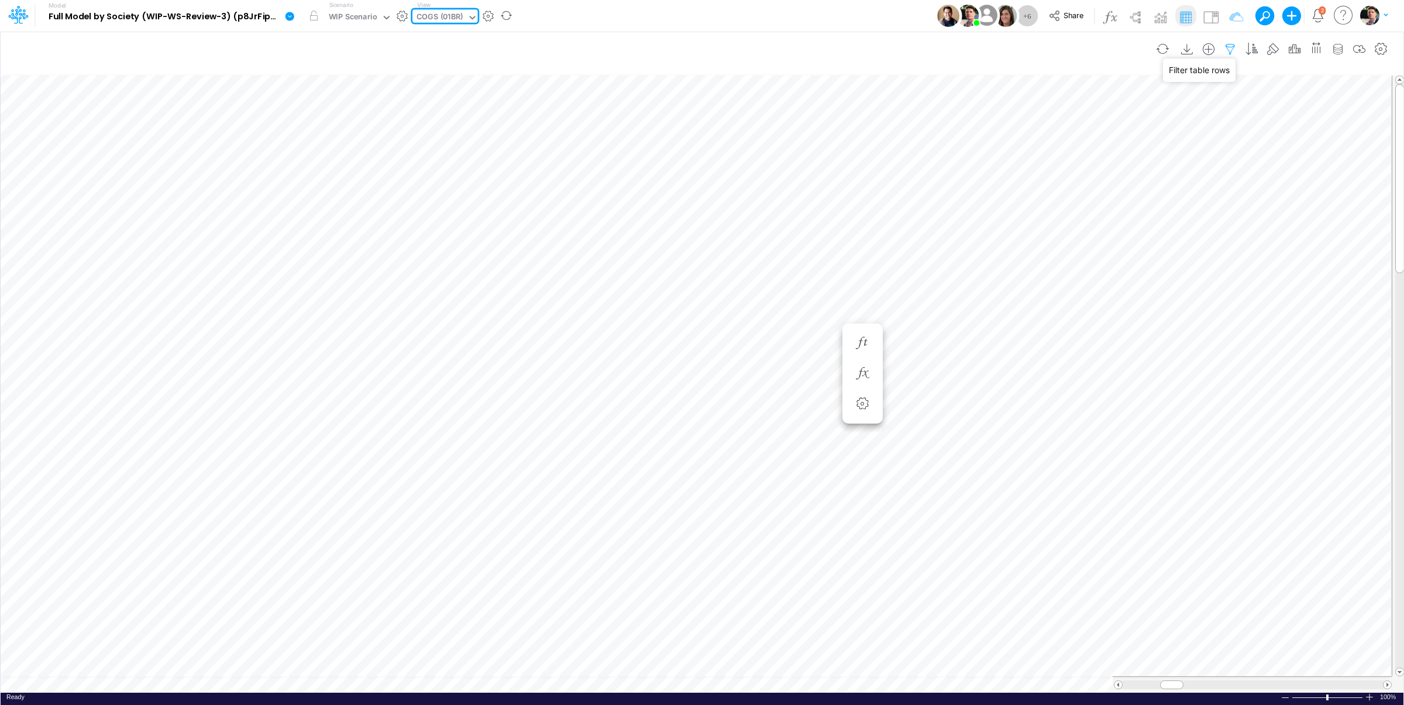
click at [1227, 47] on icon "button" at bounding box center [1230, 49] width 18 height 12
drag, startPoint x: 1152, startPoint y: 161, endPoint x: 1080, endPoint y: 163, distance: 72.0
click at [1121, 163] on input "01br" at bounding box center [1160, 162] width 79 height 20
type input "template"
click at [900, 94] on button "Apply" at bounding box center [892, 99] width 31 height 17
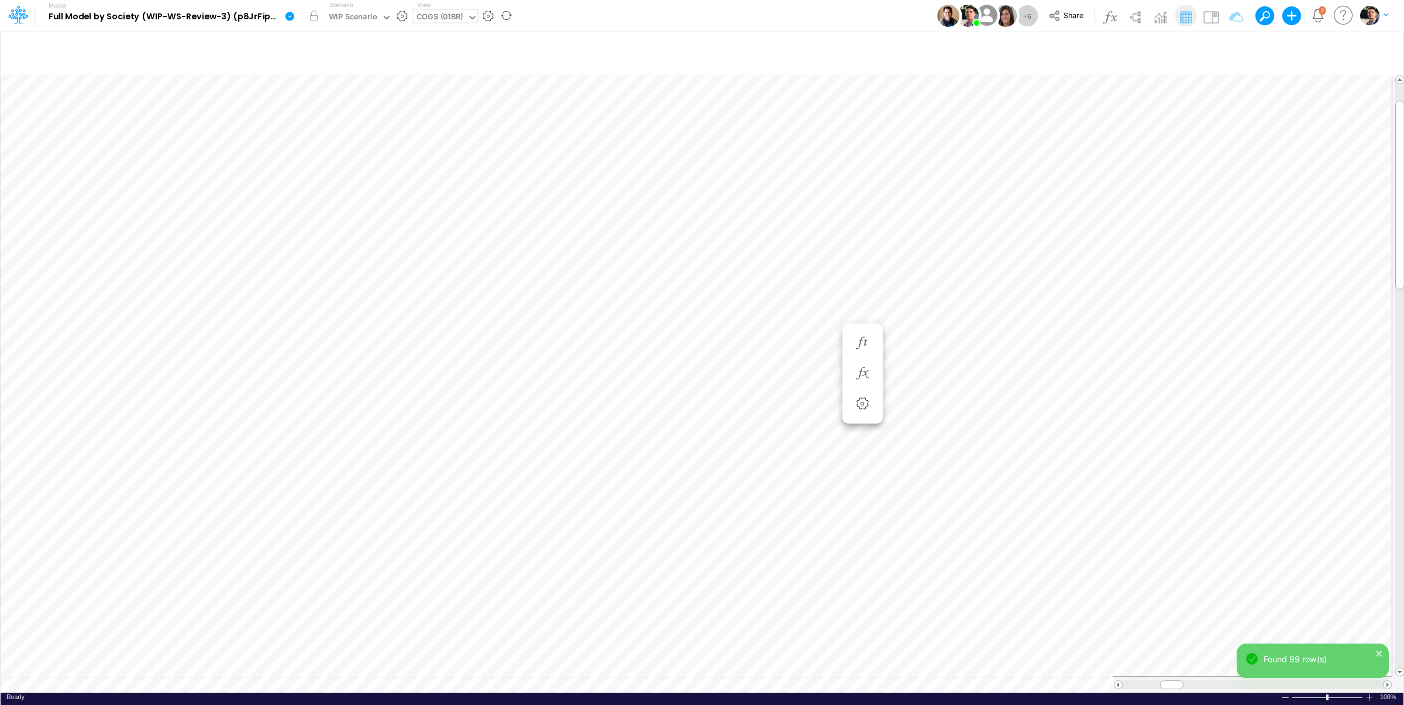
scroll to position [5, 2]
click at [818, 600] on icon "button" at bounding box center [813, 596] width 18 height 12
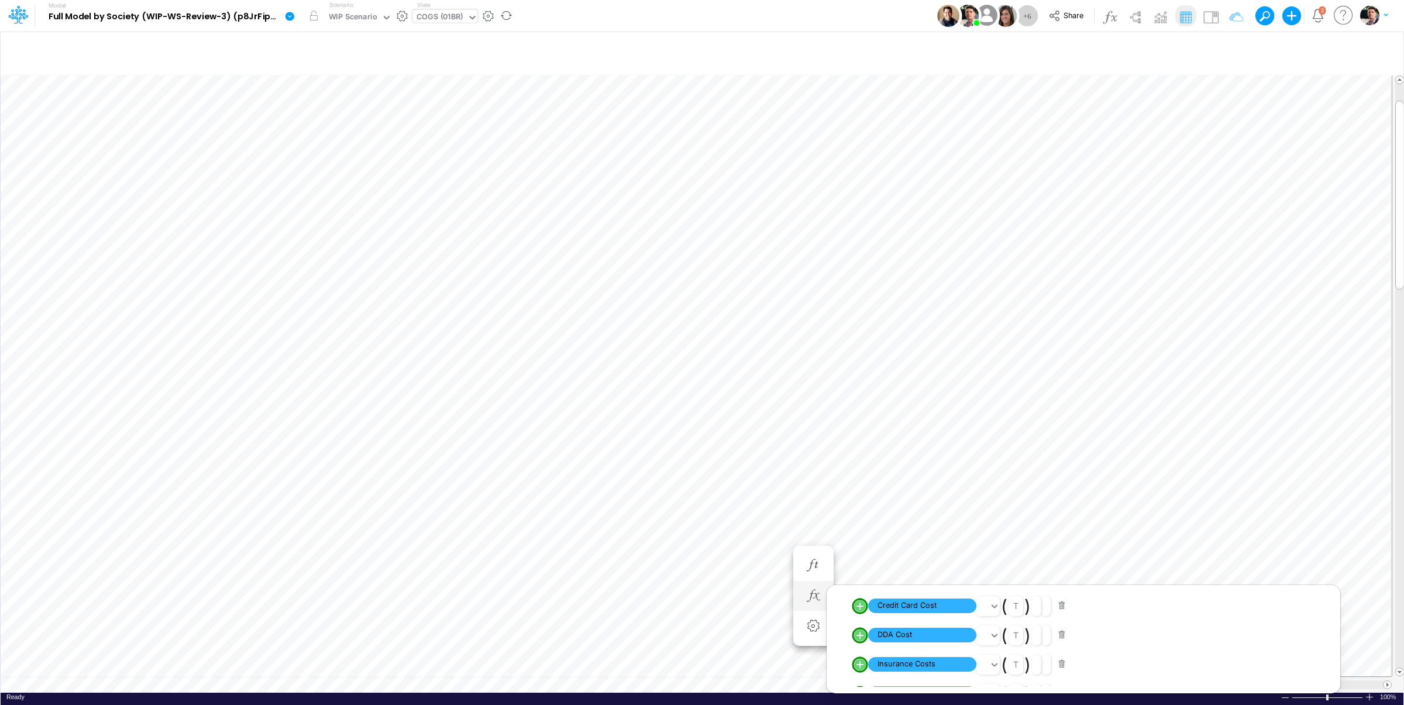
scroll to position [370, 0]
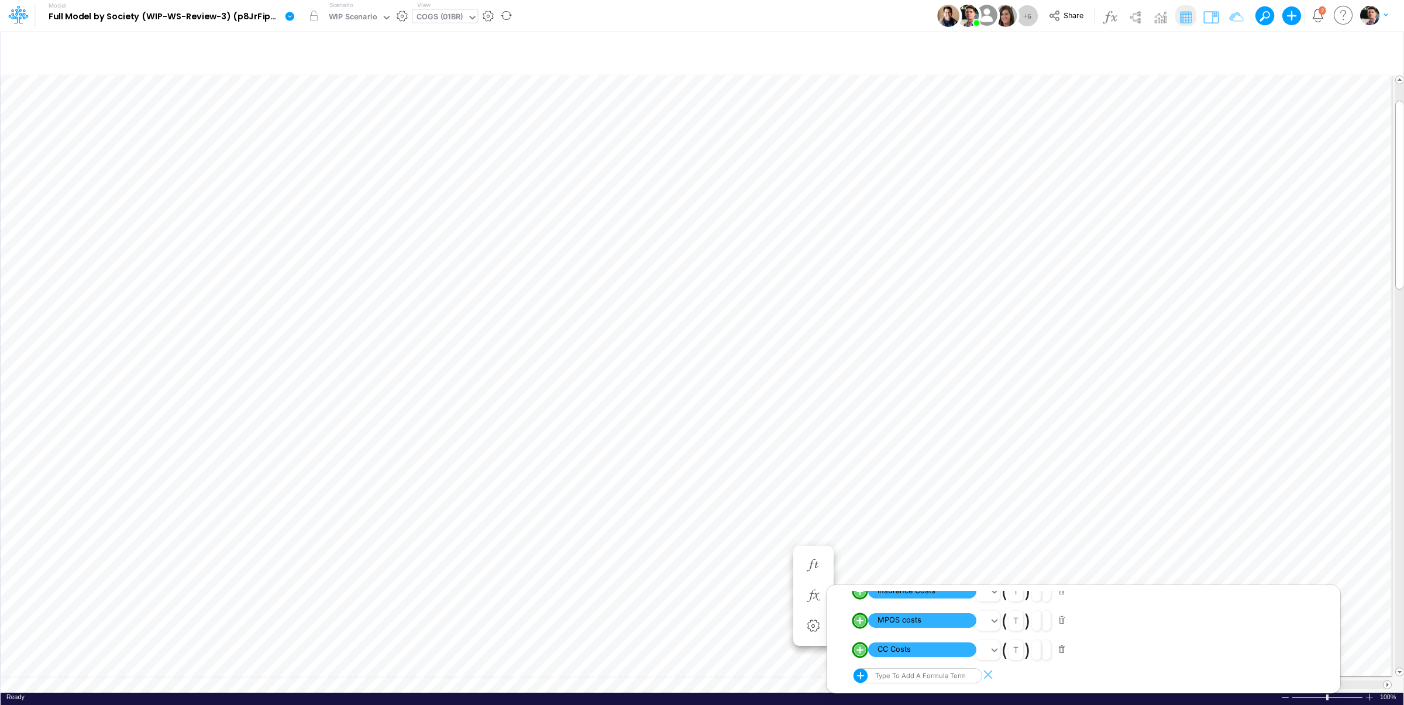
click at [1213, 19] on img at bounding box center [1210, 17] width 19 height 19
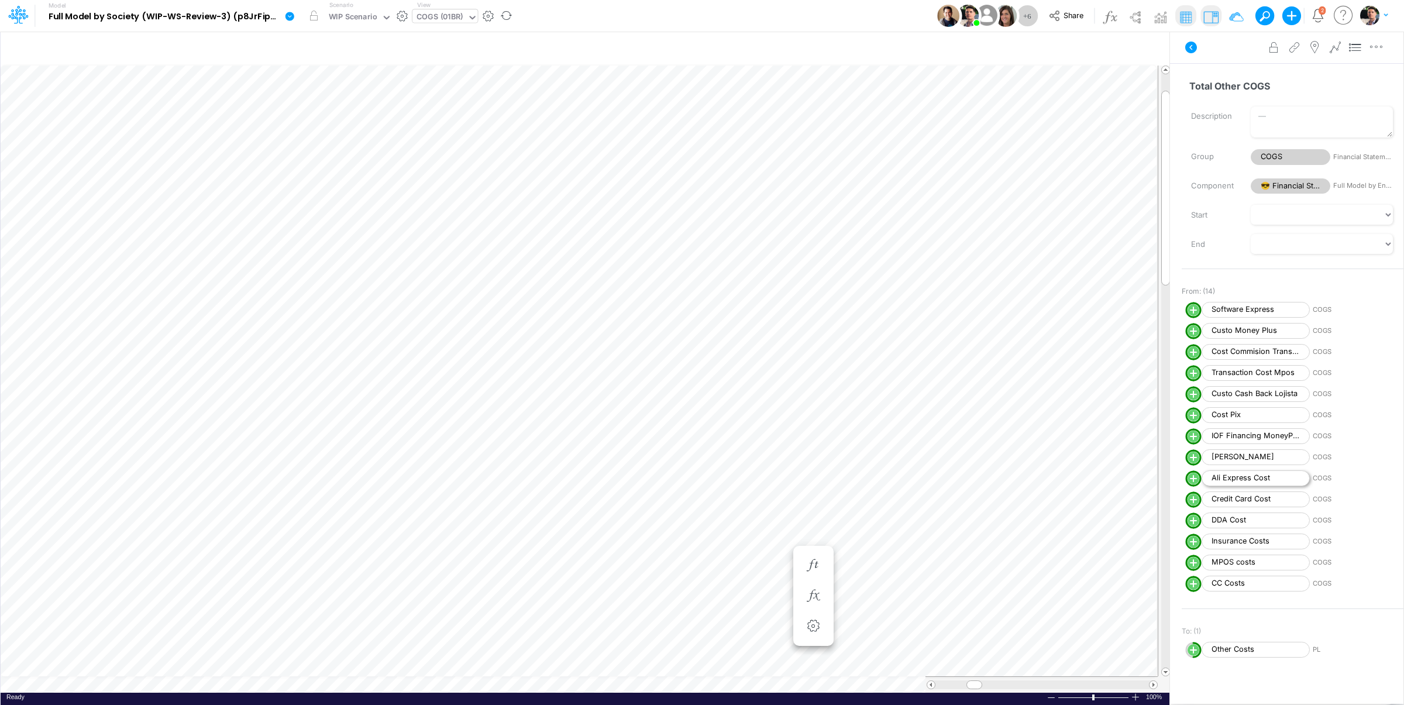
scroll to position [5, 2]
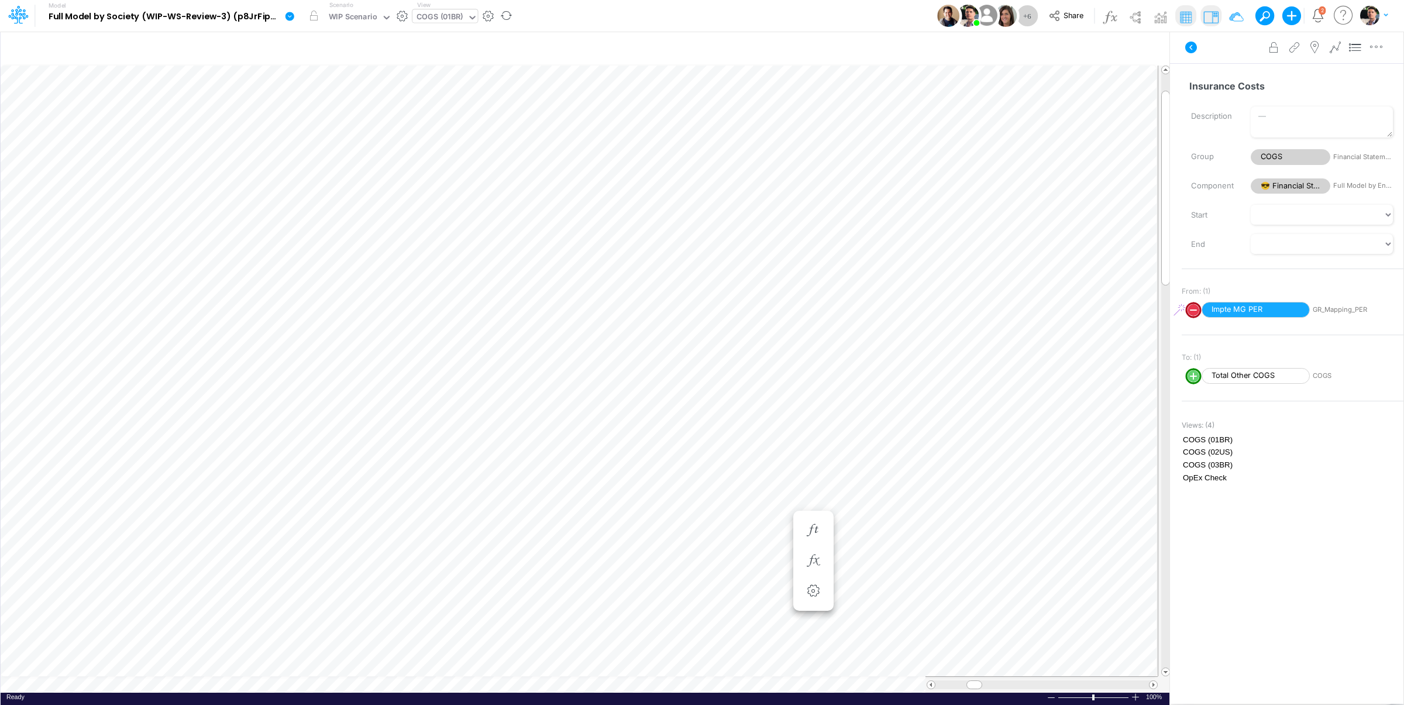
scroll to position [5, 2]
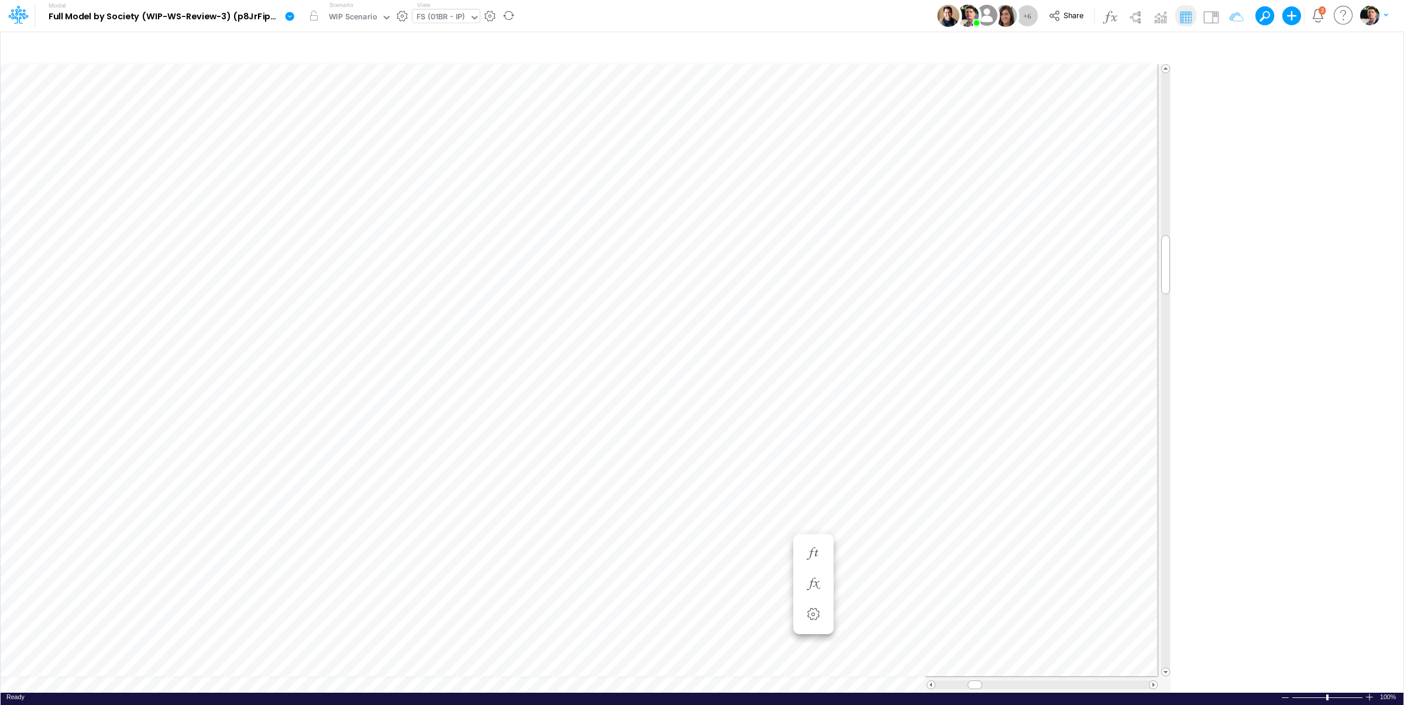
click at [622, 684] on div "Paste Cut Copy AutoFill 24,793 0 Ready 100% Sum: null Max: null Min: null Numer…" at bounding box center [702, 378] width 1403 height 628
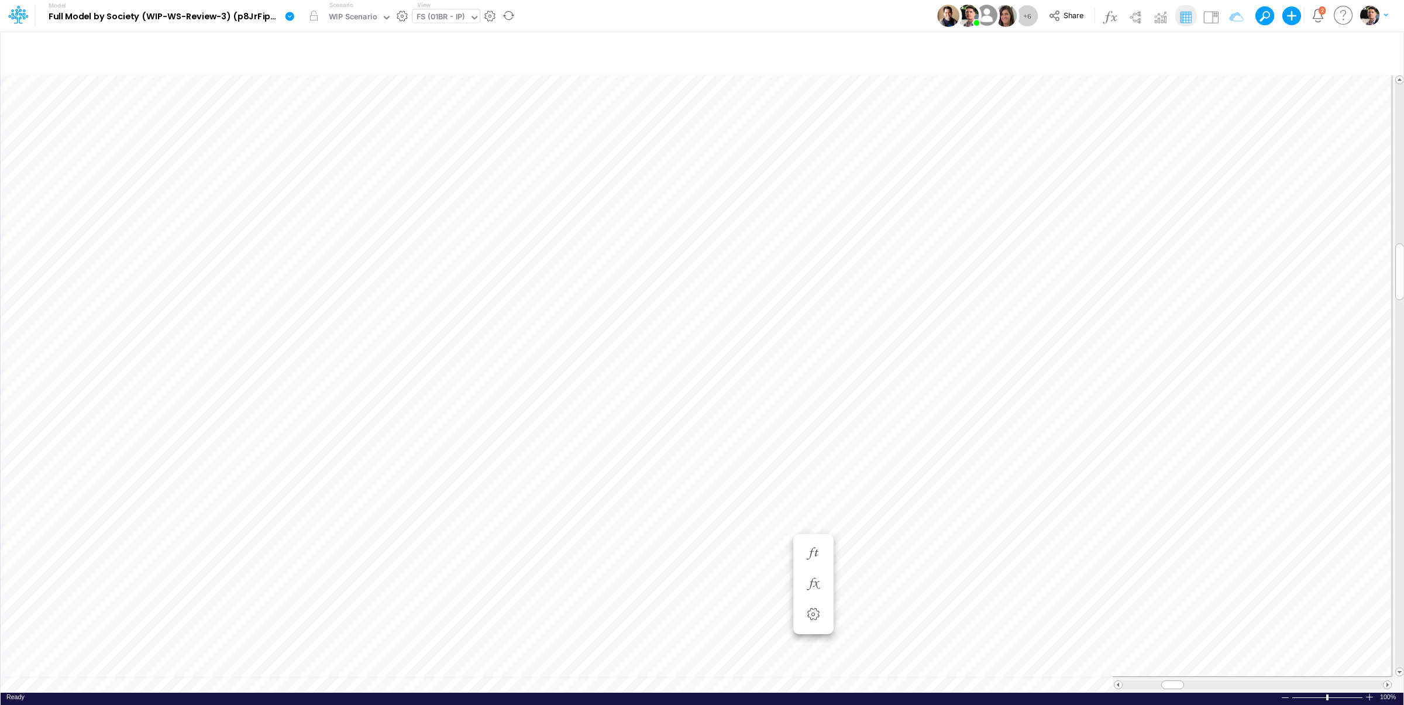
scroll to position [5, 2]
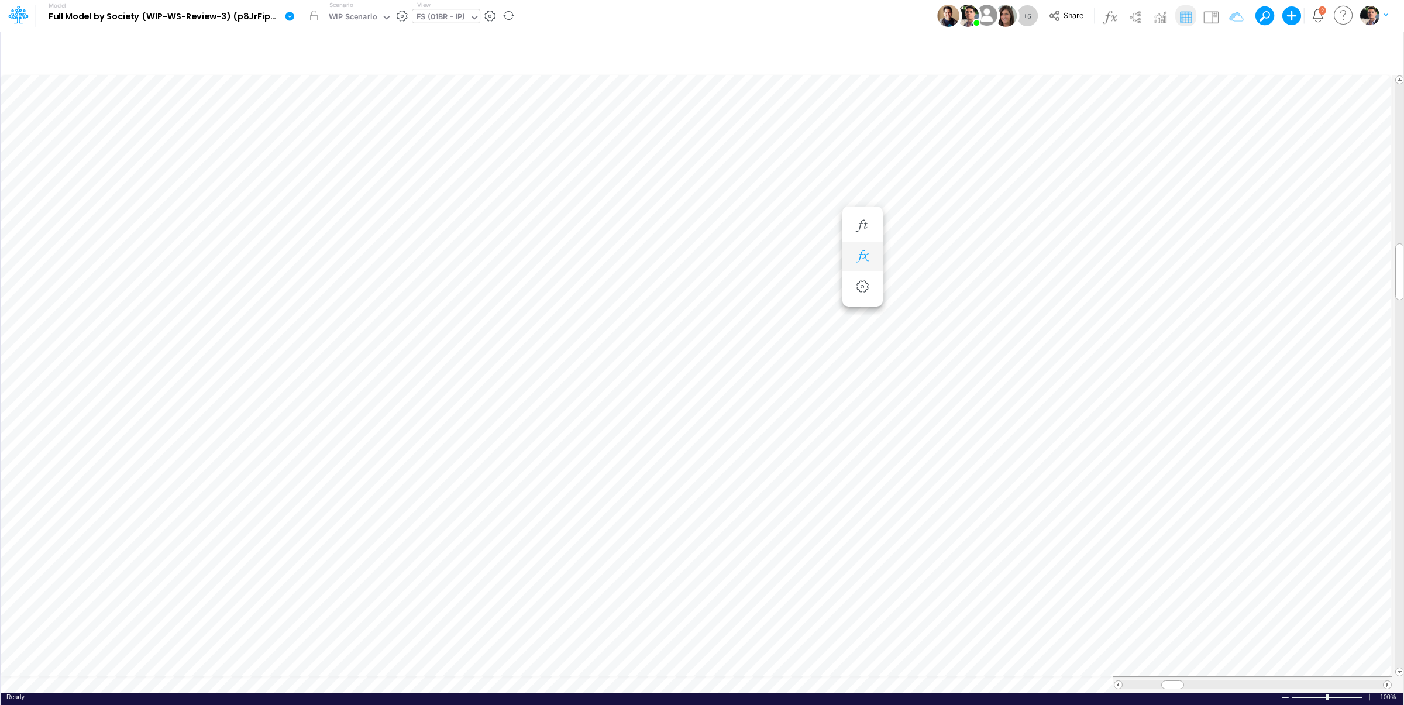
click at [860, 254] on icon "button" at bounding box center [862, 256] width 18 height 12
click at [946, 284] on div "Type to add a formula term" at bounding box center [968, 284] width 93 height 8
click at [1210, 21] on img at bounding box center [1210, 17] width 19 height 19
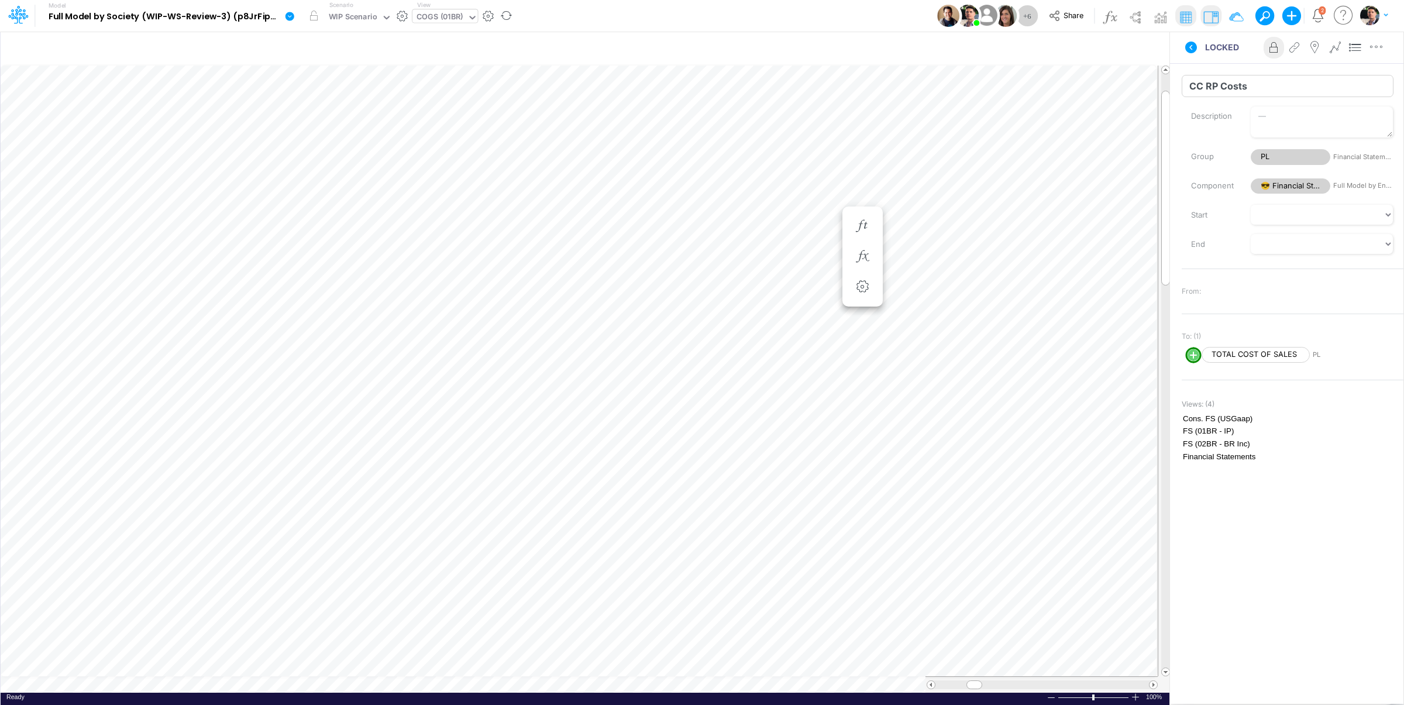
click at [1229, 87] on input "CC RP Costs" at bounding box center [1288, 86] width 212 height 22
click at [1292, 91] on input "CC RP Costs" at bounding box center [1288, 86] width 212 height 22
type input "xxxCC RP Costs"
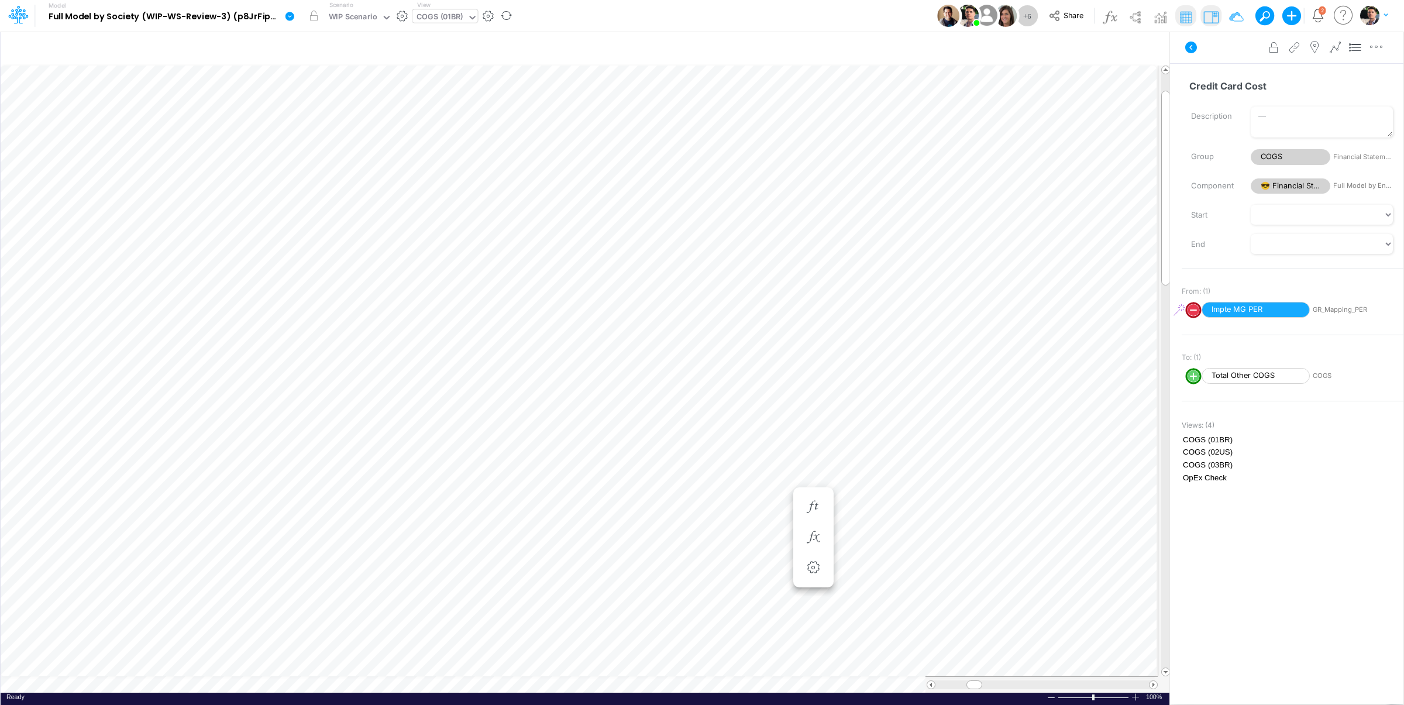
scroll to position [5, 2]
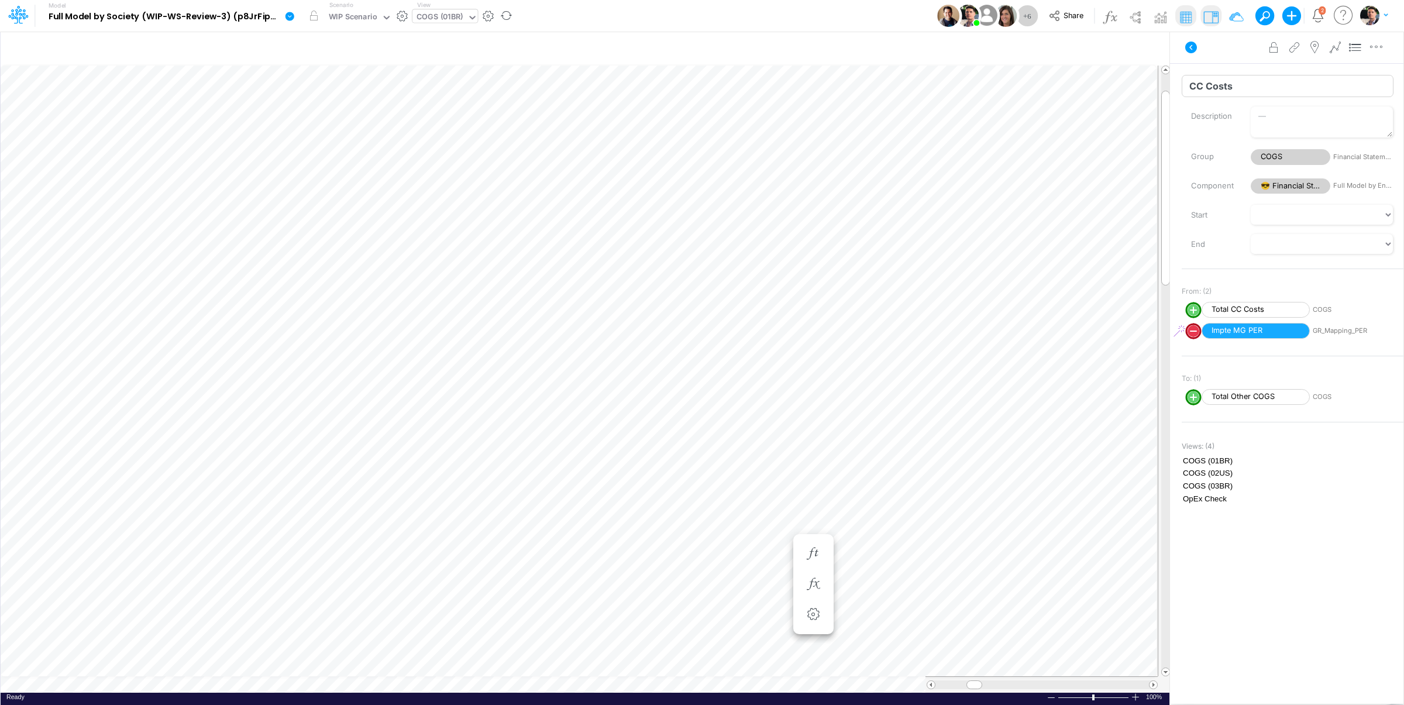
click at [1254, 80] on input "CC Costs" at bounding box center [1288, 86] width 212 height 22
type input "xxxCC Costs"
click at [1296, 122] on textarea "Description" at bounding box center [1322, 121] width 142 height 31
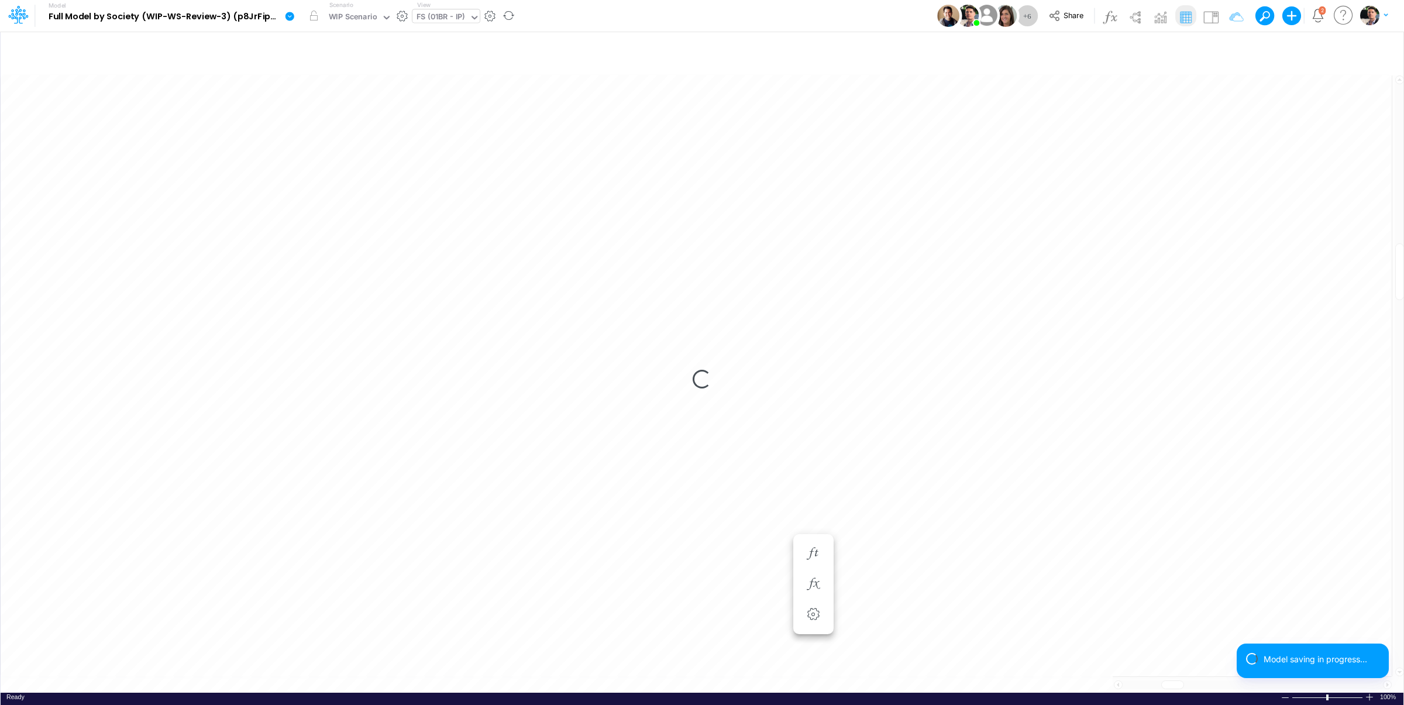
scroll to position [5, 2]
click at [1210, 19] on img at bounding box center [1210, 17] width 19 height 19
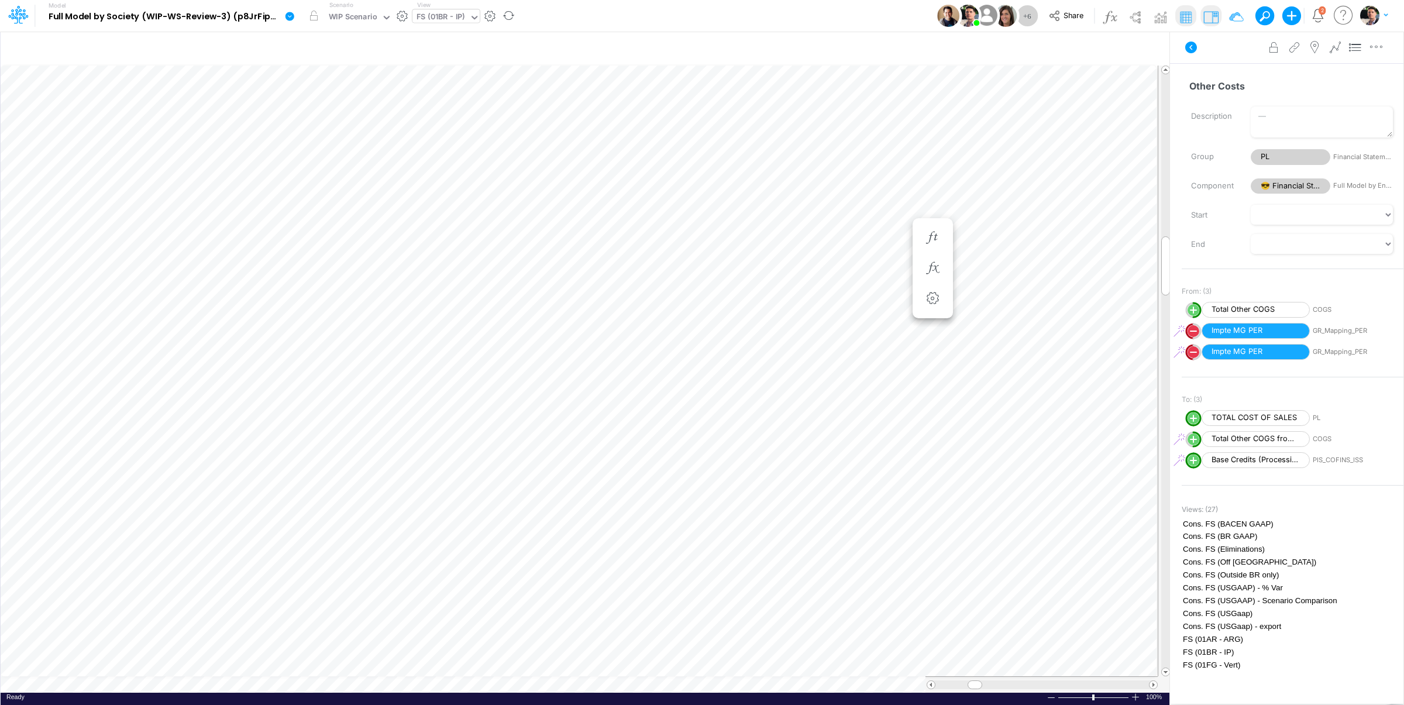
scroll to position [5, 2]
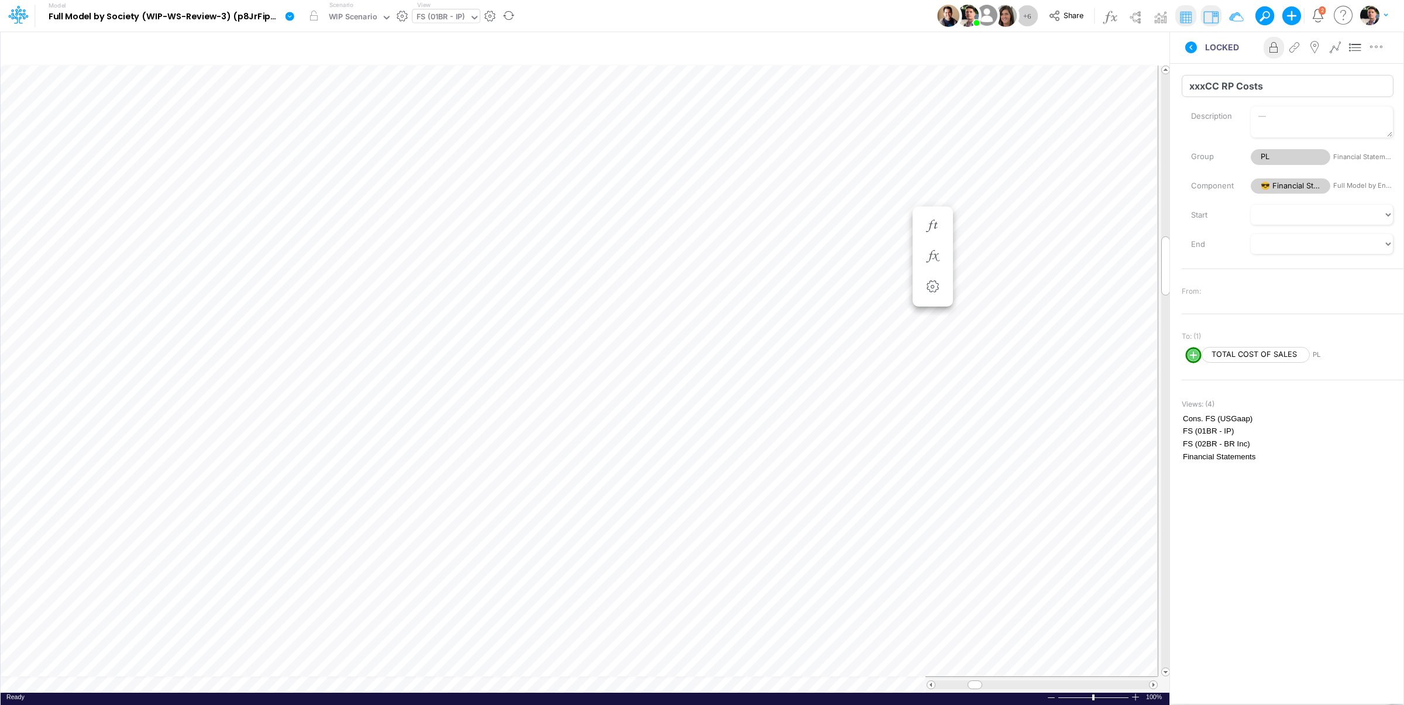
drag, startPoint x: 1206, startPoint y: 84, endPoint x: 1125, endPoint y: 84, distance: 80.1
click at [1182, 84] on input "xxxCC RP Costs" at bounding box center [1288, 86] width 212 height 22
type input "CC RP Costs"
click at [857, 253] on icon "button" at bounding box center [862, 256] width 18 height 12
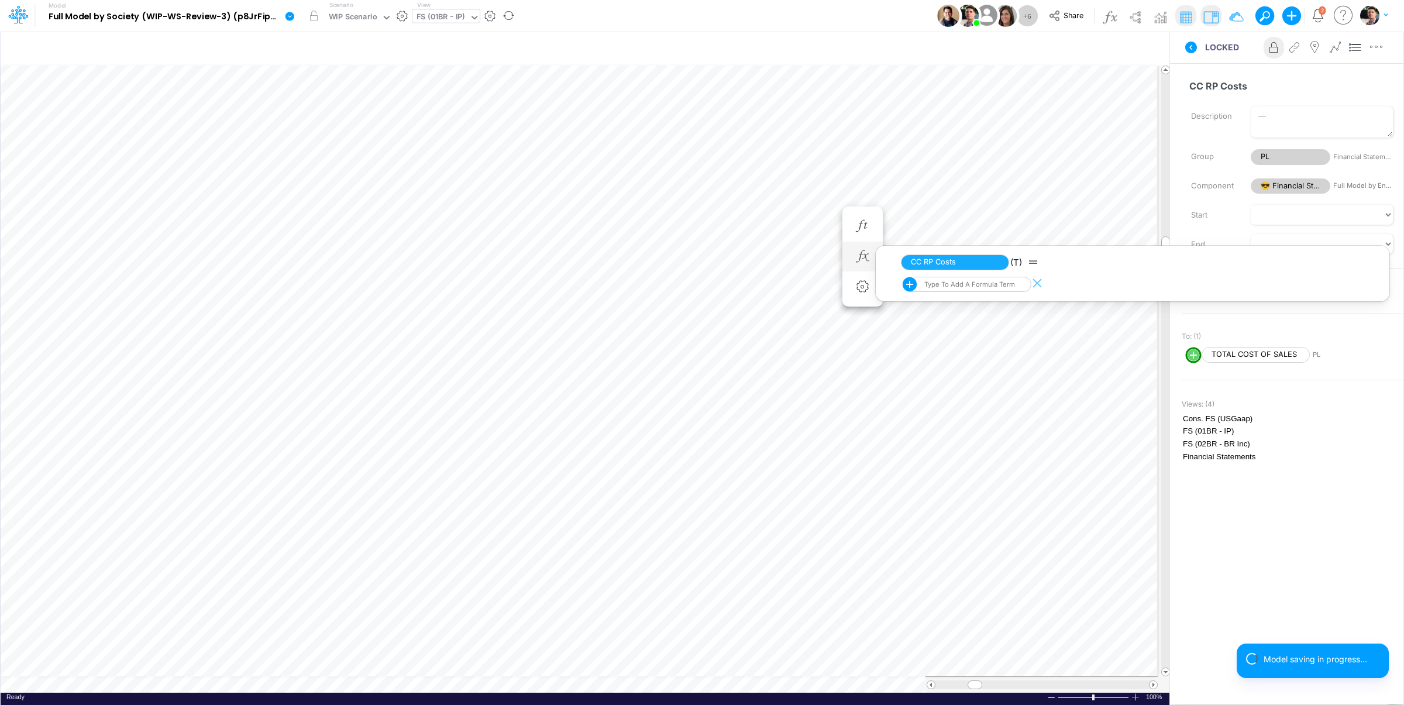
click at [948, 281] on div "Type to add a formula term" at bounding box center [972, 284] width 118 height 15
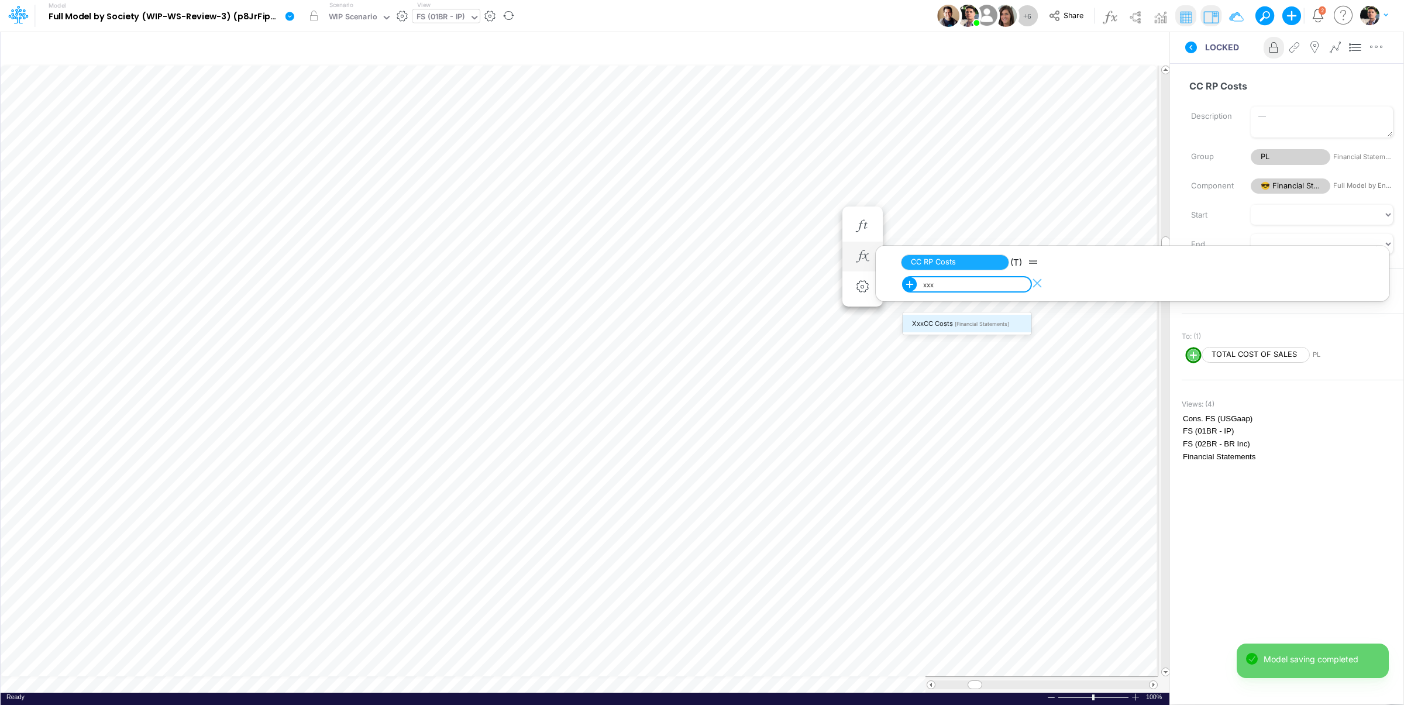
click at [933, 325] on span "xxxCC Costs" at bounding box center [932, 323] width 41 height 8
type input "xxx"
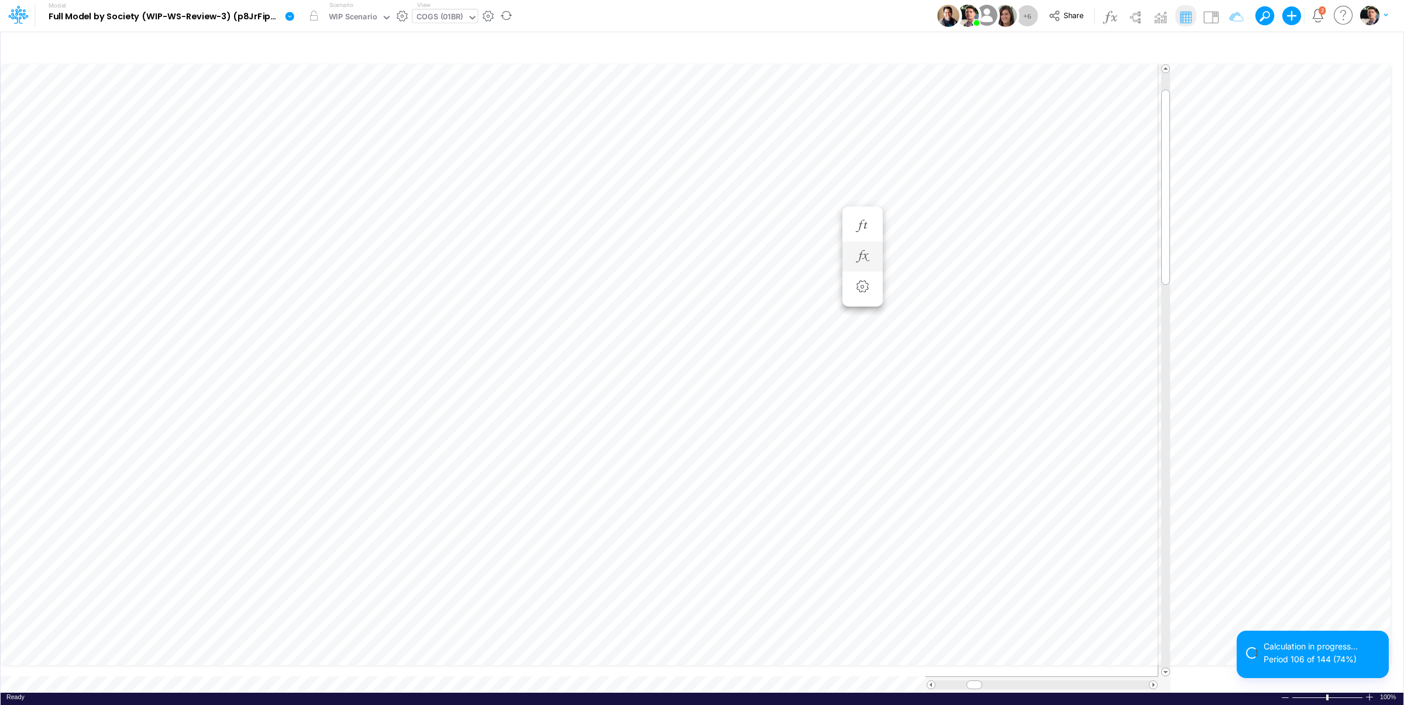
scroll to position [5, 2]
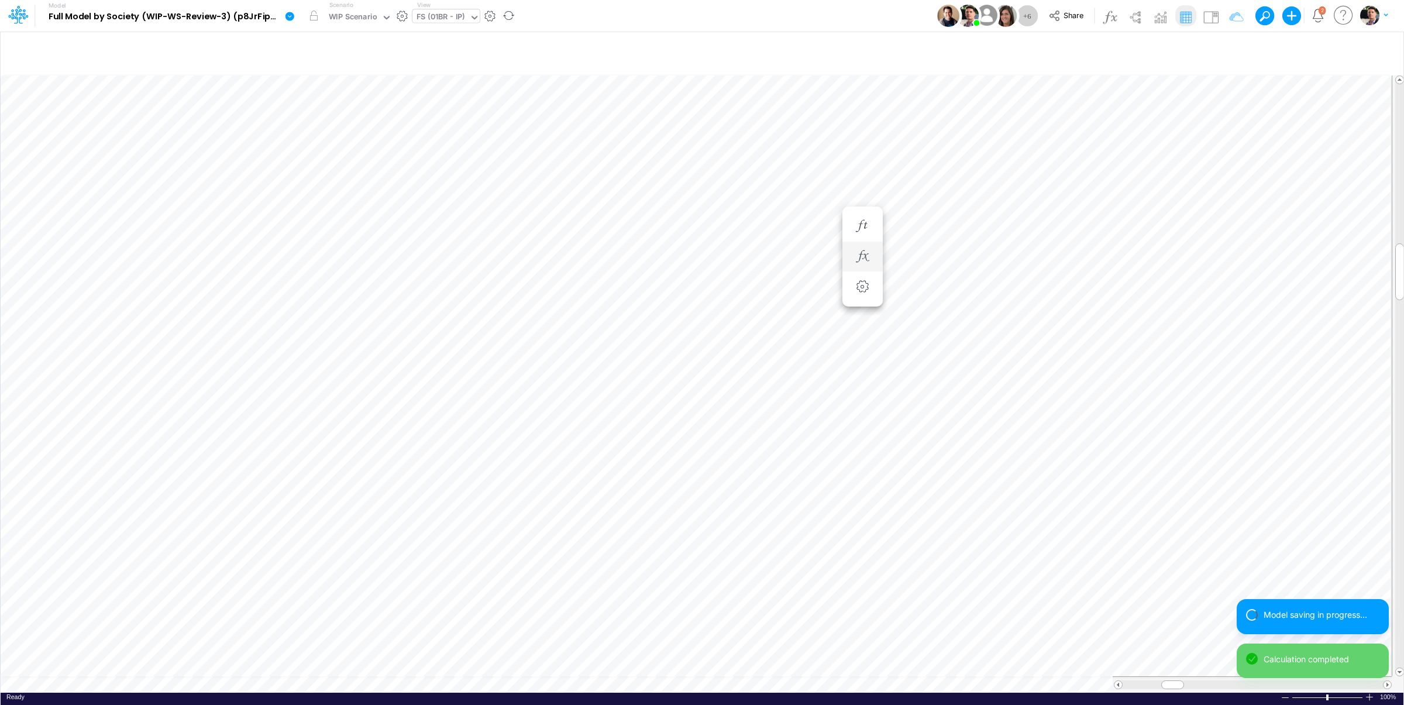
scroll to position [5, 2]
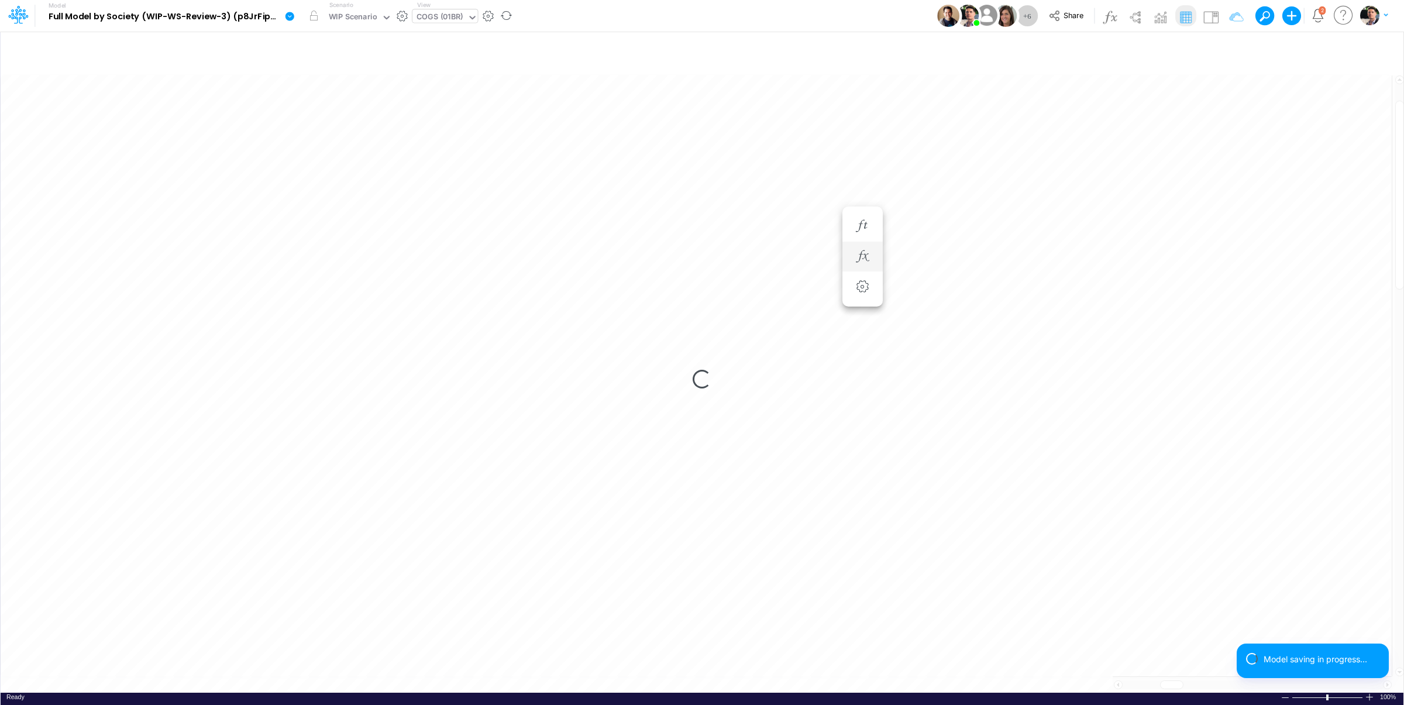
scroll to position [5, 2]
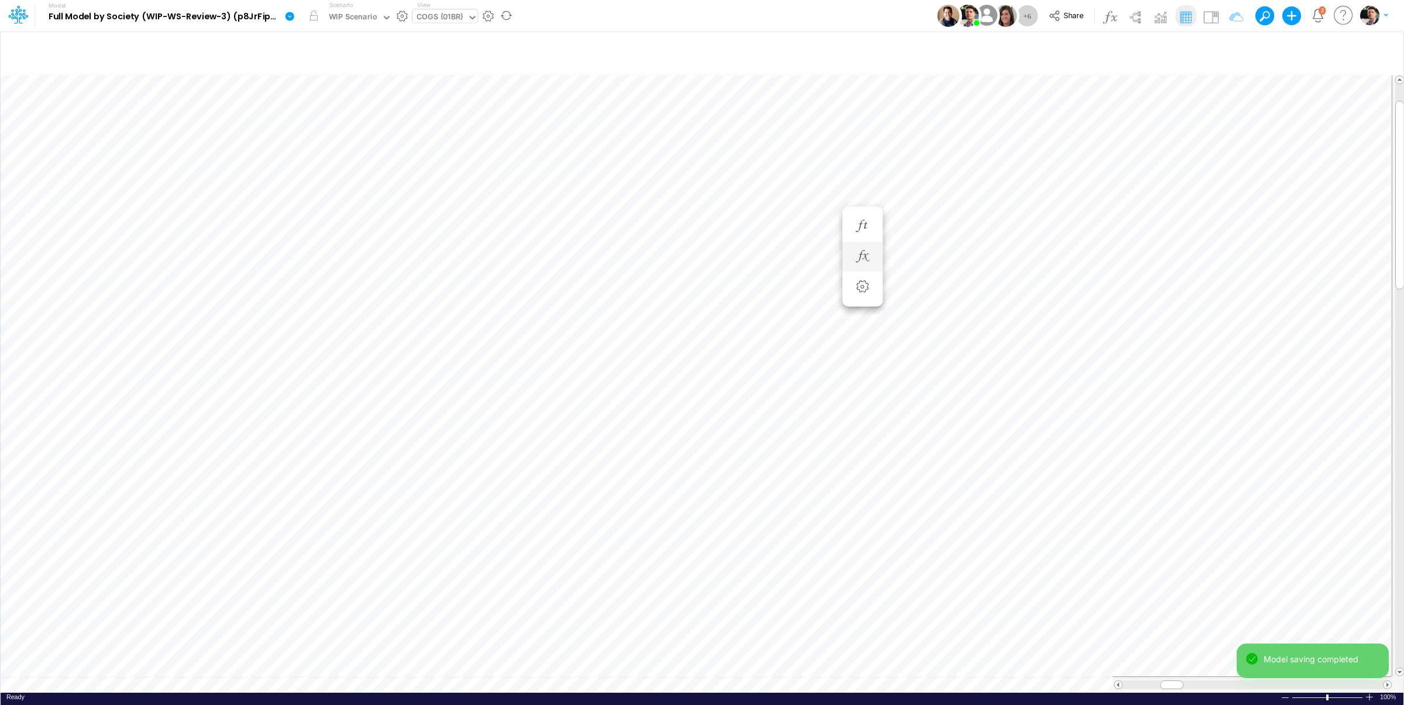
scroll to position [5, 23]
click at [1203, 18] on img at bounding box center [1210, 17] width 19 height 19
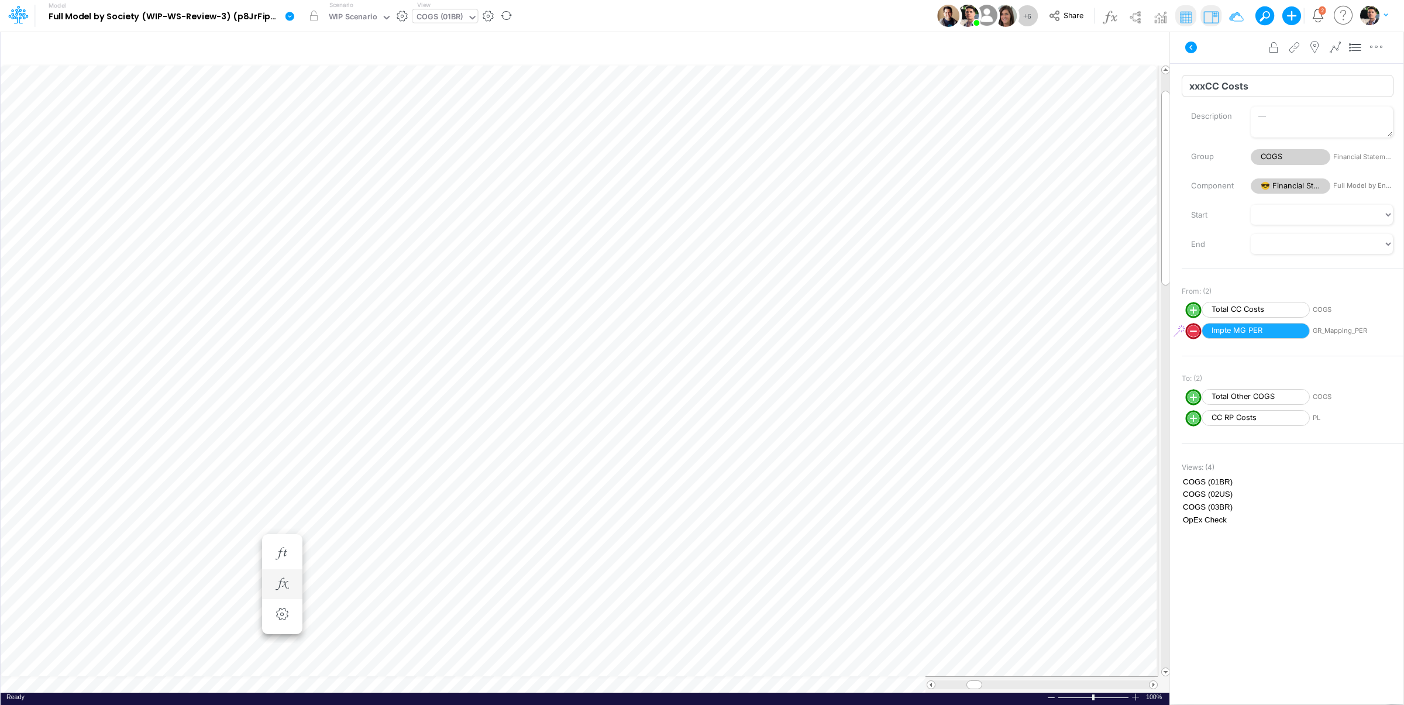
drag, startPoint x: 1208, startPoint y: 84, endPoint x: 1132, endPoint y: 84, distance: 76.0
click at [1182, 84] on input "xxxCC Costs" at bounding box center [1288, 86] width 212 height 22
type input "CC RP Costs"
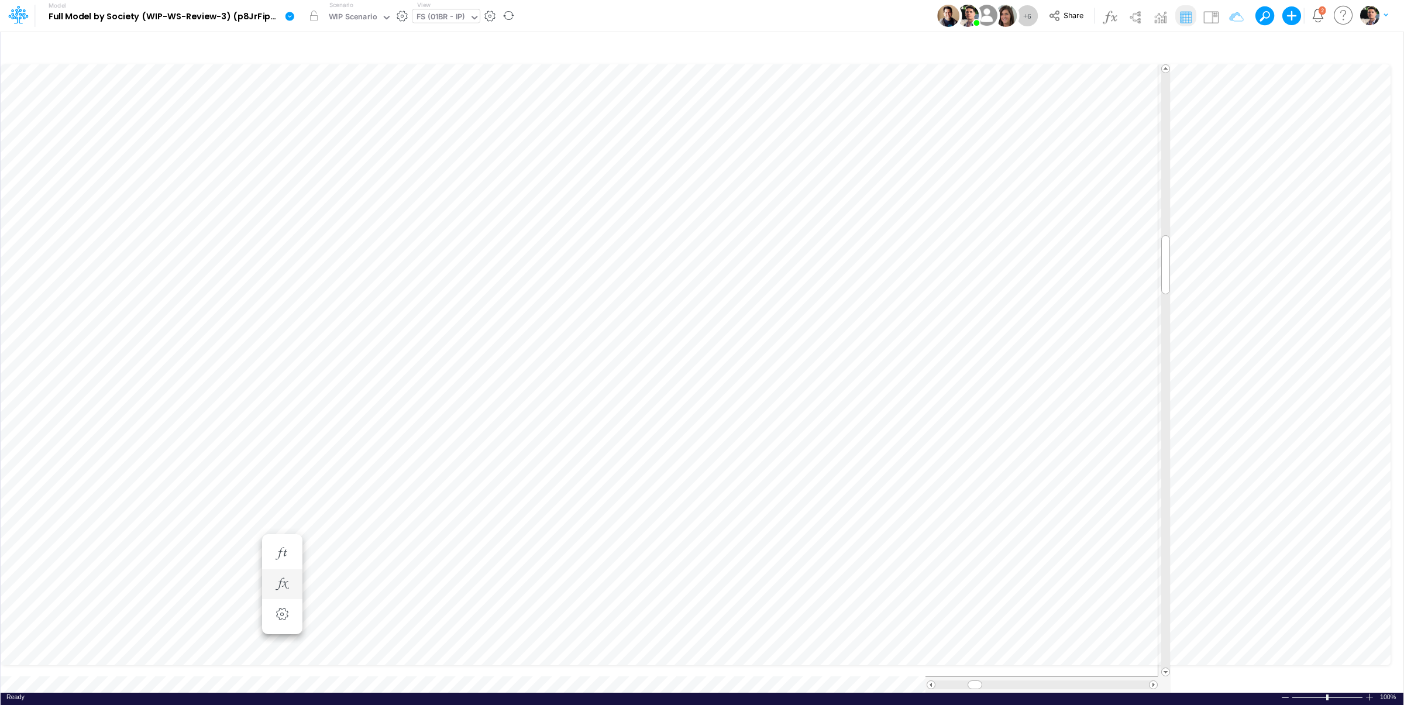
scroll to position [5, 2]
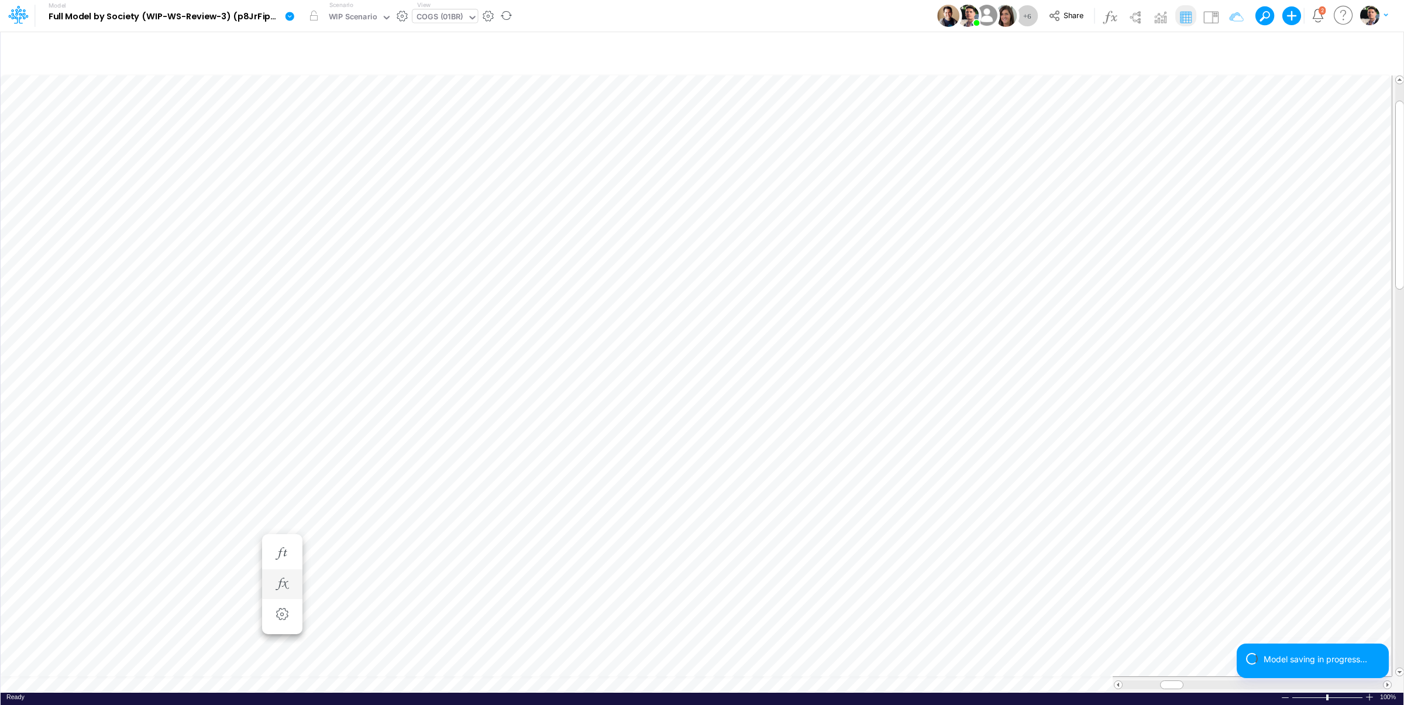
scroll to position [5, 23]
click at [865, 265] on icon "button" at bounding box center [862, 268] width 18 height 12
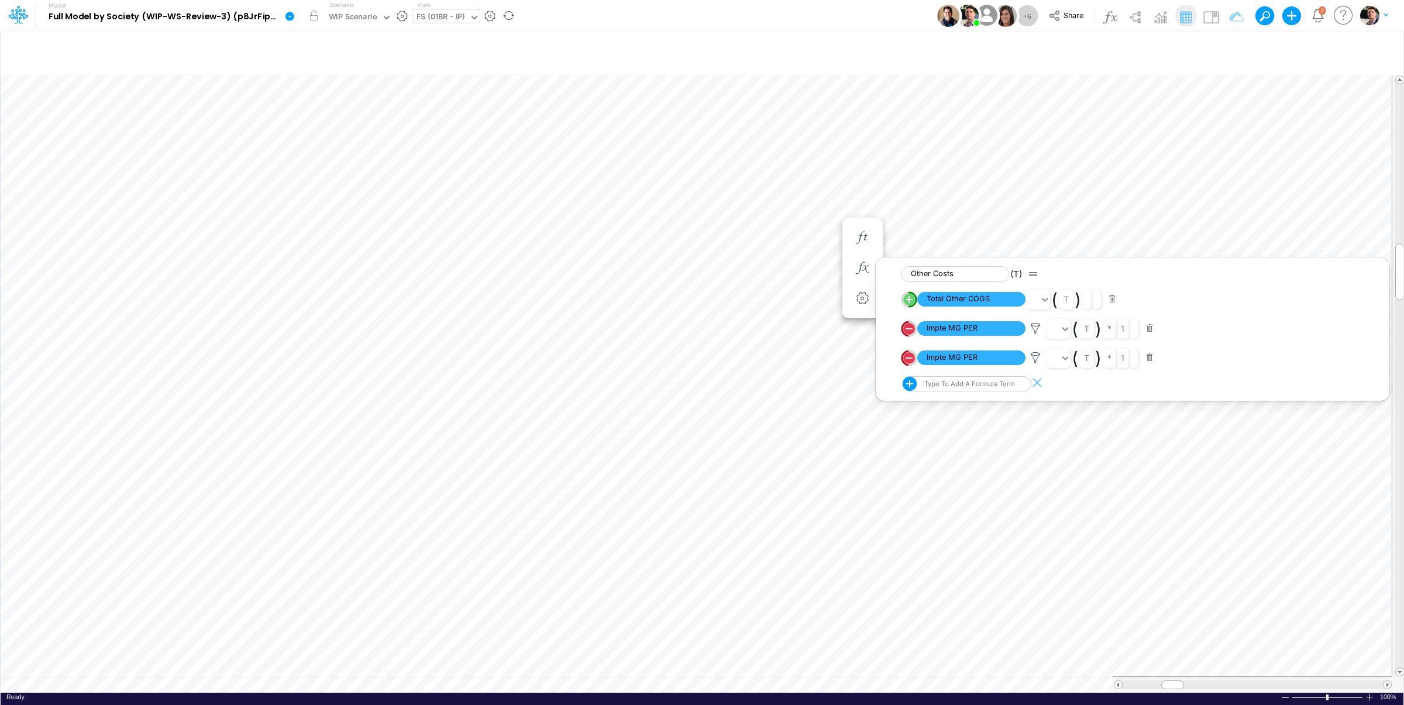
click at [964, 388] on div "Type to add a formula term" at bounding box center [968, 384] width 93 height 8
type input "cc rp cos"
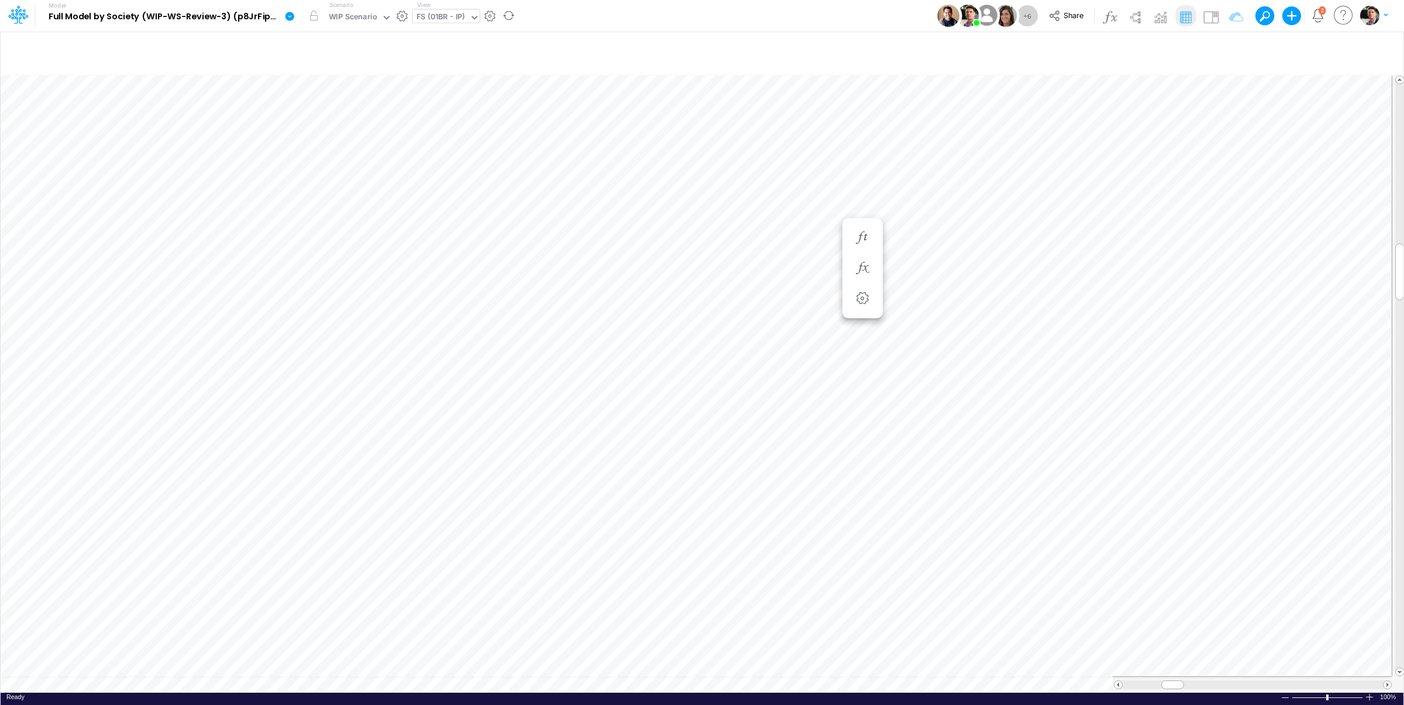
scroll to position [5, 2]
click at [1205, 16] on img at bounding box center [1210, 17] width 19 height 19
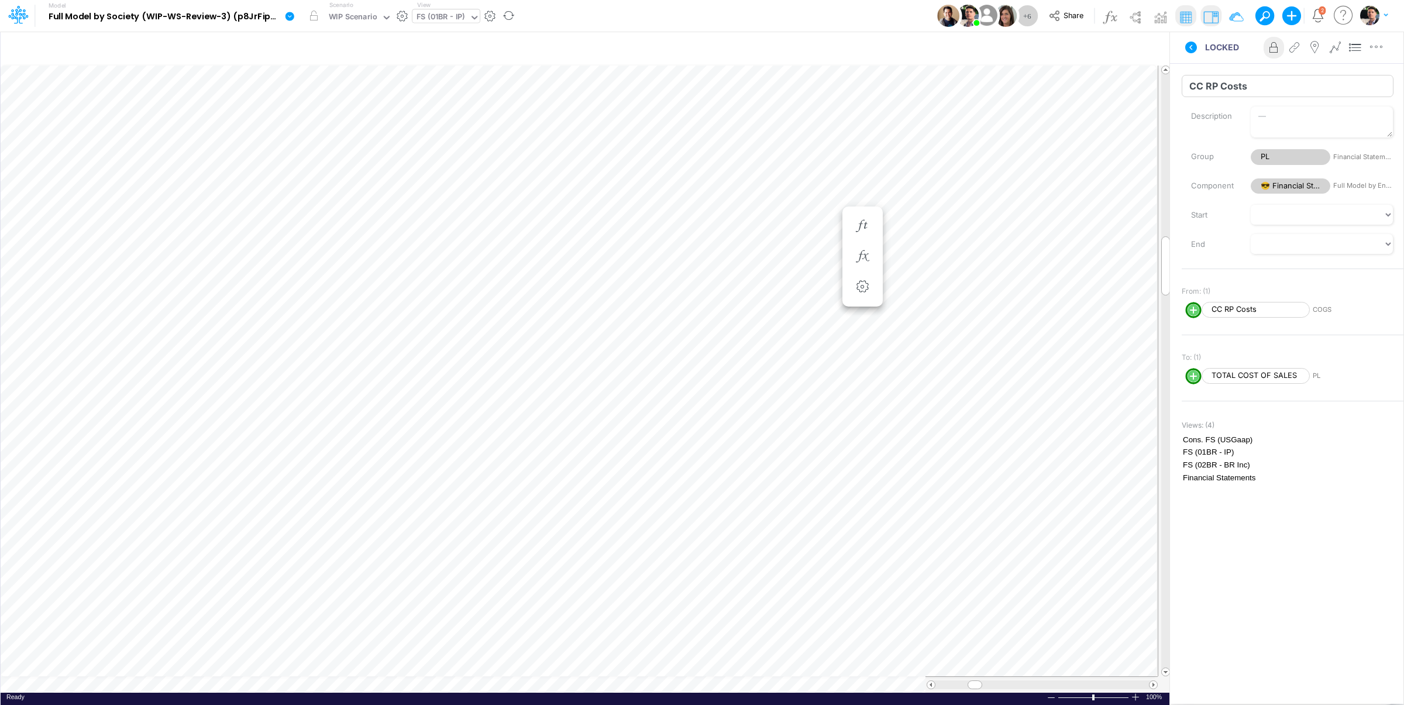
click at [1202, 90] on input "CC RP Costs" at bounding box center [1288, 86] width 212 height 22
type input "xxxCC RP Costs"
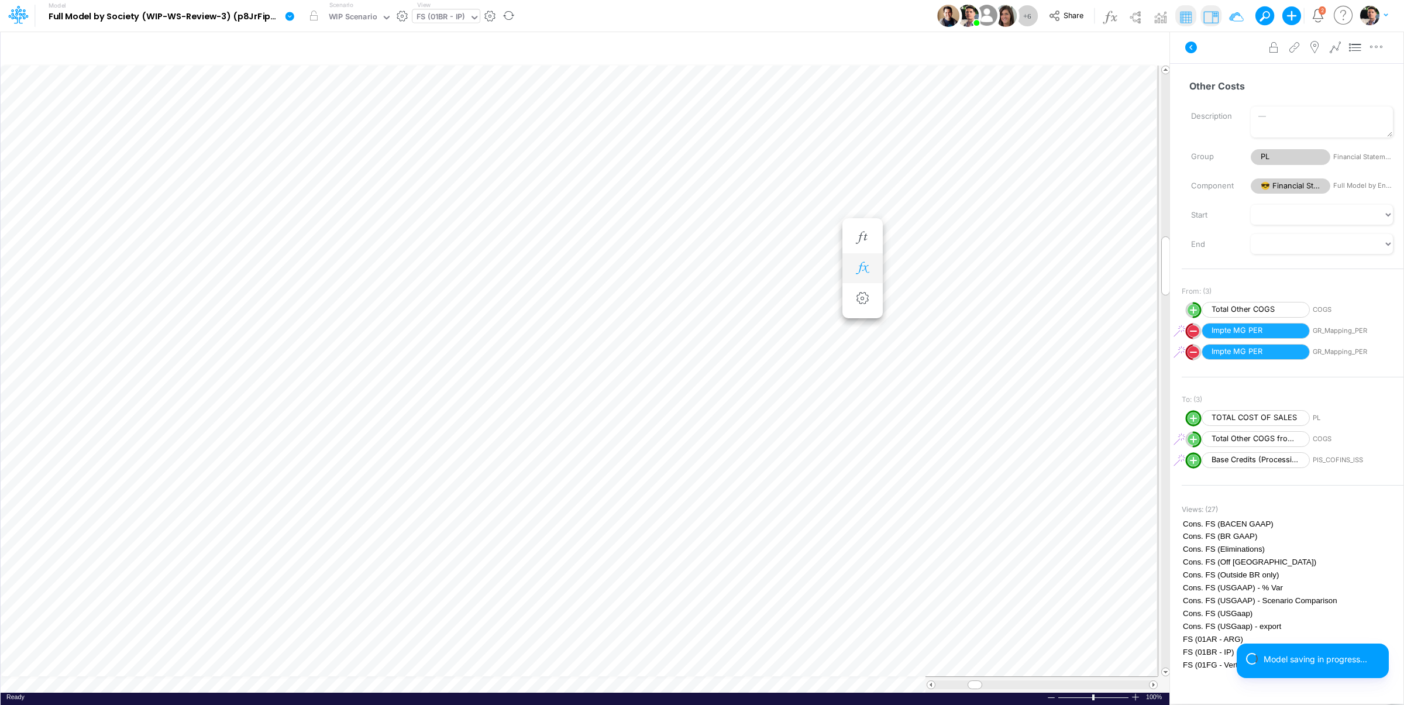
click at [863, 269] on icon "button" at bounding box center [862, 268] width 18 height 12
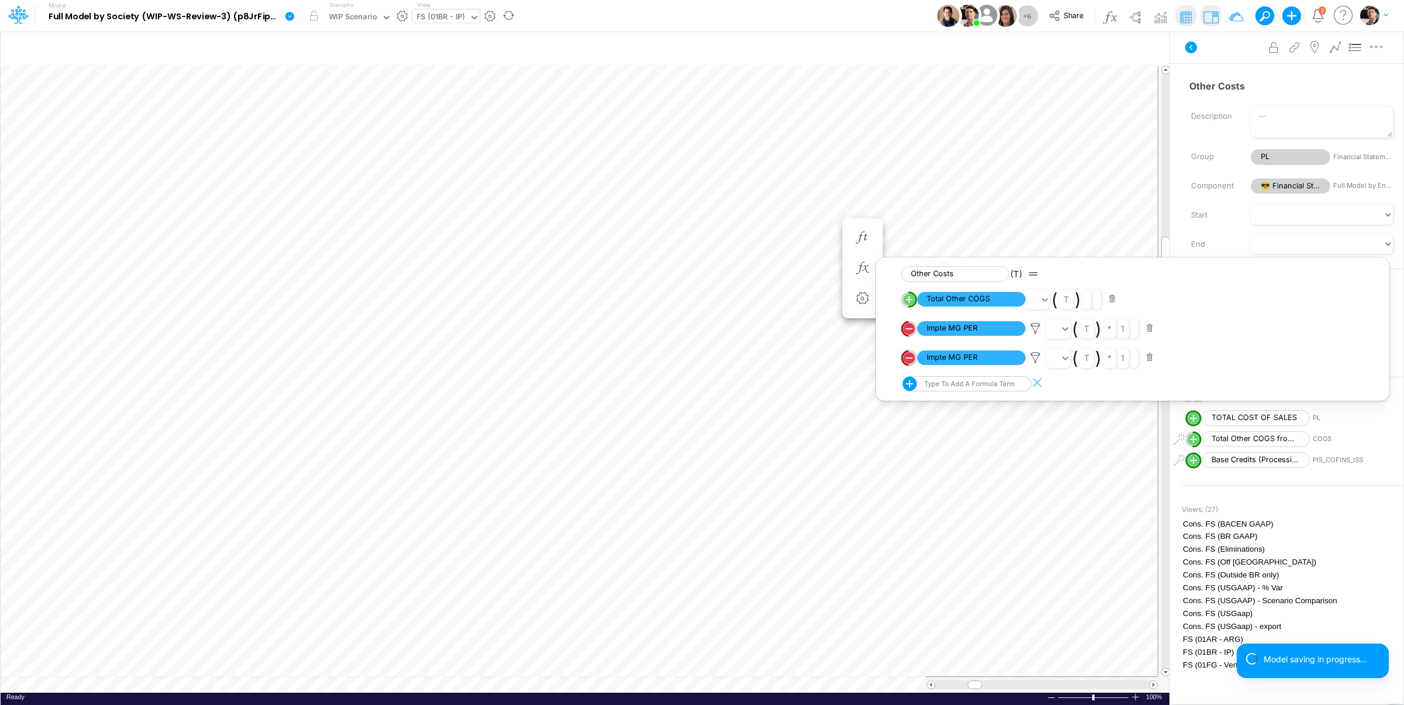
click at [951, 386] on div "Type to add a formula term" at bounding box center [968, 384] width 93 height 8
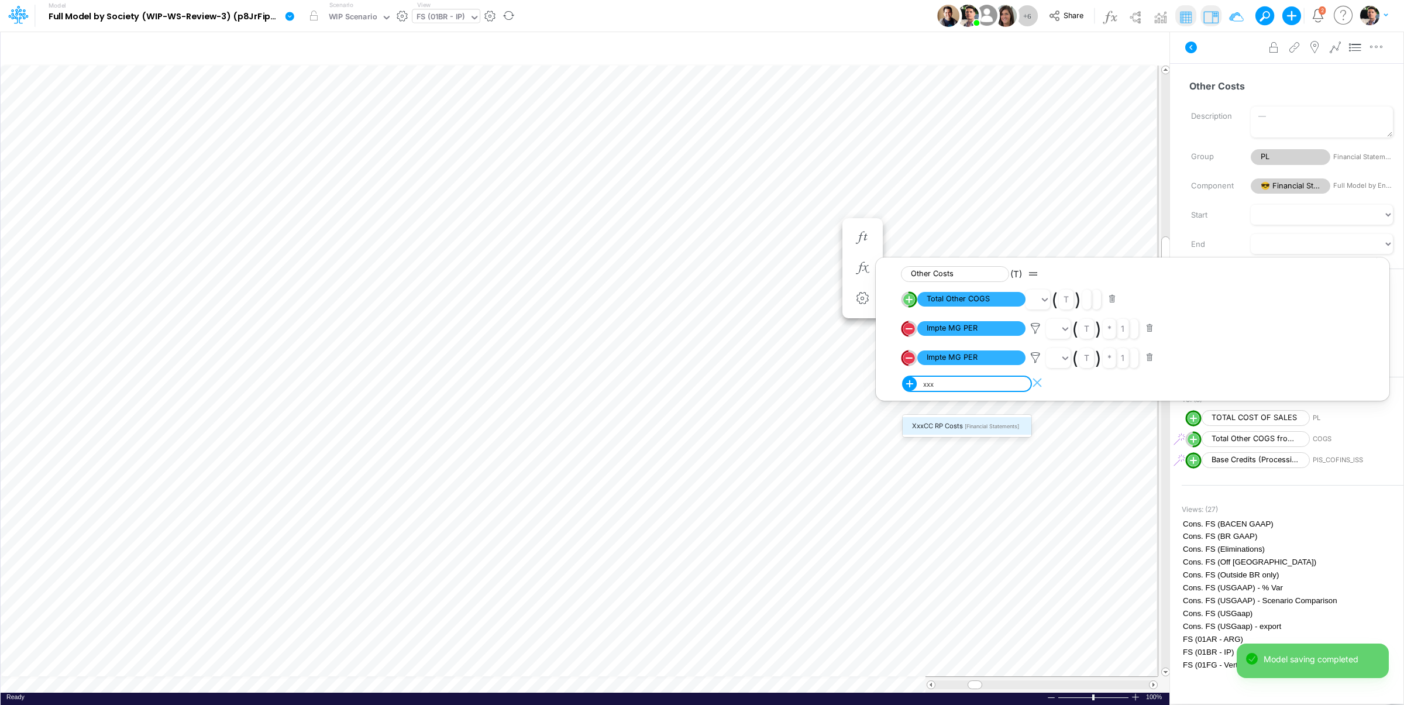
click at [945, 424] on span "xxxCC RP Costs" at bounding box center [937, 426] width 51 height 8
type input "xxx"
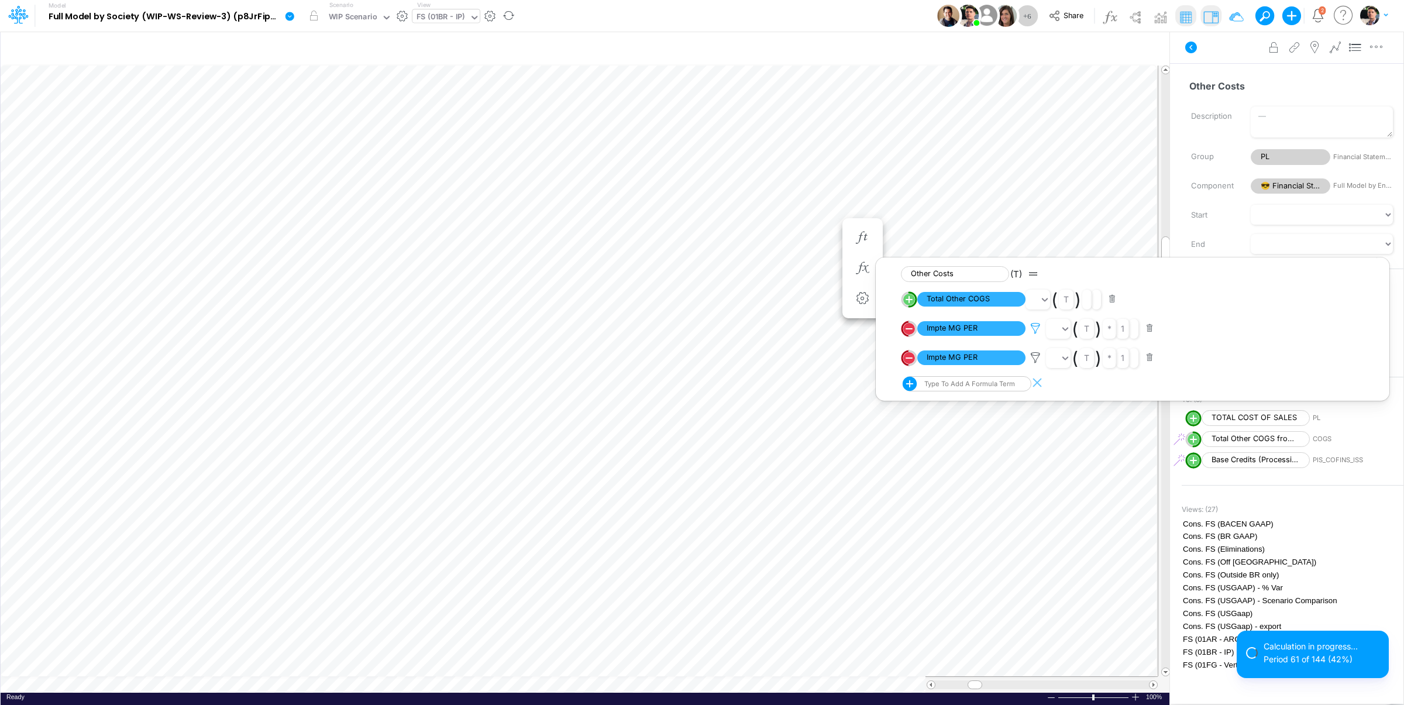
click at [1035, 331] on icon at bounding box center [1036, 328] width 18 height 12
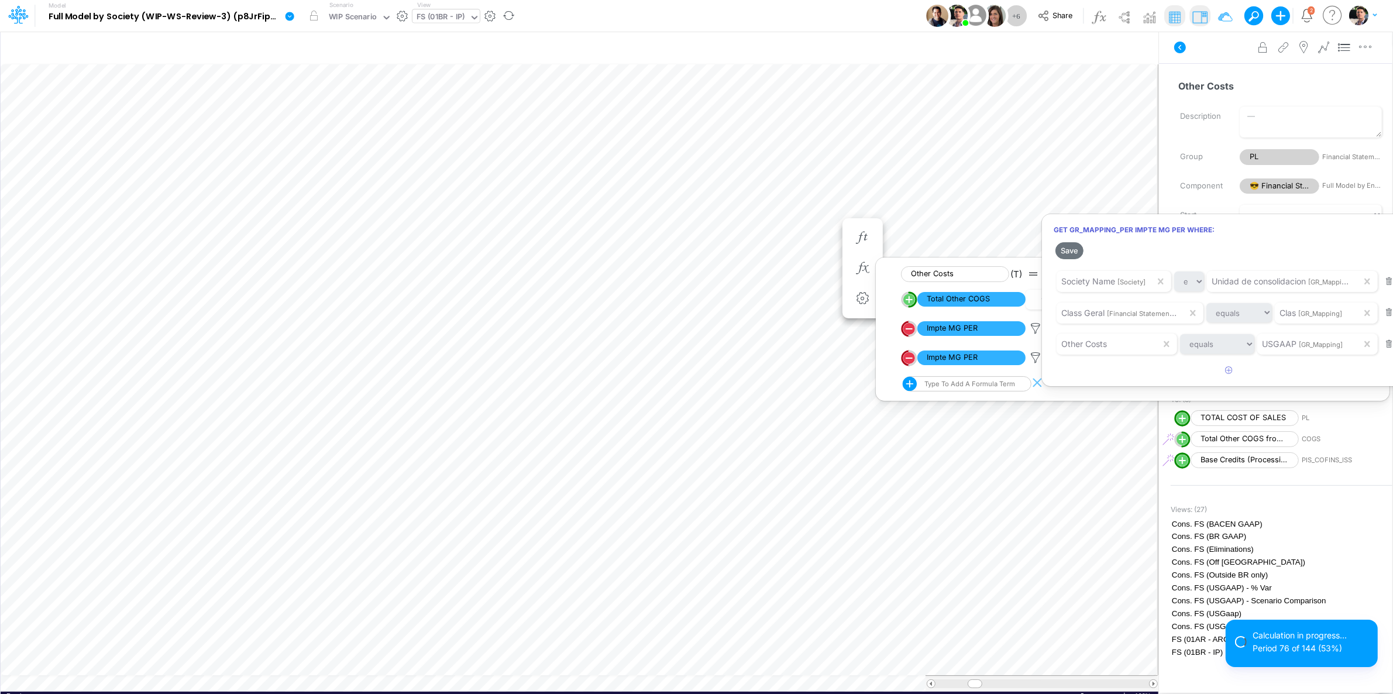
click at [1035, 366] on div at bounding box center [696, 350] width 1393 height 688
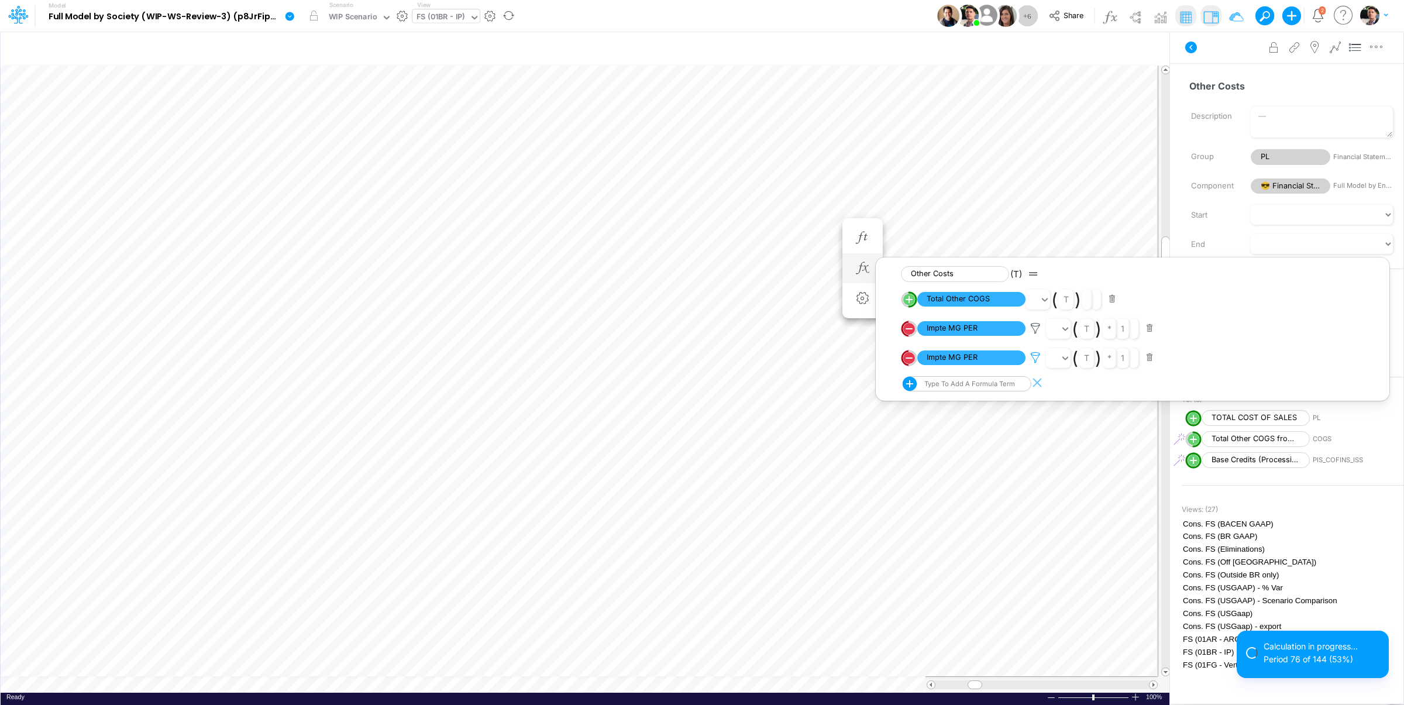
click at [1037, 363] on icon at bounding box center [1036, 358] width 18 height 12
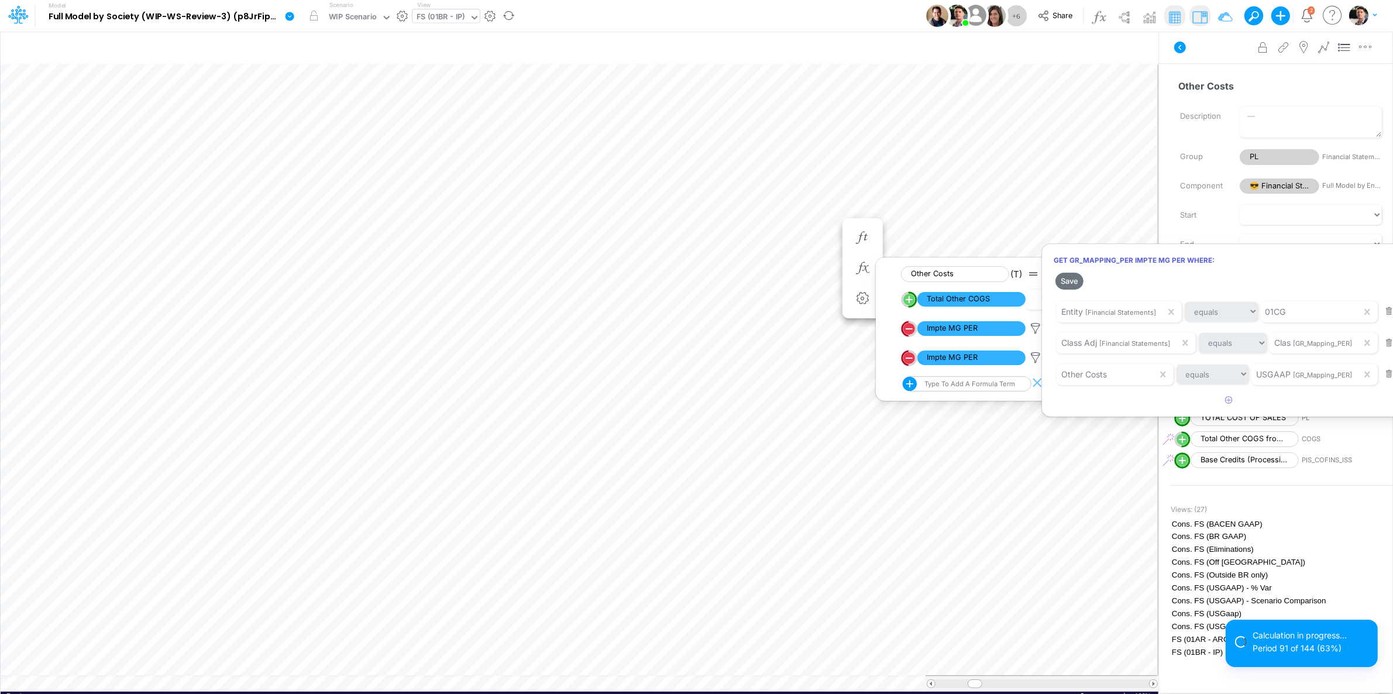
click at [1035, 336] on div at bounding box center [696, 350] width 1393 height 688
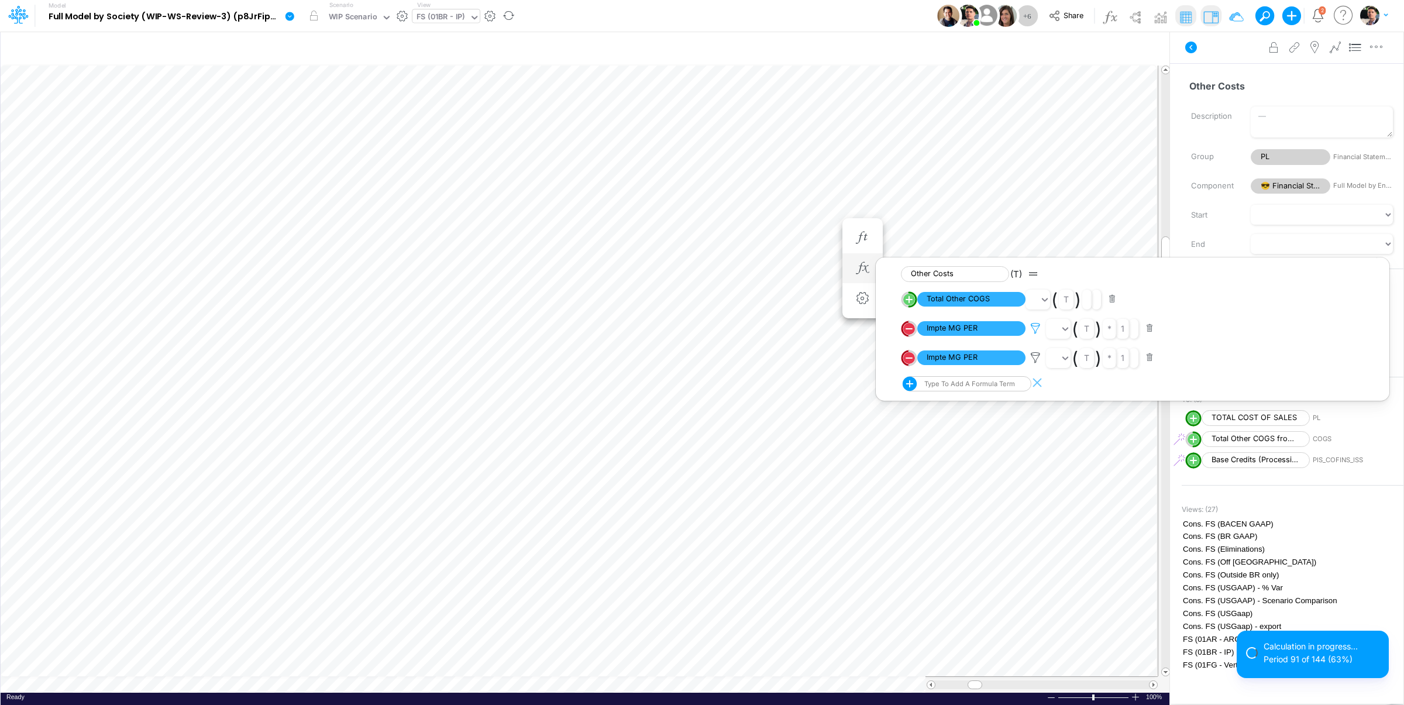
click at [1035, 333] on icon at bounding box center [1036, 328] width 18 height 12
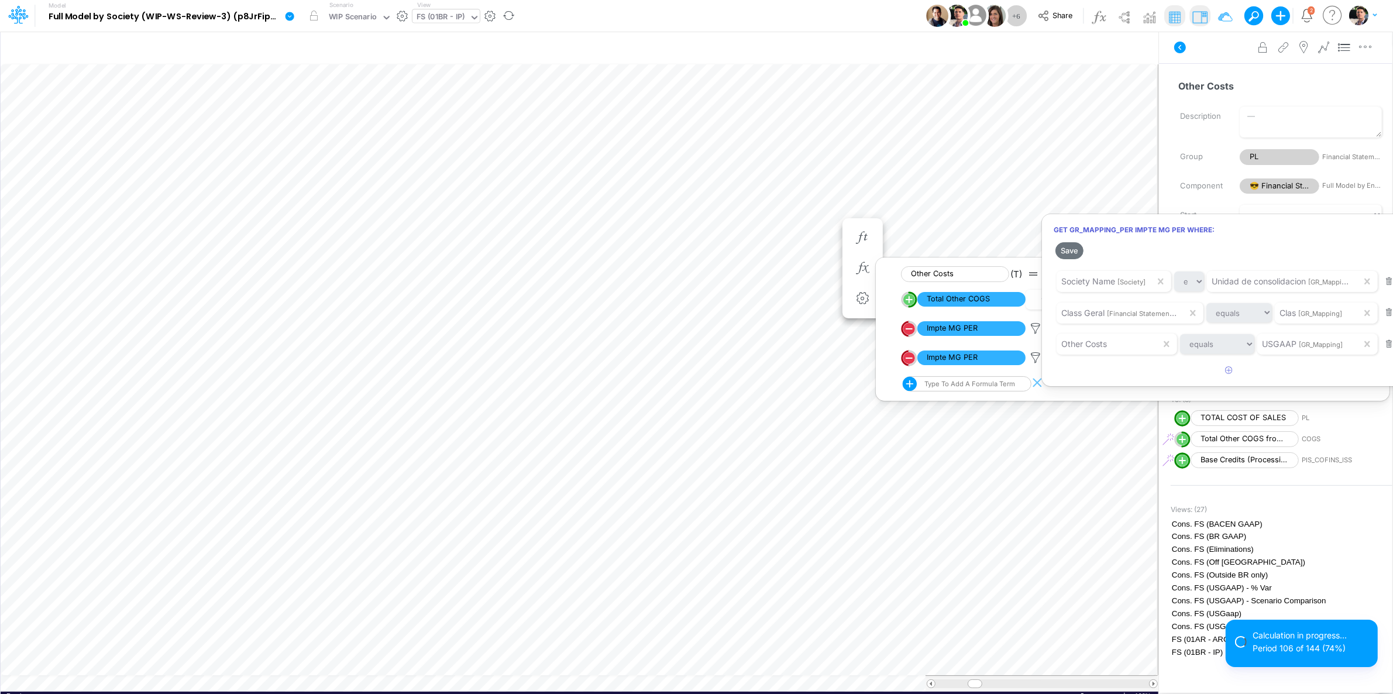
click at [1035, 333] on div at bounding box center [696, 350] width 1393 height 688
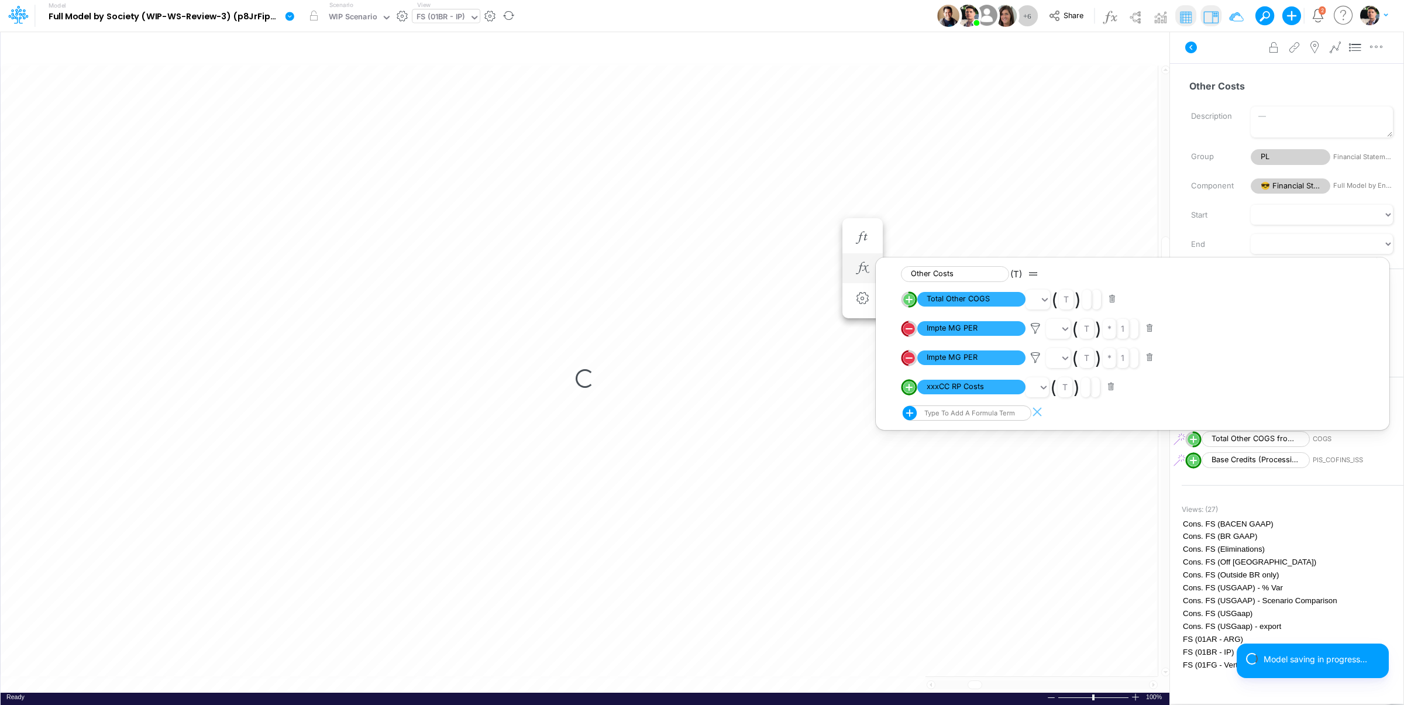
click at [908, 387] on line "circle with outer border" at bounding box center [909, 387] width 6 height 0
select select "1"
select select "Multiply"
select select "Add"
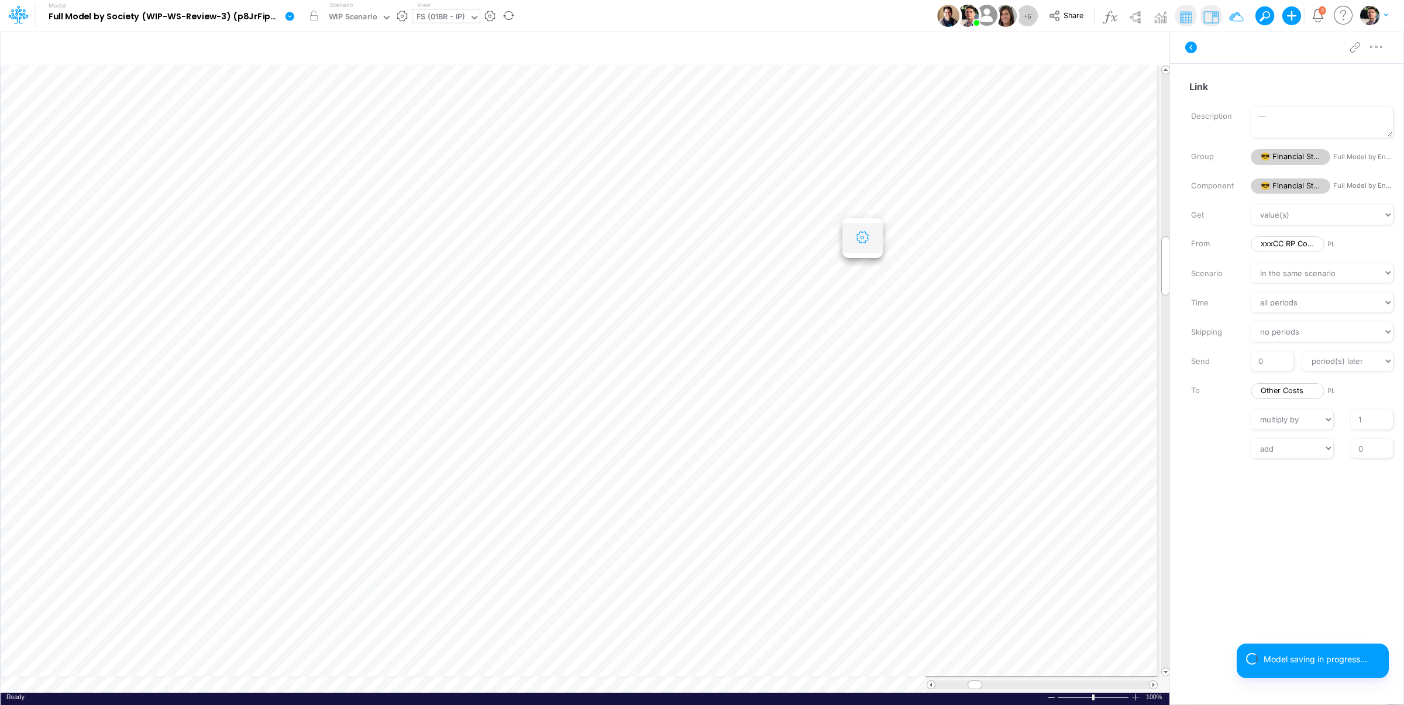
click at [866, 246] on button "button" at bounding box center [863, 237] width 22 height 23
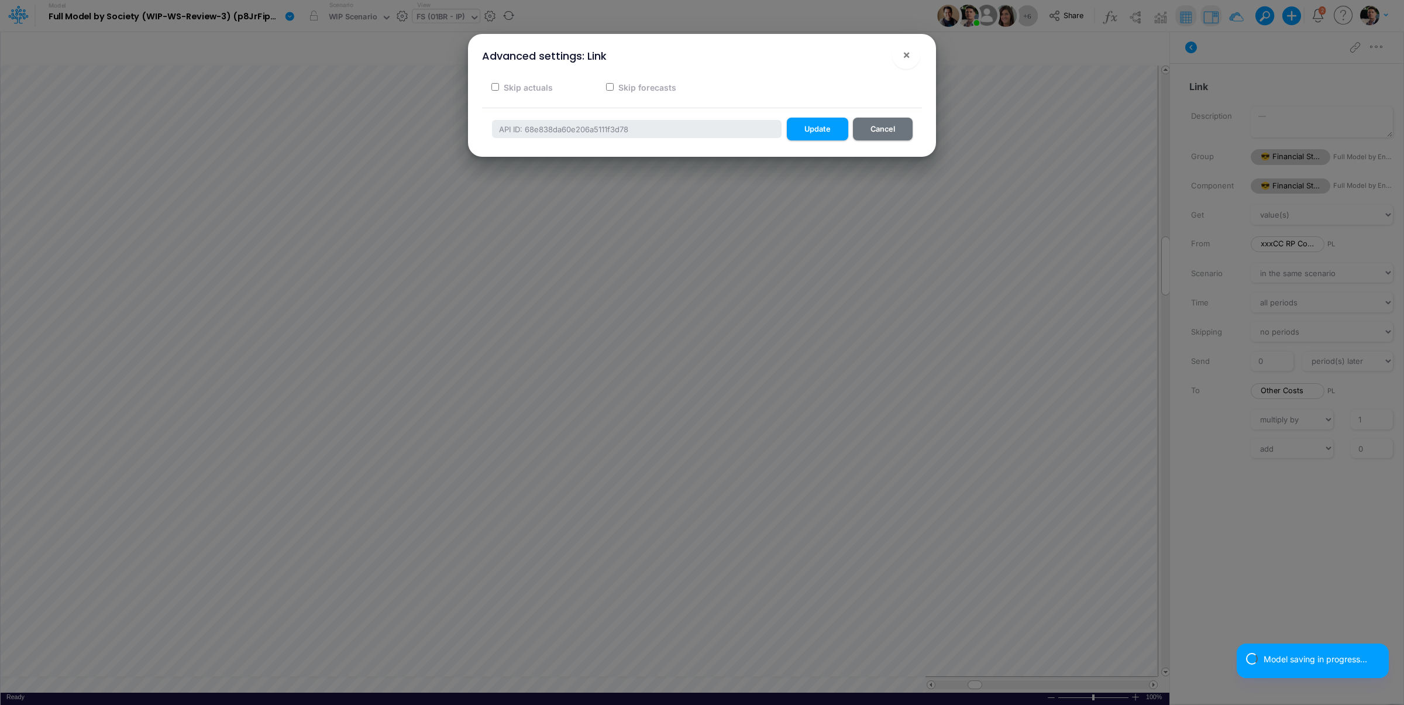
click at [509, 85] on label "Skip actuals" at bounding box center [527, 87] width 51 height 12
click at [499, 85] on input "Skip actuals" at bounding box center [495, 87] width 8 height 8
checkbox input "true"
click at [800, 122] on button "Update" at bounding box center [817, 129] width 61 height 23
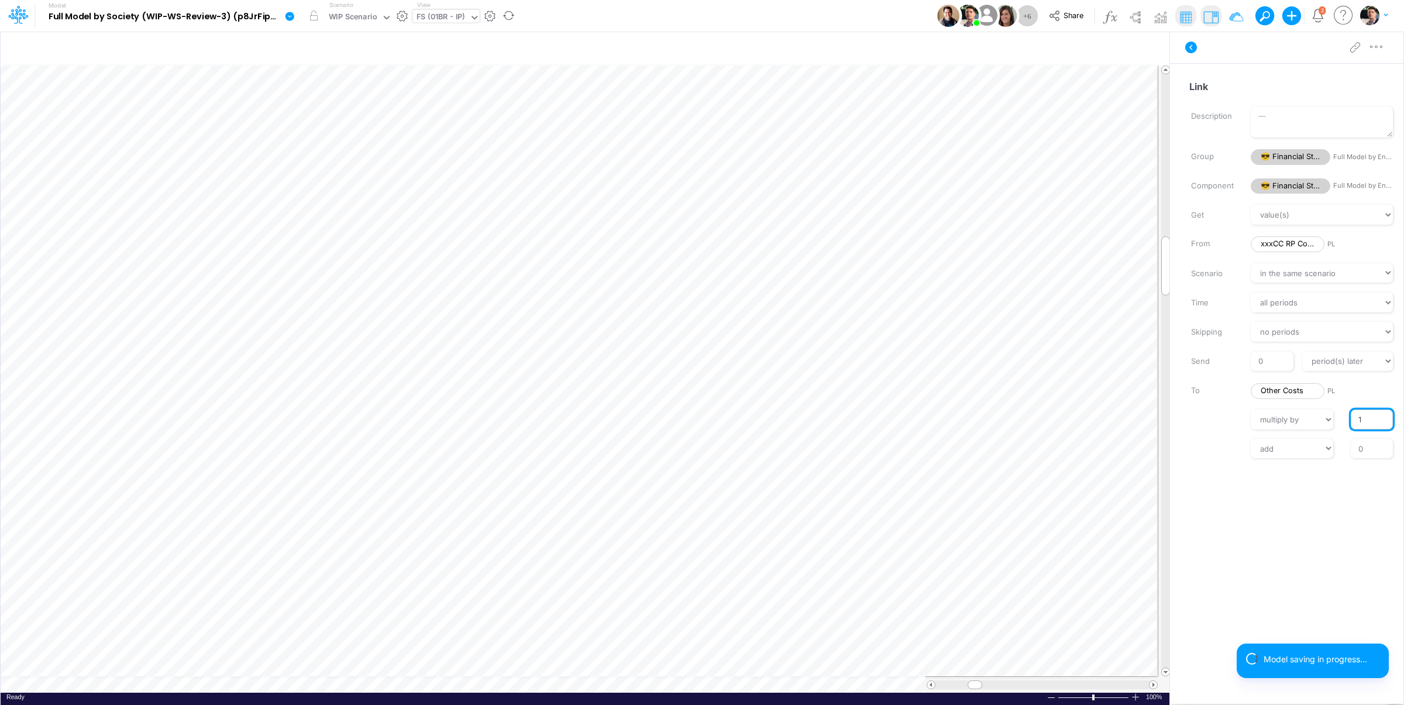
click at [1358, 420] on input "1" at bounding box center [1372, 419] width 42 height 20
type input "-1"
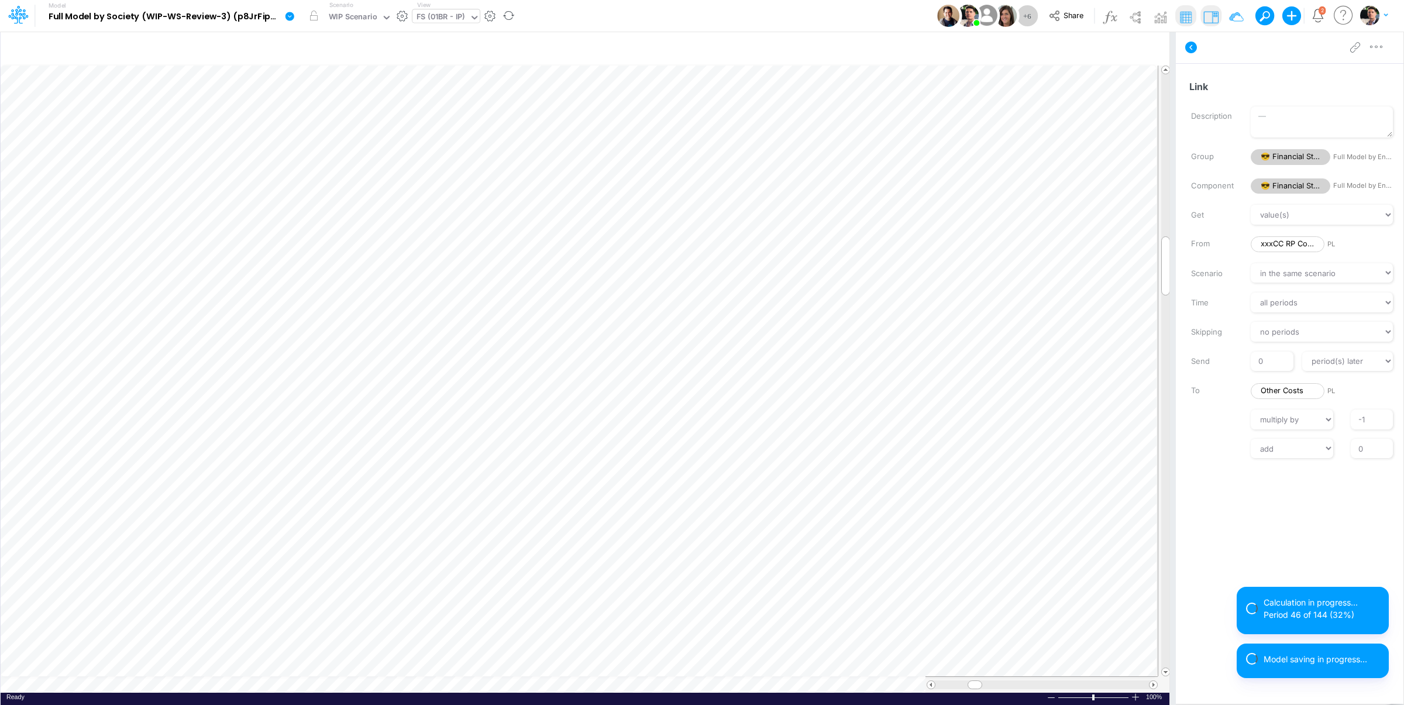
scroll to position [5, 2]
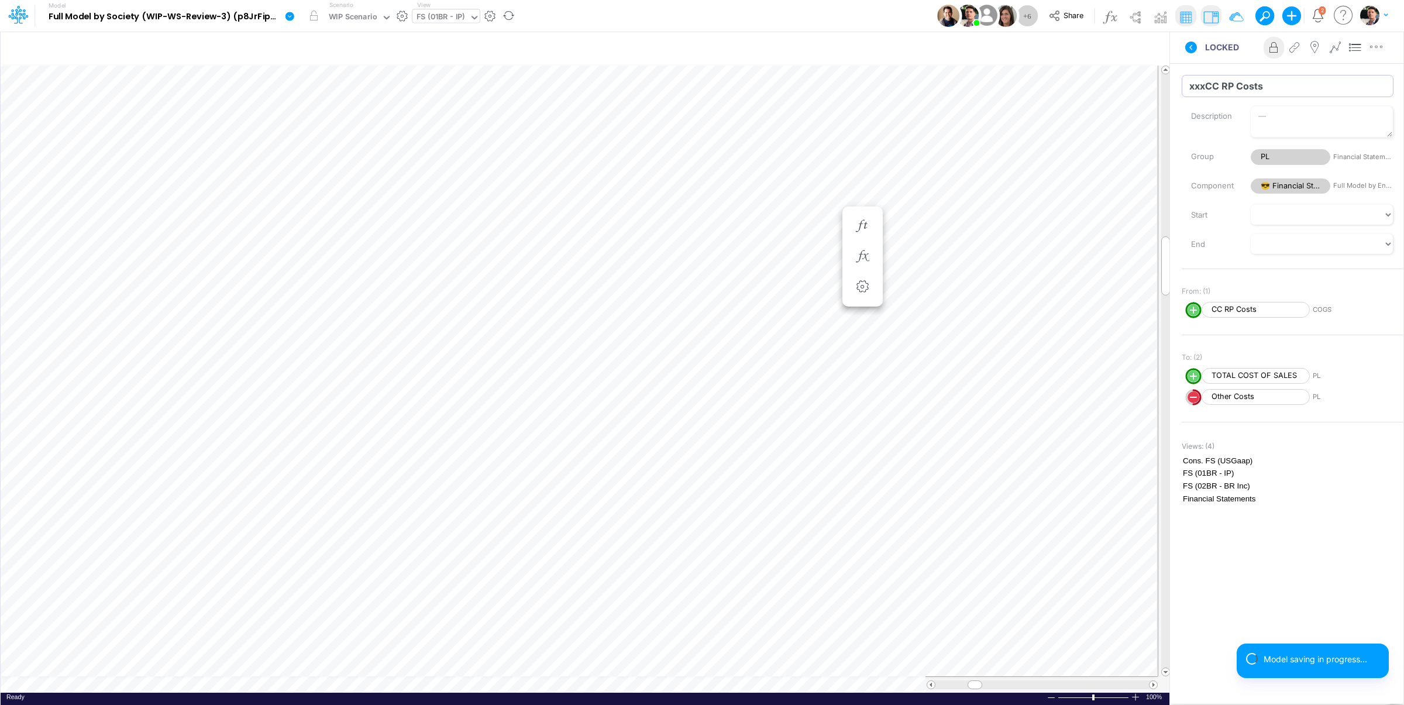
drag, startPoint x: 1208, startPoint y: 88, endPoint x: 1176, endPoint y: 84, distance: 32.4
click at [1188, 88] on input "xxxCC RP Costs" at bounding box center [1288, 86] width 212 height 22
type input "CC RP Costs"
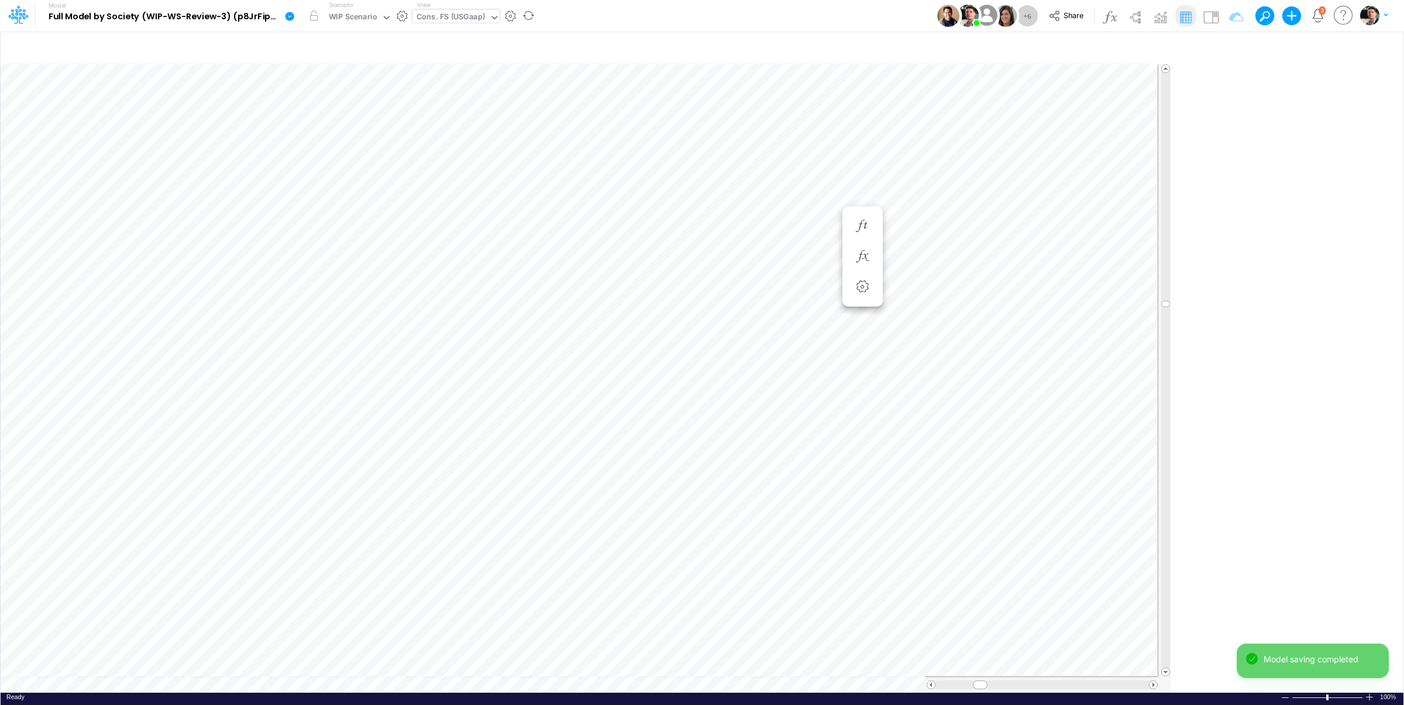
type input "Consolidated FS - USGAAP"
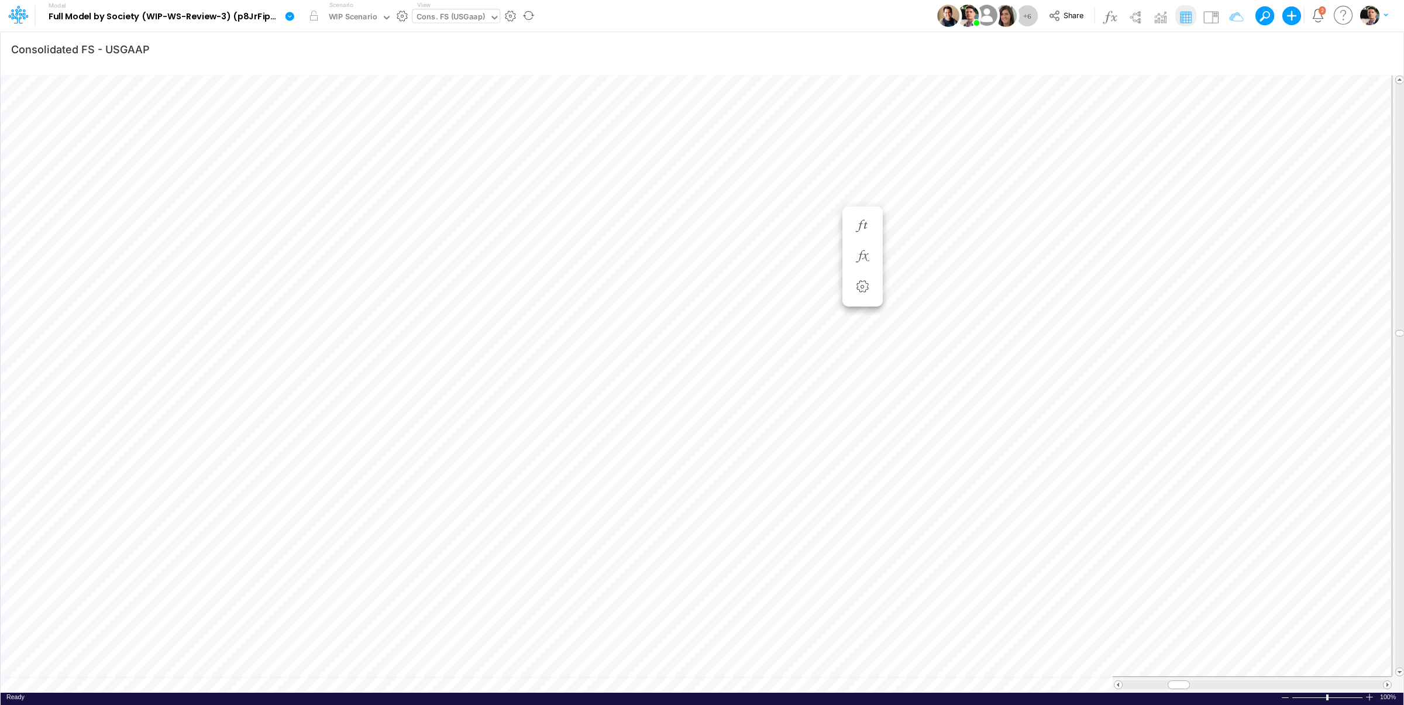
scroll to position [5, 2]
click at [736, 653] on icon "button" at bounding box center [744, 654] width 18 height 12
click at [750, 560] on icon "button" at bounding box center [744, 561] width 18 height 12
click at [1211, 24] on img at bounding box center [1210, 17] width 19 height 19
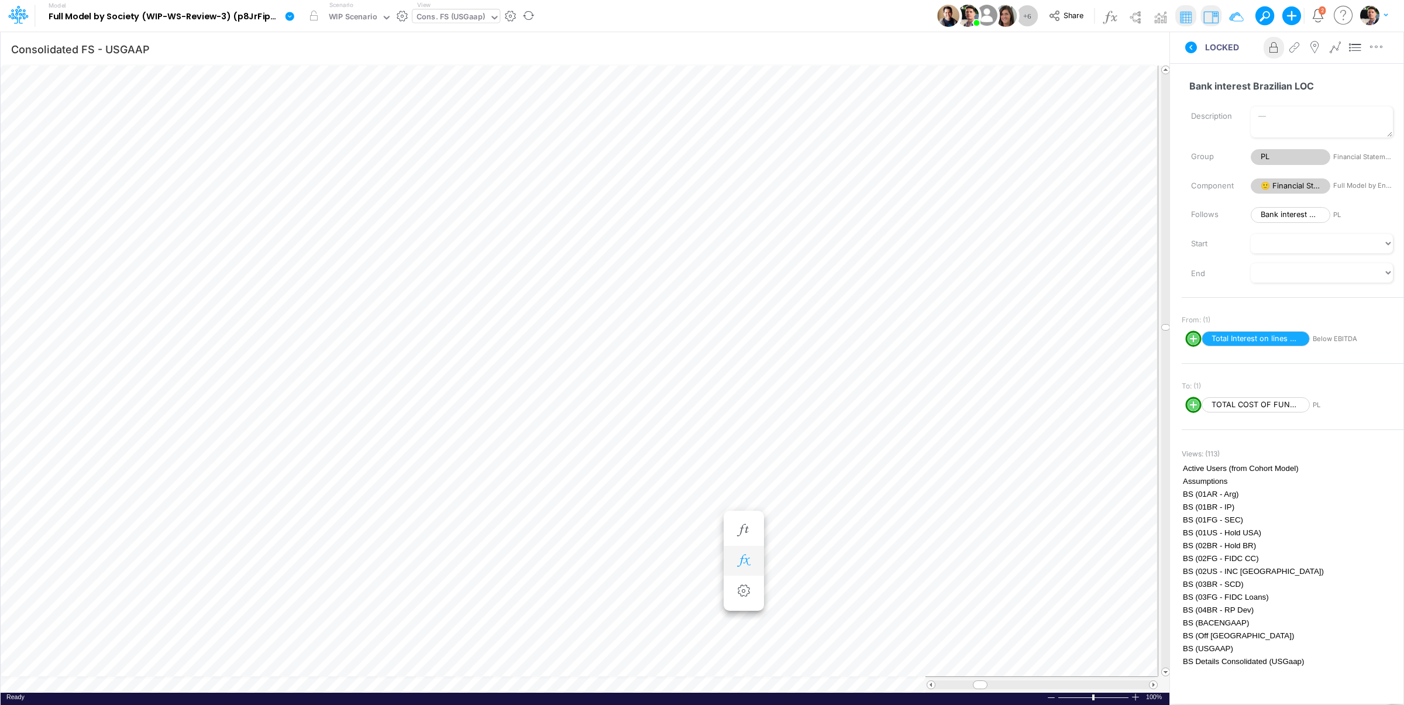
click at [742, 562] on icon "button" at bounding box center [744, 561] width 18 height 12
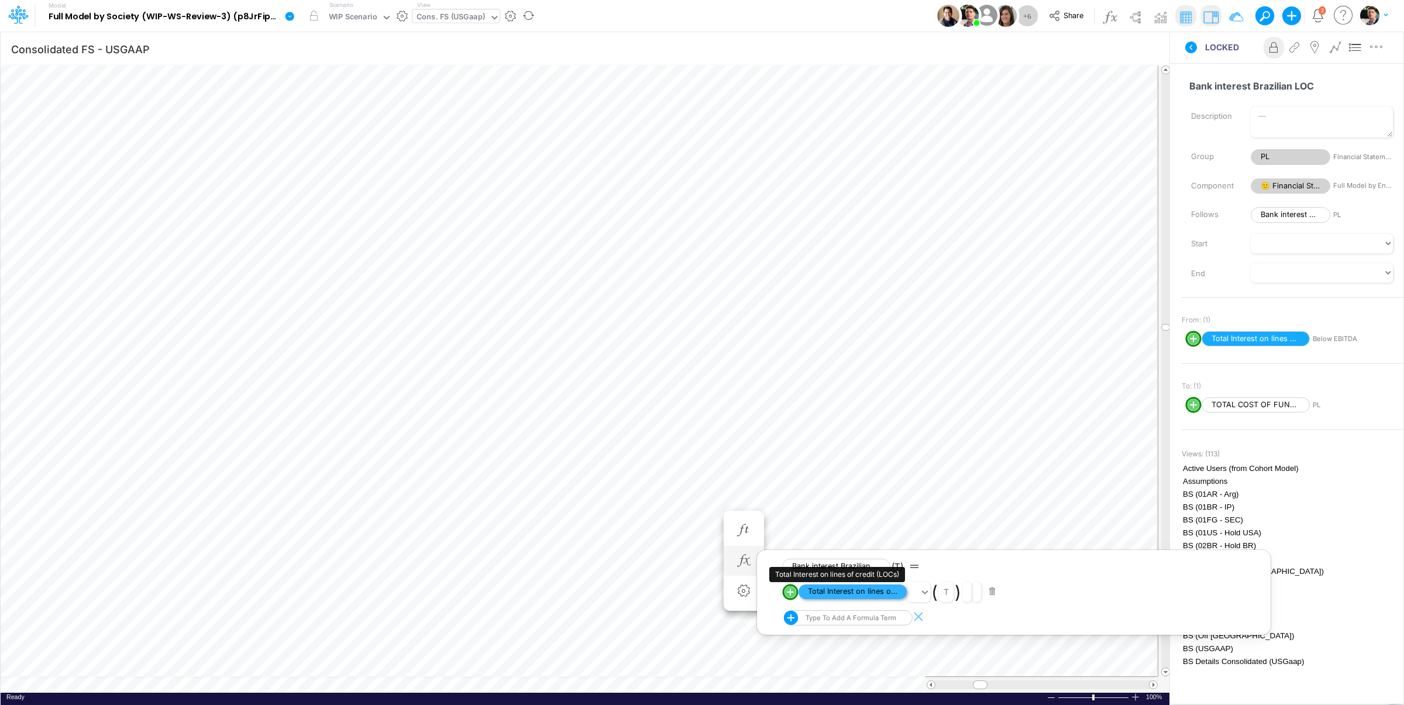
click at [863, 590] on span "Total Interest on lines of credit (LOCs)" at bounding box center [852, 591] width 108 height 15
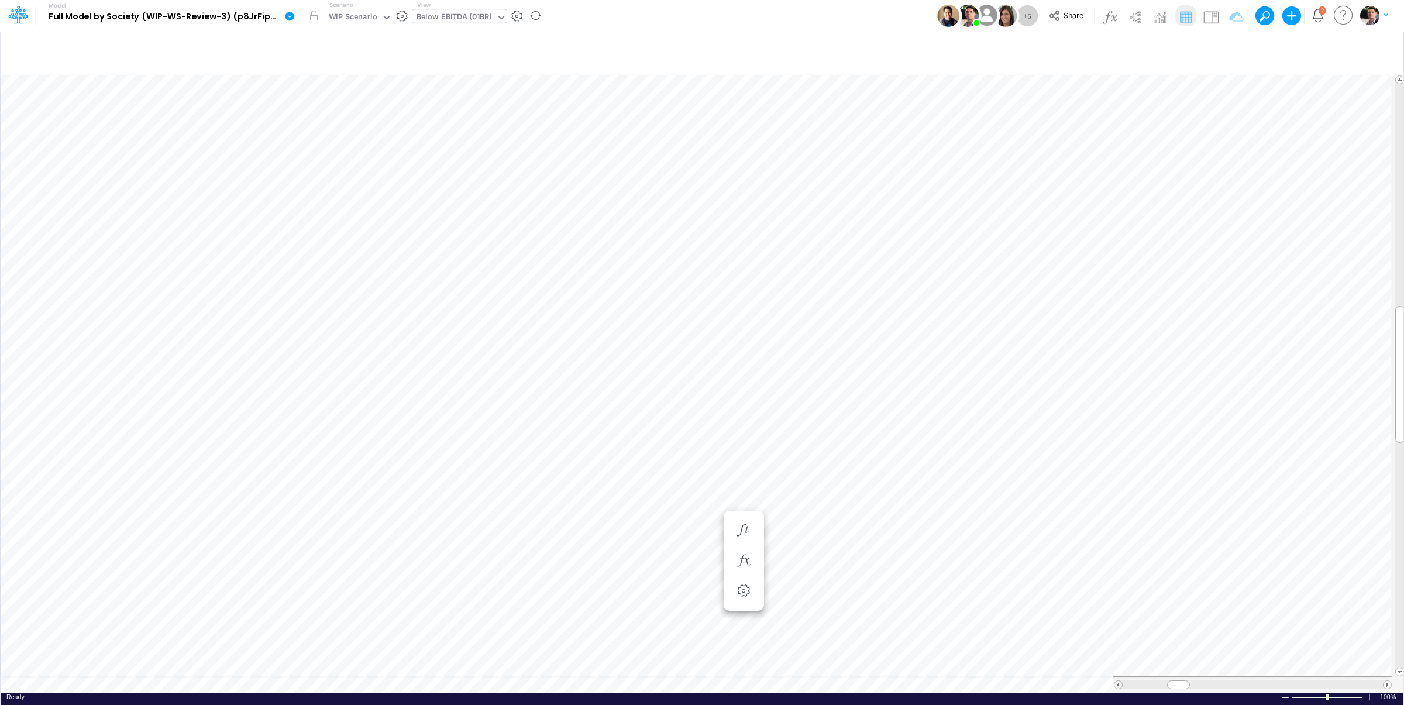
scroll to position [5, 2]
click at [1233, 53] on icon "button" at bounding box center [1230, 49] width 18 height 12
drag, startPoint x: 1167, startPoint y: 164, endPoint x: 1070, endPoint y: 164, distance: 96.5
click at [1121, 164] on input "template" at bounding box center [1160, 162] width 79 height 20
type input "01br"
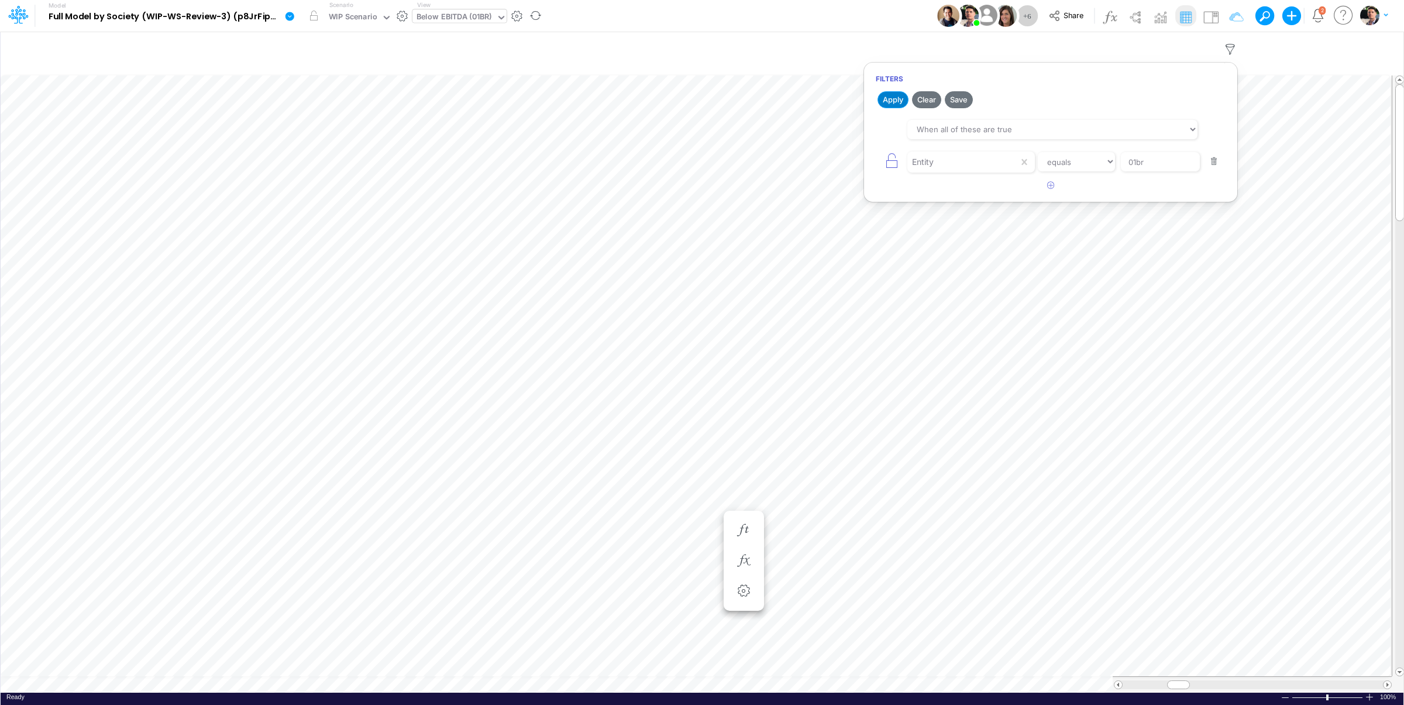
click at [898, 100] on button "Apply" at bounding box center [892, 99] width 31 height 17
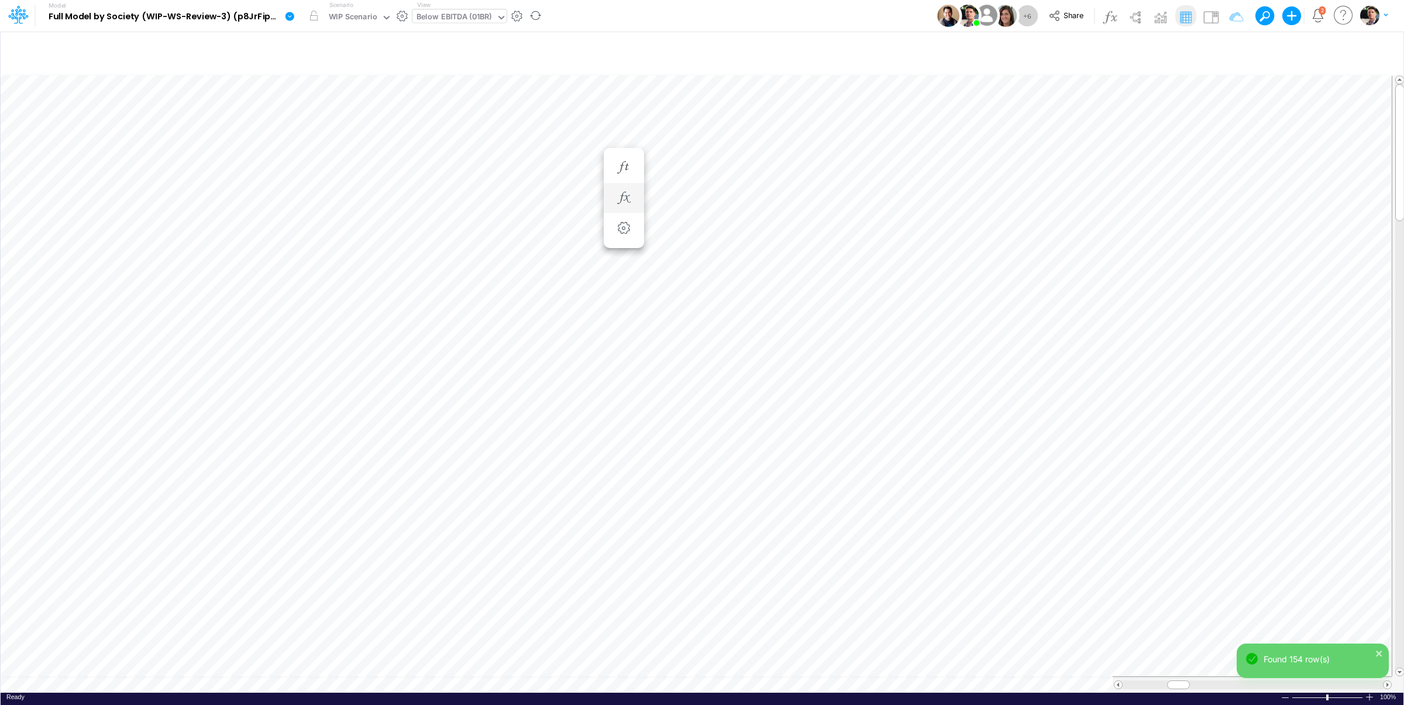
click at [636, 199] on li at bounding box center [624, 198] width 40 height 30
click at [626, 195] on icon "button" at bounding box center [624, 198] width 18 height 12
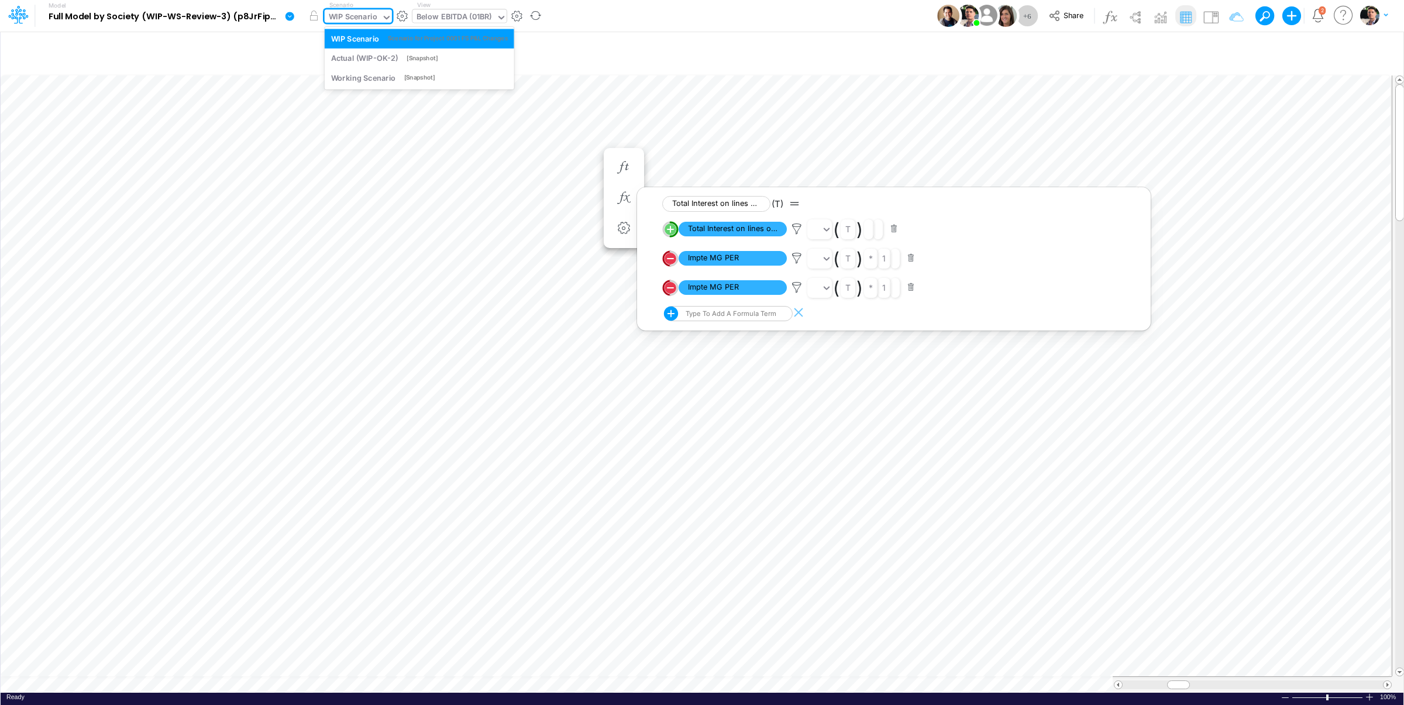
click at [370, 20] on div "WIP Scenario" at bounding box center [353, 17] width 49 height 13
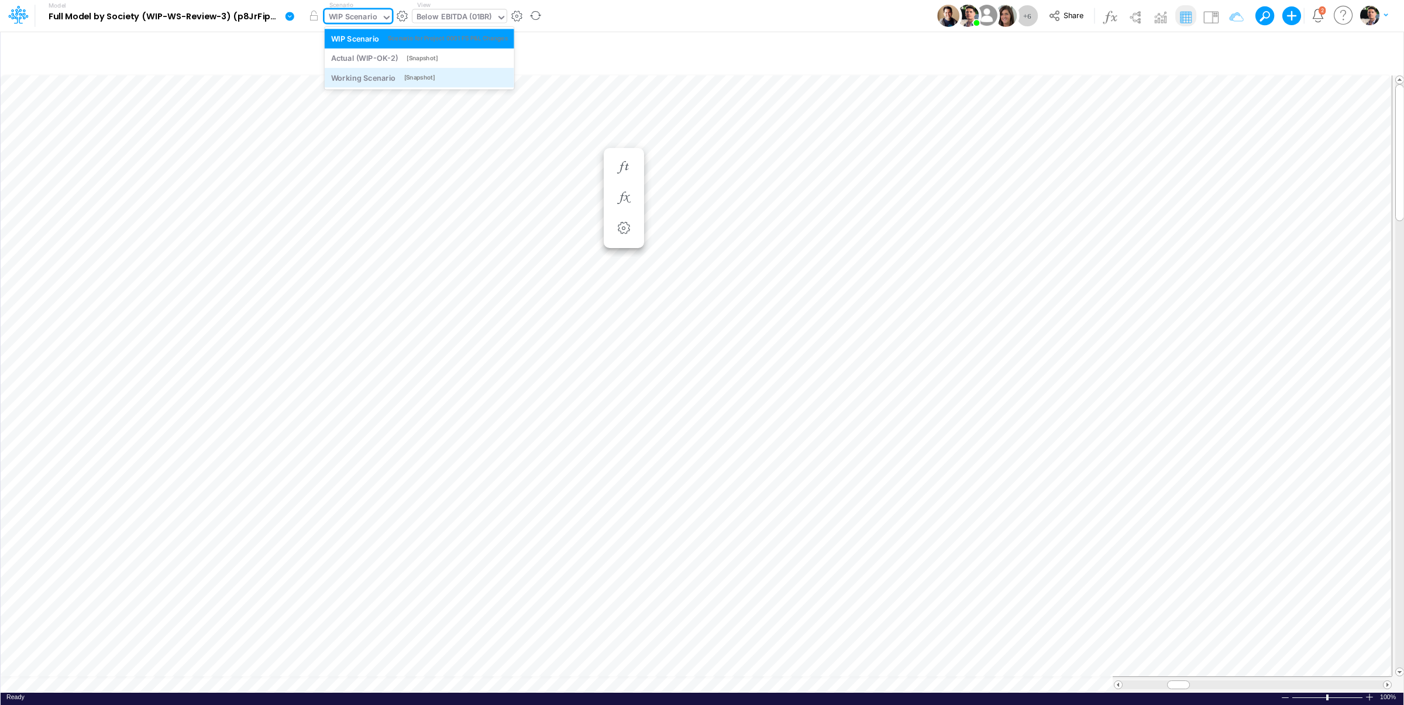
click at [366, 78] on div "Working Scenario" at bounding box center [363, 77] width 65 height 11
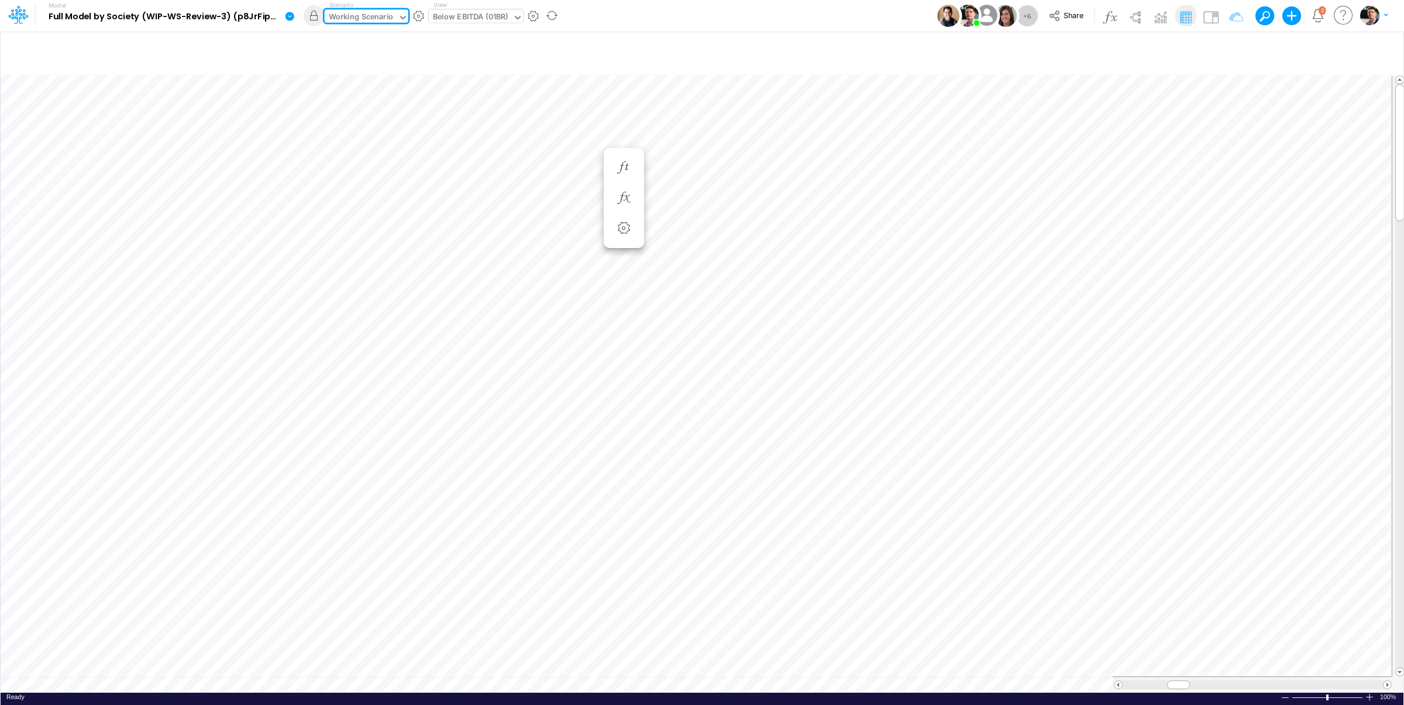
click at [365, 18] on div "Working Scenario" at bounding box center [361, 17] width 65 height 13
click at [370, 44] on div "WIP Scenario" at bounding box center [355, 38] width 49 height 11
click at [576, 322] on div at bounding box center [702, 352] width 1404 height 705
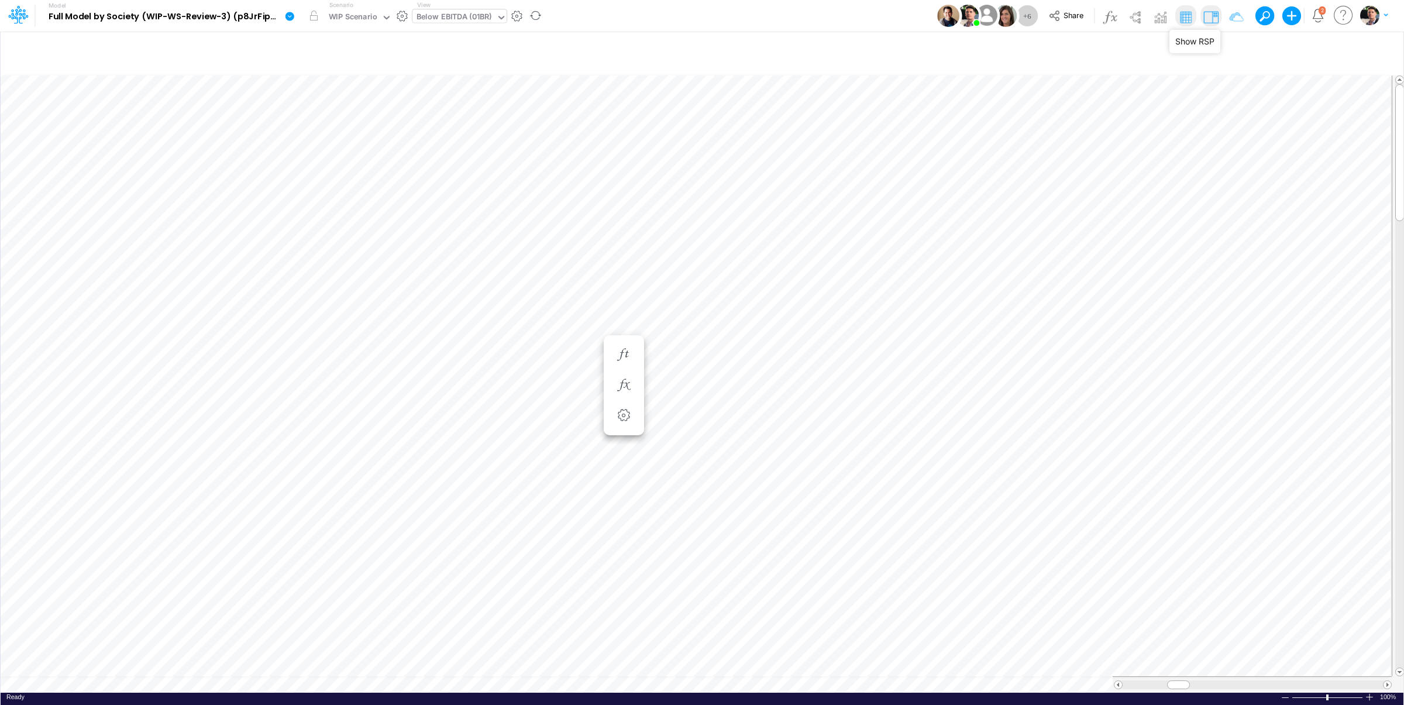
click at [1214, 18] on img at bounding box center [1210, 17] width 19 height 19
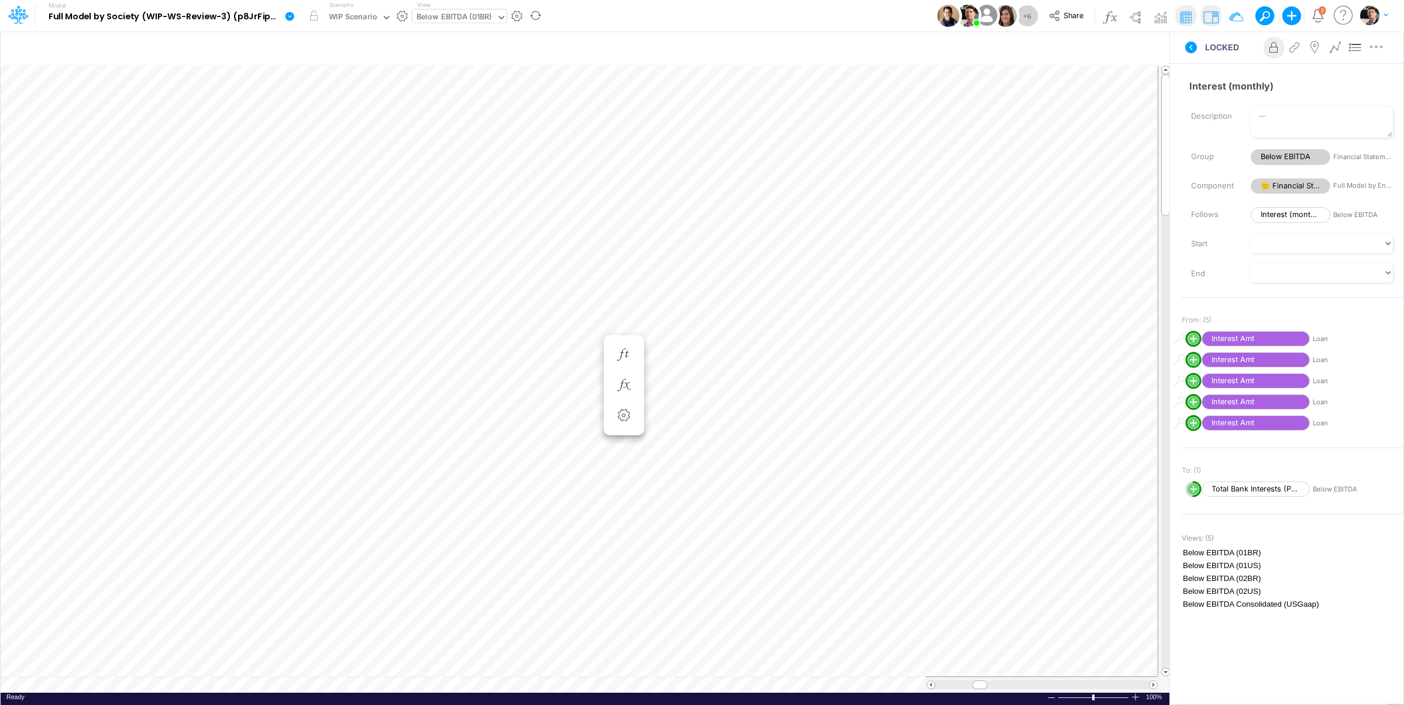
scroll to position [5, 18]
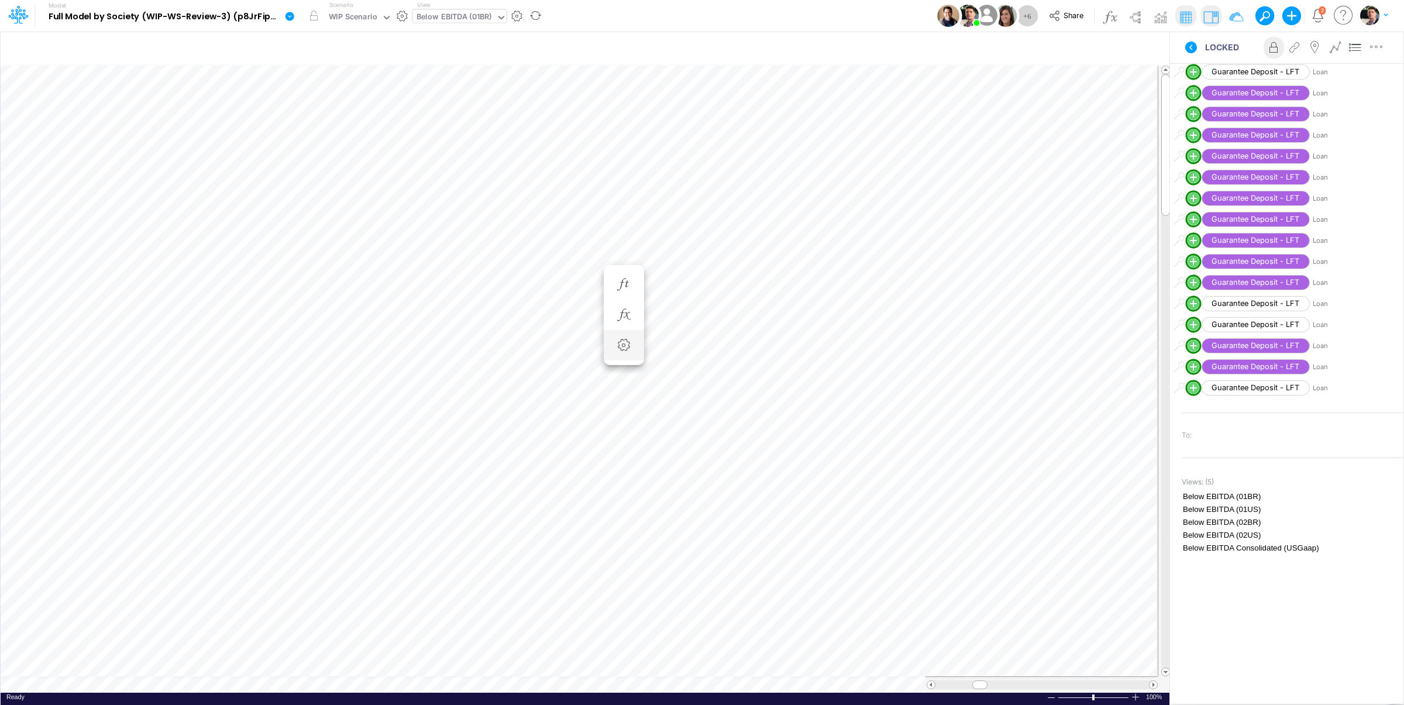
scroll to position [5, 36]
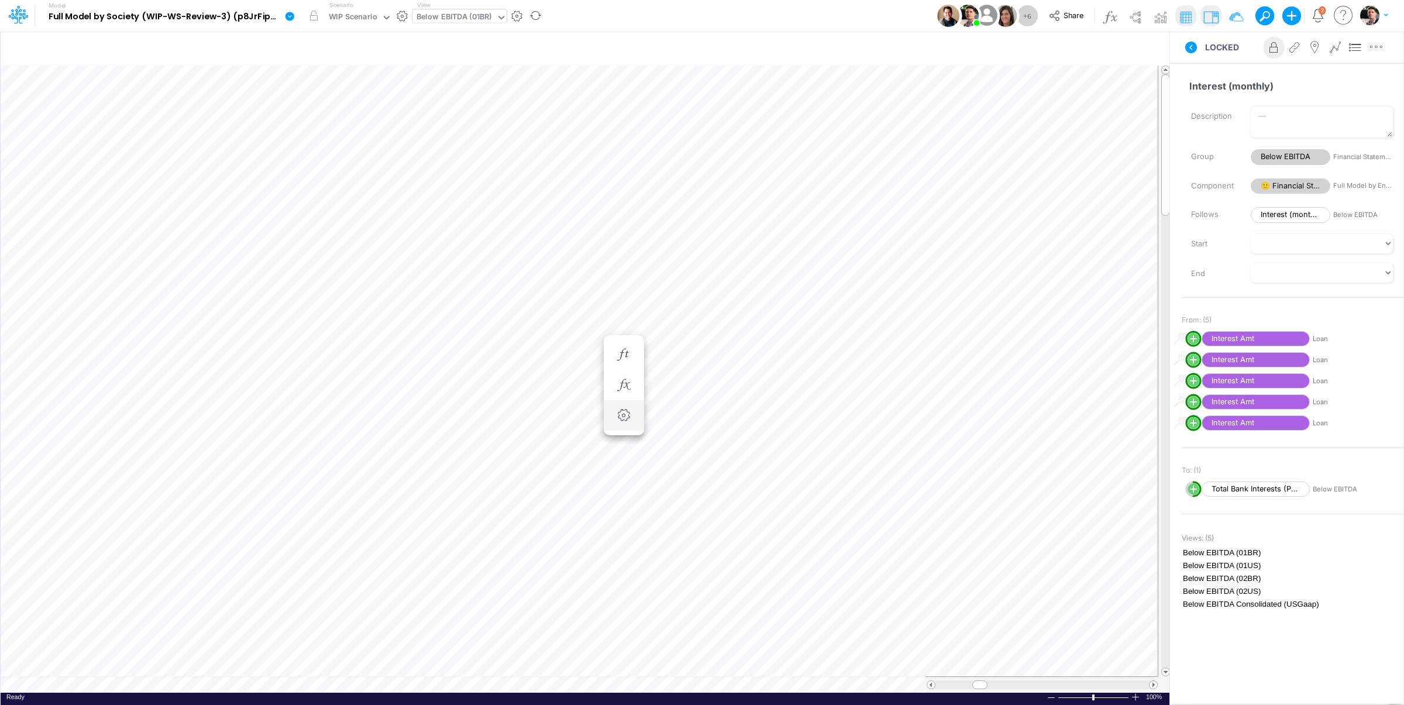
scroll to position [5, 2]
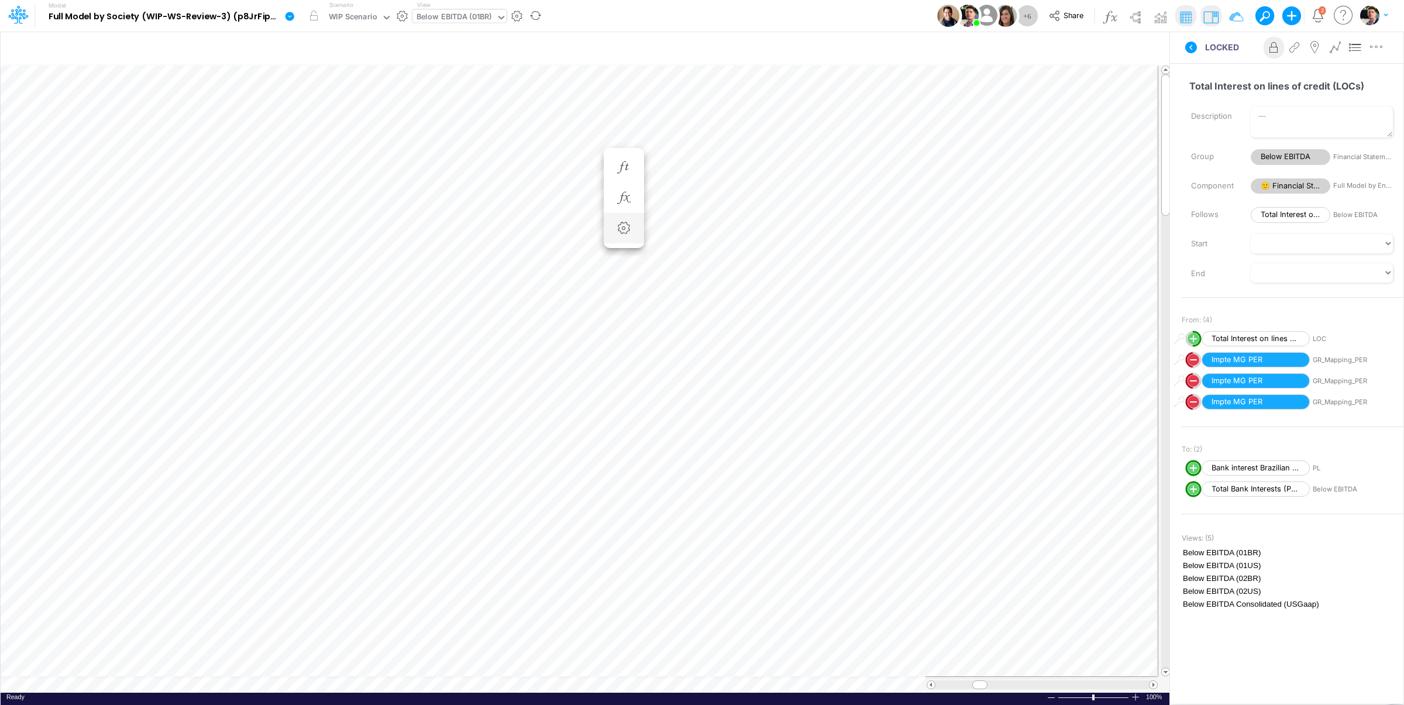
scroll to position [5, 15]
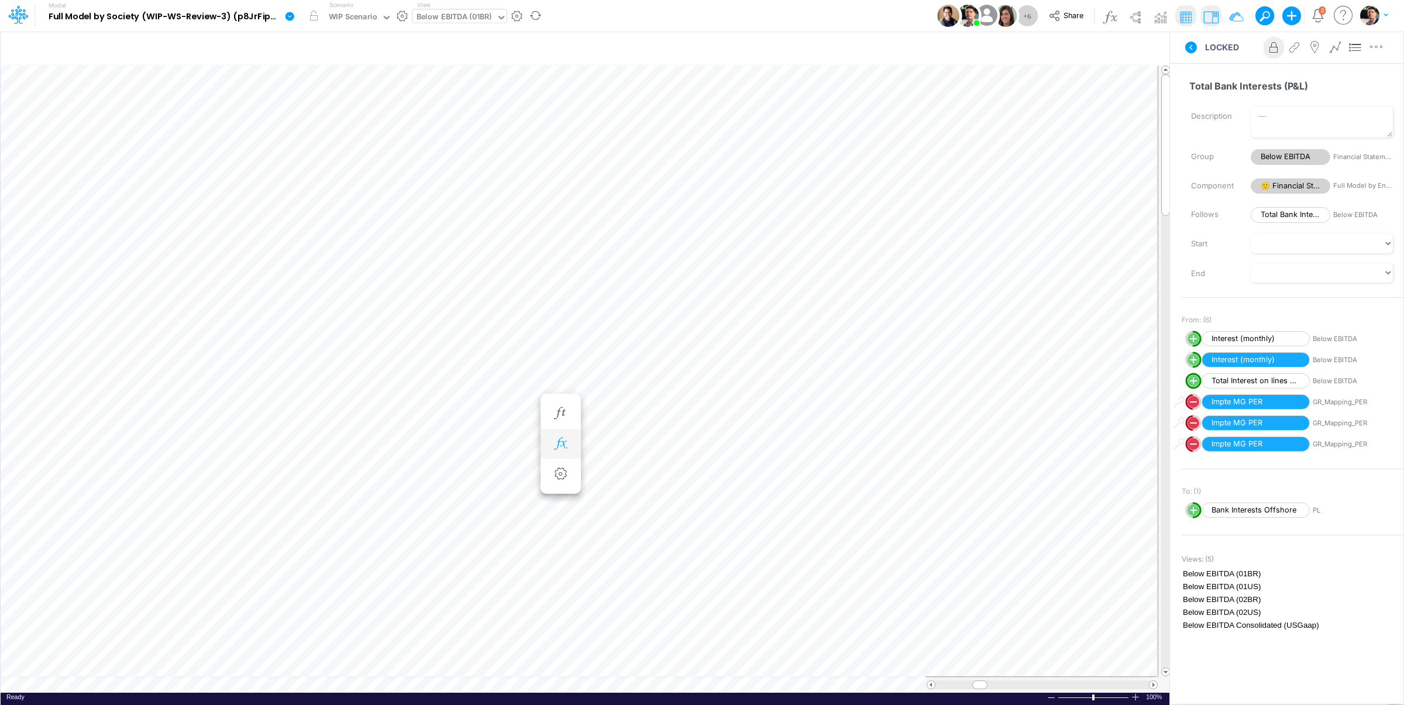
click at [565, 440] on icon "button" at bounding box center [561, 444] width 18 height 12
click at [619, 441] on icon "button" at bounding box center [624, 444] width 18 height 12
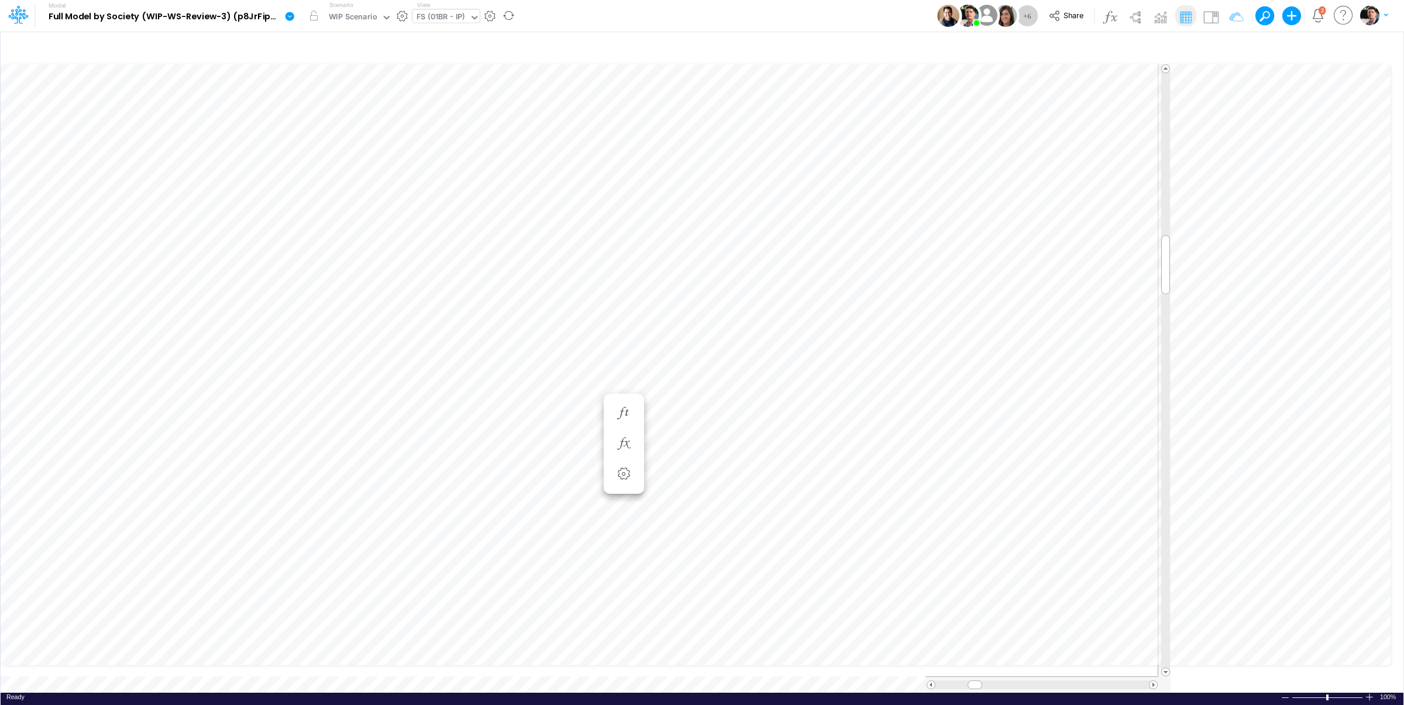
scroll to position [5, 2]
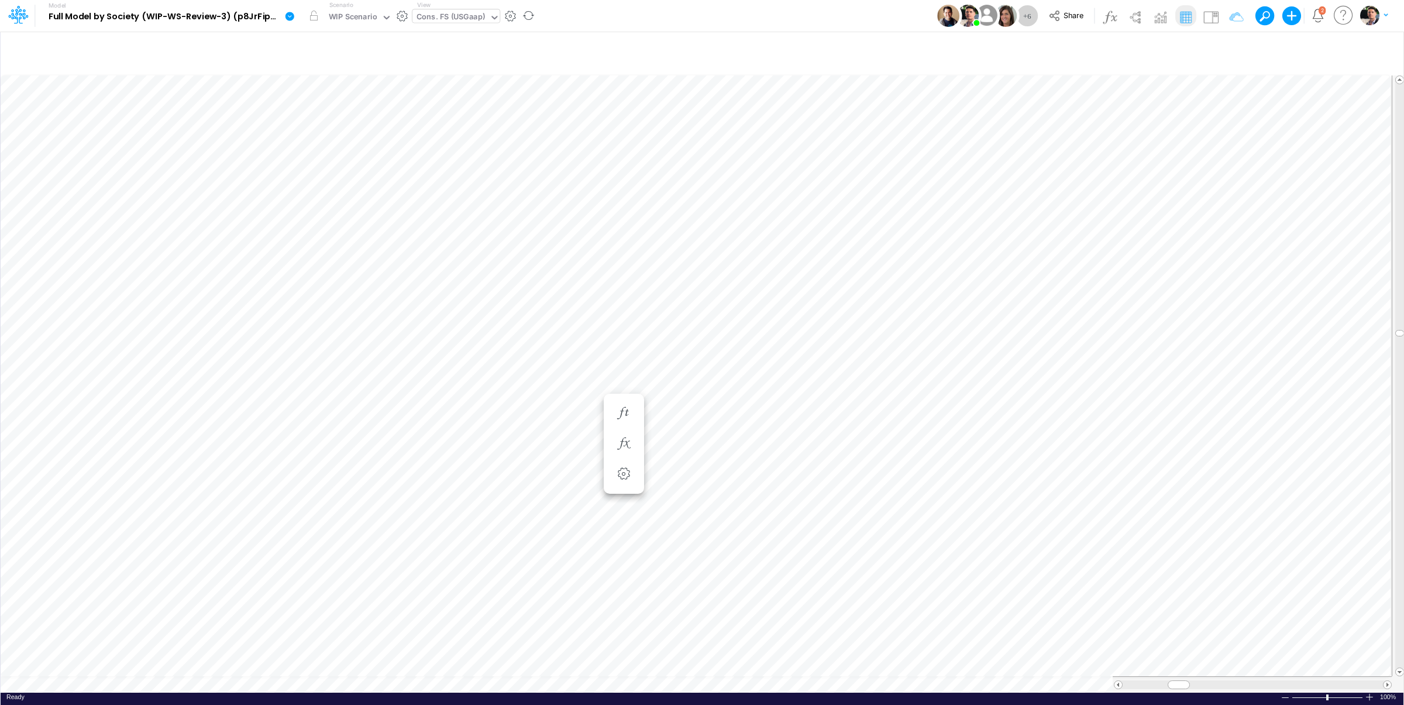
type input "Consolidated FS - USGAAP"
click at [1213, 11] on img at bounding box center [1210, 17] width 19 height 19
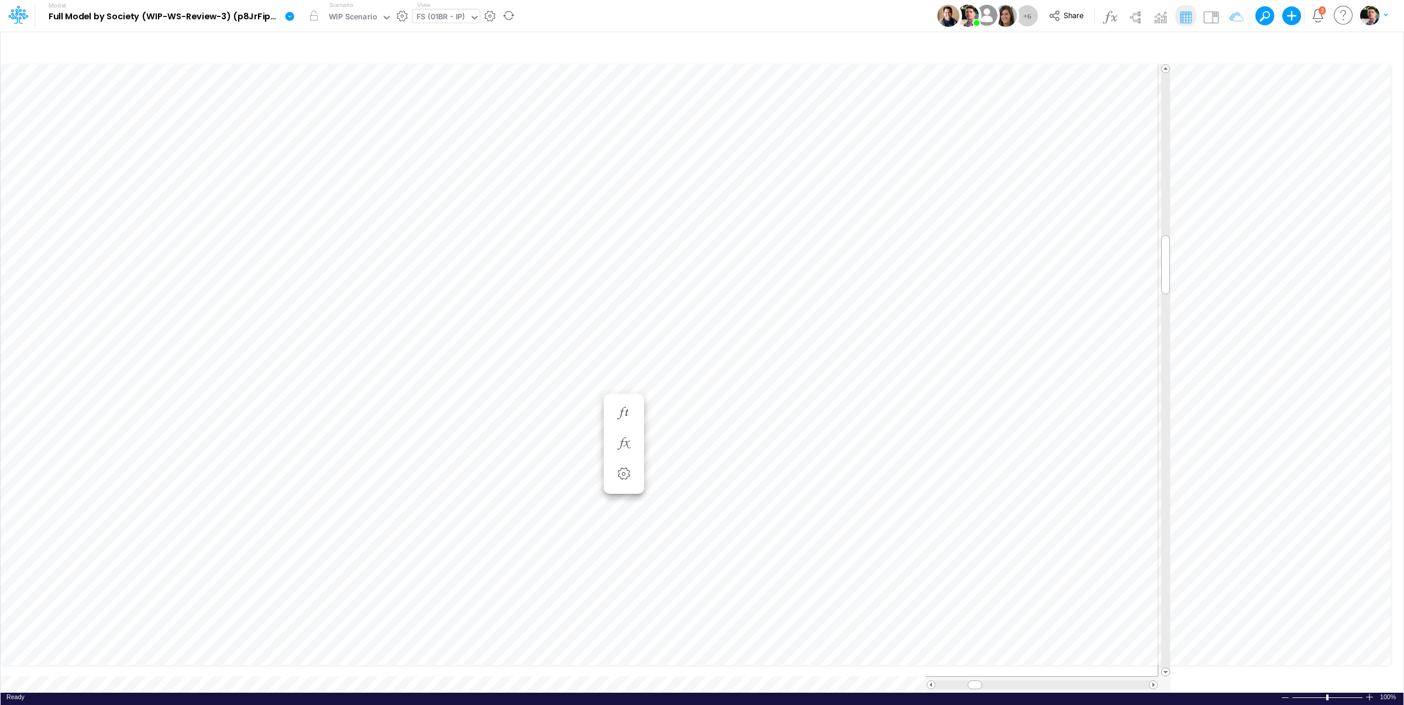
scroll to position [5, 2]
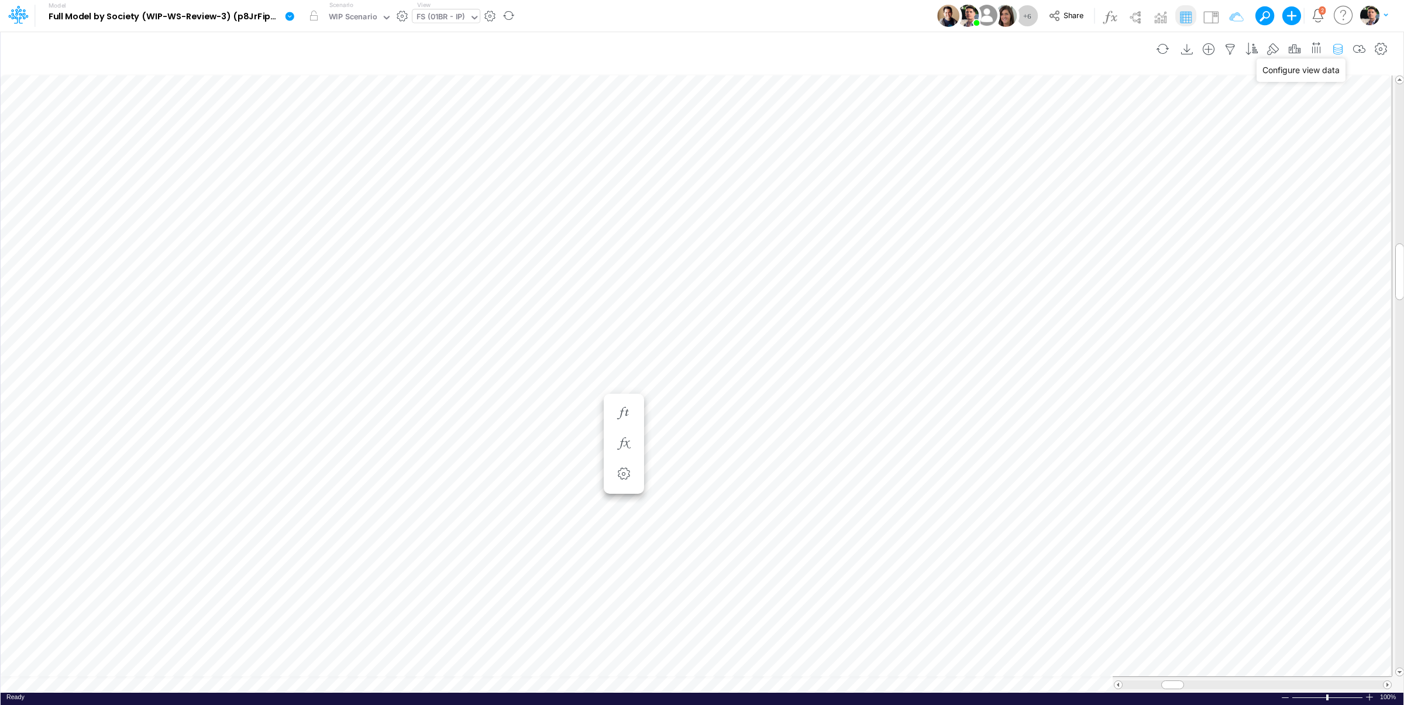
click at [1335, 51] on icon "button" at bounding box center [1338, 49] width 18 height 12
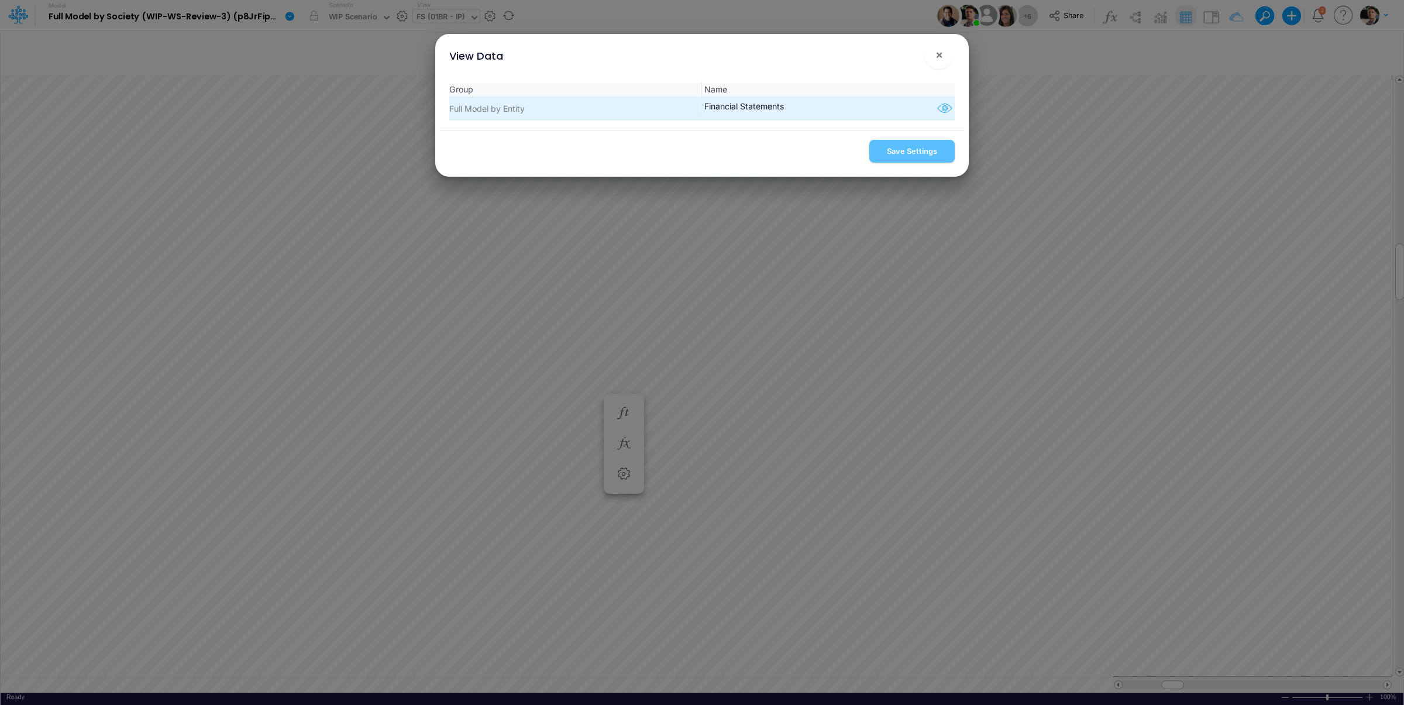
click at [936, 112] on icon "button" at bounding box center [945, 108] width 18 height 15
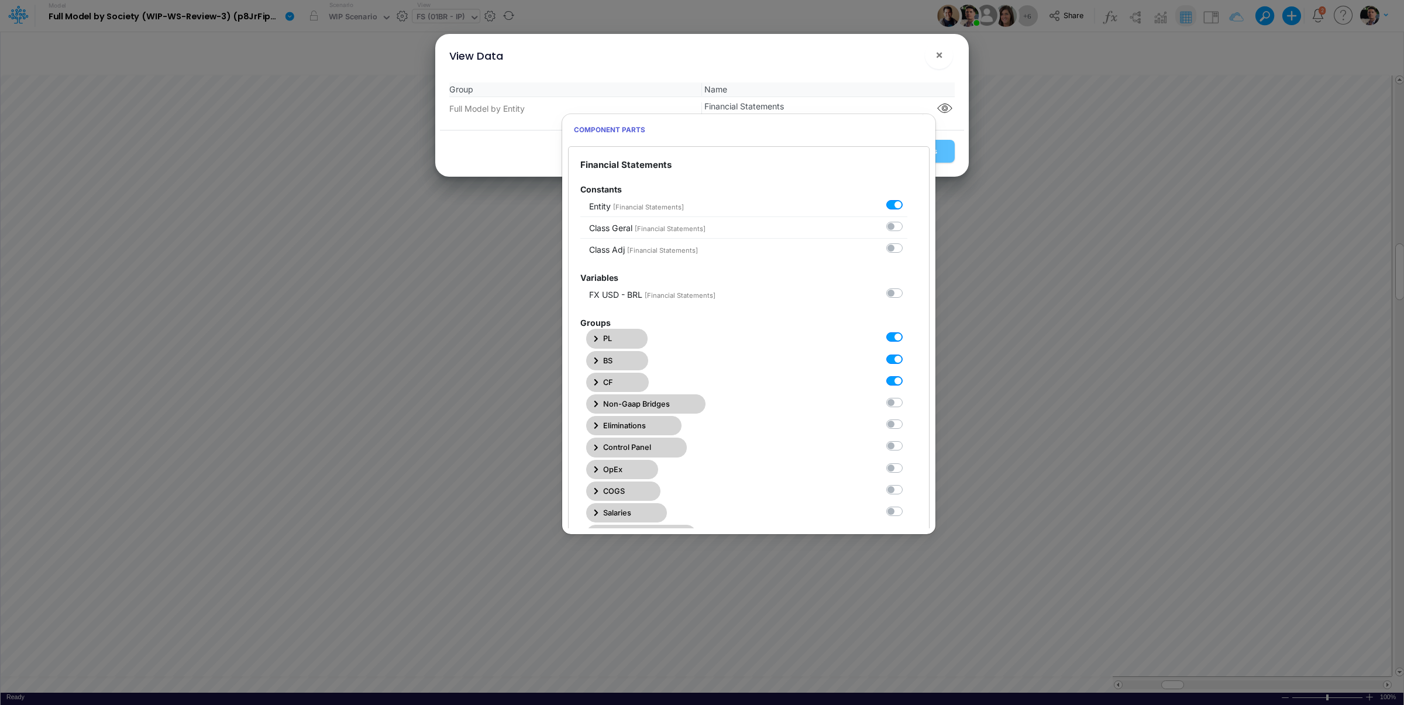
click at [907, 331] on label at bounding box center [907, 331] width 0 height 0
click at [907, 335] on Statements0 "checkbox" at bounding box center [911, 335] width 8 height 8
click at [907, 331] on label at bounding box center [907, 331] width 0 height 0
click at [907, 339] on Statements0 "checkbox" at bounding box center [911, 335] width 8 height 8
checkbox Statements0 "true"
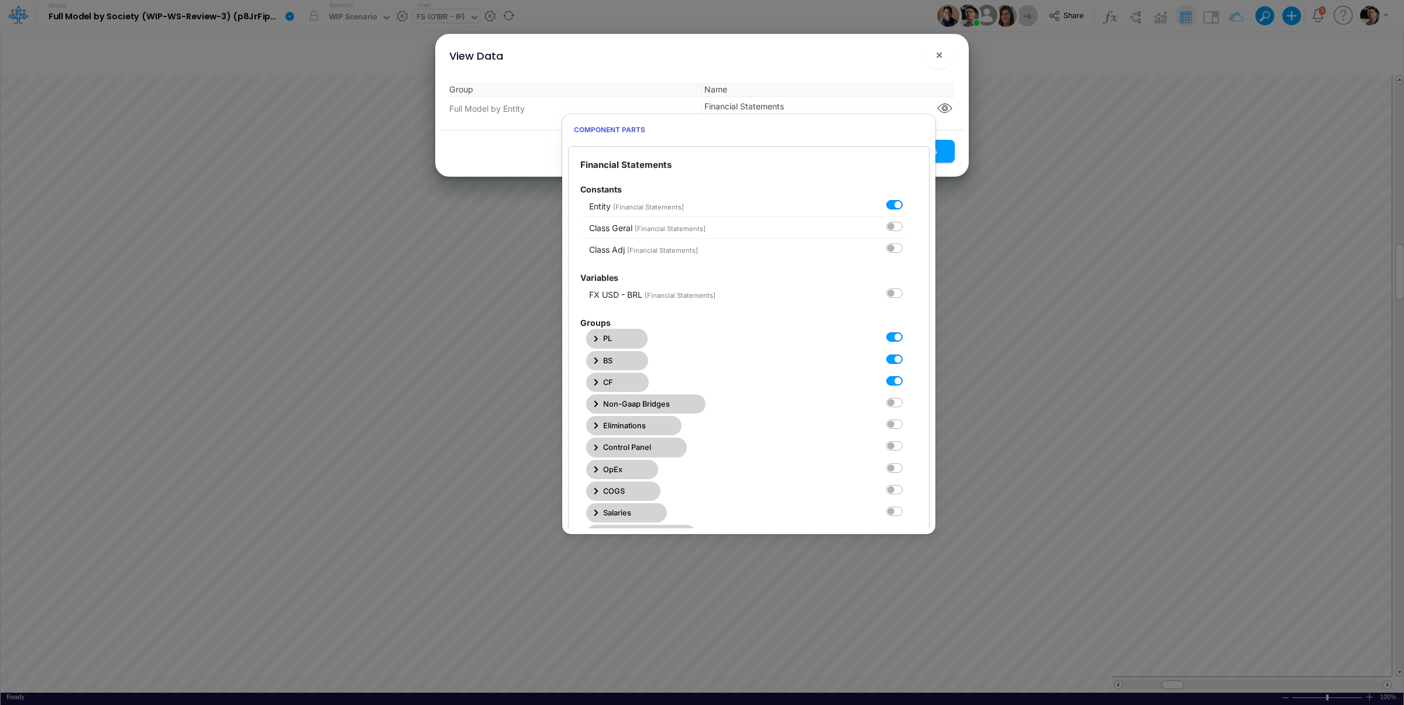
click at [942, 154] on button "Save Settings" at bounding box center [911, 151] width 85 height 23
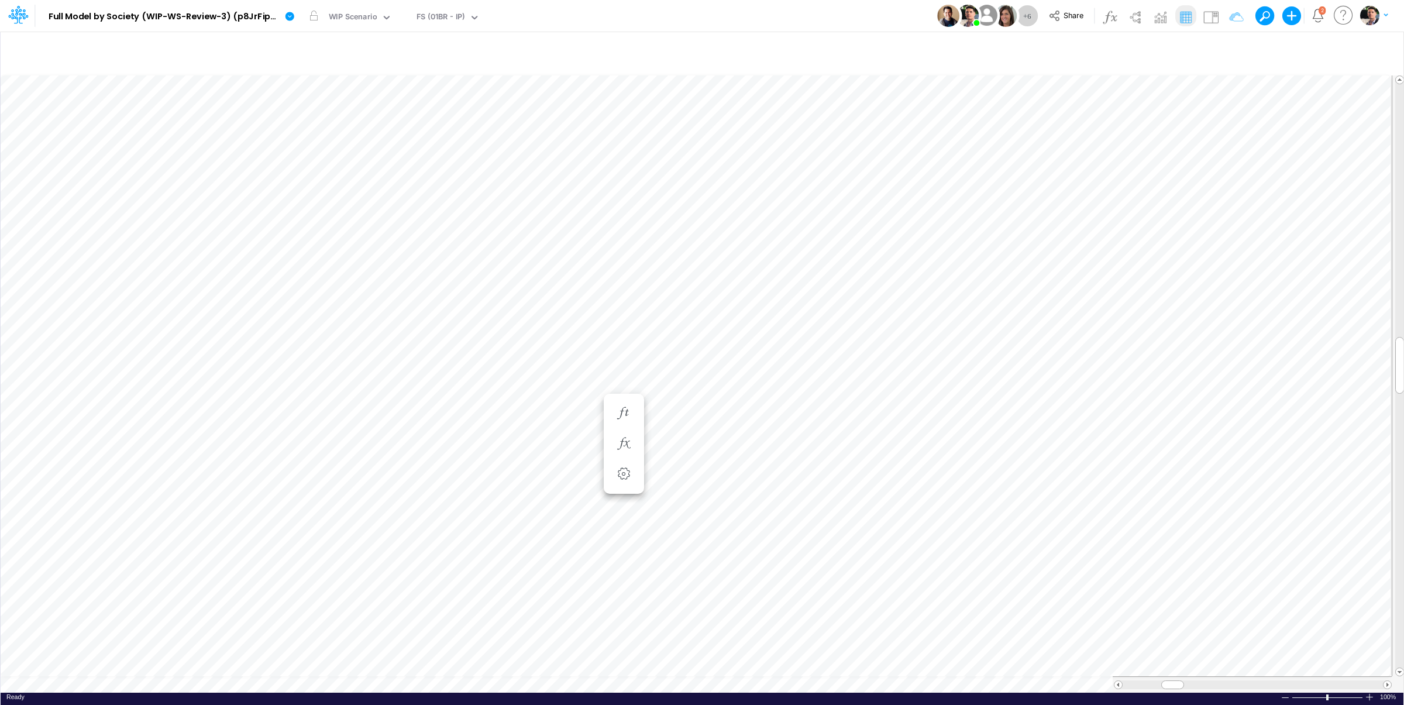
scroll to position [5, 2]
click at [1203, 14] on img at bounding box center [1210, 17] width 19 height 19
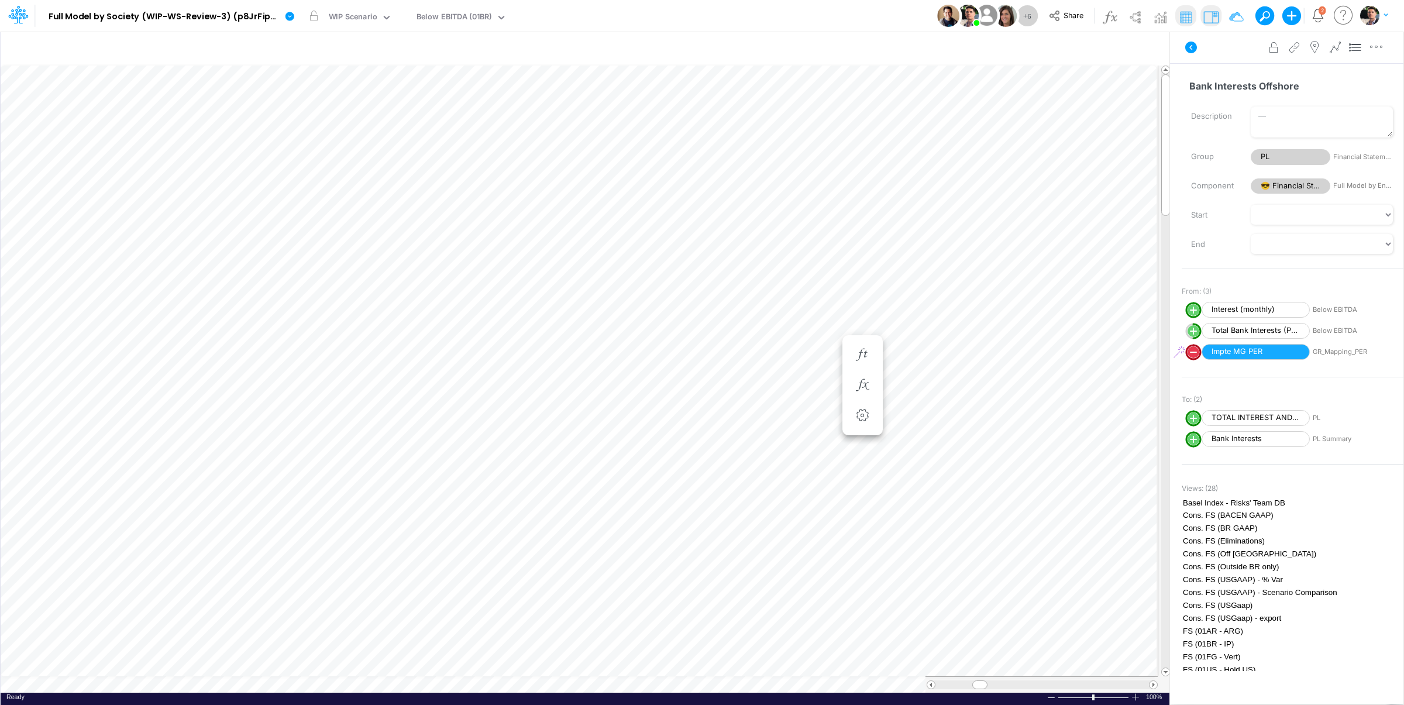
scroll to position [5, 38]
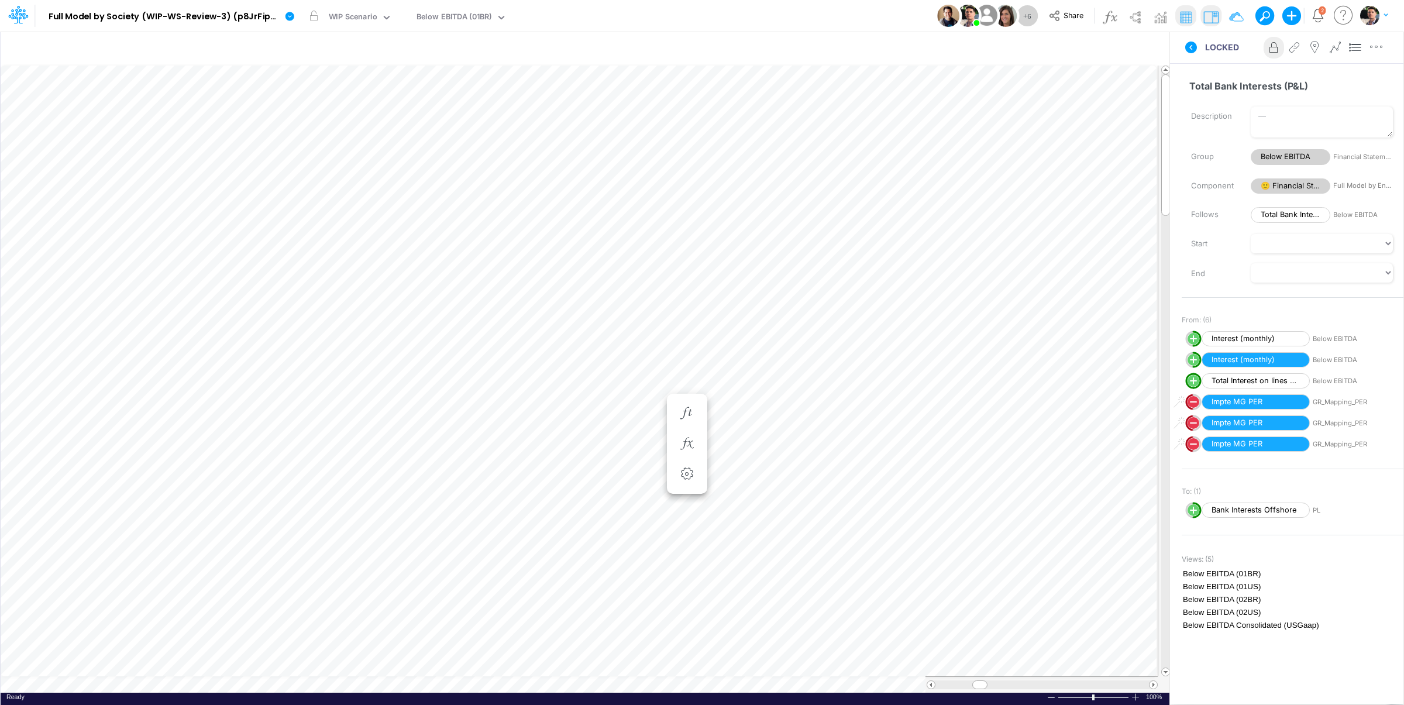
scroll to position [5, 36]
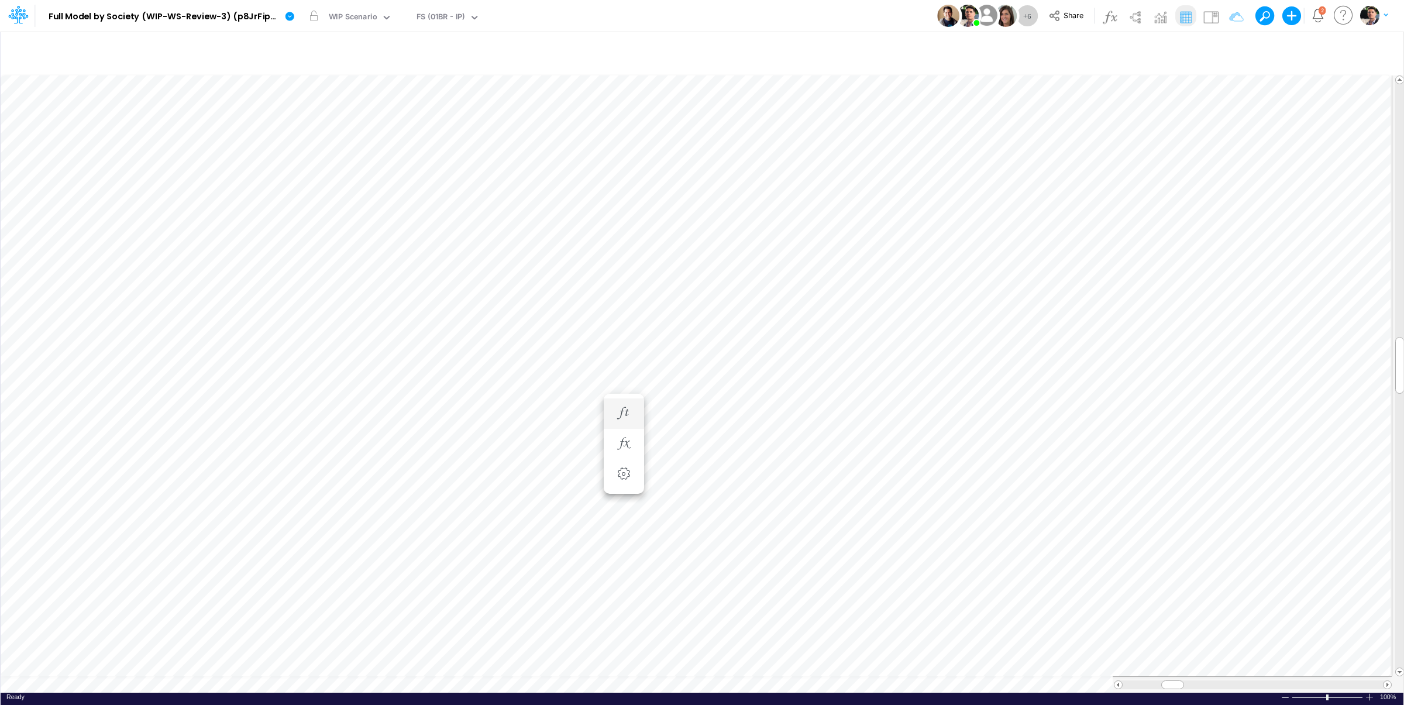
scroll to position [5, 2]
click at [856, 388] on icon "button" at bounding box center [862, 385] width 18 height 12
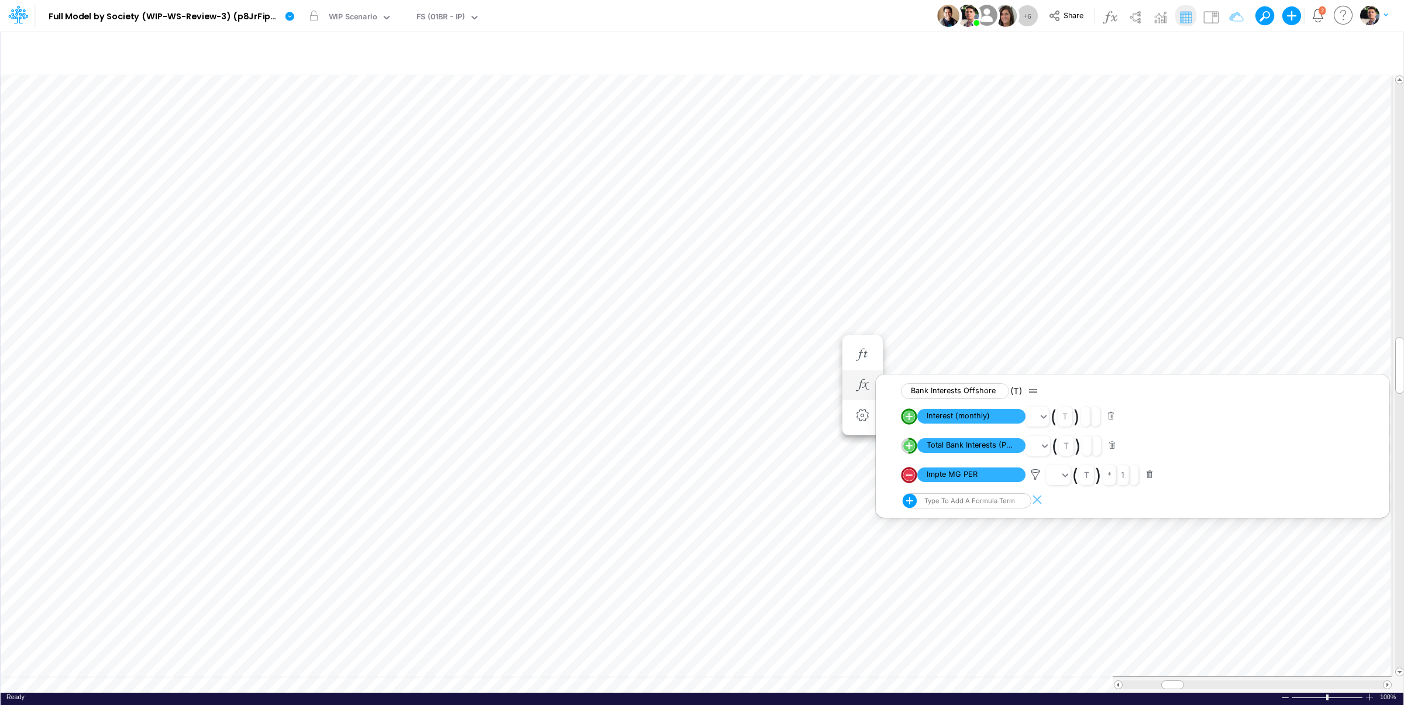
click at [1114, 447] on button "button" at bounding box center [1112, 446] width 23 height 16
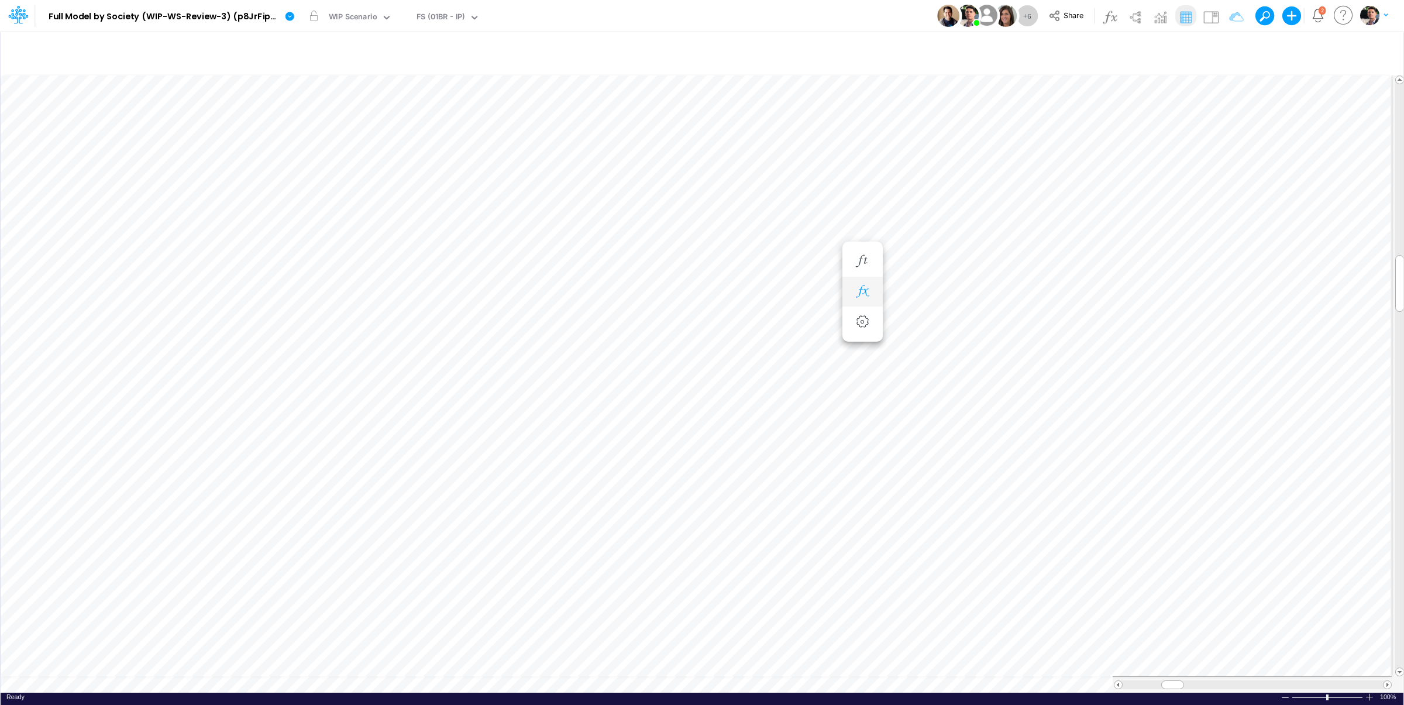
click at [869, 291] on icon "button" at bounding box center [862, 291] width 18 height 12
click at [721, 660] on span "Close" at bounding box center [723, 664] width 32 height 11
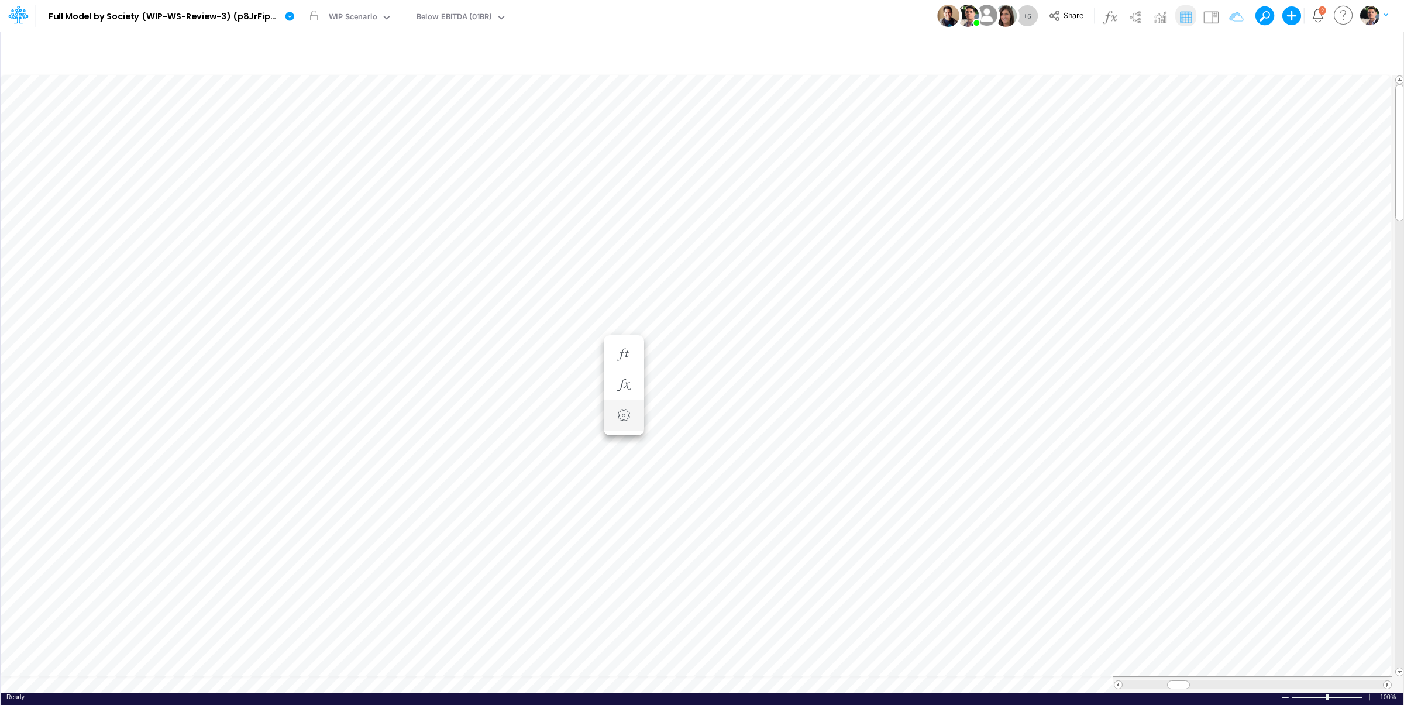
scroll to position [5, 2]
click at [1229, 52] on icon "button" at bounding box center [1230, 49] width 18 height 12
drag, startPoint x: 1170, startPoint y: 163, endPoint x: 1076, endPoint y: 166, distance: 93.6
click at [1121, 166] on input "01br" at bounding box center [1160, 162] width 79 height 20
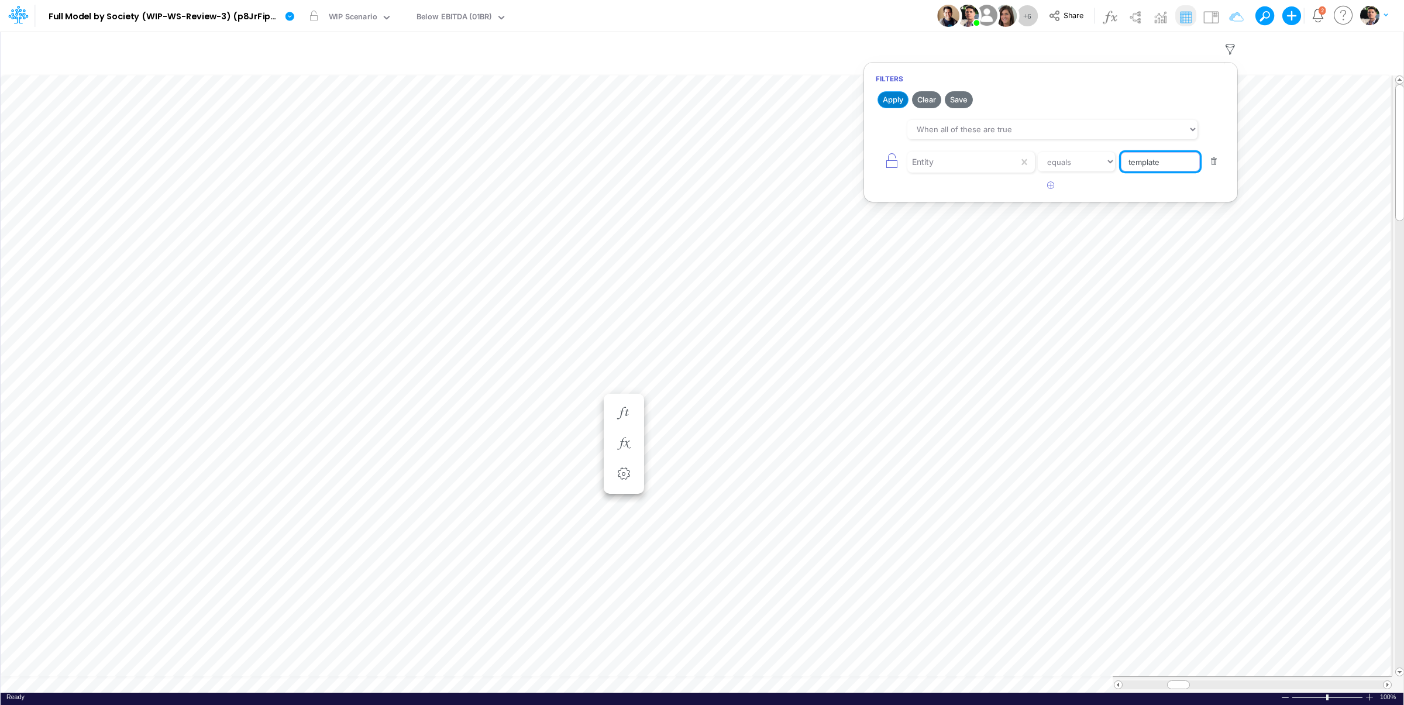
type input "template"
click at [887, 97] on button "Apply" at bounding box center [892, 99] width 31 height 17
click at [625, 451] on button "button" at bounding box center [624, 443] width 22 height 23
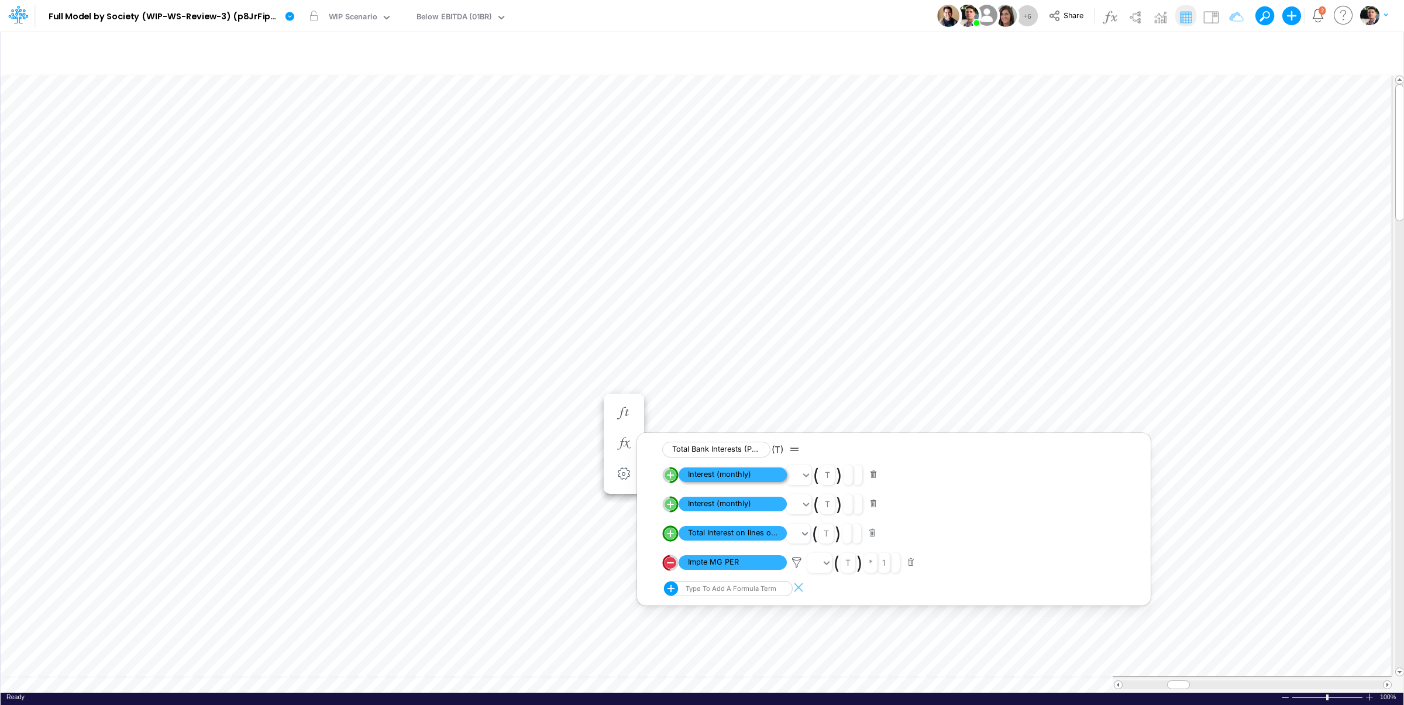
scroll to position [5, 2]
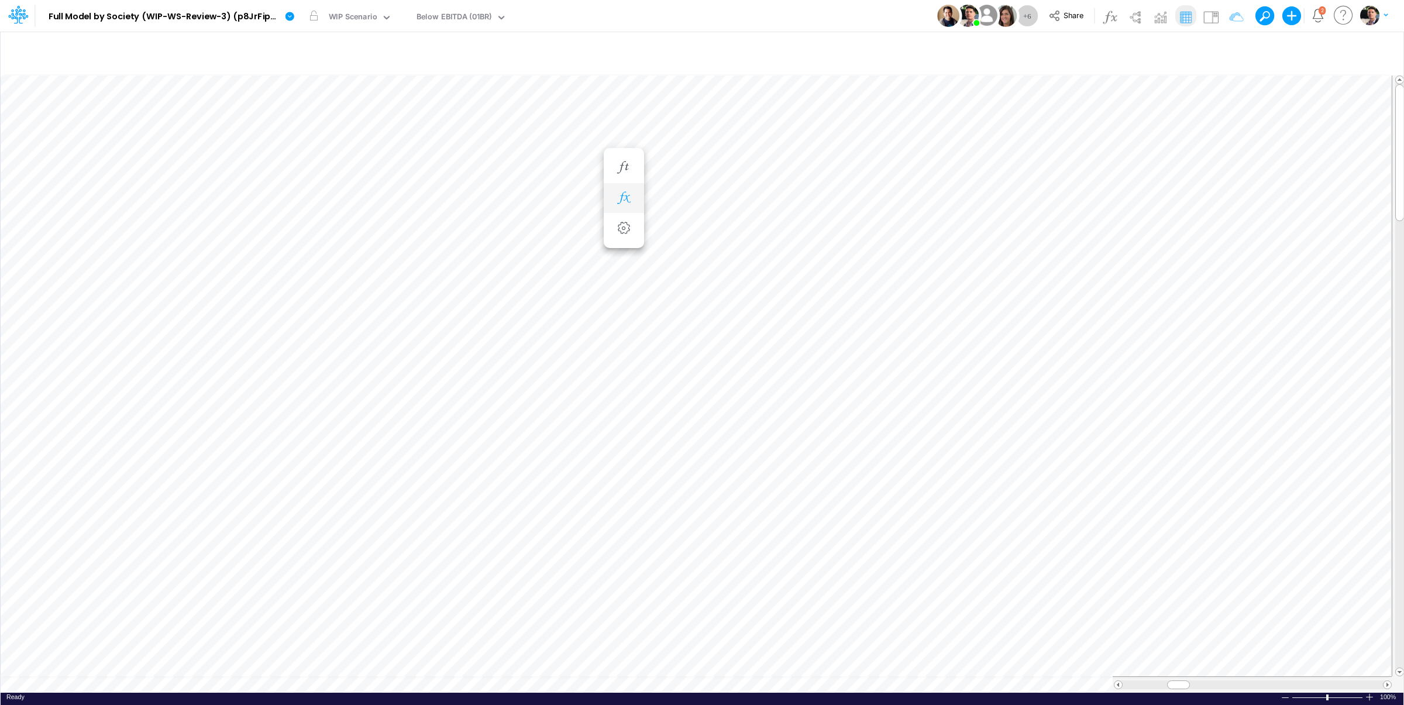
click at [623, 195] on icon "button" at bounding box center [624, 198] width 18 height 12
click at [631, 196] on icon "button" at bounding box center [624, 198] width 18 height 12
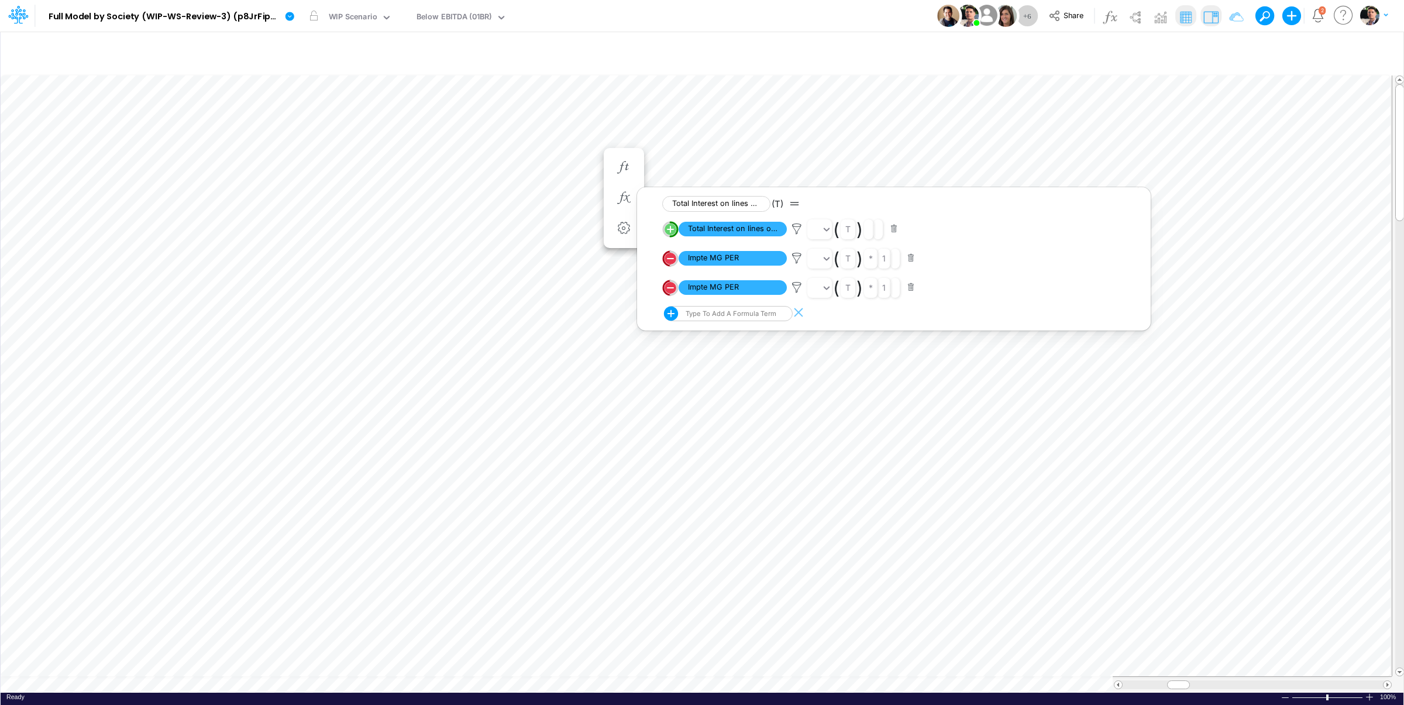
click at [1217, 20] on img at bounding box center [1210, 17] width 19 height 19
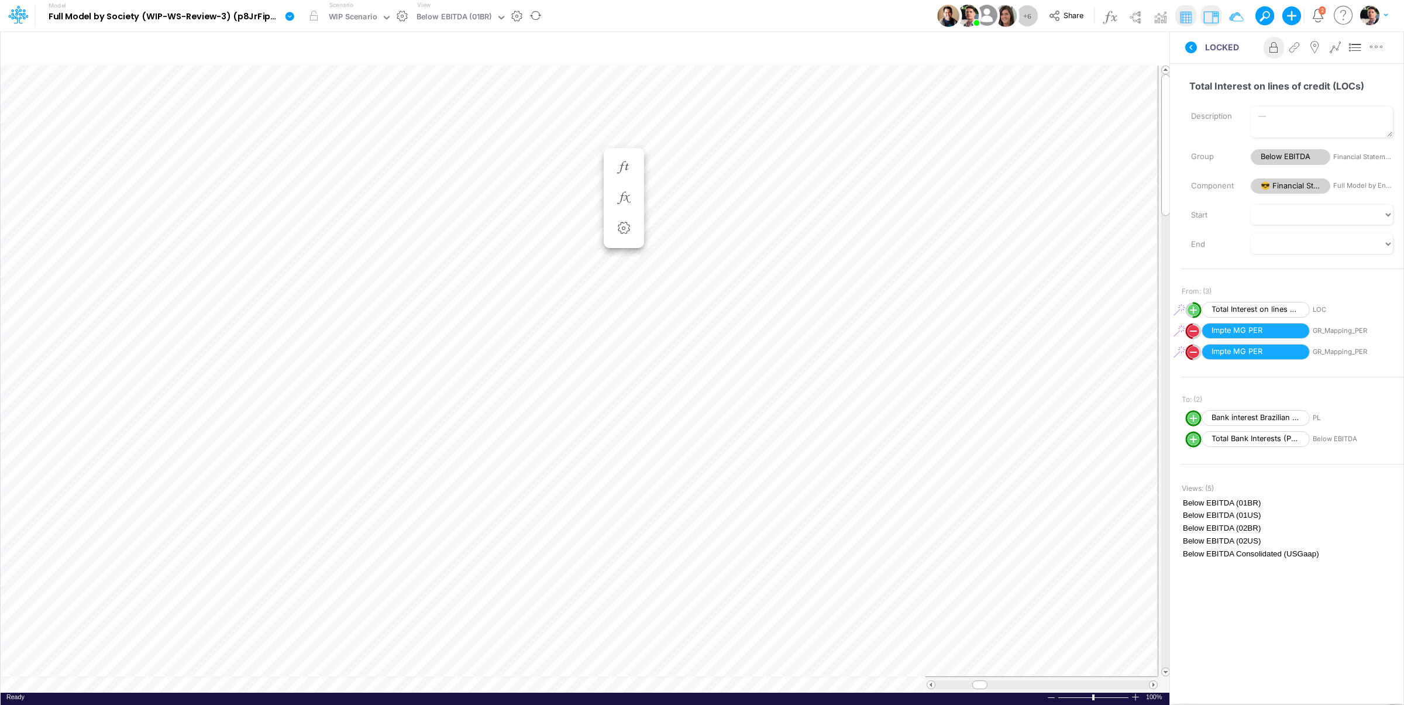
click at [445, 8] on div "View Below EBITDA (01BR)" at bounding box center [459, 16] width 94 height 30
click at [452, 12] on div "Below EBITDA (01BR)" at bounding box center [453, 17] width 75 height 13
type input "loc"
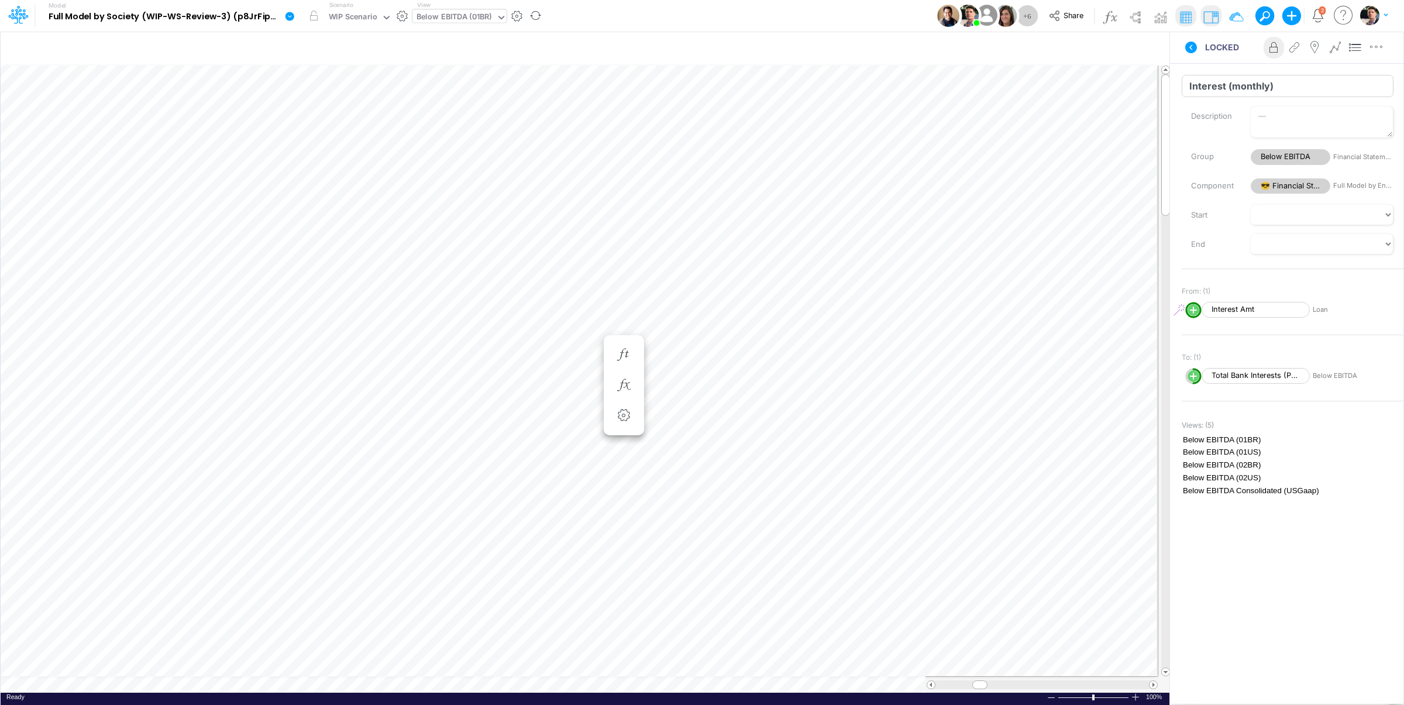
click at [1294, 85] on input "Interest (monthly)" at bounding box center [1288, 86] width 212 height 22
type input "LOC - Interest (monthly)"
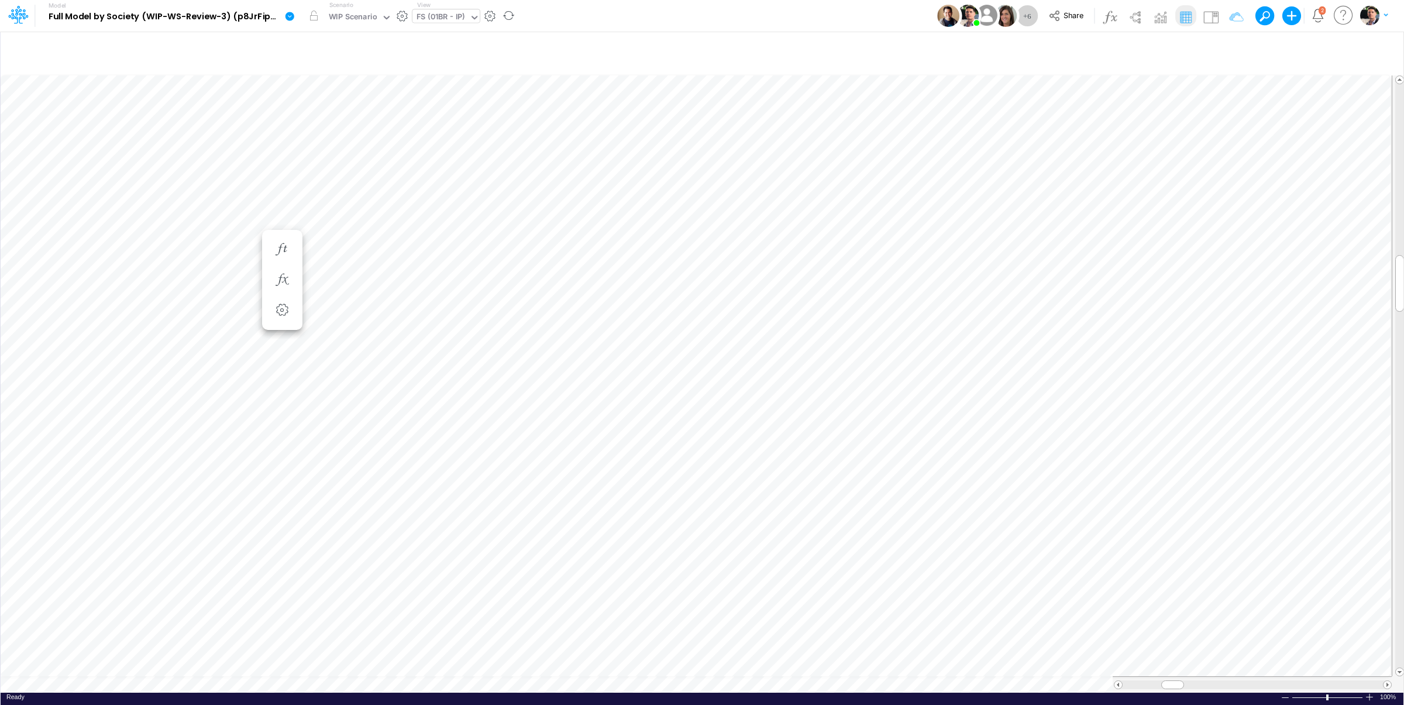
scroll to position [5, 2]
click at [867, 294] on icon "button" at bounding box center [862, 291] width 18 height 12
click at [975, 349] on div "Type to add a formula term" at bounding box center [968, 349] width 93 height 8
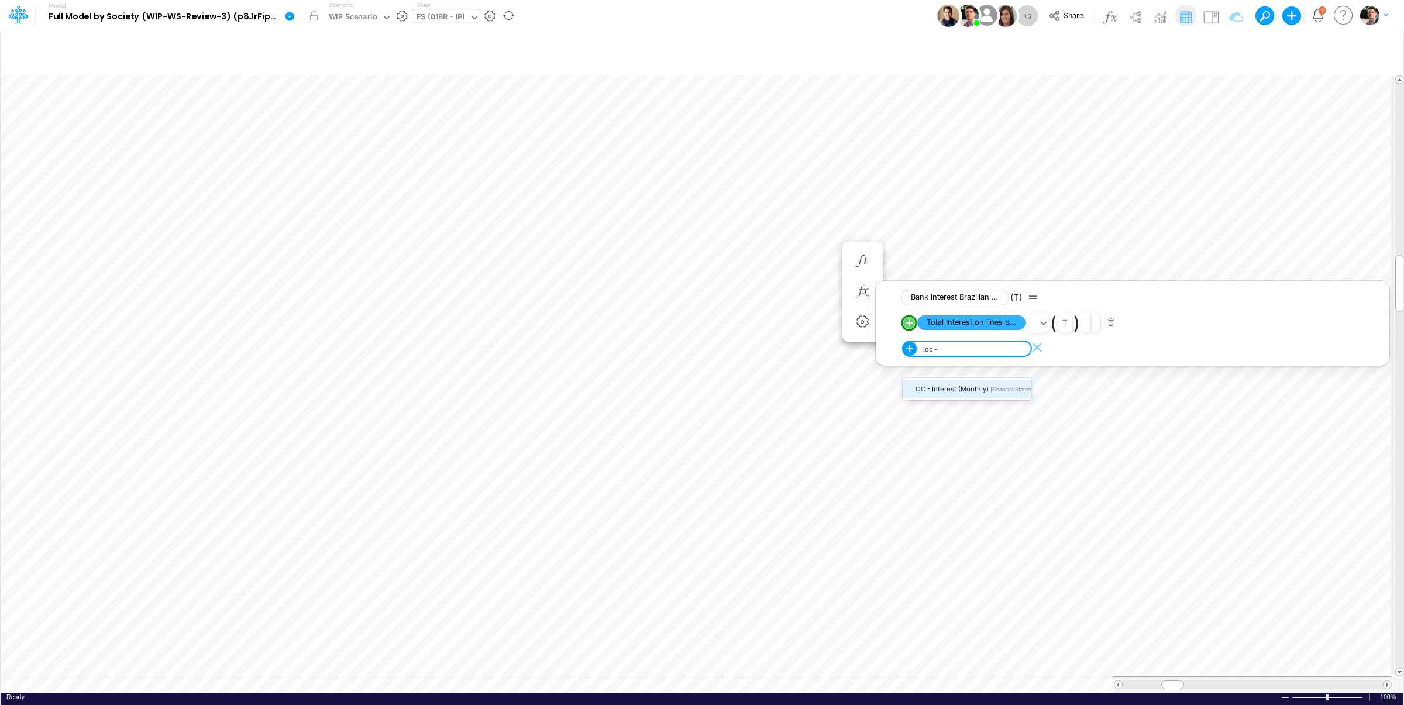
click at [963, 392] on span "LOC - Interest (monthly)" at bounding box center [950, 389] width 77 height 8
type input "loc -"
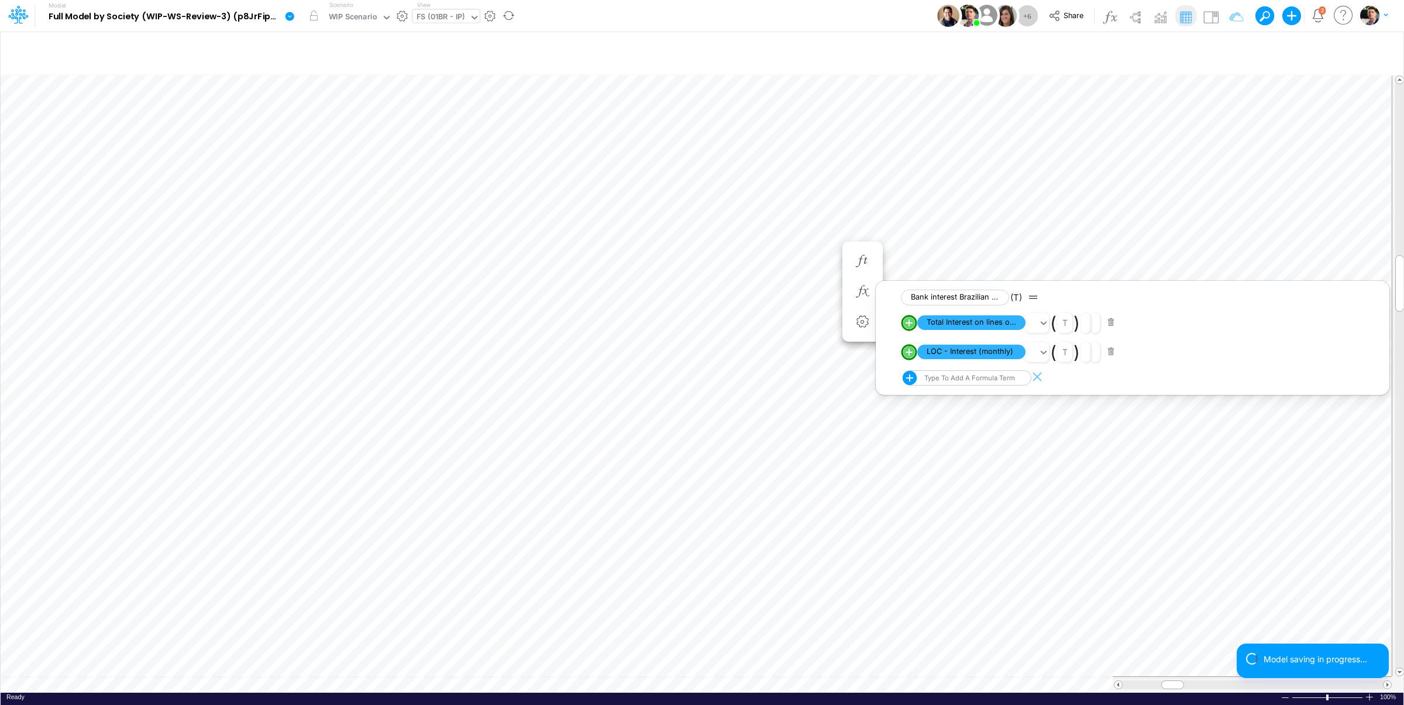
click at [1112, 325] on button "button" at bounding box center [1111, 323] width 23 height 16
click at [856, 290] on icon "button" at bounding box center [862, 291] width 18 height 12
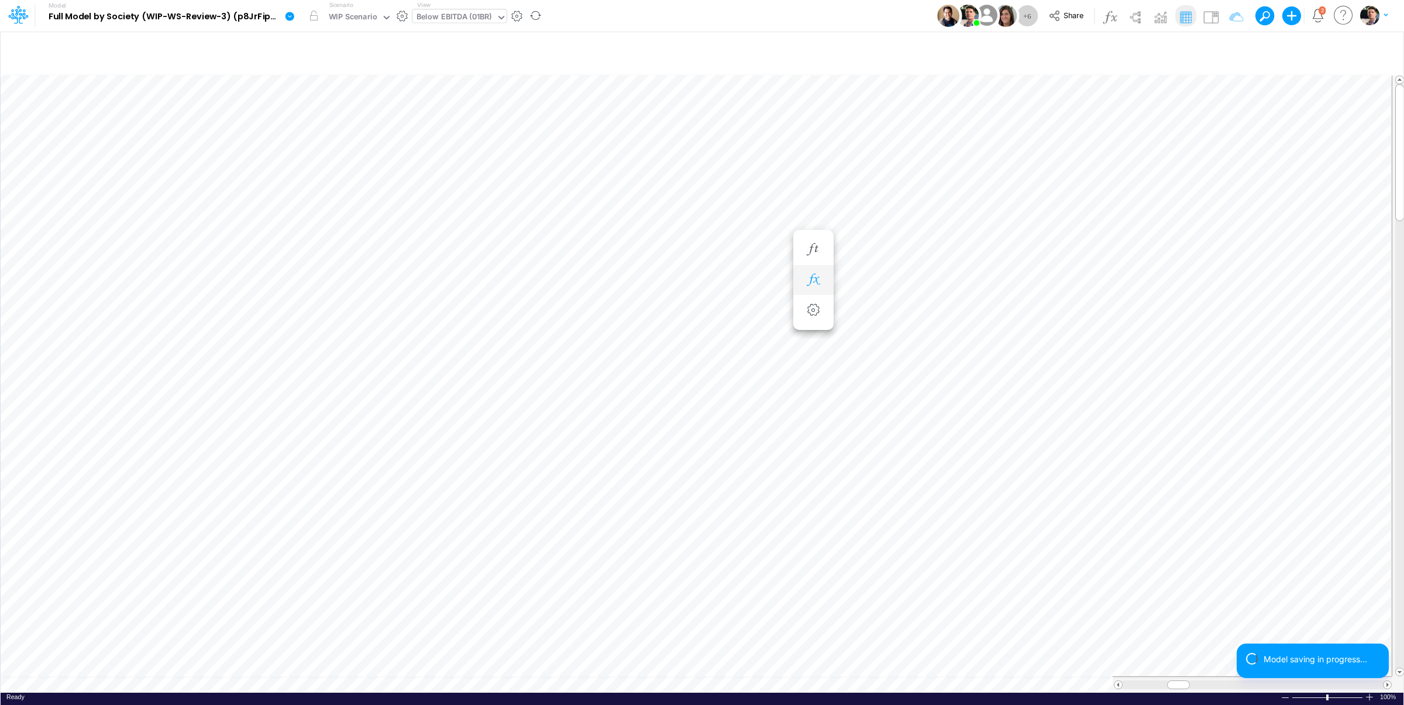
click at [819, 281] on icon "button" at bounding box center [813, 280] width 18 height 12
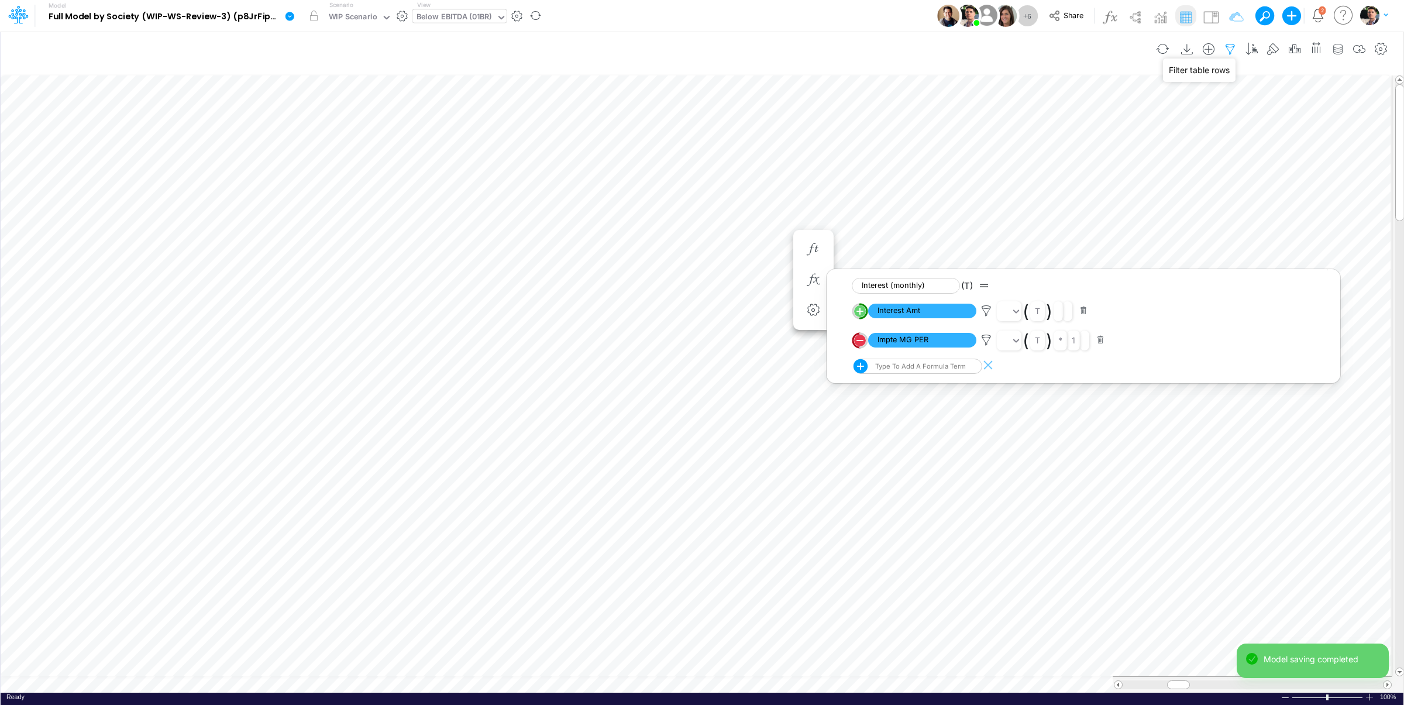
click at [1227, 51] on icon "button" at bounding box center [1230, 49] width 18 height 12
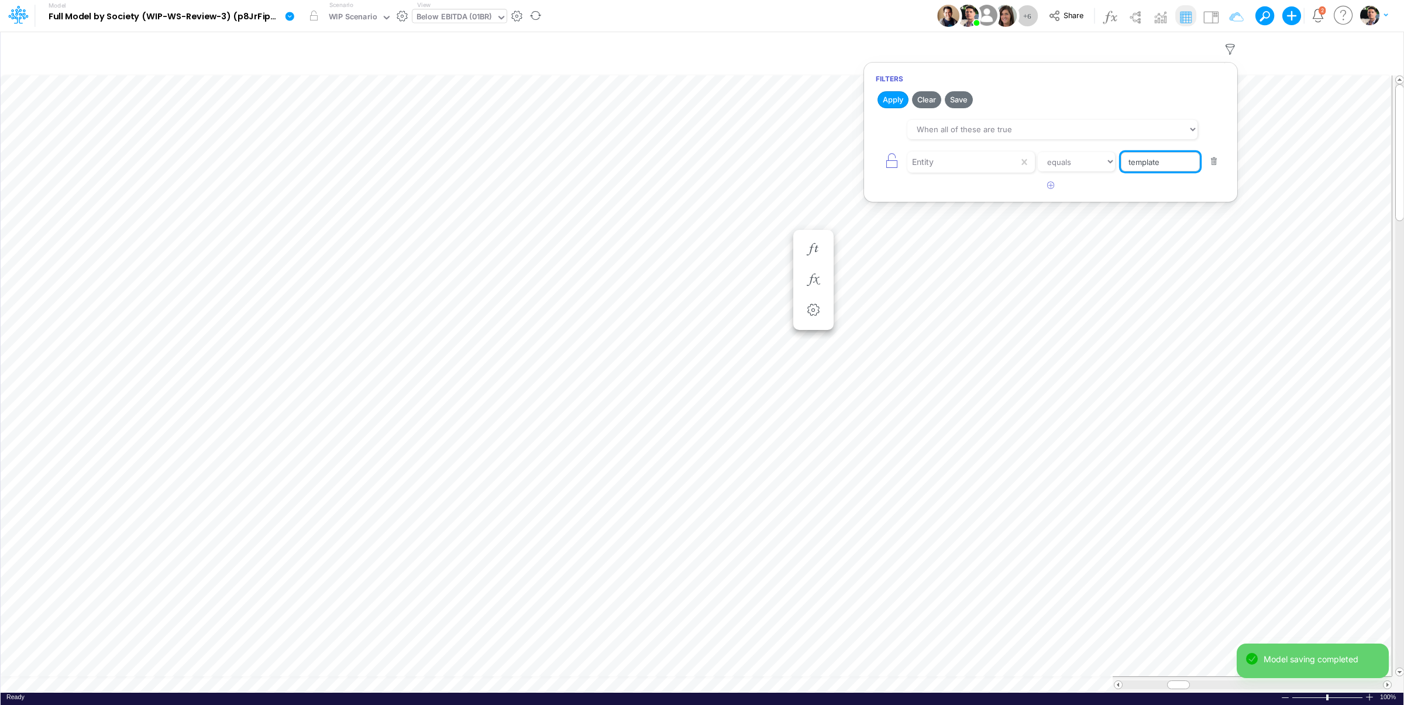
drag, startPoint x: 1170, startPoint y: 166, endPoint x: 1089, endPoint y: 166, distance: 81.3
click at [1121, 166] on input "template" at bounding box center [1160, 162] width 79 height 20
type input "01br"
click at [891, 99] on button "Apply" at bounding box center [892, 99] width 31 height 17
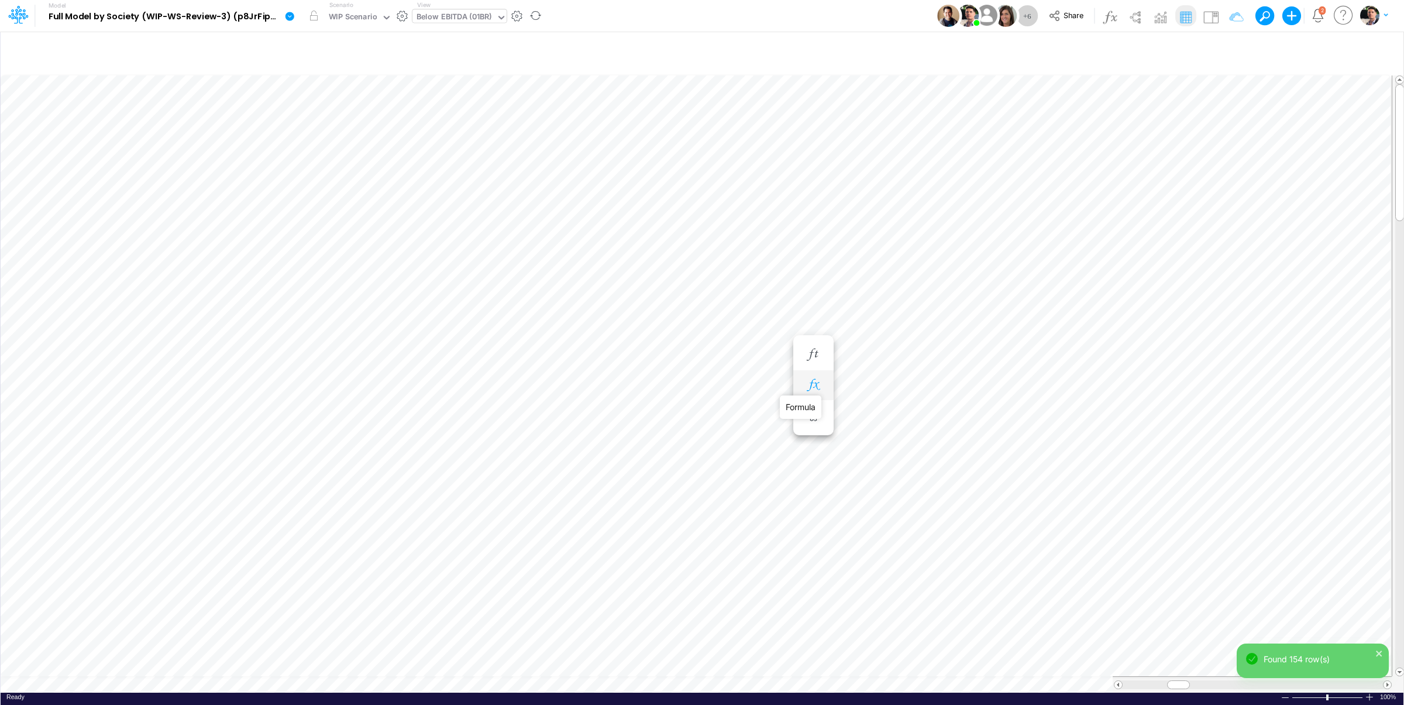
click at [815, 385] on icon "button" at bounding box center [813, 385] width 18 height 12
click at [615, 439] on button "button" at bounding box center [624, 443] width 22 height 23
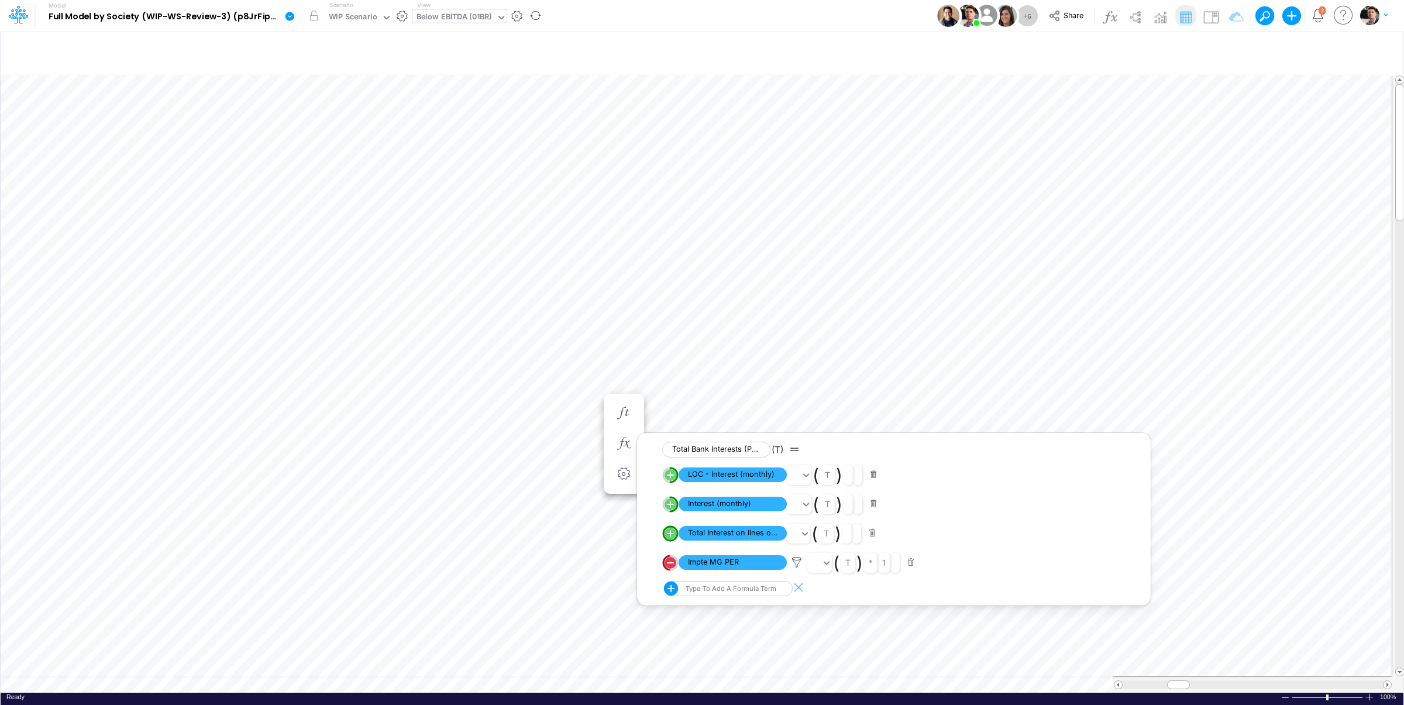
click at [672, 477] on circle "circle with outer border" at bounding box center [671, 475] width 12 height 12
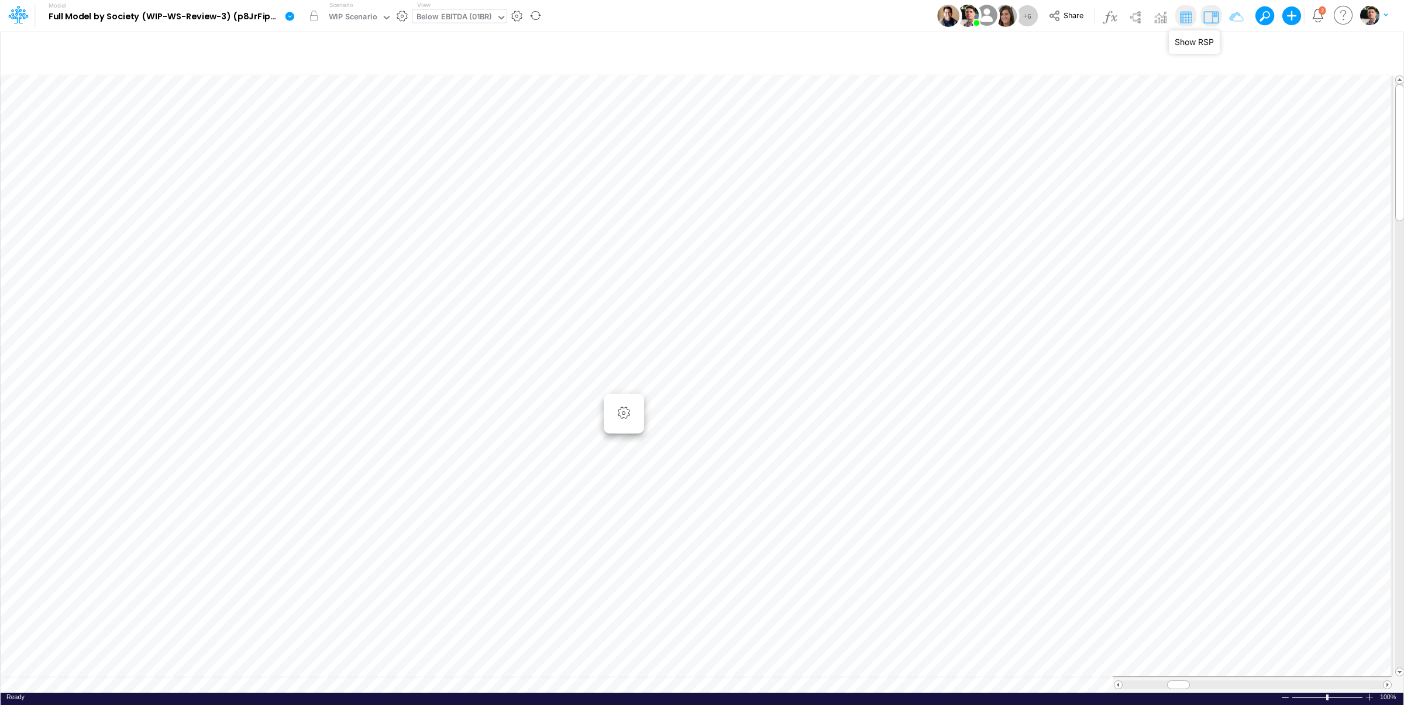
click at [1208, 17] on img at bounding box center [1210, 17] width 19 height 19
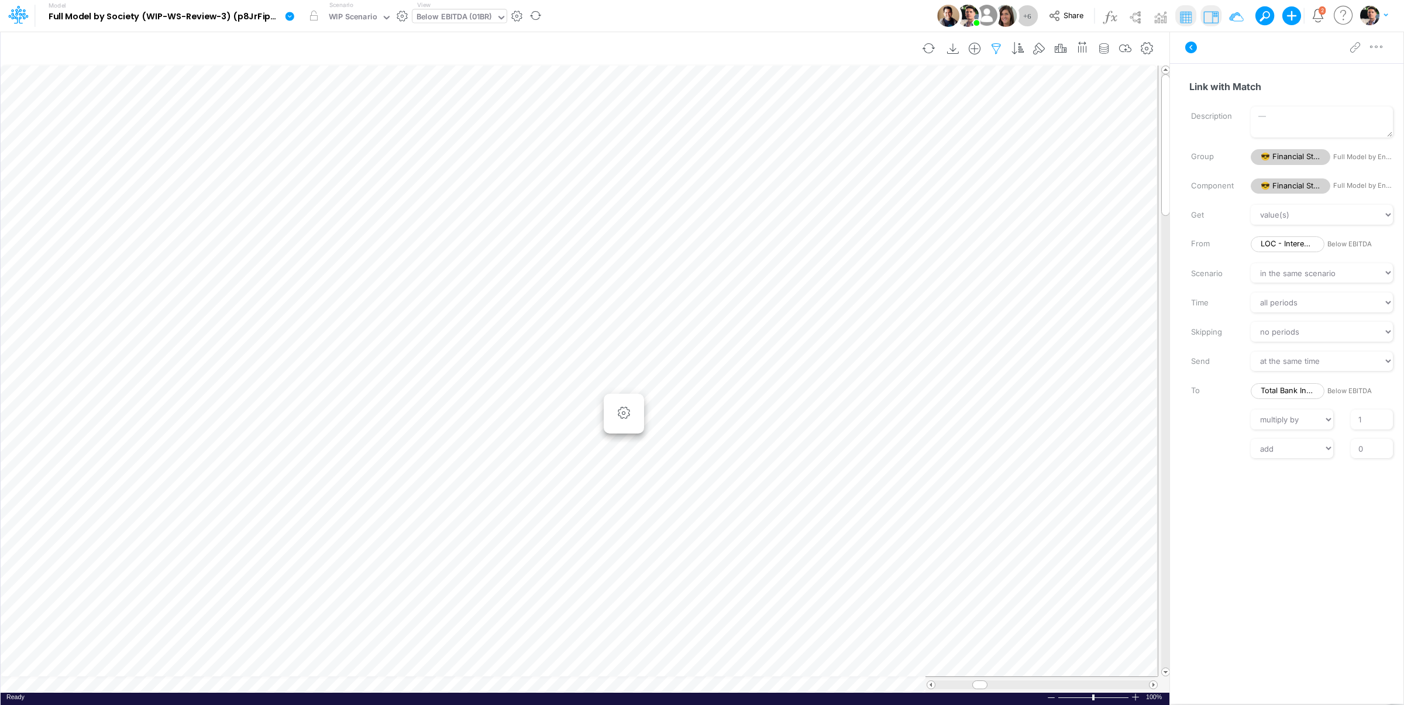
click at [994, 51] on icon "button" at bounding box center [996, 49] width 18 height 12
drag, startPoint x: 926, startPoint y: 157, endPoint x: 854, endPoint y: 157, distance: 72.0
click at [887, 157] on input "01br" at bounding box center [926, 162] width 79 height 20
drag, startPoint x: 915, startPoint y: 170, endPoint x: 863, endPoint y: 166, distance: 51.6
click at [887, 166] on input "01br" at bounding box center [926, 162] width 79 height 20
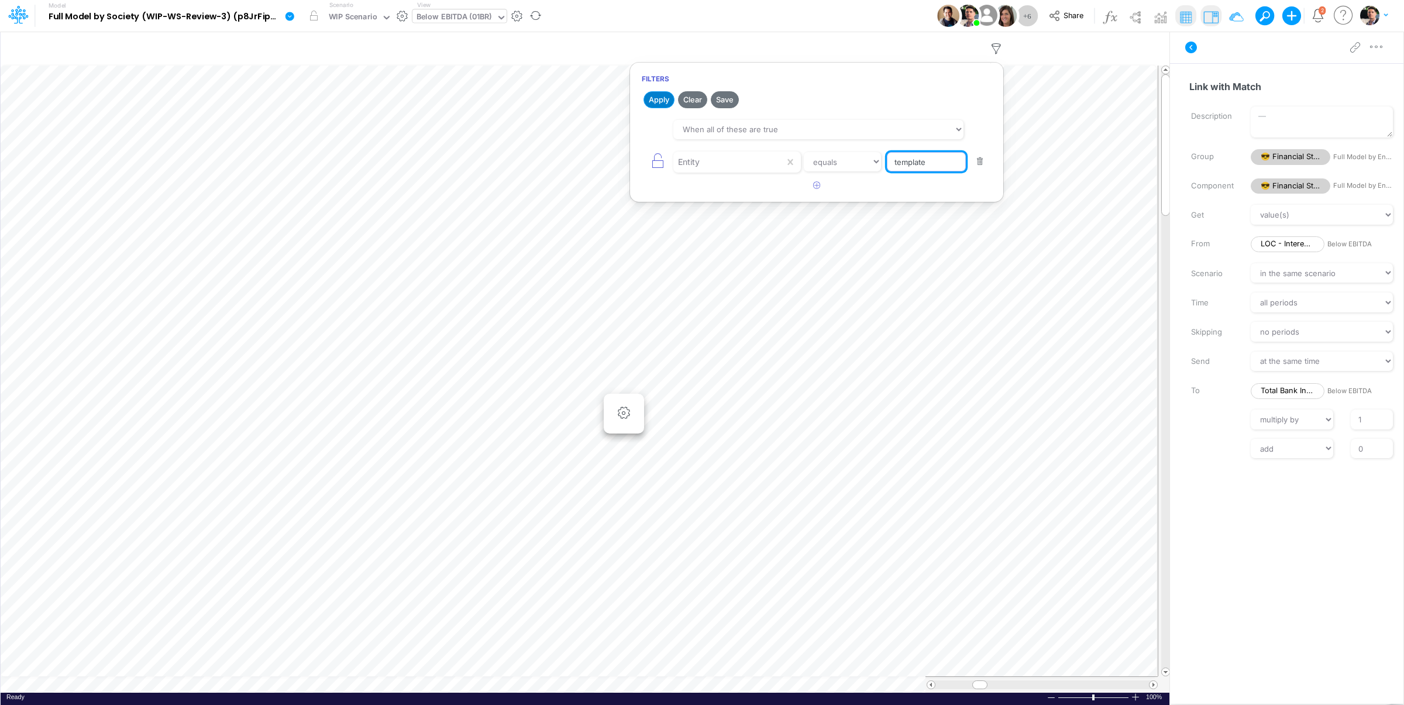
type input "template"
click at [654, 97] on button "Apply" at bounding box center [658, 99] width 31 height 17
click at [622, 412] on icon "button" at bounding box center [624, 413] width 18 height 12
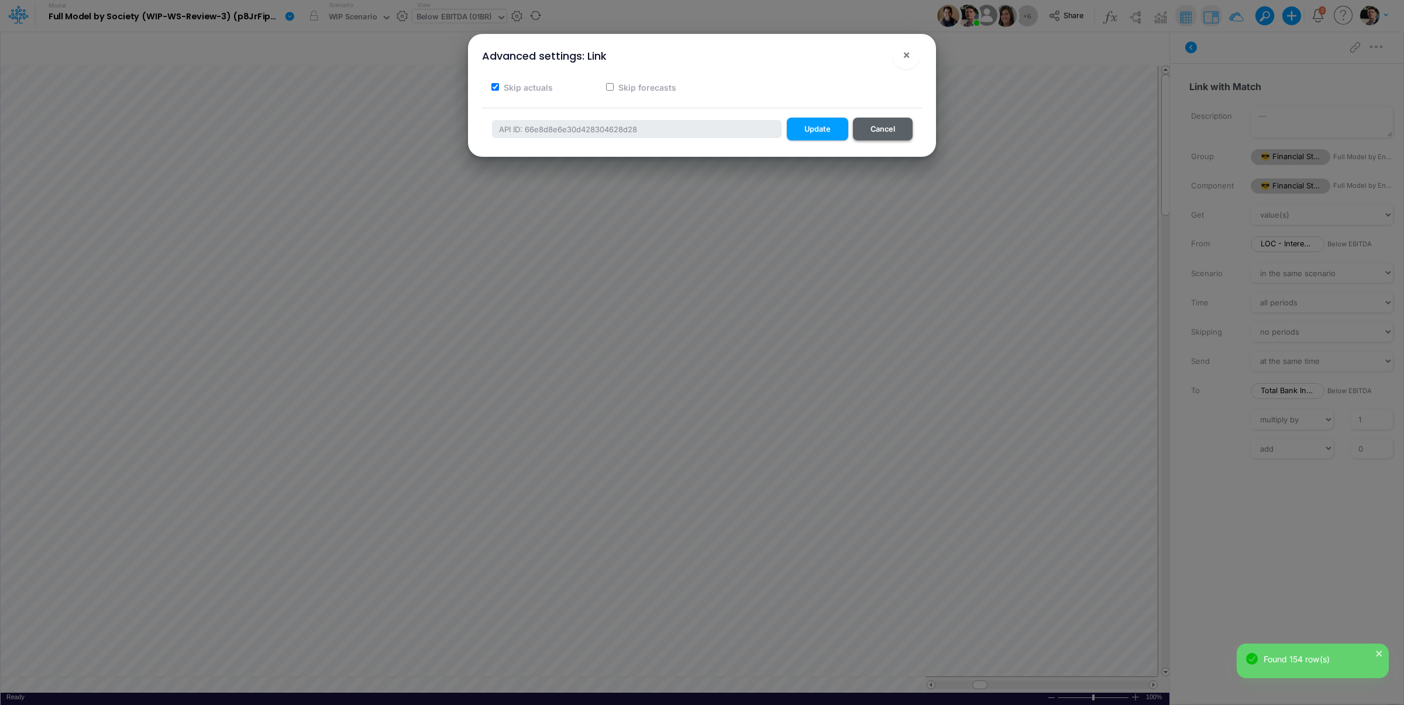
click at [892, 123] on button "Cancel" at bounding box center [883, 129] width 60 height 23
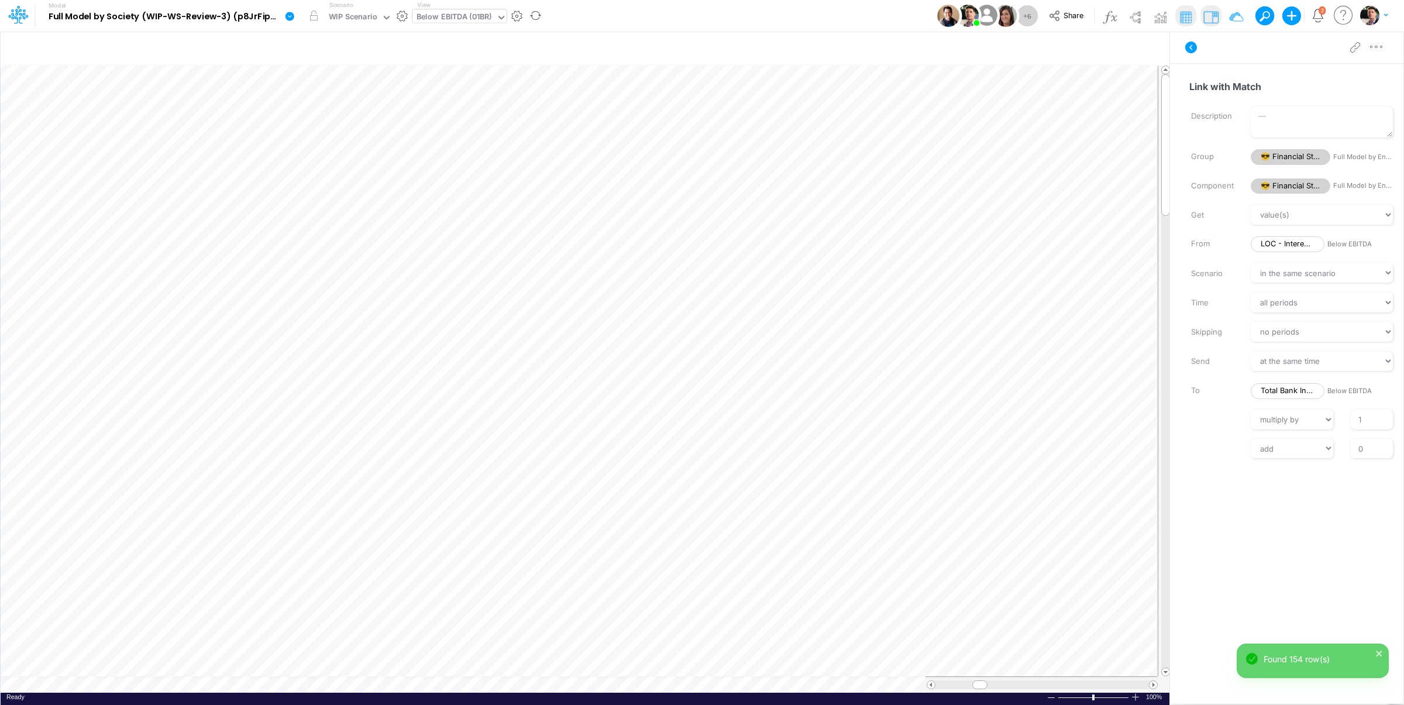
scroll to position [5, 2]
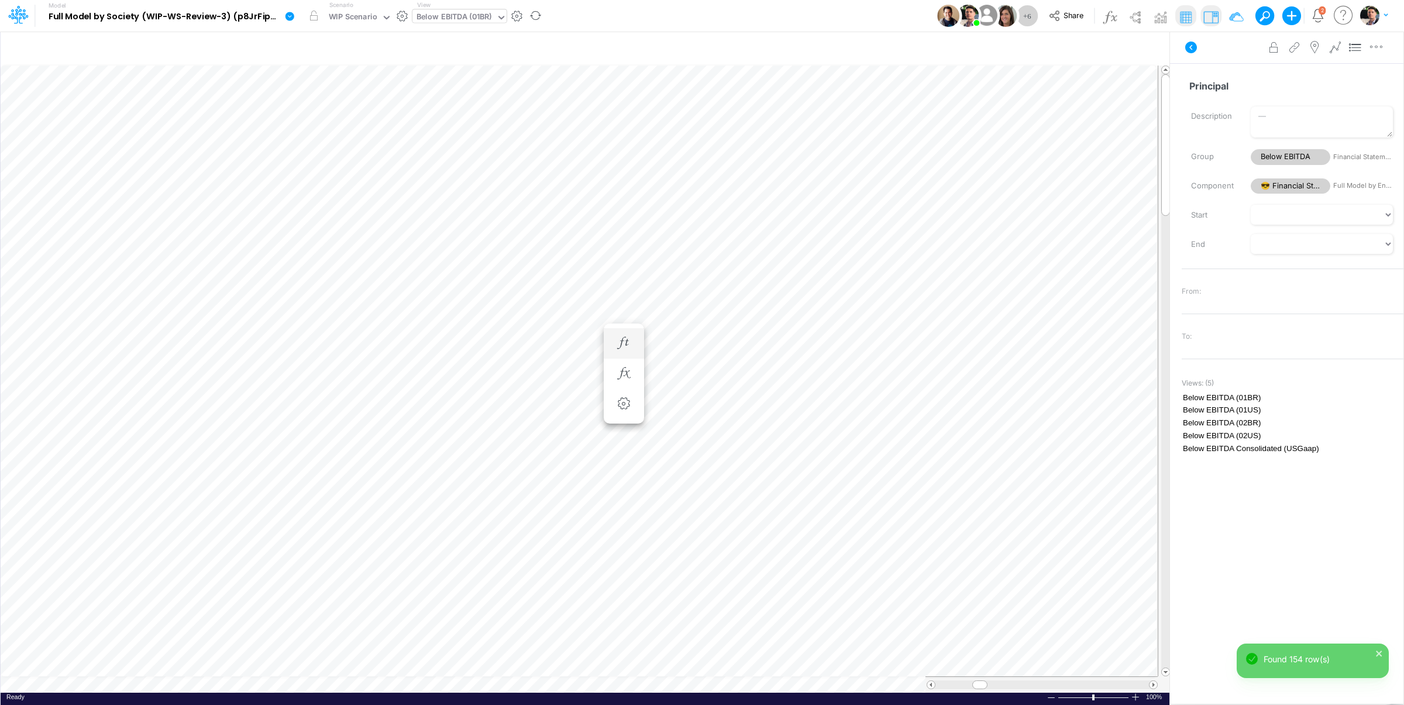
scroll to position [5, 2]
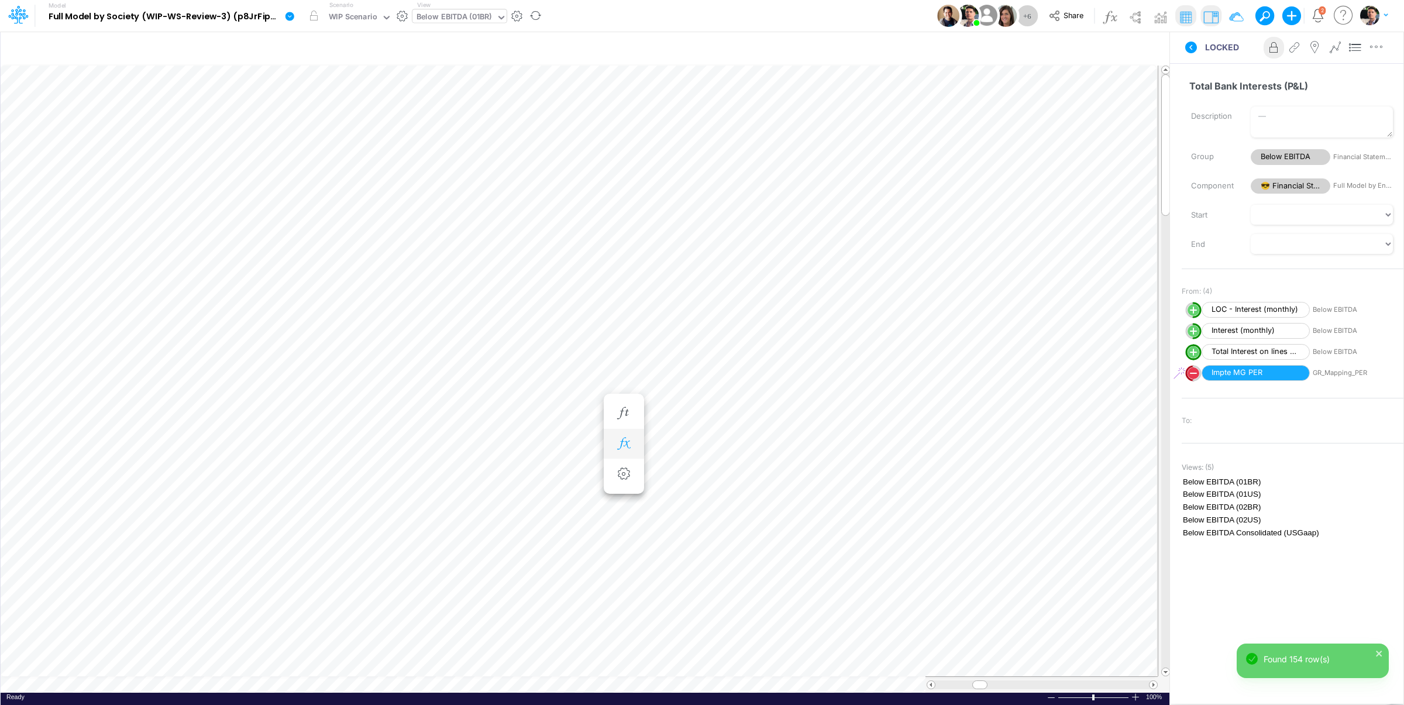
click at [625, 442] on icon "button" at bounding box center [624, 444] width 18 height 12
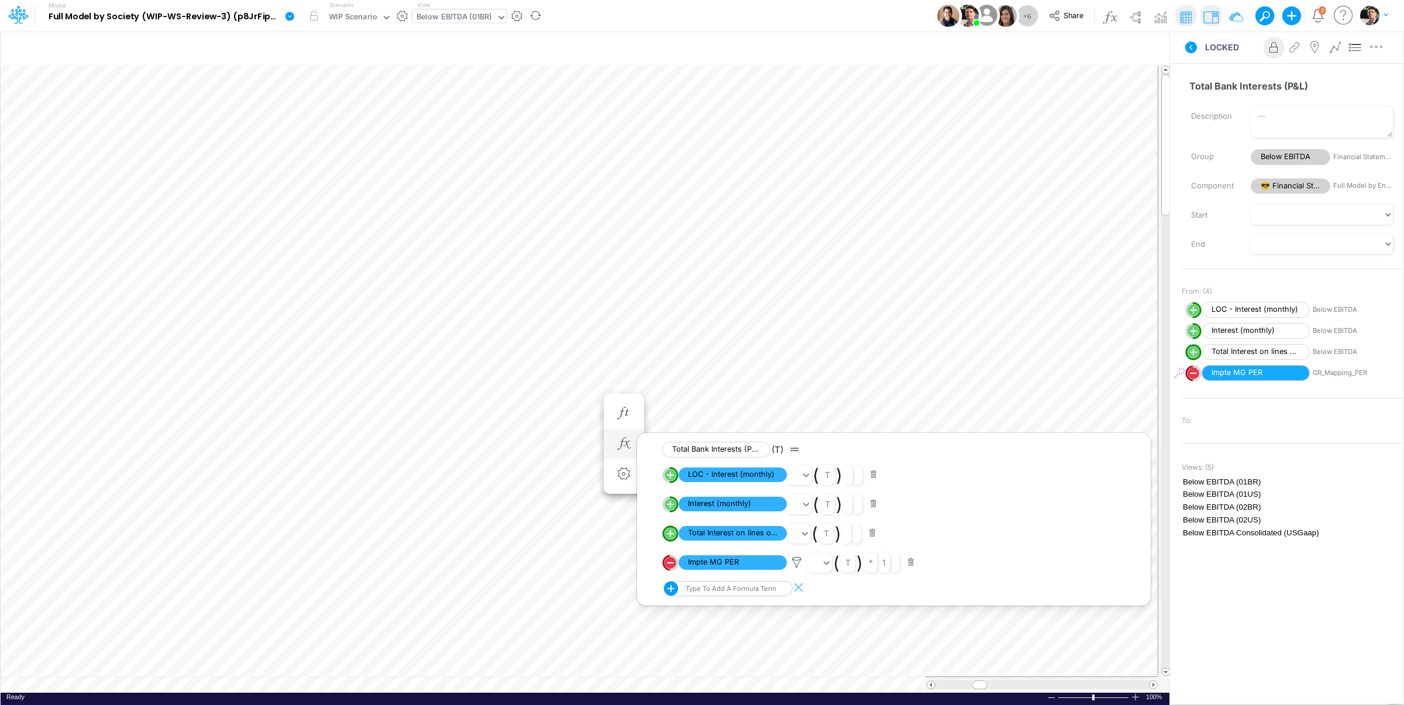
click at [673, 477] on circle "circle with outer border" at bounding box center [671, 475] width 12 height 12
select select "Multiply"
select select "Add"
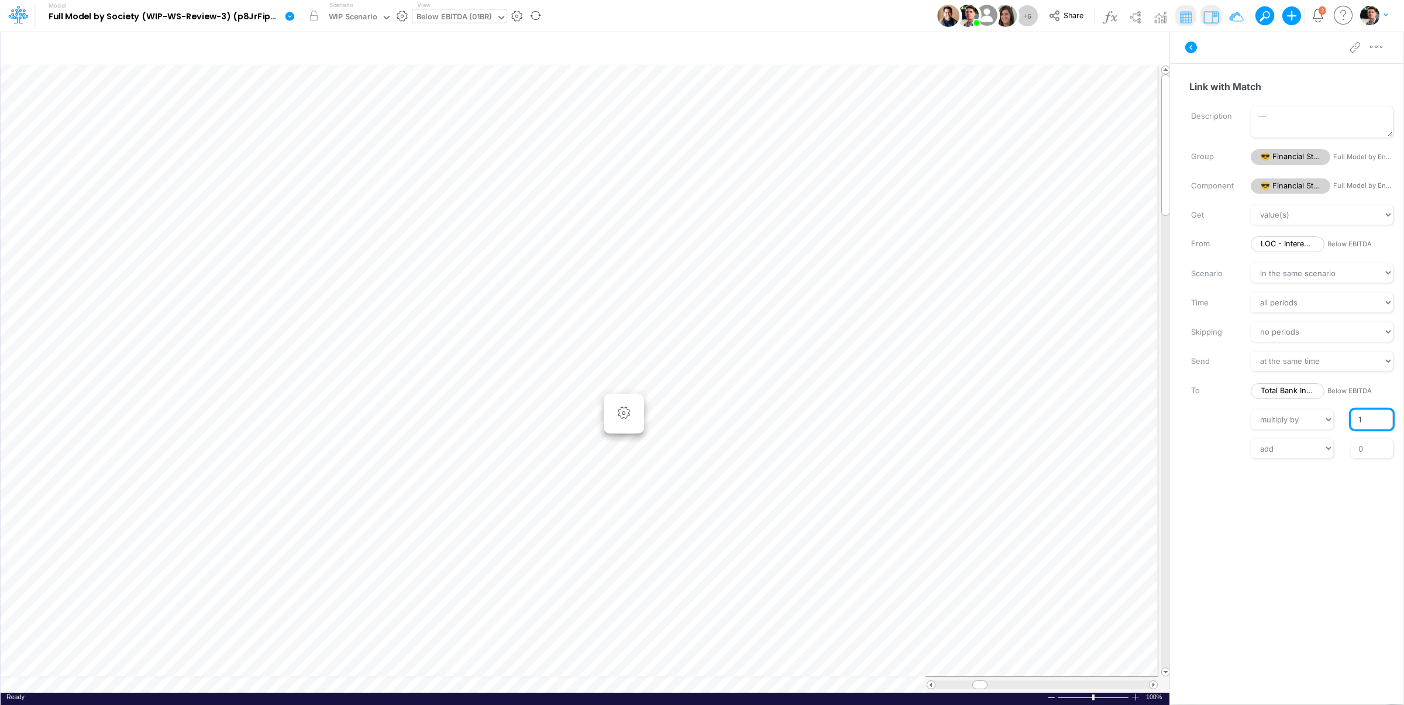
click at [1354, 415] on input "1" at bounding box center [1372, 419] width 42 height 20
type input "-1"
click at [1378, 450] on input "0" at bounding box center [1372, 449] width 42 height 20
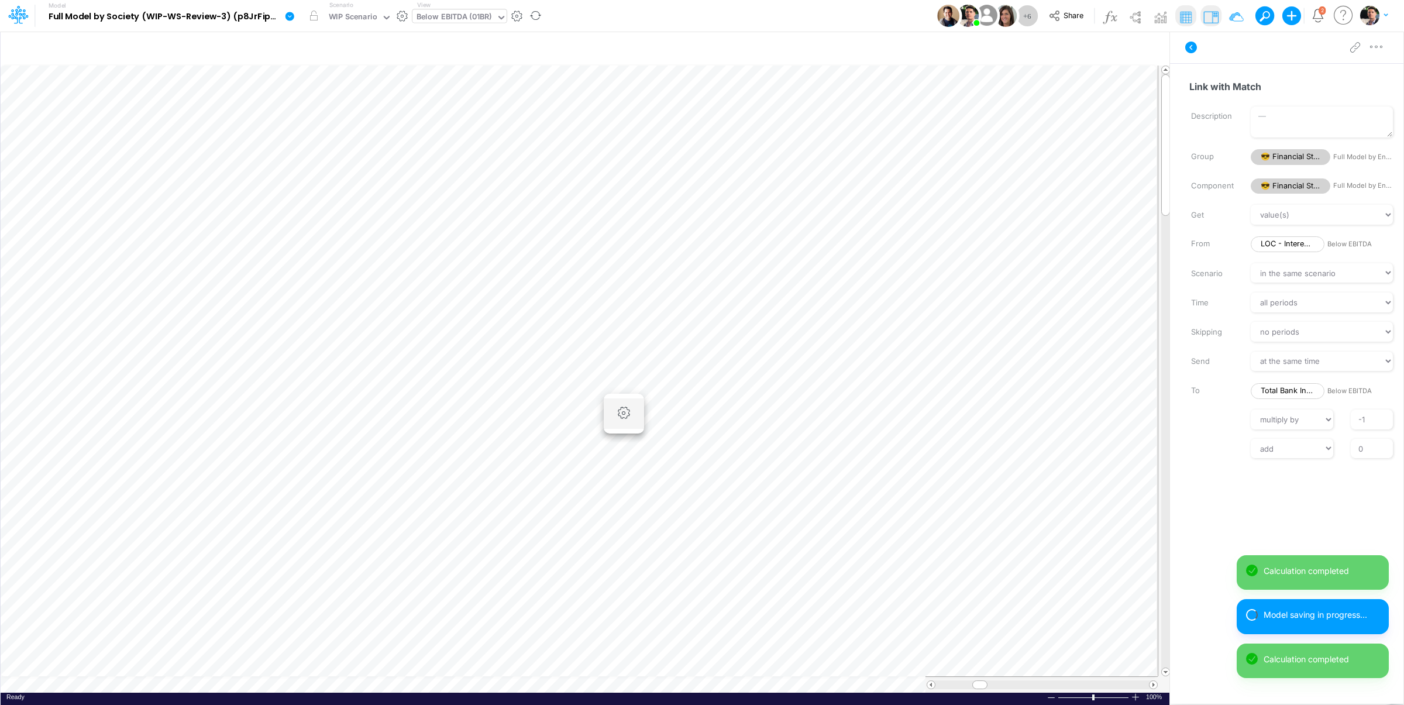
scroll to position [5, 2]
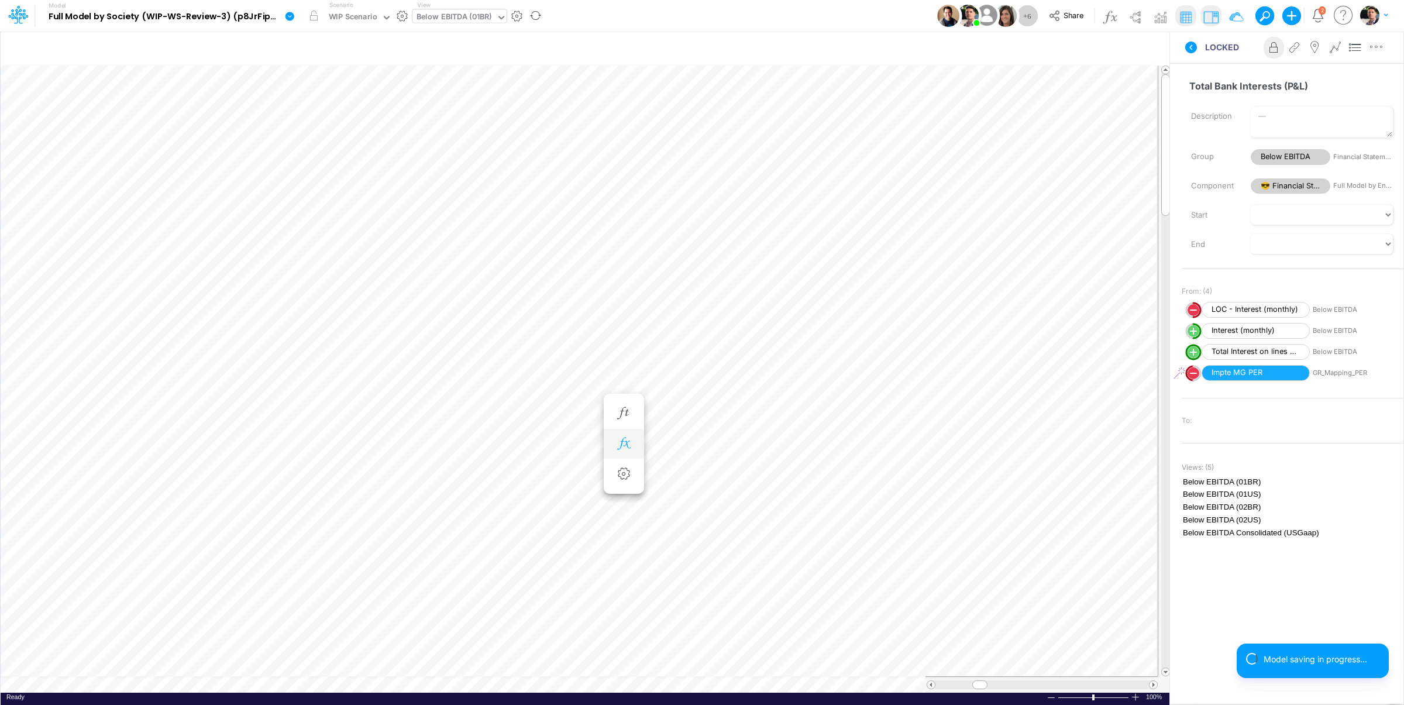
click at [625, 444] on icon "button" at bounding box center [624, 444] width 18 height 12
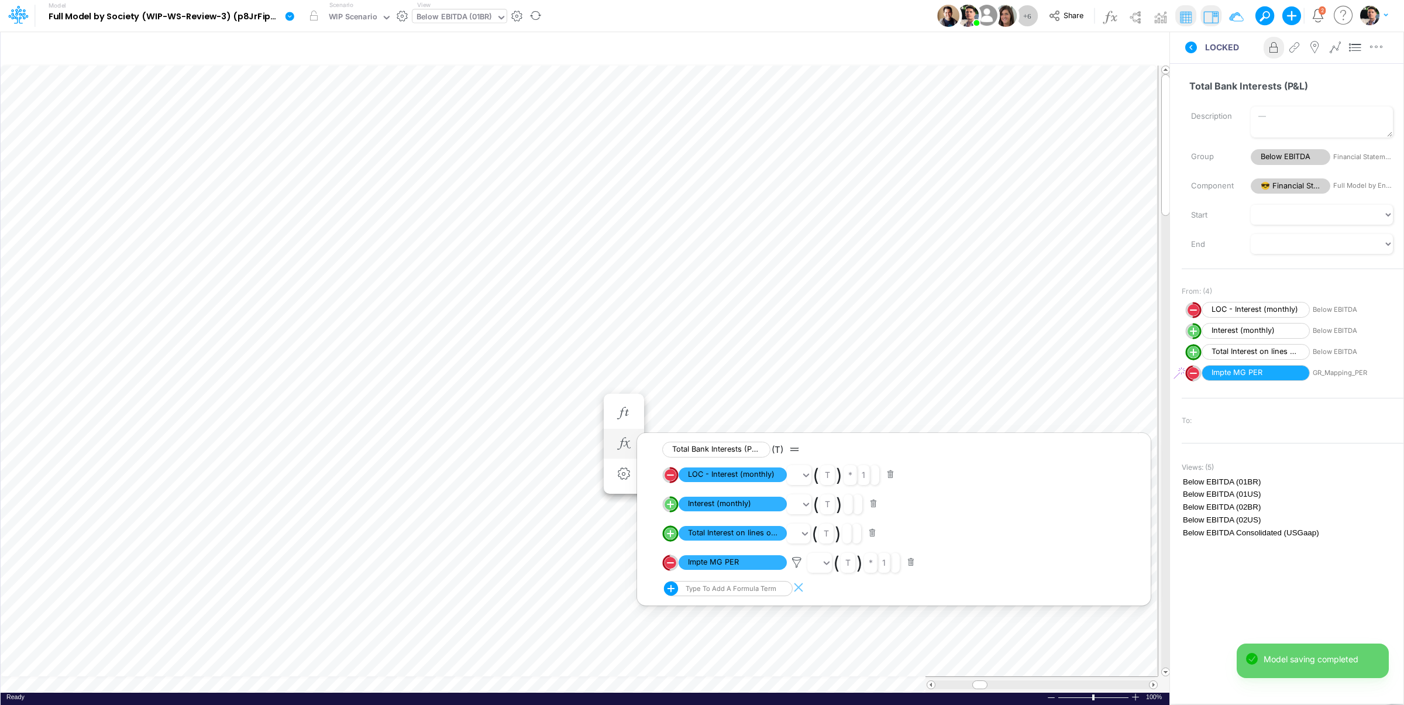
click at [672, 504] on line "circle with outer border" at bounding box center [670, 504] width 6 height 0
select select "Multiply"
select select "Add"
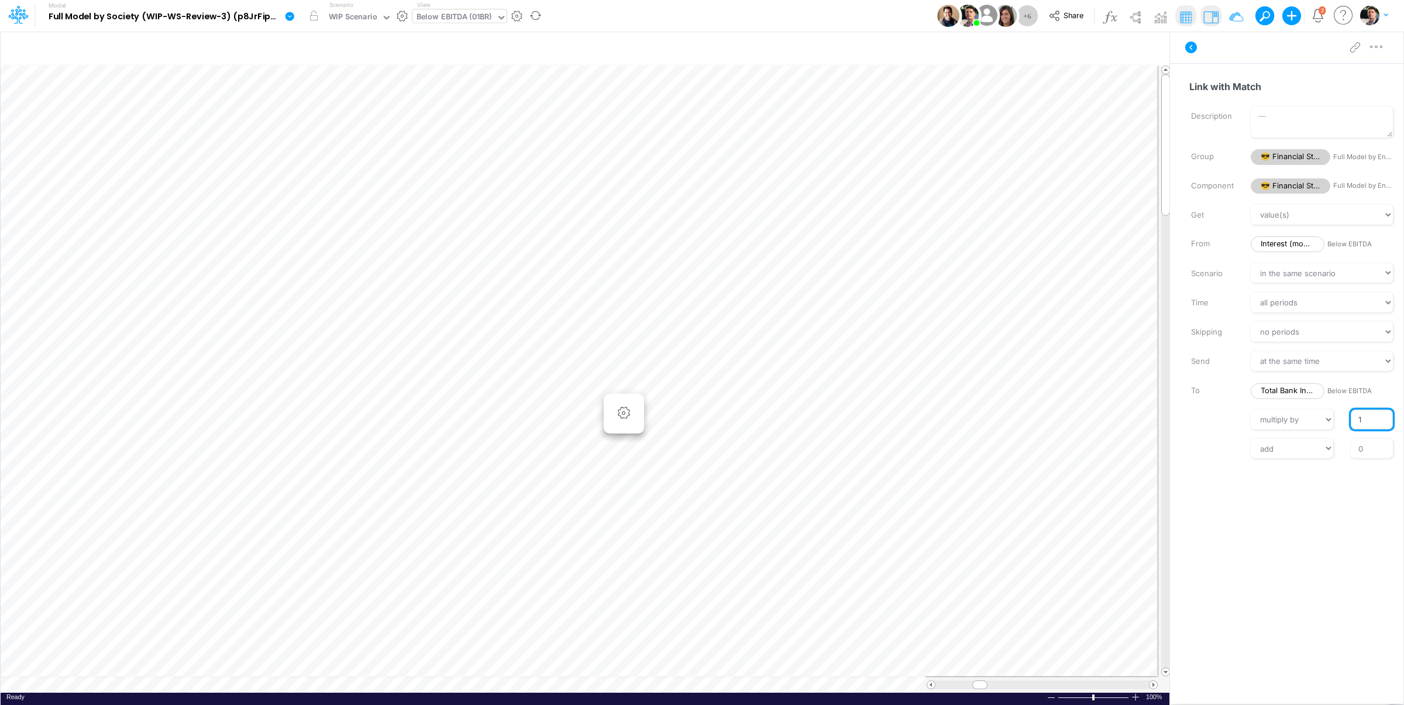
click at [1356, 417] on input "1" at bounding box center [1372, 419] width 42 height 20
type input "-1"
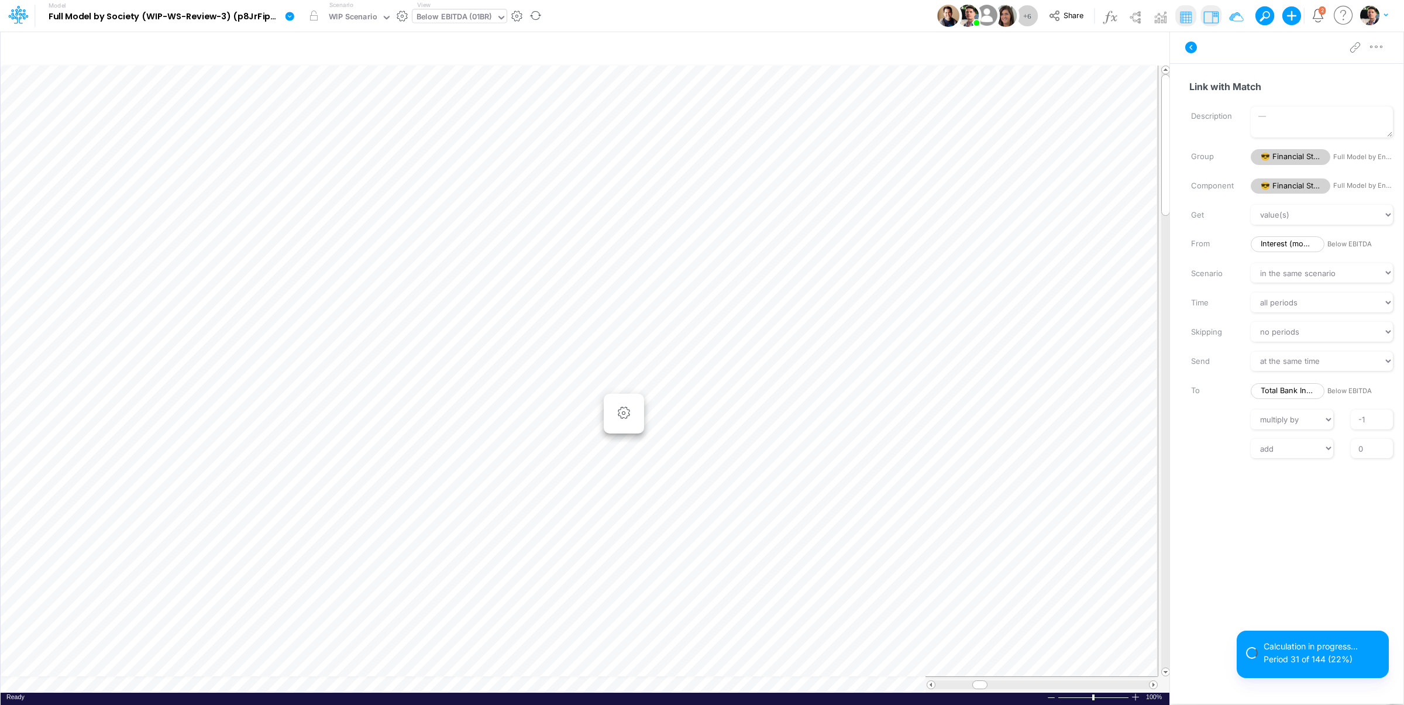
scroll to position [5, 2]
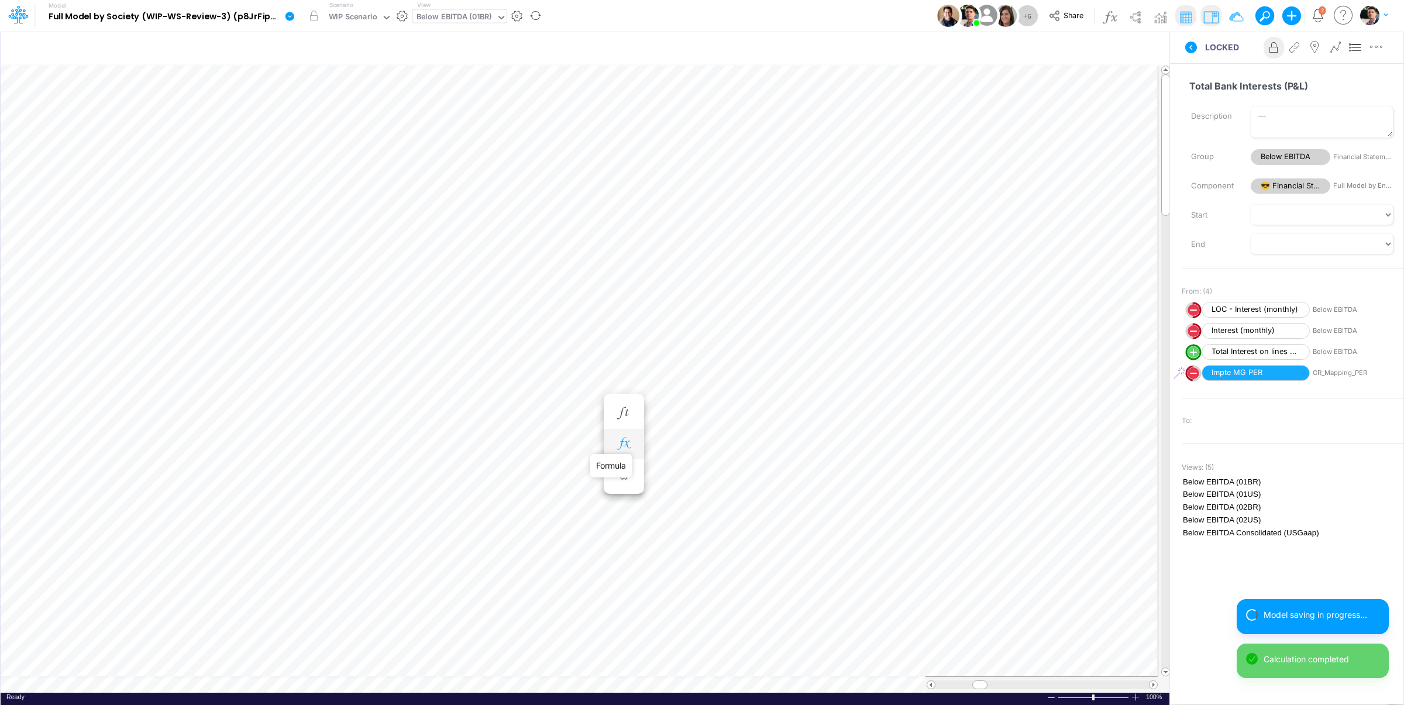
click at [623, 441] on icon "button" at bounding box center [624, 444] width 18 height 12
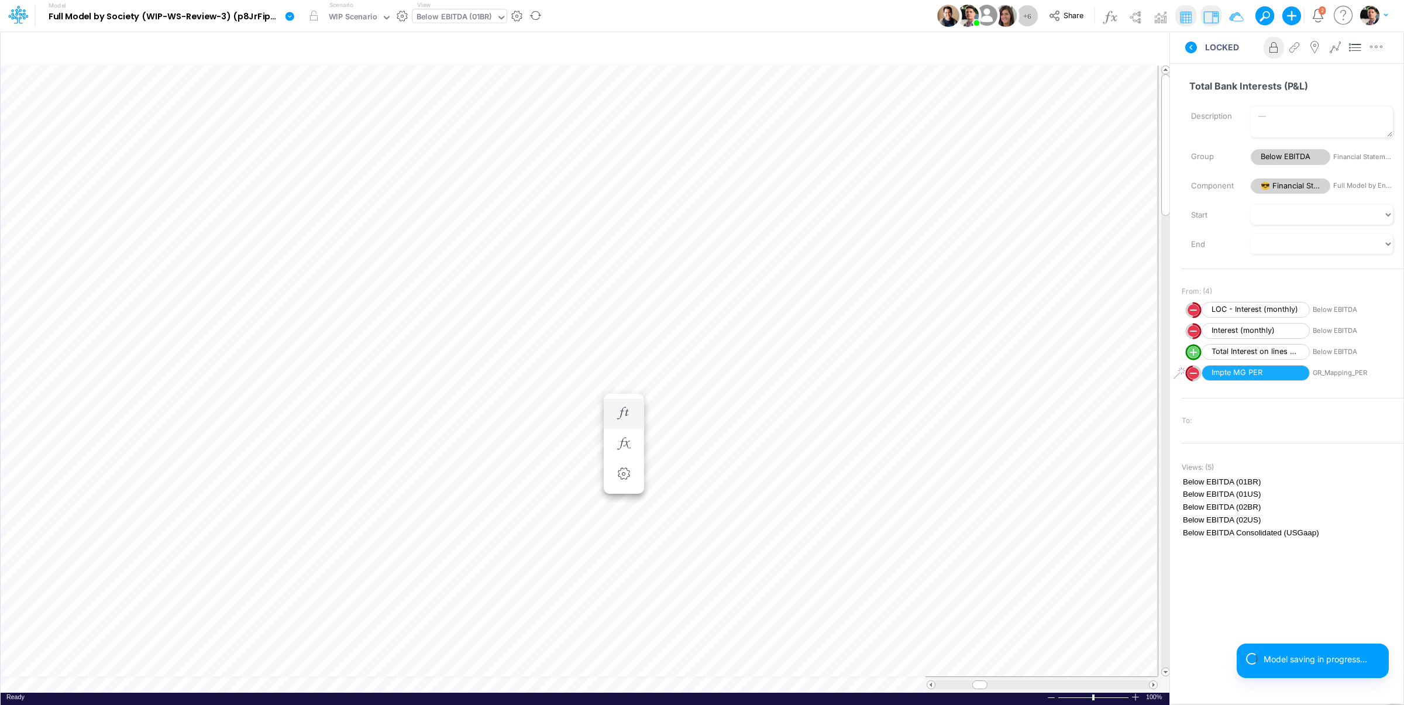
scroll to position [5, 2]
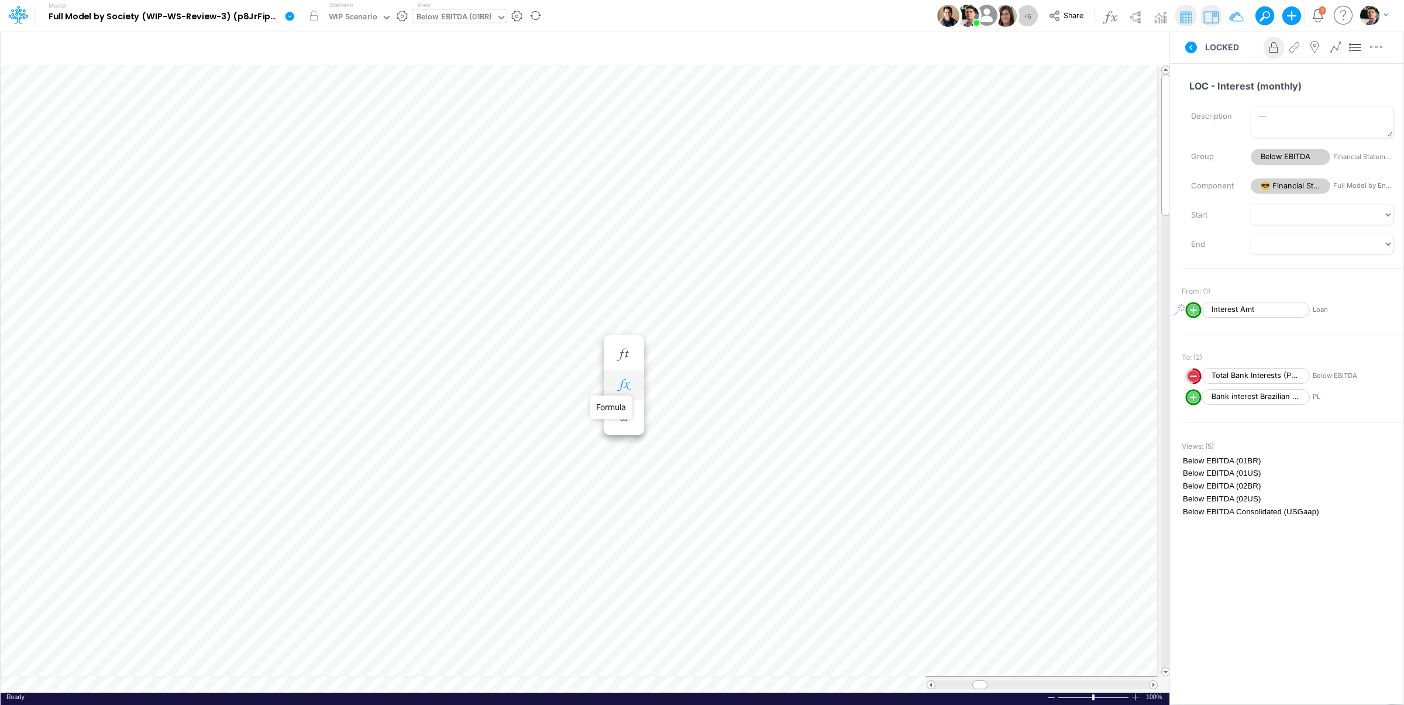
click at [626, 386] on icon "button" at bounding box center [624, 385] width 18 height 12
click at [791, 417] on icon at bounding box center [797, 416] width 18 height 12
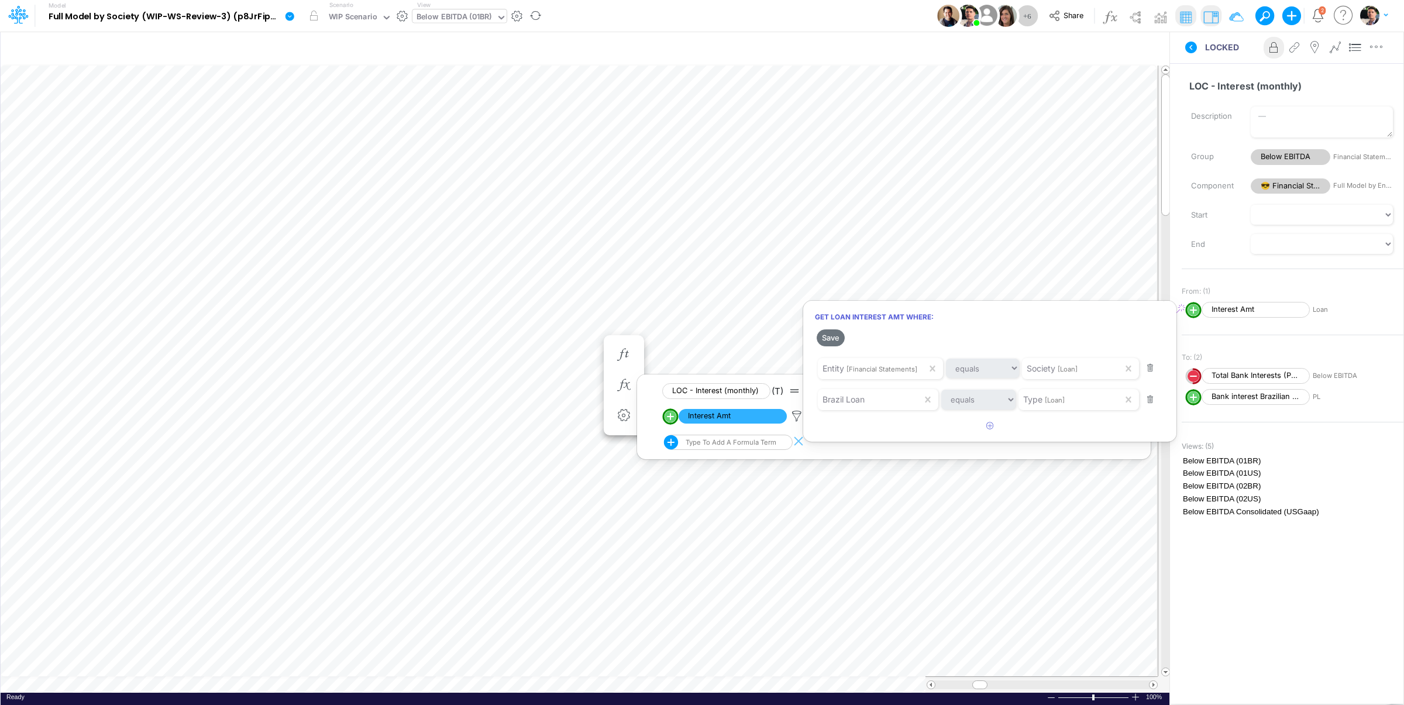
click at [674, 417] on div at bounding box center [702, 355] width 1404 height 699
click at [673, 419] on circle "circle with outer border" at bounding box center [671, 417] width 12 height 12
select select "1"
select select "Multiply"
select select "Add"
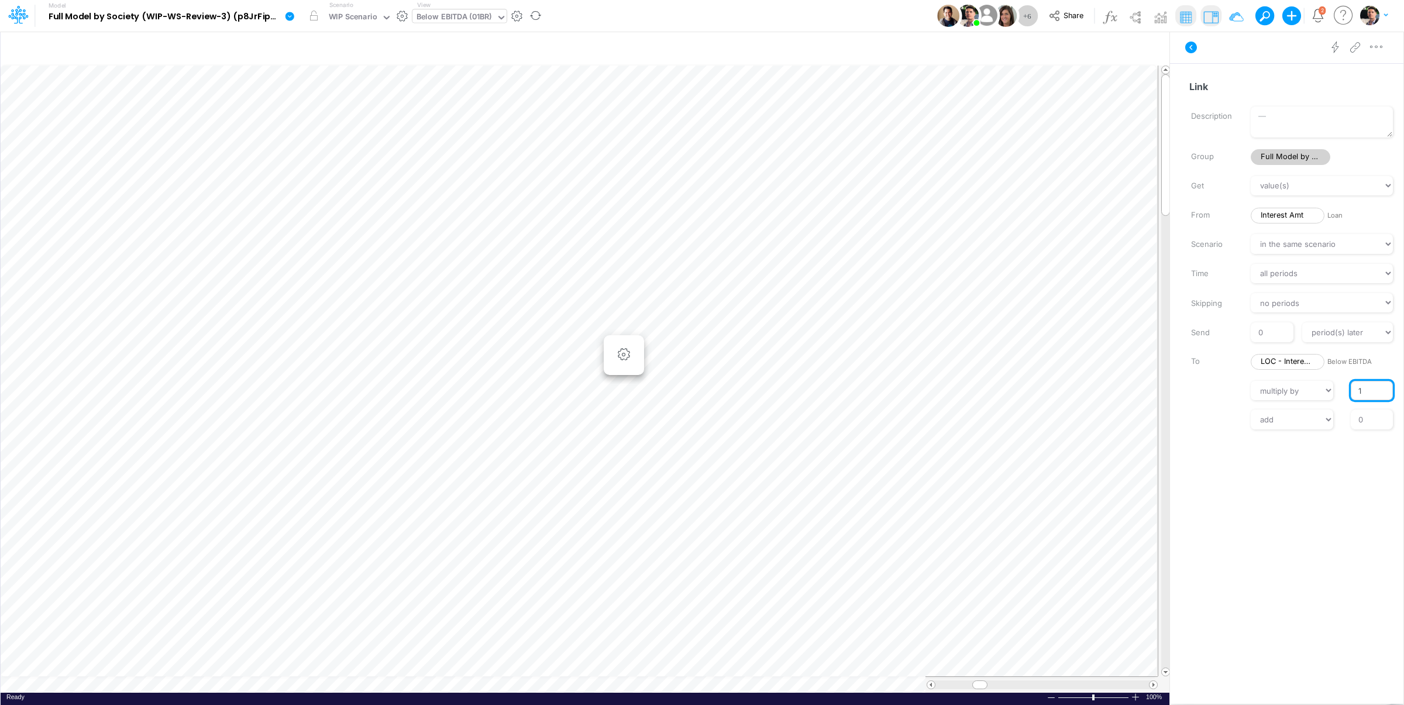
click at [1354, 394] on input "1" at bounding box center [1372, 391] width 42 height 20
type input "-1"
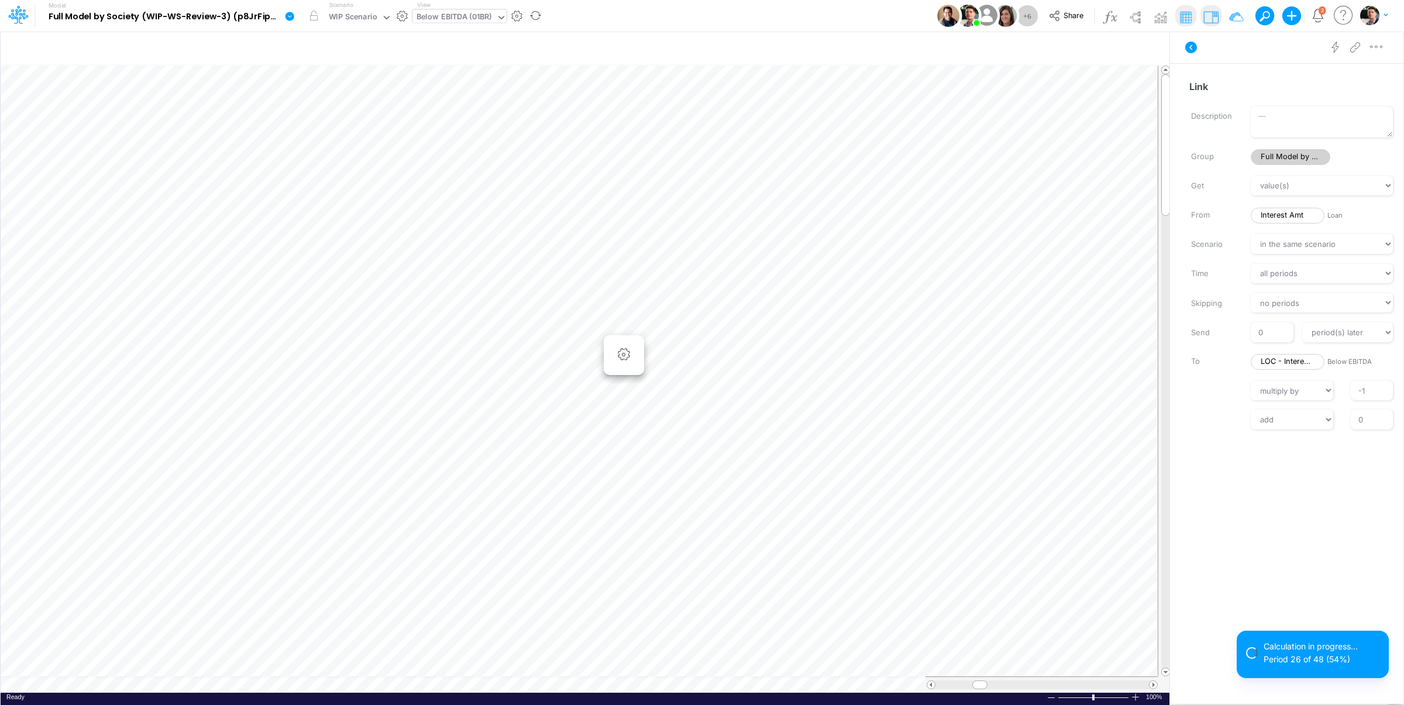
scroll to position [5, 2]
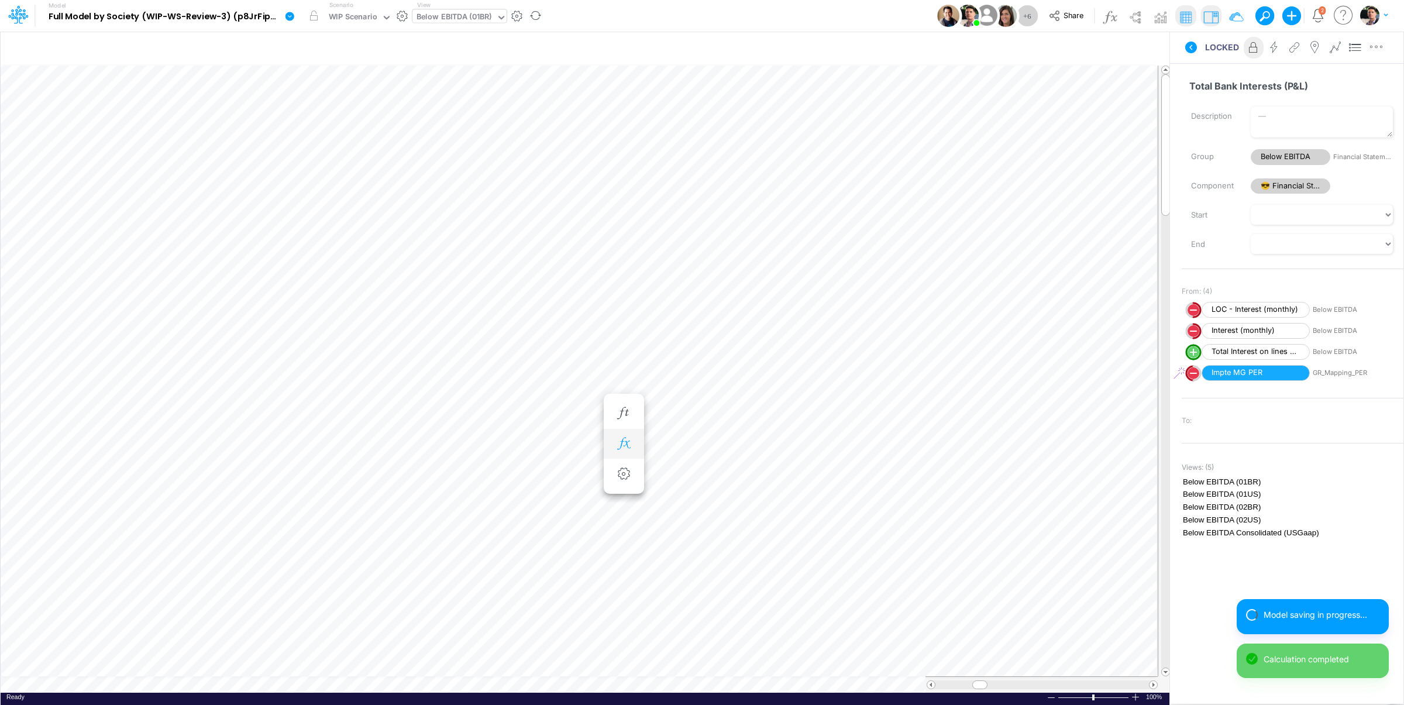
click at [620, 439] on icon "button" at bounding box center [624, 444] width 18 height 12
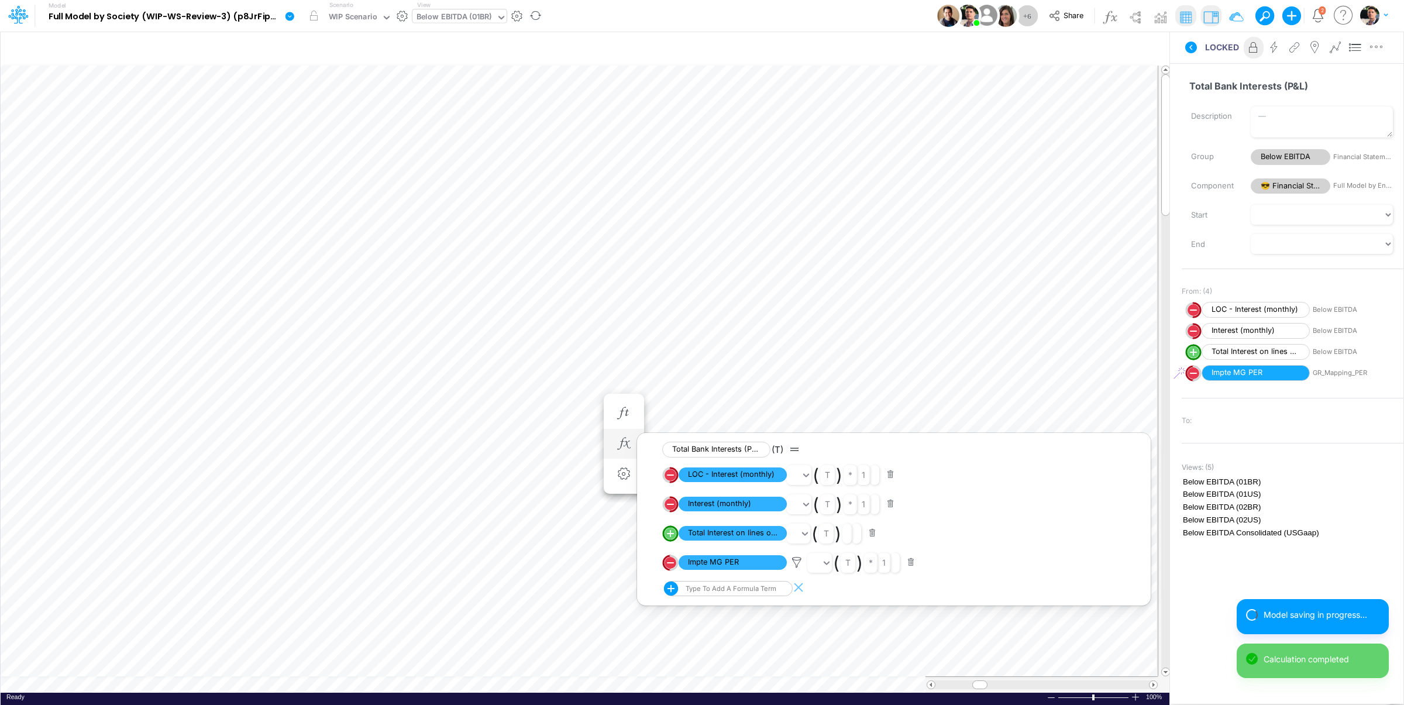
click at [672, 477] on circle "circle with outer border" at bounding box center [671, 475] width 12 height 12
select select "Multiply"
select select "Add"
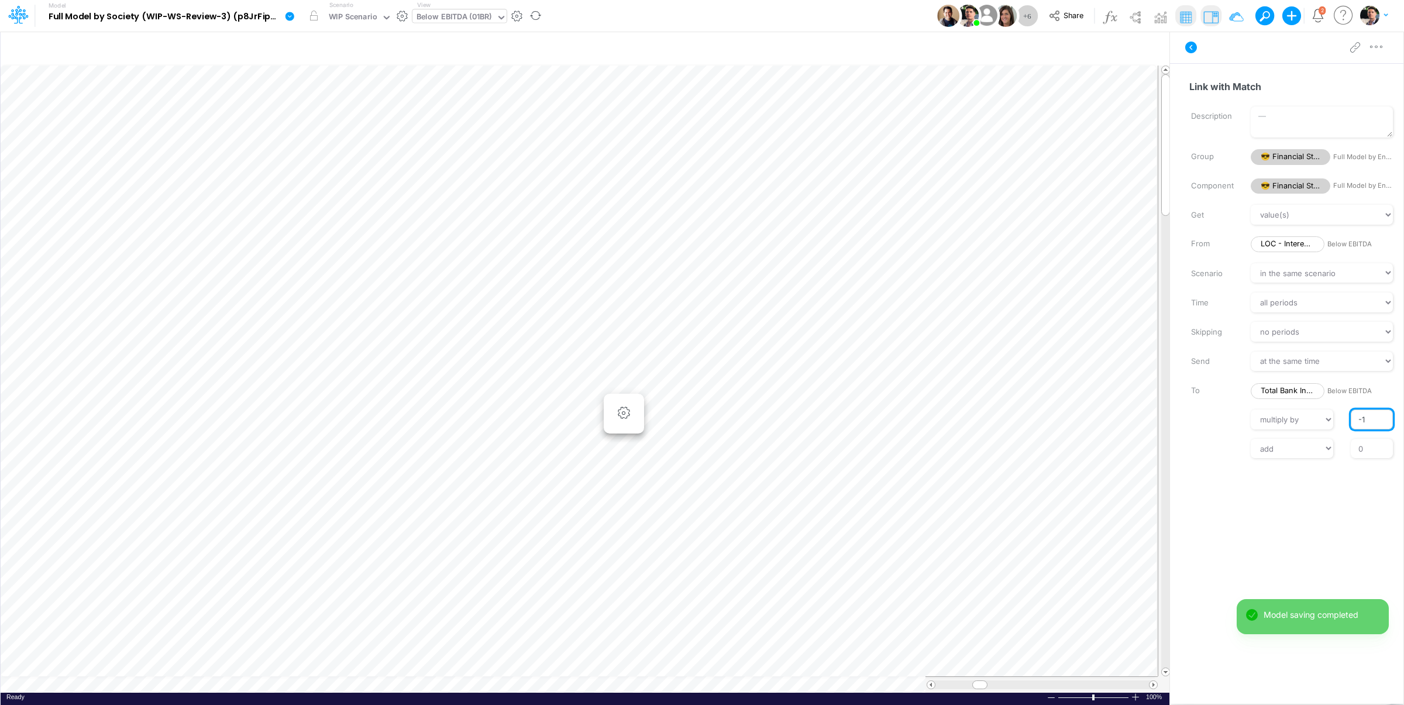
click at [1362, 420] on input "-1" at bounding box center [1372, 419] width 42 height 20
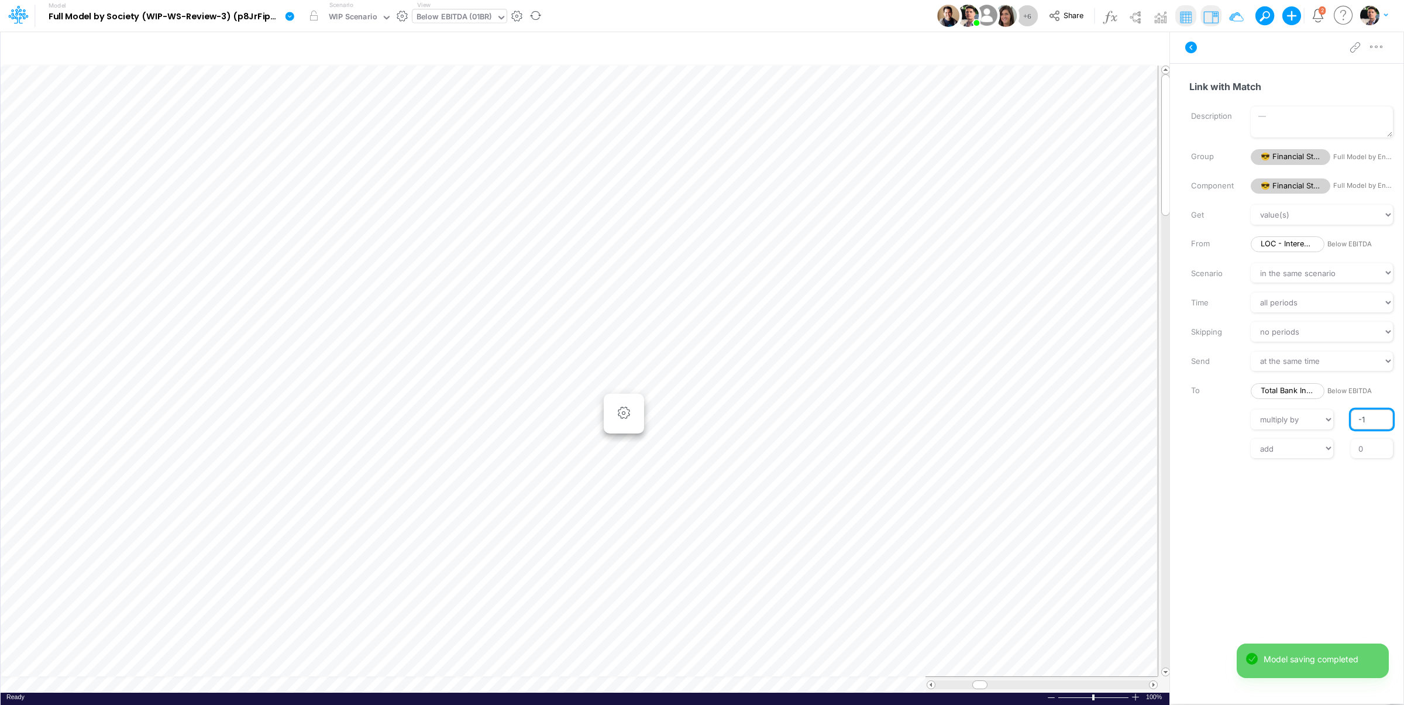
click at [1362, 418] on input "-1" at bounding box center [1372, 419] width 42 height 20
type input "1"
click at [1375, 447] on input "0" at bounding box center [1372, 449] width 42 height 20
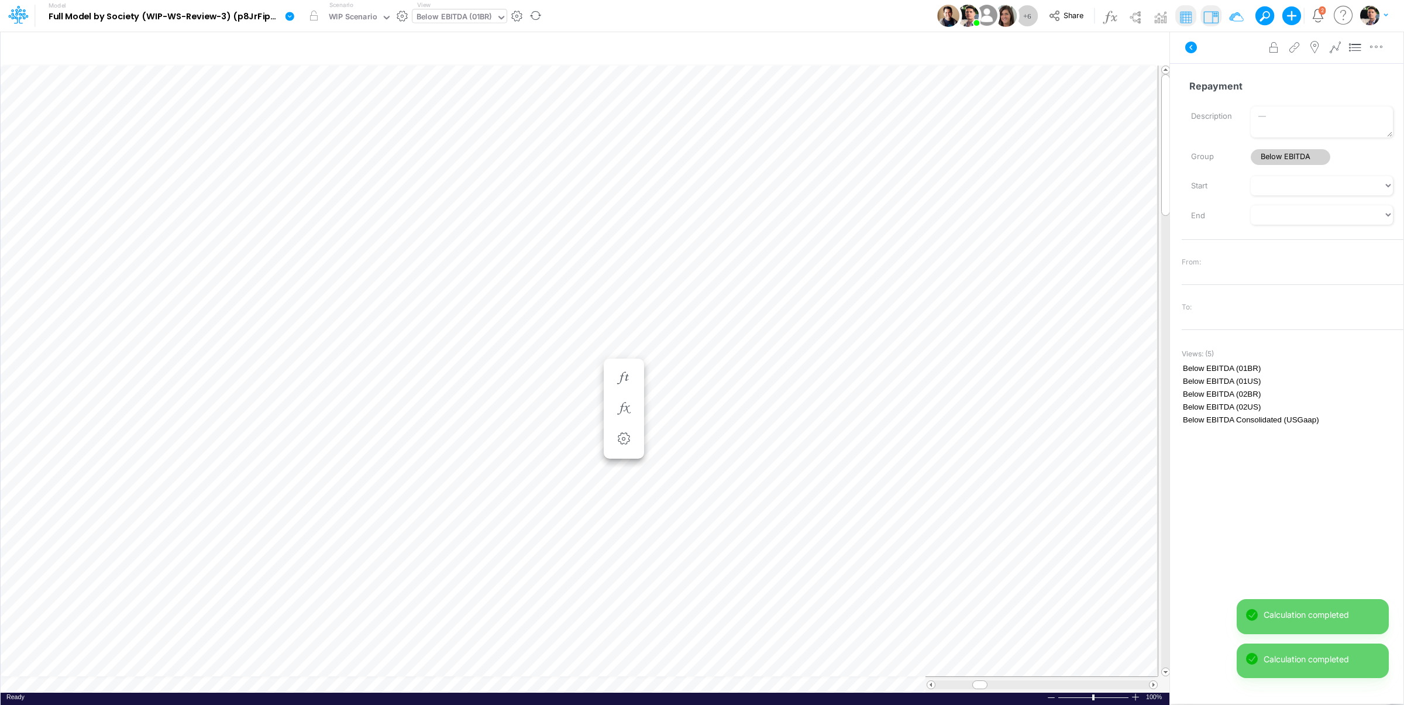
scroll to position [5, 2]
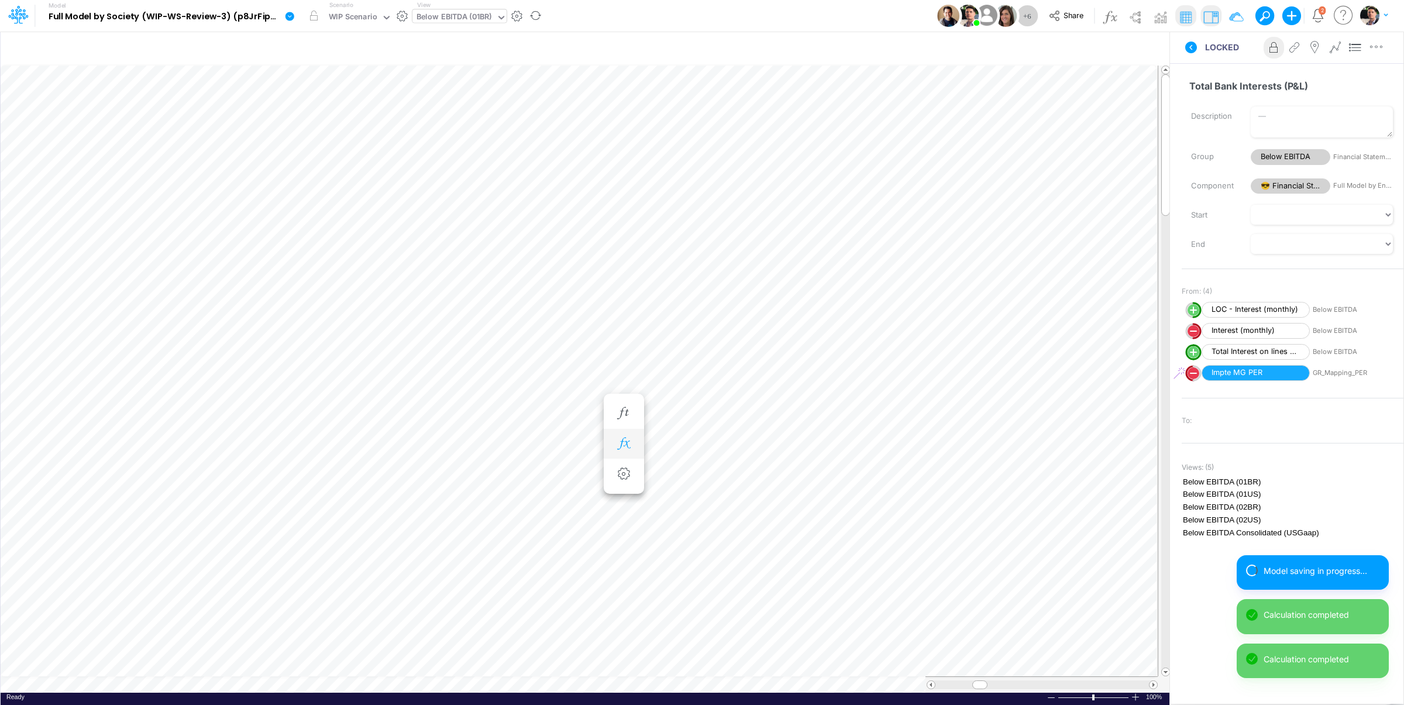
click at [620, 442] on icon "button" at bounding box center [624, 444] width 18 height 12
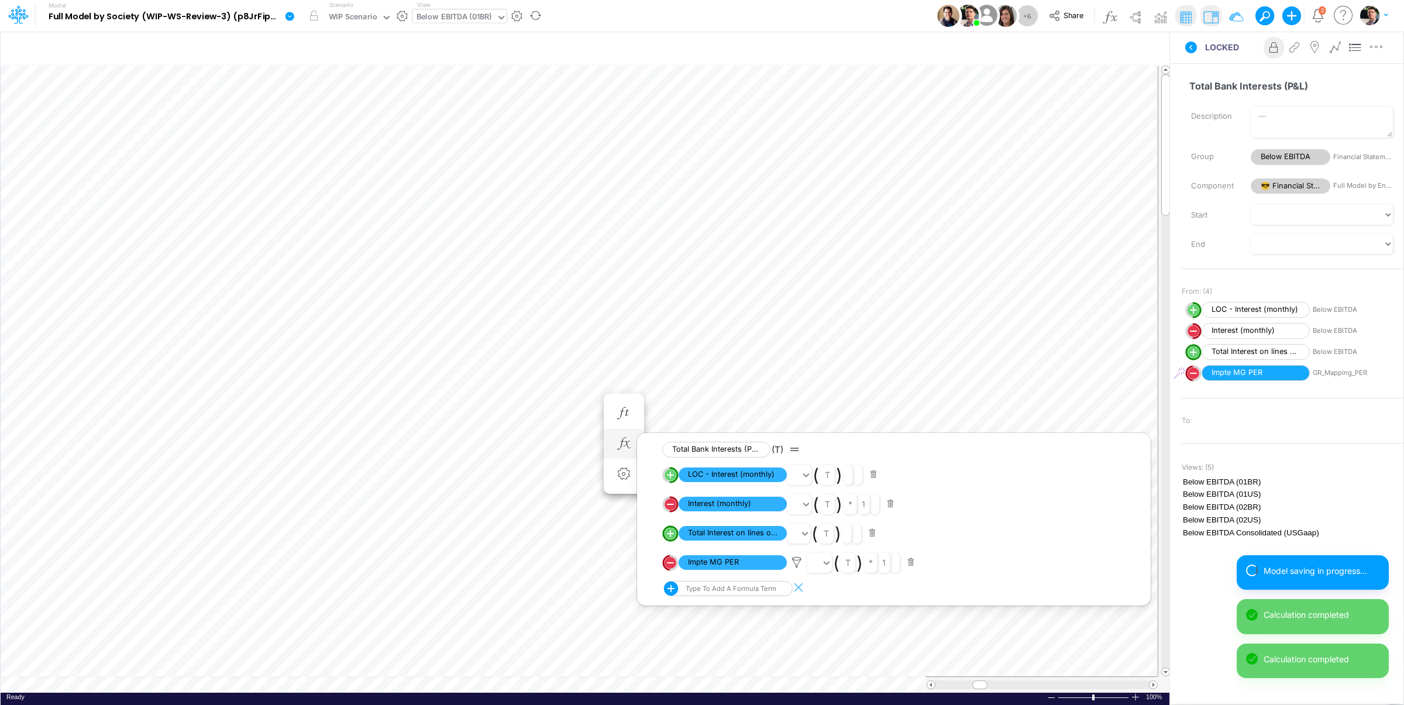
click at [672, 504] on line "circle with outer border" at bounding box center [670, 504] width 6 height 0
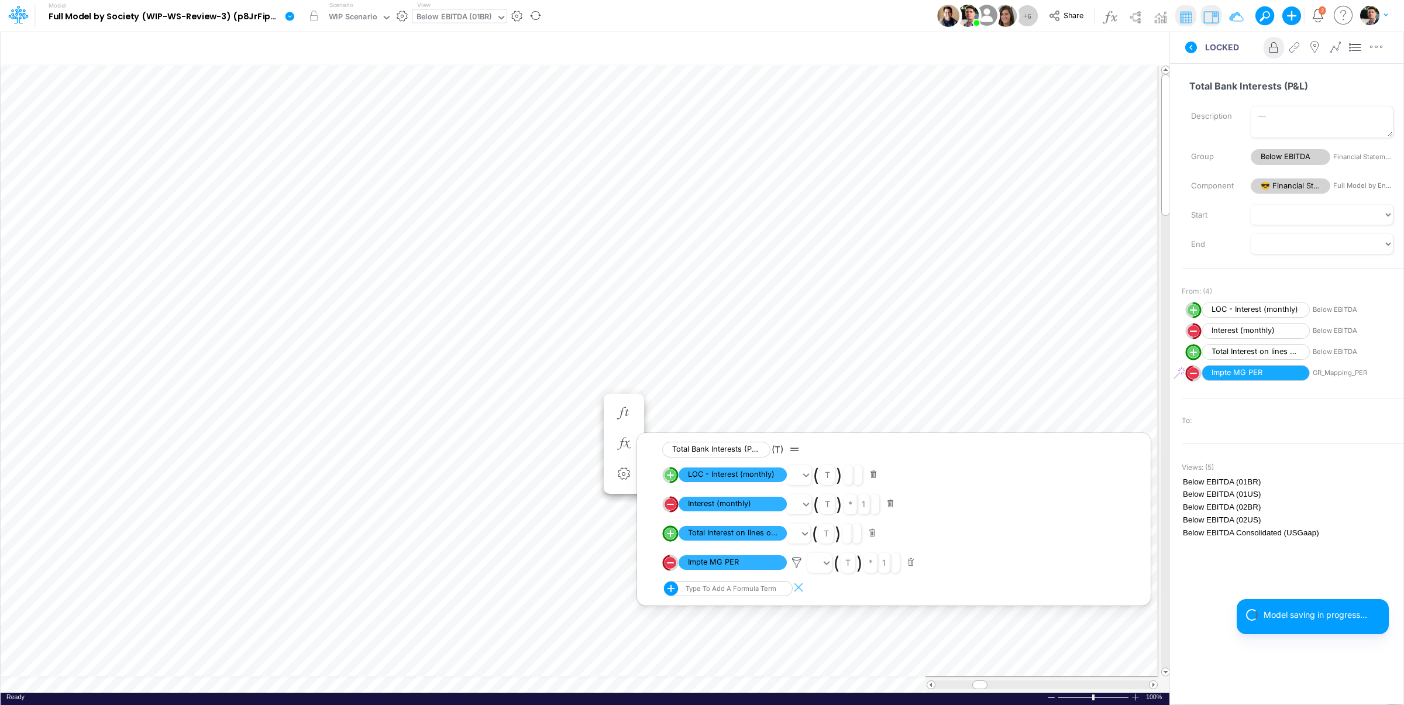
select select "Multiply"
select select "Add"
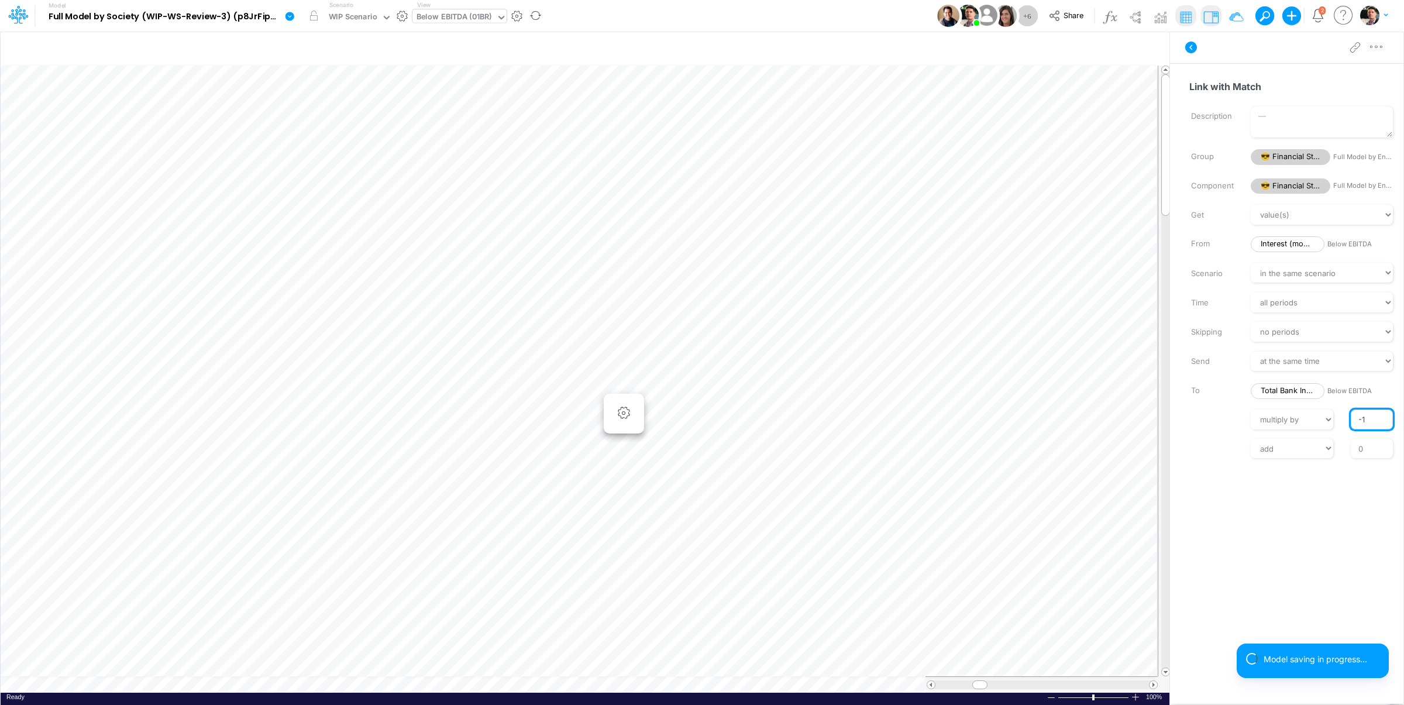
click at [1359, 417] on input "-1" at bounding box center [1372, 419] width 42 height 20
type input "1"
click at [1364, 445] on input "0" at bounding box center [1372, 449] width 42 height 20
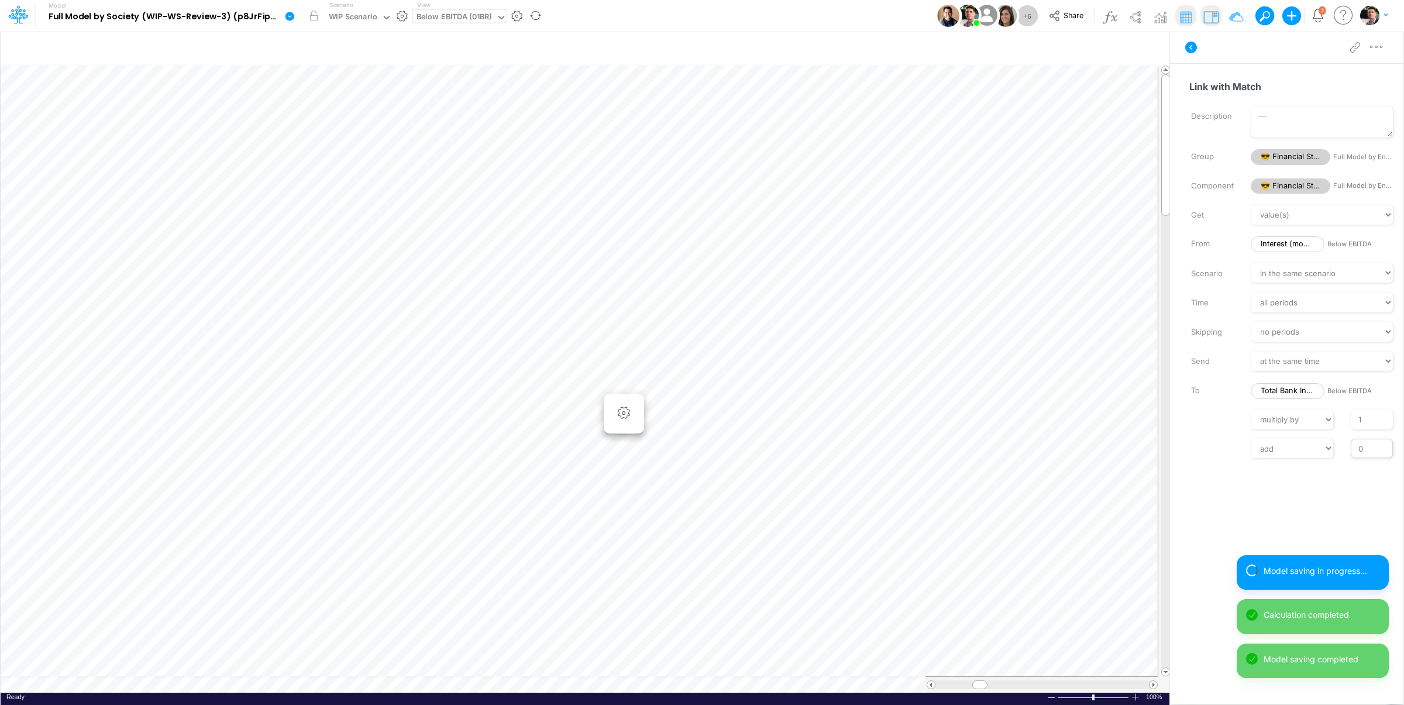
scroll to position [5, 2]
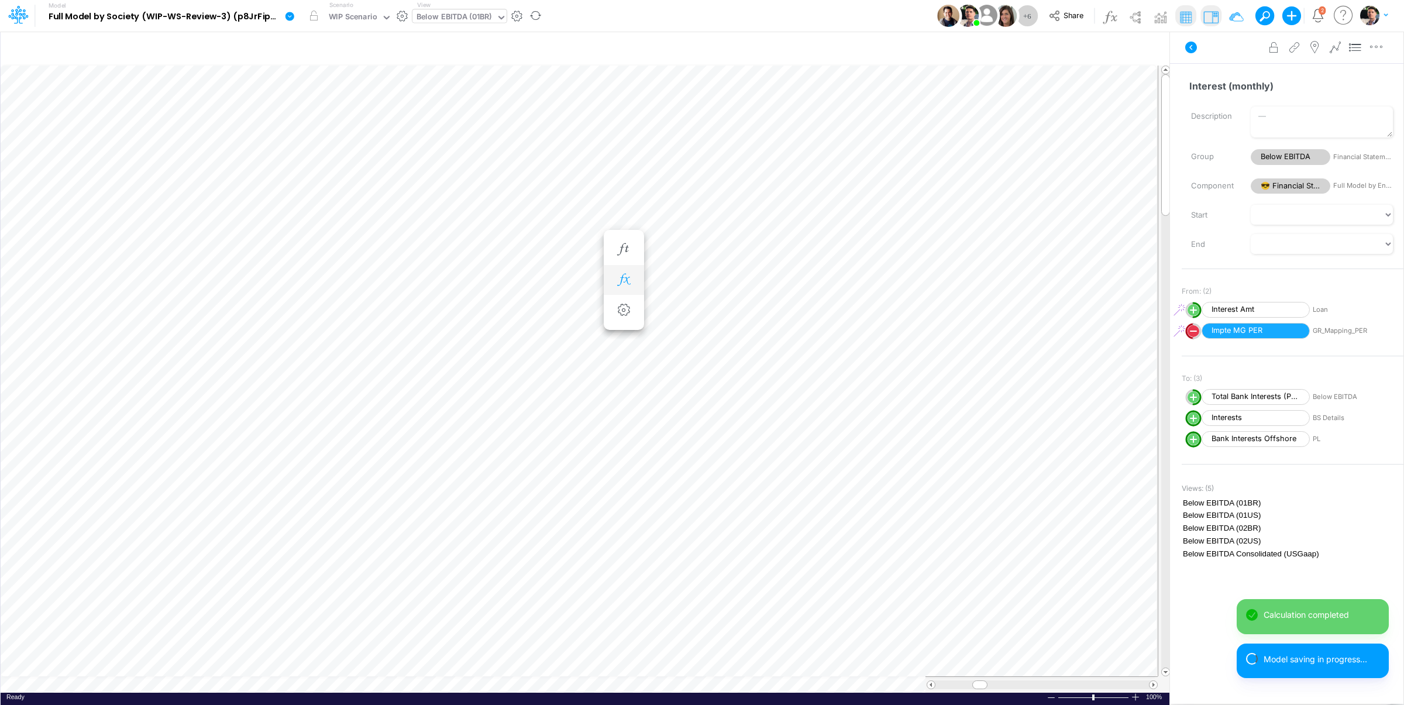
click at [622, 284] on icon "button" at bounding box center [624, 280] width 18 height 12
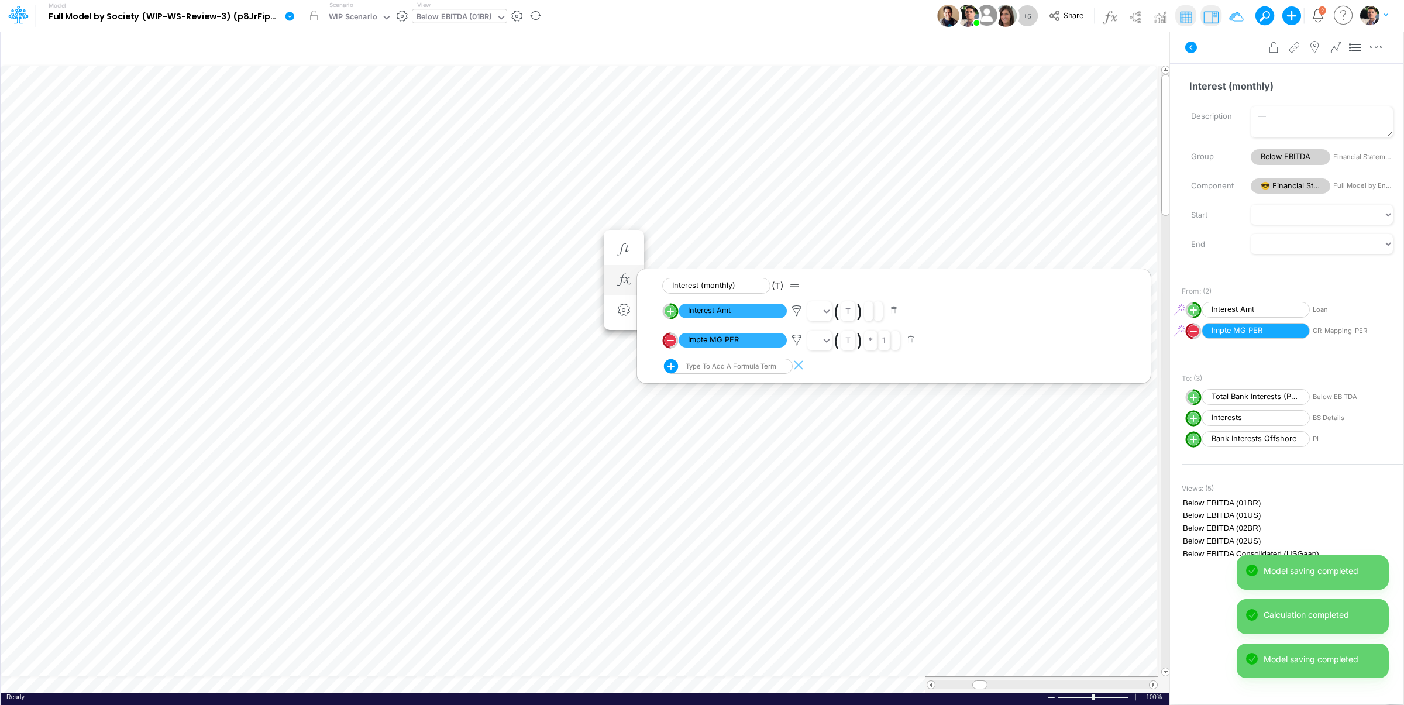
click at [672, 314] on circle "circle with outer border" at bounding box center [671, 311] width 12 height 12
select select "Multiply"
select select "Add"
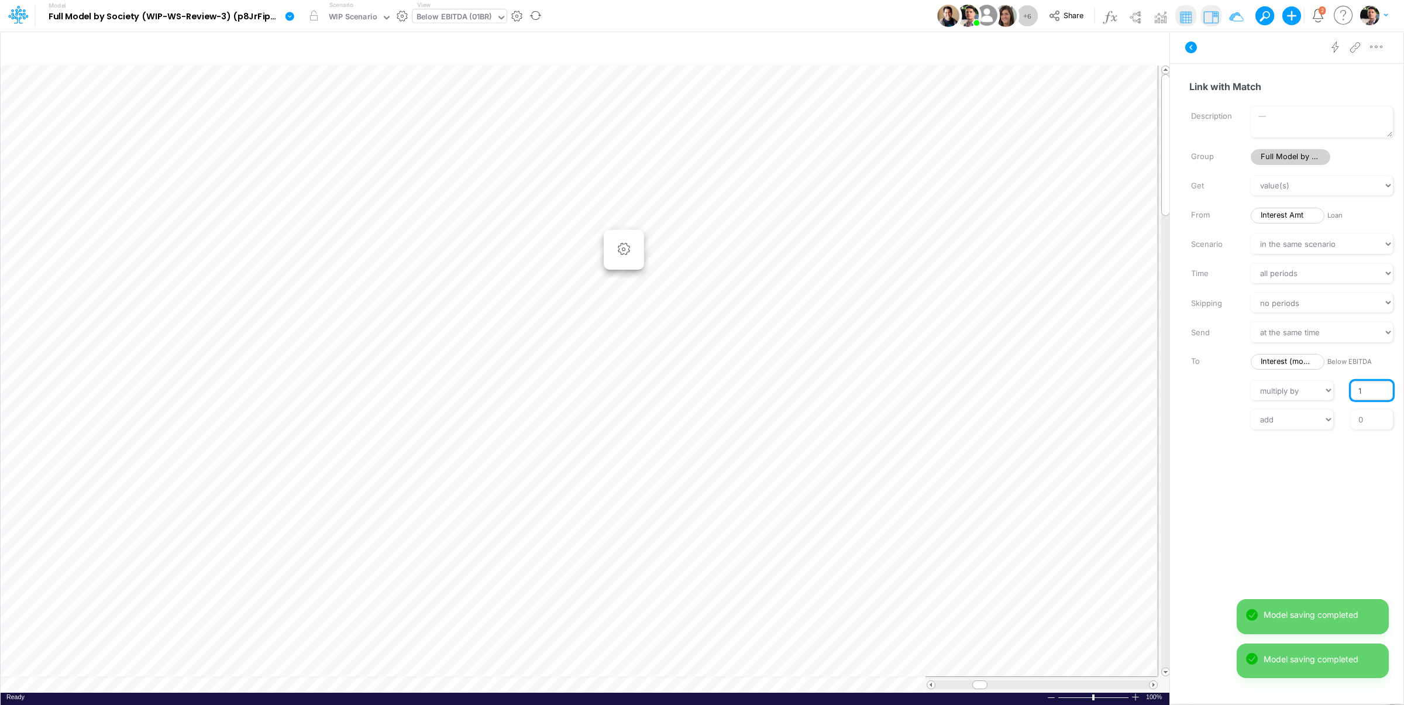
click at [1356, 391] on input "1" at bounding box center [1372, 391] width 42 height 20
type input "-1"
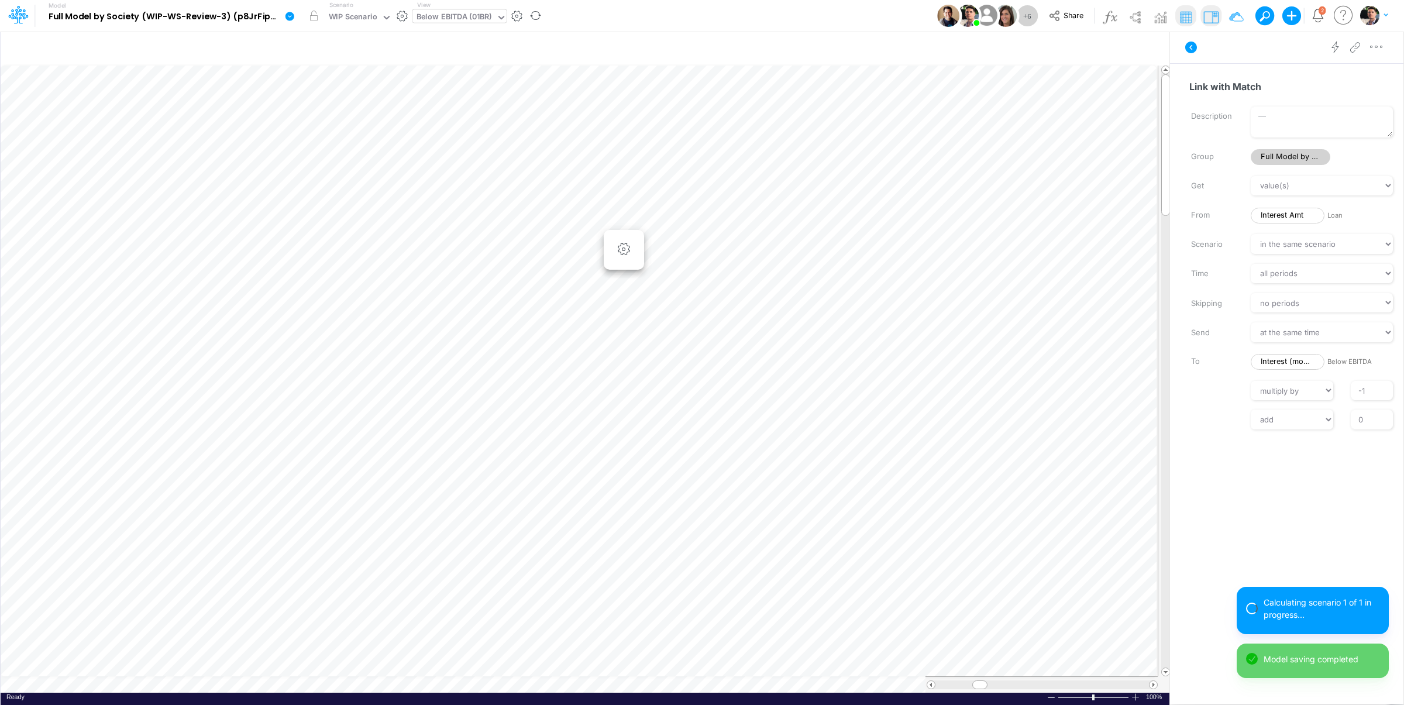
scroll to position [5, 2]
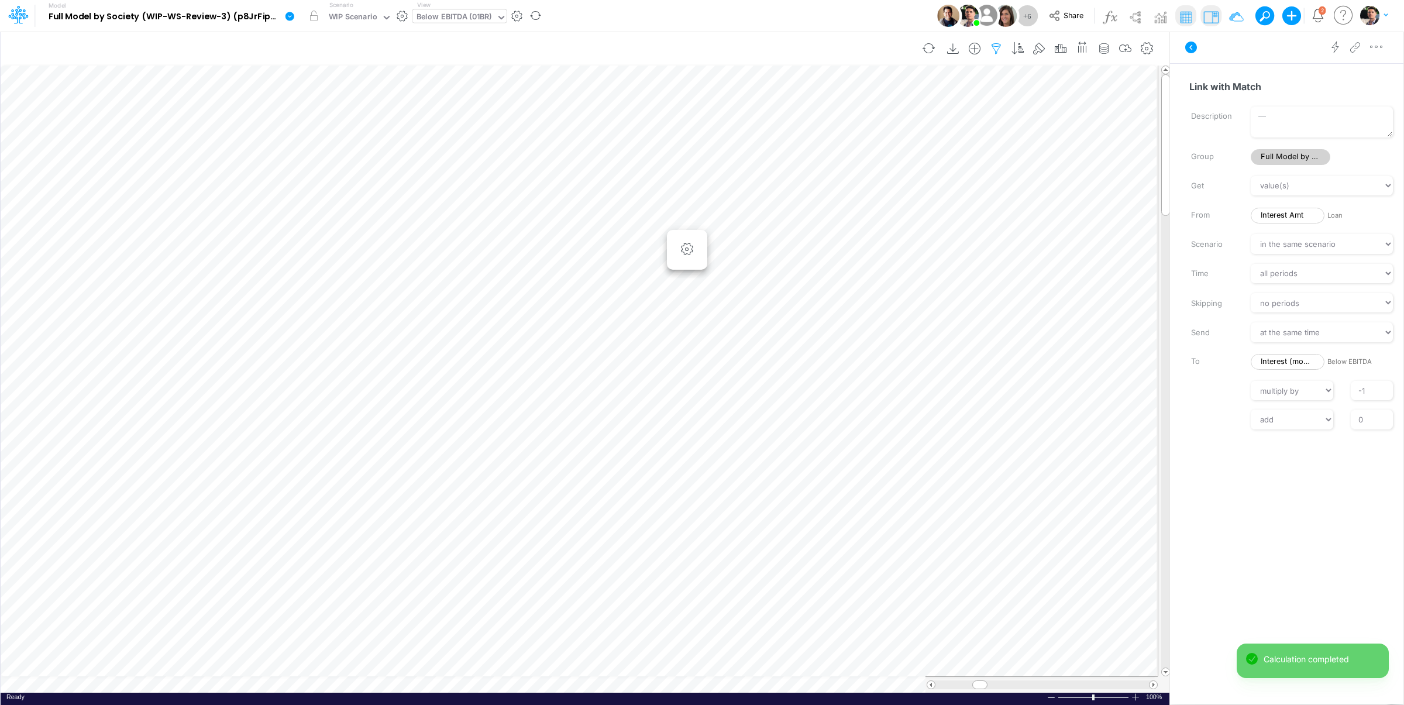
click at [989, 47] on icon "button" at bounding box center [996, 49] width 18 height 12
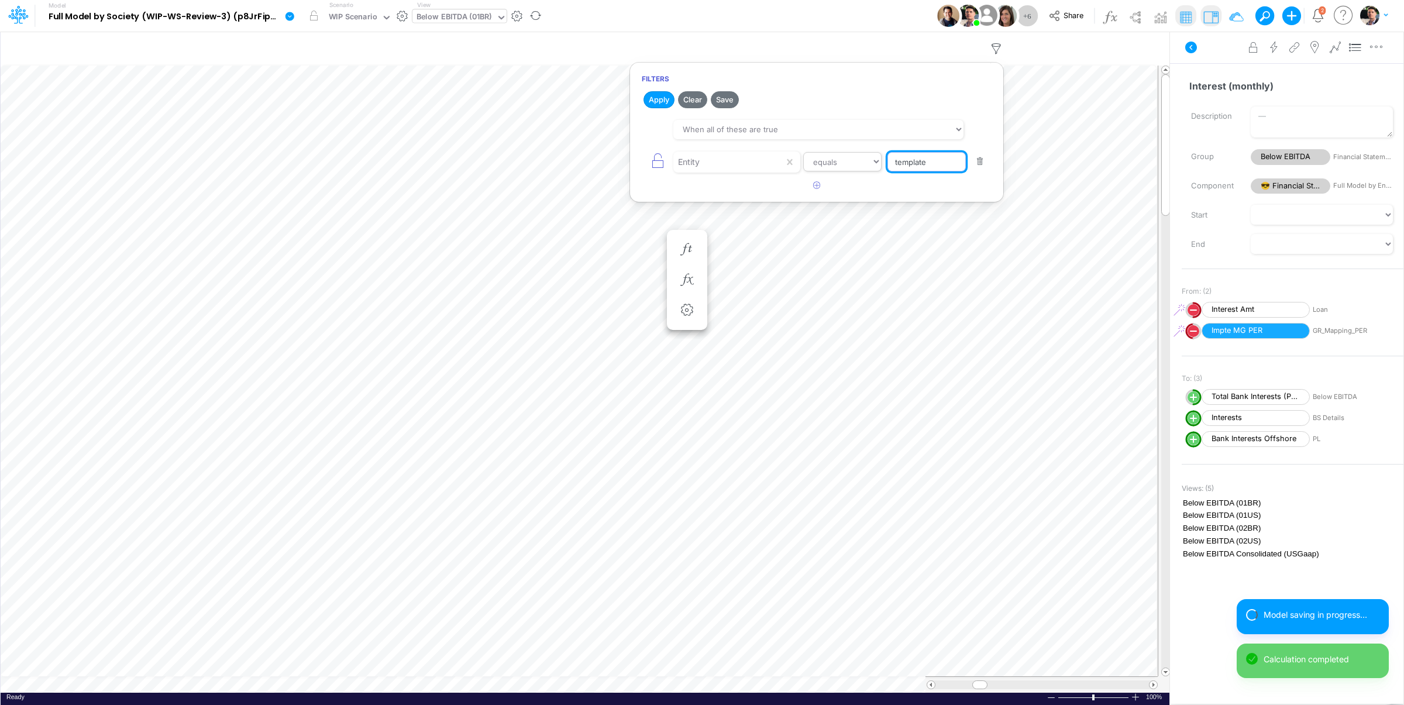
drag, startPoint x: 941, startPoint y: 163, endPoint x: 862, endPoint y: 161, distance: 79.0
click at [887, 163] on input "template" at bounding box center [926, 162] width 78 height 20
type input "01br"
click at [661, 99] on button "Apply" at bounding box center [658, 99] width 31 height 17
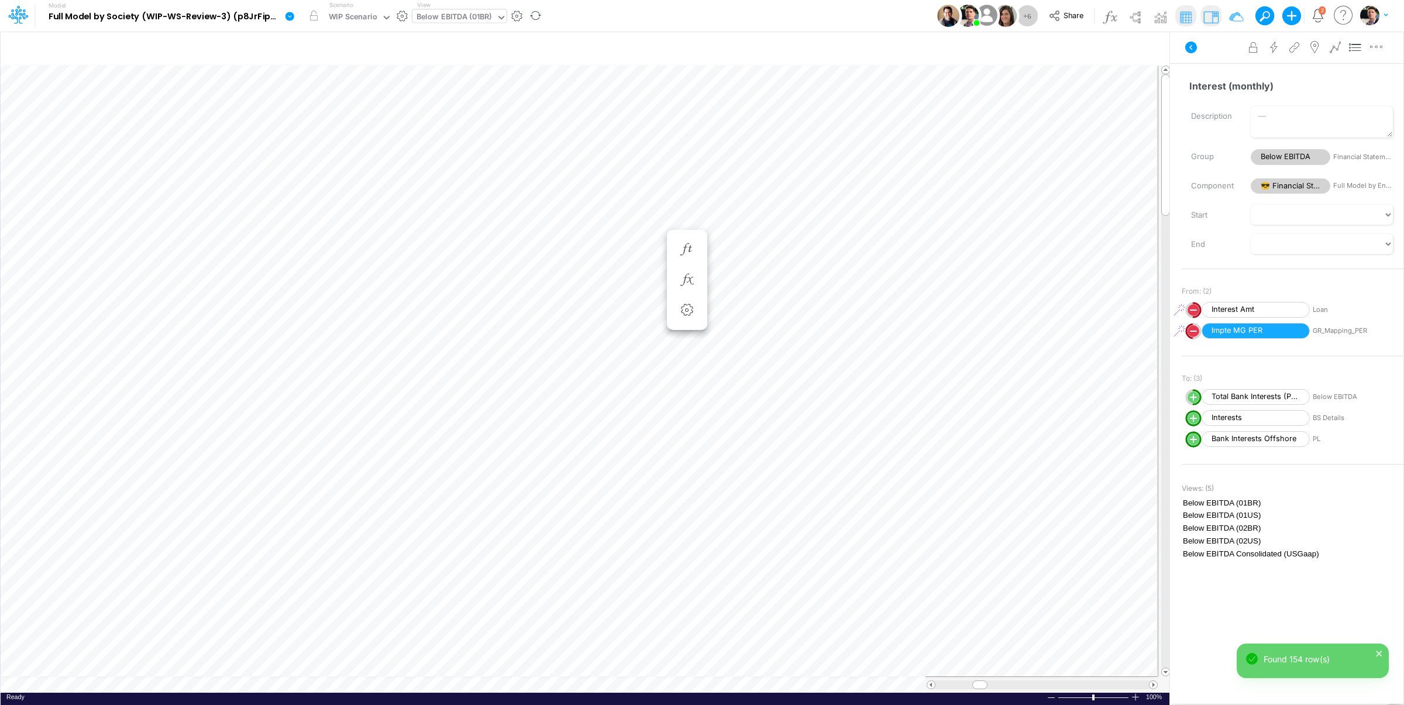
scroll to position [5, 36]
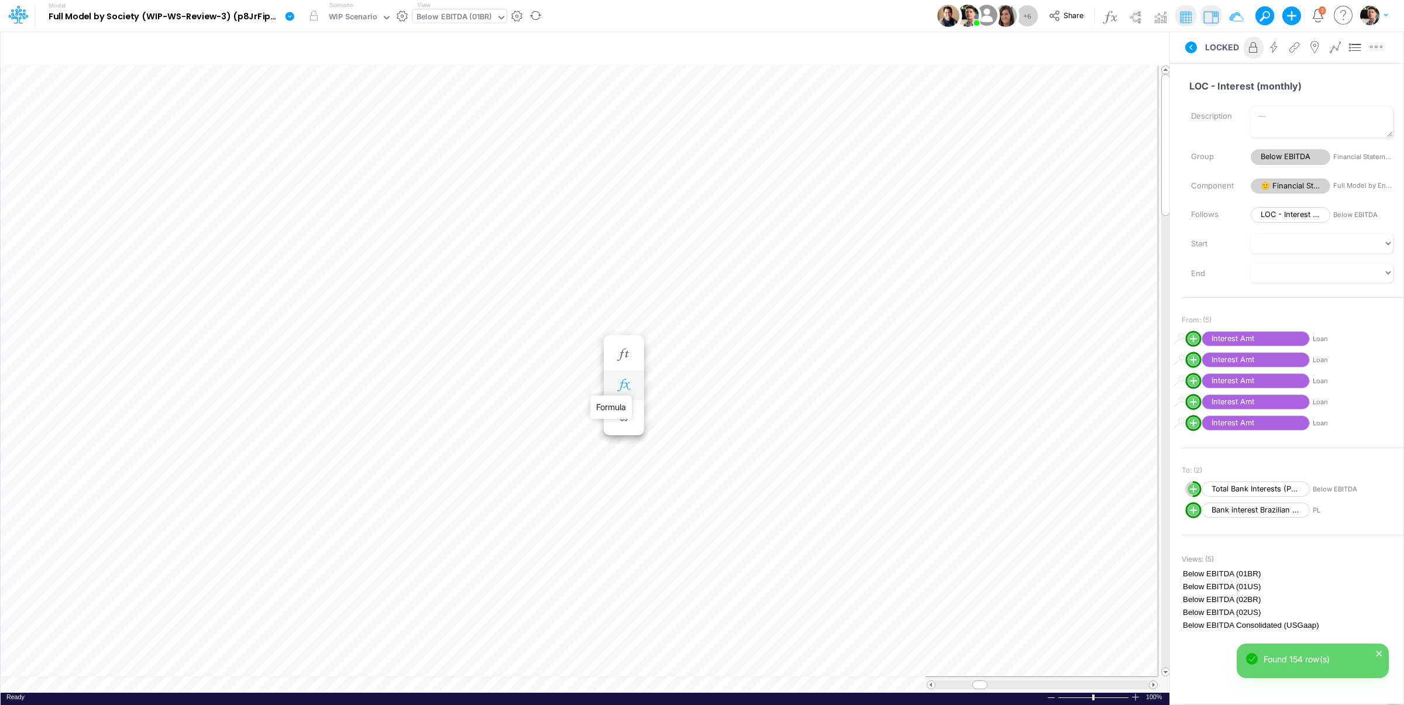
click at [628, 387] on icon "button" at bounding box center [624, 385] width 18 height 12
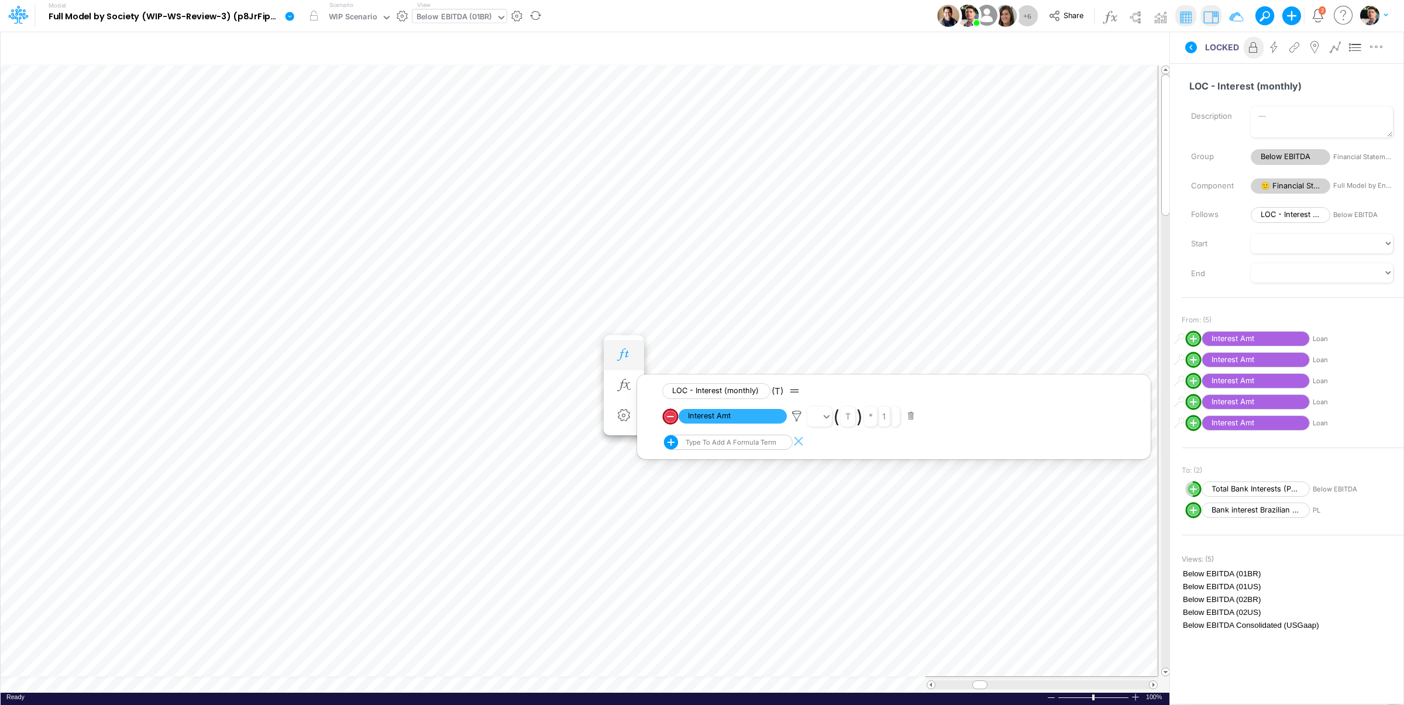
click at [629, 354] on icon "button" at bounding box center [624, 355] width 18 height 12
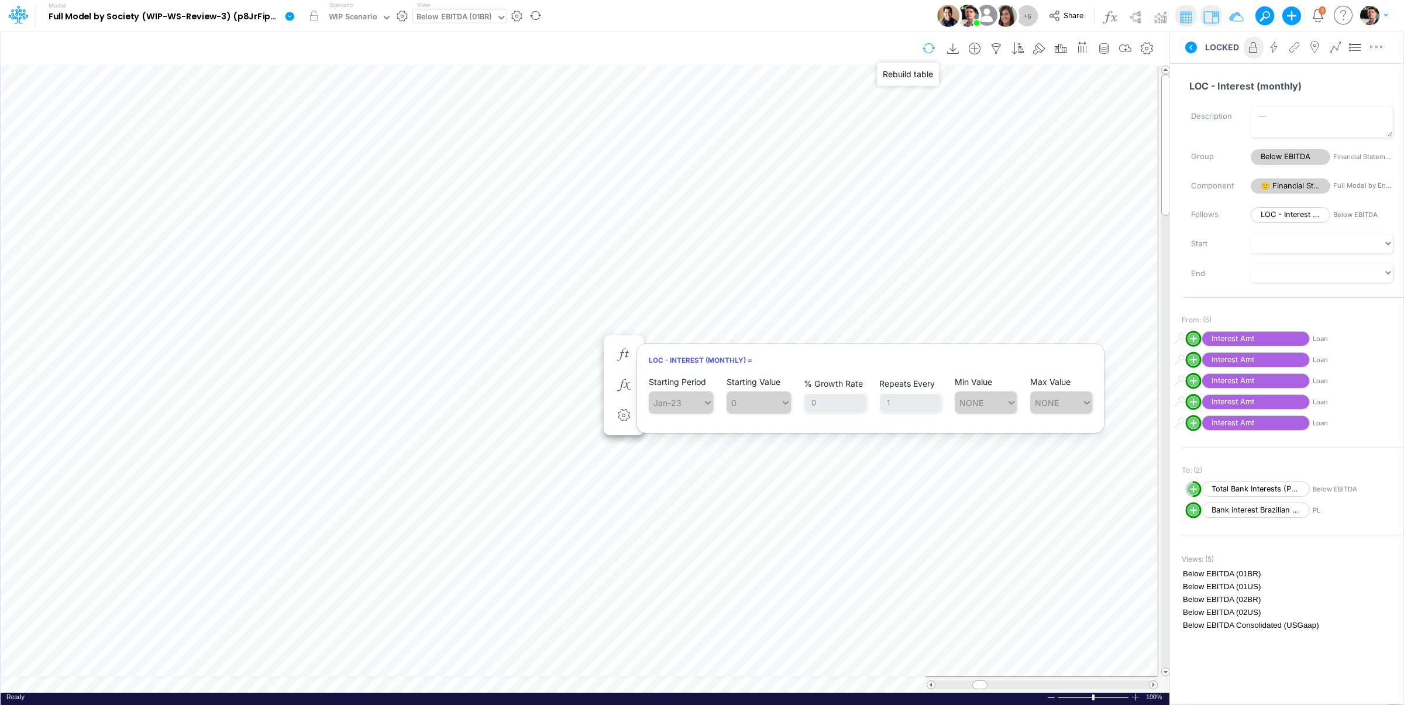
click at [930, 47] on button "button" at bounding box center [928, 48] width 27 height 20
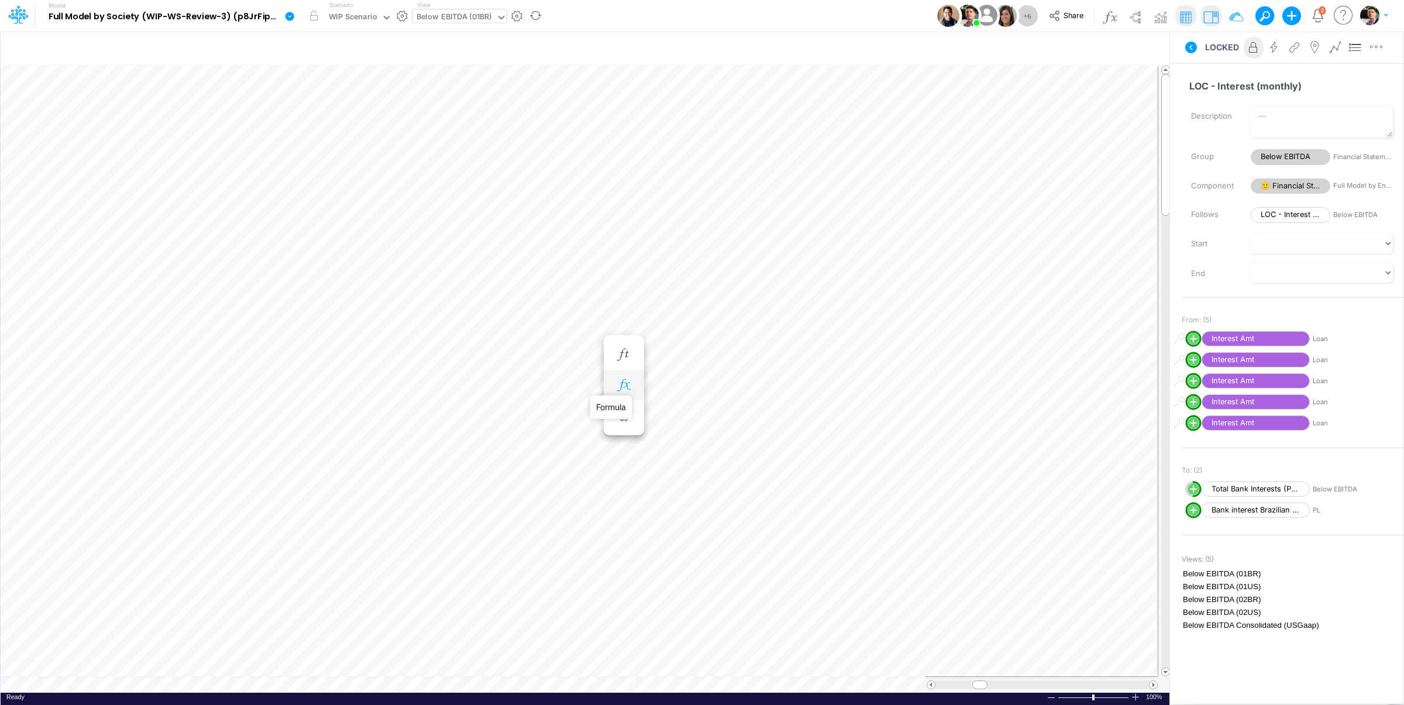
click at [632, 385] on icon "button" at bounding box center [624, 385] width 18 height 12
click at [794, 417] on icon at bounding box center [797, 416] width 18 height 12
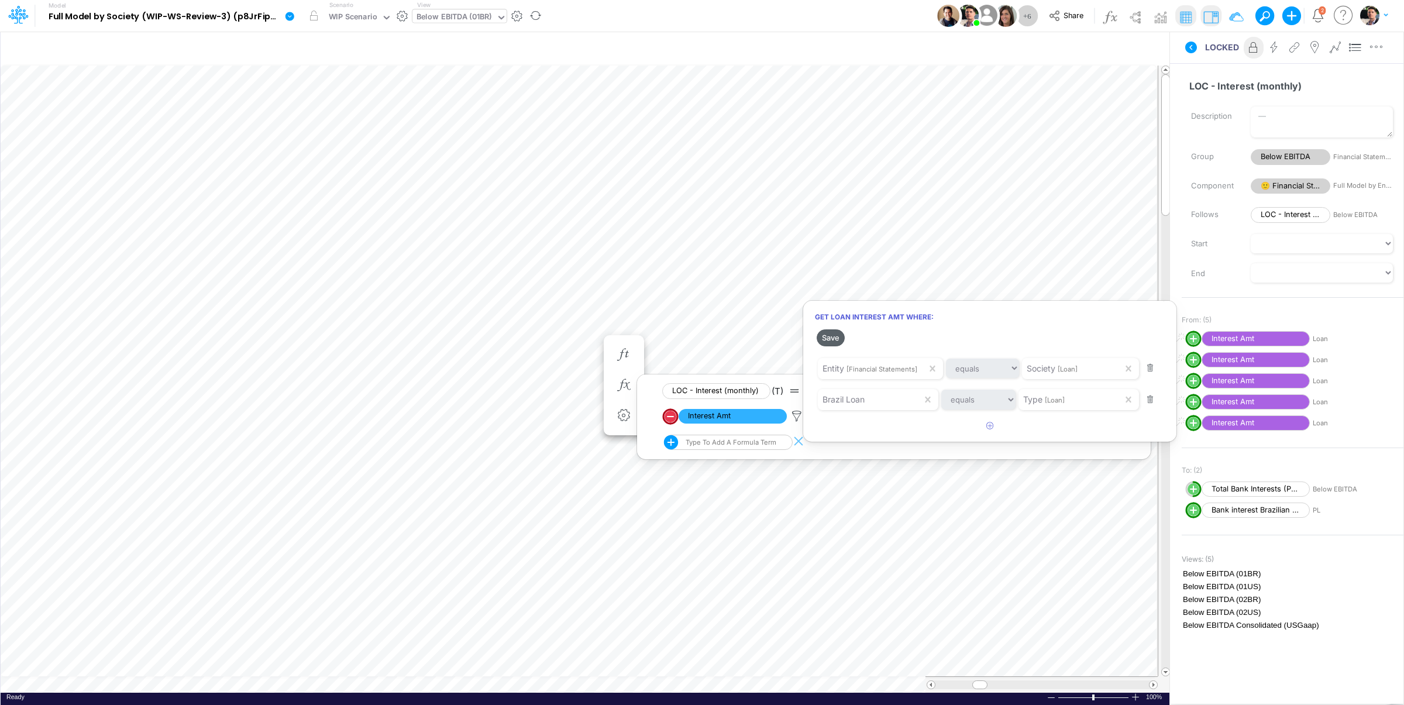
click at [831, 335] on button "Save" at bounding box center [831, 337] width 28 height 17
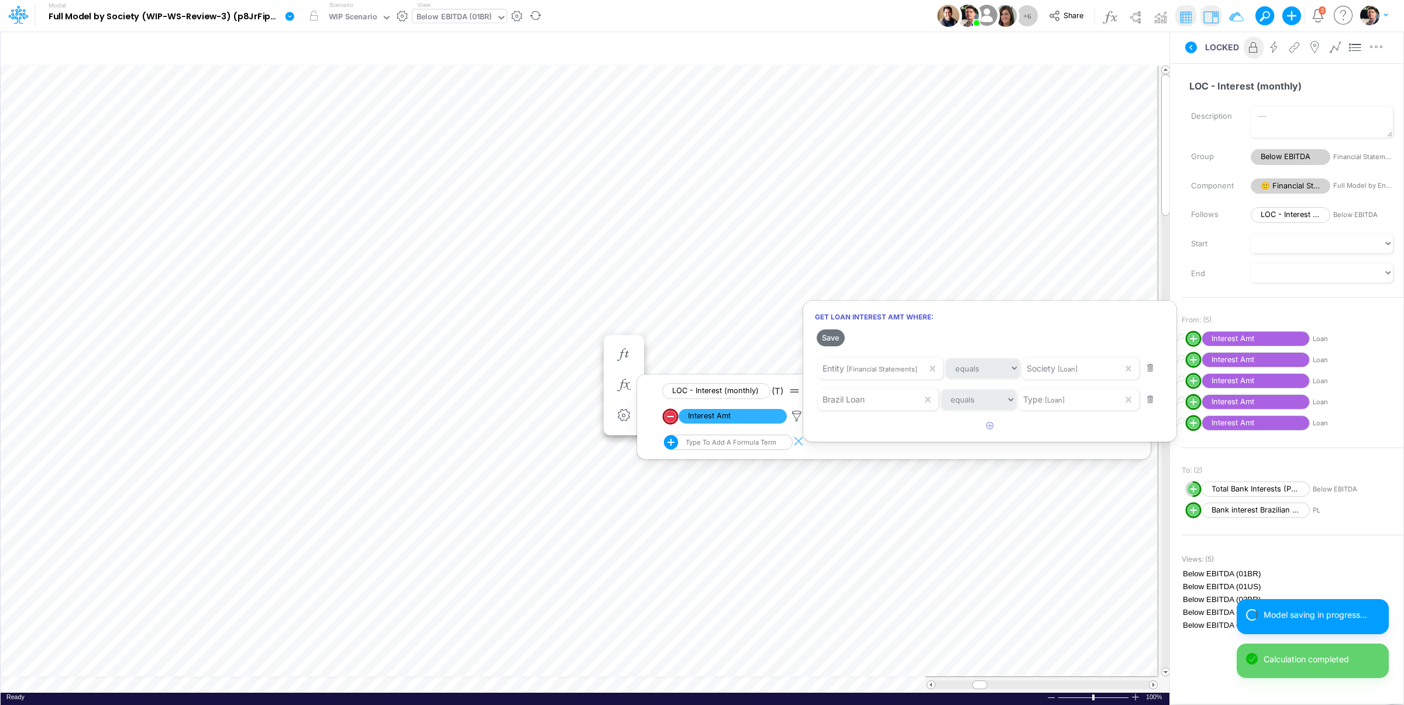
click at [520, 328] on div at bounding box center [702, 355] width 1404 height 699
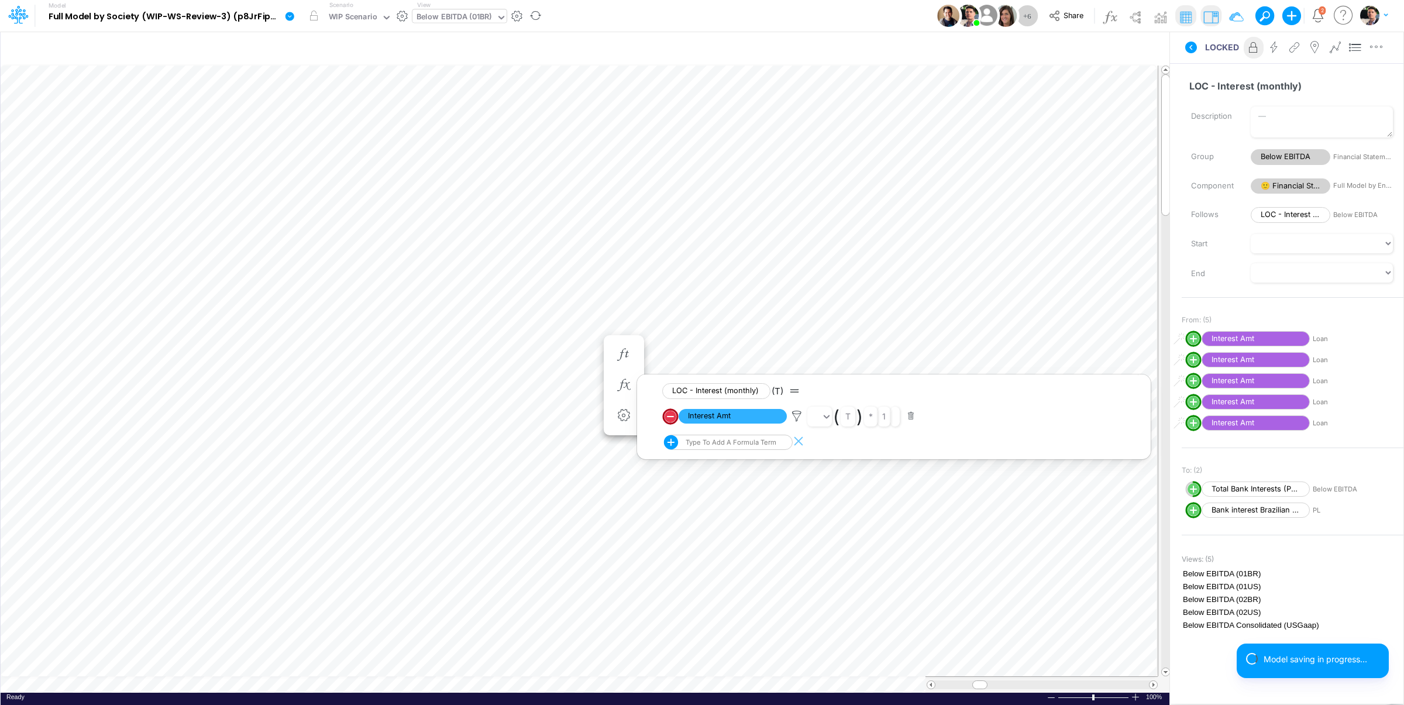
scroll to position [5, 37]
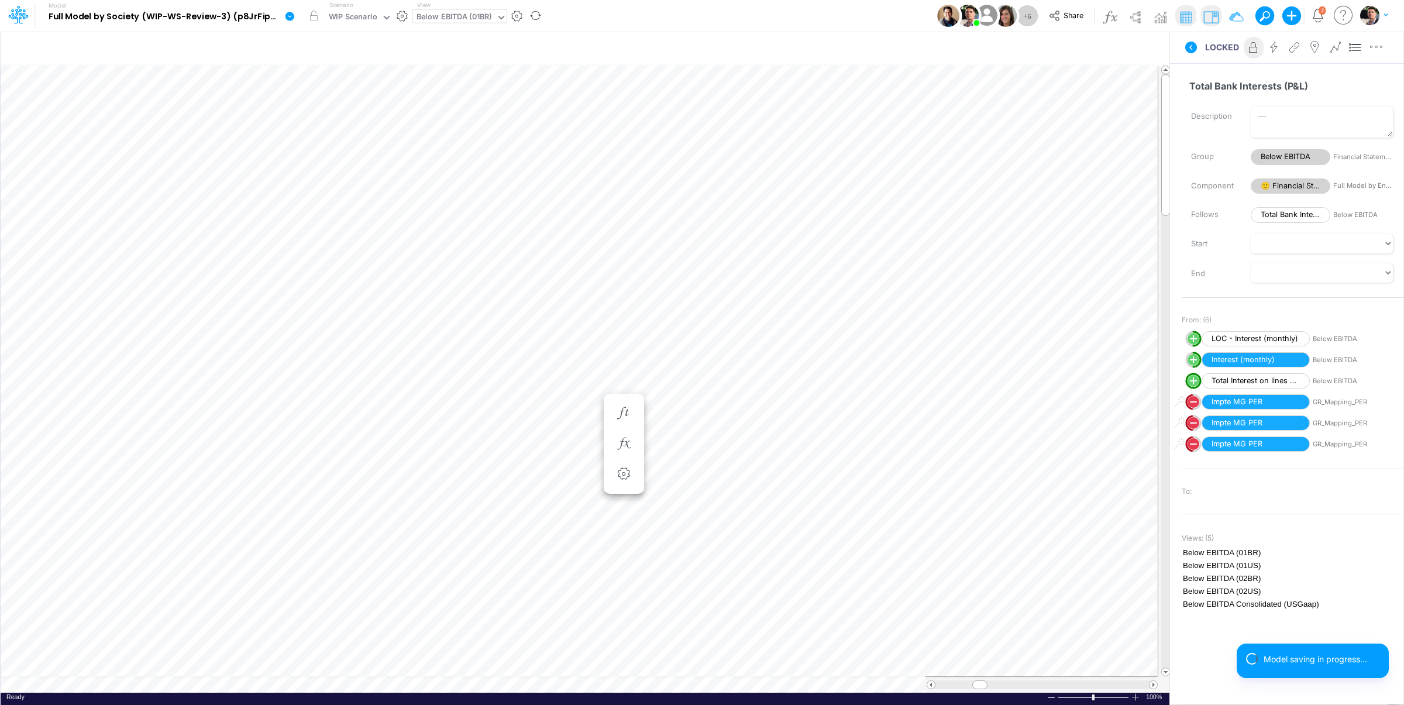
scroll to position [5, 38]
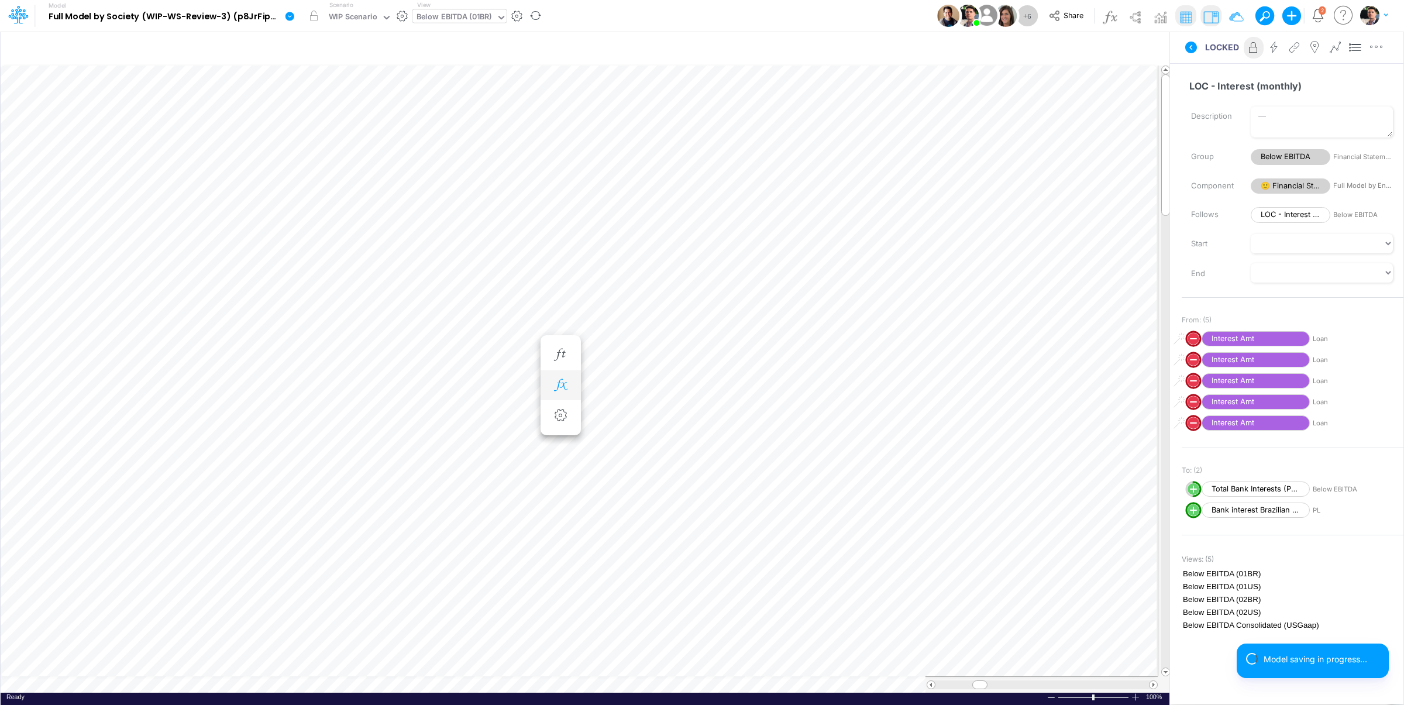
click at [564, 383] on icon "button" at bounding box center [561, 385] width 18 height 12
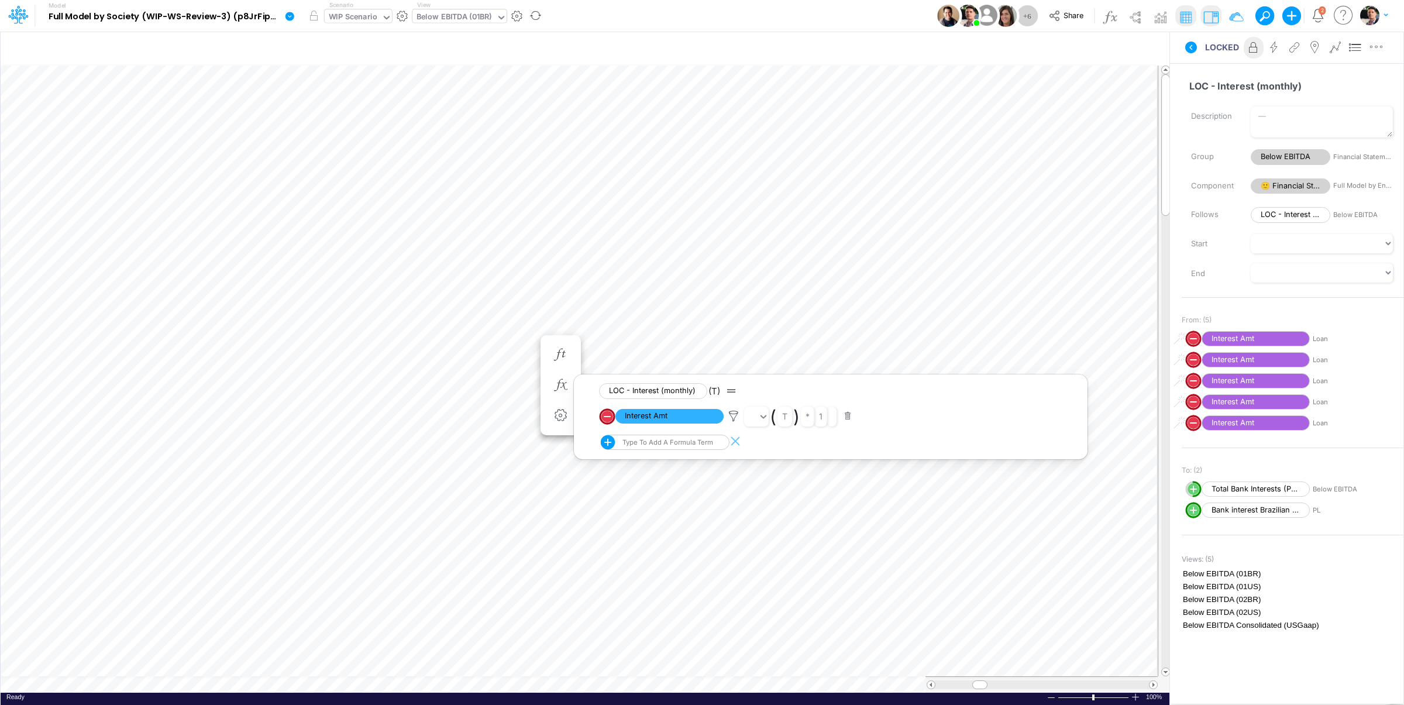
click at [361, 19] on div "WIP Scenario" at bounding box center [353, 17] width 49 height 13
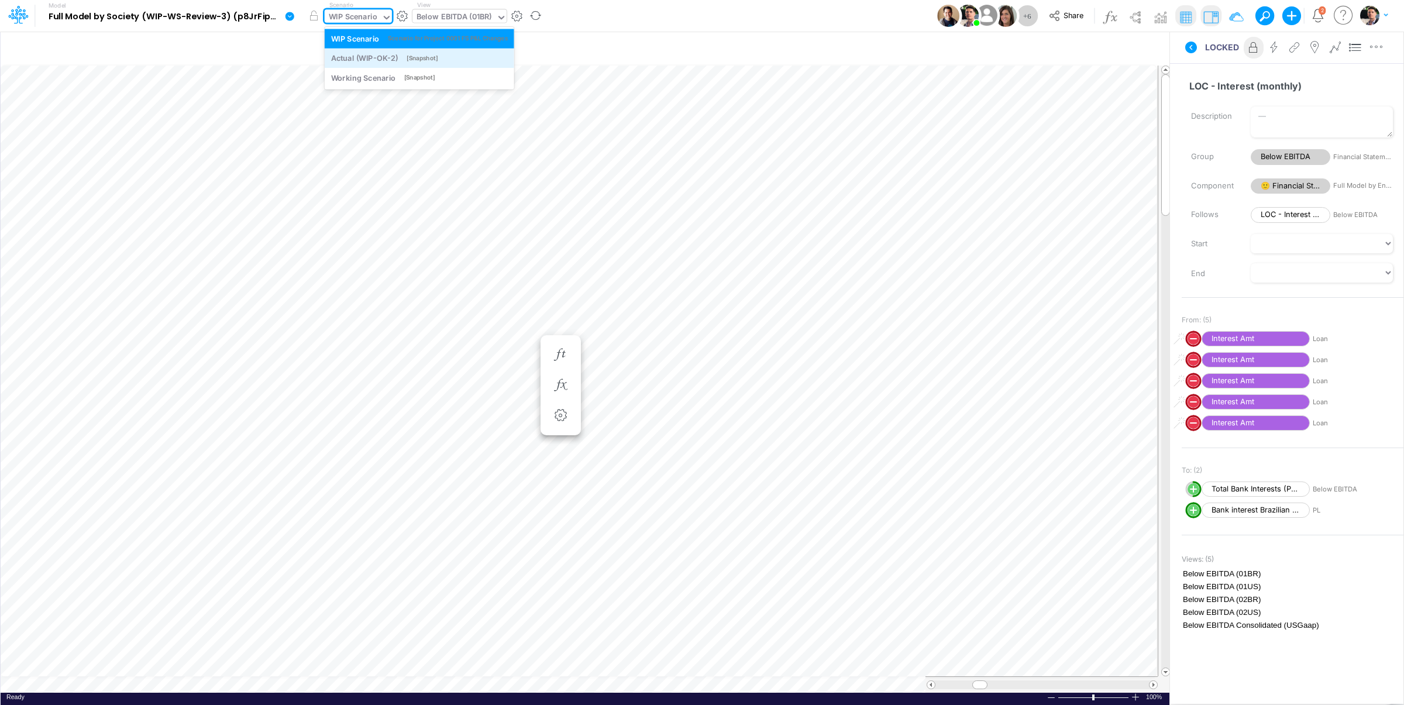
click at [353, 54] on div "Actual (WIP-OK-2)" at bounding box center [364, 58] width 67 height 11
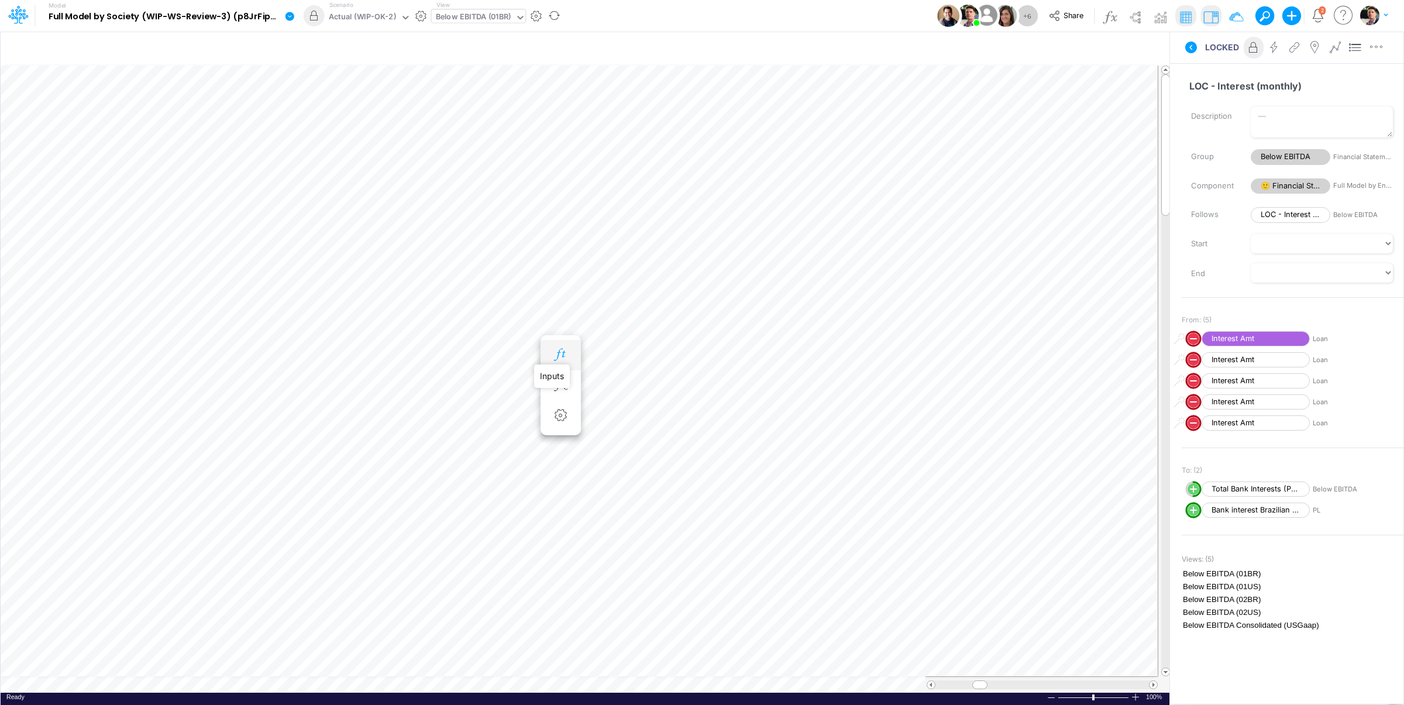
click at [556, 357] on icon "button" at bounding box center [561, 355] width 18 height 12
click at [563, 386] on icon "button" at bounding box center [561, 385] width 18 height 12
click at [730, 421] on icon at bounding box center [734, 416] width 18 height 12
click at [768, 337] on button "Save" at bounding box center [767, 337] width 28 height 17
click at [650, 325] on div at bounding box center [702, 355] width 1404 height 699
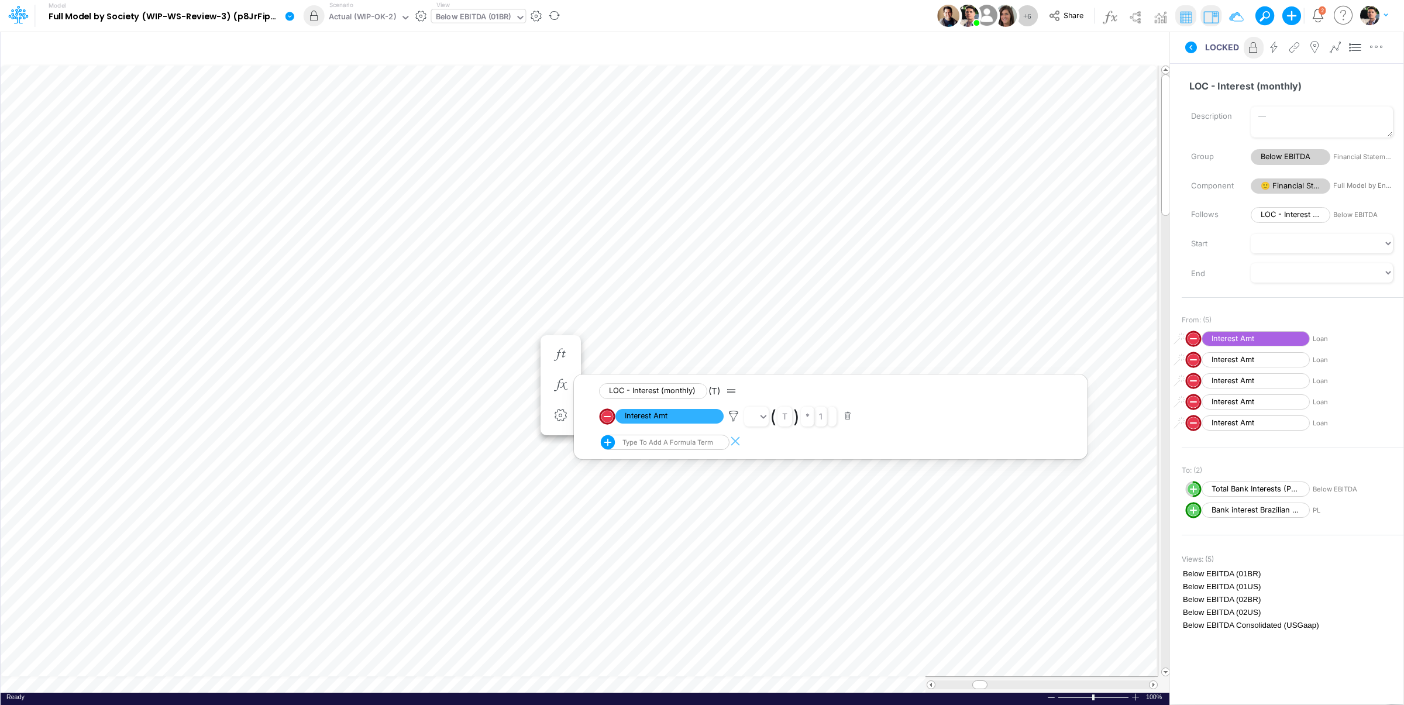
scroll to position [5, 2]
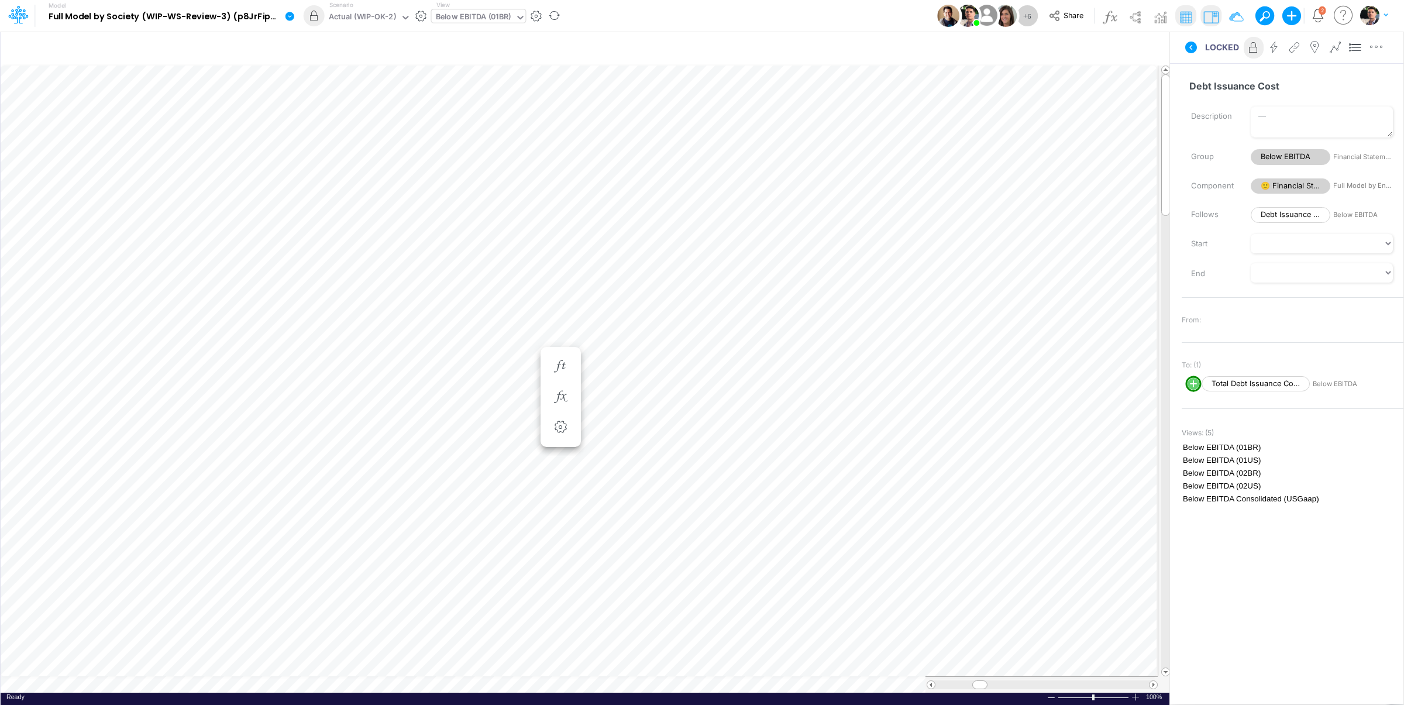
scroll to position [5, 38]
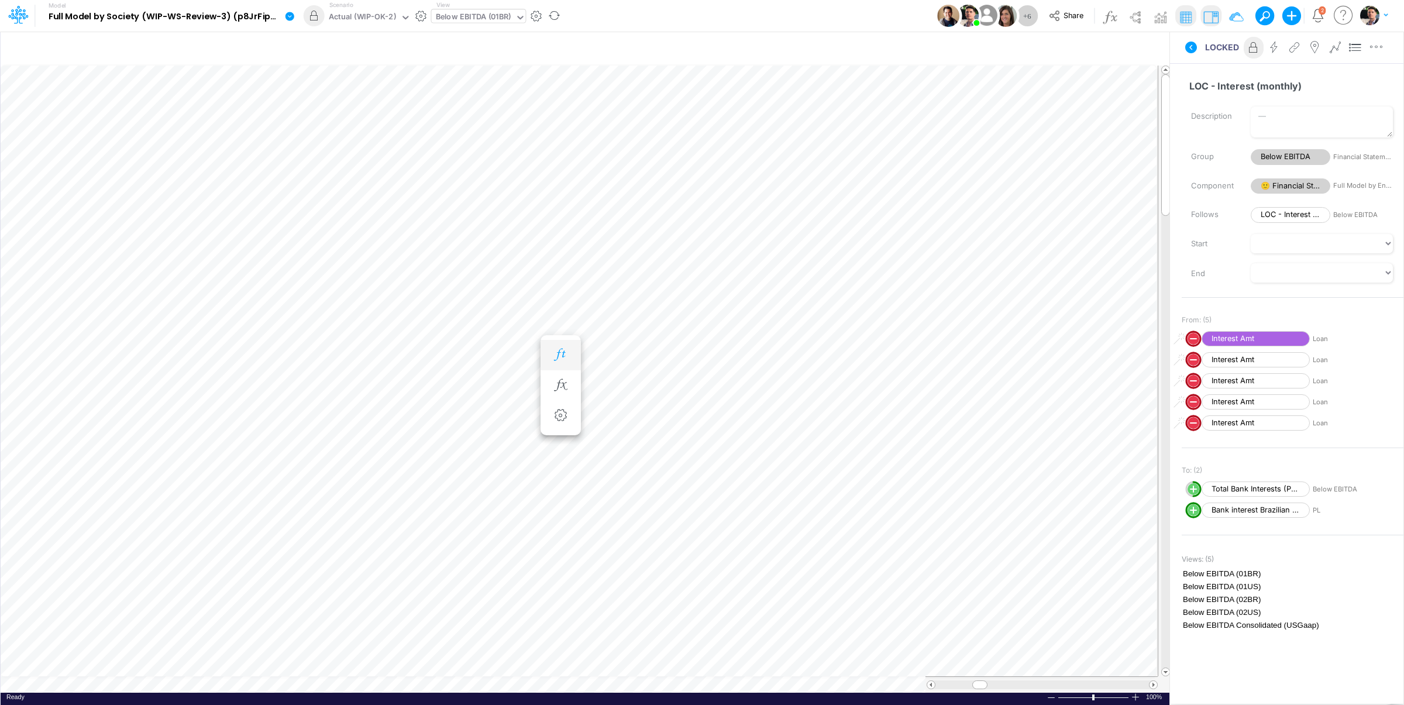
click at [558, 352] on icon "button" at bounding box center [561, 355] width 18 height 12
click at [570, 388] on button "button" at bounding box center [561, 385] width 22 height 23
click at [736, 417] on icon at bounding box center [734, 416] width 18 height 12
click at [768, 337] on button "Save" at bounding box center [767, 337] width 28 height 17
click at [359, 3] on div "Scenario Actual (WIP-OK-2)" at bounding box center [370, 16] width 91 height 30
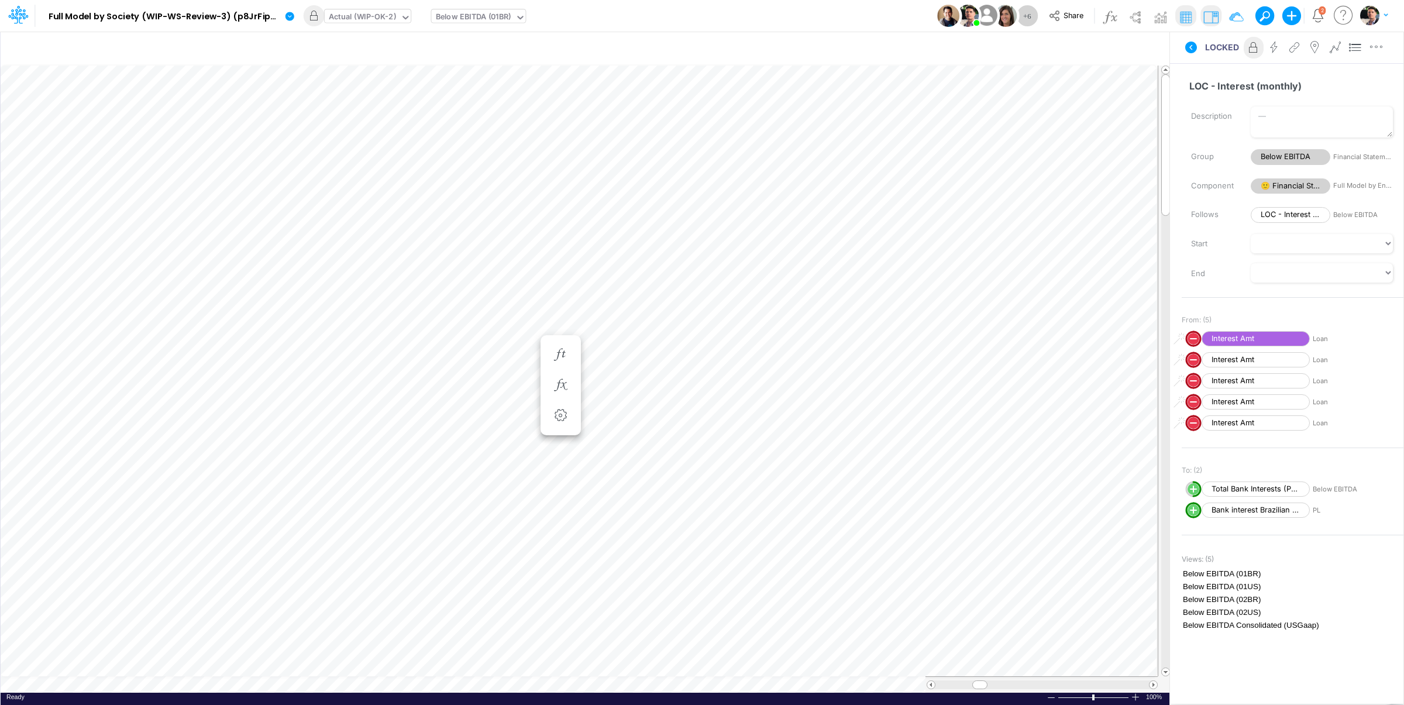
click at [359, 16] on div "Actual (WIP-OK-2)" at bounding box center [362, 17] width 67 height 13
click at [366, 38] on div "WIP Scenario" at bounding box center [355, 38] width 49 height 11
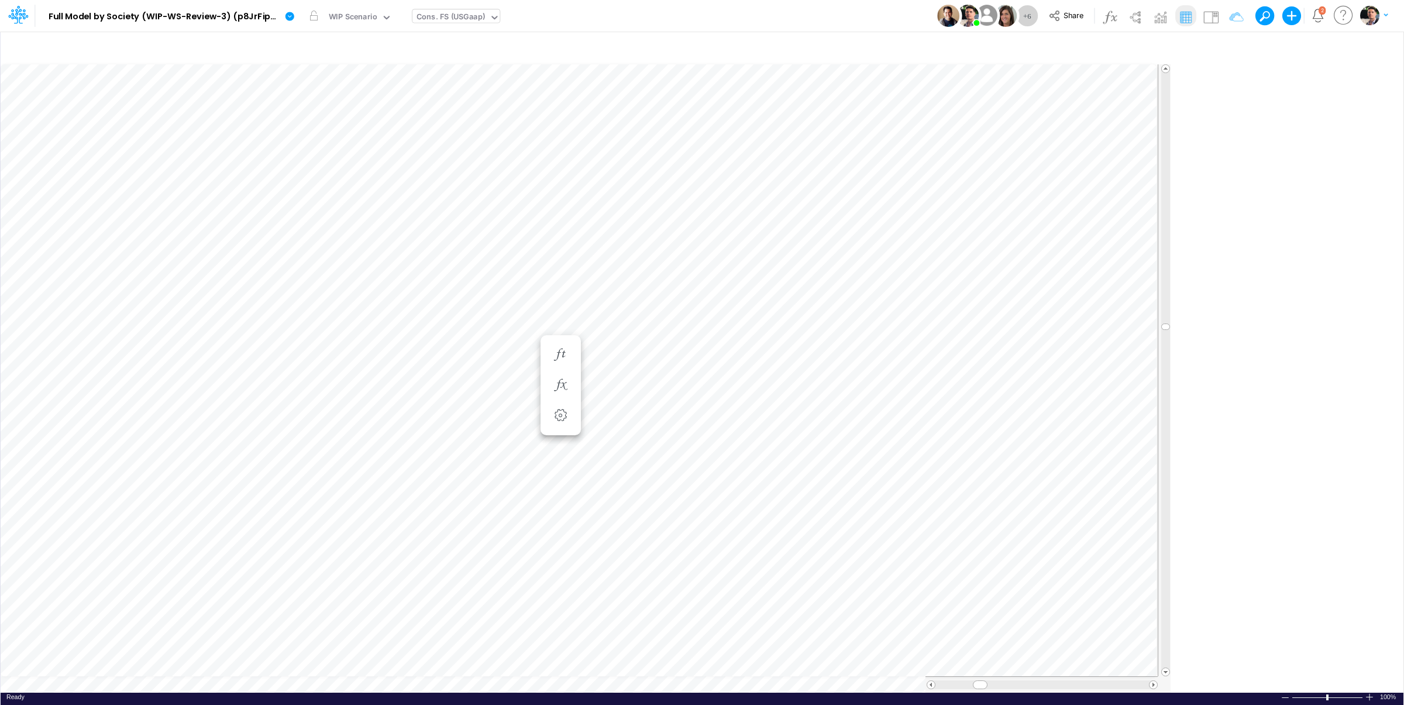
type input "Consolidated FS - USGAAP"
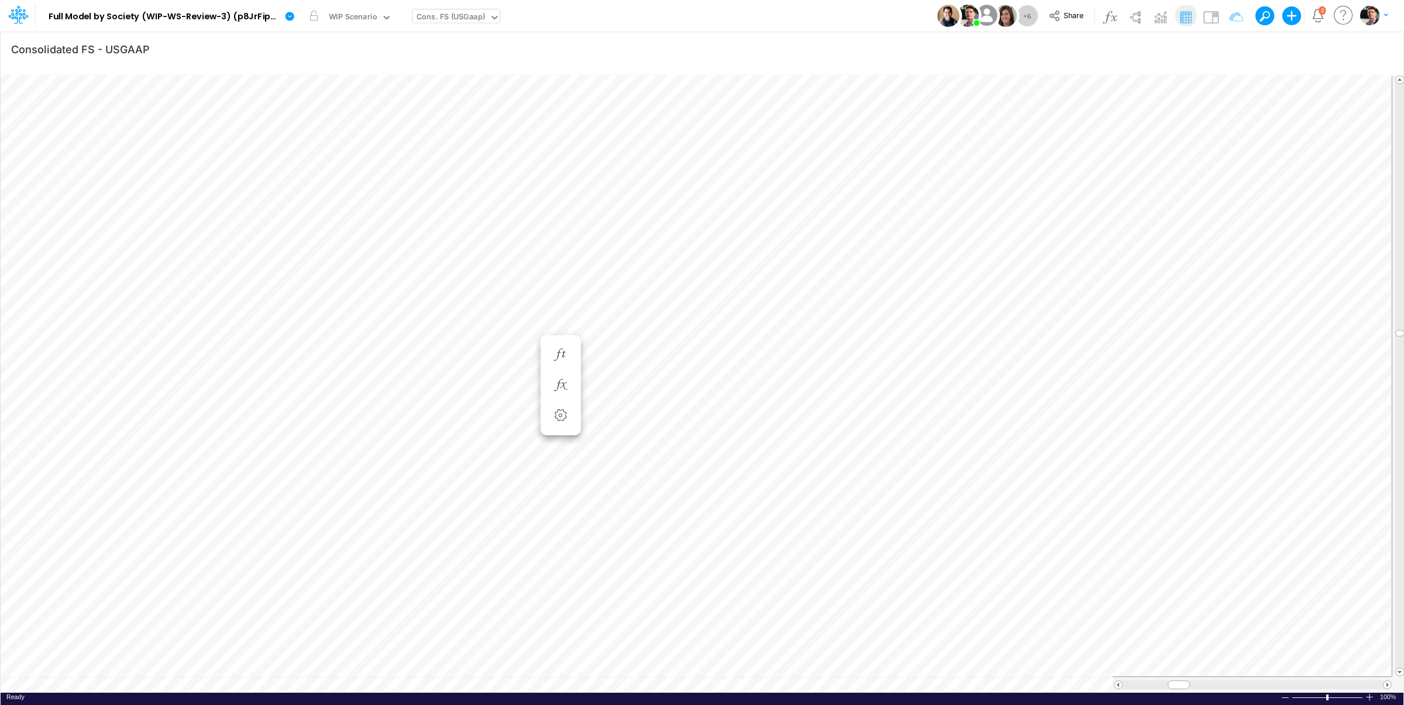
scroll to position [5, 18]
click at [606, 644] on icon "button" at bounding box center [603, 642] width 18 height 12
click at [1228, 51] on icon "button" at bounding box center [1230, 49] width 18 height 12
drag, startPoint x: 1158, startPoint y: 170, endPoint x: 1059, endPoint y: 172, distance: 98.9
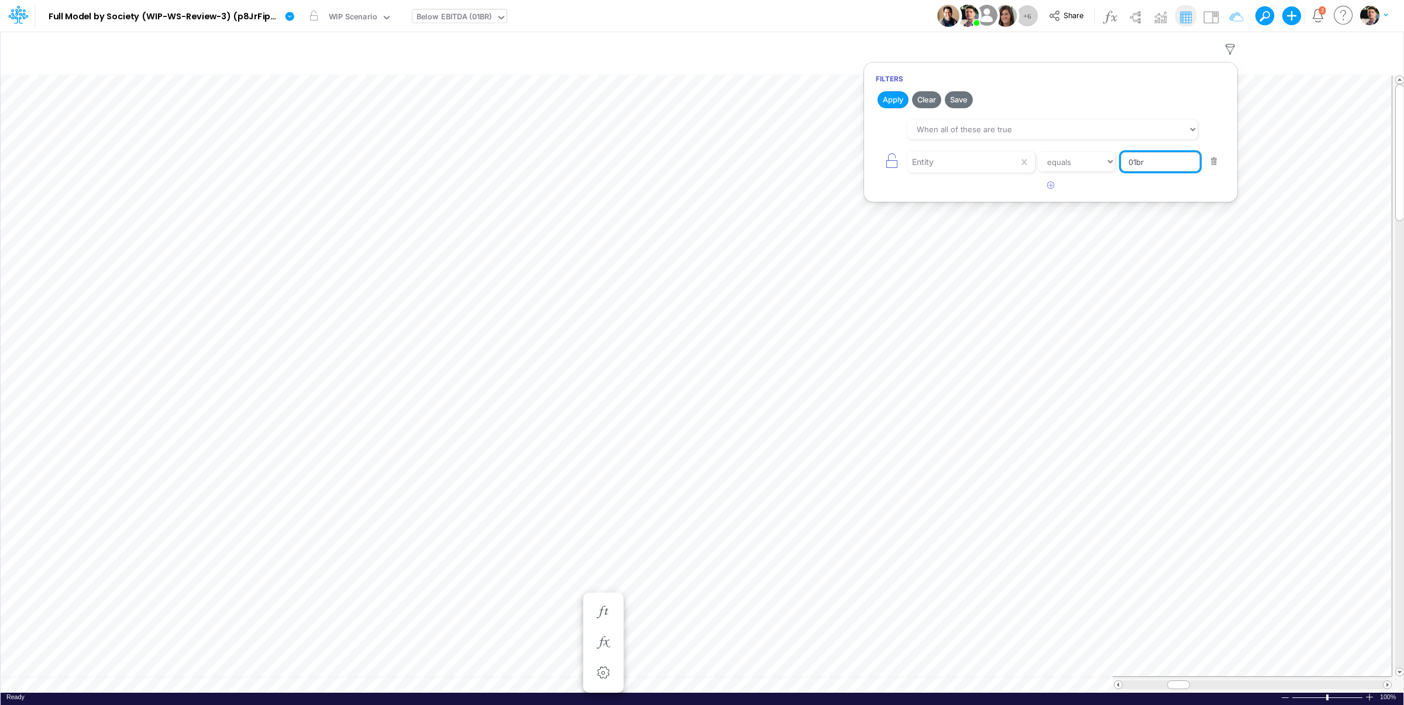
click at [1121, 172] on input "01br" at bounding box center [1160, 162] width 79 height 20
type input "0"
type input "02us"
click at [891, 99] on button "Apply" at bounding box center [892, 99] width 31 height 17
type input "Consolidated FS - USGAAP"
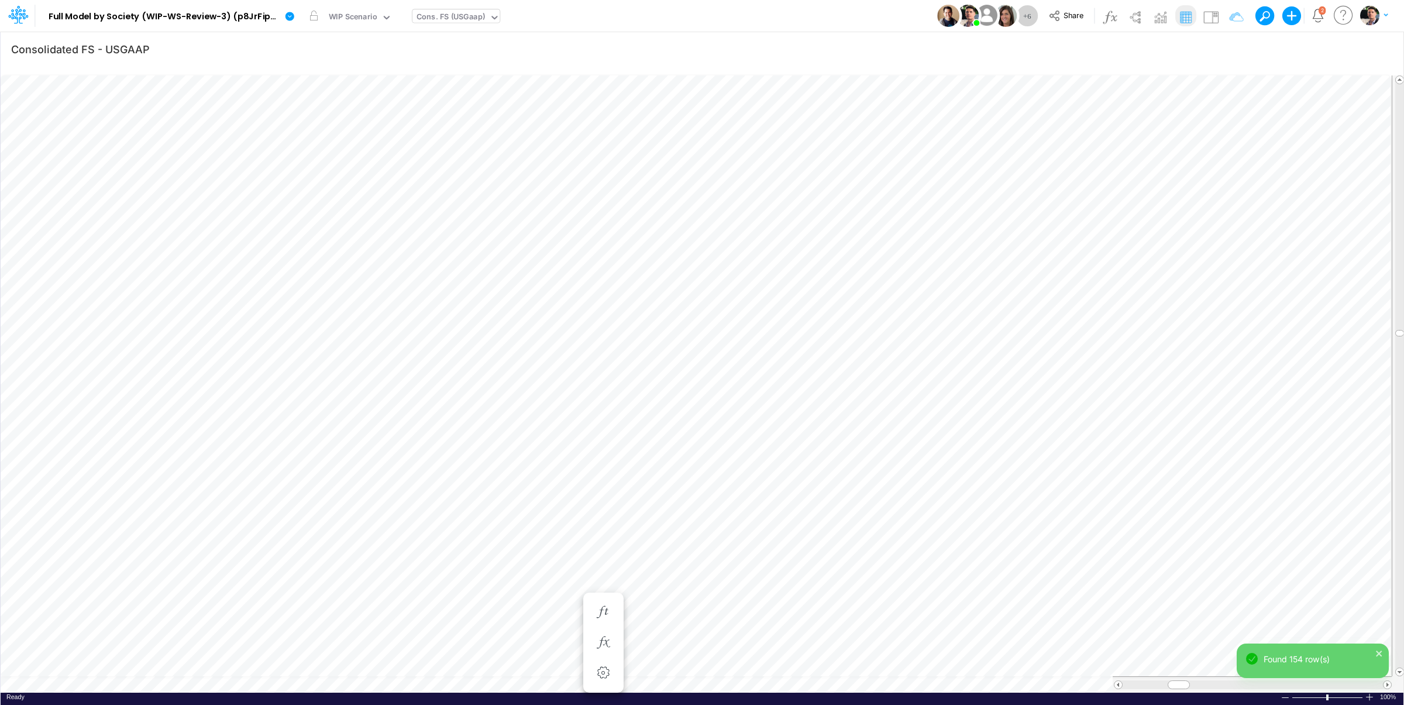
scroll to position [5, 18]
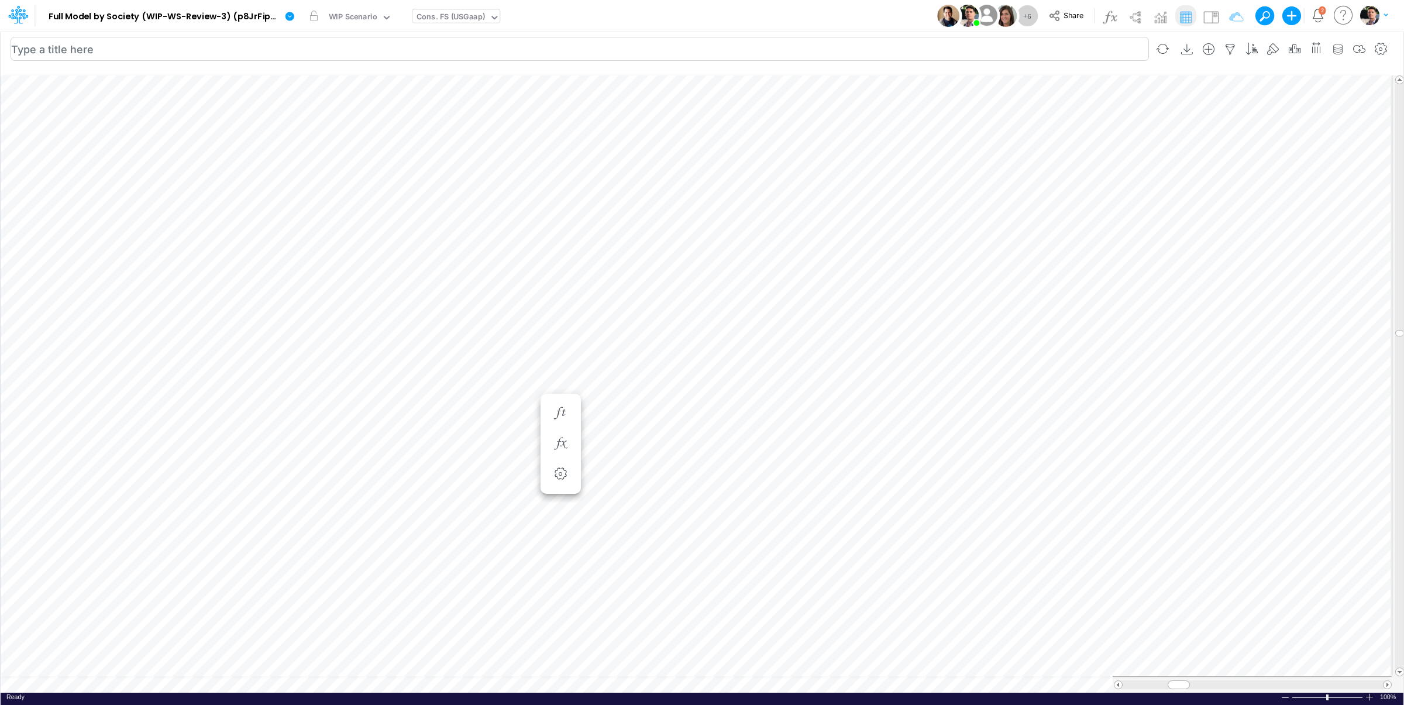
type input "Consolidated FS - USGAAP"
click at [670, 595] on icon "button" at bounding box center [674, 596] width 18 height 12
click at [371, 24] on div "WIP Scenario" at bounding box center [353, 17] width 49 height 13
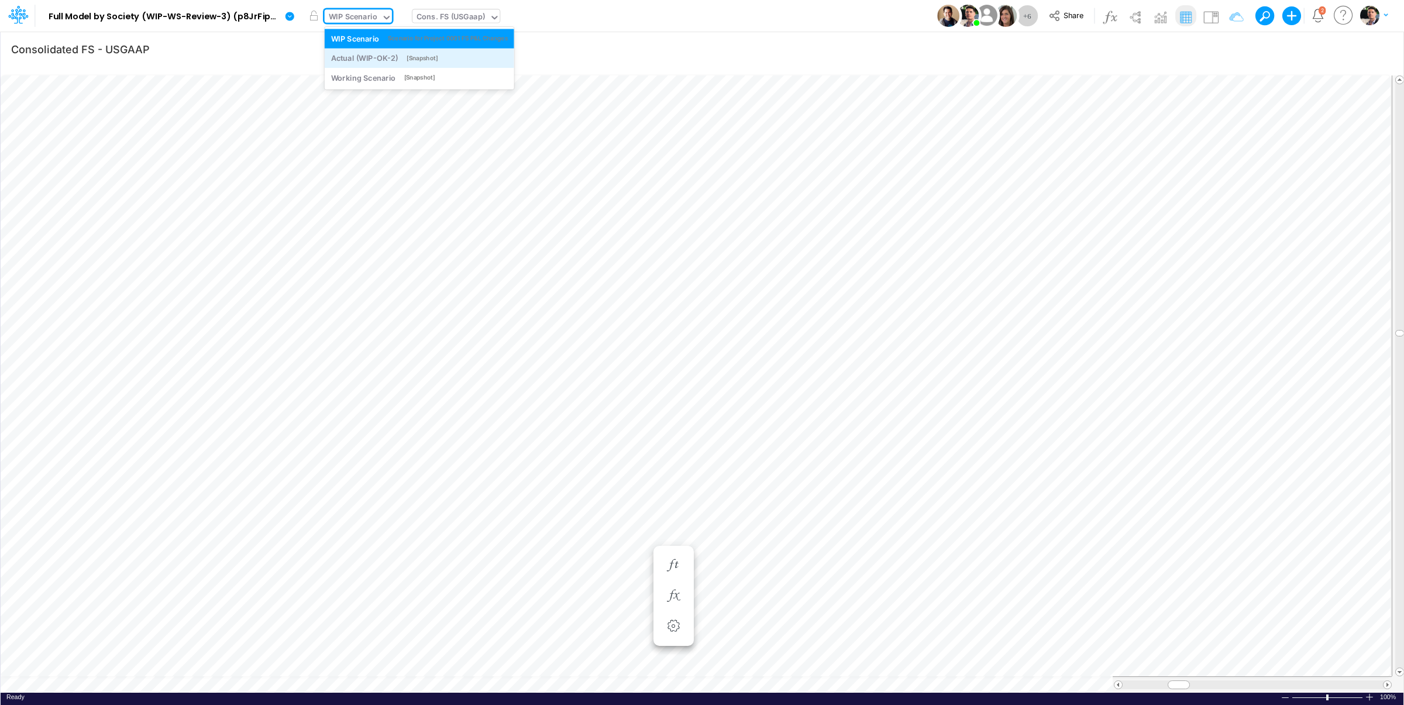
click at [369, 63] on div "Actual (WIP-OK-2)" at bounding box center [364, 58] width 67 height 11
click at [383, 17] on div "Actual (WIP-OK-2)" at bounding box center [362, 17] width 67 height 13
click at [370, 43] on div "WIP Scenario" at bounding box center [355, 38] width 49 height 11
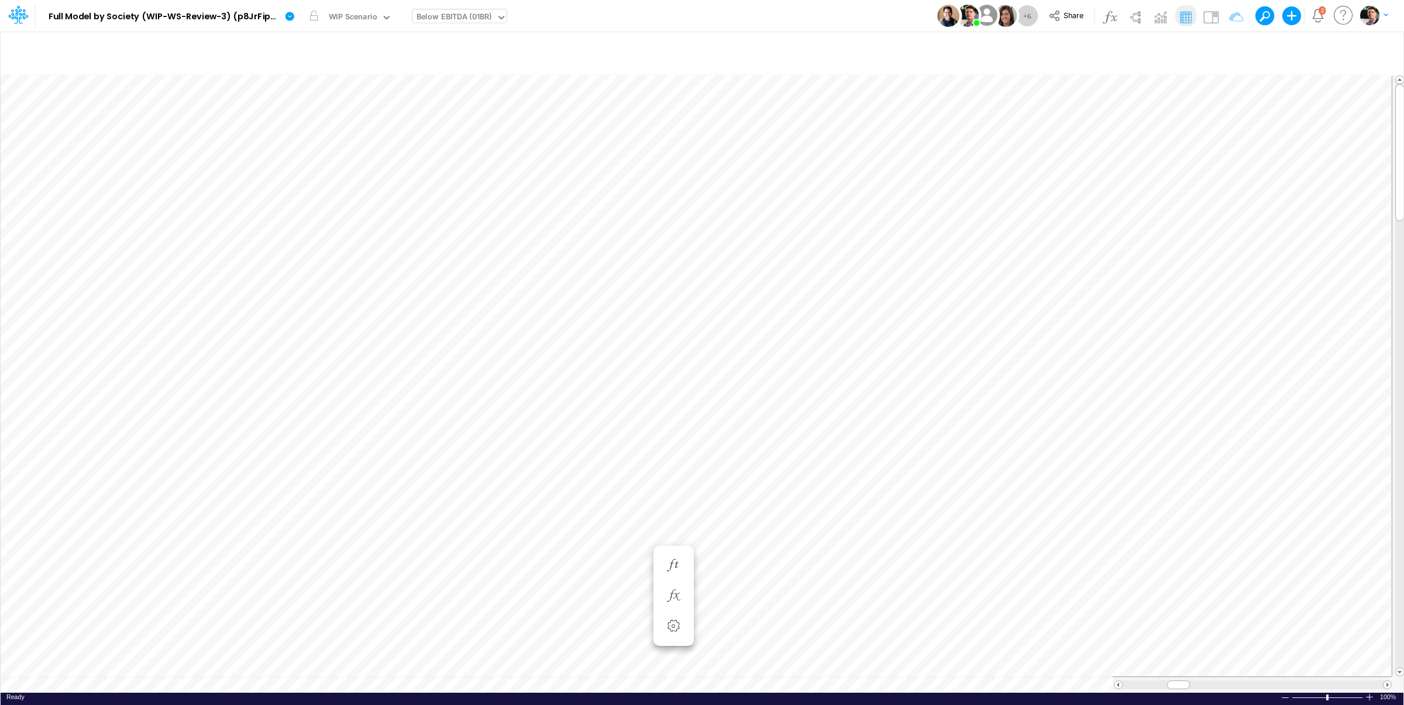
scroll to position [5, 18]
type input "Consolidated FS - USGAAP"
click at [1155, 47] on button "button" at bounding box center [1162, 49] width 27 height 20
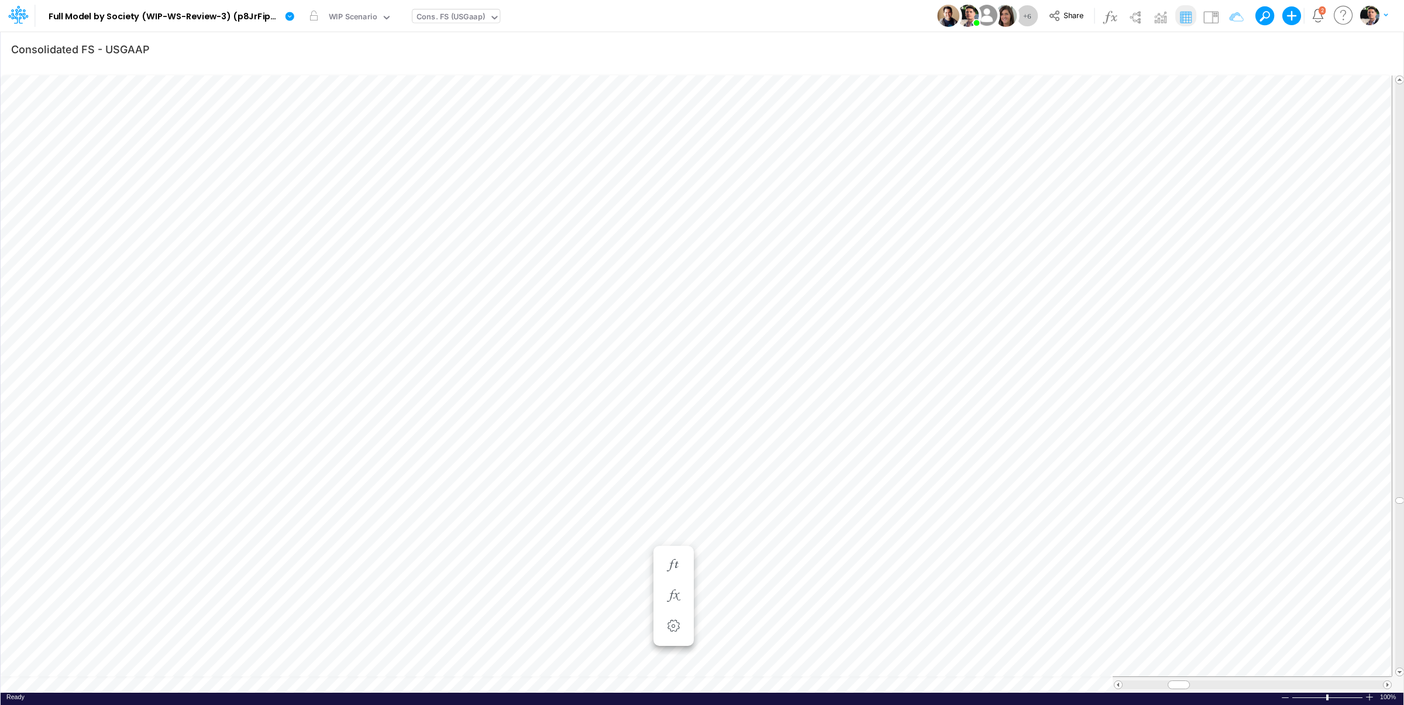
scroll to position [5, 38]
click at [736, 556] on icon "button" at bounding box center [744, 561] width 18 height 12
click at [1226, 50] on icon "button" at bounding box center [1230, 49] width 18 height 12
type input "Consolidated FS - USGAAP"
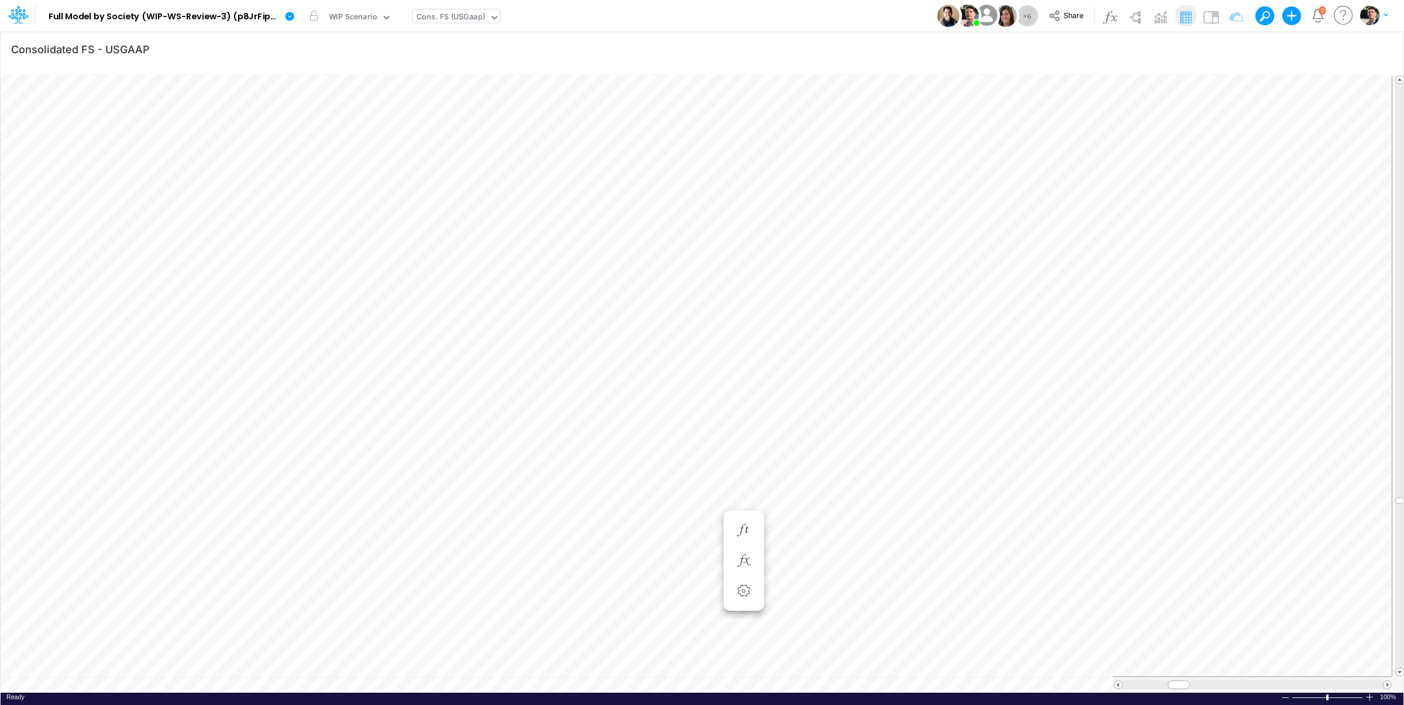
scroll to position [5, 38]
click at [745, 555] on button "button" at bounding box center [744, 560] width 22 height 23
click at [628, 278] on icon "button" at bounding box center [624, 280] width 18 height 12
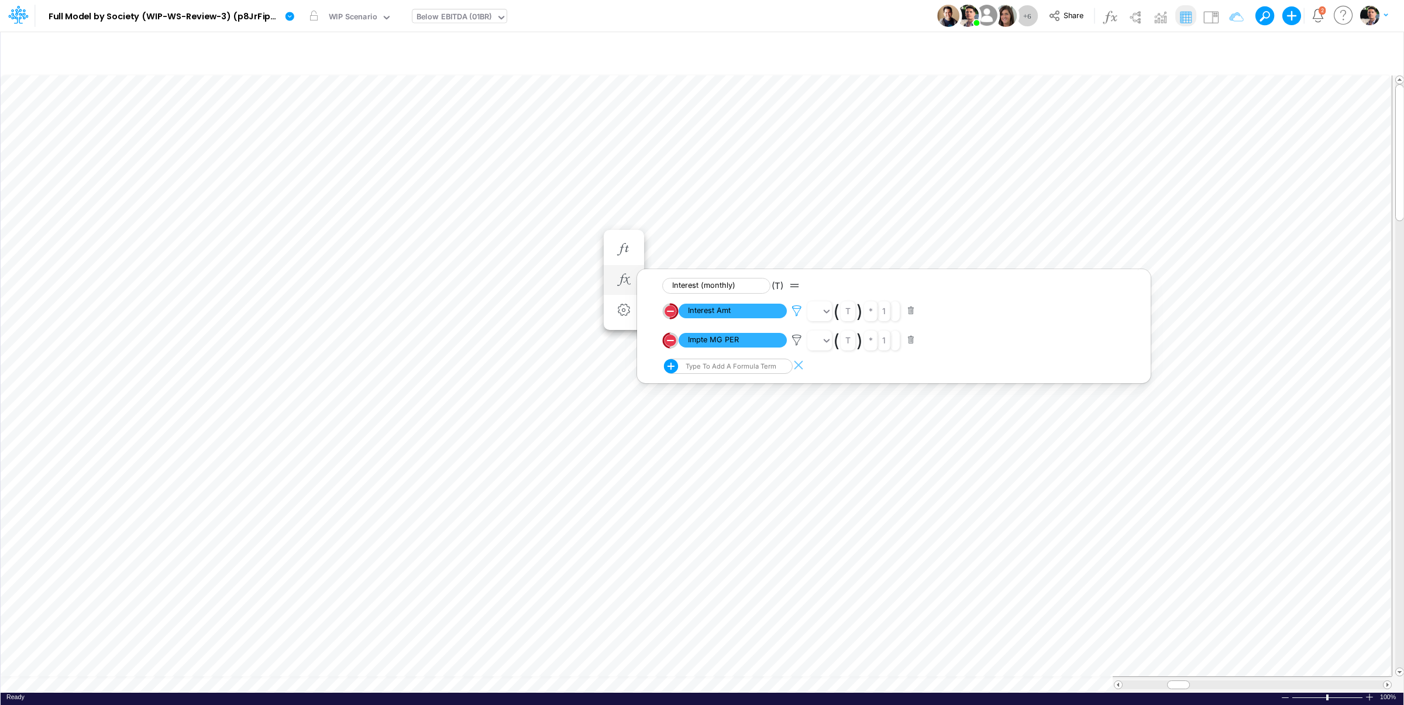
click at [796, 313] on icon at bounding box center [797, 311] width 18 height 12
click at [834, 231] on button "Save" at bounding box center [831, 232] width 28 height 17
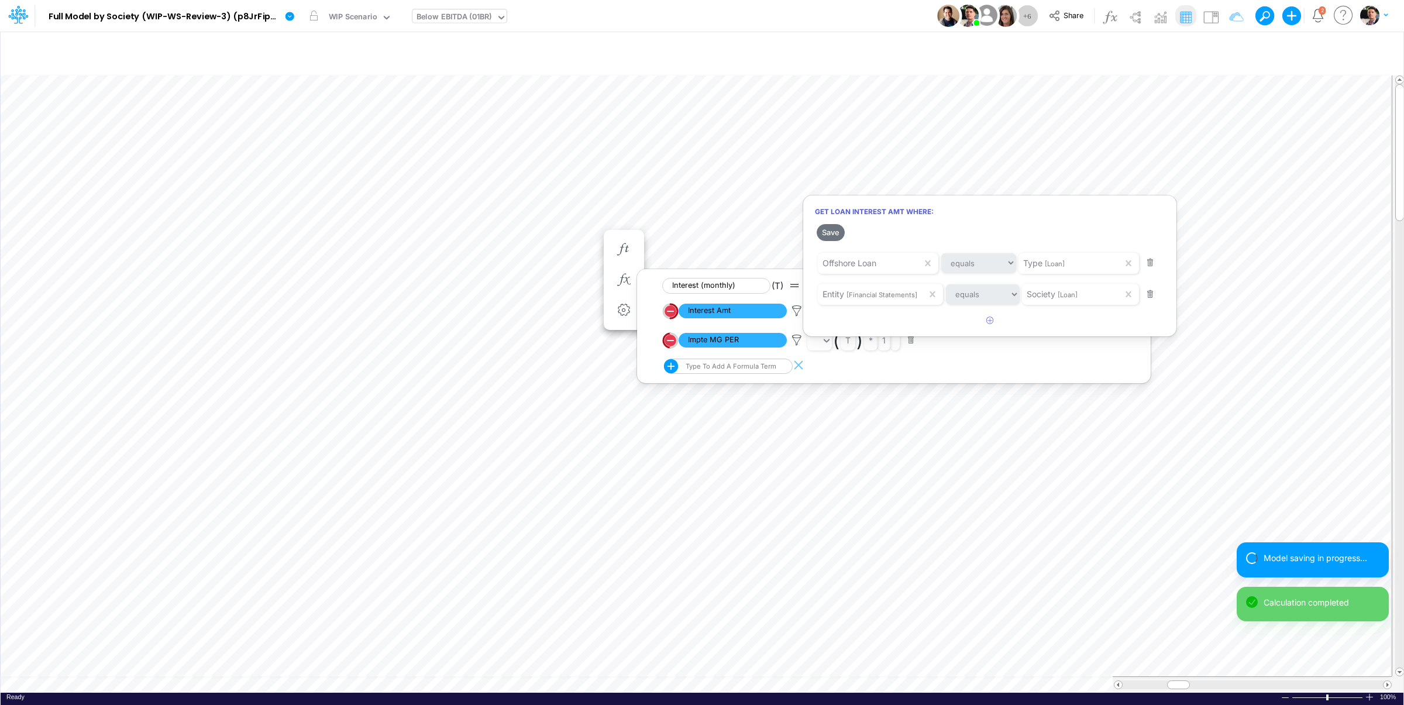
click at [541, 670] on div at bounding box center [702, 355] width 1404 height 699
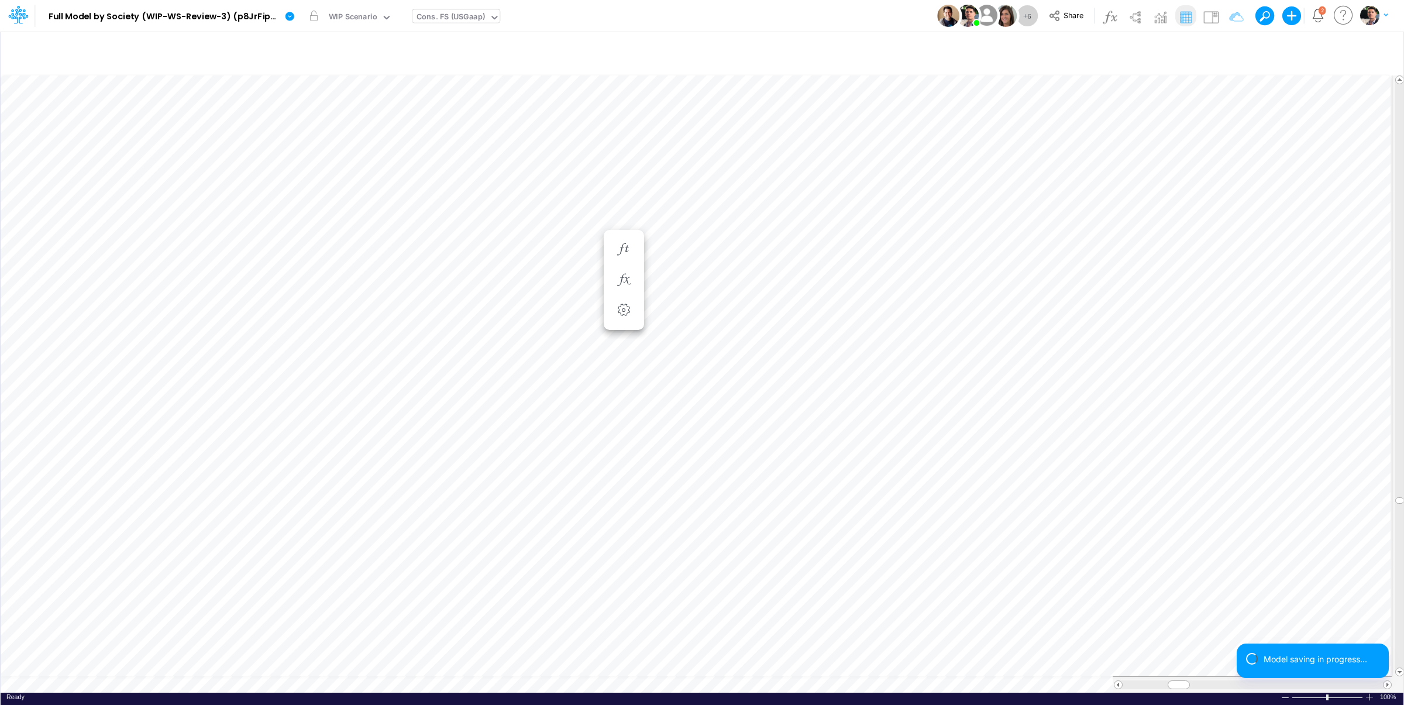
type input "Consolidated FS - USGAAP"
click at [745, 556] on icon "button" at bounding box center [744, 561] width 18 height 12
click at [753, 261] on button "button" at bounding box center [744, 268] width 22 height 23
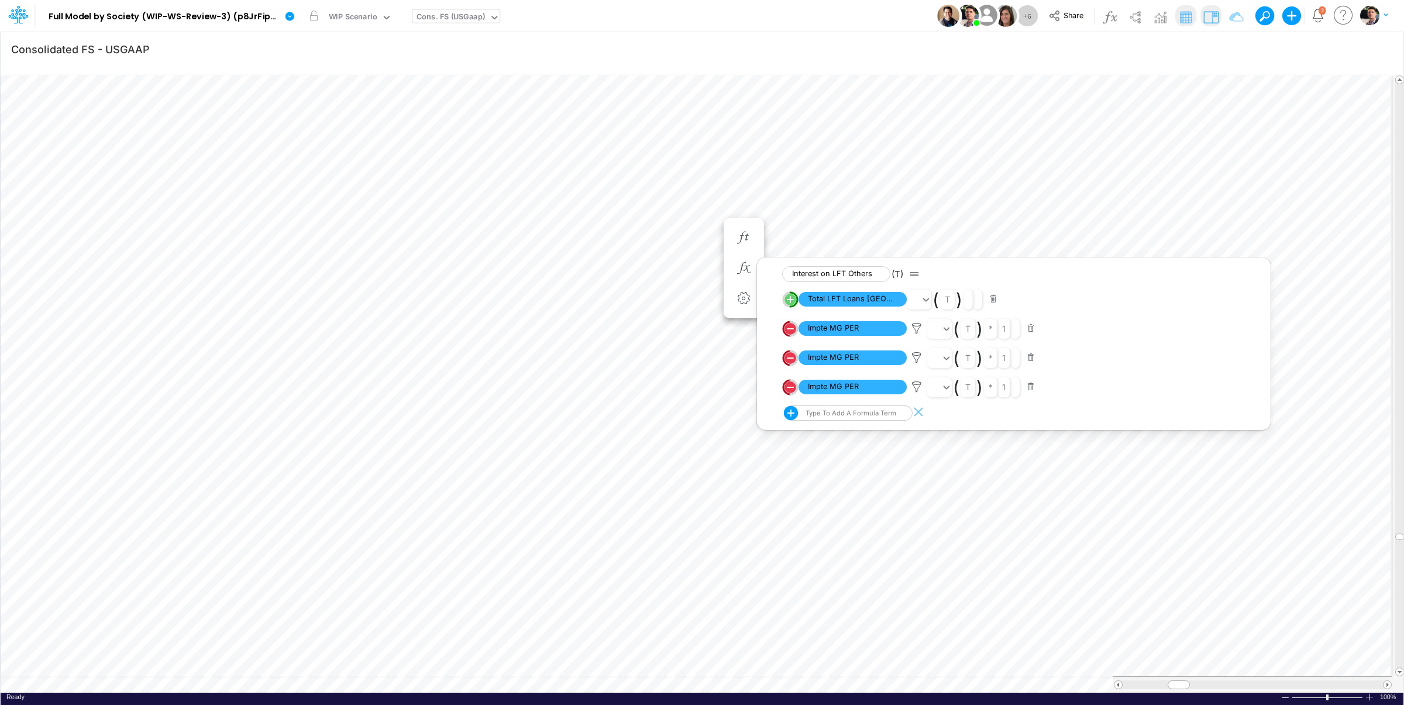
click at [1204, 18] on img at bounding box center [1210, 17] width 19 height 19
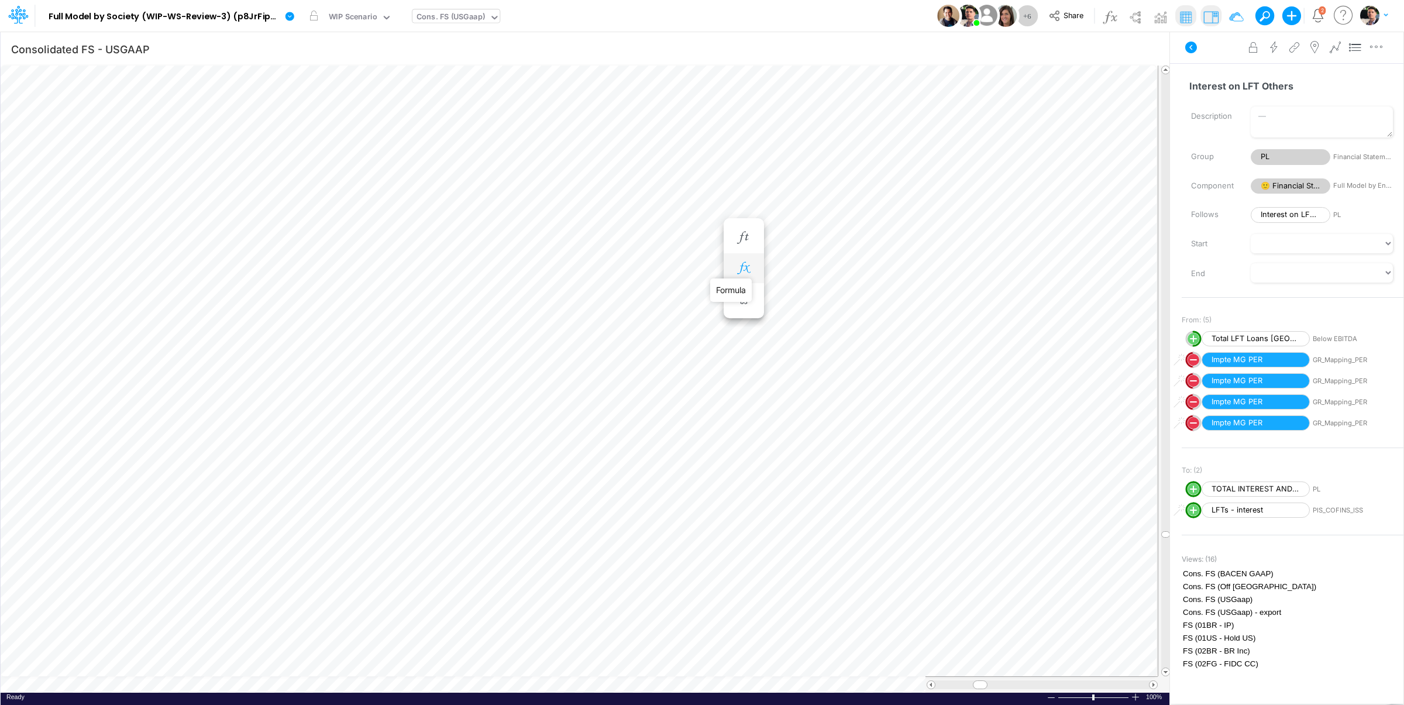
click at [743, 271] on icon "button" at bounding box center [744, 268] width 18 height 12
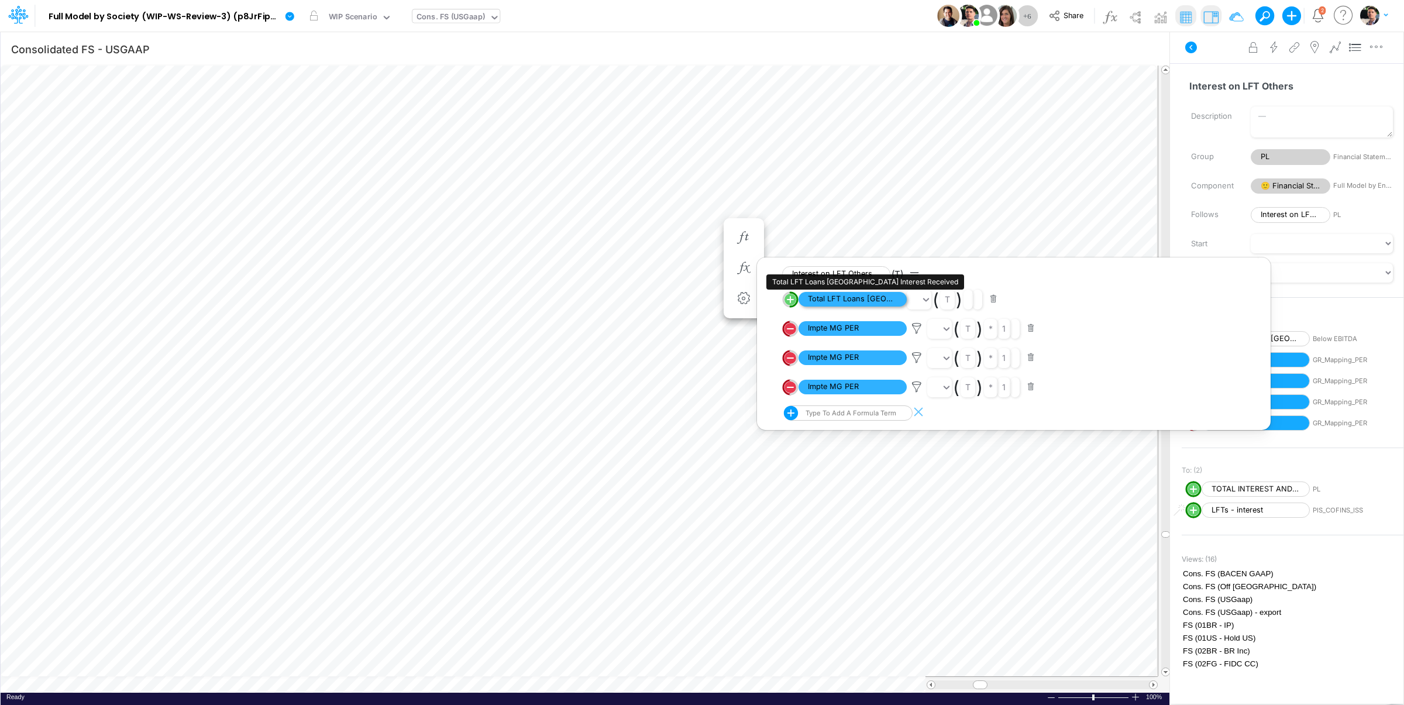
click at [830, 298] on span "Total LFT Loans [GEOGRAPHIC_DATA] Interest Received" at bounding box center [852, 299] width 108 height 15
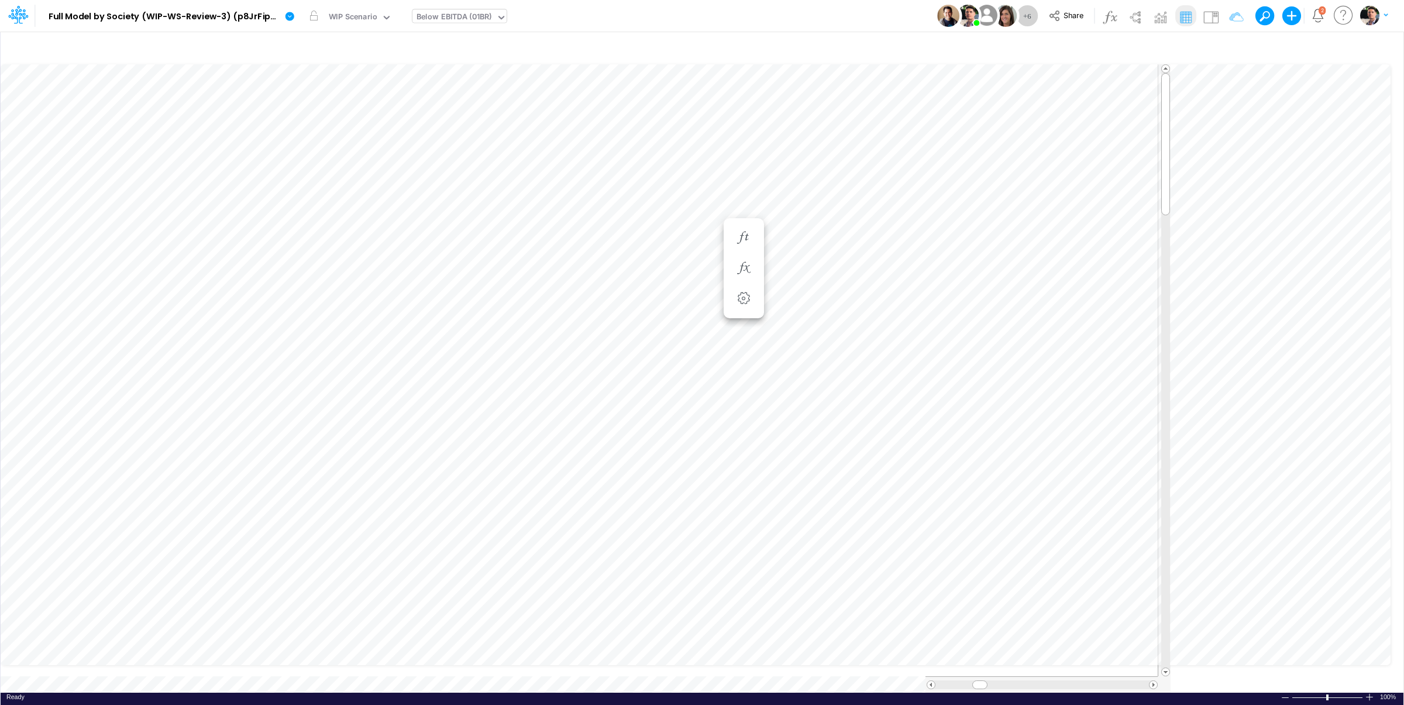
scroll to position [5, 37]
